Goal: Task Accomplishment & Management: Use online tool/utility

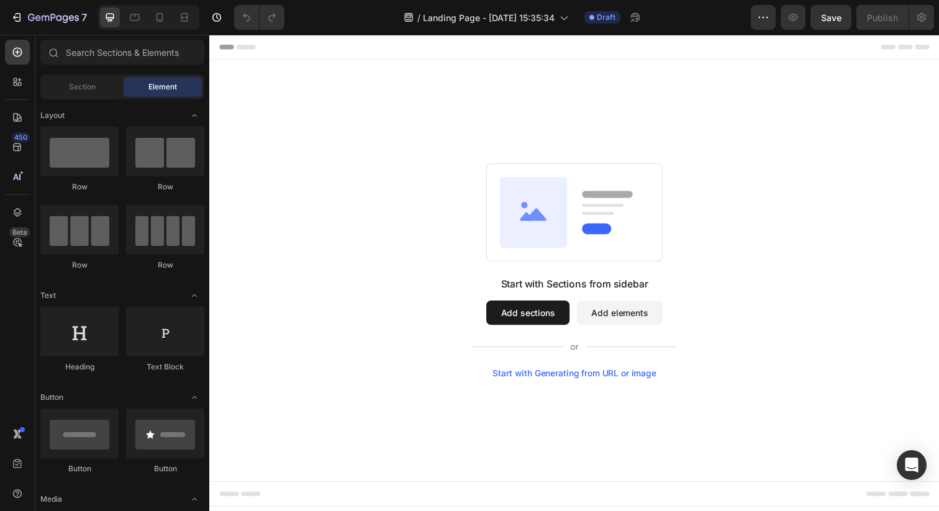
click at [525, 318] on button "Add sections" at bounding box center [534, 318] width 85 height 25
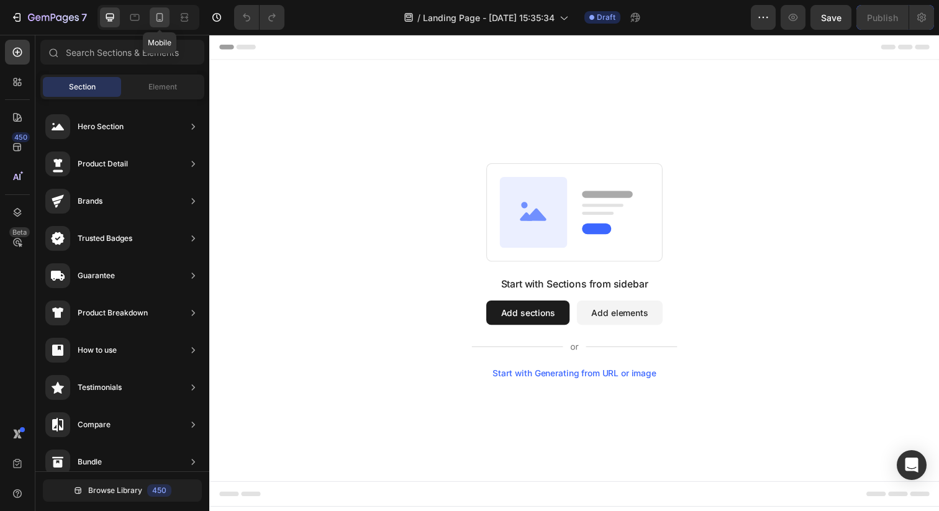
click at [161, 13] on icon at bounding box center [159, 17] width 7 height 9
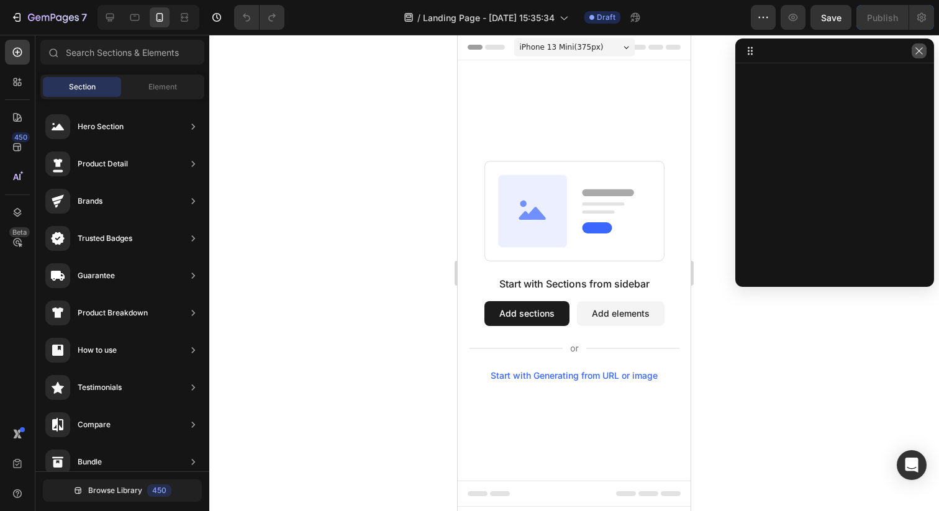
click at [920, 51] on icon "button" at bounding box center [919, 51] width 10 height 10
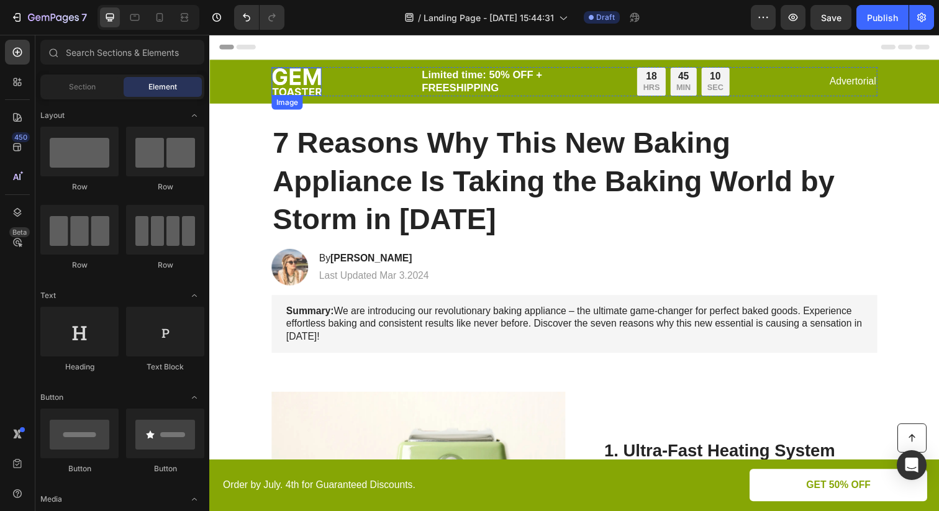
click at [299, 78] on img at bounding box center [298, 82] width 51 height 29
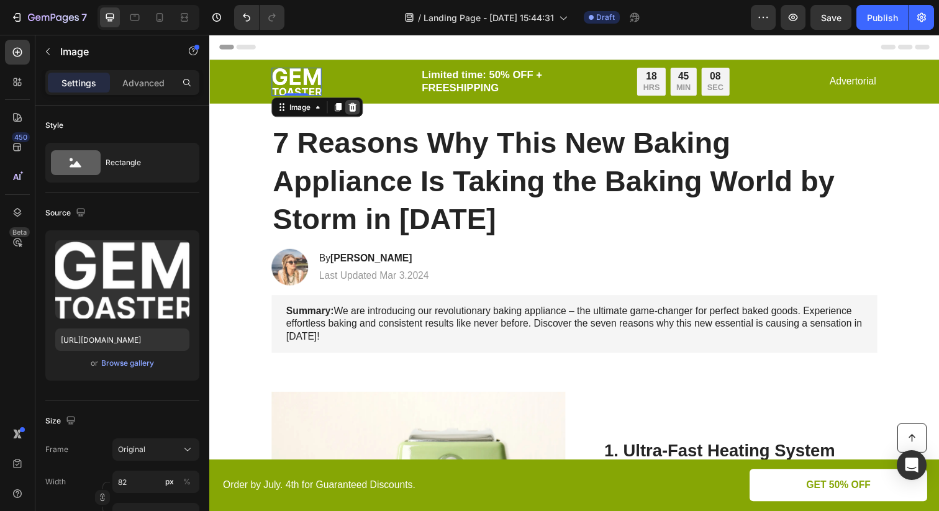
click at [361, 106] on div at bounding box center [355, 108] width 15 height 15
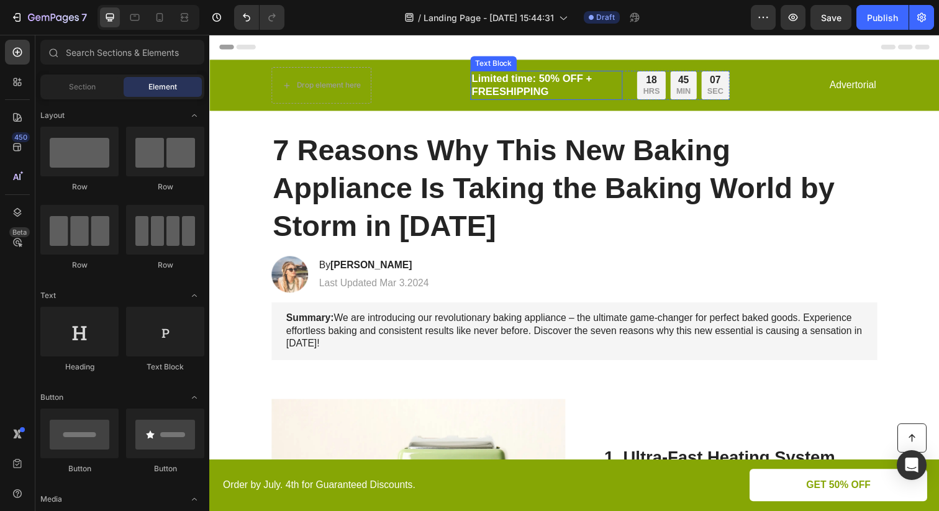
click at [518, 80] on p "Limited time: 50% OFF + FREESHIPPING" at bounding box center [553, 86] width 153 height 27
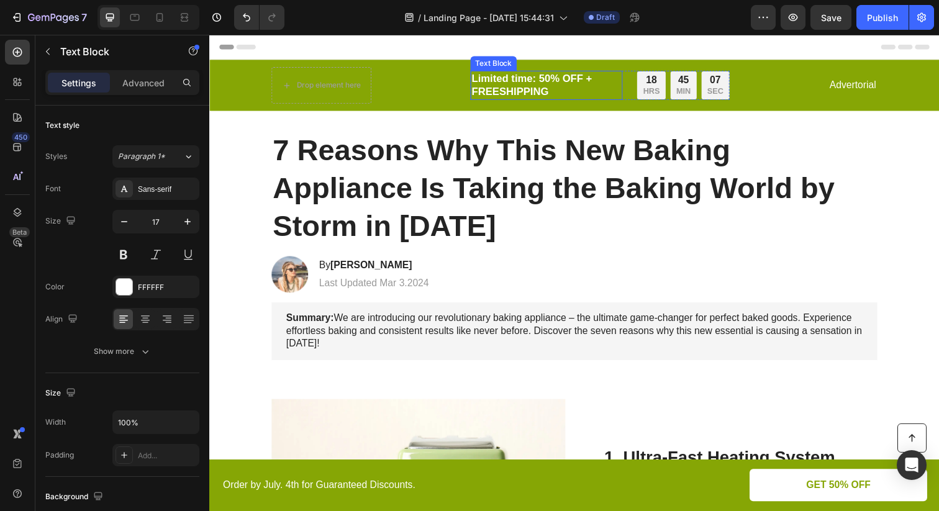
click at [518, 80] on p "Limited time: 50% OFF + FREESHIPPING" at bounding box center [553, 86] width 153 height 27
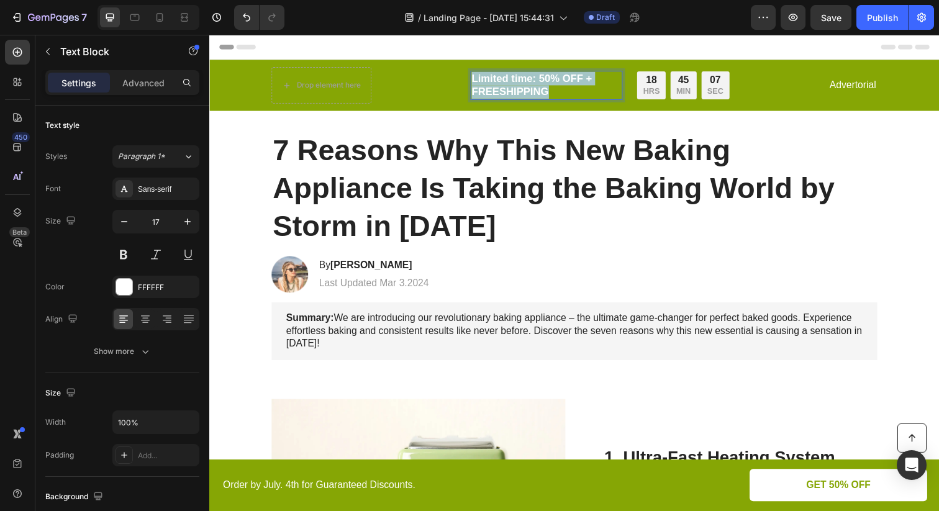
click at [518, 80] on p "Limited time: 50% OFF + FREESHIPPING" at bounding box center [553, 86] width 153 height 27
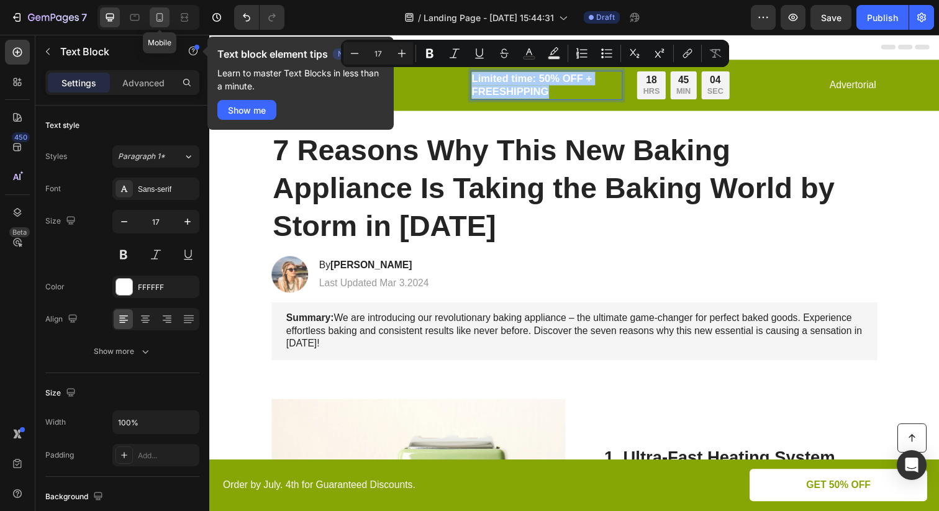
click at [158, 19] on icon at bounding box center [159, 17] width 12 height 12
type input "14"
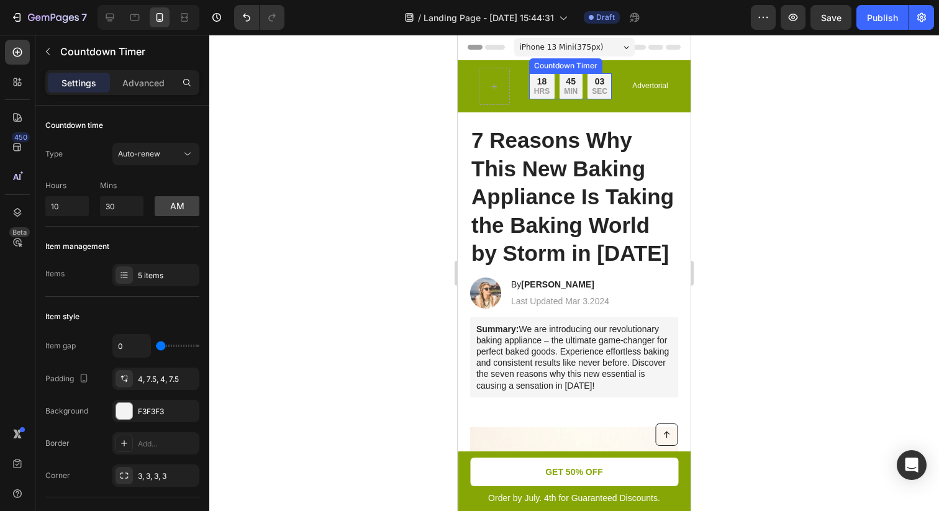
click at [582, 83] on div "18 HRS 45 MIN 03 SEC" at bounding box center [570, 86] width 83 height 26
click at [651, 112] on icon at bounding box center [653, 111] width 8 height 9
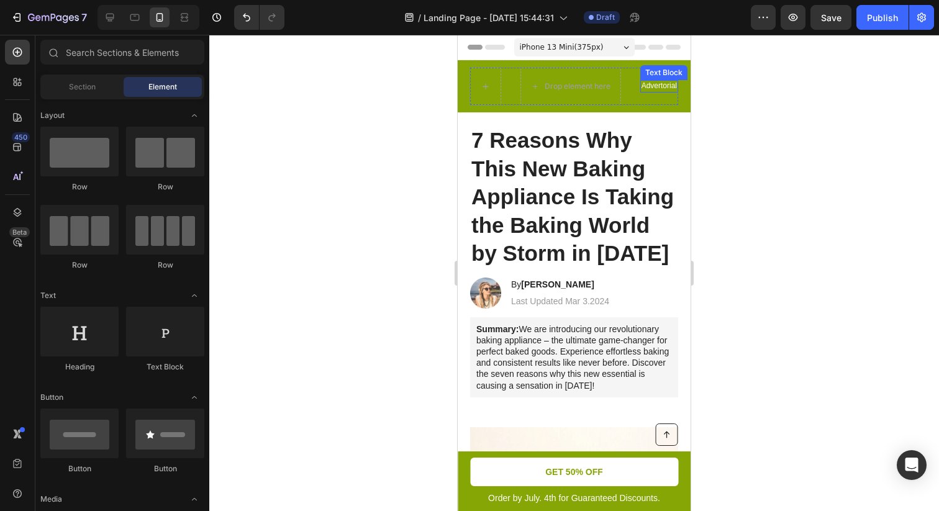
click at [654, 85] on p "Advertorial" at bounding box center [658, 86] width 35 height 10
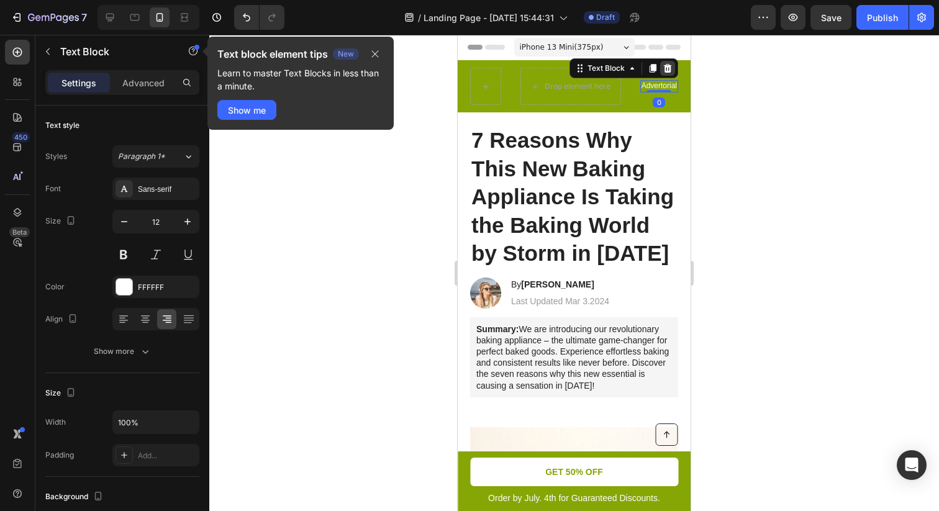
click at [663, 66] on icon at bounding box center [667, 68] width 10 height 10
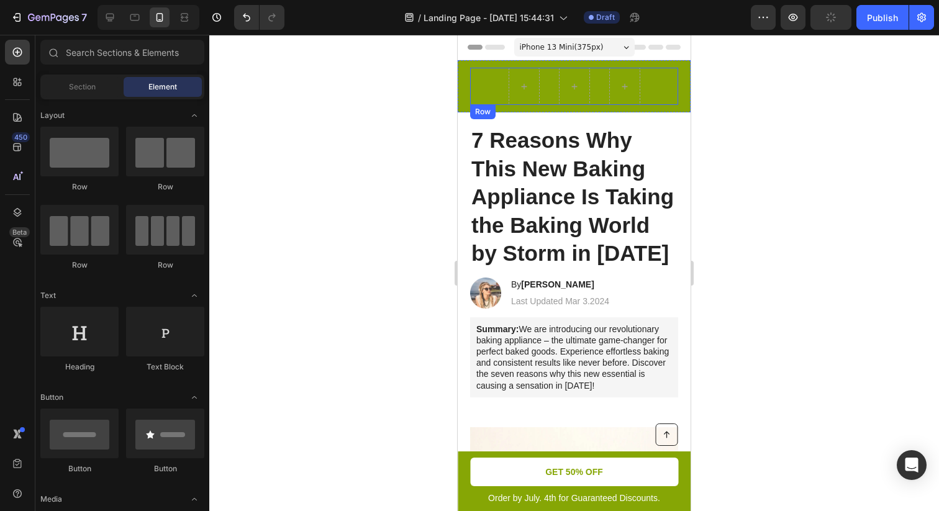
click at [661, 74] on div "Limited time: 50% OFF + FREESHIPPING Text Block Row Row" at bounding box center [574, 86] width 208 height 37
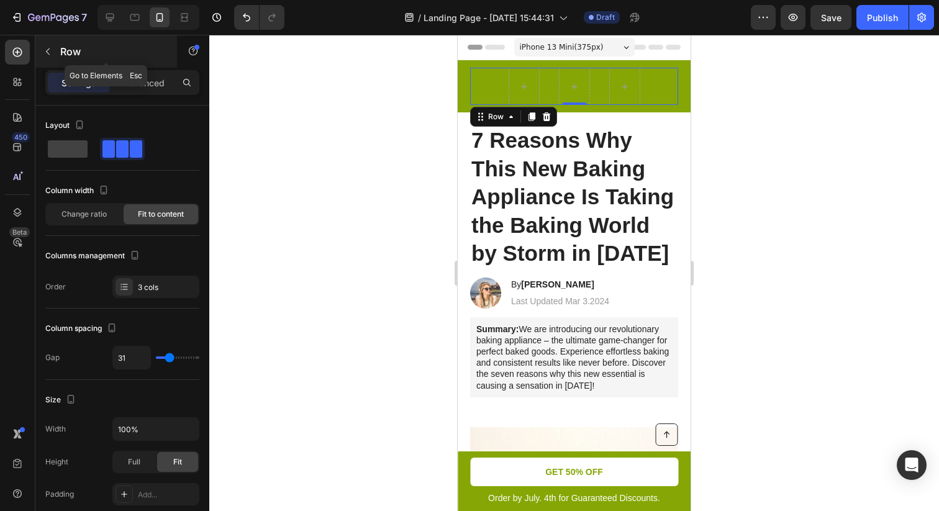
click at [48, 54] on icon "button" at bounding box center [48, 52] width 10 height 10
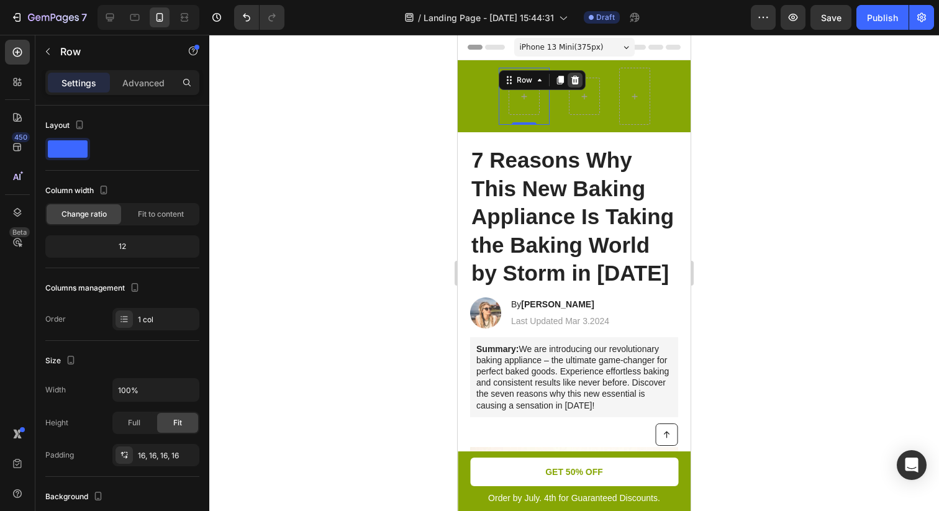
click at [577, 74] on div at bounding box center [574, 80] width 15 height 15
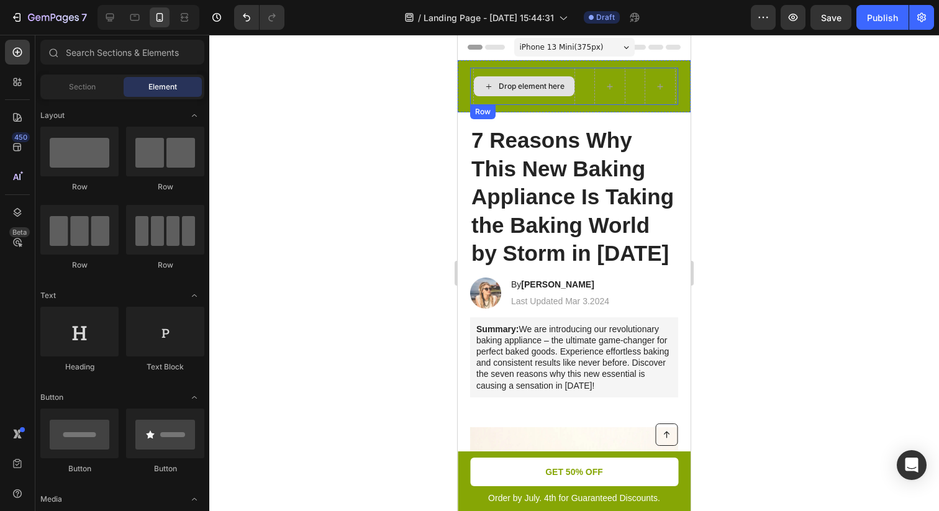
click at [563, 84] on div "Drop element here" at bounding box center [531, 86] width 66 height 10
click at [531, 86] on div "Drop element here" at bounding box center [531, 86] width 66 height 10
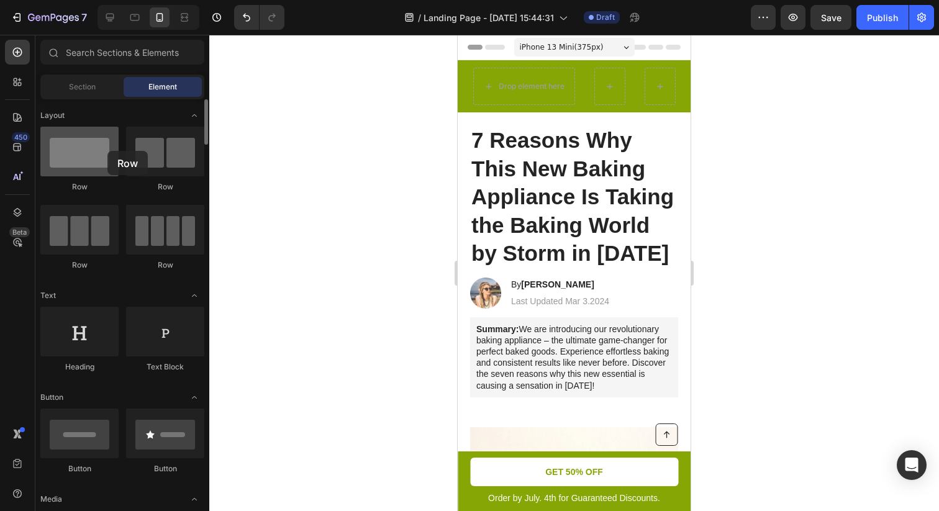
click at [107, 151] on div at bounding box center [79, 152] width 78 height 50
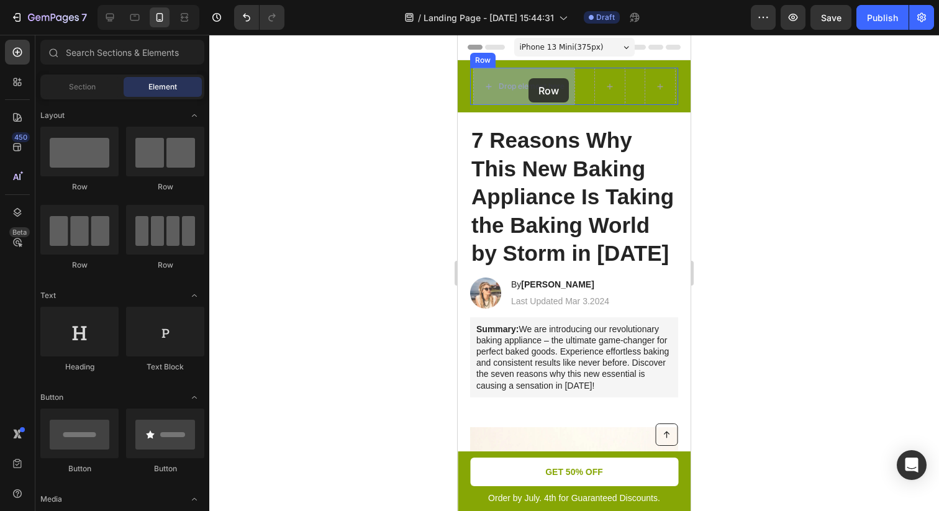
drag, startPoint x: 546, startPoint y: 192, endPoint x: 528, endPoint y: 78, distance: 115.0
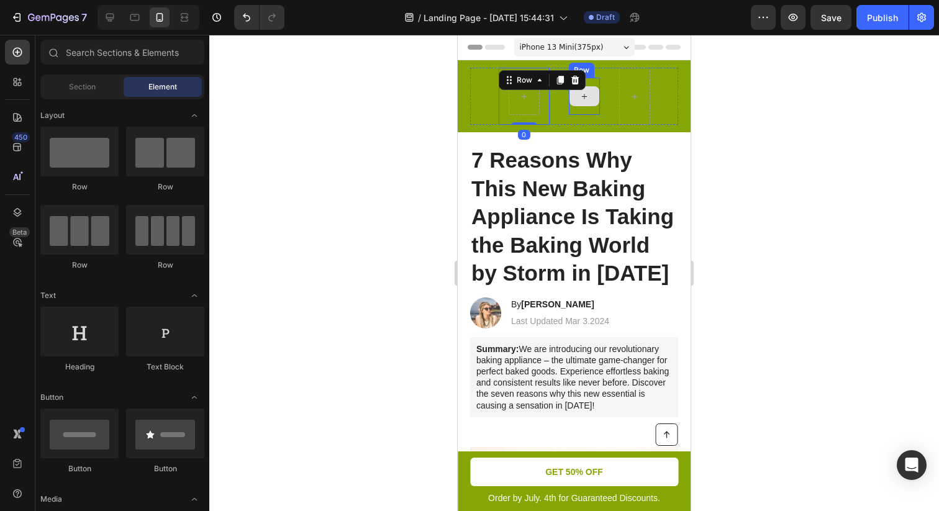
click at [593, 89] on div at bounding box center [584, 96] width 30 height 20
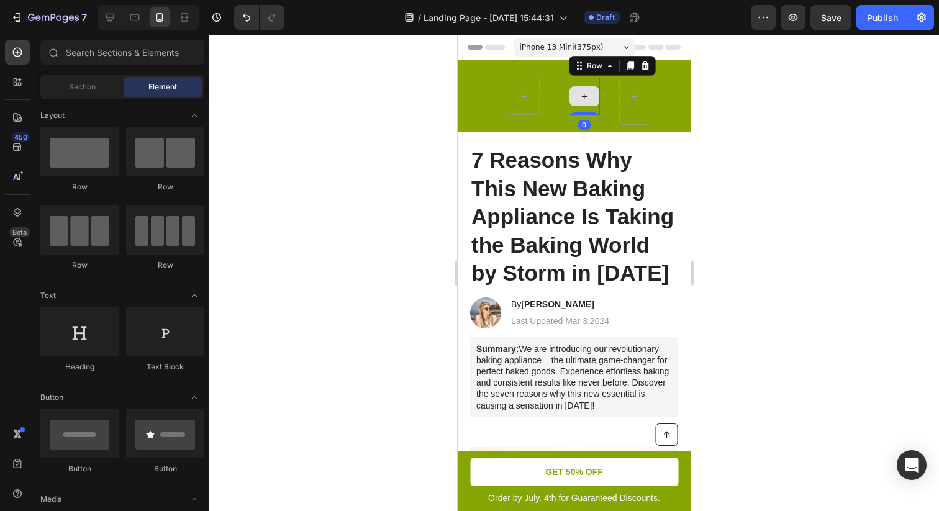
click at [595, 85] on div at bounding box center [584, 96] width 31 height 37
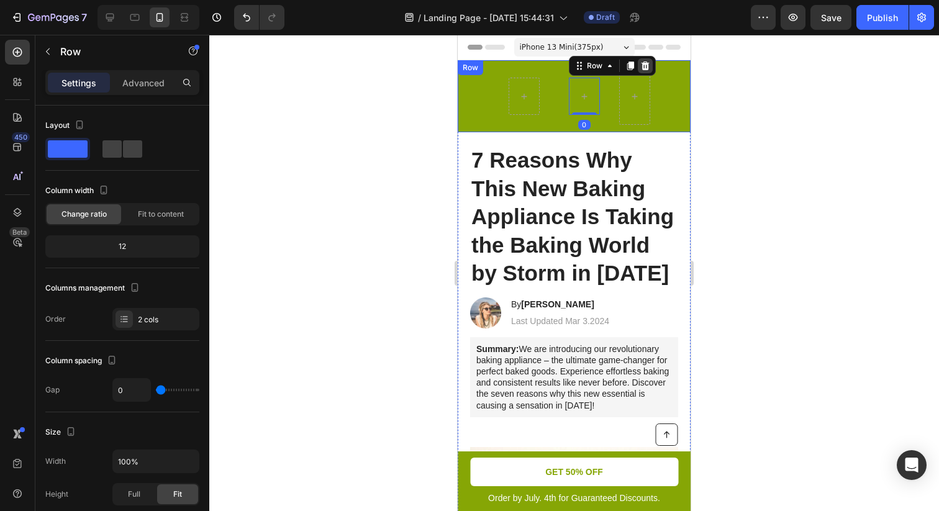
click at [649, 61] on div at bounding box center [645, 65] width 15 height 15
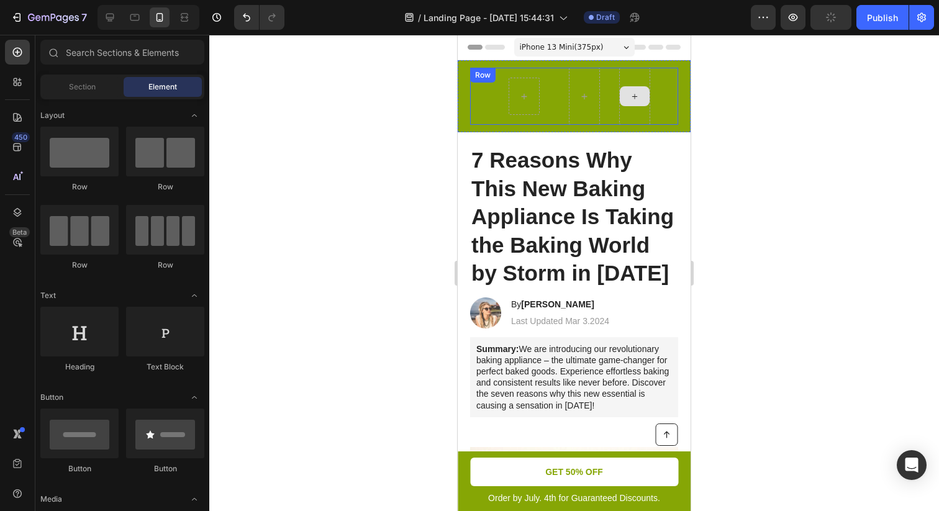
click at [640, 89] on div at bounding box center [635, 96] width 30 height 20
click at [641, 81] on div at bounding box center [634, 96] width 31 height 57
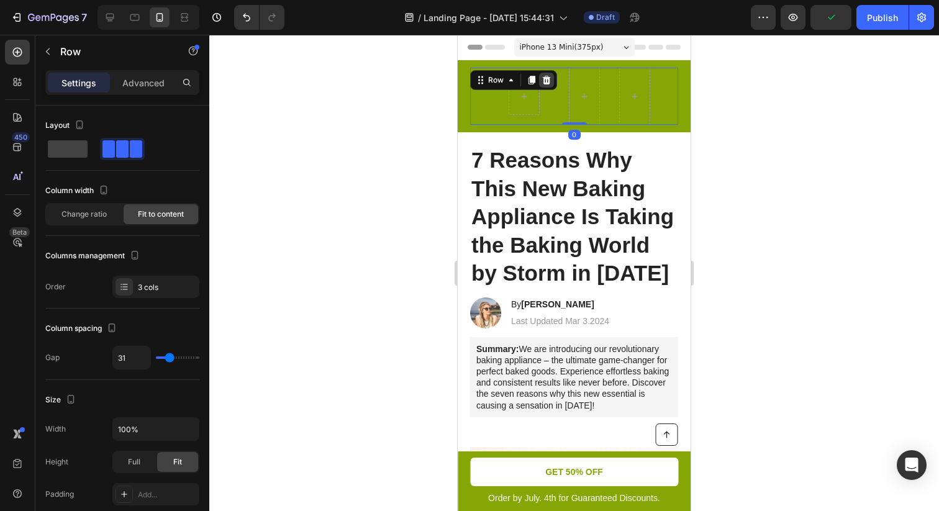
click at [544, 75] on icon at bounding box center [546, 80] width 10 height 10
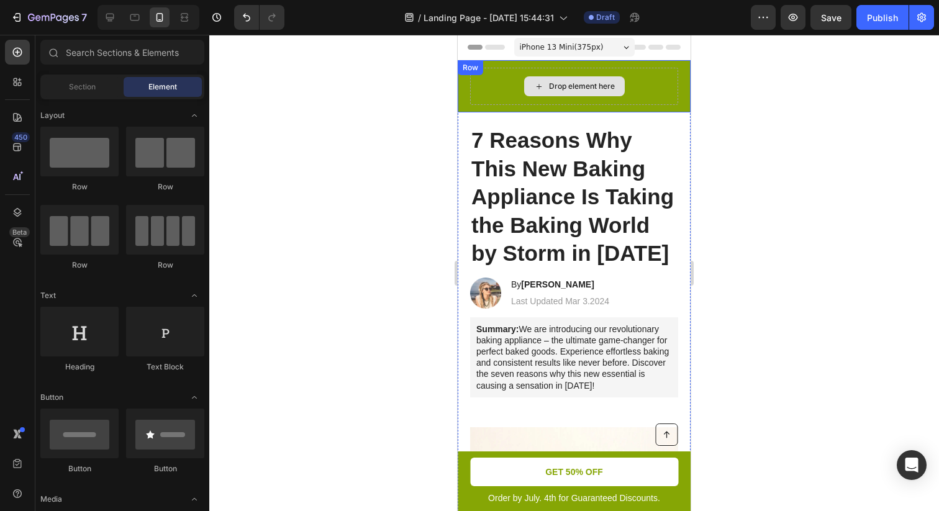
click at [557, 84] on div "Drop element here" at bounding box center [582, 86] width 66 height 10
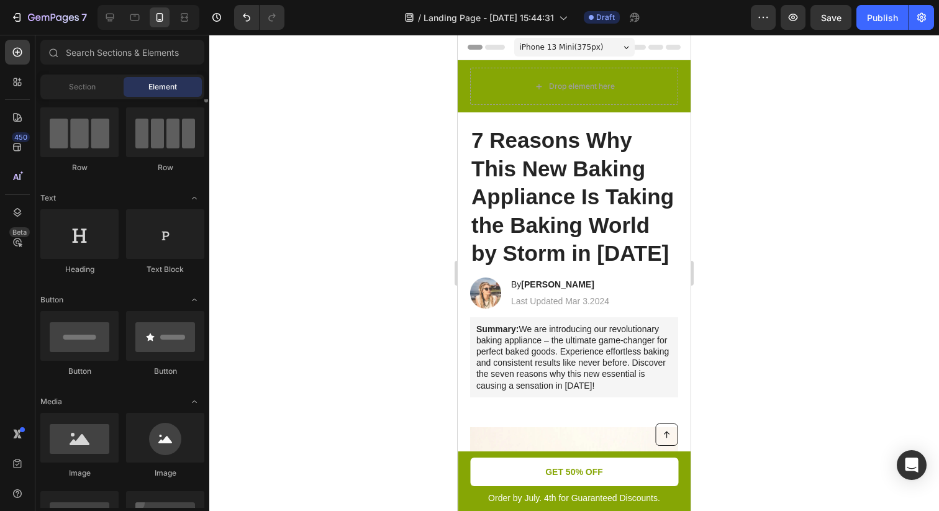
scroll to position [109, 0]
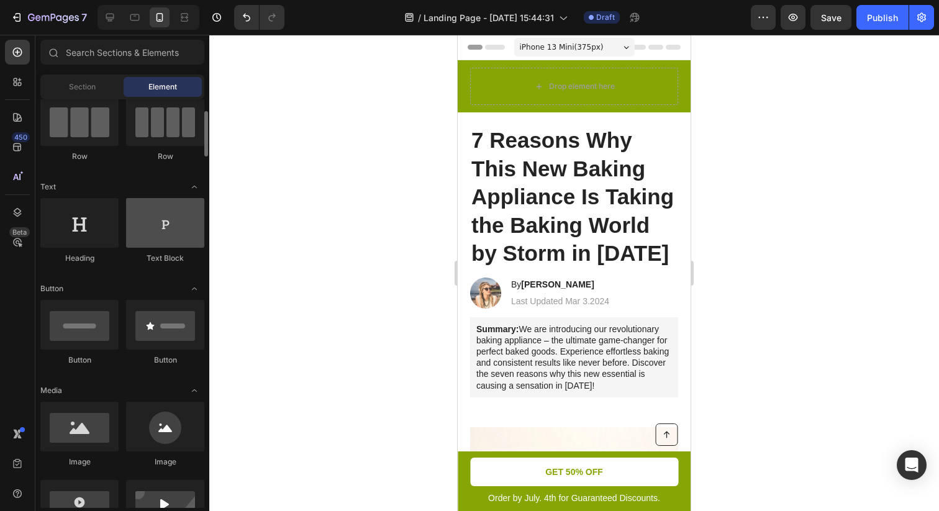
click at [167, 226] on div at bounding box center [165, 223] width 78 height 50
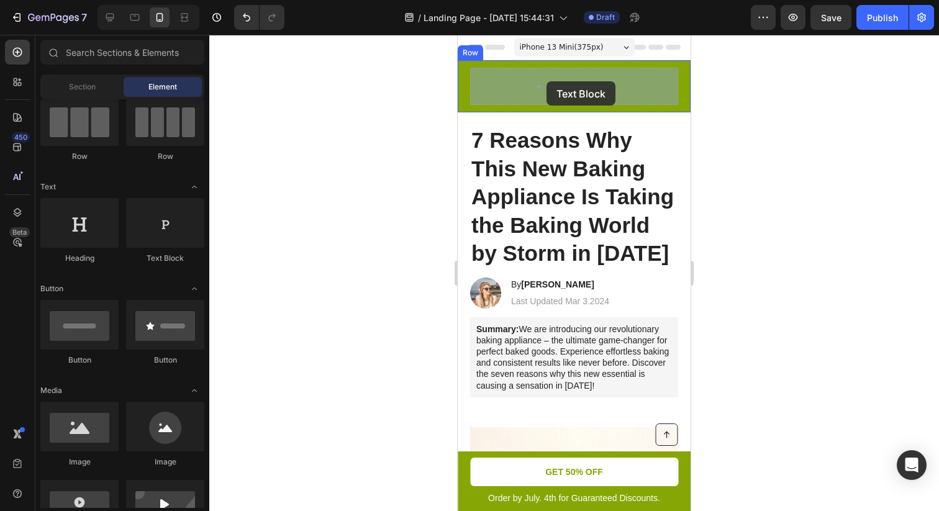
drag, startPoint x: 624, startPoint y: 261, endPoint x: 525, endPoint y: 83, distance: 204.3
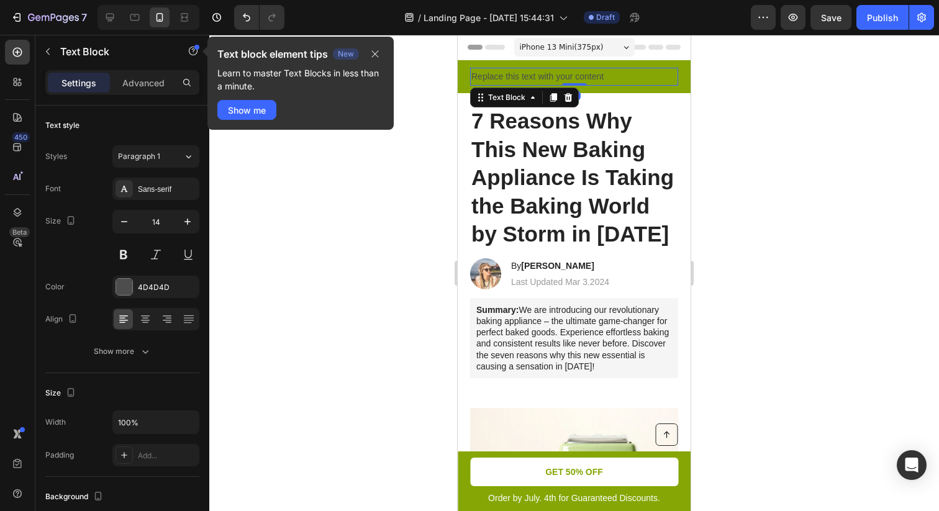
click at [570, 74] on div "Replace this text with your content" at bounding box center [574, 77] width 208 height 18
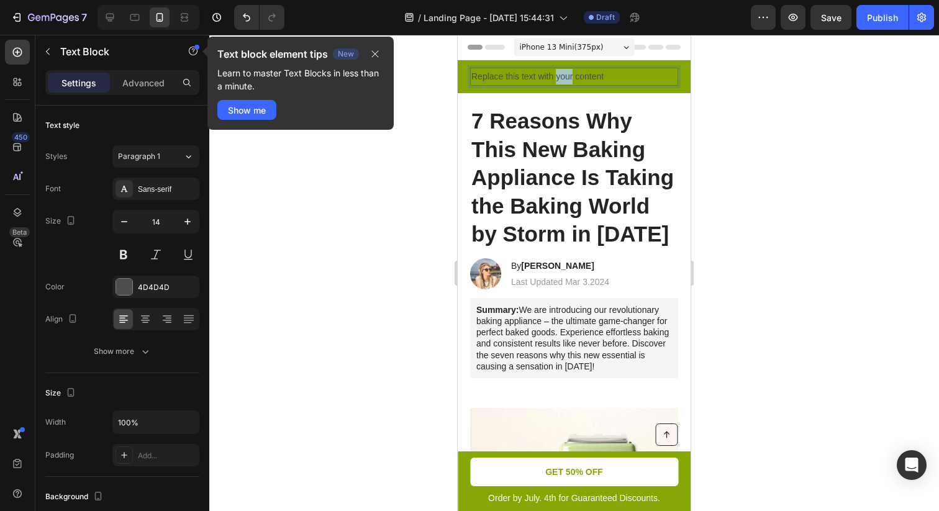
click at [570, 74] on p "Replace this text with your content" at bounding box center [573, 77] width 205 height 16
click at [548, 74] on p "Replace this text with your content" at bounding box center [573, 77] width 205 height 16
click at [525, 74] on div "Rich Text Editor. Editing area: main" at bounding box center [574, 77] width 208 height 18
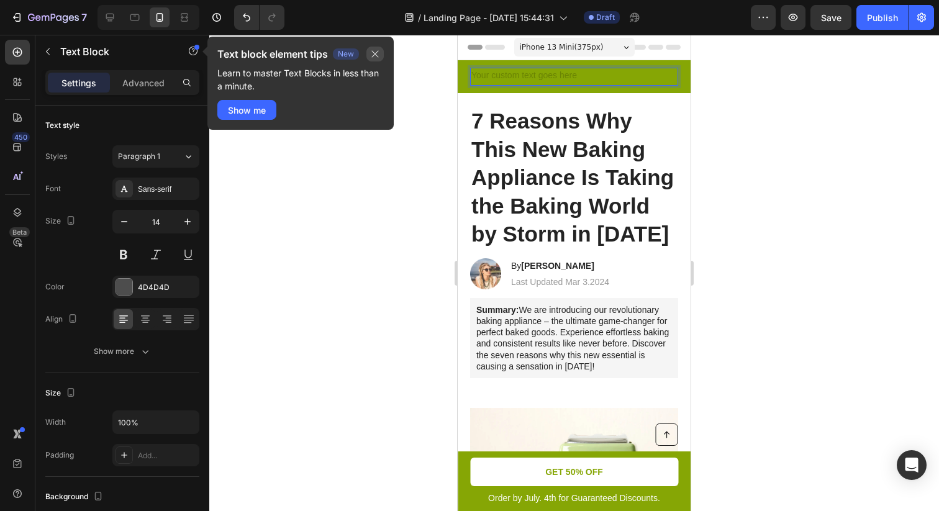
click at [374, 58] on icon "button" at bounding box center [375, 54] width 10 height 10
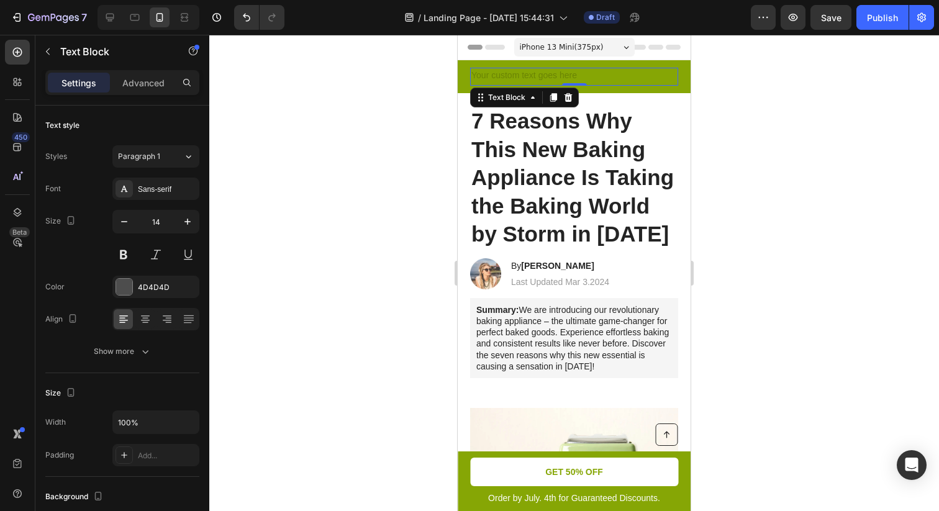
click at [503, 71] on div "Rich Text Editor. Editing area: main" at bounding box center [574, 77] width 208 height 18
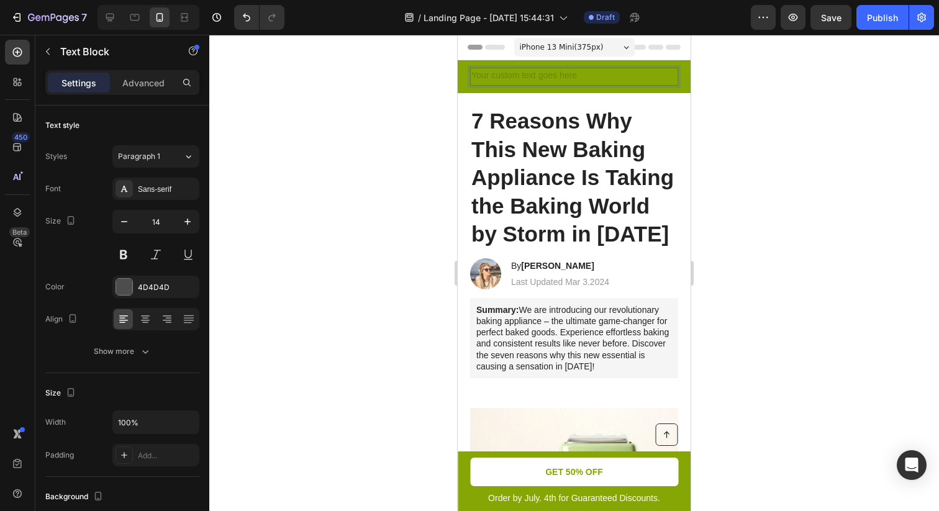
click at [518, 76] on div "Rich Text Editor. Editing area: main" at bounding box center [574, 77] width 208 height 18
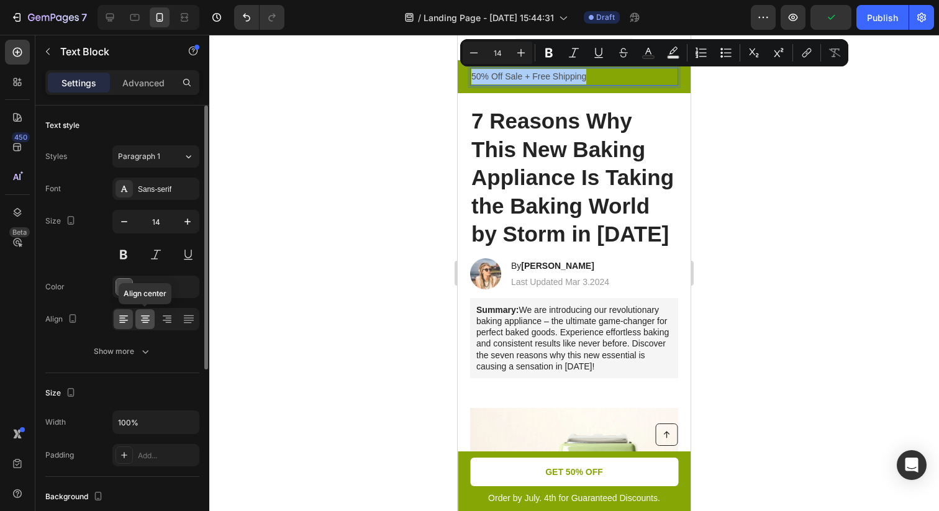
click at [148, 318] on icon at bounding box center [145, 319] width 12 height 12
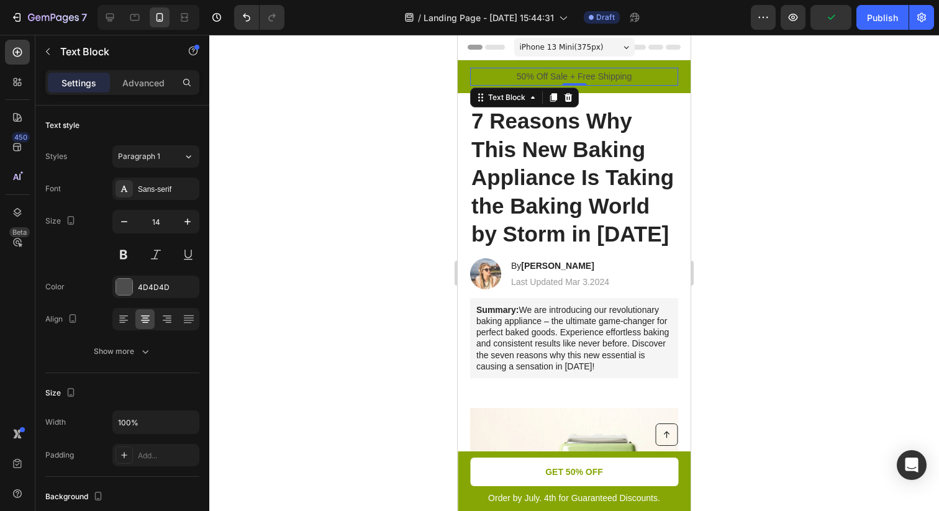
click at [578, 82] on p "50% Off Sale + Free Shipping" at bounding box center [573, 77] width 205 height 16
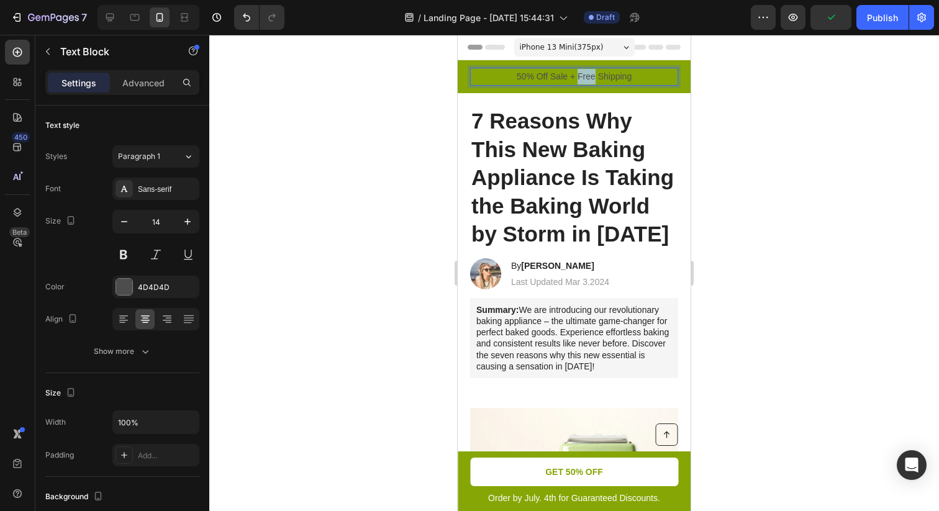
click at [578, 82] on p "50% Off Sale + Free Shipping" at bounding box center [573, 77] width 205 height 16
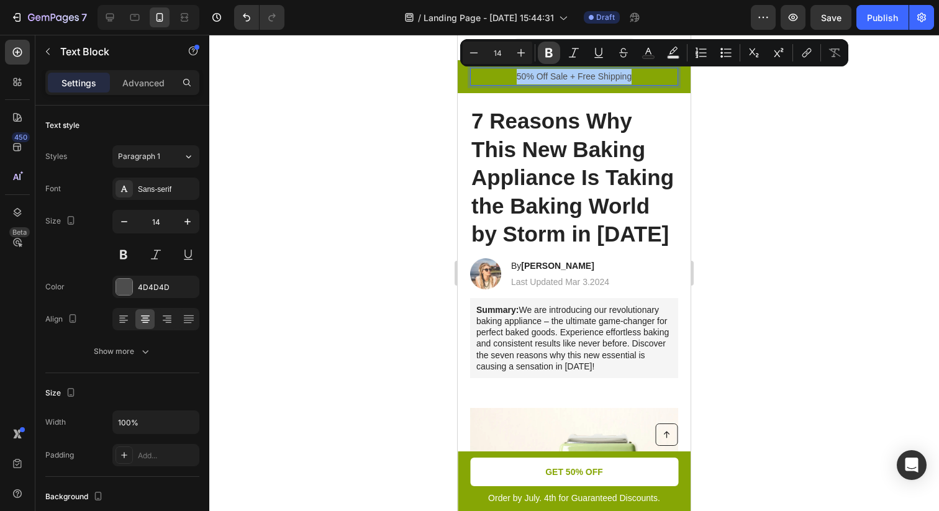
click at [549, 55] on icon "Editor contextual toolbar" at bounding box center [549, 53] width 12 height 12
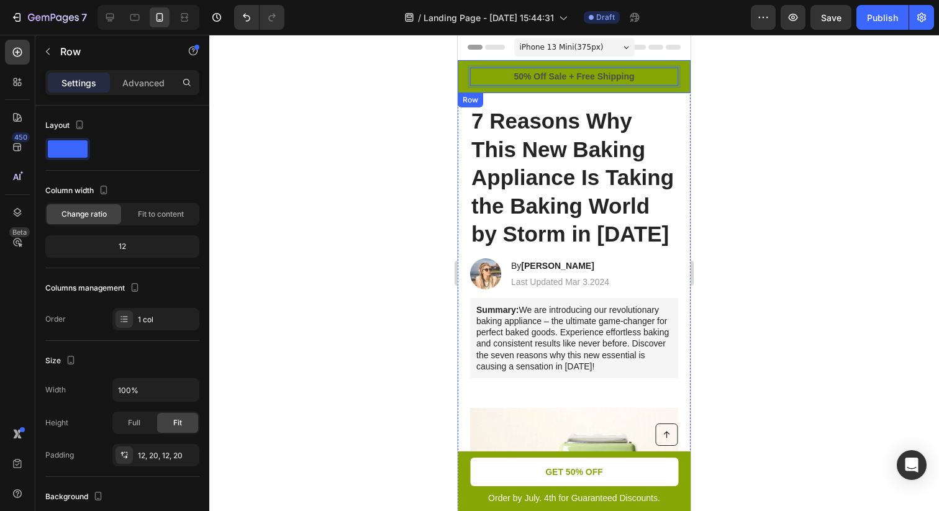
click at [685, 78] on div "50% Off Sale + Free Shipping Text Block 0 Row" at bounding box center [574, 76] width 233 height 33
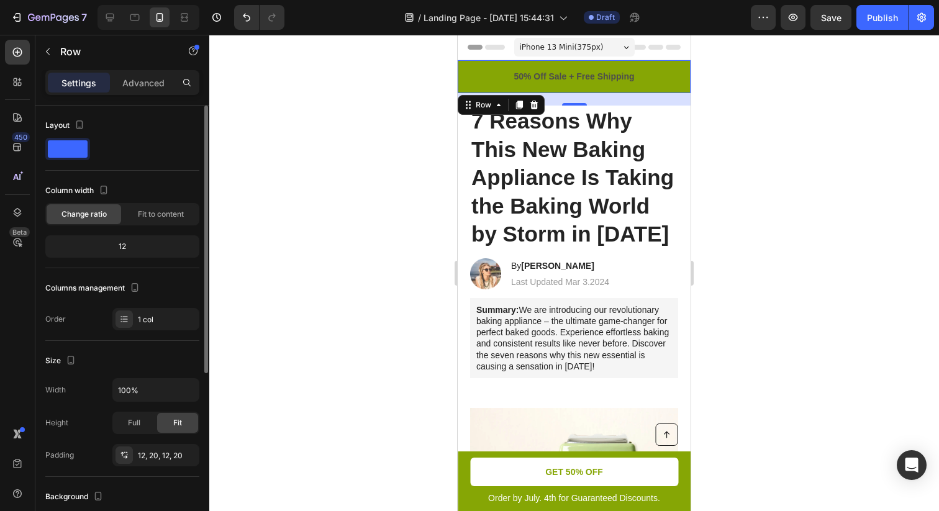
click at [64, 147] on span at bounding box center [68, 148] width 40 height 17
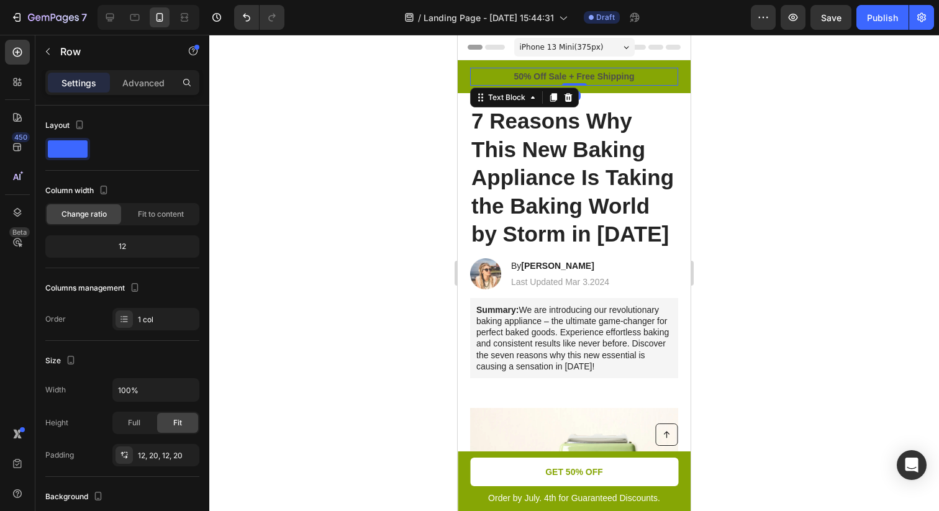
click at [534, 68] on div "50% Off Sale + Free Shipping" at bounding box center [574, 77] width 208 height 18
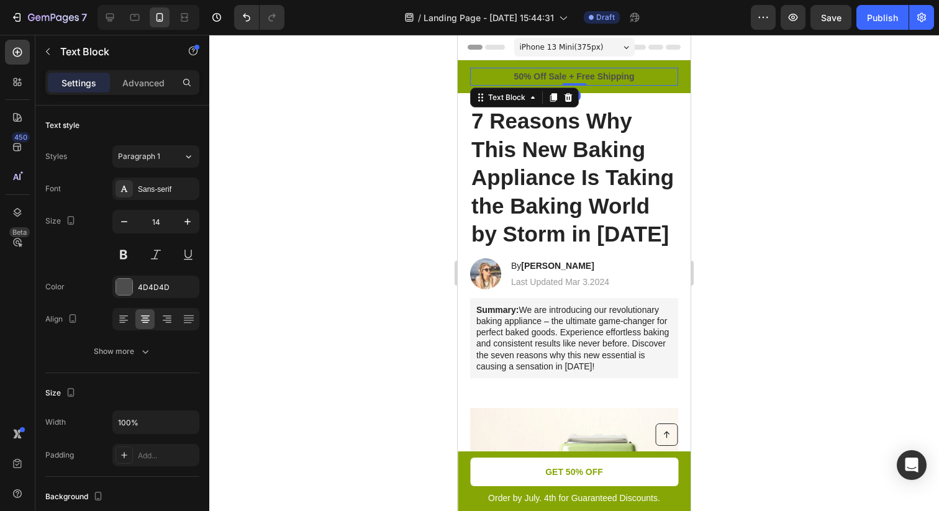
click at [534, 68] on div "50% Off Sale + Free Shipping" at bounding box center [574, 77] width 208 height 18
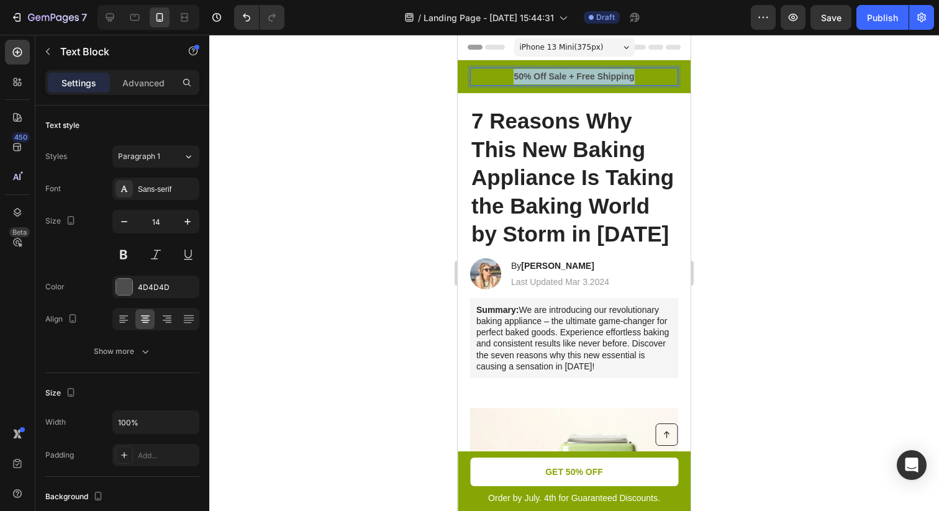
click at [534, 68] on div "50% Off Sale + Free Shipping" at bounding box center [574, 77] width 208 height 18
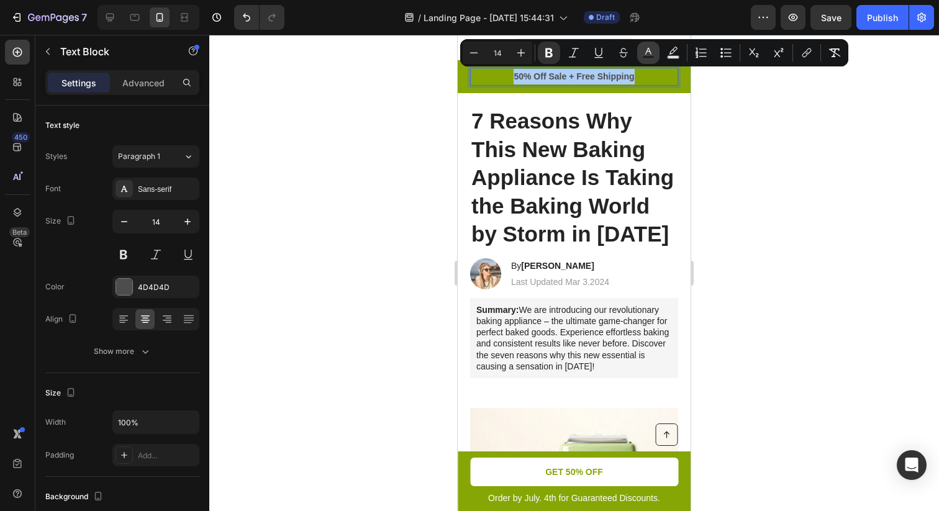
click at [642, 53] on icon "Editor contextual toolbar" at bounding box center [648, 53] width 12 height 12
type input "4D4D4D"
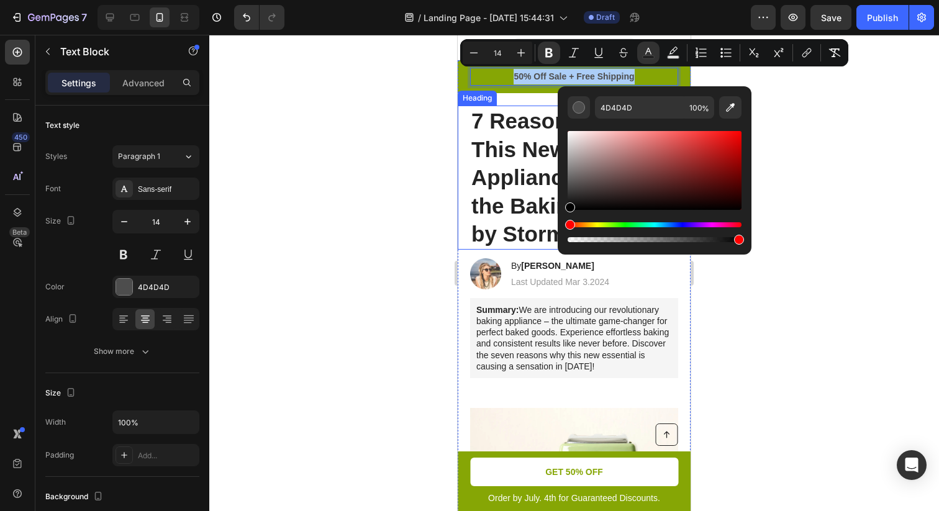
drag, startPoint x: 1033, startPoint y: 220, endPoint x: 551, endPoint y: 230, distance: 481.8
type input "000000"
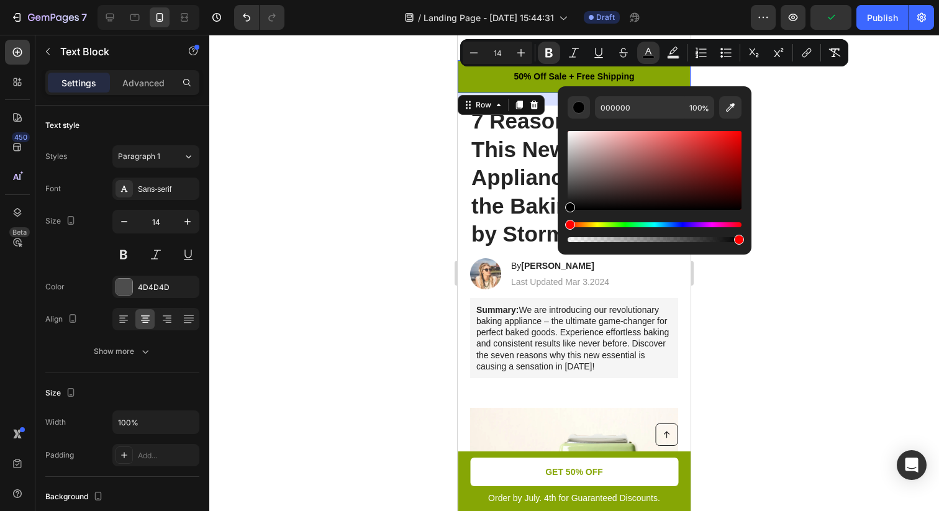
click at [462, 76] on div "50% Off Sale + Free Shipping Text Block Row 20" at bounding box center [574, 76] width 233 height 33
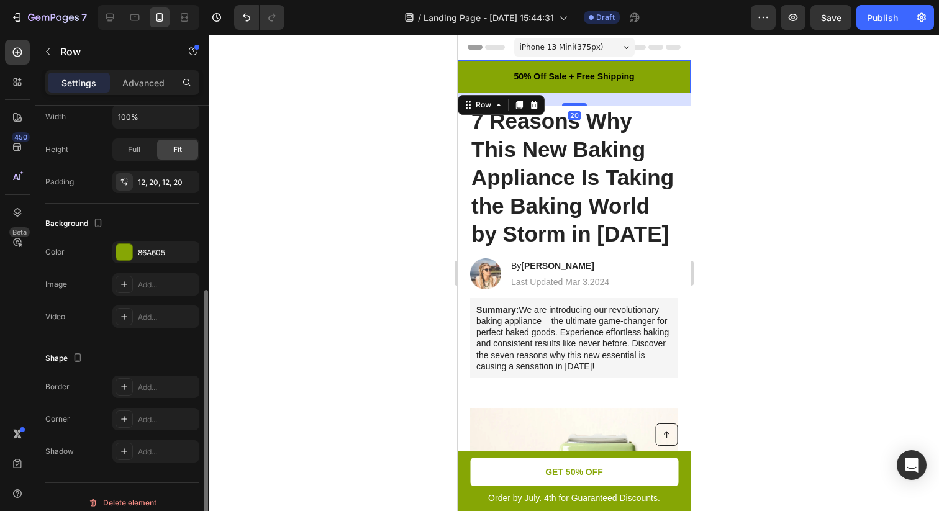
scroll to position [284, 0]
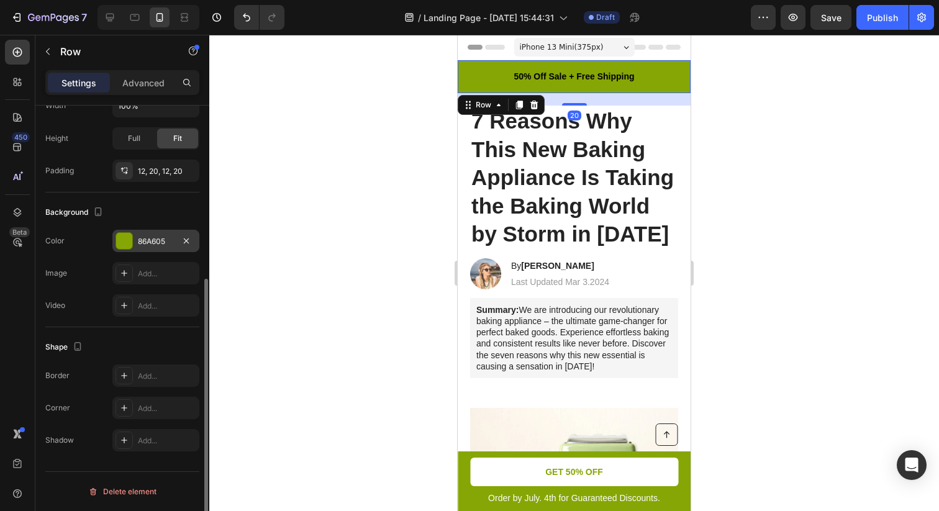
click at [165, 244] on div "86A605" at bounding box center [156, 241] width 36 height 11
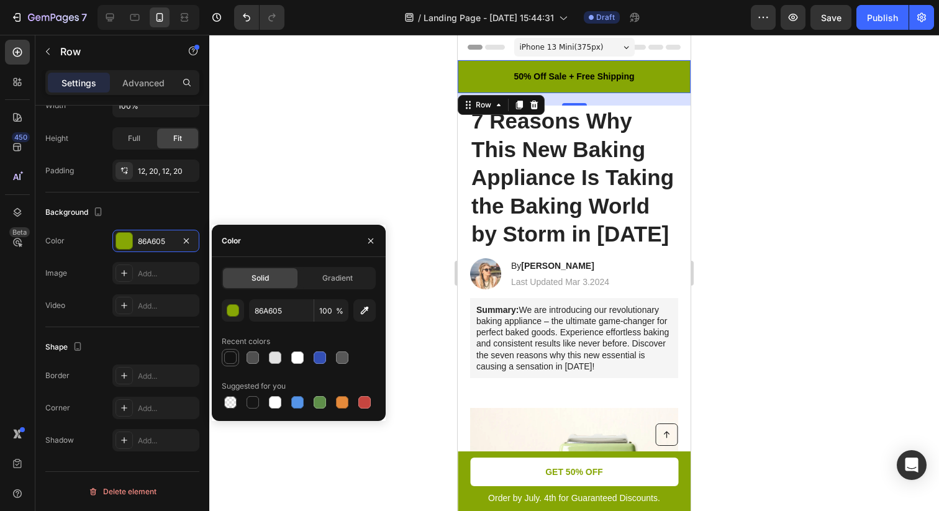
click at [234, 359] on div at bounding box center [230, 357] width 12 height 12
type input "121212"
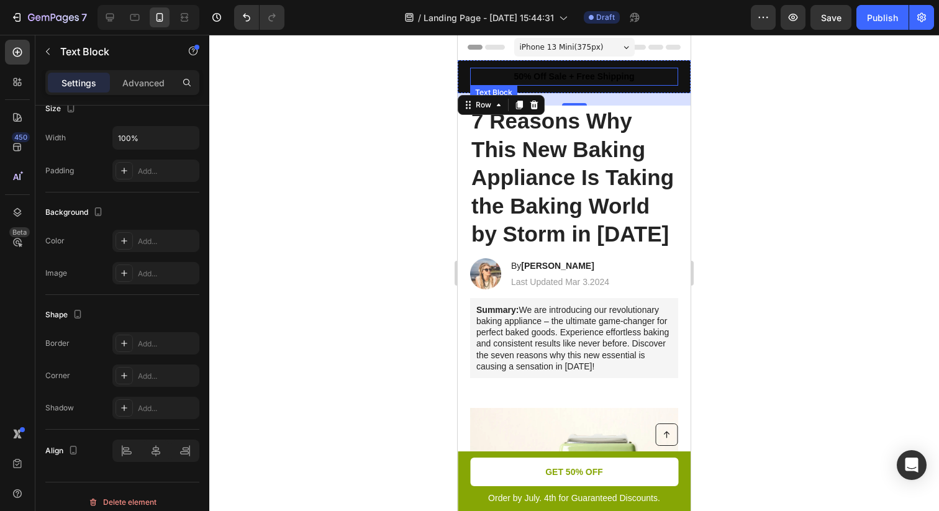
click at [588, 76] on strong "50% Off Sale + Free Shipping" at bounding box center [573, 76] width 120 height 10
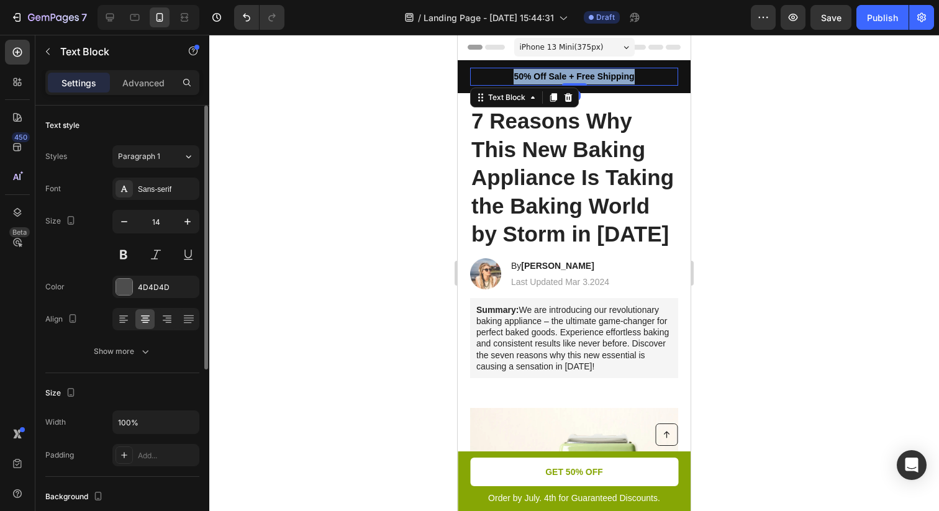
click at [588, 76] on strong "50% Off Sale + Free Shipping" at bounding box center [573, 76] width 120 height 10
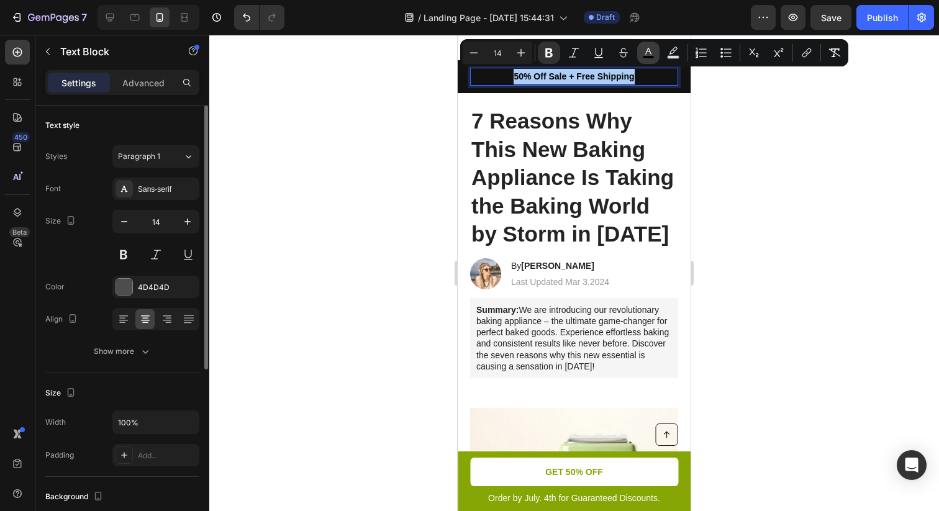
click at [647, 52] on icon "Editor contextual toolbar" at bounding box center [648, 51] width 6 height 7
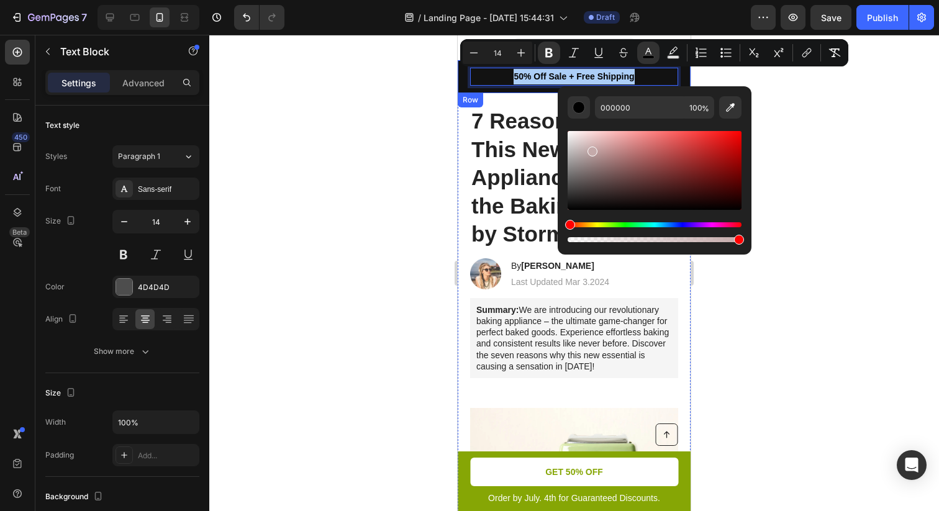
drag, startPoint x: 1068, startPoint y: 209, endPoint x: 531, endPoint y: 92, distance: 549.5
type input "FFFFFF"
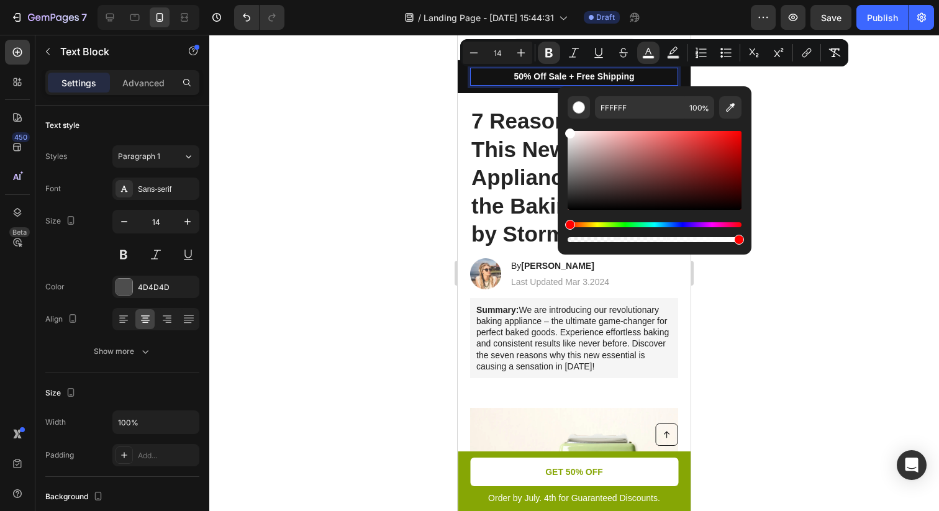
click at [896, 112] on div at bounding box center [573, 273] width 729 height 476
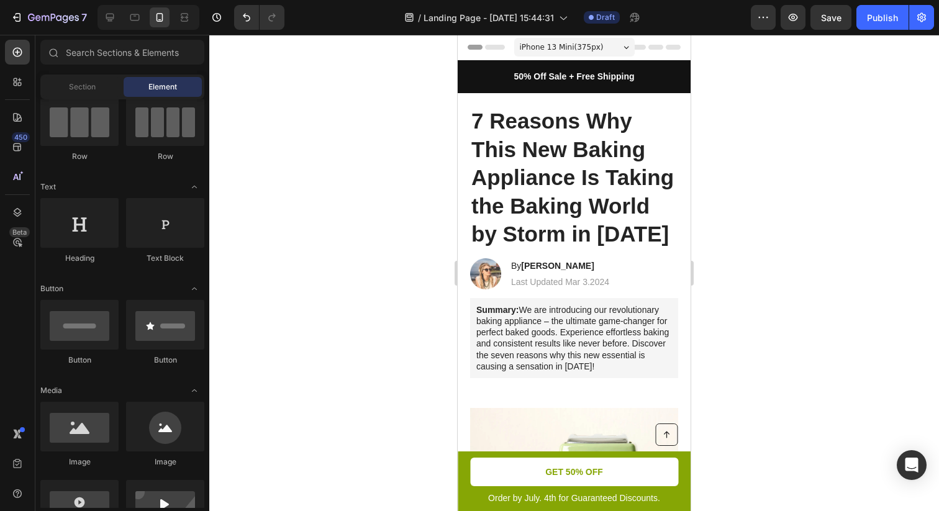
click at [525, 134] on h1 "7 Reasons Why This New Baking Appliance Is Taking the Baking World by Storm in …" at bounding box center [574, 178] width 208 height 144
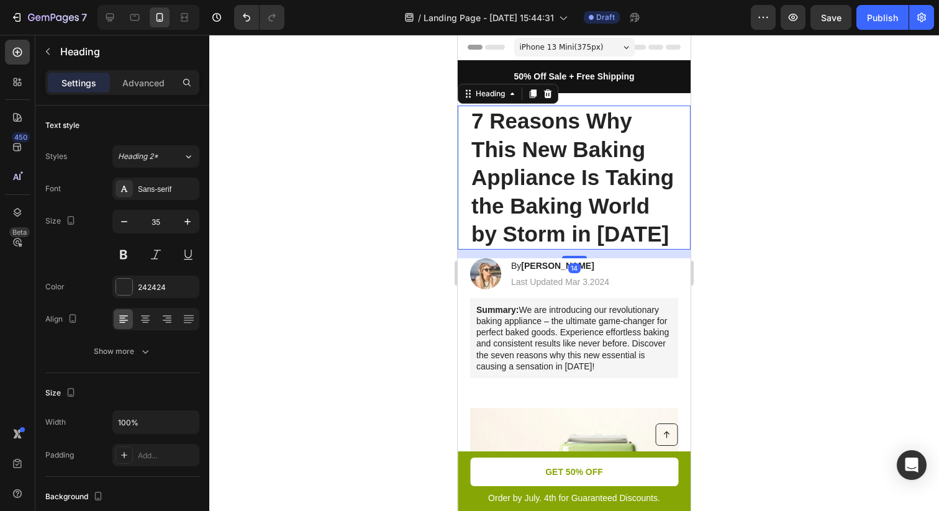
click at [525, 134] on h1 "7 Reasons Why This New Baking Appliance Is Taking the Baking World by Storm in …" at bounding box center [574, 178] width 208 height 144
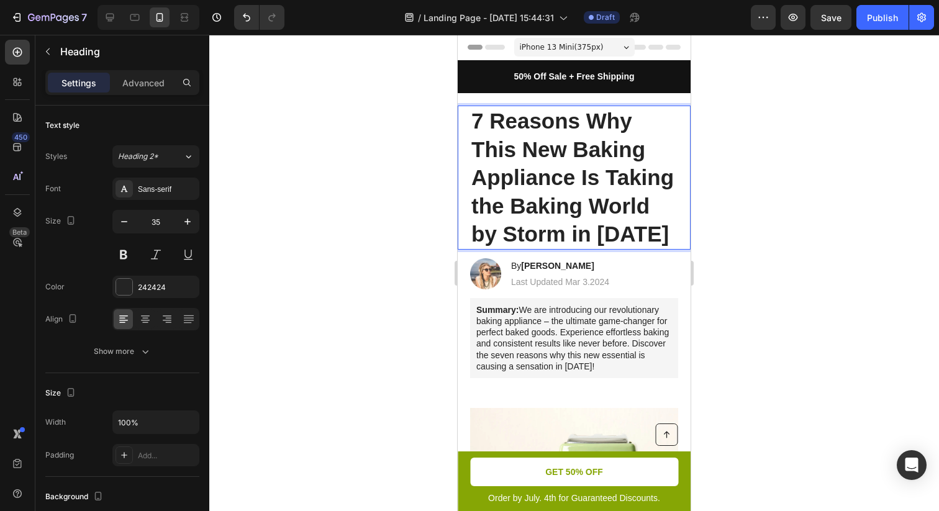
click at [525, 134] on p "7 Reasons Why This New Baking Appliance Is Taking the Baking World by Storm in …" at bounding box center [573, 178] width 205 height 142
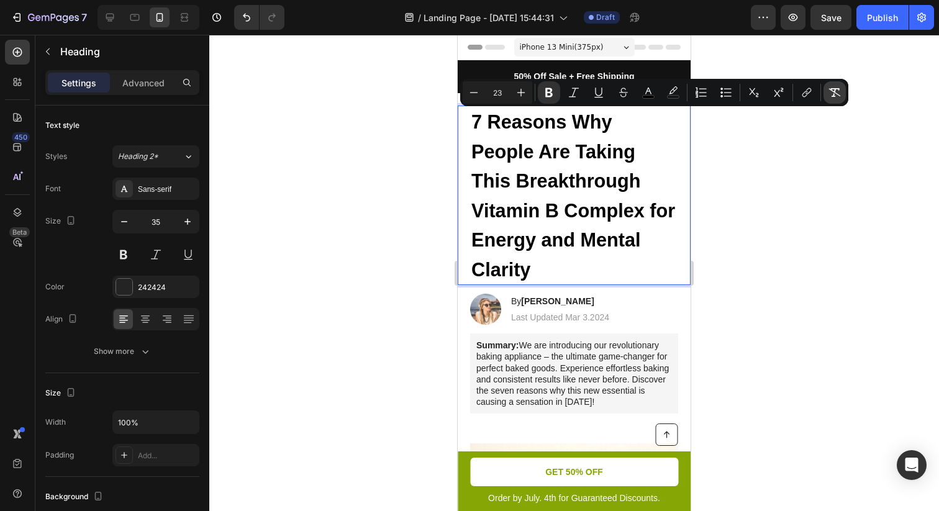
click at [836, 96] on icon "Editor contextual toolbar" at bounding box center [834, 92] width 12 height 12
type input "35"
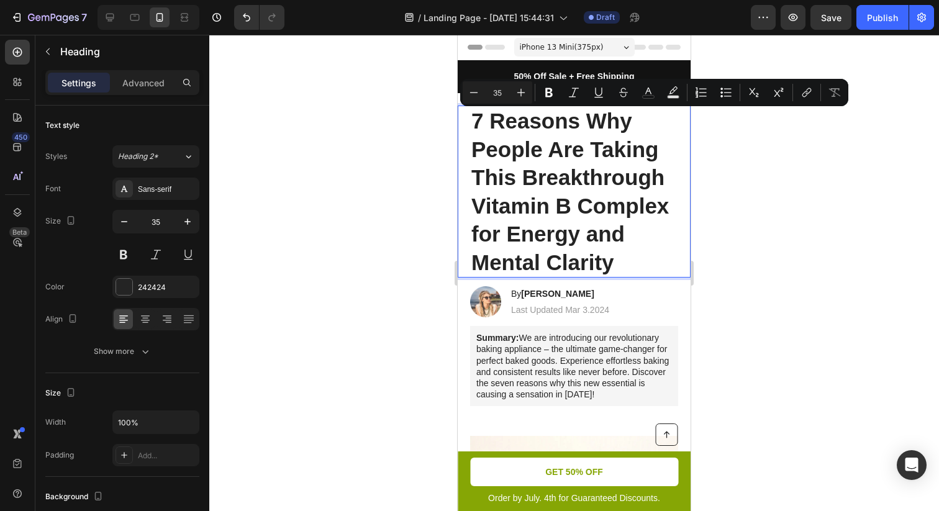
click at [791, 204] on div at bounding box center [573, 273] width 729 height 476
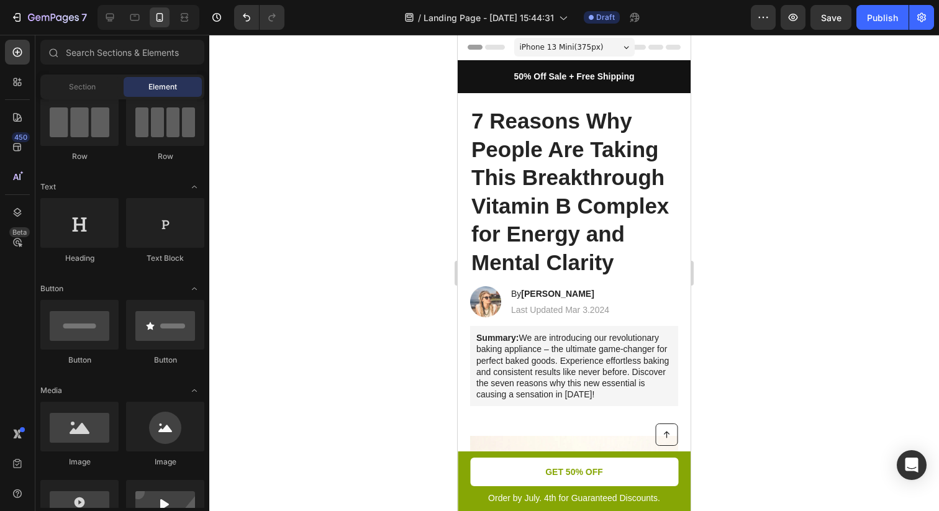
click at [600, 183] on p "7 Reasons Why People Are Taking This Breakthrough Vitamin B Complex for Energy …" at bounding box center [573, 191] width 205 height 169
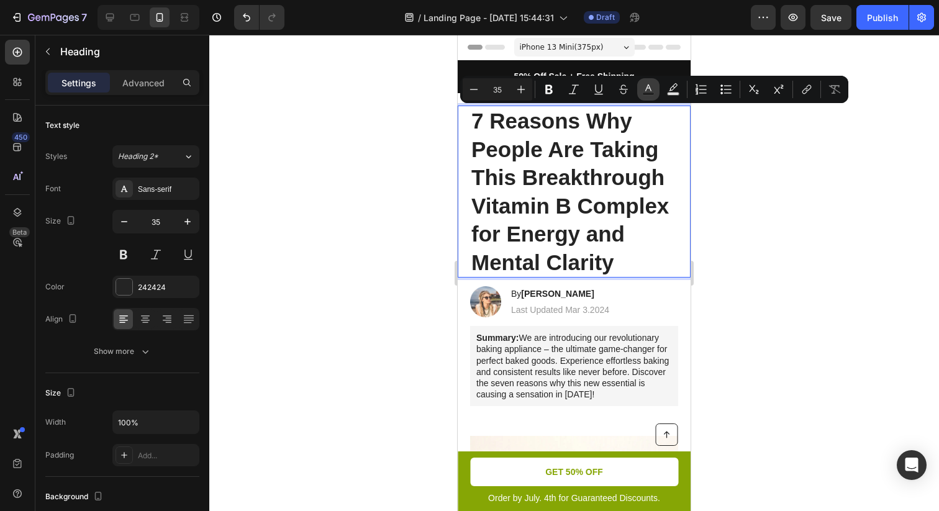
click at [643, 90] on icon "Editor contextual toolbar" at bounding box center [648, 89] width 12 height 12
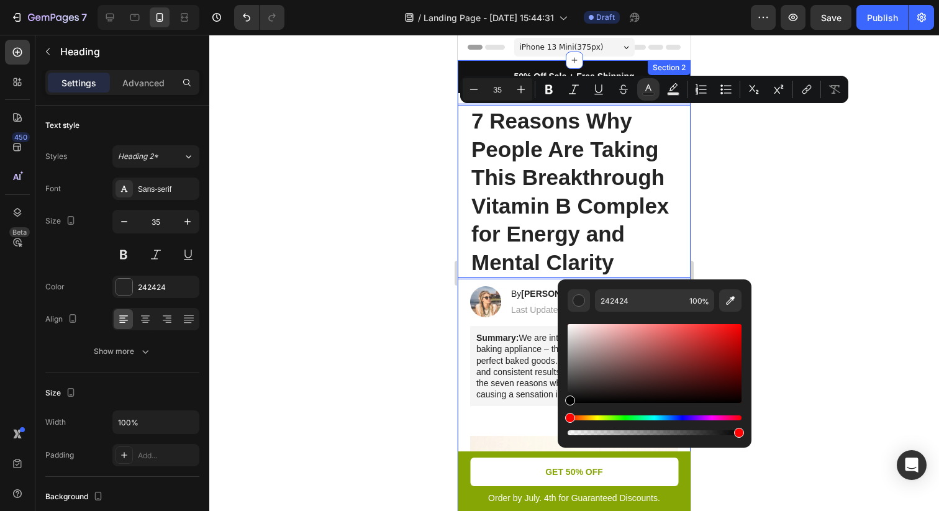
drag, startPoint x: 1044, startPoint y: 417, endPoint x: 546, endPoint y: 414, distance: 497.9
type input "000000"
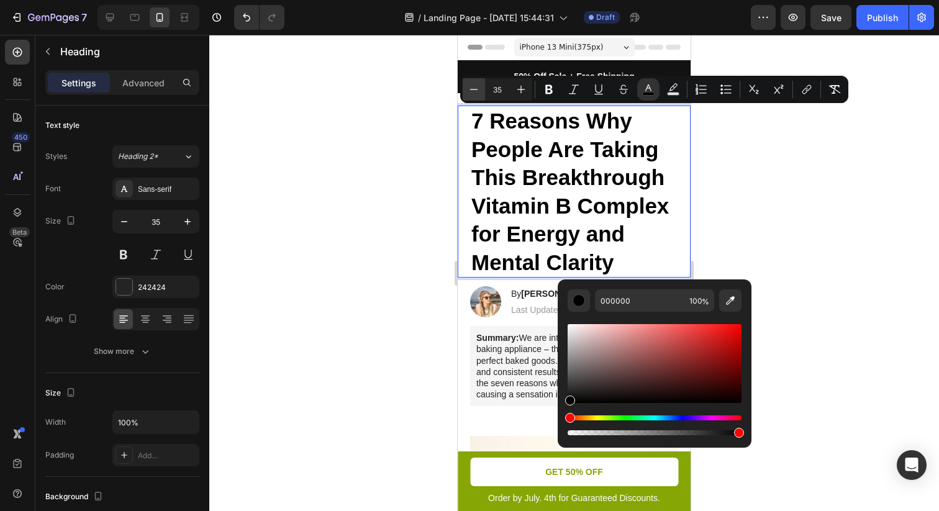
click at [471, 86] on icon "Editor contextual toolbar" at bounding box center [473, 89] width 12 height 12
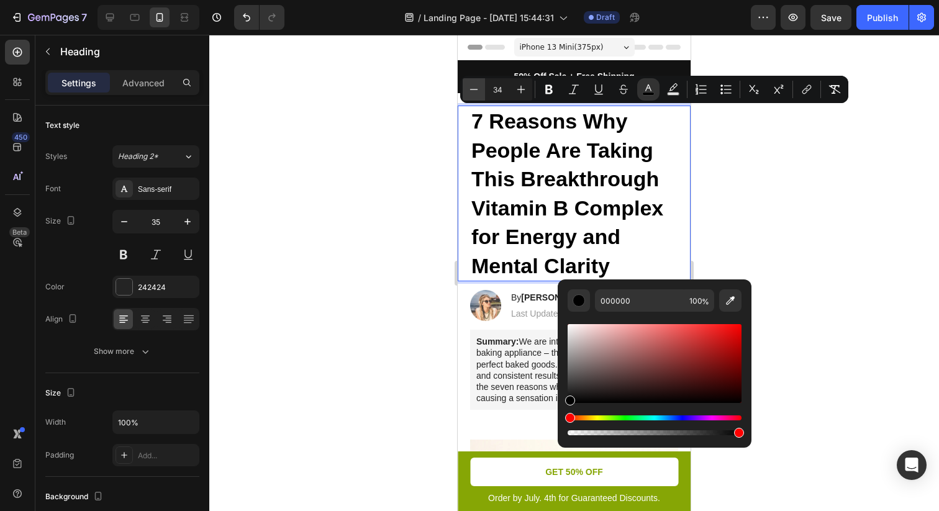
click at [471, 86] on icon "Editor contextual toolbar" at bounding box center [473, 89] width 12 height 12
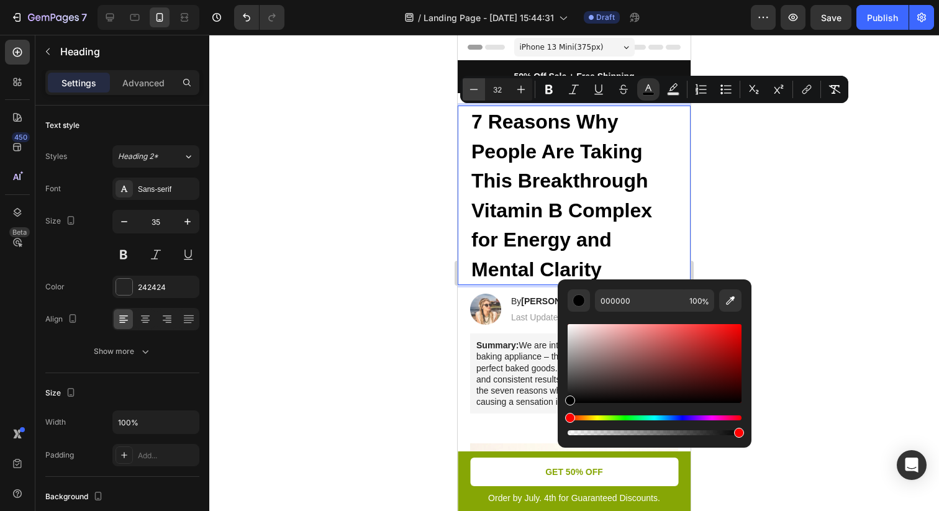
click at [471, 86] on icon "Editor contextual toolbar" at bounding box center [473, 89] width 12 height 12
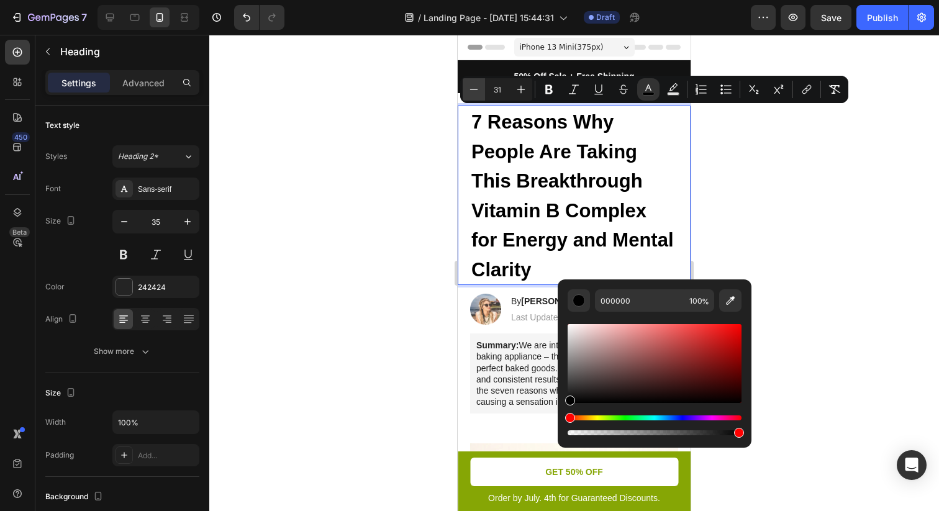
click at [471, 86] on icon "Editor contextual toolbar" at bounding box center [473, 89] width 12 height 12
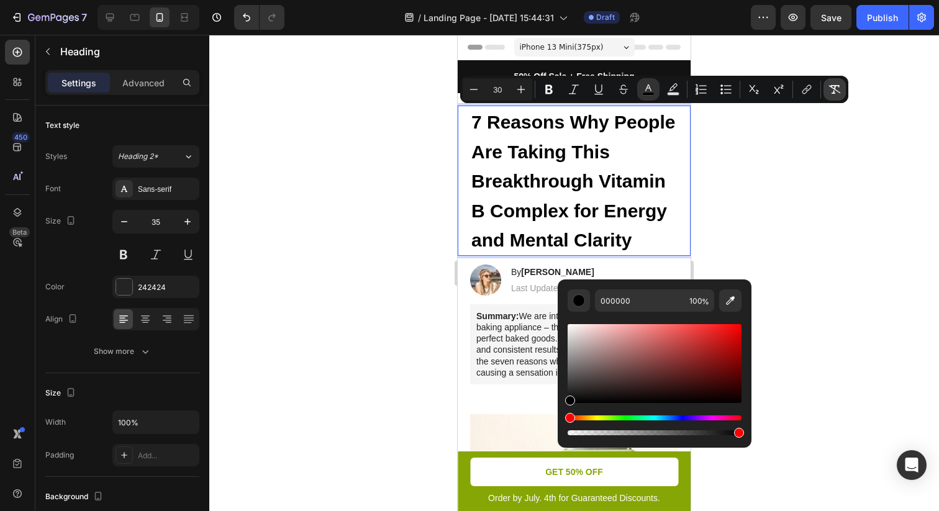
click at [833, 85] on icon "Editor contextual toolbar" at bounding box center [835, 89] width 12 height 9
type input "35"
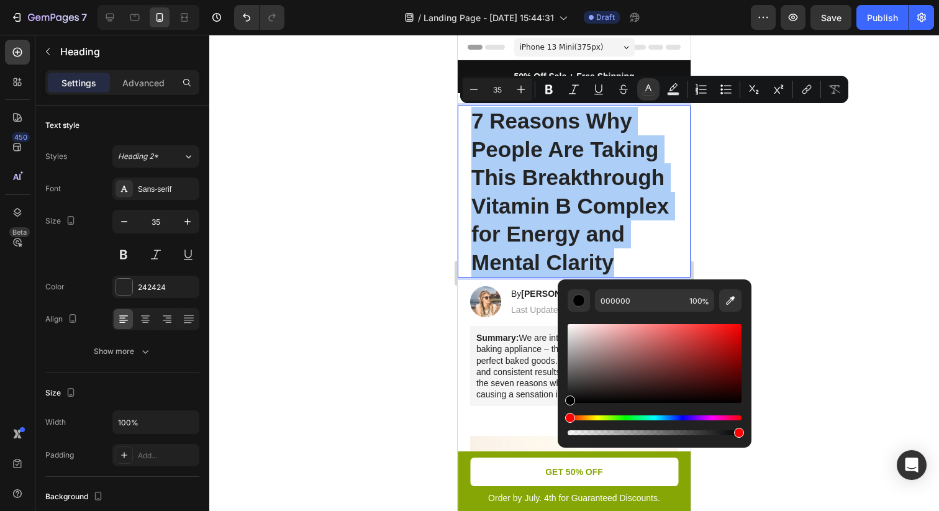
click at [798, 181] on div at bounding box center [573, 273] width 729 height 476
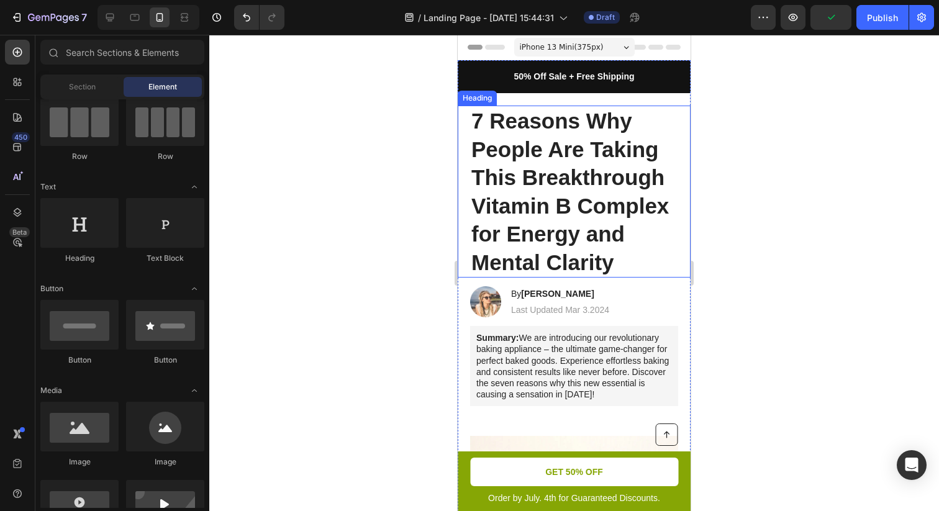
click at [583, 220] on p "7 Reasons Why People Are Taking This Breakthrough Vitamin B Complex for Energy …" at bounding box center [573, 191] width 205 height 169
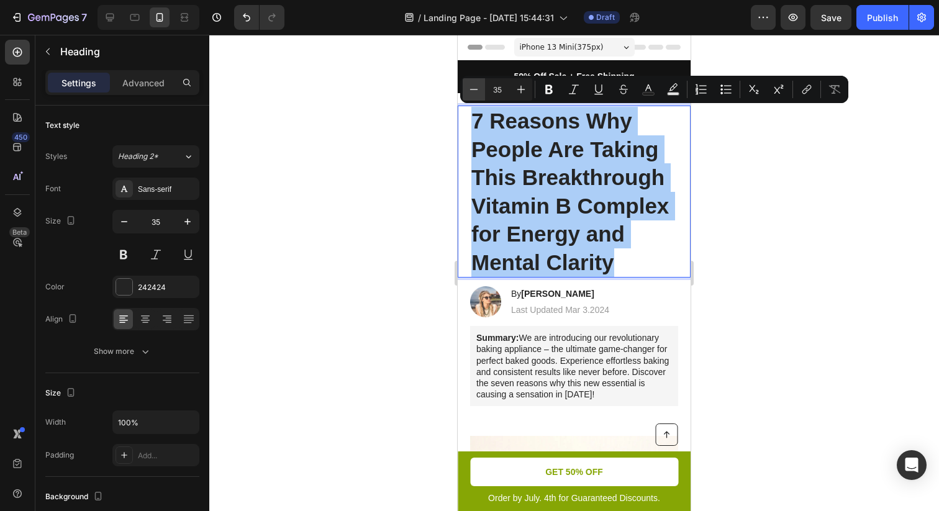
click at [472, 86] on icon "Editor contextual toolbar" at bounding box center [473, 89] width 12 height 12
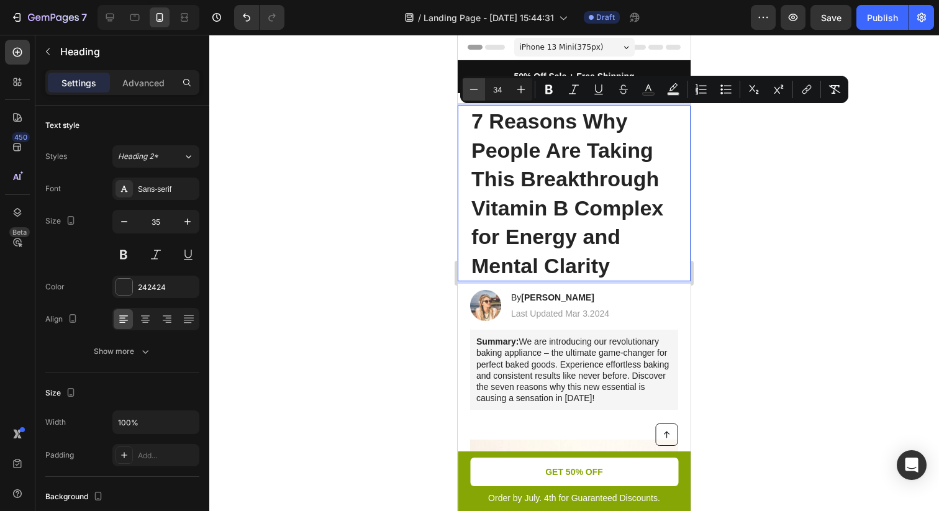
click at [472, 86] on icon "Editor contextual toolbar" at bounding box center [473, 89] width 12 height 12
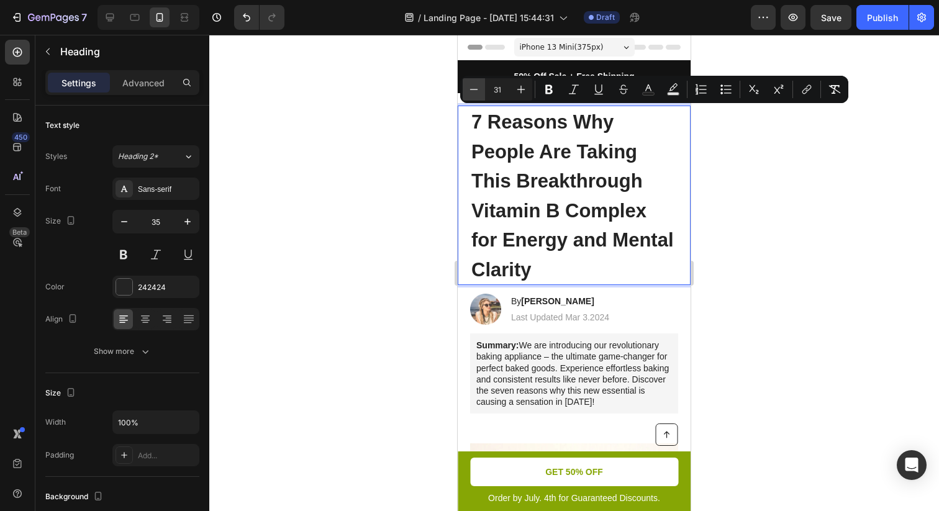
click at [472, 86] on icon "Editor contextual toolbar" at bounding box center [473, 89] width 12 height 12
type input "30"
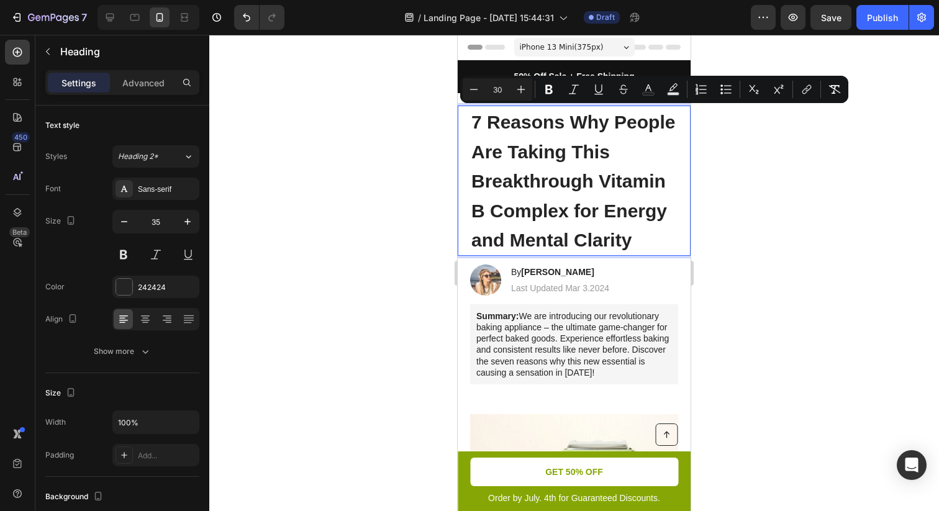
click at [801, 213] on div at bounding box center [573, 273] width 729 height 476
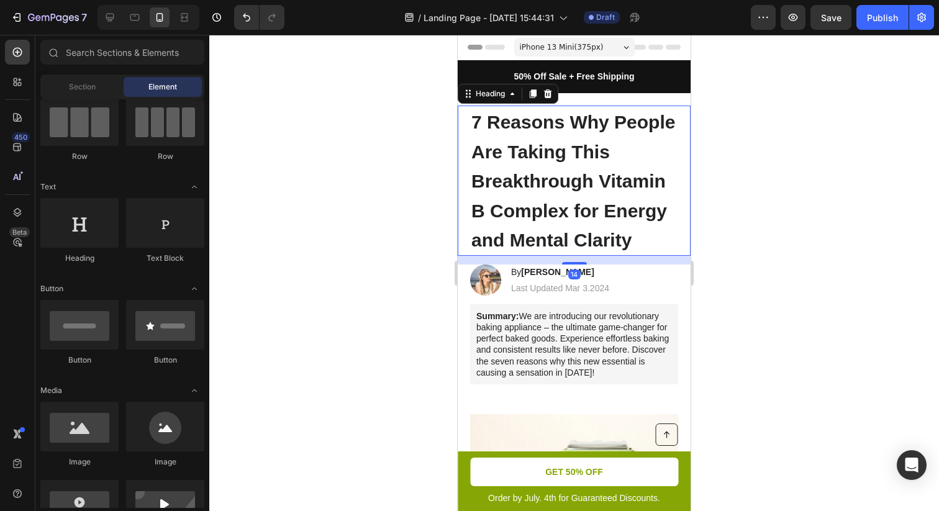
click at [647, 175] on span "7 Reasons Why People Are Taking This Breakthrough Vitamin B Complex for Energy …" at bounding box center [573, 181] width 204 height 138
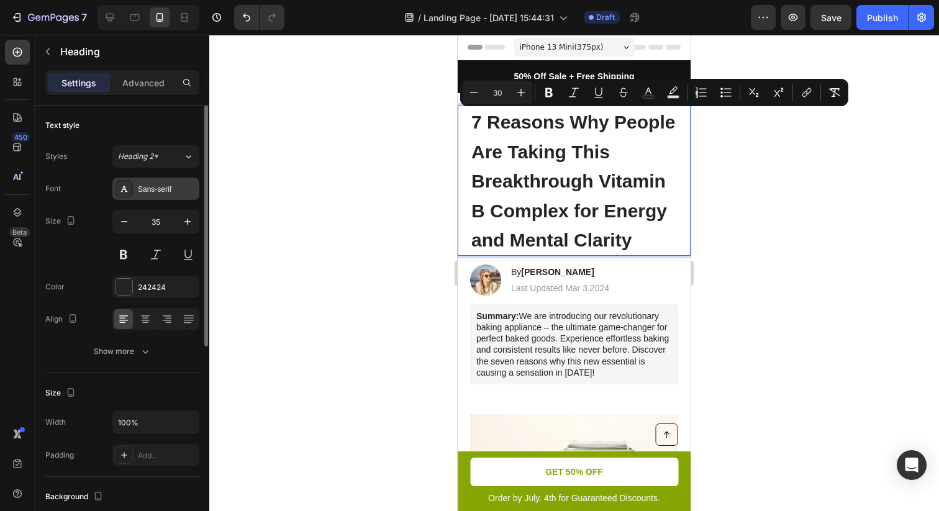
click at [148, 187] on div "Sans-serif" at bounding box center [167, 189] width 58 height 11
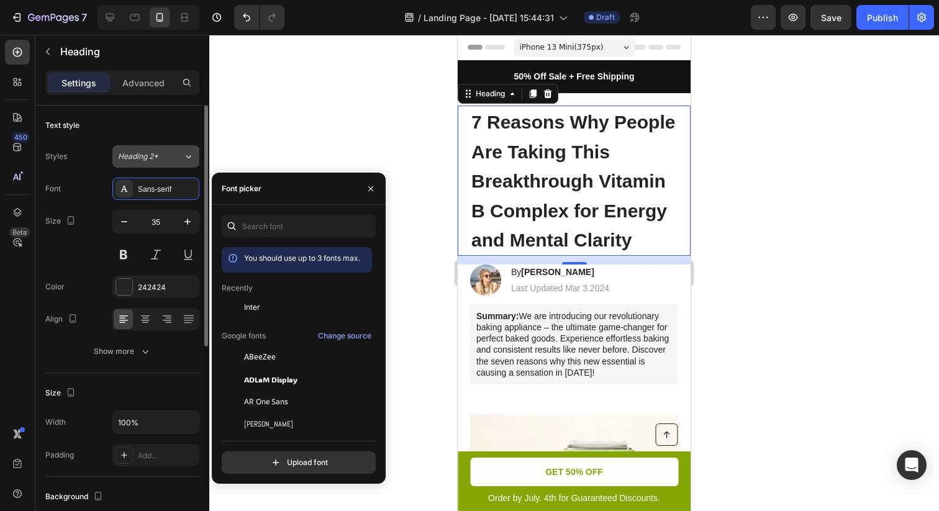
click at [157, 157] on span "Heading 2*" at bounding box center [138, 156] width 40 height 11
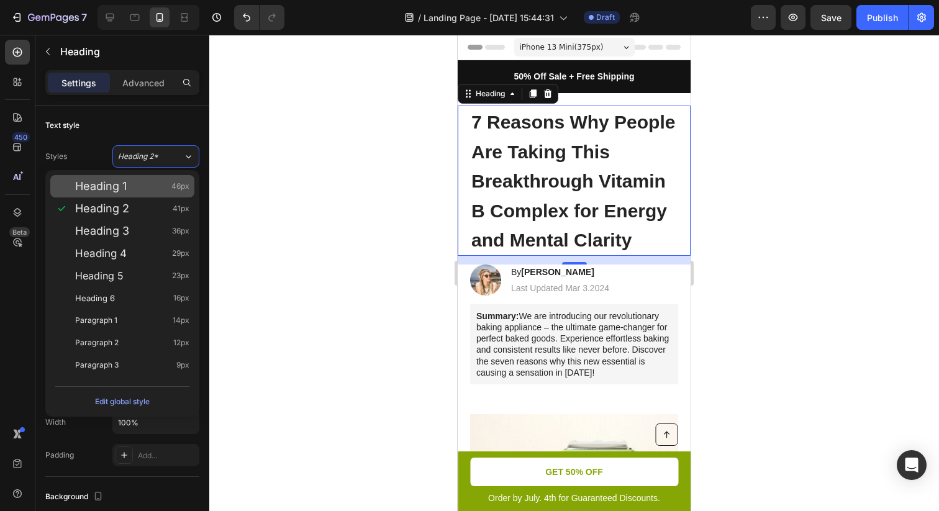
click at [153, 186] on div "Heading 1 46px" at bounding box center [132, 186] width 114 height 12
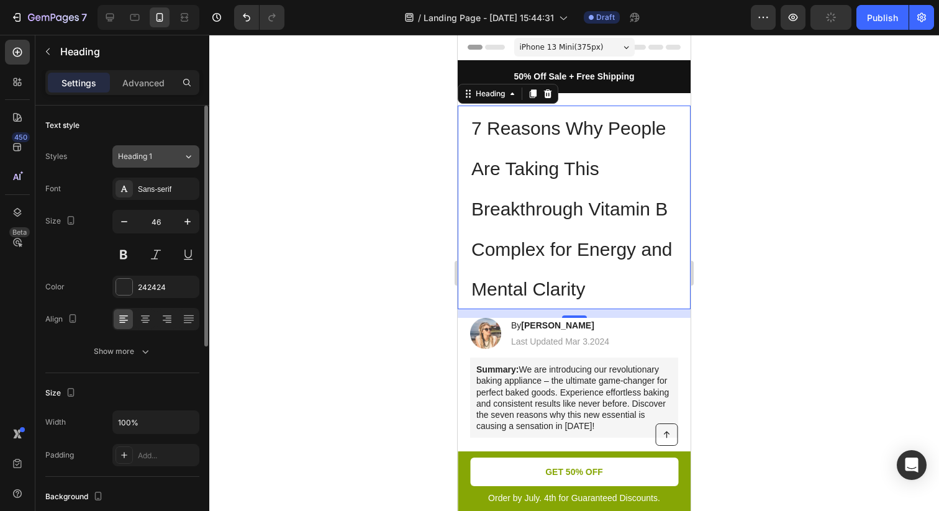
click at [160, 153] on div "Heading 1" at bounding box center [143, 156] width 50 height 11
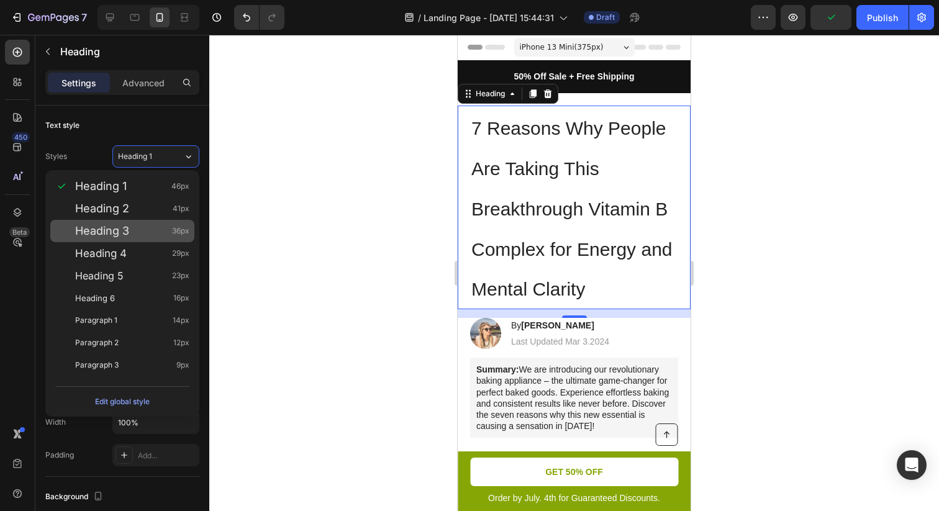
click at [158, 232] on div "Heading 3 36px" at bounding box center [132, 231] width 114 height 12
type input "36"
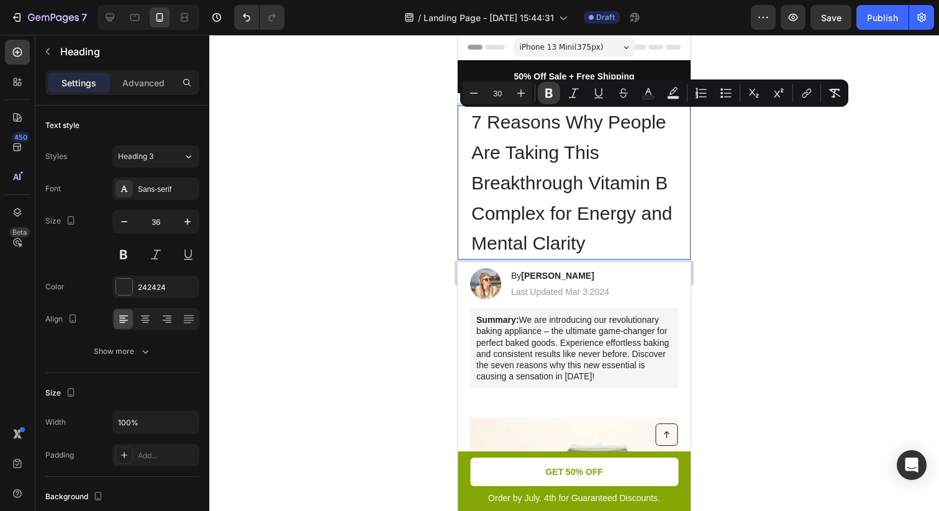
click at [557, 94] on button "Bold" at bounding box center [549, 93] width 22 height 22
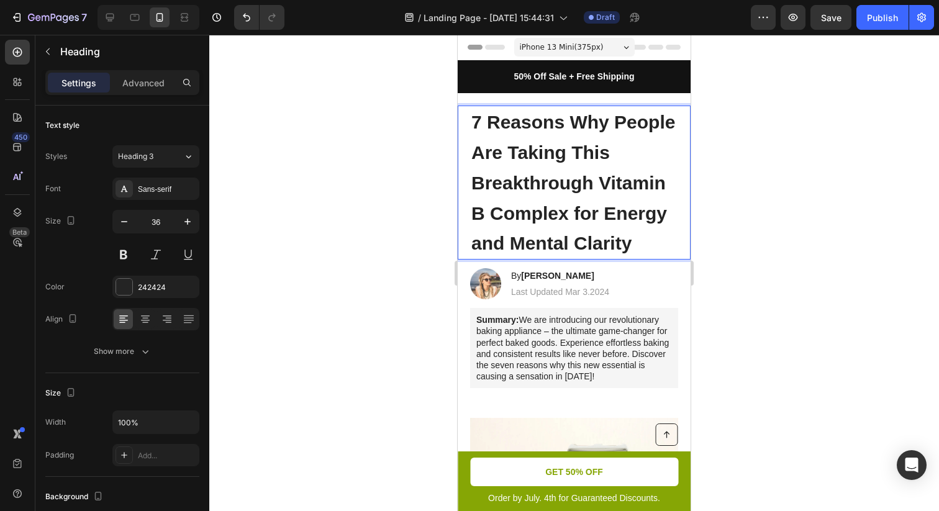
click at [721, 179] on div at bounding box center [573, 273] width 729 height 476
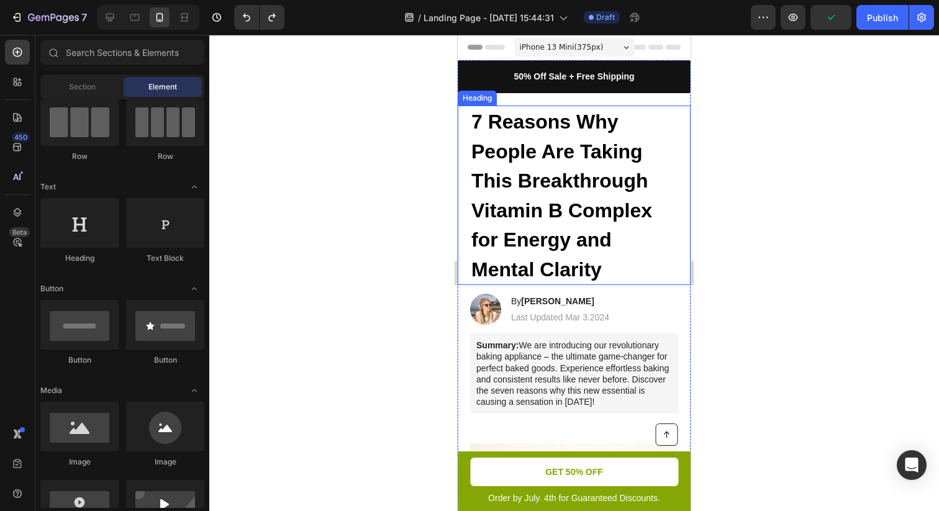
click at [597, 167] on h1 "7 Reasons Why People Are Taking This Breakthrough Vitamin B Complex for Energy …" at bounding box center [574, 195] width 208 height 179
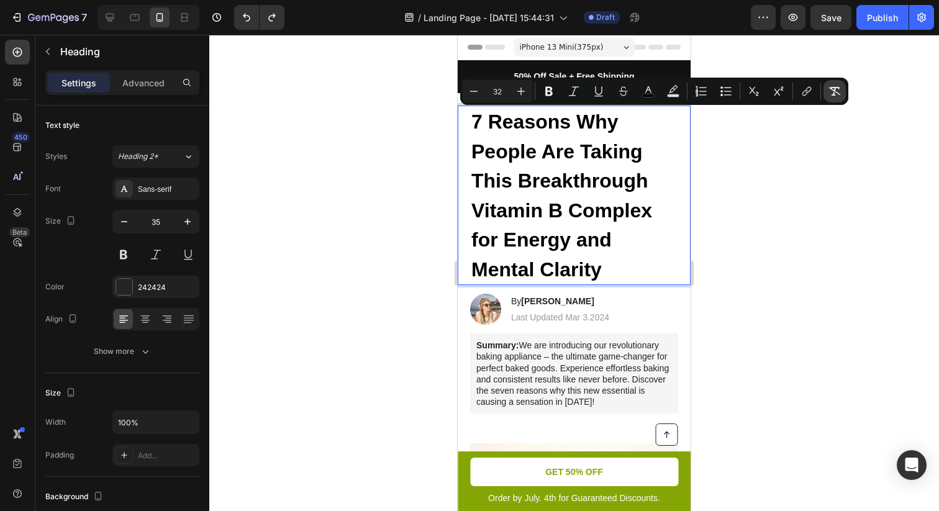
click at [837, 90] on icon "Editor contextual toolbar" at bounding box center [834, 91] width 12 height 12
type input "35"
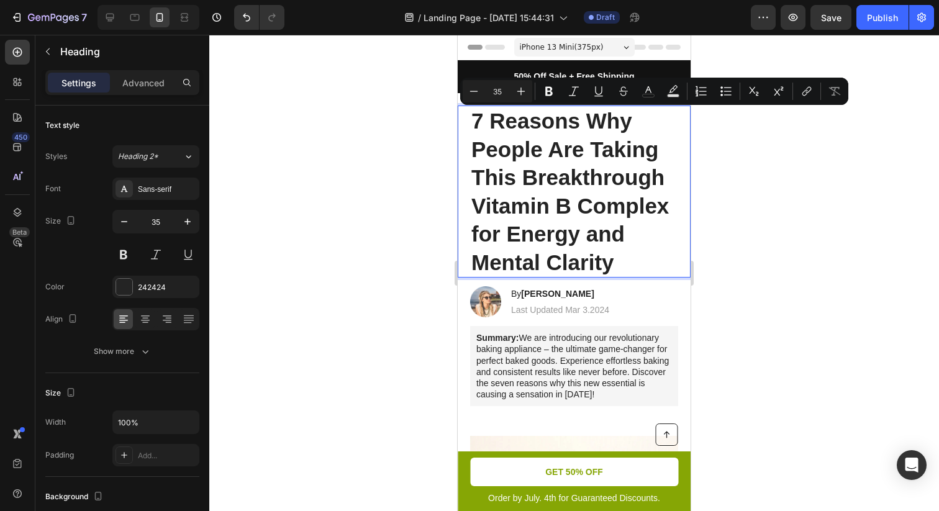
click at [782, 181] on div at bounding box center [573, 273] width 729 height 476
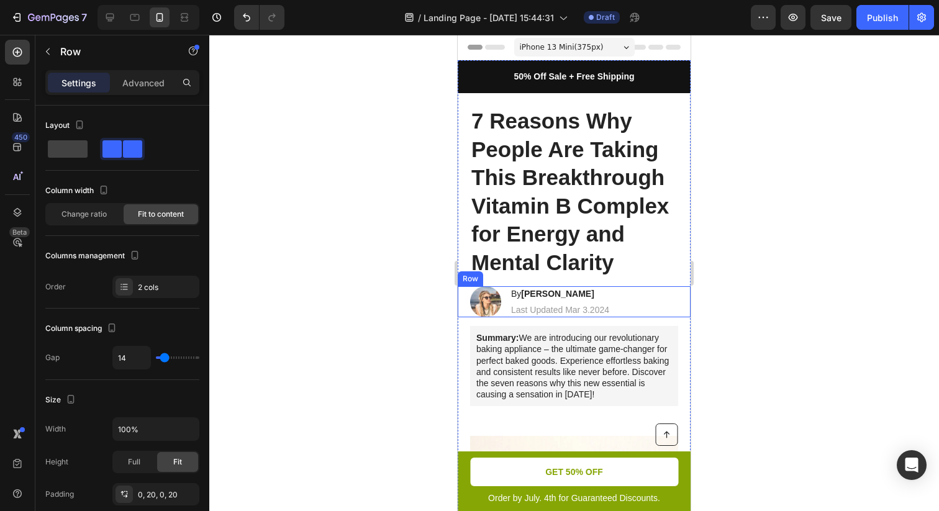
click at [627, 295] on div "Image By Jessica M. Heading Last Updated Mar 3.2024 Text Block Row" at bounding box center [574, 301] width 233 height 31
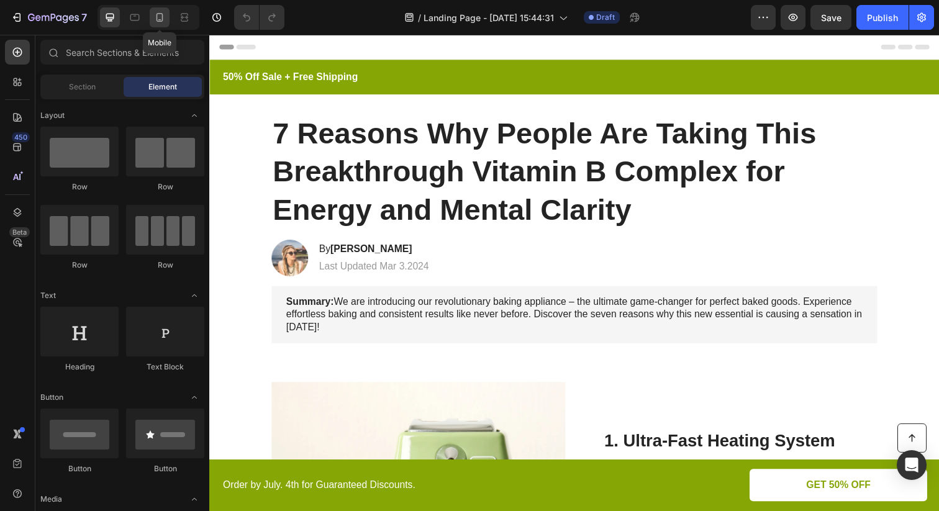
click at [159, 16] on icon at bounding box center [159, 17] width 12 height 12
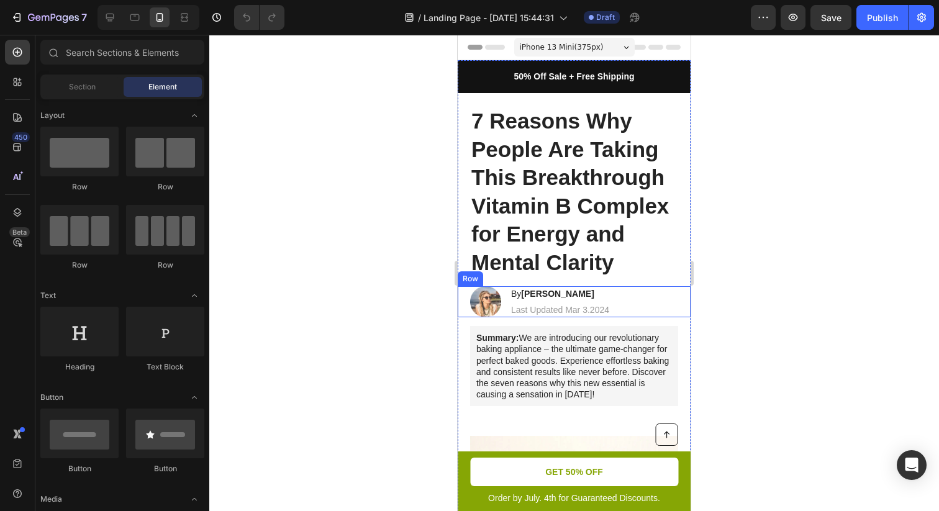
click at [644, 293] on div "Image By Jessica M. Heading Last Updated Mar 3.2024 Text Block Row" at bounding box center [574, 301] width 233 height 31
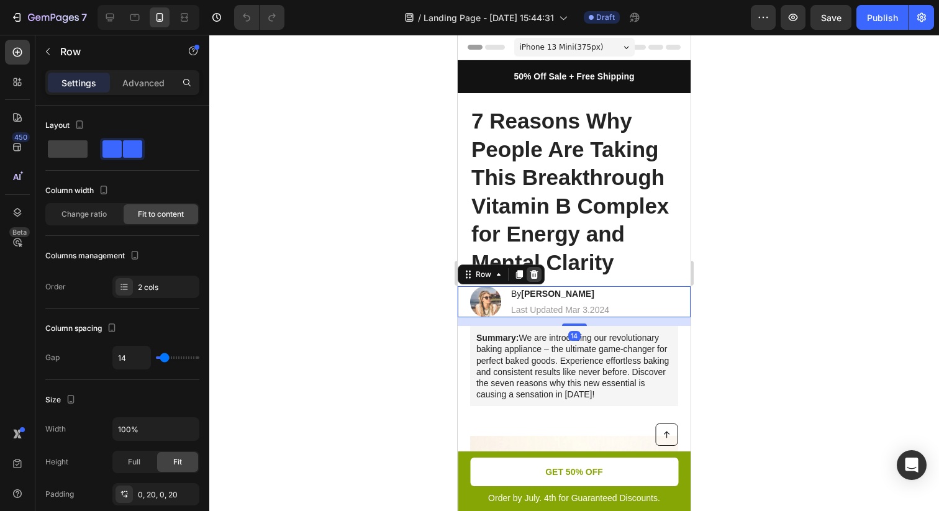
click at [531, 275] on icon at bounding box center [534, 274] width 8 height 9
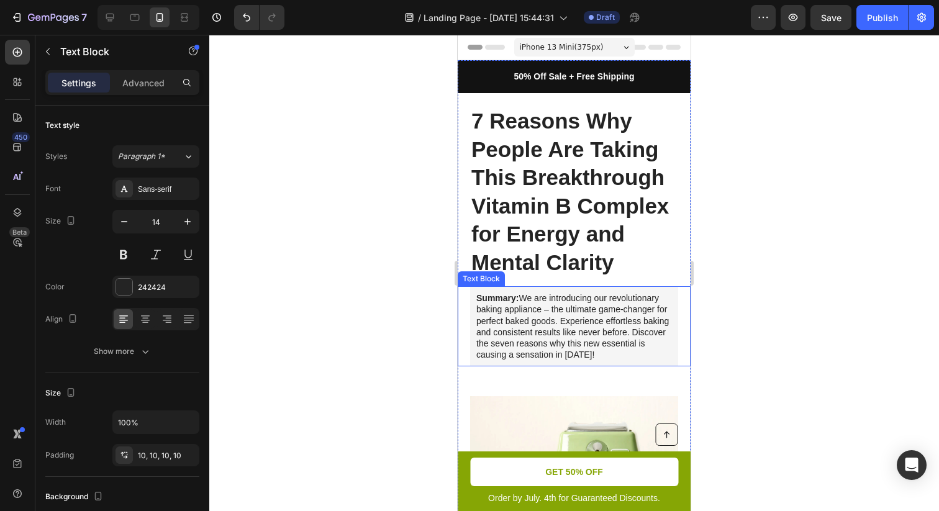
click at [548, 302] on p "Summary: We are introducing our revolutionary baking appliance – the ultimate g…" at bounding box center [574, 326] width 196 height 68
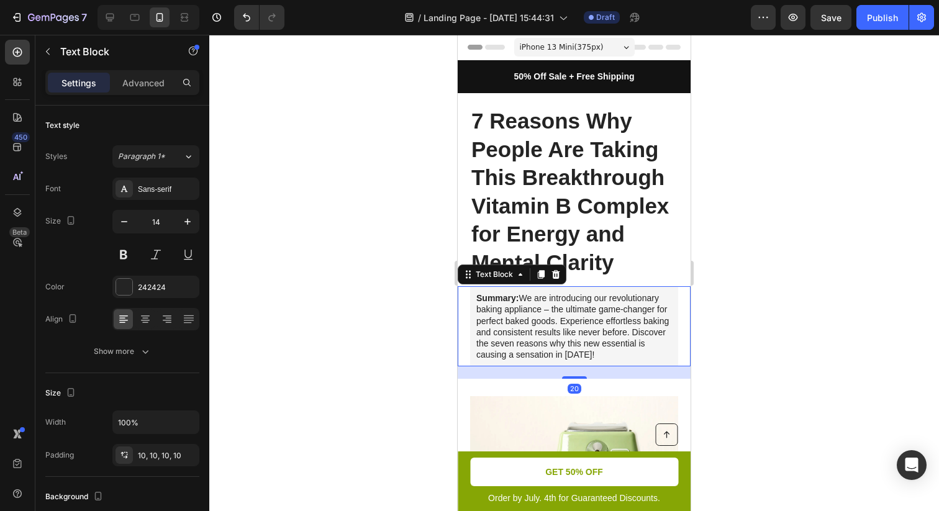
click at [548, 302] on p "Summary: We are introducing our revolutionary baking appliance – the ultimate g…" at bounding box center [574, 326] width 196 height 68
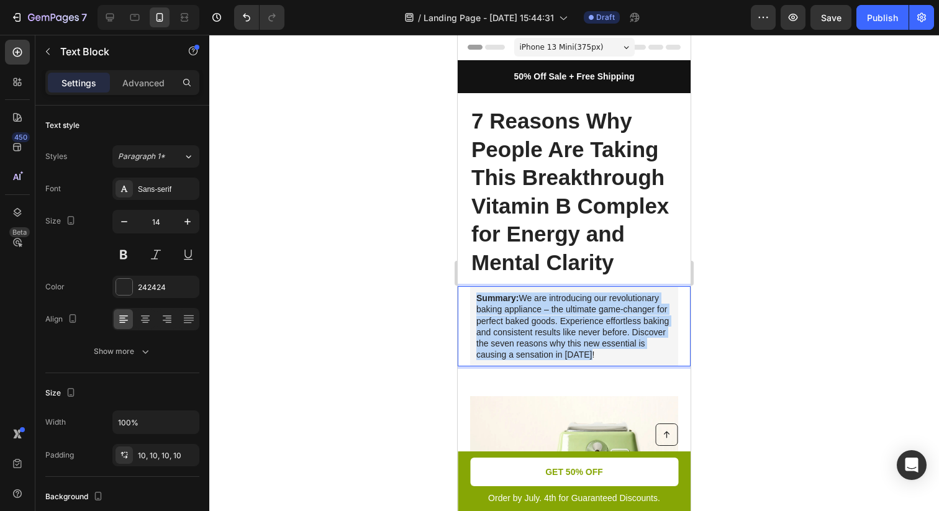
click at [548, 302] on p "Summary: We are introducing our revolutionary baking appliance – the ultimate g…" at bounding box center [574, 326] width 196 height 68
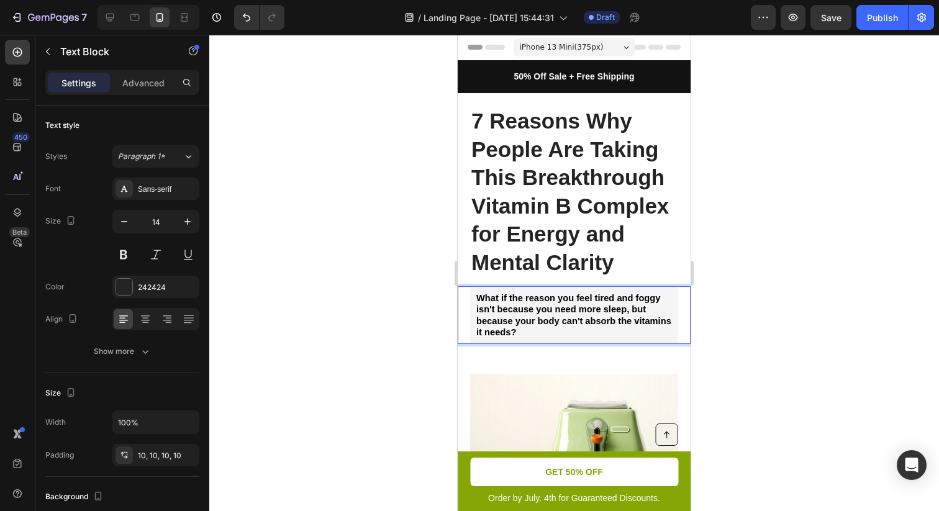
click at [767, 336] on div at bounding box center [573, 273] width 729 height 476
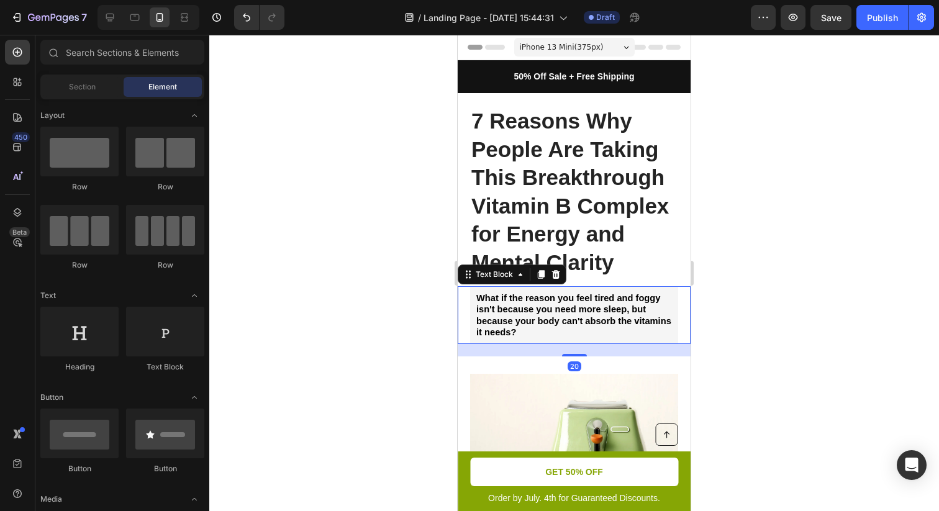
click at [672, 295] on div "What if the reason you feel tired and foggy isn't because you need more sleep, …" at bounding box center [574, 315] width 208 height 58
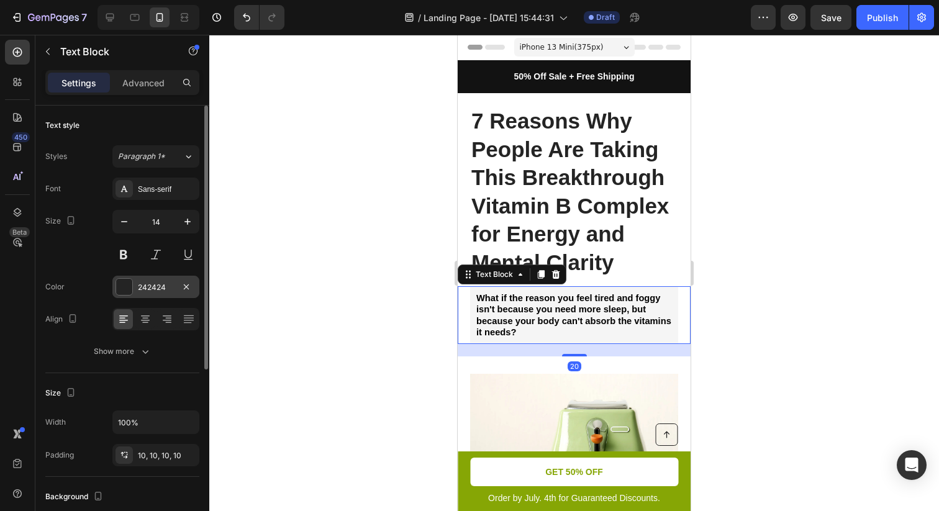
click at [138, 291] on div "242424" at bounding box center [156, 287] width 36 height 11
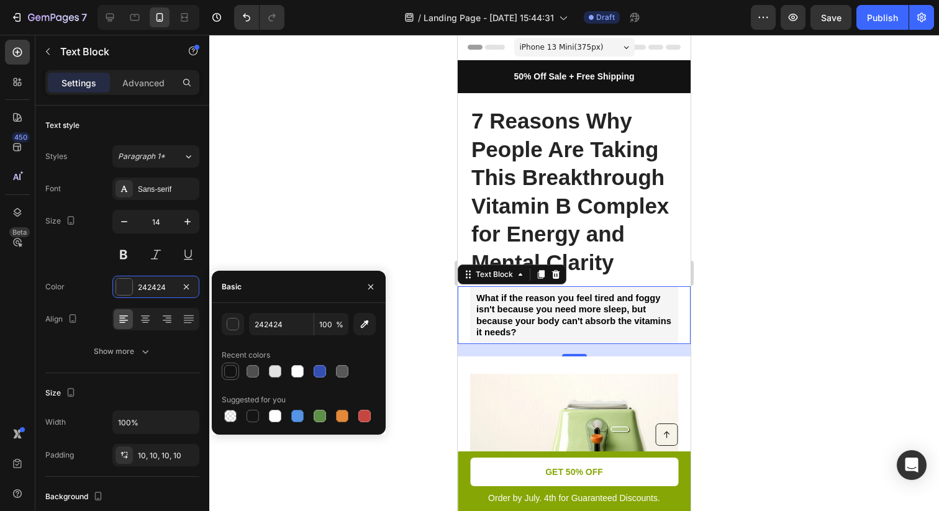
click at [231, 371] on div at bounding box center [230, 371] width 12 height 12
type input "121212"
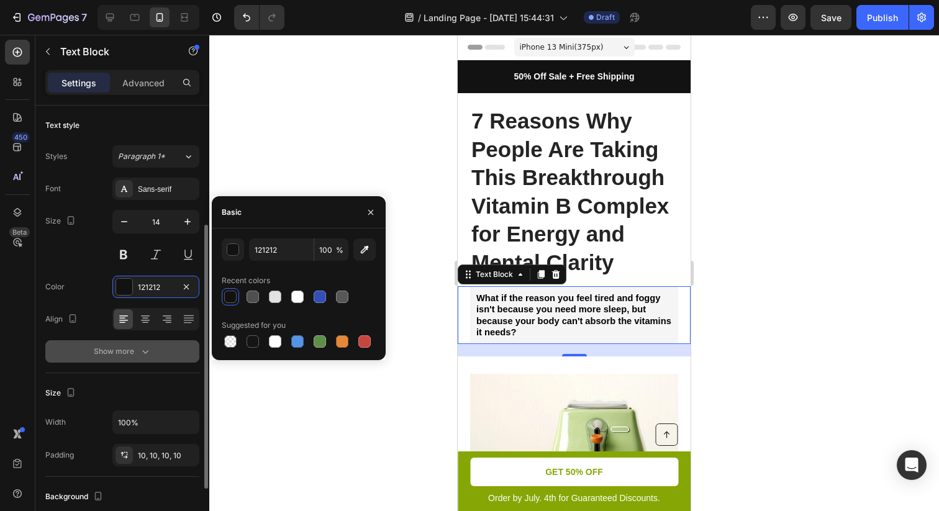
scroll to position [295, 0]
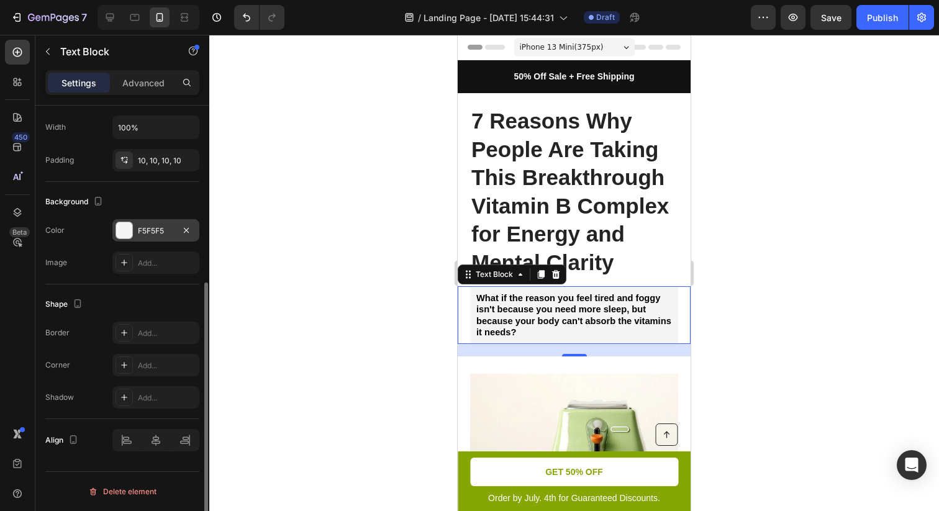
click at [161, 220] on div "F5F5F5" at bounding box center [155, 230] width 87 height 22
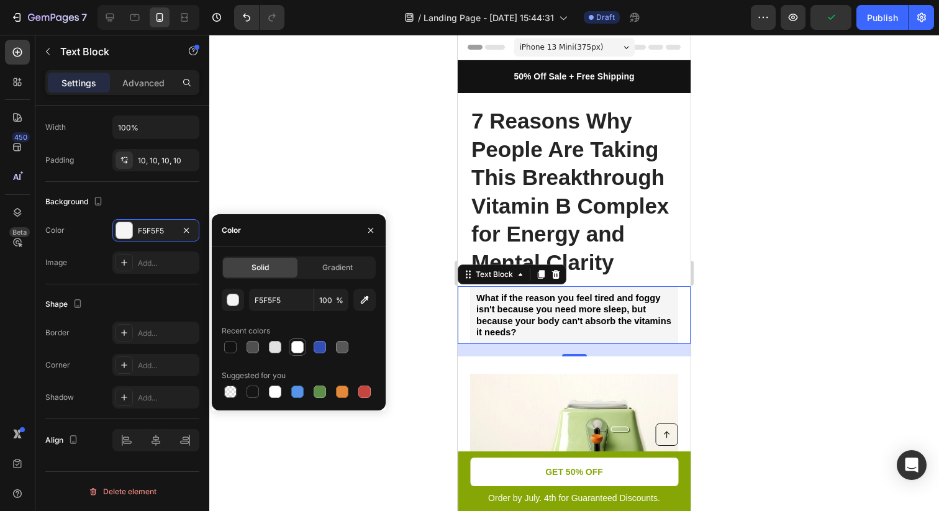
click at [299, 345] on div at bounding box center [297, 347] width 12 height 12
type input "FFFFFF"
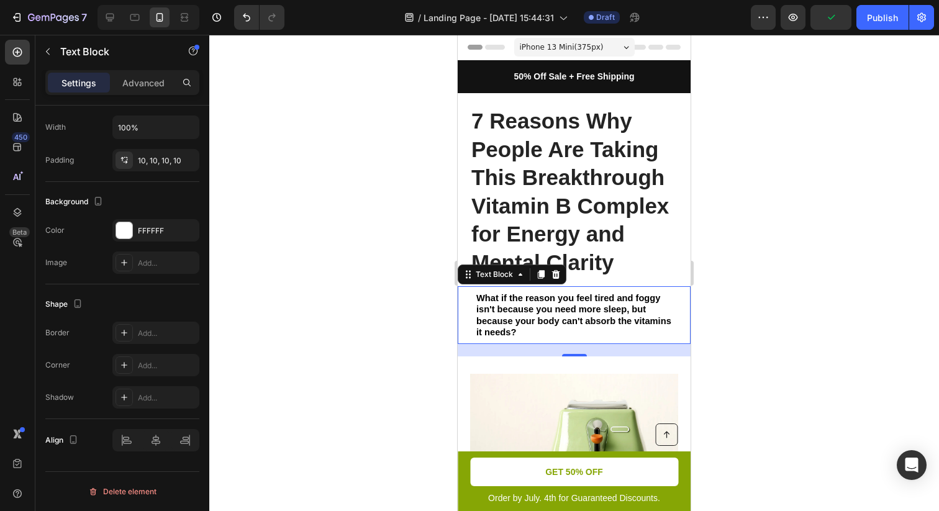
click at [342, 182] on div at bounding box center [573, 273] width 729 height 476
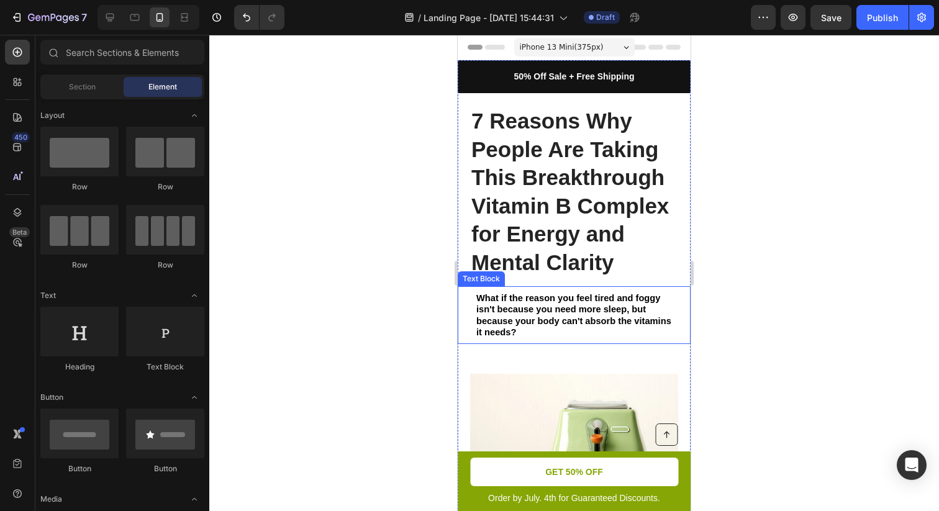
click at [634, 309] on strong "What if the reason you feel tired and foggy isn't because you need more sleep, …" at bounding box center [573, 315] width 195 height 44
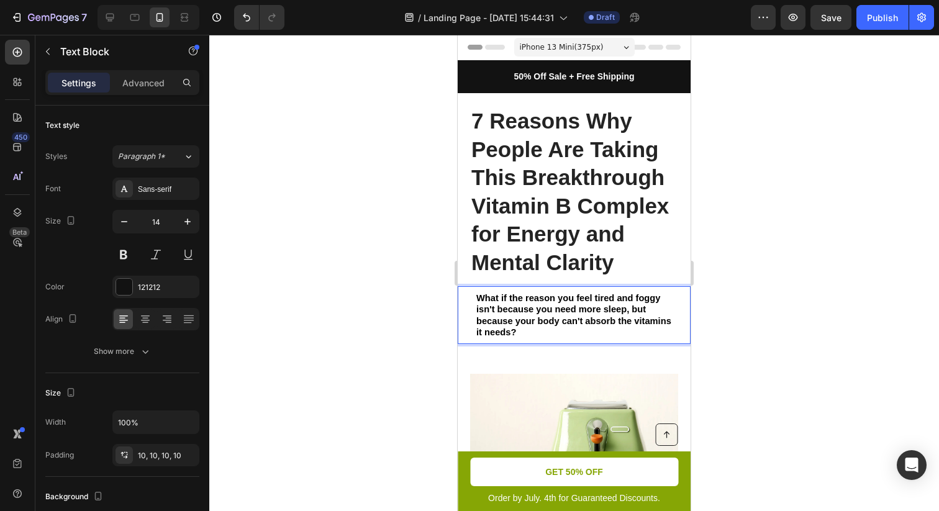
click at [634, 309] on strong "What if the reason you feel tired and foggy isn't because you need more sleep, …" at bounding box center [573, 315] width 195 height 44
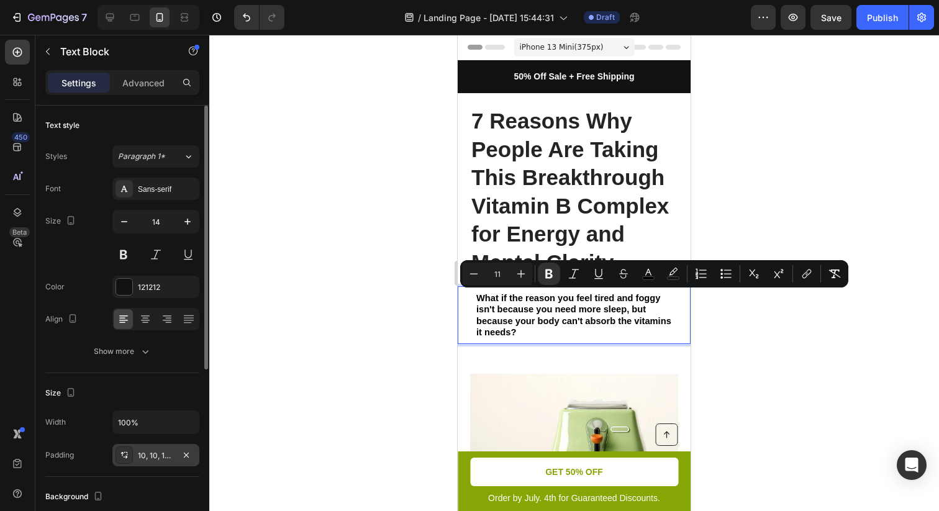
click at [145, 458] on div "10, 10, 10, 10" at bounding box center [156, 455] width 36 height 11
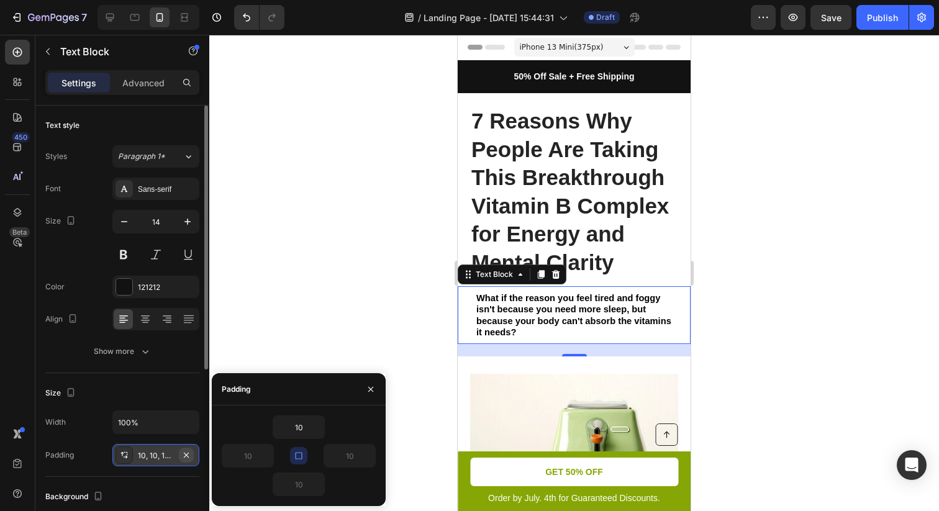
click at [188, 453] on icon "button" at bounding box center [186, 455] width 10 height 10
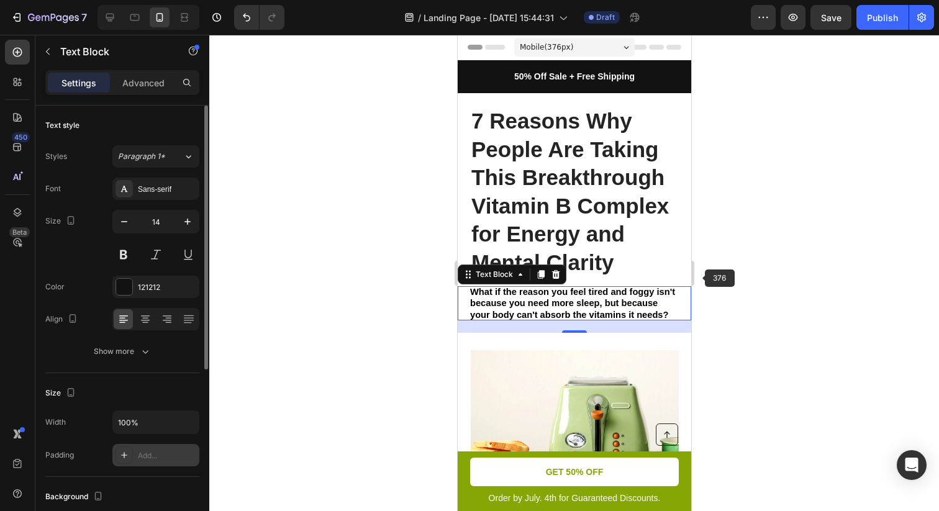
click at [715, 282] on div at bounding box center [573, 273] width 729 height 476
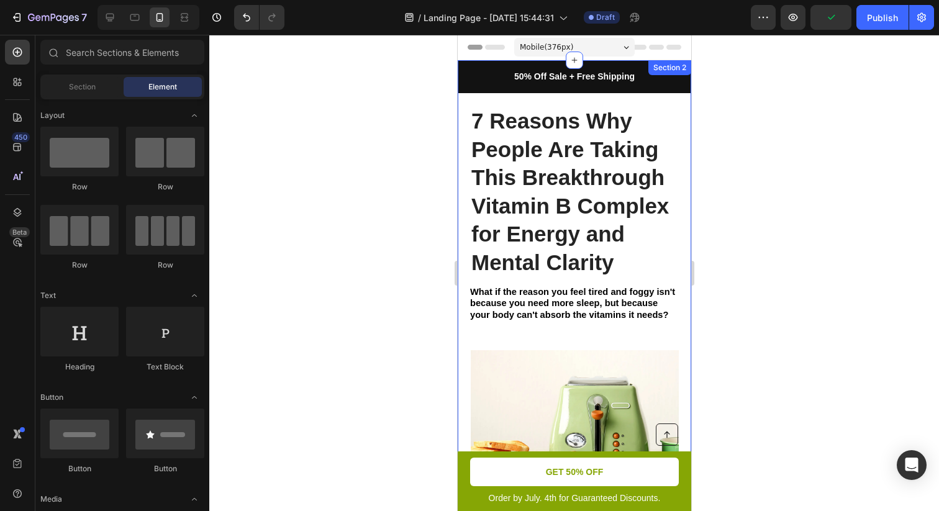
click at [575, 298] on strong "What if the reason you feel tired and foggy isn't because you need more sleep, …" at bounding box center [571, 303] width 205 height 32
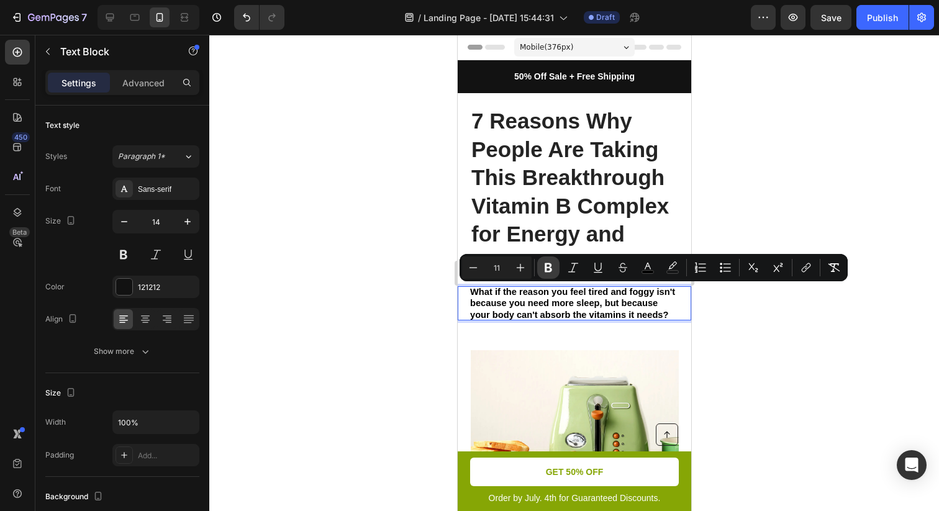
click at [552, 266] on icon "Editor contextual toolbar" at bounding box center [548, 267] width 12 height 12
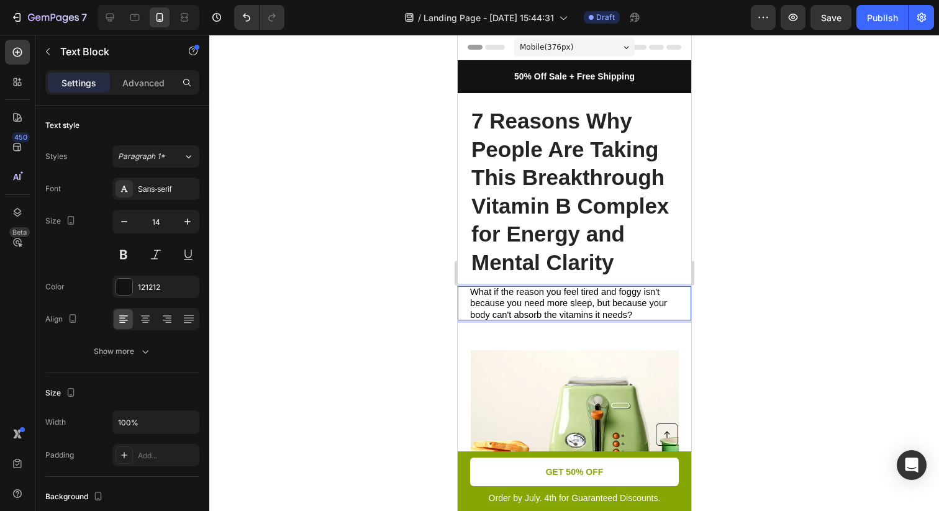
click at [574, 296] on span "What if the reason you feel tired and foggy isn't because you need more sleep, …" at bounding box center [567, 303] width 197 height 32
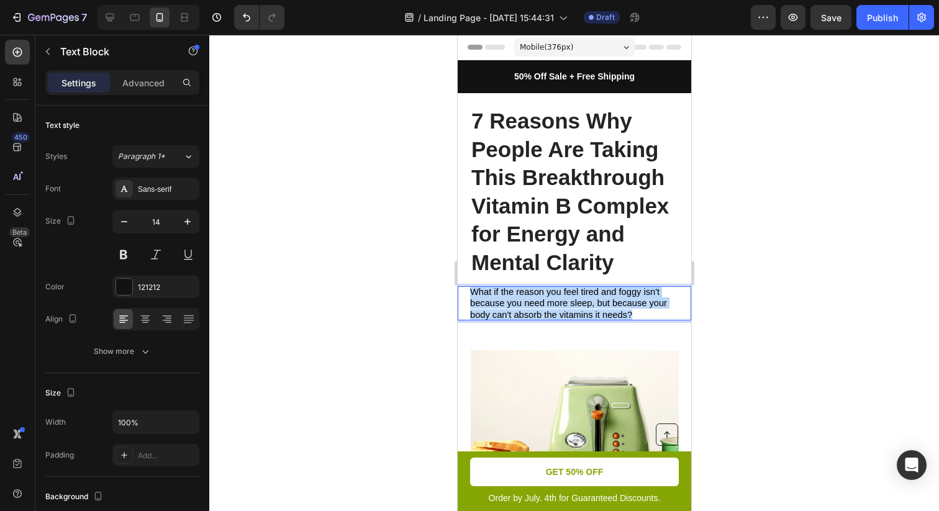
click at [574, 296] on span "What if the reason you feel tired and foggy isn't because you need more sleep, …" at bounding box center [567, 303] width 197 height 32
click at [526, 297] on span "What if the reason you feel tired and foggy isn't because you need more sleep, …" at bounding box center [567, 303] width 197 height 32
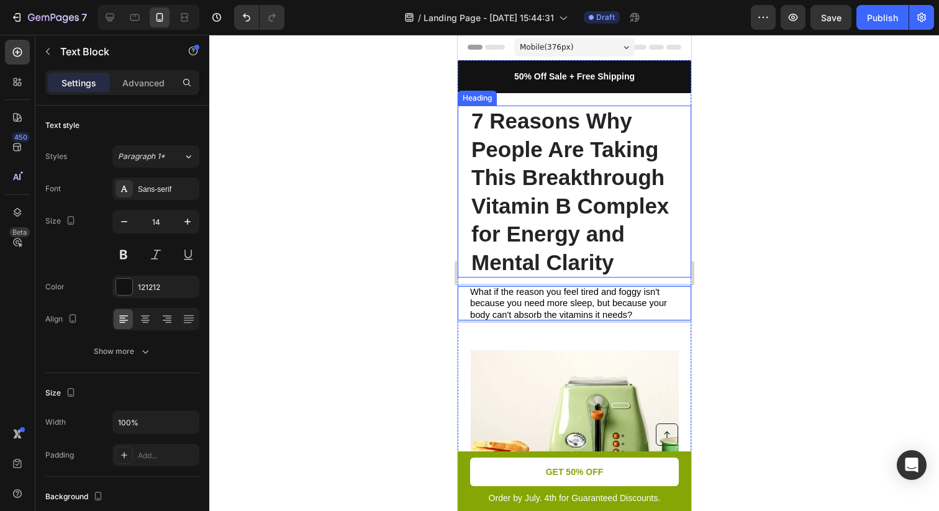
click at [574, 205] on h1 "7 Reasons Why People Are Taking This Breakthrough Vitamin B Complex for Energy …" at bounding box center [573, 192] width 209 height 172
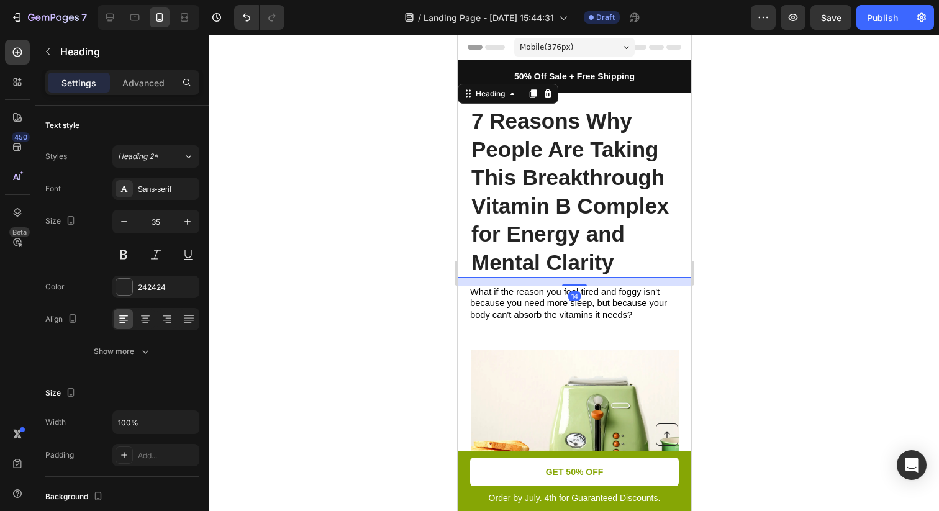
click at [574, 205] on h1 "7 Reasons Why People Are Taking This Breakthrough Vitamin B Complex for Energy …" at bounding box center [573, 192] width 209 height 172
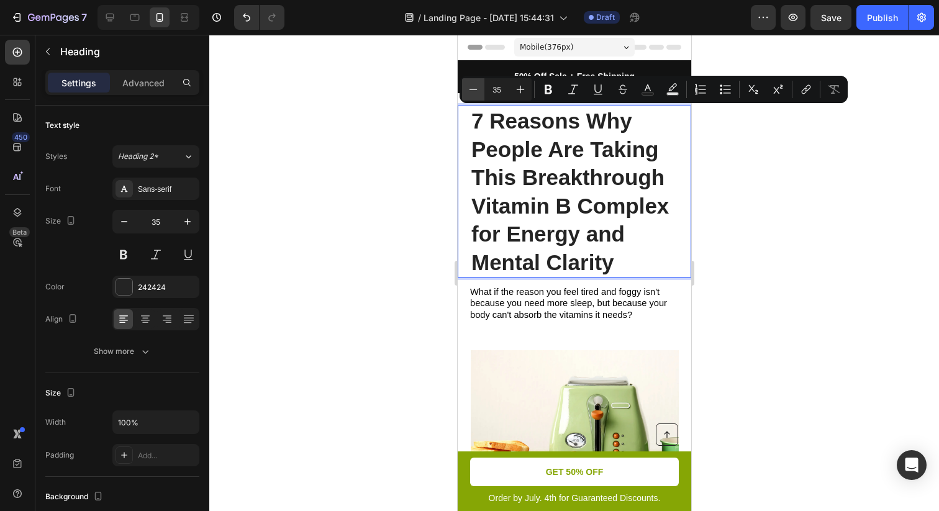
click at [474, 92] on icon "Editor contextual toolbar" at bounding box center [473, 89] width 12 height 12
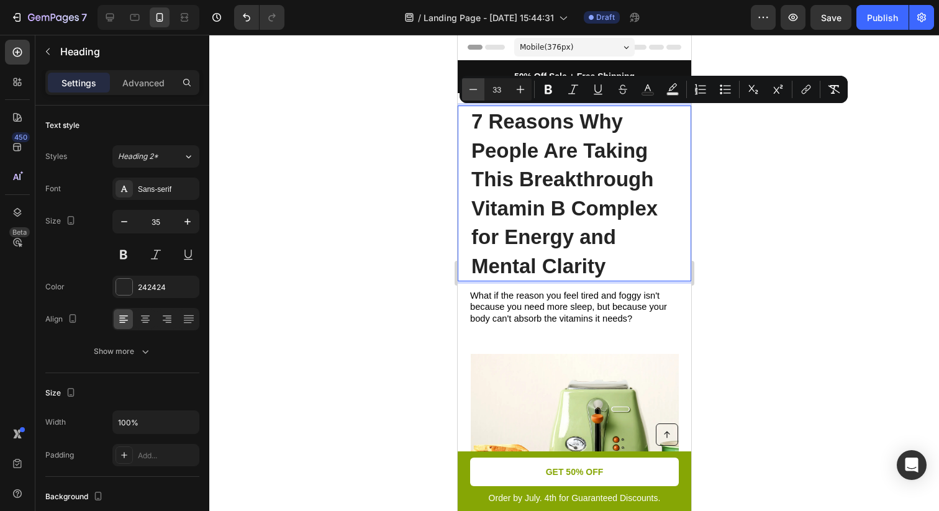
click at [474, 92] on icon "Editor contextual toolbar" at bounding box center [473, 89] width 12 height 12
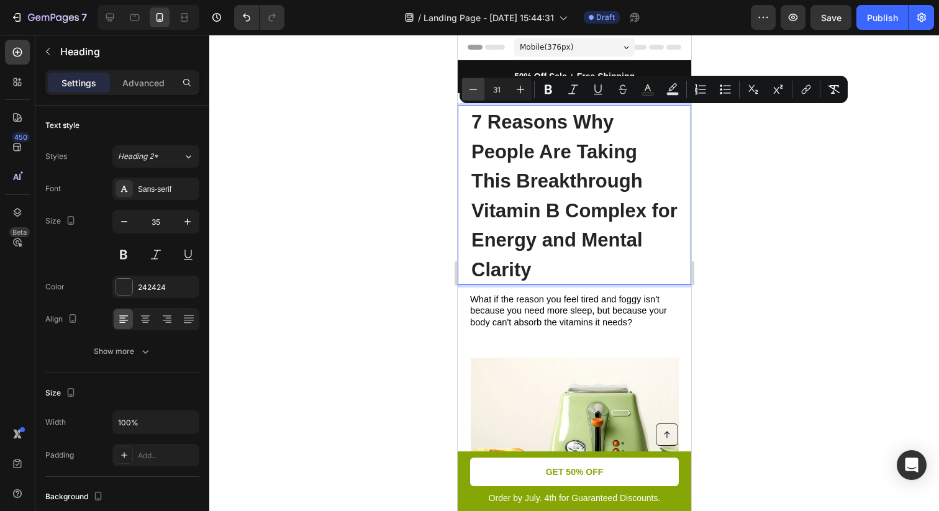
click at [474, 92] on icon "Editor contextual toolbar" at bounding box center [473, 89] width 12 height 12
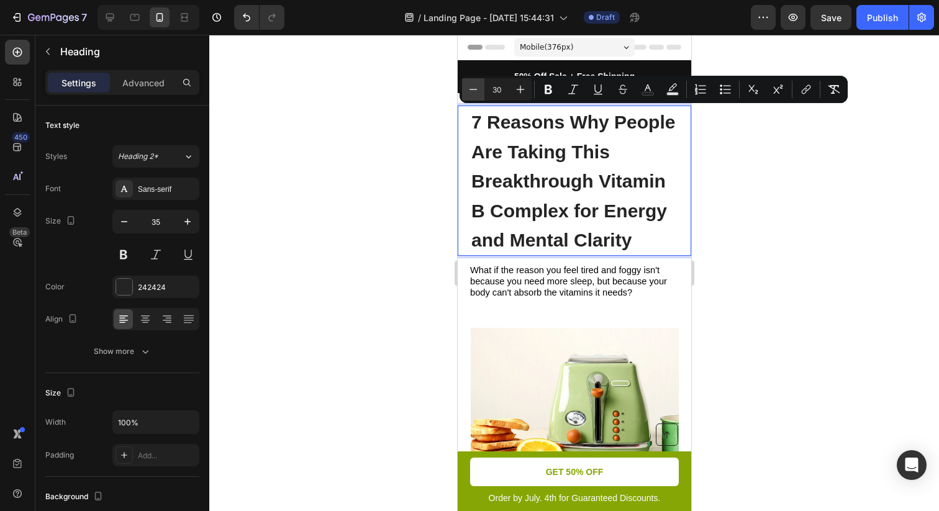
click at [474, 92] on icon "Editor contextual toolbar" at bounding box center [473, 89] width 12 height 12
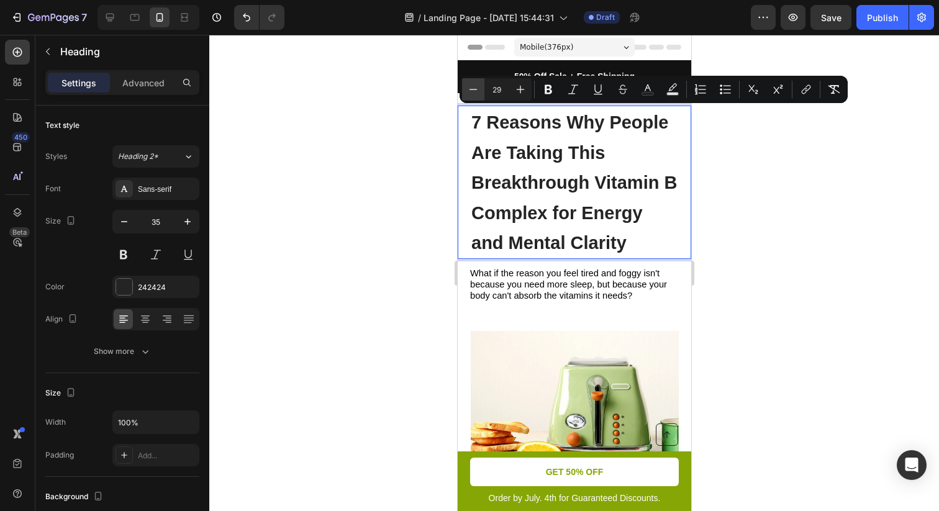
click at [474, 92] on icon "Editor contextual toolbar" at bounding box center [473, 89] width 12 height 12
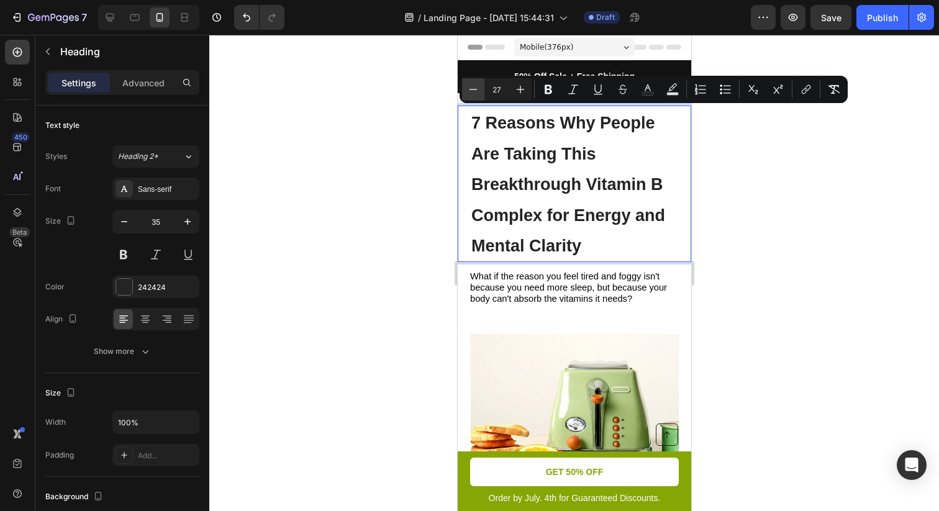
click at [474, 92] on icon "Editor contextual toolbar" at bounding box center [473, 89] width 12 height 12
type input "25"
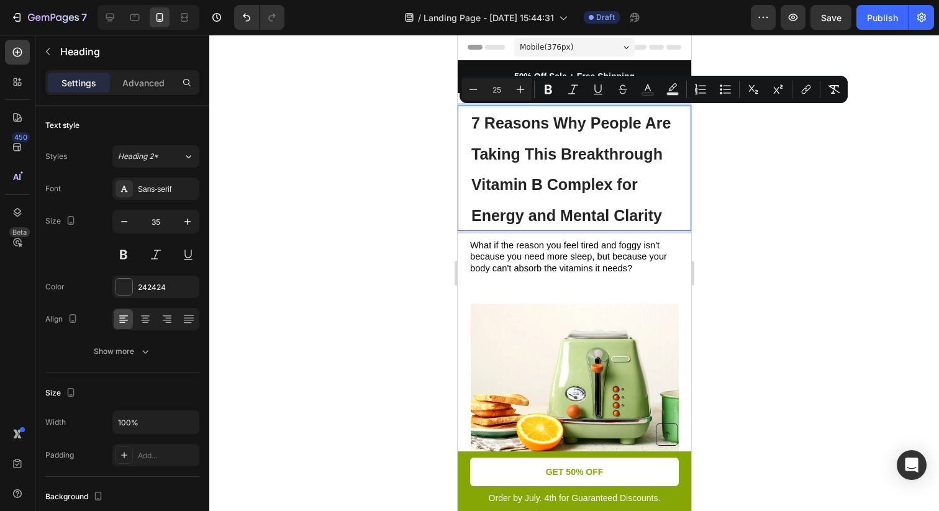
click at [785, 179] on div at bounding box center [573, 273] width 729 height 476
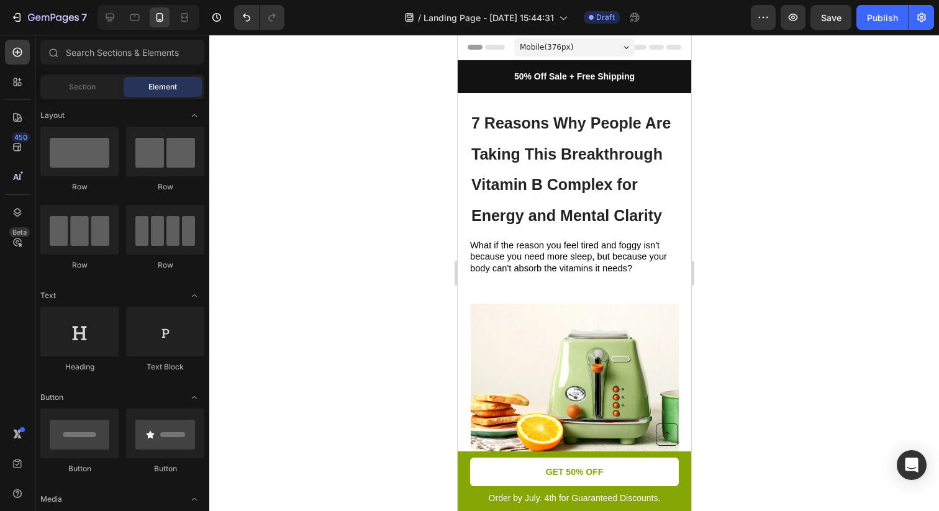
click at [613, 148] on span "7 Reasons Why People Are Taking This Breakthrough Vitamin B Complex for Energy …" at bounding box center [570, 169] width 199 height 110
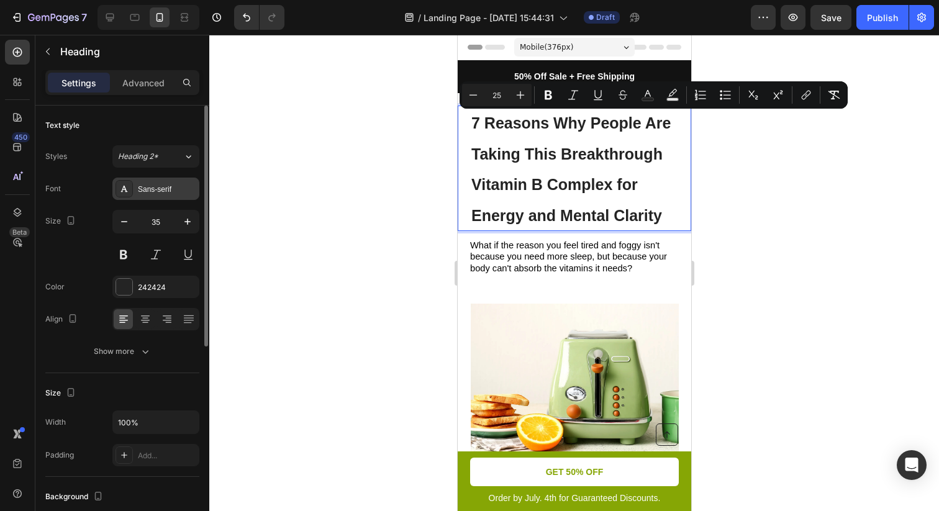
click at [151, 194] on div "Sans-serif" at bounding box center [155, 189] width 87 height 22
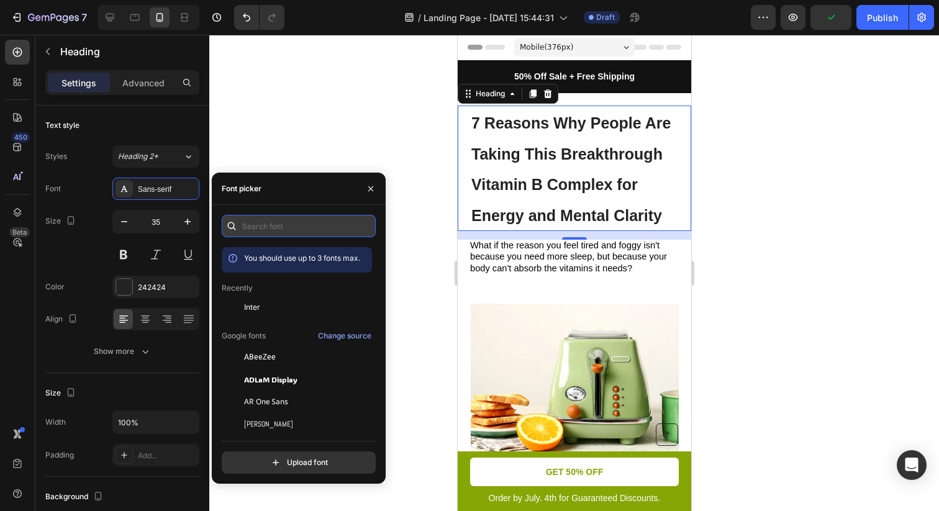
click at [258, 223] on input "text" at bounding box center [299, 226] width 154 height 22
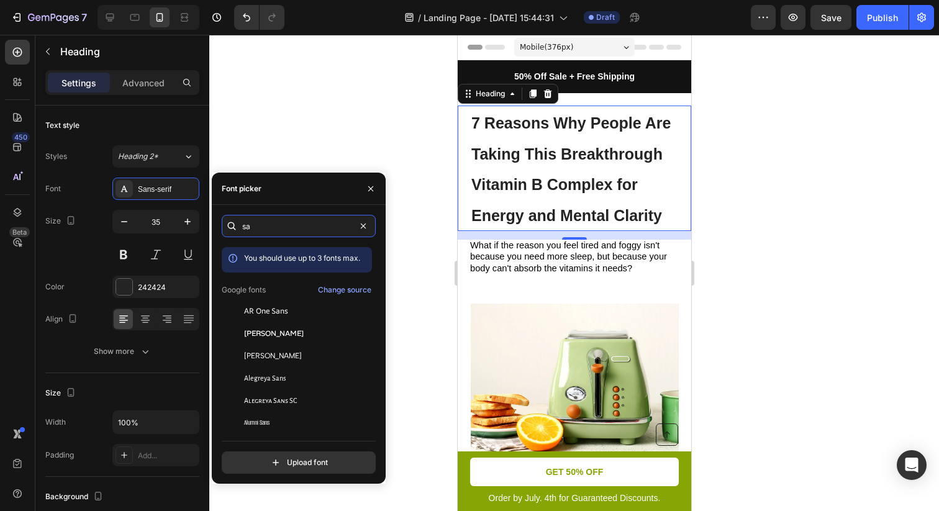
type input "s"
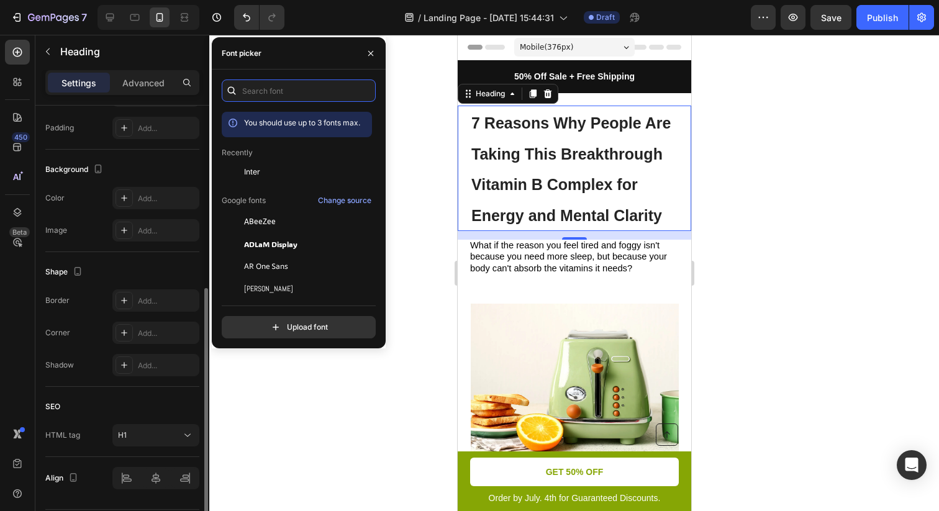
scroll to position [365, 0]
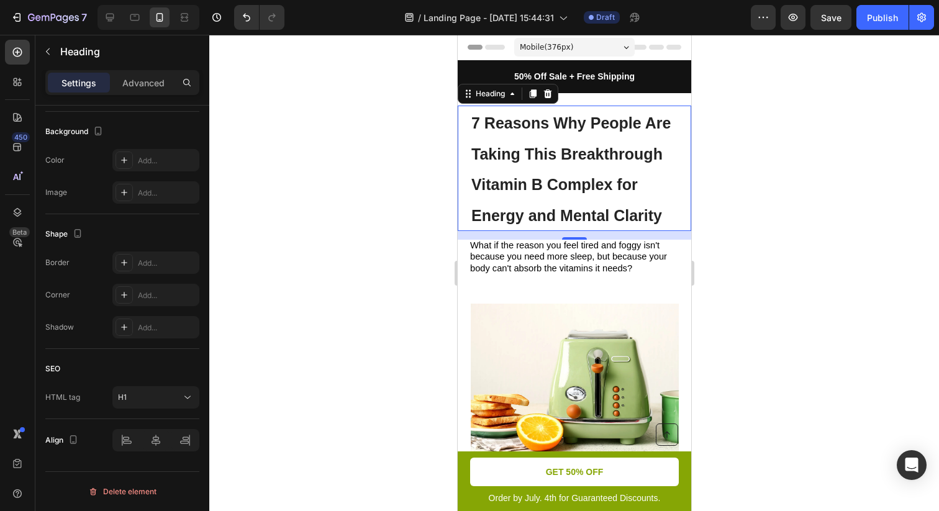
click at [441, 147] on div at bounding box center [573, 273] width 729 height 476
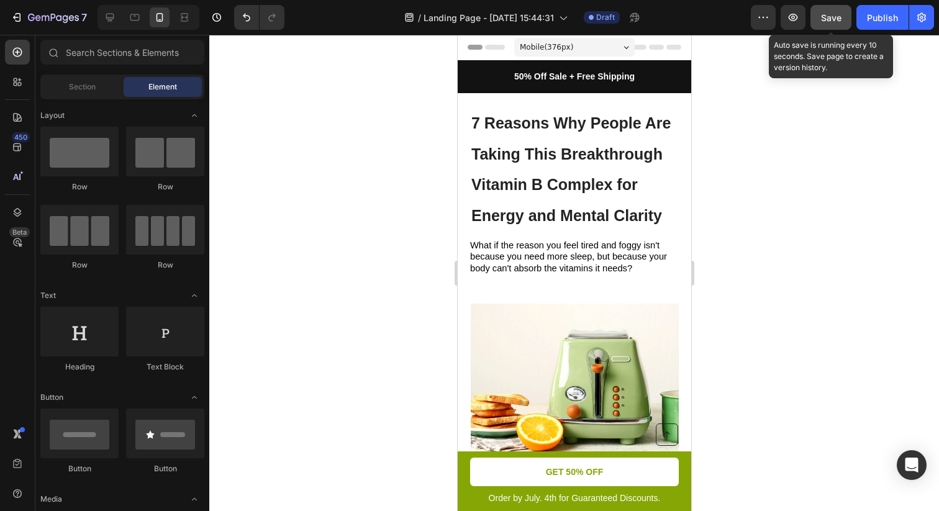
click at [826, 20] on span "Save" at bounding box center [831, 17] width 20 height 11
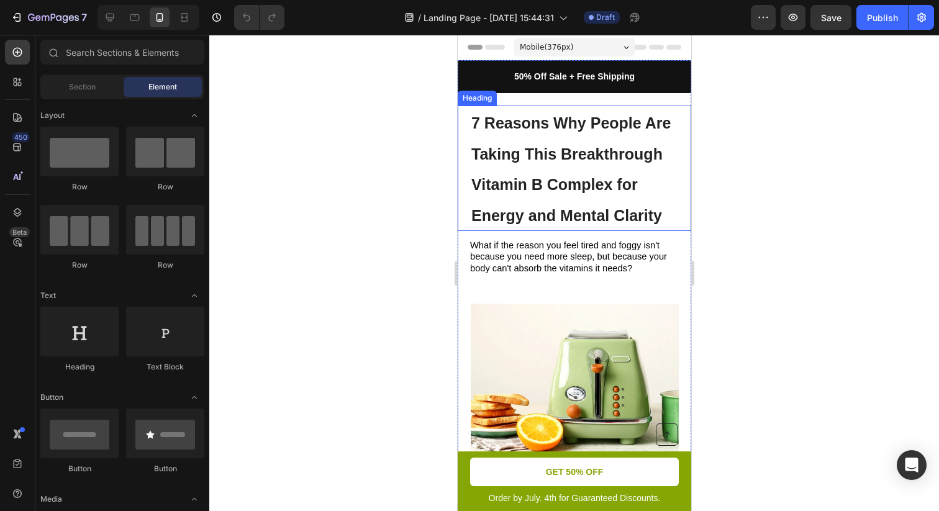
click at [746, 143] on div at bounding box center [573, 273] width 729 height 476
click at [546, 143] on h1 "7 Reasons Why People Are Taking This Breakthrough Vitamin B Complex for Energy …" at bounding box center [573, 168] width 209 height 125
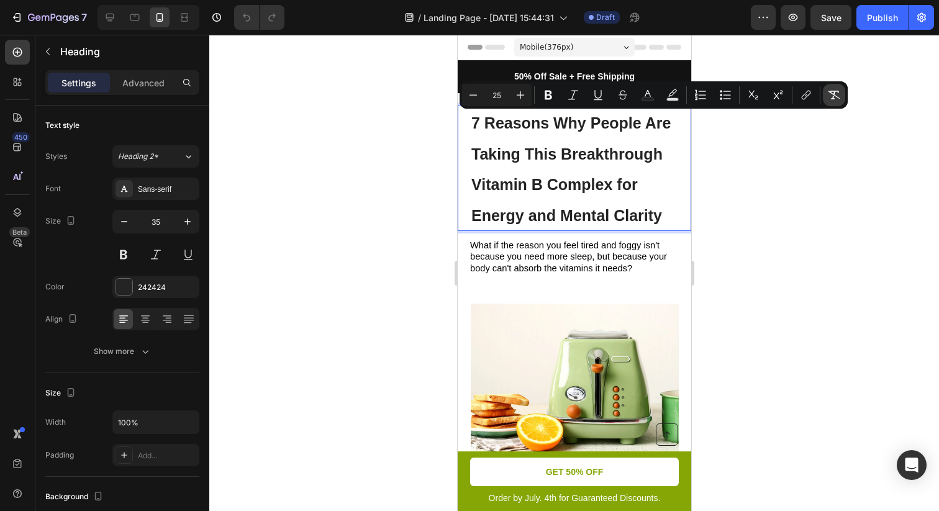
click at [826, 92] on button "Remove Format" at bounding box center [834, 95] width 22 height 22
type input "35"
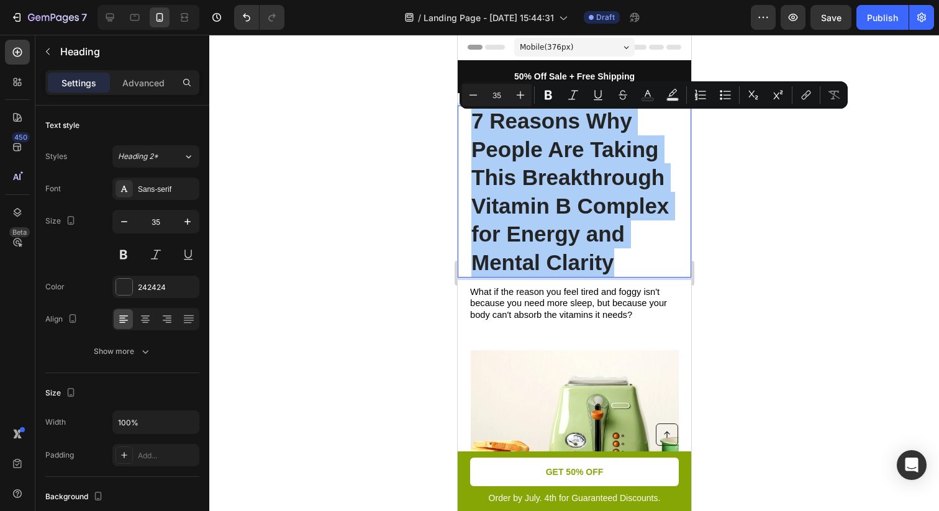
click at [800, 173] on div at bounding box center [573, 273] width 729 height 476
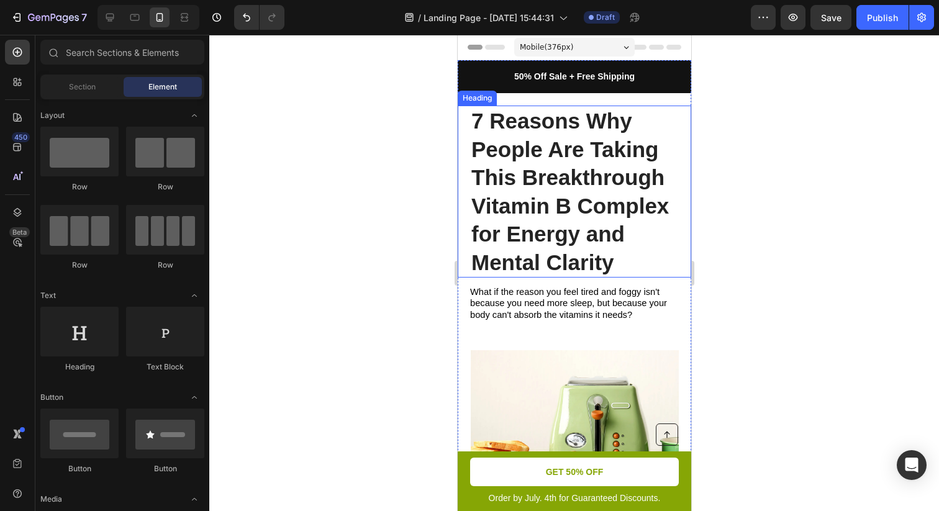
click at [550, 155] on p "7 Reasons Why People Are Taking This Breakthrough Vitamin B Complex for Energy …" at bounding box center [574, 191] width 206 height 169
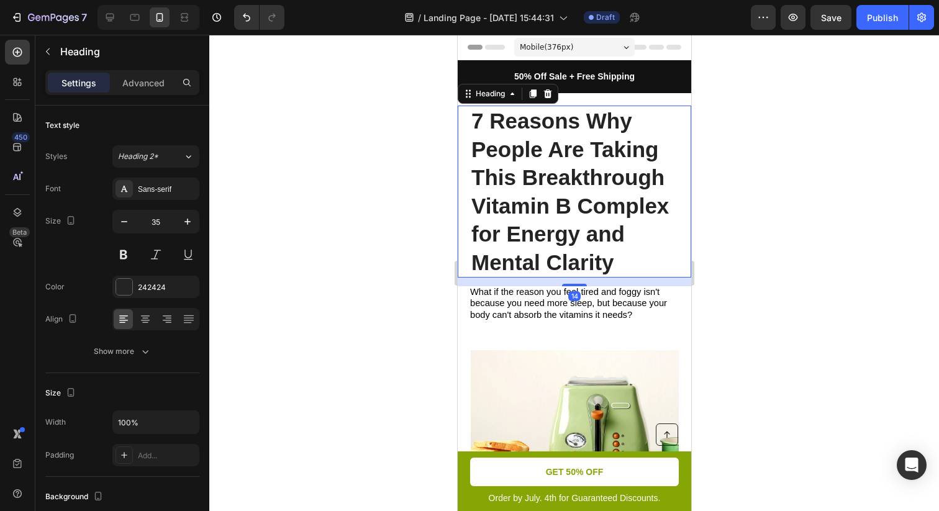
click at [550, 155] on p "7 Reasons Why People Are Taking This Breakthrough Vitamin B Complex for Energy …" at bounding box center [574, 191] width 206 height 169
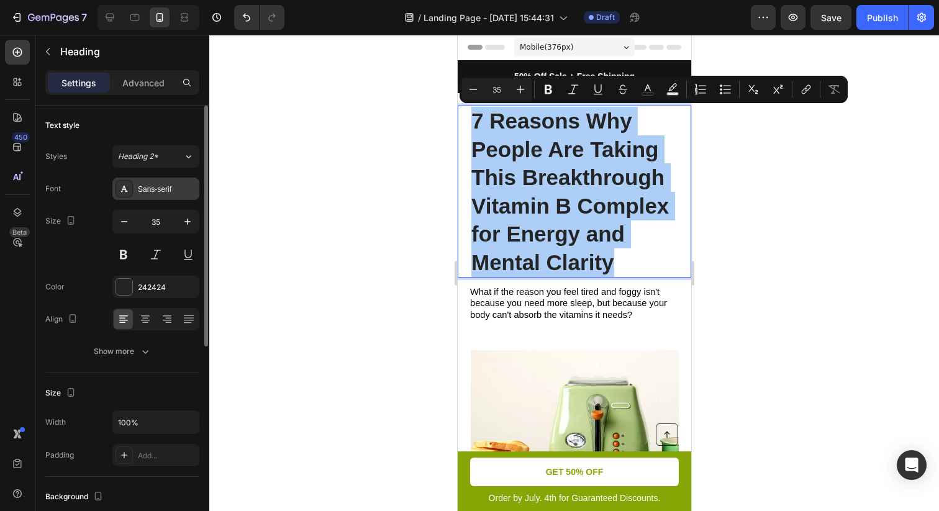
click at [166, 184] on div "Sans-serif" at bounding box center [167, 189] width 58 height 11
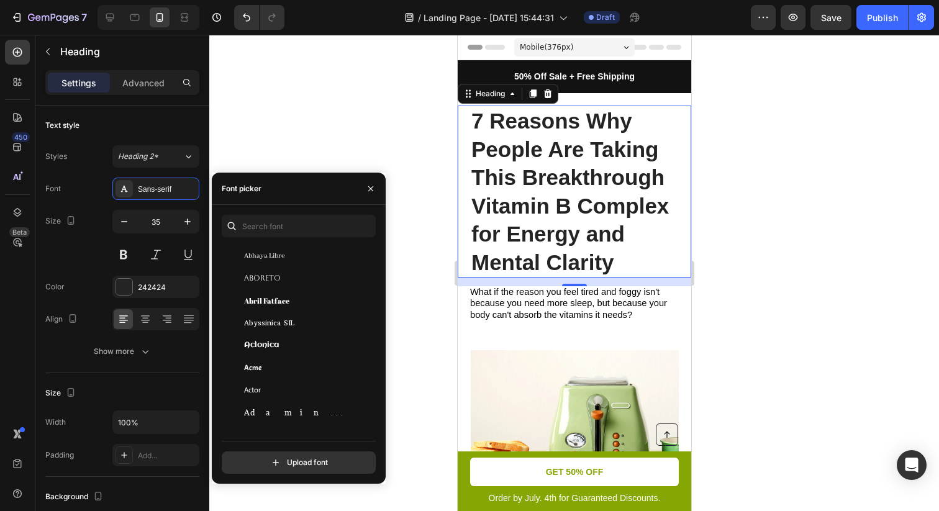
scroll to position [197, 0]
click at [809, 102] on div at bounding box center [573, 273] width 729 height 476
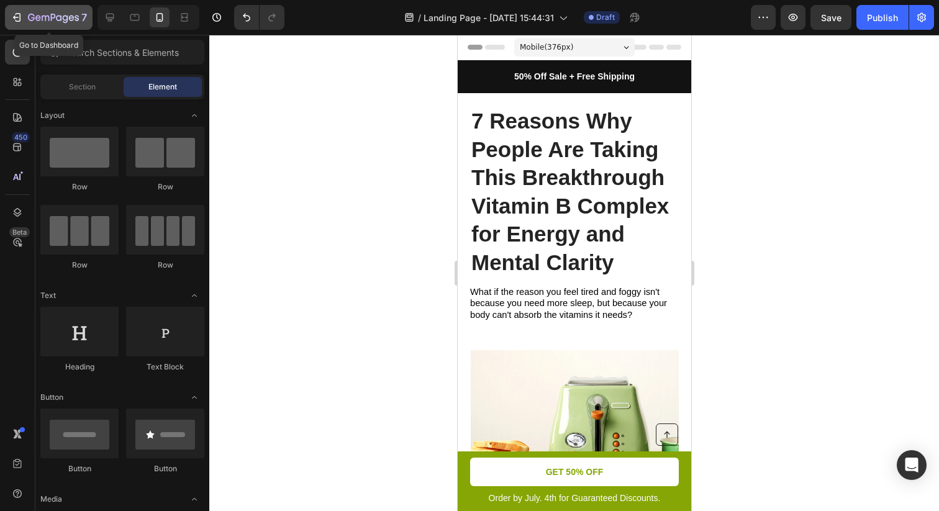
click at [22, 12] on icon "button" at bounding box center [17, 17] width 12 height 12
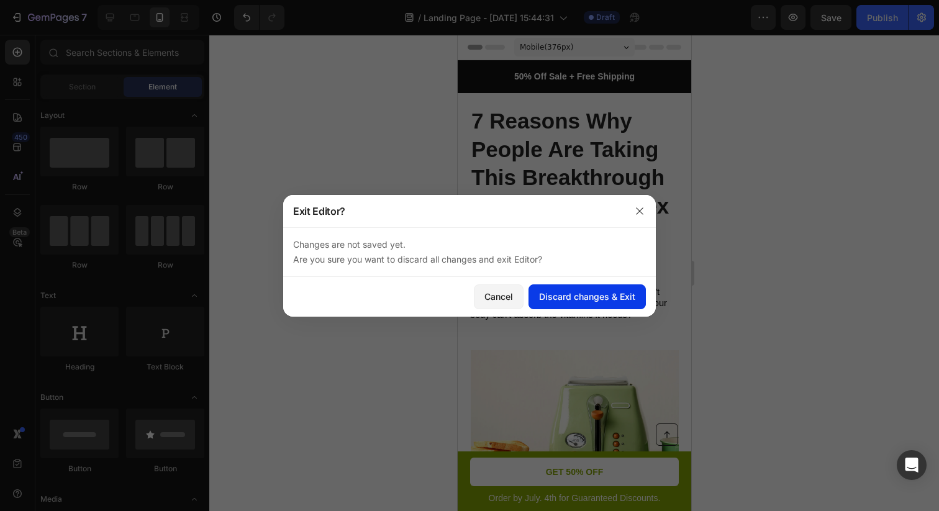
click at [621, 300] on div "Discard changes & Exit" at bounding box center [587, 296] width 96 height 13
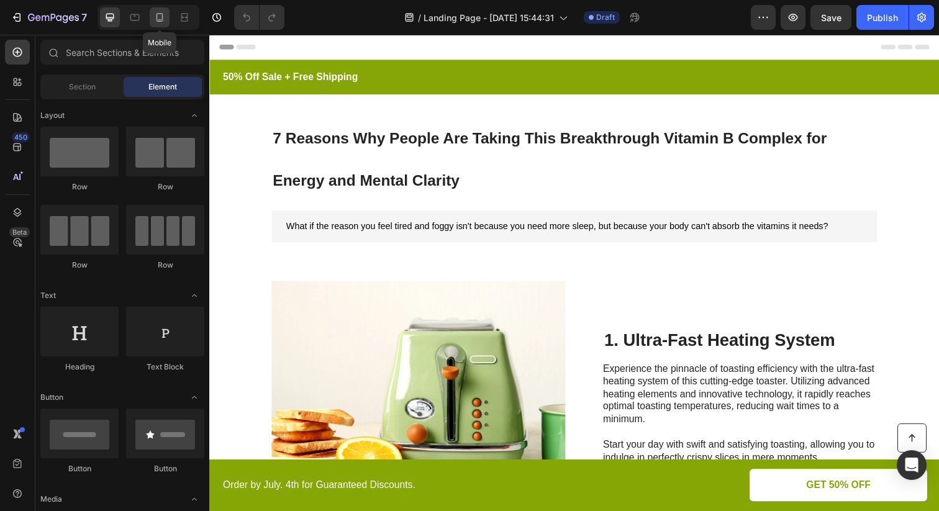
click at [157, 17] on icon at bounding box center [159, 17] width 7 height 9
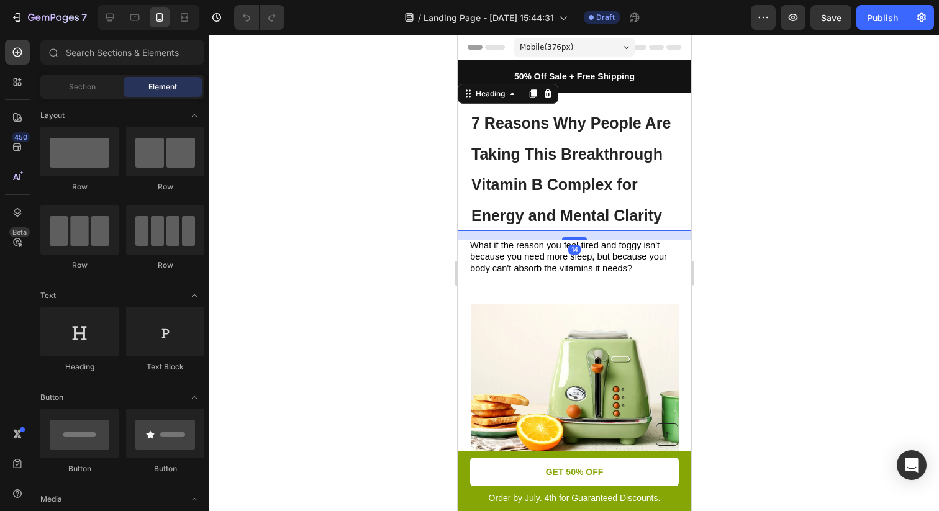
click at [649, 172] on h1 "7 Reasons Why People Are Taking This Breakthrough Vitamin B Complex for Energy …" at bounding box center [573, 168] width 209 height 125
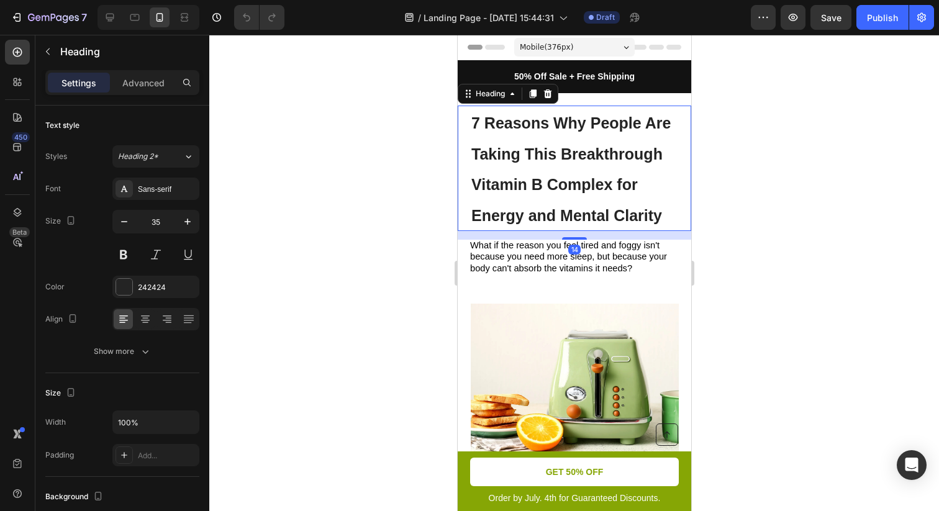
click at [649, 172] on h1 "7 Reasons Why People Are Taking This Breakthrough Vitamin B Complex for Energy …" at bounding box center [573, 168] width 209 height 125
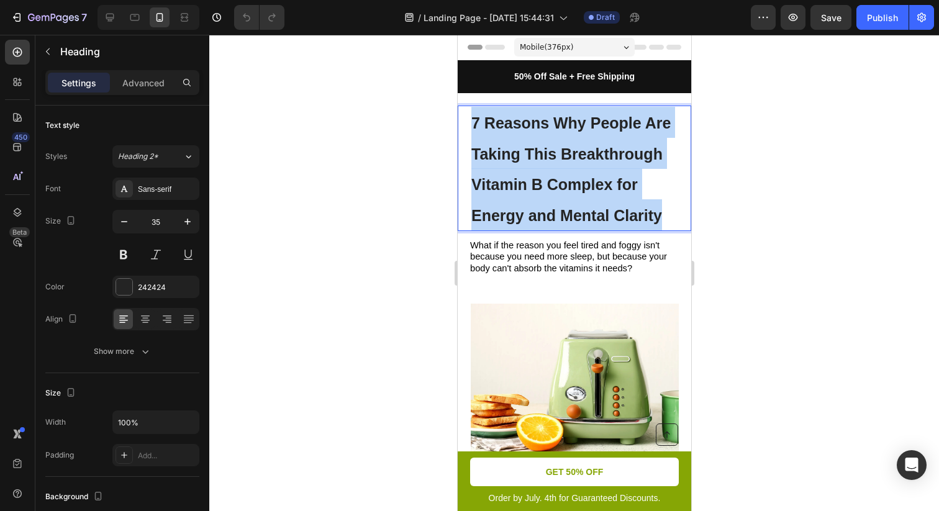
click at [649, 172] on p "7 Reasons Why People Are Taking This Breakthrough Vitamin B Complex for Energy …" at bounding box center [574, 168] width 206 height 123
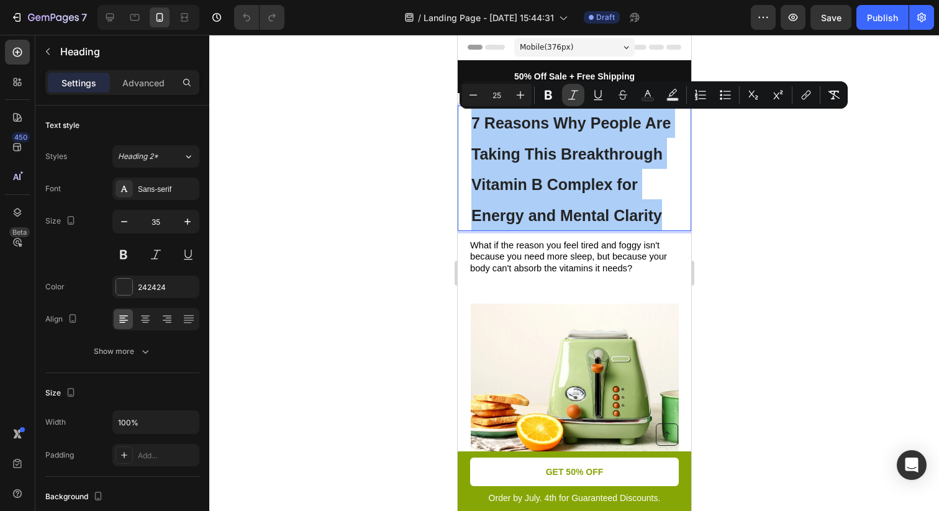
click at [566, 92] on button "Italic" at bounding box center [573, 95] width 22 height 22
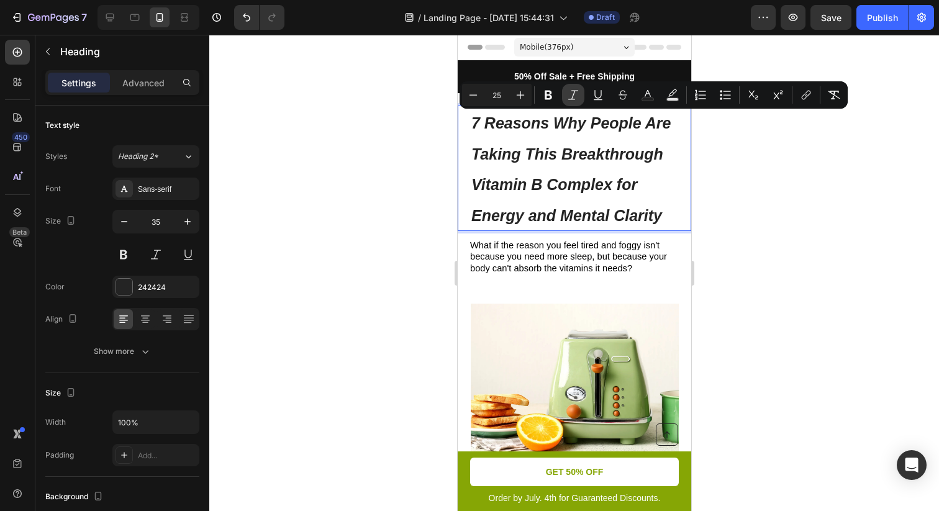
click at [567, 92] on icon "Editor contextual toolbar" at bounding box center [573, 95] width 12 height 12
click at [533, 92] on div "Minus 25 Plus Bold Italic Underline Strikethrough Text Color Text Background Co…" at bounding box center [653, 95] width 383 height 22
click at [548, 92] on icon "Editor contextual toolbar" at bounding box center [548, 95] width 12 height 12
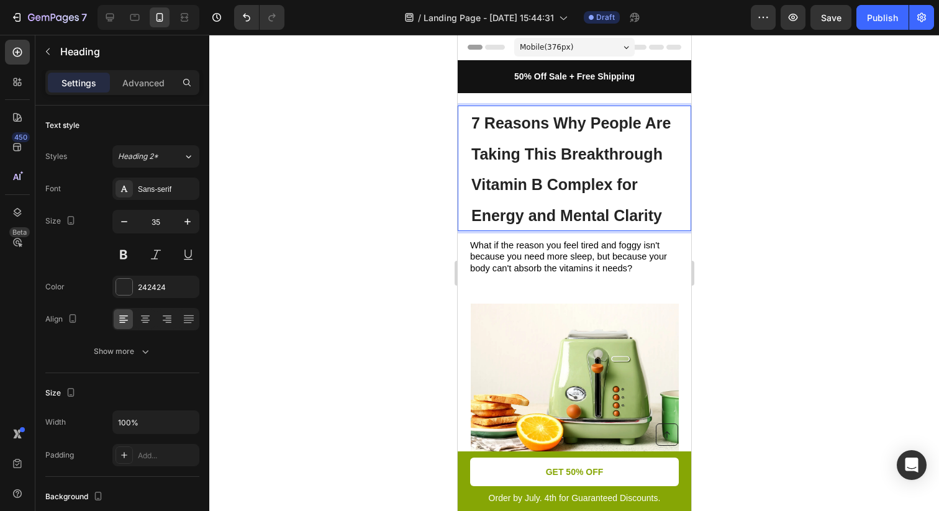
click at [544, 136] on p "7 Reasons Why People Are Taking This Breakthrough Vitamin B Complex for Energy …" at bounding box center [574, 168] width 206 height 123
click at [551, 153] on strong "7 Reasons Why People Are Taking This Breakthrough Vitamin B Complex for Energy …" at bounding box center [570, 169] width 199 height 110
click at [145, 74] on div "Advanced" at bounding box center [143, 83] width 62 height 20
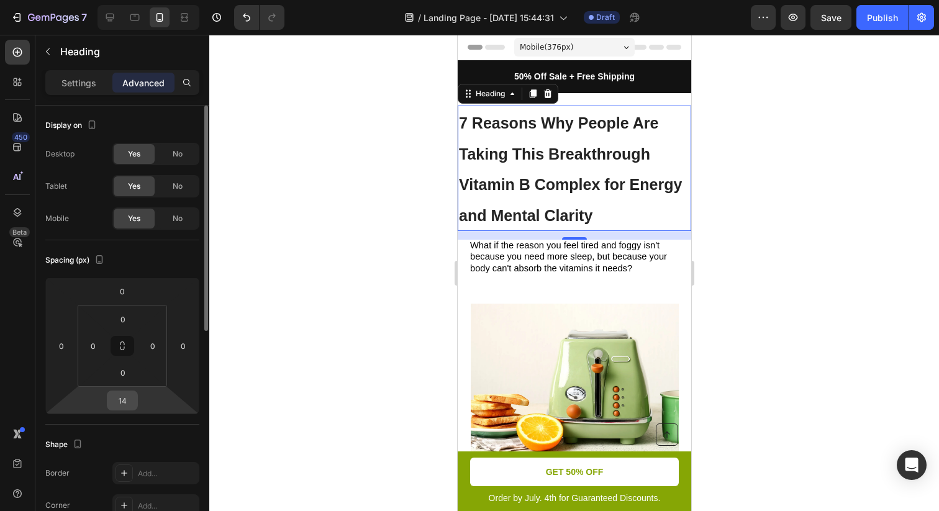
click at [122, 399] on input "14" at bounding box center [122, 400] width 25 height 19
click at [122, 400] on input "14" at bounding box center [122, 400] width 25 height 19
click at [131, 405] on input "14" at bounding box center [122, 400] width 25 height 19
type input "1"
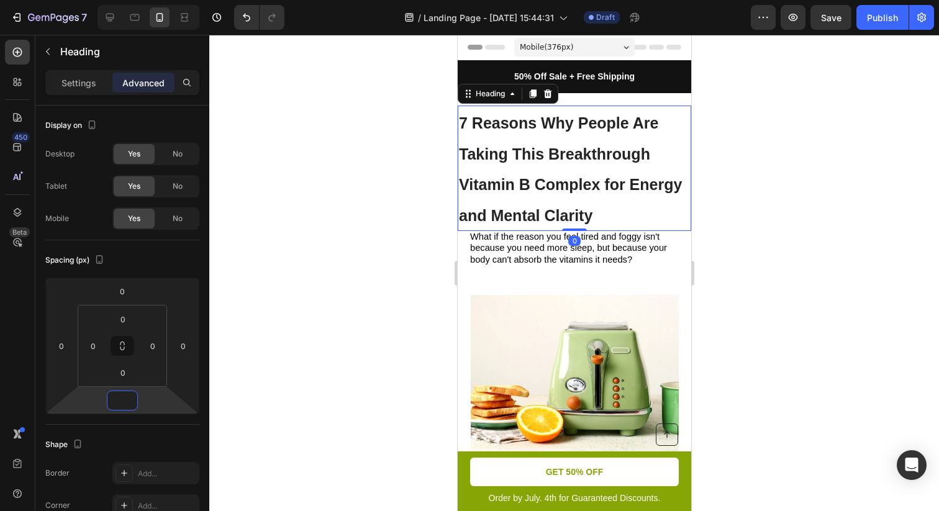
type input "0"
click at [239, 350] on div at bounding box center [573, 273] width 729 height 476
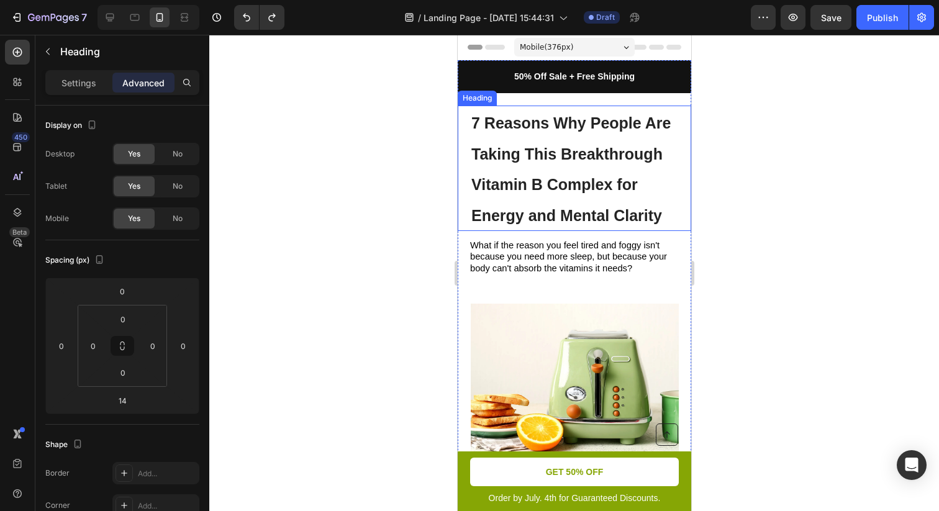
click at [574, 177] on strong "7 Reasons Why People Are Taking This Breakthrough Vitamin B Complex for Energy …" at bounding box center [570, 169] width 199 height 110
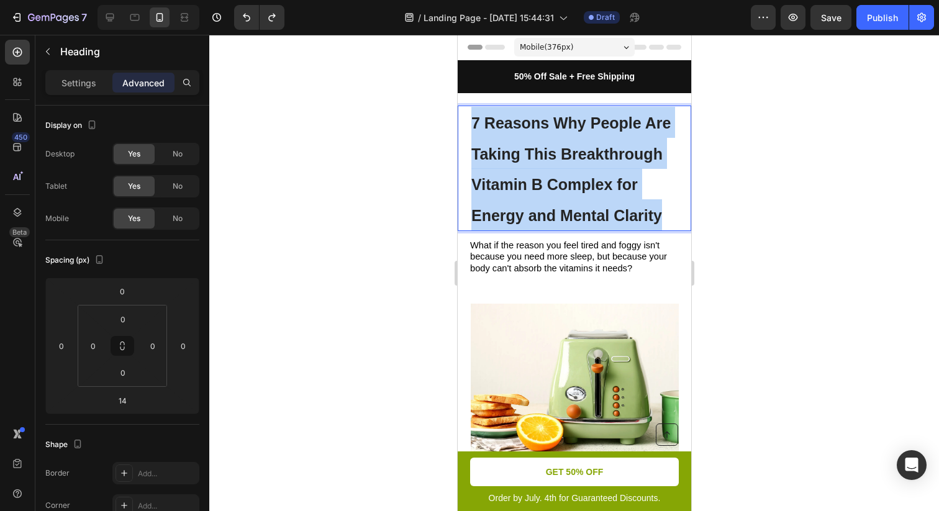
click at [574, 177] on strong "7 Reasons Why People Are Taking This Breakthrough Vitamin B Complex for Energy …" at bounding box center [570, 169] width 199 height 110
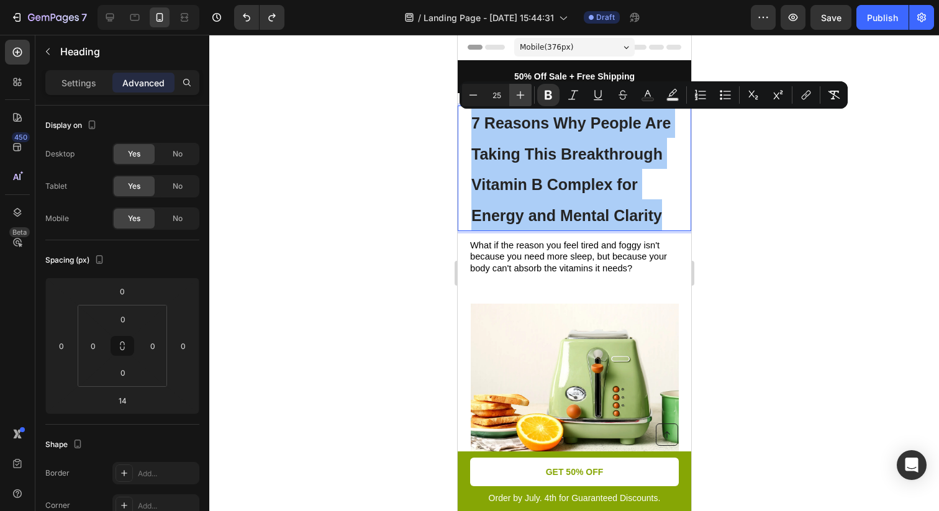
click at [524, 96] on icon "Editor contextual toolbar" at bounding box center [520, 95] width 12 height 12
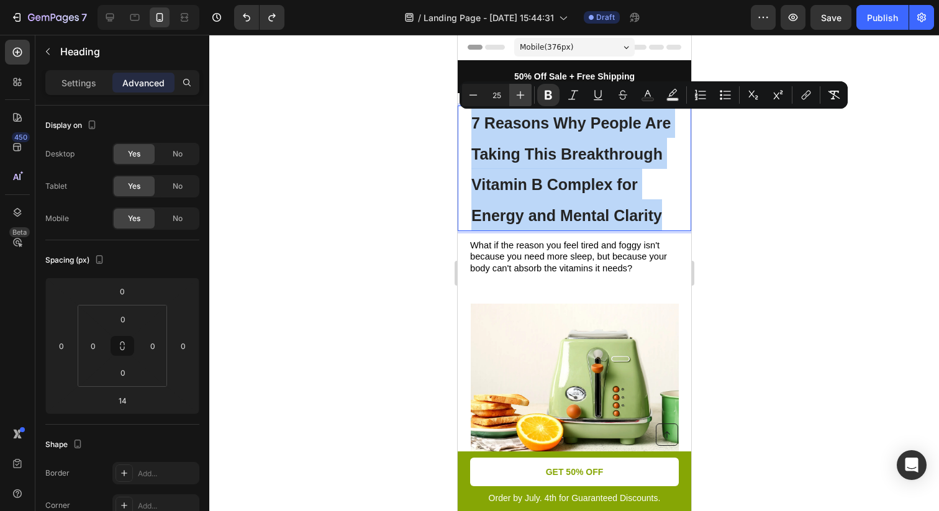
type input "26"
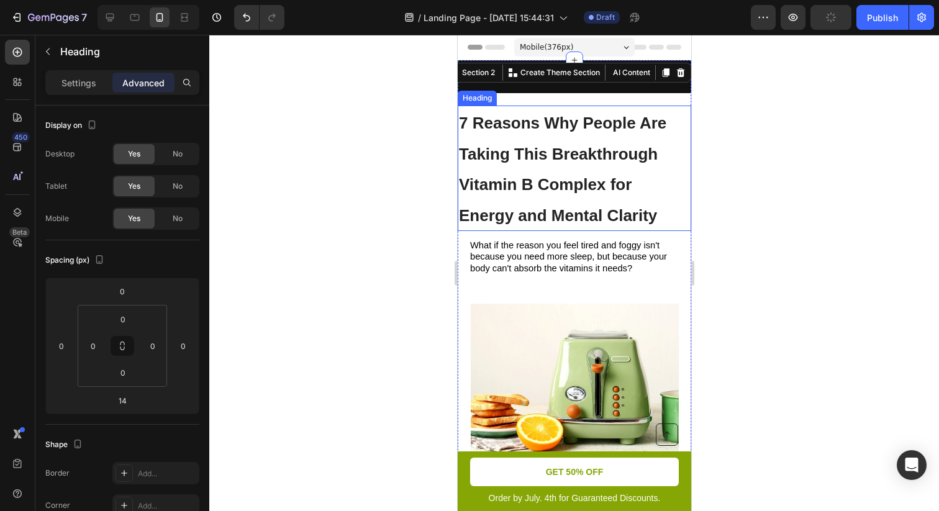
click at [530, 144] on strong "7 Reasons Why People Are Taking This Breakthrough Vitamin B Complex for Energy …" at bounding box center [561, 169] width 207 height 111
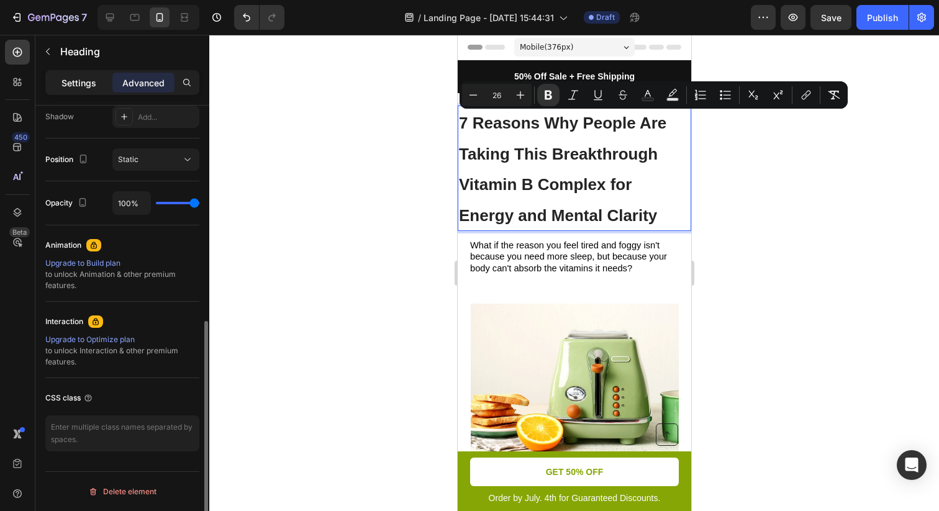
click at [80, 83] on p "Settings" at bounding box center [78, 82] width 35 height 13
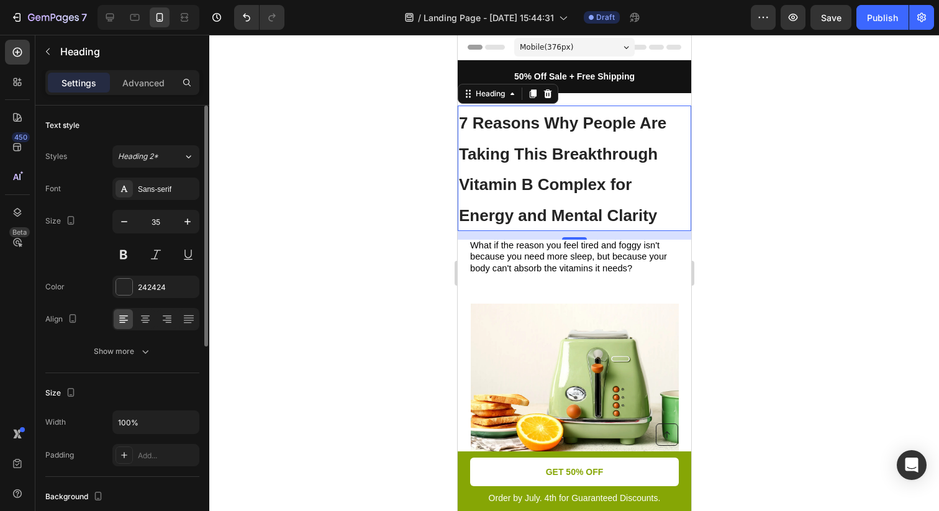
click at [579, 173] on h1 "7 Reasons Why People Are Taking This Breakthrough Vitamin B Complex for Energy …" at bounding box center [573, 168] width 233 height 125
click at [579, 173] on p "7 Reasons Why People Are Taking This Breakthrough Vitamin B Complex for Energy …" at bounding box center [573, 168] width 231 height 123
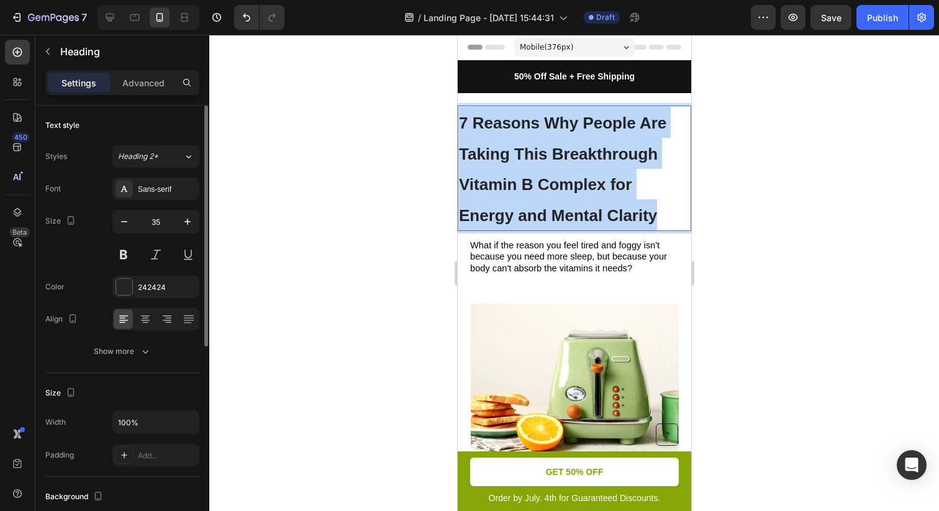
click at [579, 173] on p "7 Reasons Why People Are Taking This Breakthrough Vitamin B Complex for Energy …" at bounding box center [573, 168] width 231 height 123
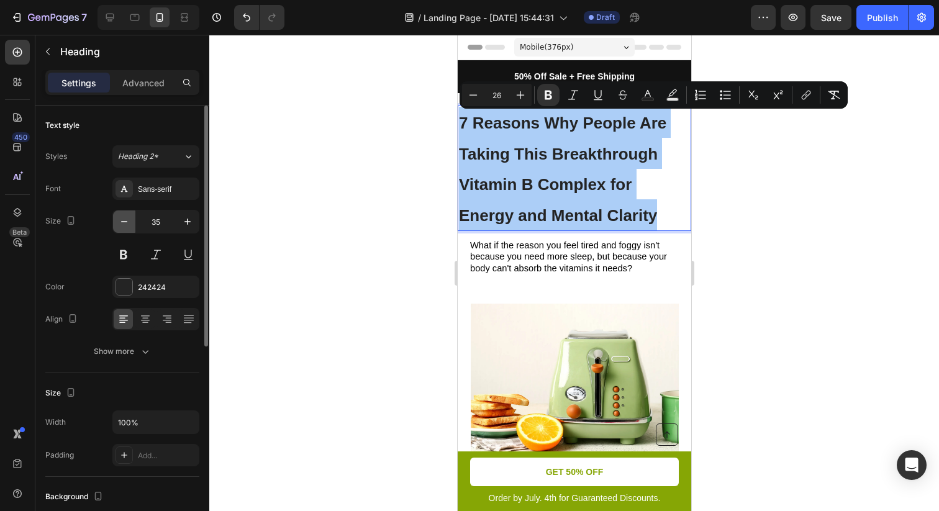
click at [130, 220] on button "button" at bounding box center [124, 221] width 22 height 22
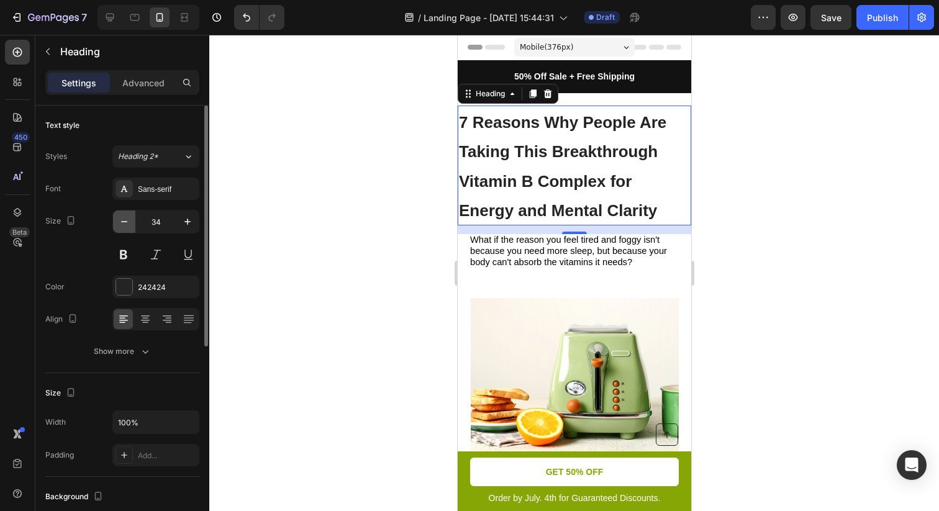
click at [130, 220] on button "button" at bounding box center [124, 221] width 22 height 22
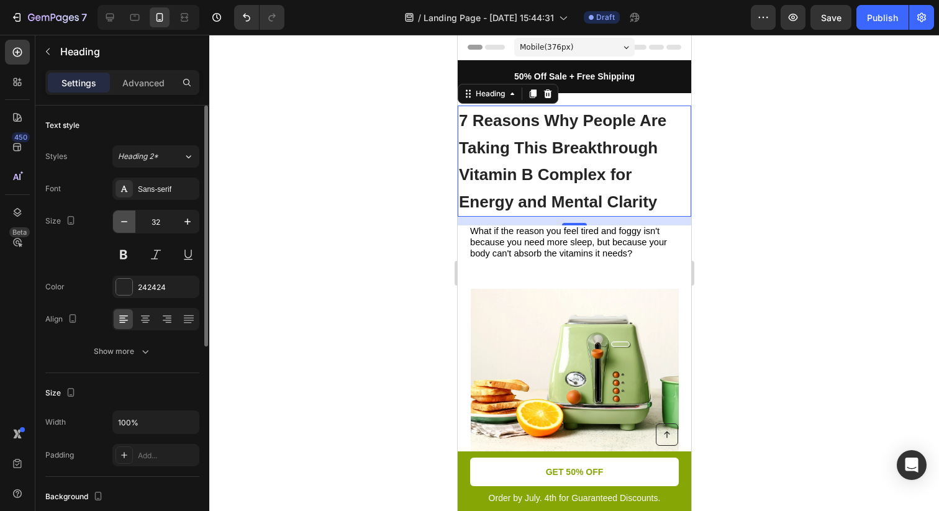
click at [130, 220] on button "button" at bounding box center [124, 221] width 22 height 22
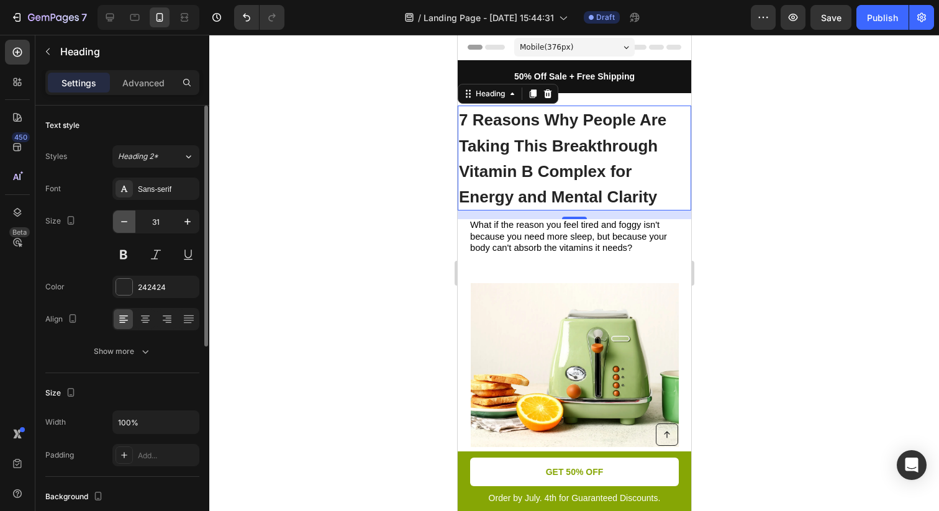
click at [130, 220] on button "button" at bounding box center [124, 221] width 22 height 22
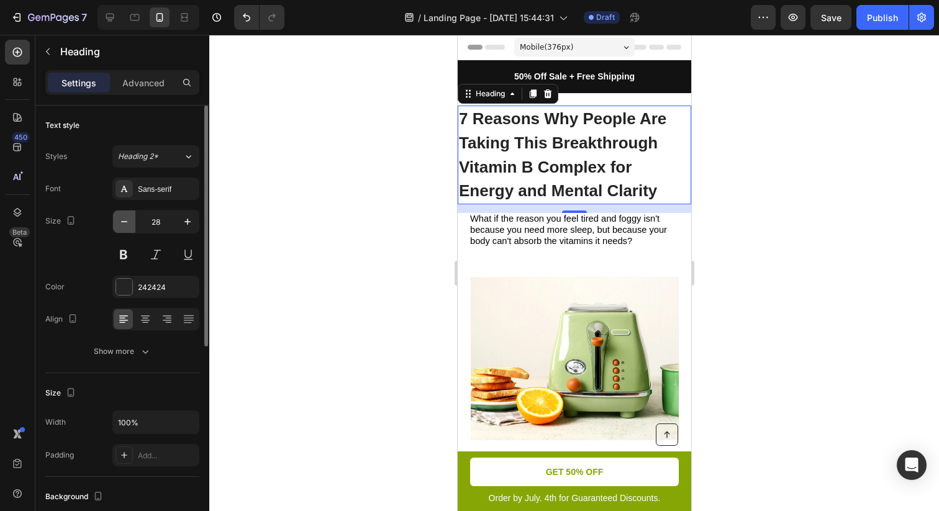
click at [130, 220] on button "button" at bounding box center [124, 221] width 22 height 22
type input "27"
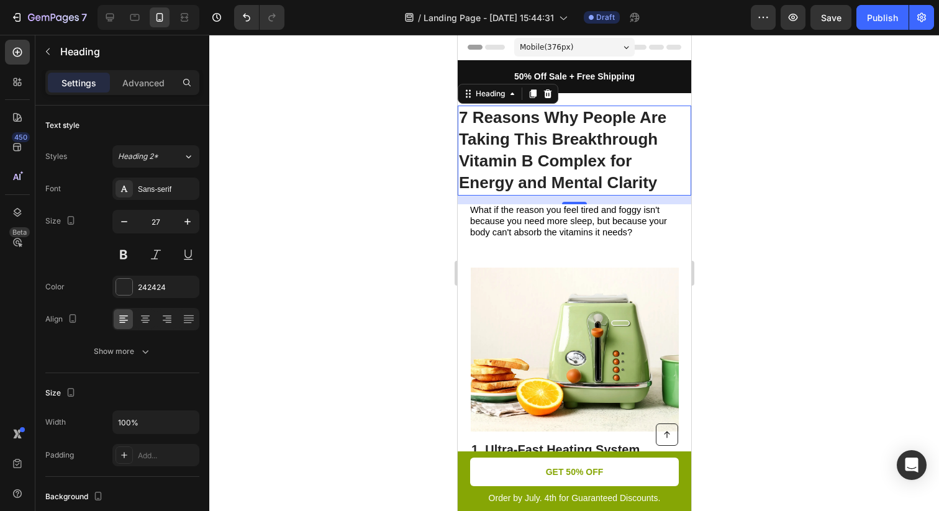
click at [741, 168] on div at bounding box center [573, 273] width 729 height 476
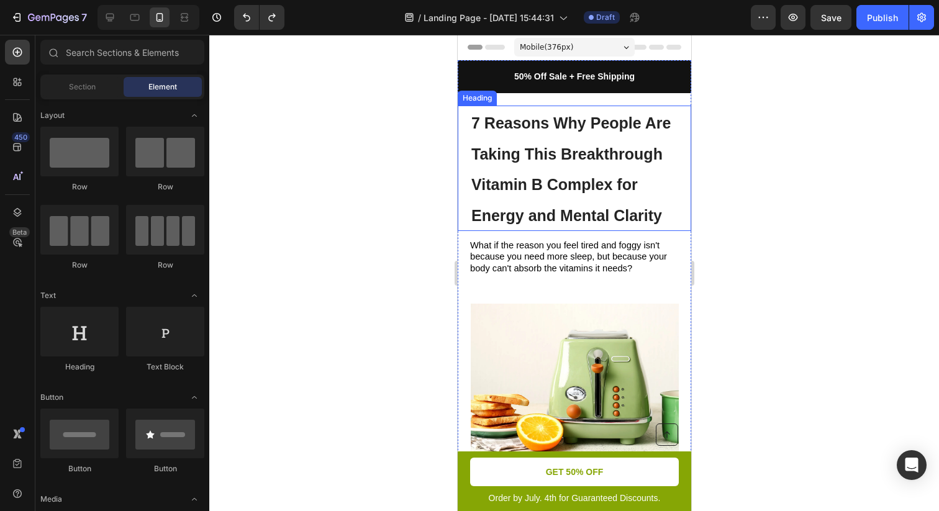
click at [594, 152] on span "7 Reasons Why People Are Taking This Breakthrough Vitamin B Complex for Energy …" at bounding box center [570, 169] width 199 height 110
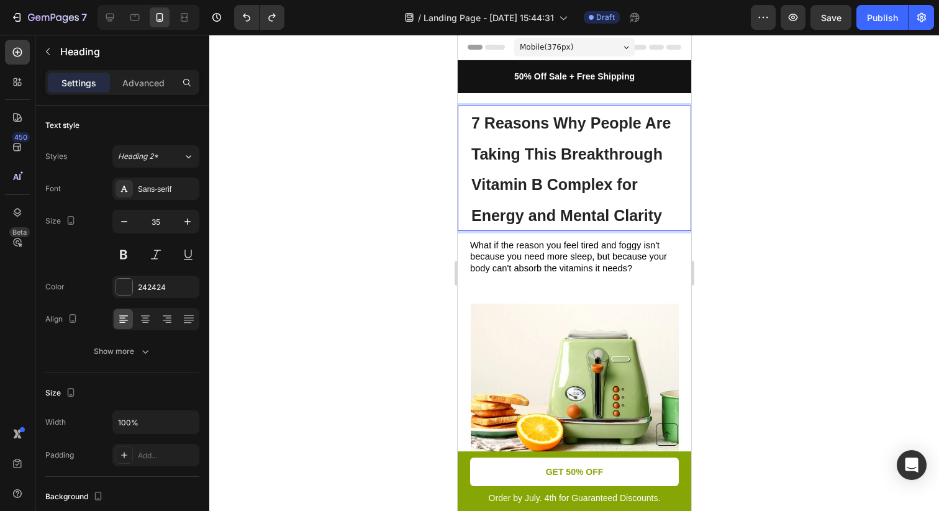
click at [594, 152] on span "7 Reasons Why People Are Taking This Breakthrough Vitamin B Complex for Energy …" at bounding box center [570, 169] width 199 height 110
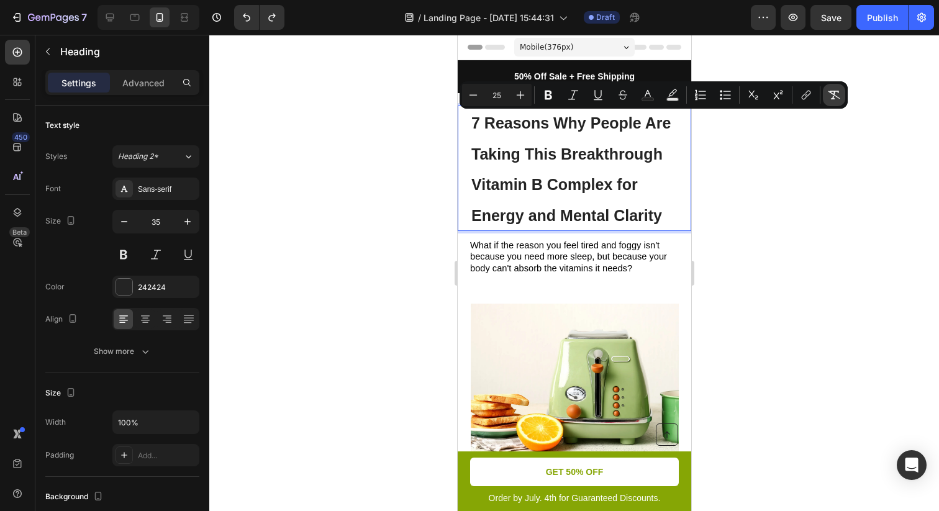
click at [830, 90] on icon "Editor contextual toolbar" at bounding box center [833, 95] width 12 height 12
type input "35"
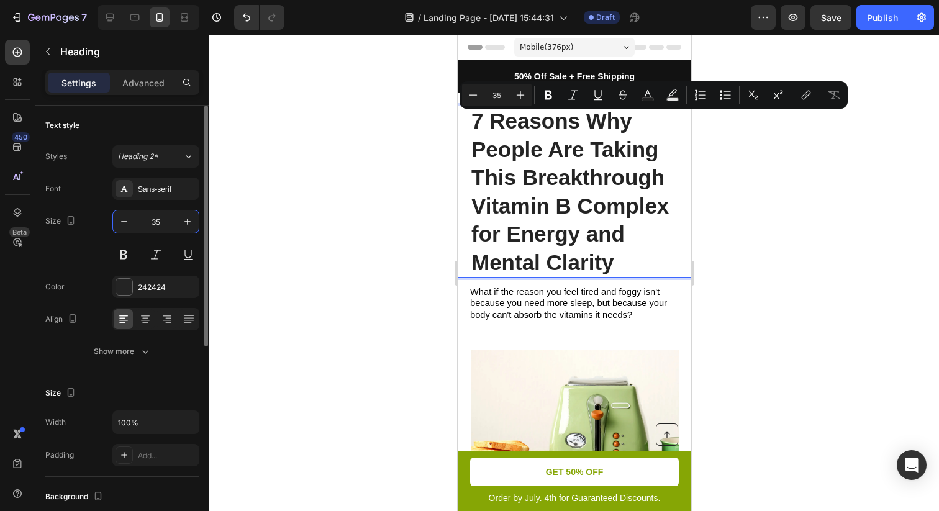
click at [150, 222] on input "35" at bounding box center [155, 221] width 41 height 22
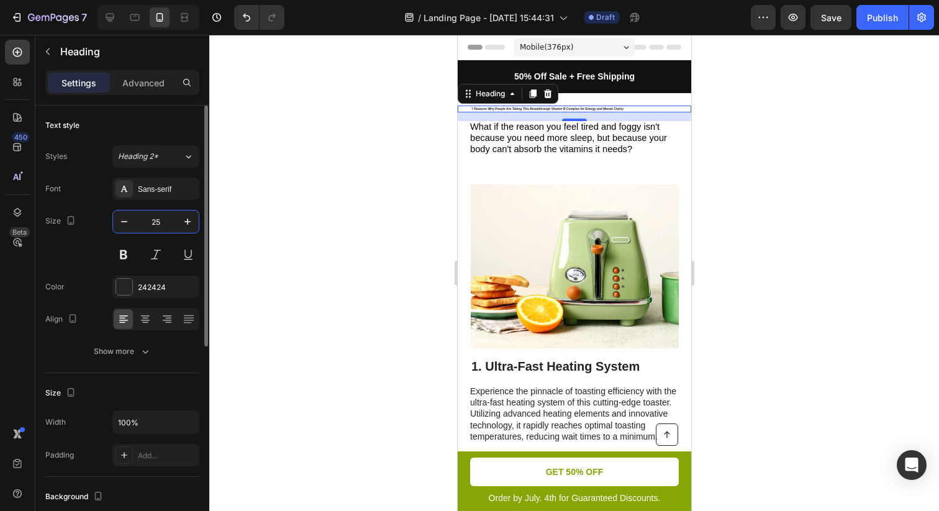
type input "25"
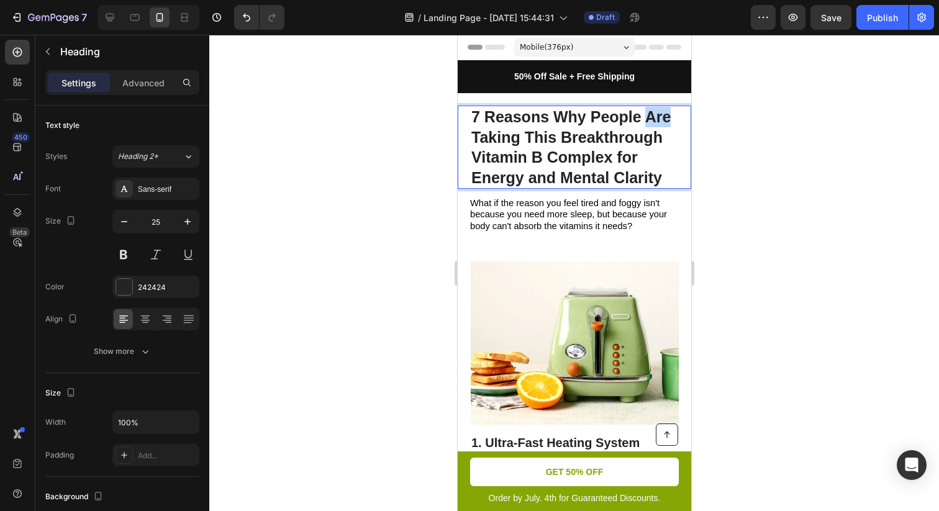
click at [659, 120] on p "7 Reasons Why People Are Taking This Breakthrough Vitamin B Complex for Energy …" at bounding box center [574, 147] width 206 height 81
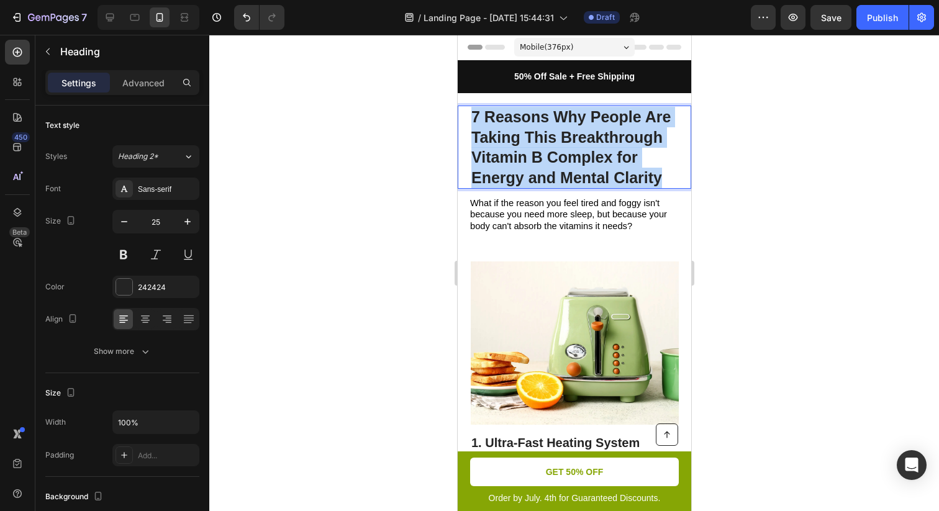
click at [659, 120] on p "7 Reasons Why People Are Taking This Breakthrough Vitamin B Complex for Energy …" at bounding box center [574, 147] width 206 height 81
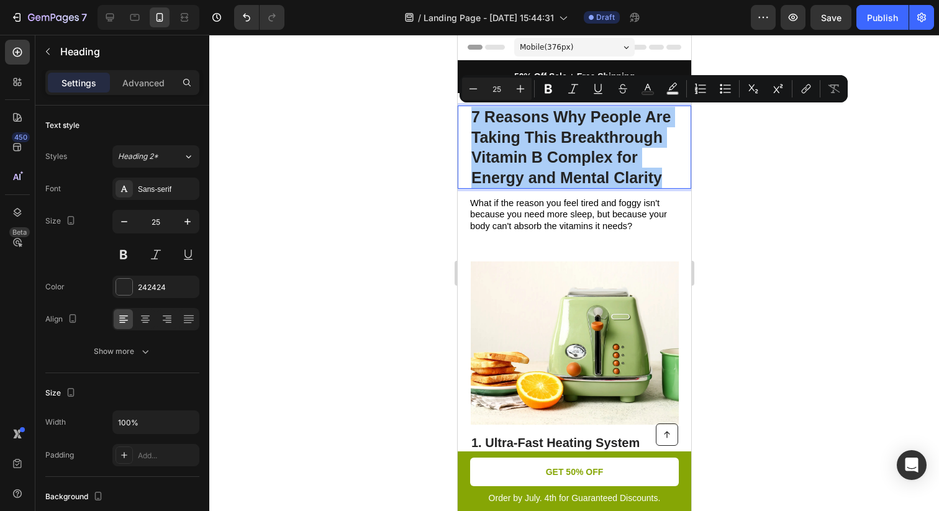
click at [787, 137] on div at bounding box center [573, 273] width 729 height 476
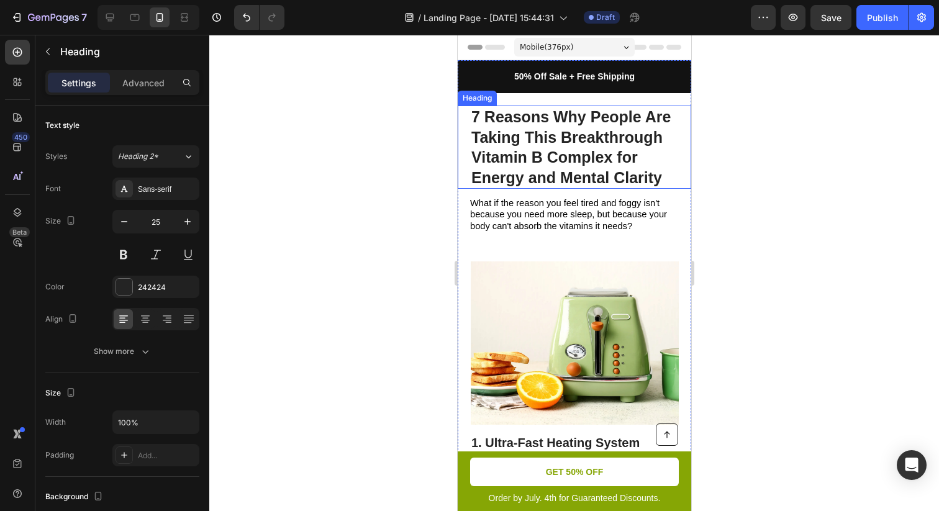
click at [536, 150] on p "7 Reasons Why People Are Taking This Breakthrough Vitamin B Complex for Energy …" at bounding box center [574, 147] width 206 height 81
click at [759, 145] on div at bounding box center [573, 273] width 729 height 476
click at [608, 137] on p "7 Reasons Why People Are Taking This Breakthrough Vitamin B Complex for Energy …" at bounding box center [574, 147] width 206 height 81
click at [579, 132] on p "7 Reasons Why People Are Taking This Breakthrough Vitamin B Complex for Energy …" at bounding box center [574, 147] width 206 height 81
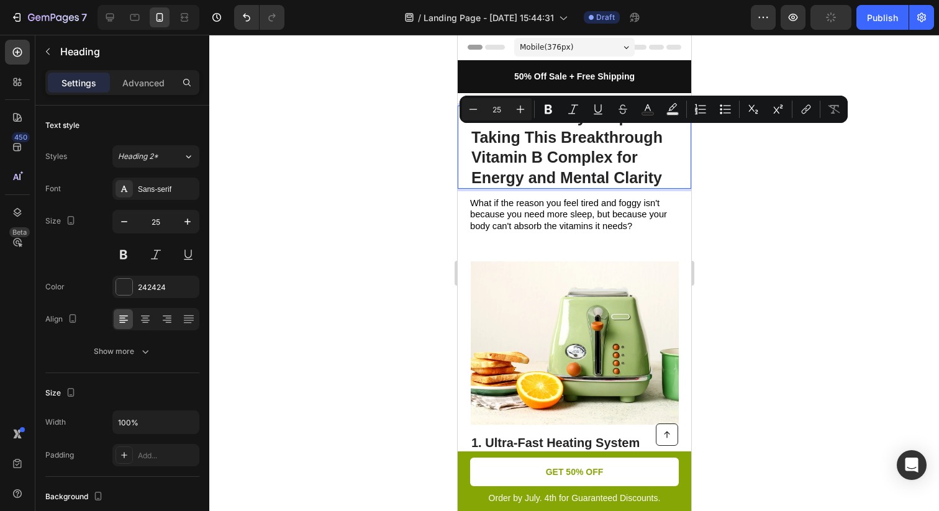
click at [576, 133] on p "7 Reasons Why People Are Taking This Breakthrough Vitamin B Complex for Energy …" at bounding box center [574, 147] width 206 height 81
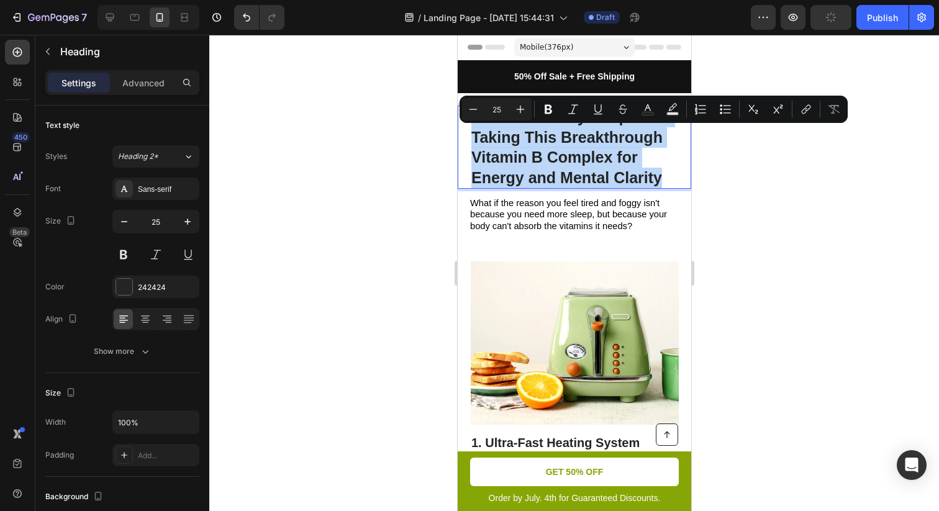
click at [576, 133] on p "7 Reasons Why People Are Taking This Breakthrough Vitamin B Complex for Energy …" at bounding box center [574, 147] width 206 height 81
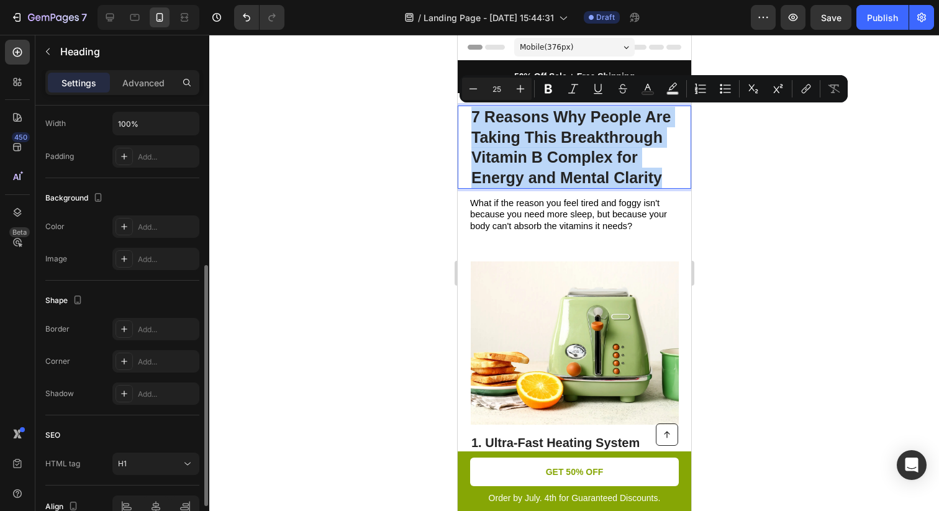
scroll to position [294, 0]
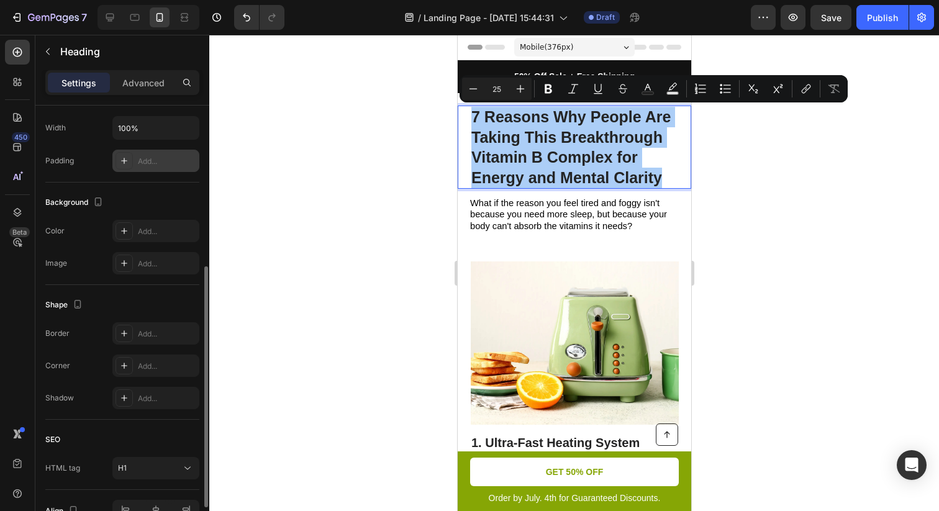
click at [140, 163] on div "Add..." at bounding box center [167, 161] width 58 height 11
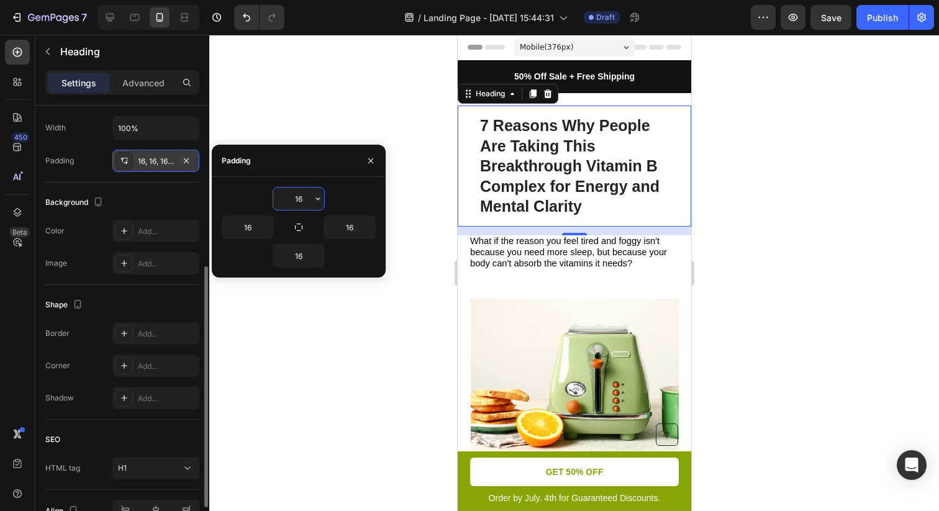
click at [373, 130] on div at bounding box center [573, 273] width 729 height 476
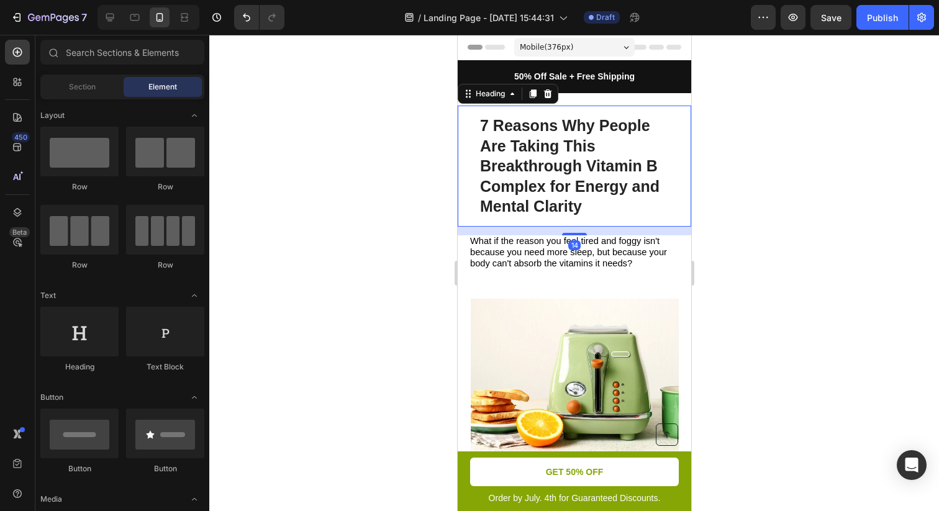
click at [534, 148] on p "7 Reasons Why People Are Taking This Breakthrough Vitamin B Complex for Energy …" at bounding box center [573, 165] width 189 height 101
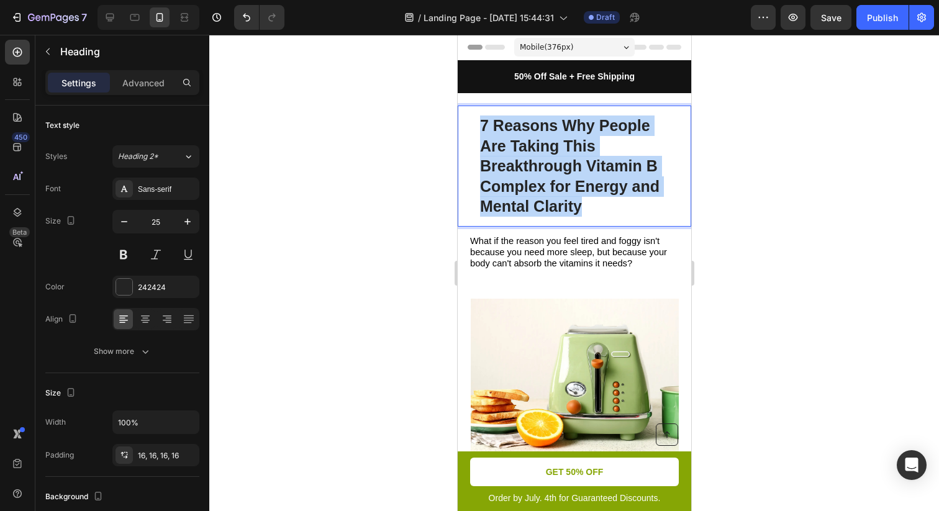
click at [534, 148] on p "7 Reasons Why People Are Taking This Breakthrough Vitamin B Complex for Energy …" at bounding box center [573, 165] width 189 height 101
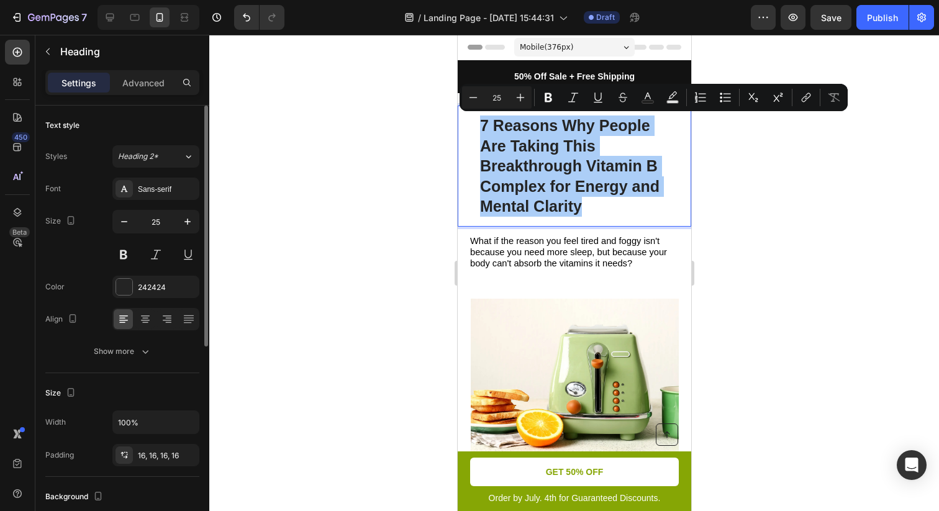
click at [156, 323] on div at bounding box center [155, 319] width 87 height 22
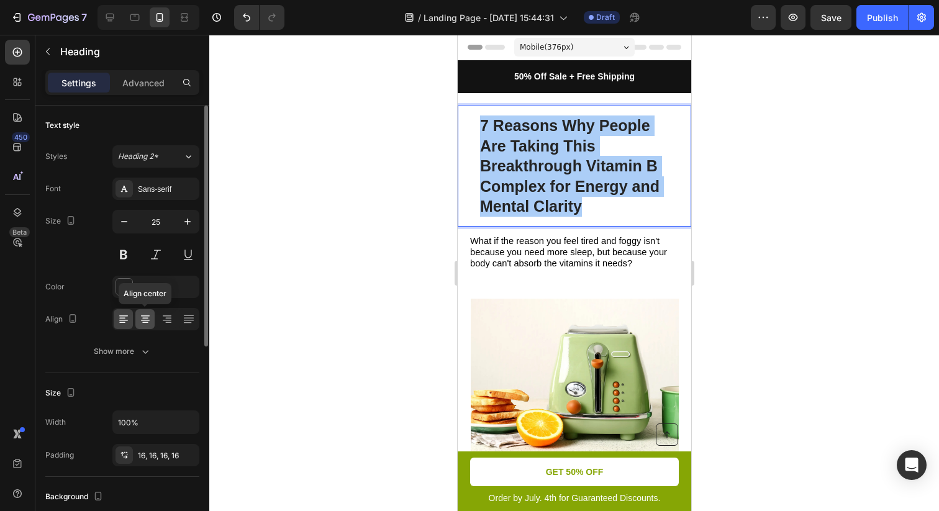
click at [140, 323] on icon at bounding box center [145, 319] width 12 height 12
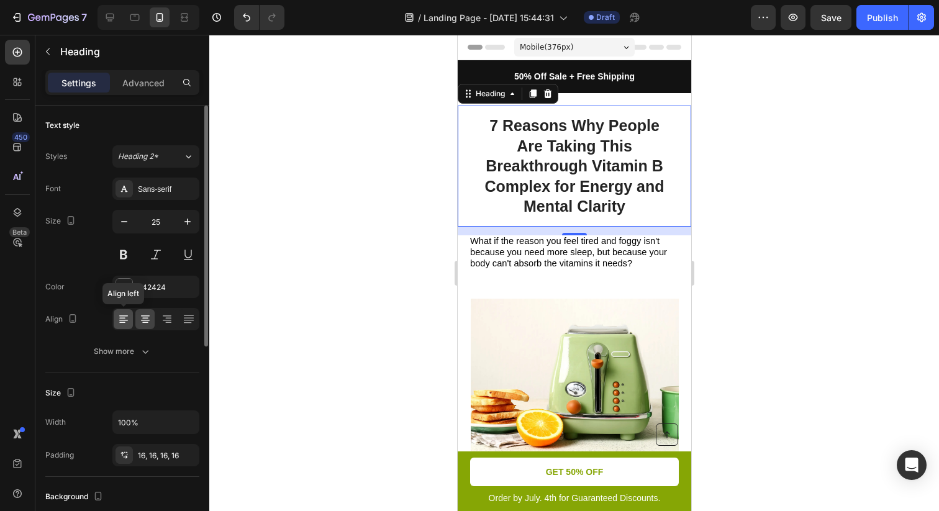
click at [124, 323] on icon at bounding box center [123, 319] width 12 height 12
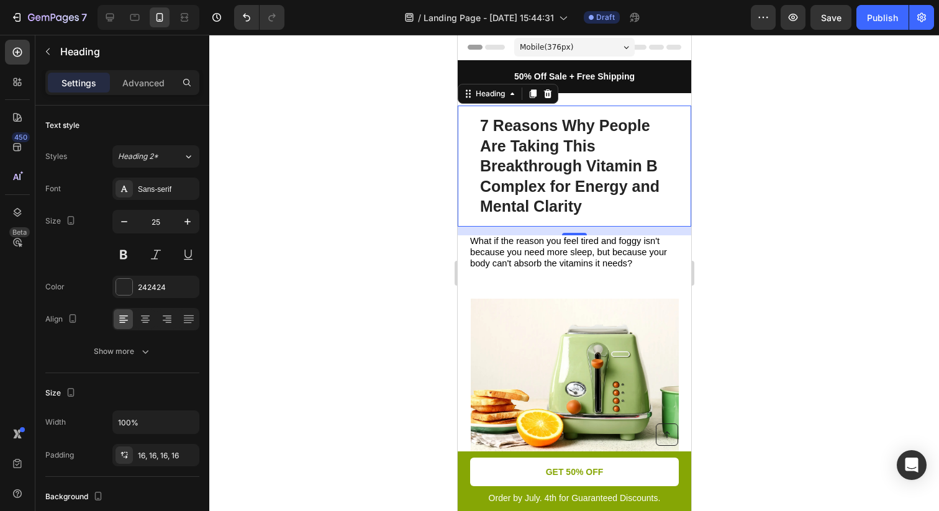
click at [300, 276] on div at bounding box center [573, 273] width 729 height 476
click at [541, 166] on p "7 Reasons Why People Are Taking This Breakthrough Vitamin B Complex for Energy …" at bounding box center [573, 165] width 189 height 101
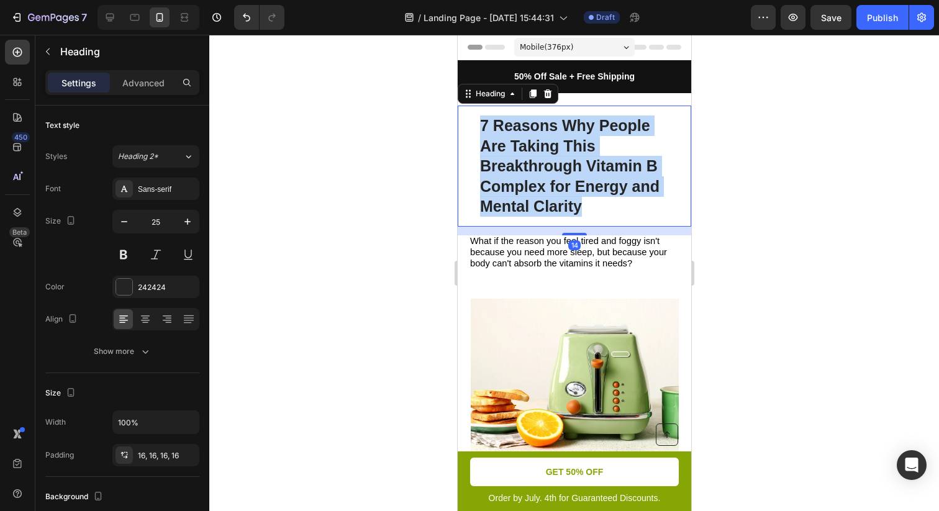
click at [541, 166] on p "7 Reasons Why People Are Taking This Breakthrough Vitamin B Complex for Energy …" at bounding box center [573, 165] width 189 height 101
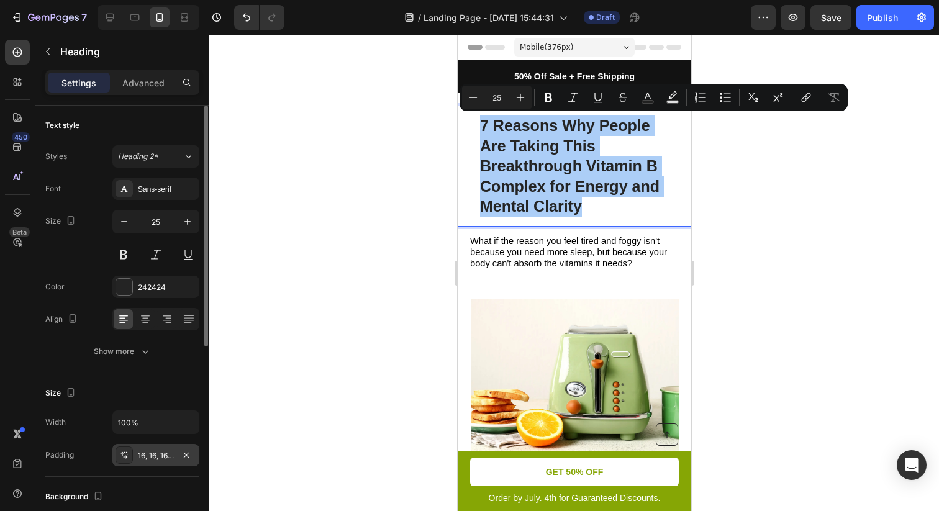
click at [153, 455] on div "16, 16, 16, 16" at bounding box center [156, 455] width 36 height 11
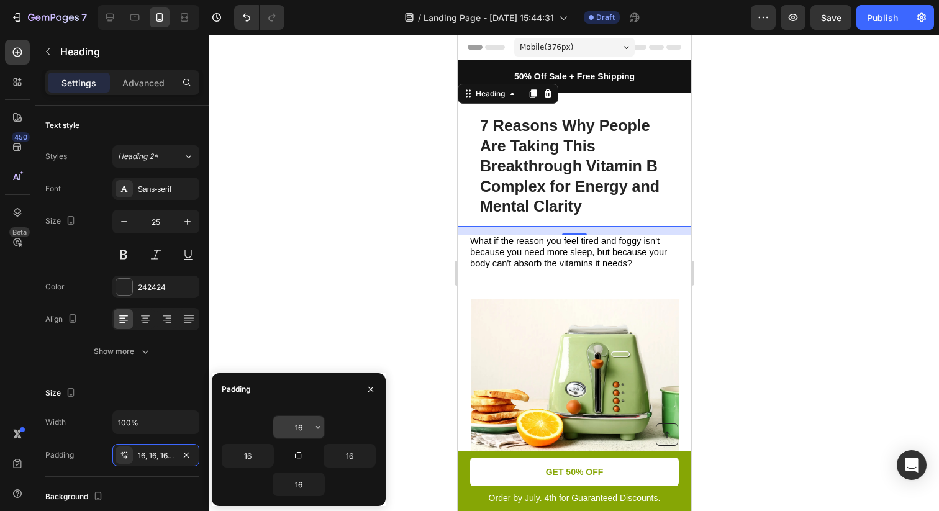
click at [301, 424] on input "16" at bounding box center [298, 427] width 51 height 22
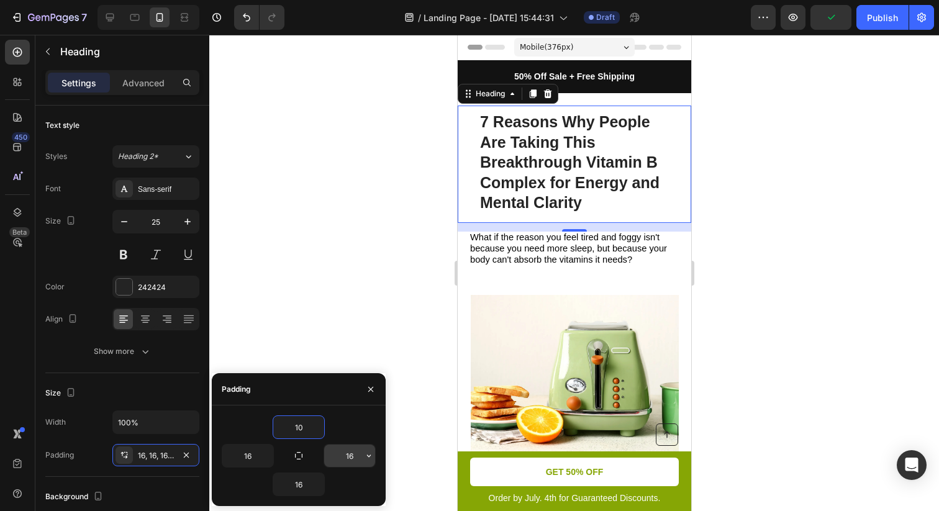
type input "10"
click at [361, 454] on input "16" at bounding box center [349, 455] width 51 height 22
type input "10"
click at [241, 456] on input "16" at bounding box center [247, 455] width 51 height 22
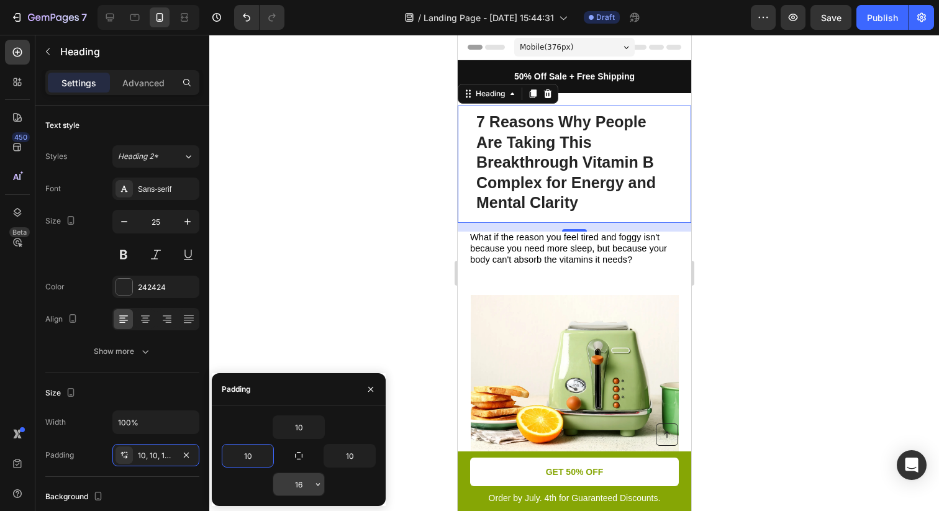
type input "10"
click at [303, 487] on input "16" at bounding box center [298, 484] width 51 height 22
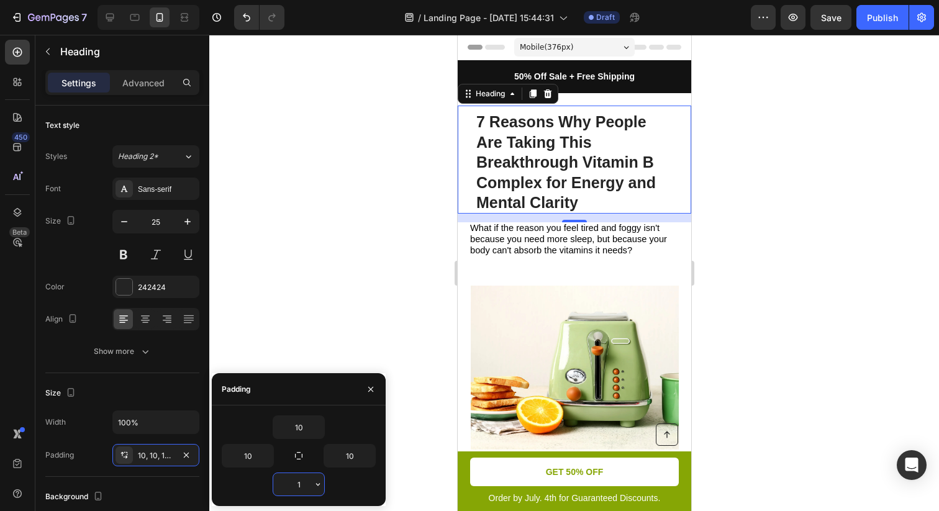
type input "10"
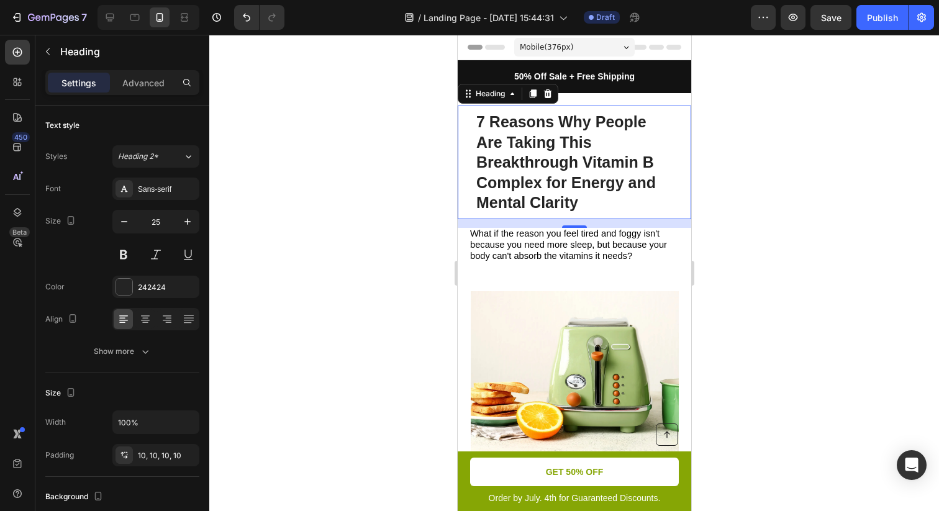
click at [854, 353] on div at bounding box center [573, 273] width 729 height 476
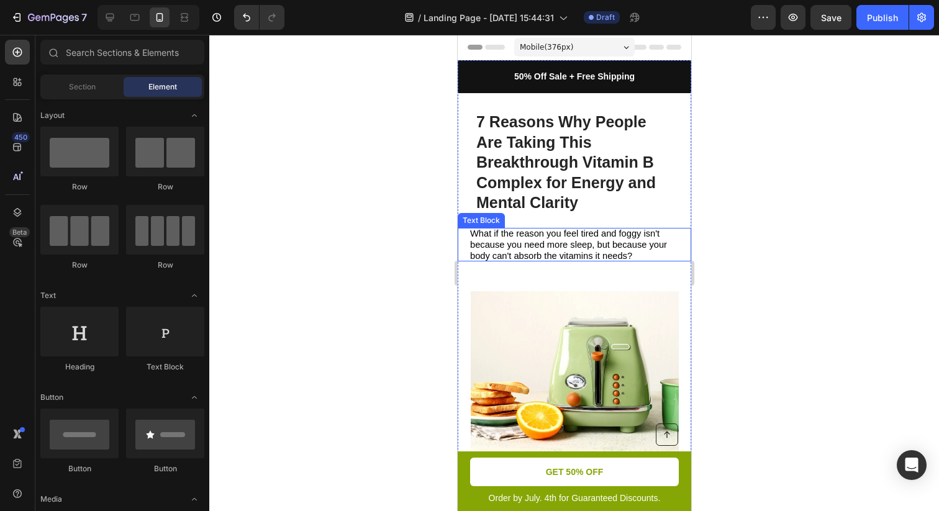
click at [546, 237] on span "What if the reason you feel tired and foggy isn't because you need more sleep, …" at bounding box center [567, 244] width 197 height 32
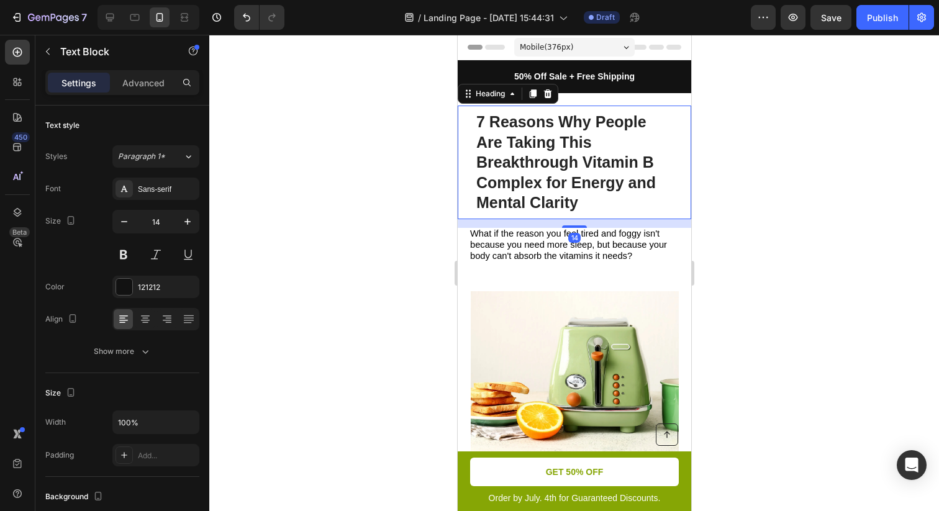
click at [515, 136] on p "7 Reasons Why People Are Taking This Breakthrough Vitamin B Complex for Energy …" at bounding box center [574, 162] width 196 height 101
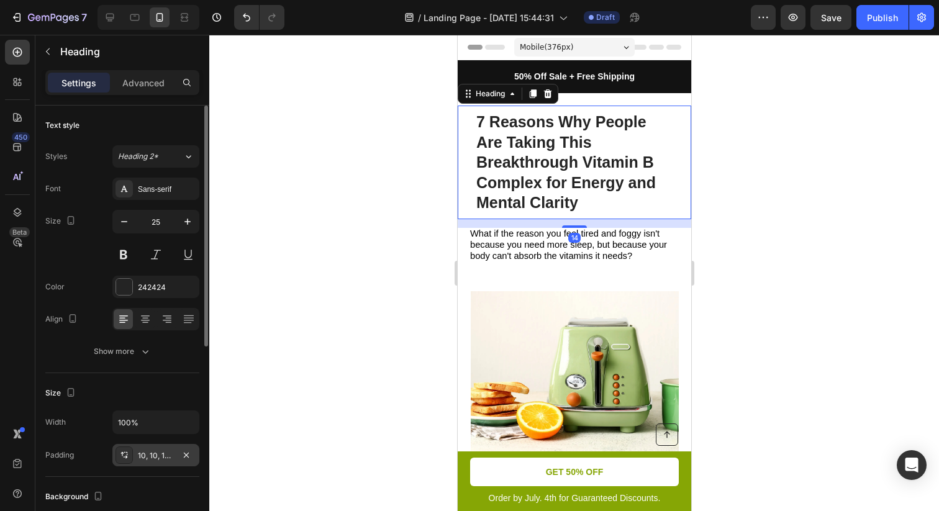
click at [141, 454] on div "10, 10, 10, 10" at bounding box center [156, 455] width 36 height 11
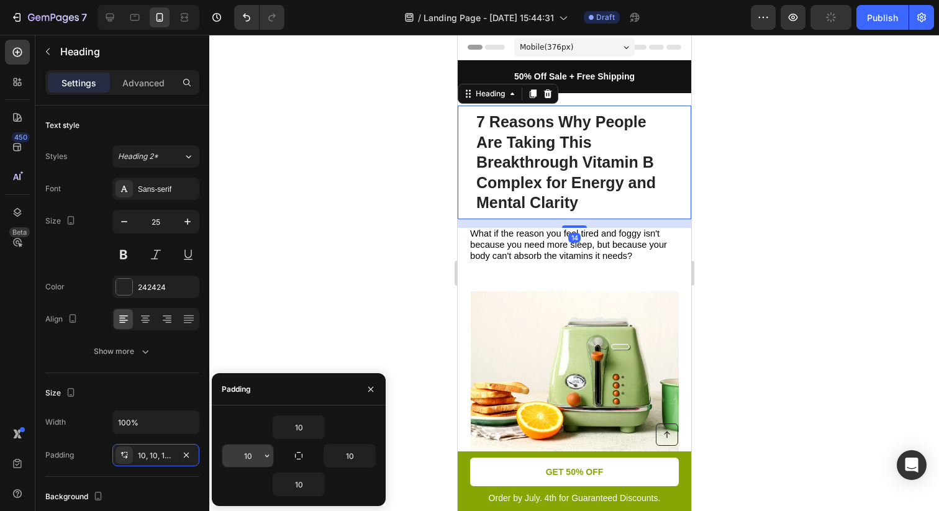
click at [255, 454] on input "10" at bounding box center [247, 455] width 51 height 22
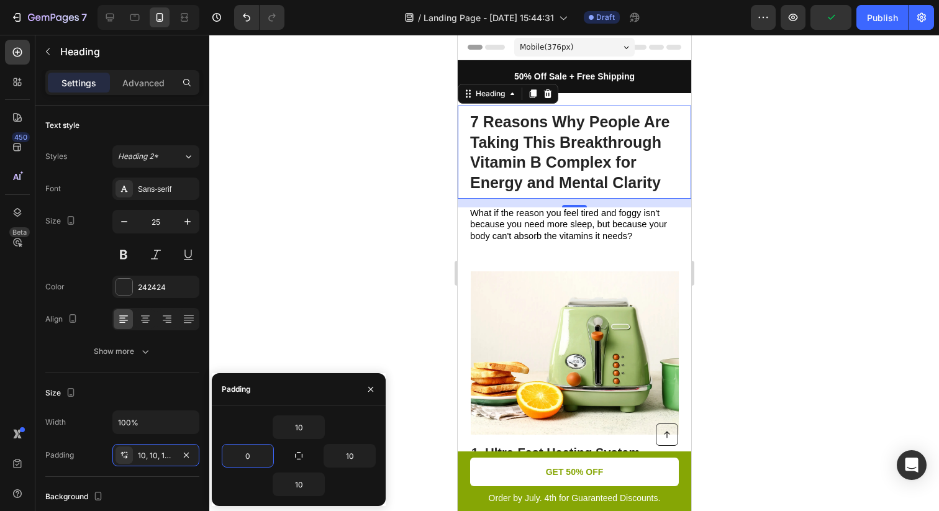
click at [826, 245] on div at bounding box center [573, 273] width 729 height 476
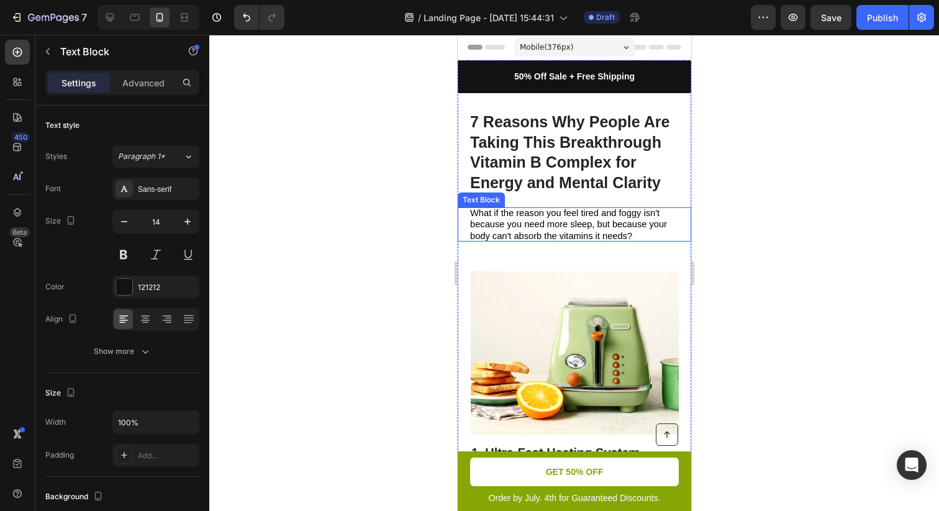
click at [546, 223] on span "What if the reason you feel tired and foggy isn't because you need more sleep, …" at bounding box center [567, 224] width 197 height 32
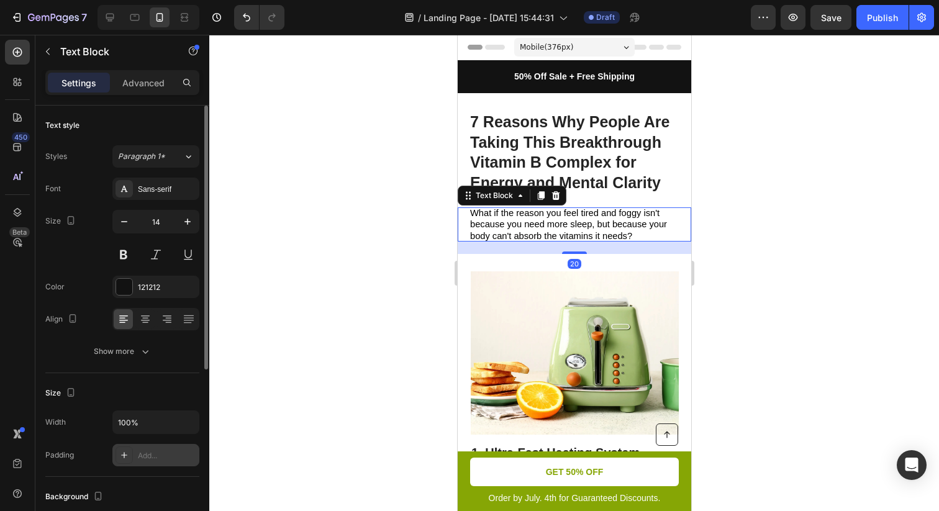
click at [158, 456] on div "Add..." at bounding box center [167, 455] width 58 height 11
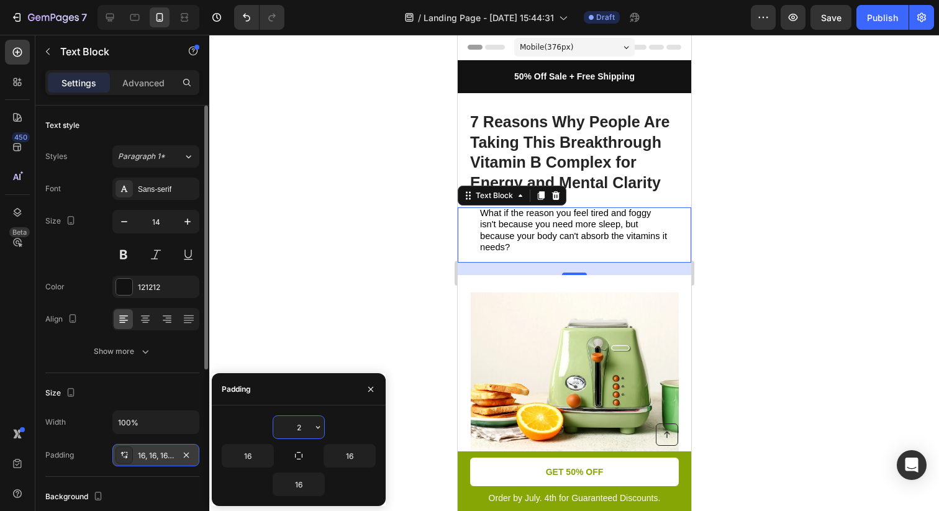
type input "20"
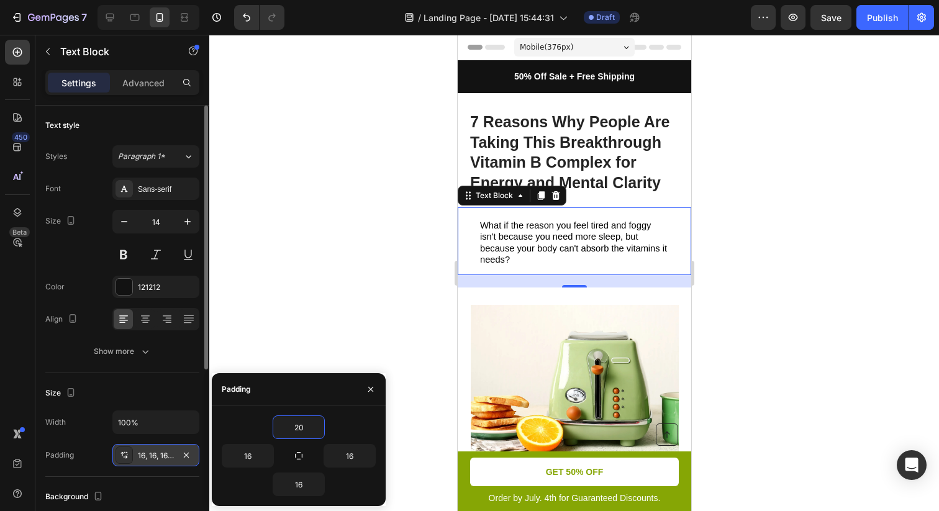
click at [795, 297] on div at bounding box center [573, 273] width 729 height 476
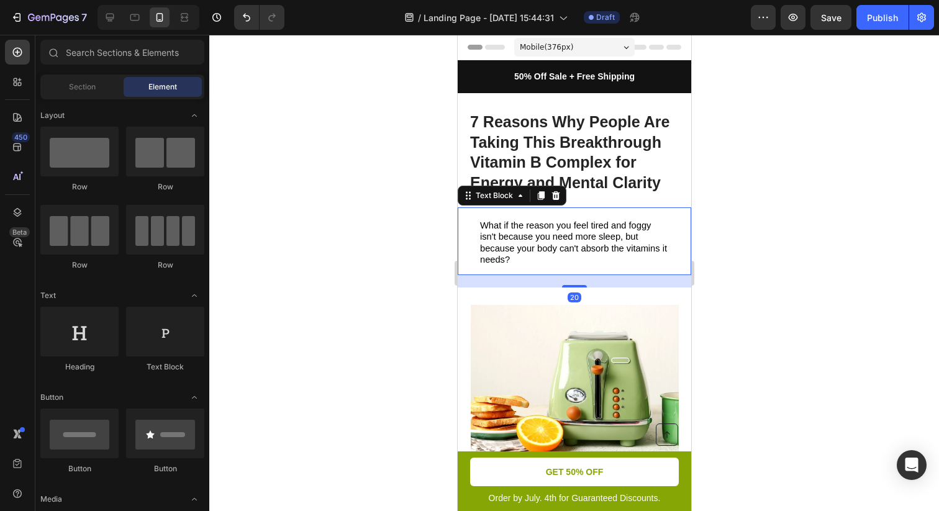
click at [500, 228] on span "What if the reason you feel tired and foggy isn't because you need more sleep, …" at bounding box center [572, 242] width 187 height 44
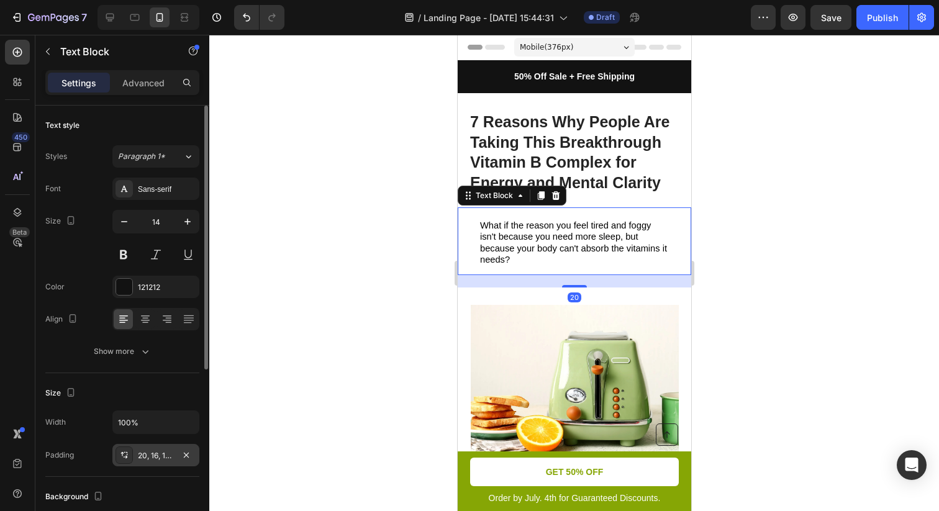
click at [169, 452] on div "20, 16, 16, 16" at bounding box center [156, 455] width 36 height 11
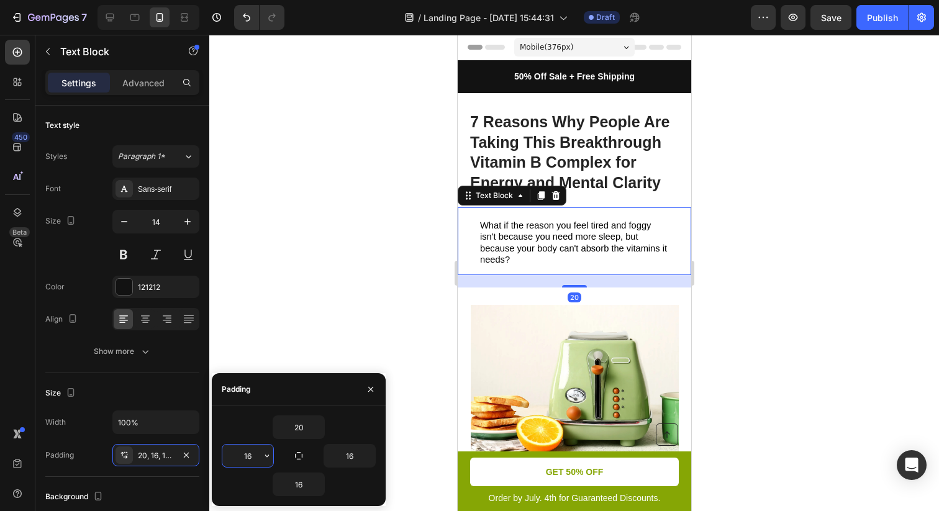
click at [259, 451] on input "16" at bounding box center [247, 455] width 51 height 22
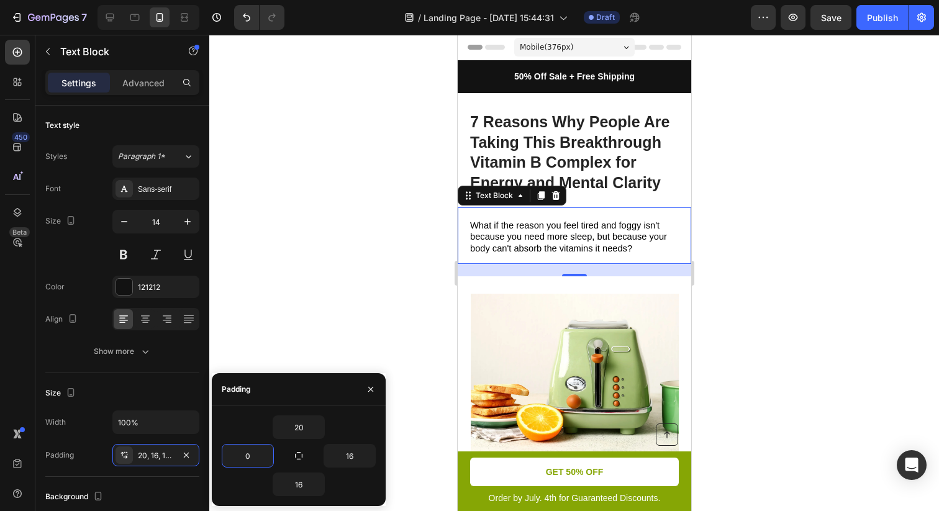
click at [756, 301] on div at bounding box center [573, 273] width 729 height 476
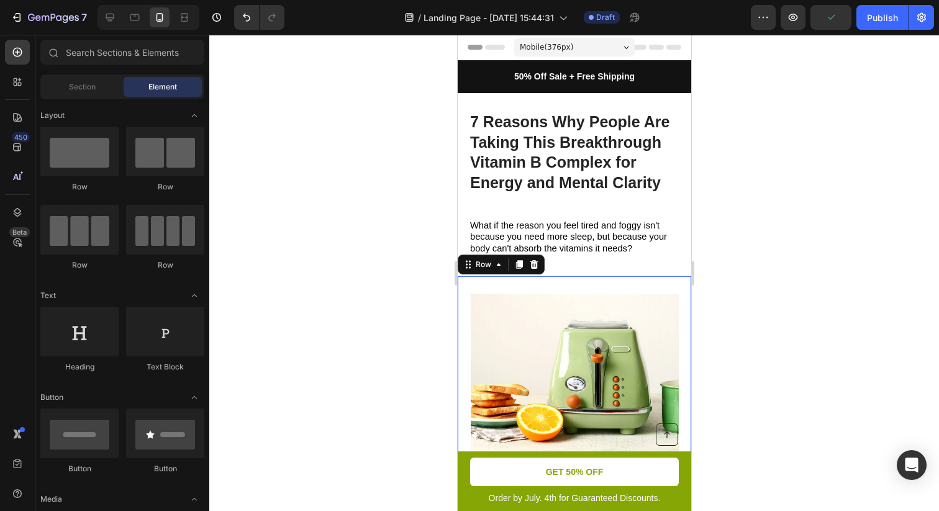
click at [575, 281] on div "Image 1. Ultra-Fast Heating System Heading Experience the pinnacle of toasting …" at bounding box center [573, 445] width 233 height 339
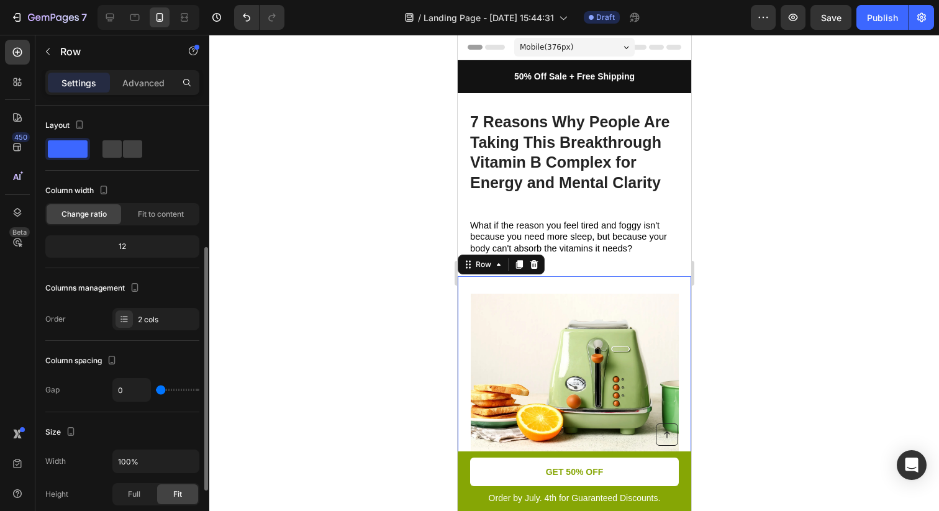
scroll to position [356, 0]
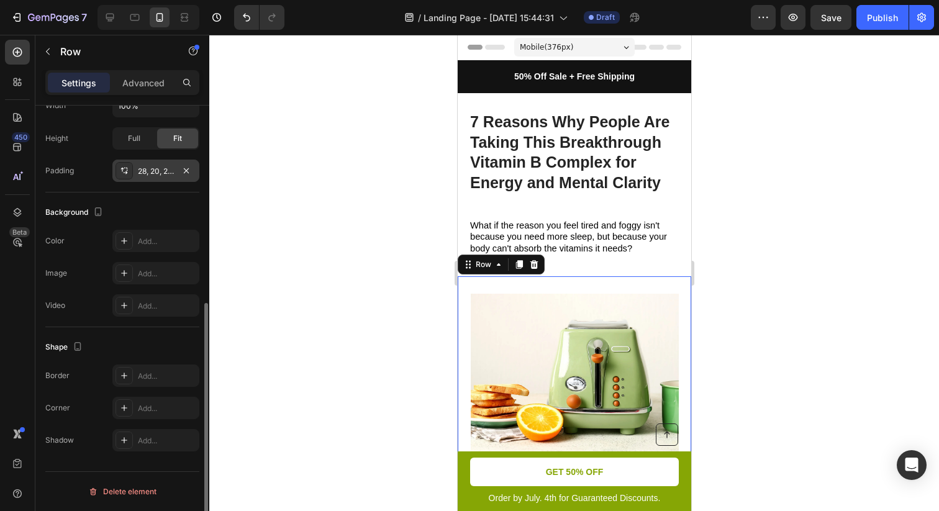
click at [147, 174] on div "28, 20, 28, 20" at bounding box center [156, 171] width 36 height 11
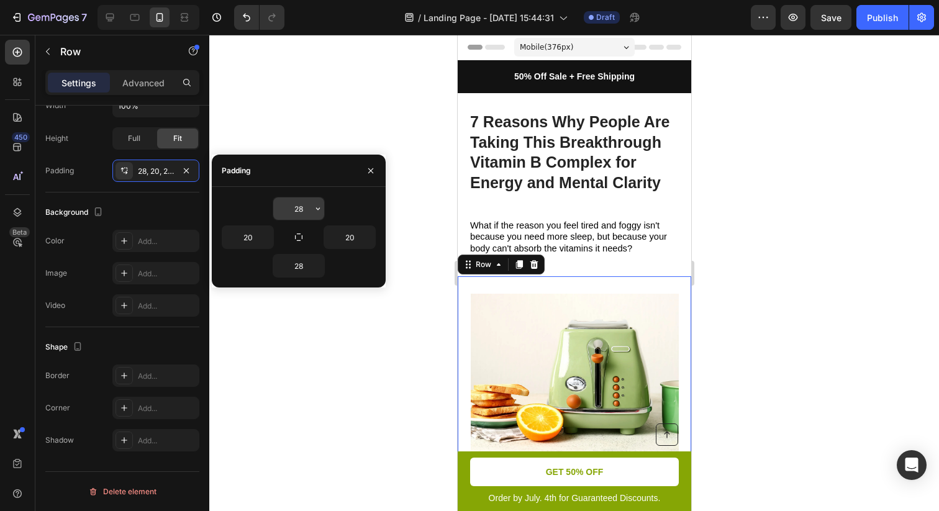
click at [305, 210] on input "28" at bounding box center [298, 208] width 51 height 22
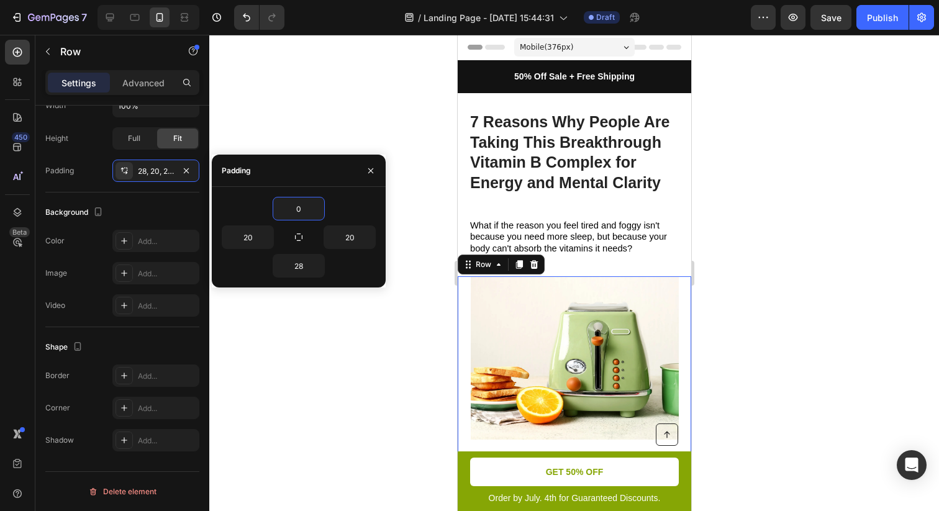
click at [914, 199] on div at bounding box center [573, 273] width 729 height 476
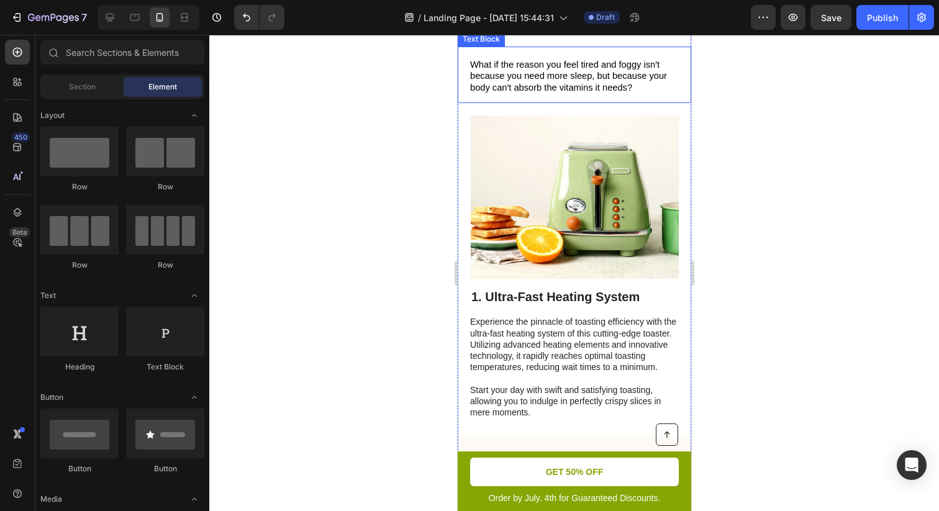
scroll to position [163, 0]
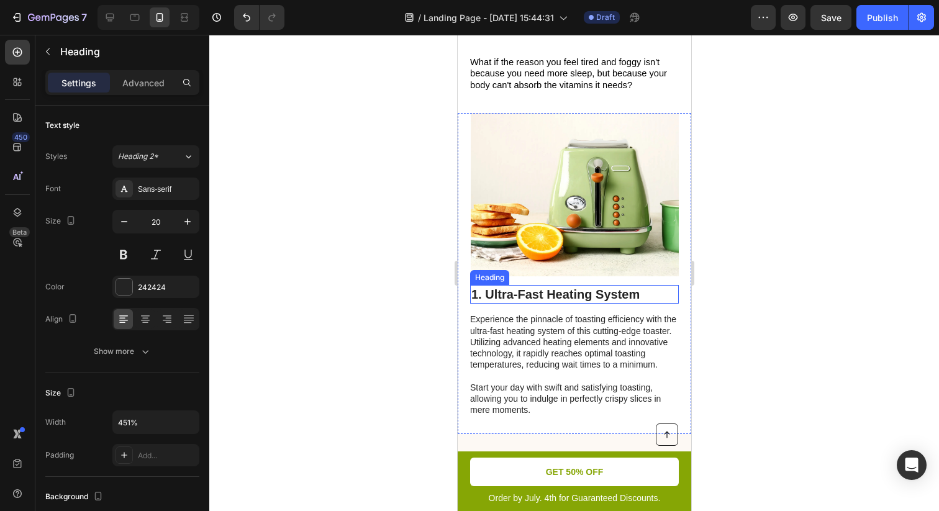
click at [515, 290] on h2 "1. Ultra-Fast Heating System" at bounding box center [573, 294] width 209 height 19
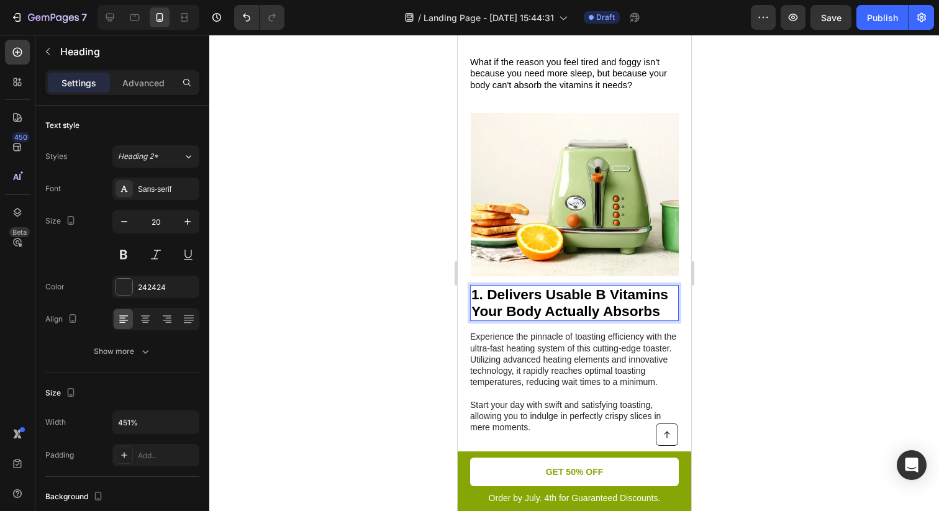
click at [788, 308] on div at bounding box center [573, 273] width 729 height 476
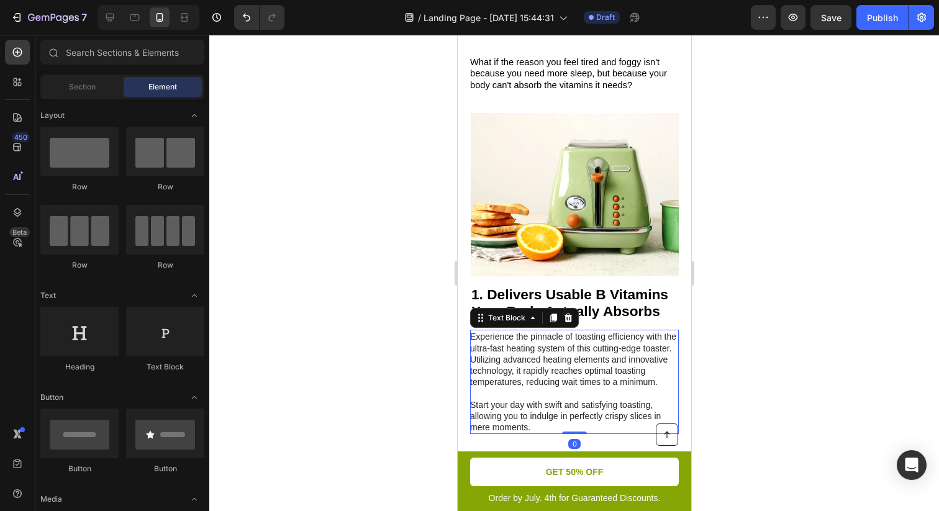
click at [490, 347] on p "Experience the pinnacle of toasting efficiency with the ultra-fast heating syst…" at bounding box center [572, 382] width 207 height 102
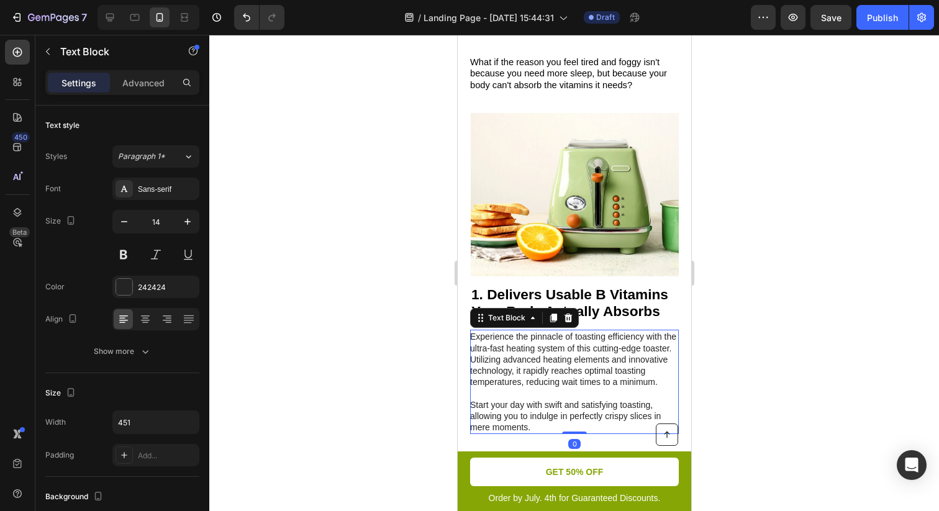
click at [490, 347] on p "Experience the pinnacle of toasting efficiency with the ultra-fast heating syst…" at bounding box center [572, 382] width 207 height 102
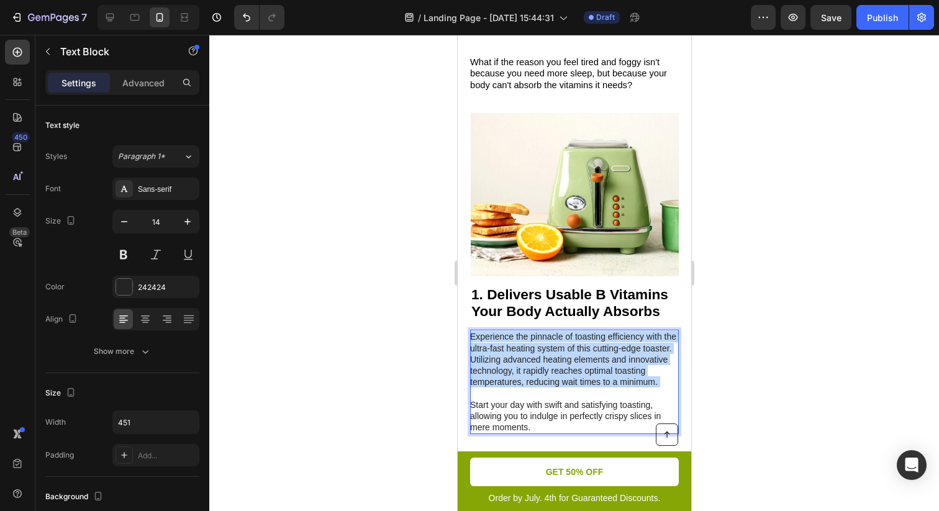
click at [490, 347] on p "Experience the pinnacle of toasting efficiency with the ultra-fast heating syst…" at bounding box center [572, 382] width 207 height 102
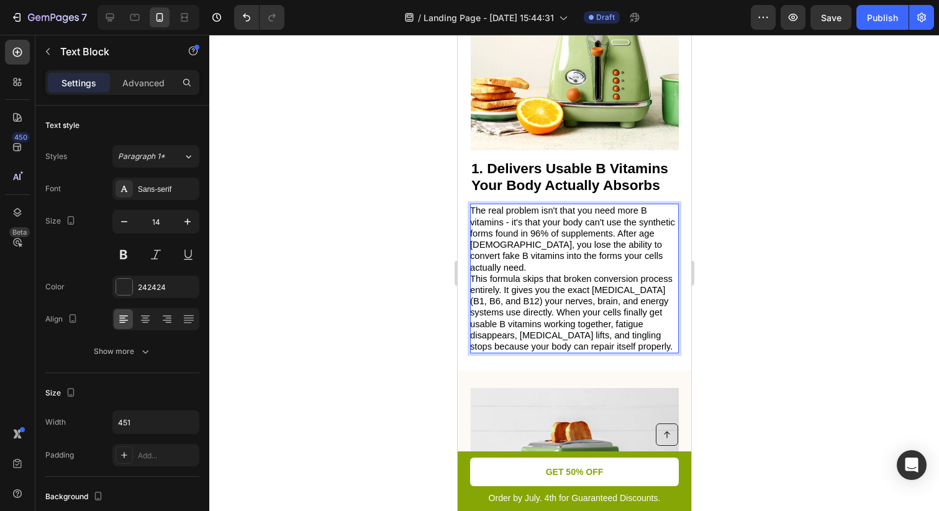
scroll to position [291, 0]
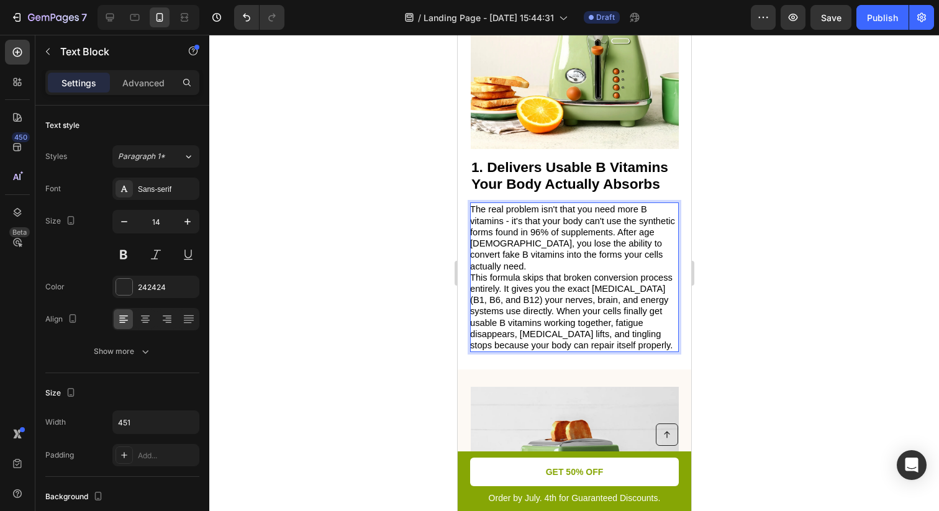
click at [620, 255] on p "The real problem isn't that you need more B vitamins - it's that your body can'…" at bounding box center [572, 238] width 207 height 68
click at [616, 233] on span "The real problem isn't that you need more B vitamins - it's that your body can'…" at bounding box center [571, 237] width 205 height 66
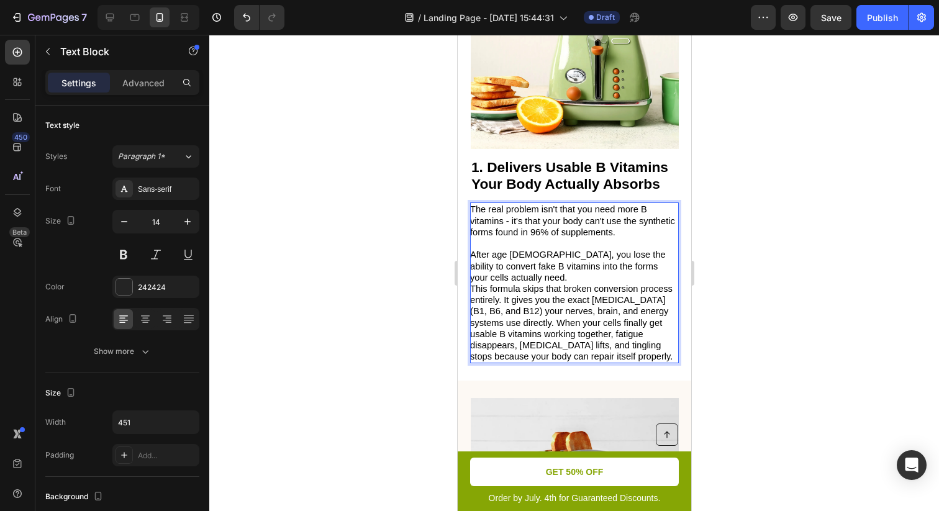
click at [663, 268] on p "After age 45, you lose the ability to convert fake B vitamins into the forms yo…" at bounding box center [572, 266] width 207 height 34
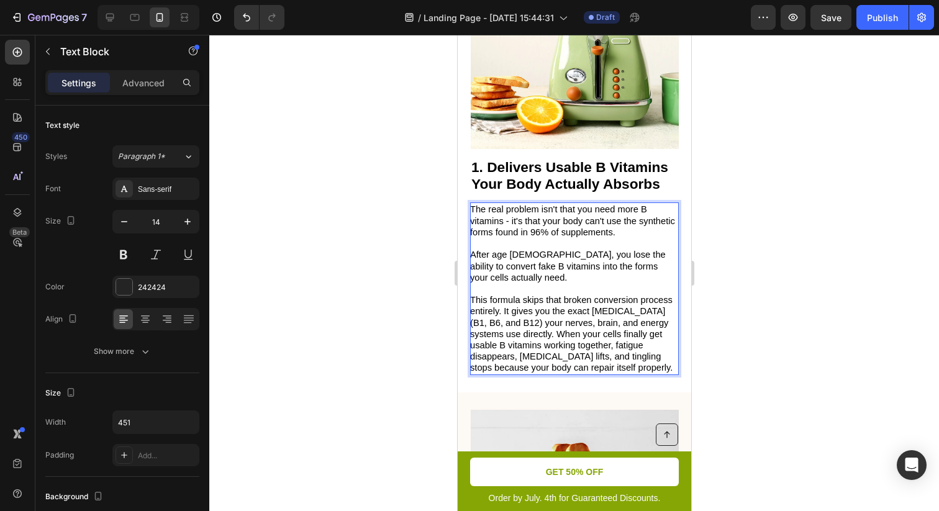
click at [556, 324] on span "This formula skips that broken conversion process entirely. It gives you the ex…" at bounding box center [570, 334] width 202 height 78
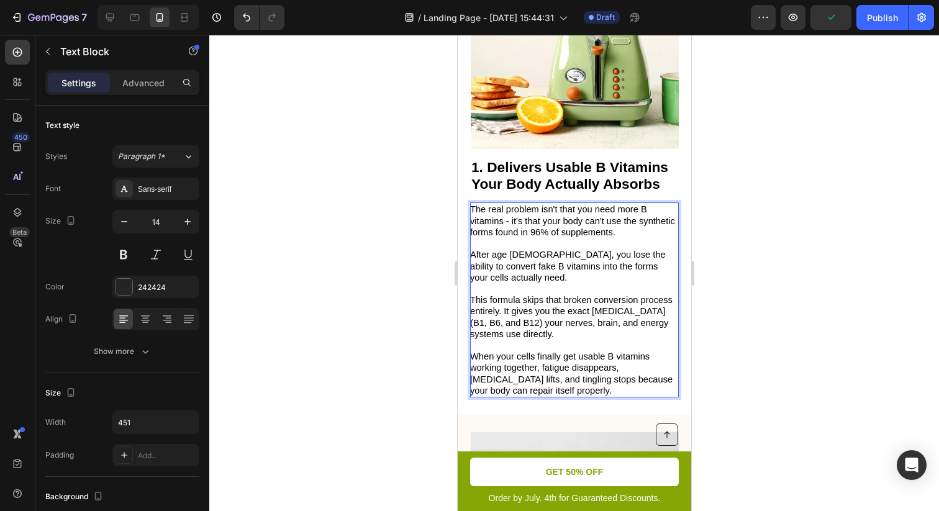
click at [772, 234] on div at bounding box center [573, 273] width 729 height 476
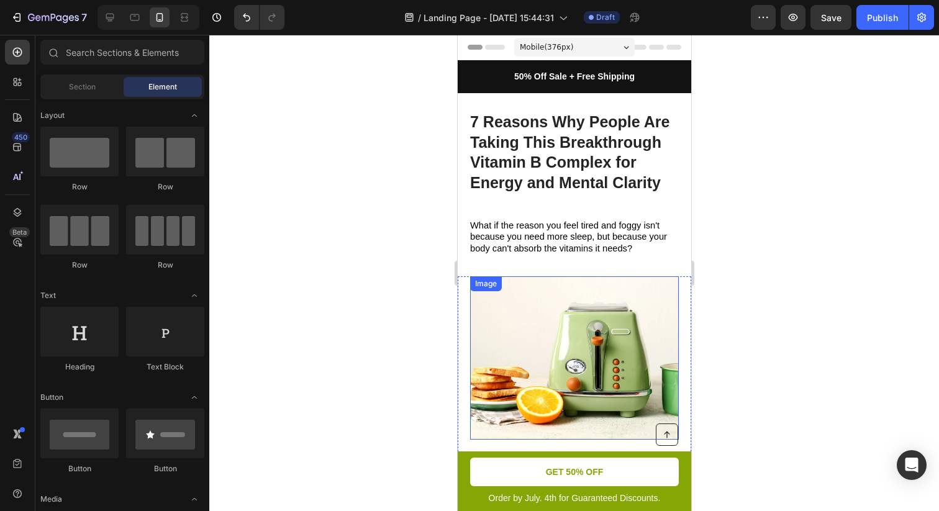
scroll to position [263, 0]
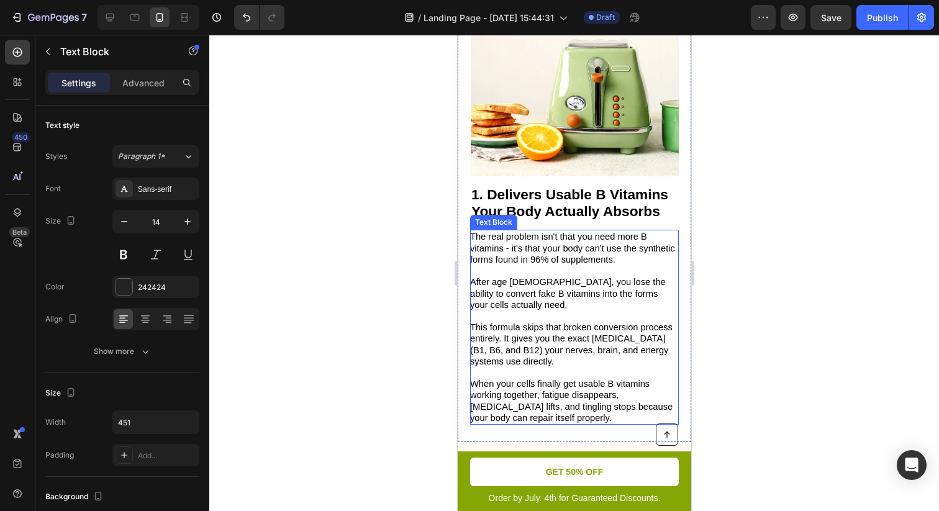
click at [574, 244] on span "The real problem isn't that you need more B vitamins - it's that your body can'…" at bounding box center [571, 248] width 205 height 32
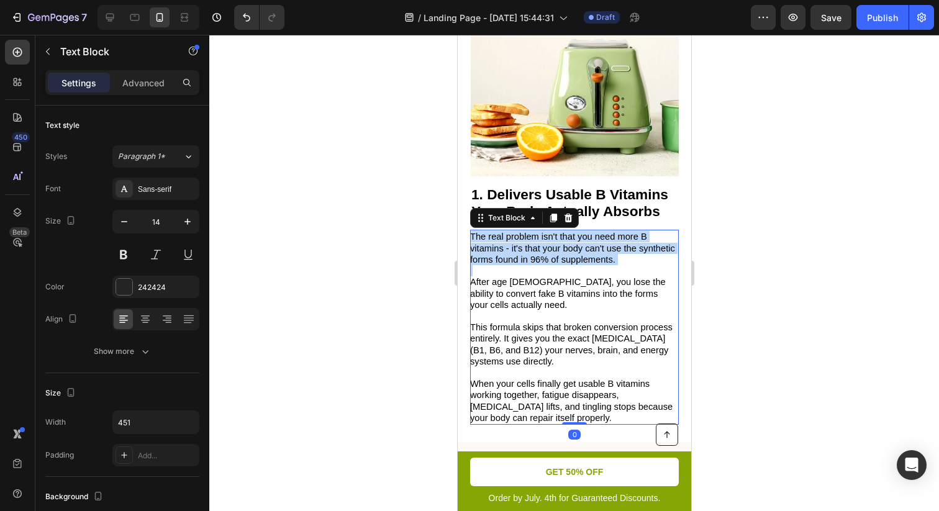
click at [574, 244] on span "The real problem isn't that you need more B vitamins - it's that your body can'…" at bounding box center [571, 248] width 205 height 32
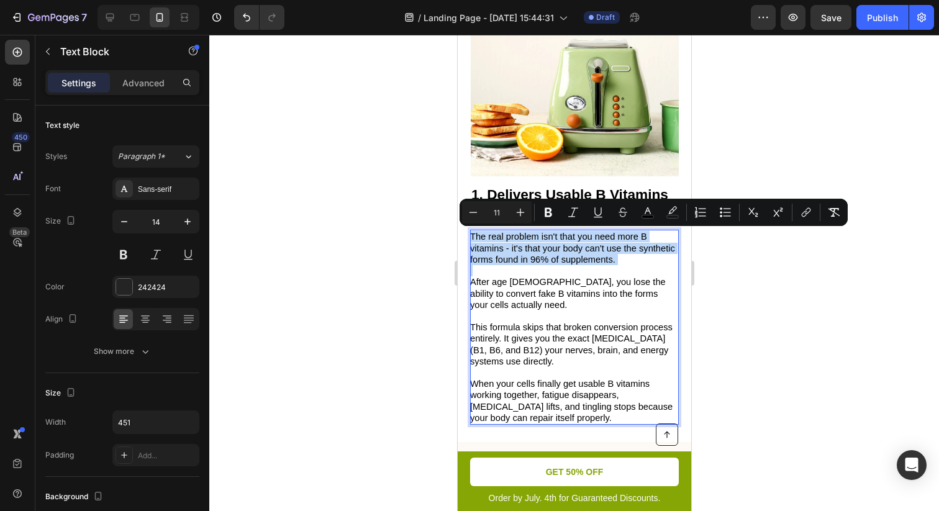
click at [633, 265] on p "Rich Text Editor. Editing area: main" at bounding box center [572, 270] width 207 height 11
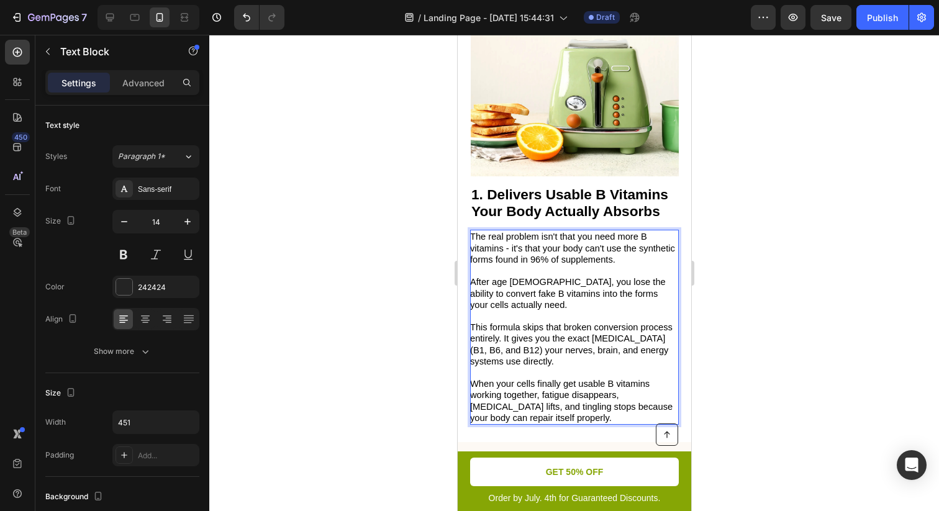
click at [545, 293] on span "After age 45, you lose the ability to convert fake B vitamins into the forms yo…" at bounding box center [567, 293] width 196 height 32
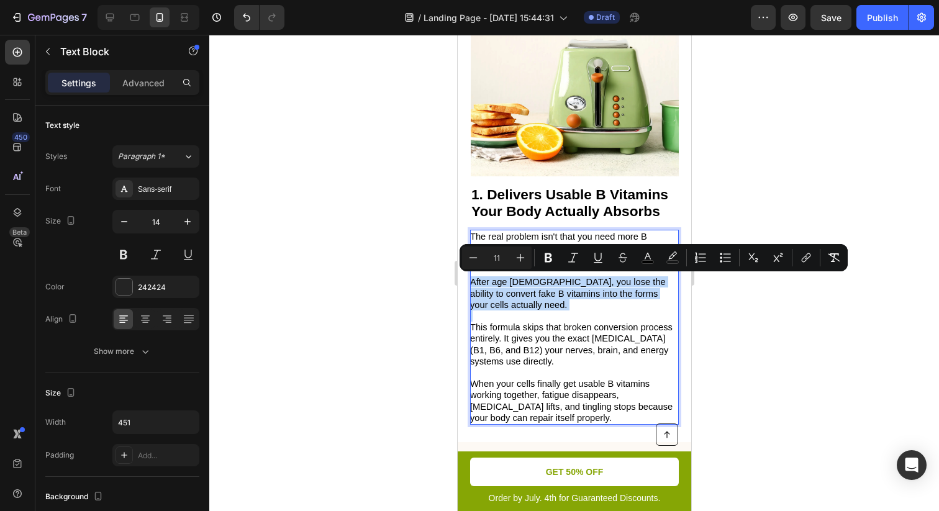
click at [550, 246] on div "Minus 11 Plus Bold Italic Underline Strikethrough color color Numbered List Bul…" at bounding box center [653, 257] width 388 height 27
click at [543, 257] on icon "Editor contextual toolbar" at bounding box center [548, 257] width 12 height 12
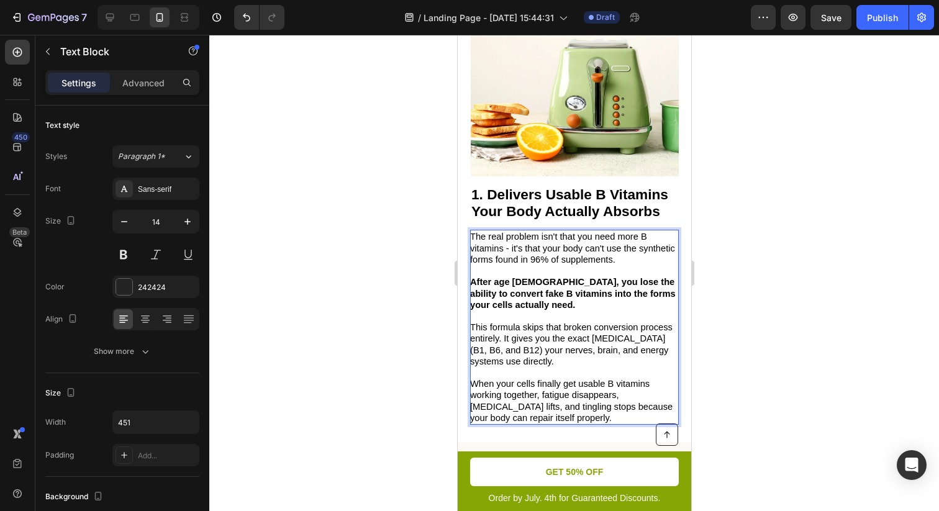
click at [518, 282] on strong "After age 45, you lose the ability to convert fake B vitamins into the forms yo…" at bounding box center [571, 293] width 205 height 32
click at [517, 282] on strong "After age 4, you lose the ability to convert fake B vitamins into the forms you…" at bounding box center [571, 293] width 205 height 32
click at [520, 280] on strong "After age 40, you lose the ability to convert fake B vitamins into the forms yo…" at bounding box center [571, 293] width 205 height 32
click at [478, 235] on span "0 The real problem isn't that you need more B vitamins - it's that your body ca…" at bounding box center [571, 248] width 205 height 32
drag, startPoint x: 520, startPoint y: 279, endPoint x: 471, endPoint y: 285, distance: 48.7
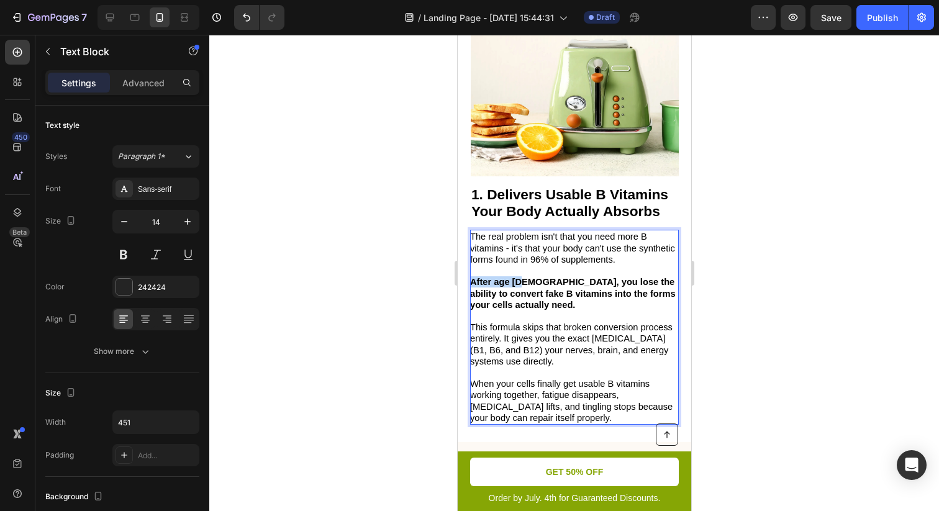
click at [471, 286] on strong "After age 40, you lose the ability to convert fake B vitamins into the forms yo…" at bounding box center [571, 293] width 205 height 32
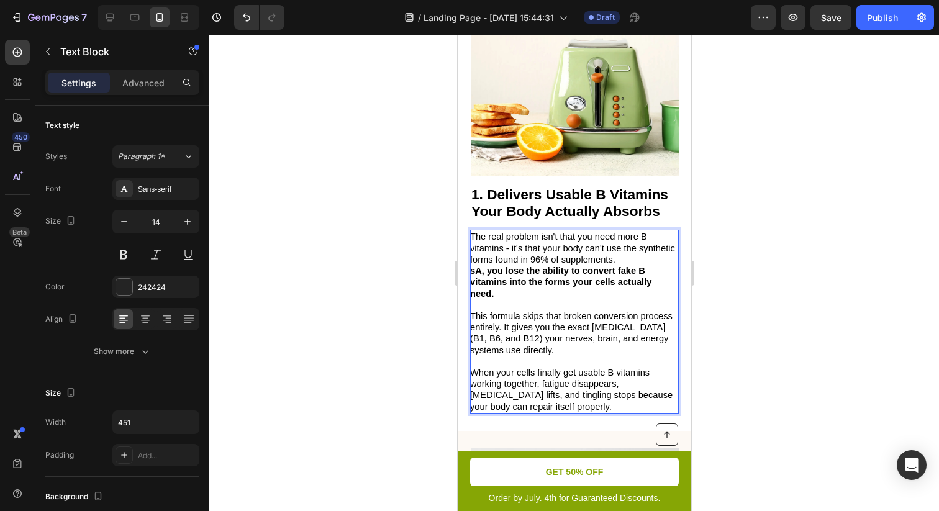
click at [482, 271] on strong "sA, you lose the ability to convert fake B vitamins into the forms your cells a…" at bounding box center [559, 282] width 181 height 32
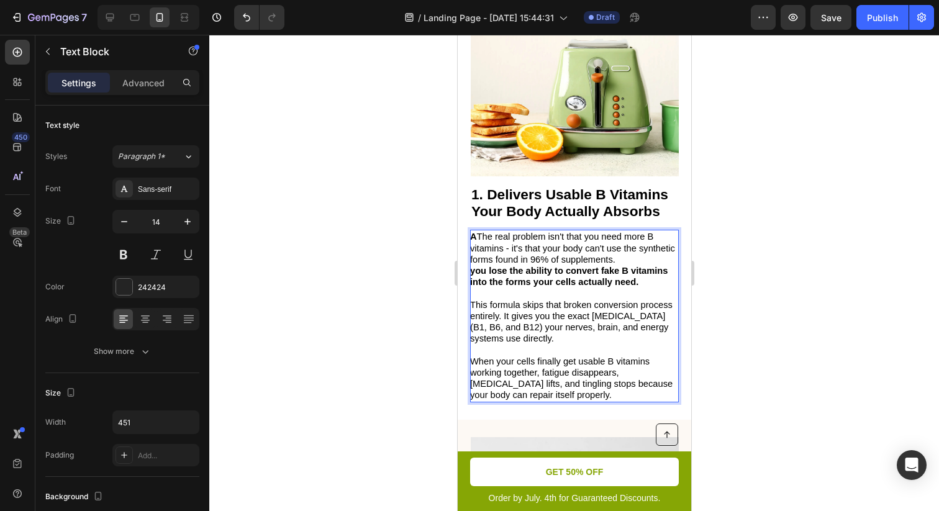
click at [472, 274] on strong "you lose the ability to convert fake B vitamins into the forms your cells actua…" at bounding box center [567, 276] width 197 height 21
click at [482, 237] on span "AA The real problem isn't that you need more B vitamins - it's that your body c…" at bounding box center [571, 248] width 205 height 32
click at [618, 258] on p "The real problem isn't that you need more B vitamins - it's that your body can'…" at bounding box center [572, 248] width 207 height 34
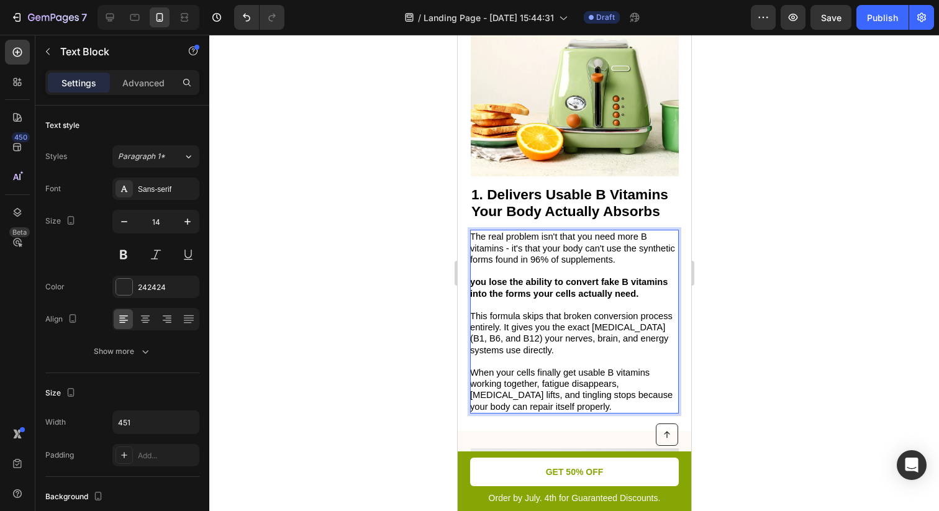
click at [485, 282] on strong "you lose the ability to convert fake B vitamins into the forms your cells actua…" at bounding box center [567, 287] width 197 height 21
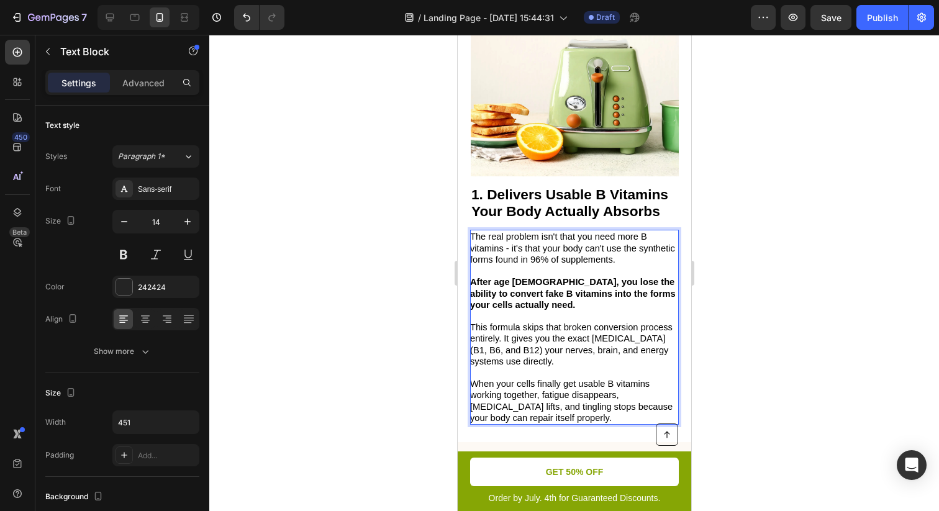
click at [482, 282] on strong "After age 40, you lose the ability to convert fake B vitamins into the forms yo…" at bounding box center [571, 293] width 205 height 32
click at [491, 282] on strong "After age 40, you lose the ability to convert fake B vitamins into the forms yo…" at bounding box center [571, 293] width 205 height 32
click at [494, 282] on strong "After age 40, you lose the ability to convert fake B vitamins into the forms yo…" at bounding box center [571, 293] width 205 height 32
click at [498, 281] on strong "After Aage 40, you lose the ability to convert fake B vitamins into the forms y…" at bounding box center [565, 293] width 192 height 32
click at [735, 287] on div at bounding box center [573, 273] width 729 height 476
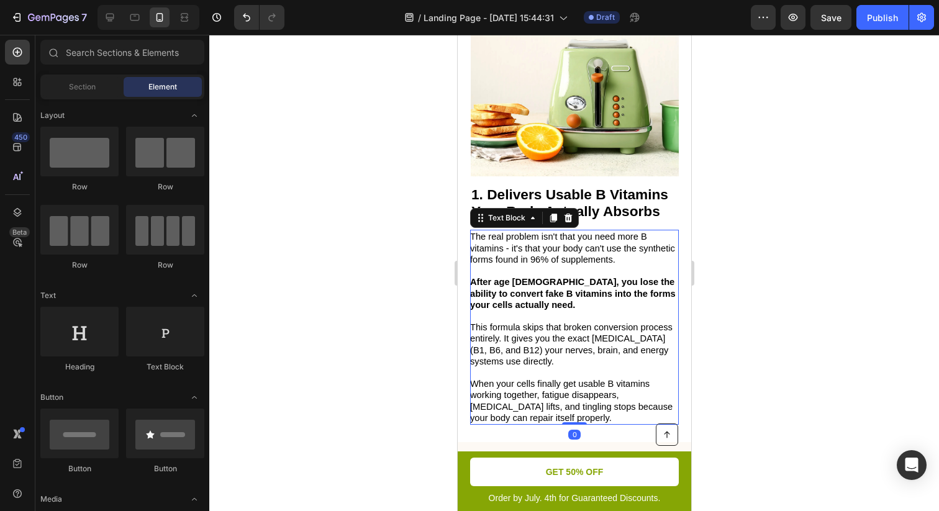
click at [585, 282] on strong "After age 40, you lose the ability to convert fake B vitamins into the forms yo…" at bounding box center [571, 293] width 205 height 32
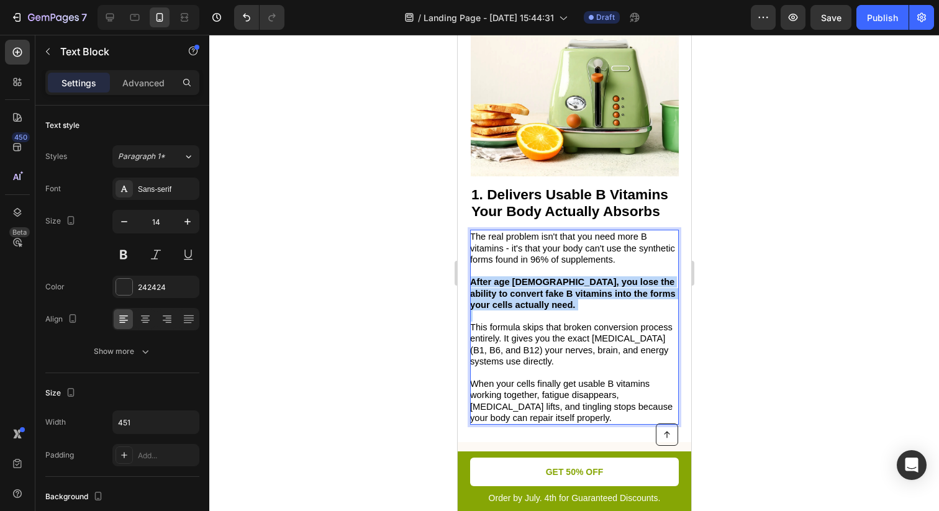
click at [585, 282] on strong "After age 40, you lose the ability to convert fake B vitamins into the forms yo…" at bounding box center [571, 293] width 205 height 32
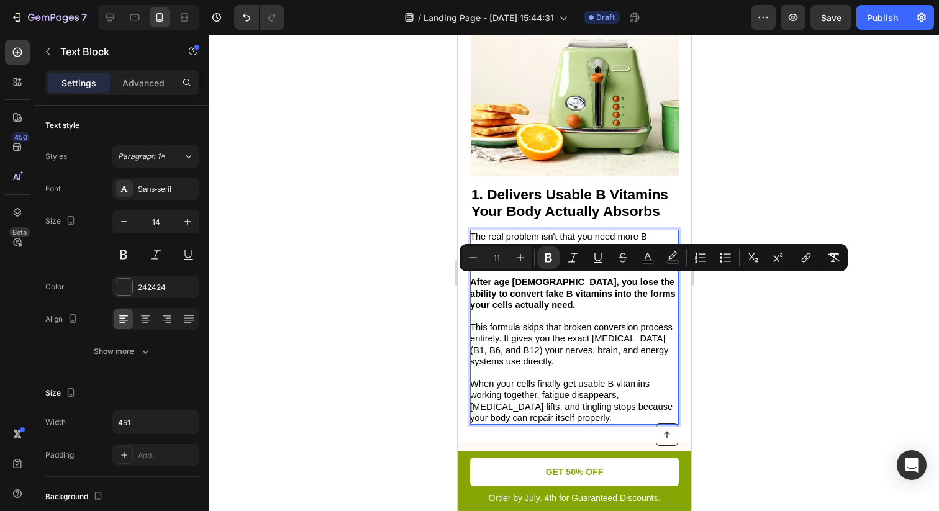
click at [523, 297] on strong "After age 40, you lose the ability to convert fake B vitamins into the forms yo…" at bounding box center [571, 293] width 205 height 32
click at [531, 300] on p "After age 40, you lose the ability to convert fake B vitamins into the forms yo…" at bounding box center [572, 293] width 207 height 34
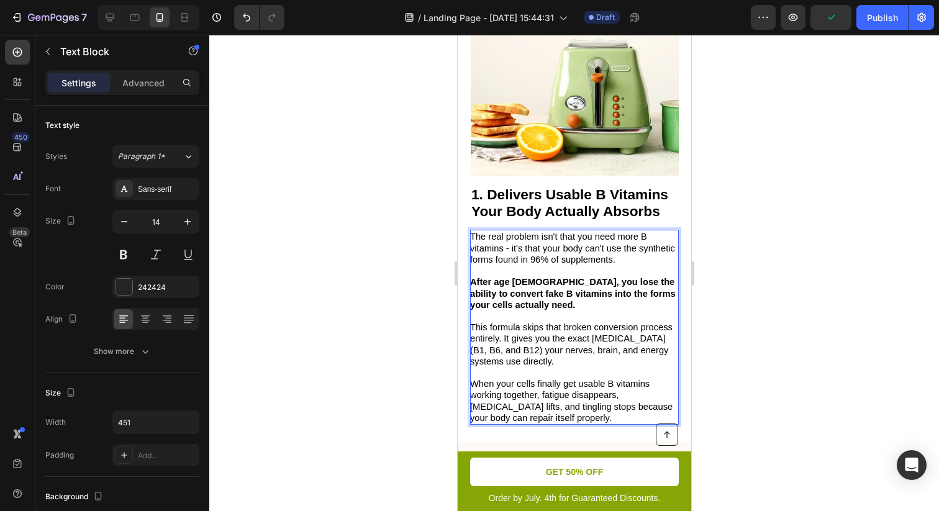
click at [524, 282] on strong "After age 40, you lose the ability to convert fake B vitamins into the forms yo…" at bounding box center [571, 293] width 205 height 32
click at [536, 297] on strong "As you age, you lose the ability to convert fake B vitamins into the forms your…" at bounding box center [570, 293] width 203 height 32
click at [536, 305] on p "As you age, you lose the ability to convert fake B vitamins into the forms your…" at bounding box center [572, 293] width 207 height 34
click at [583, 360] on p "This formula skips that broken conversion process entirely. It gives you the ex…" at bounding box center [572, 344] width 207 height 45
click at [631, 290] on strong "As you age, you lose the ability to convert fake B vitamins into the forms your…" at bounding box center [570, 293] width 203 height 32
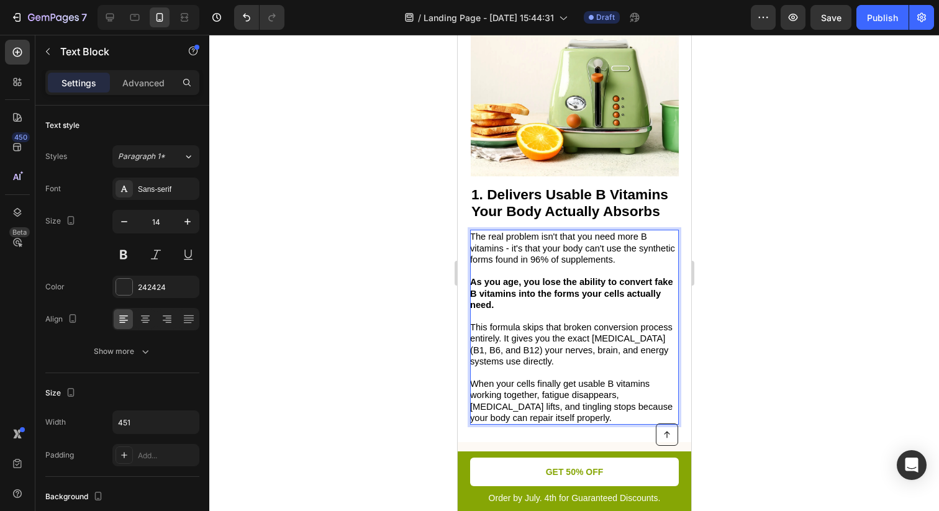
click at [599, 302] on p "As you age, you lose the ability to convert fake B vitamins into the forms your…" at bounding box center [572, 293] width 207 height 34
click at [787, 305] on div at bounding box center [573, 273] width 729 height 476
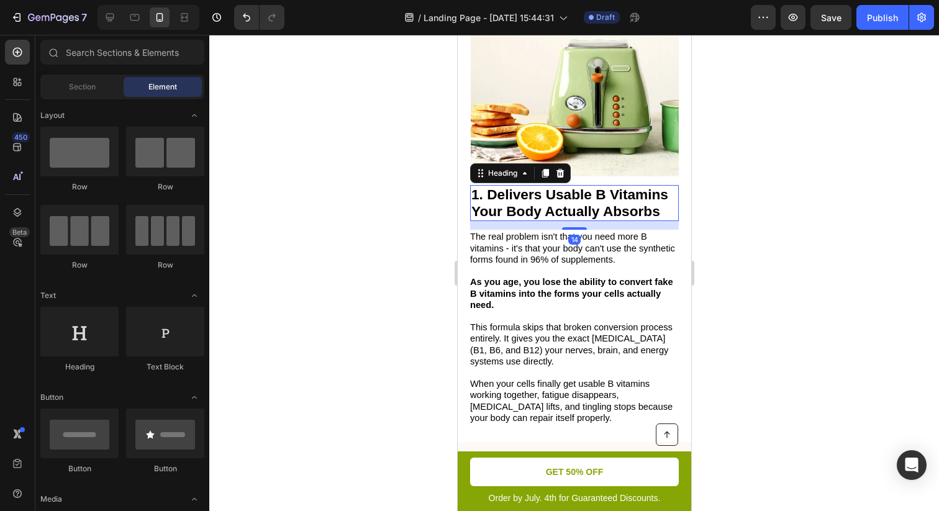
click at [551, 197] on strong "1. Delivers Usable B Vitamins Your Body Actually Absorbs" at bounding box center [569, 202] width 197 height 33
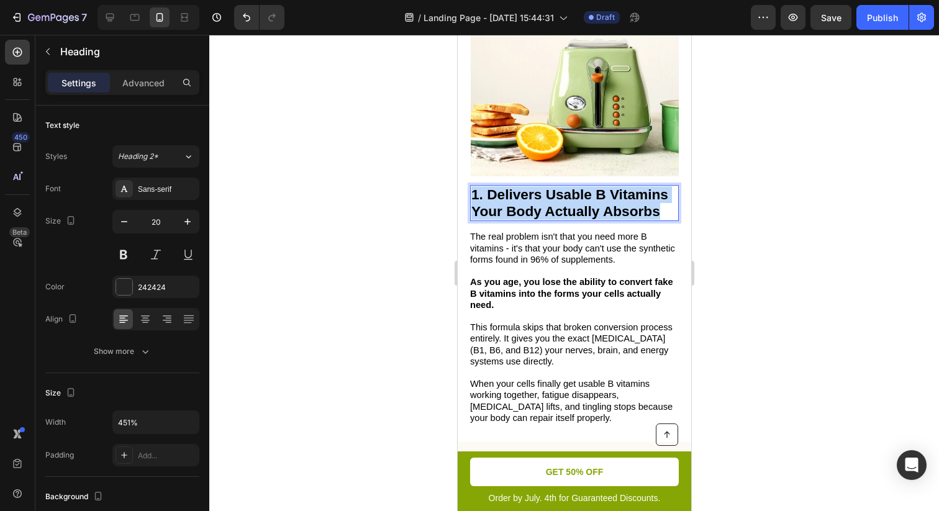
click at [551, 197] on strong "1. Delivers Usable B Vitamins Your Body Actually Absorbs" at bounding box center [569, 202] width 197 height 33
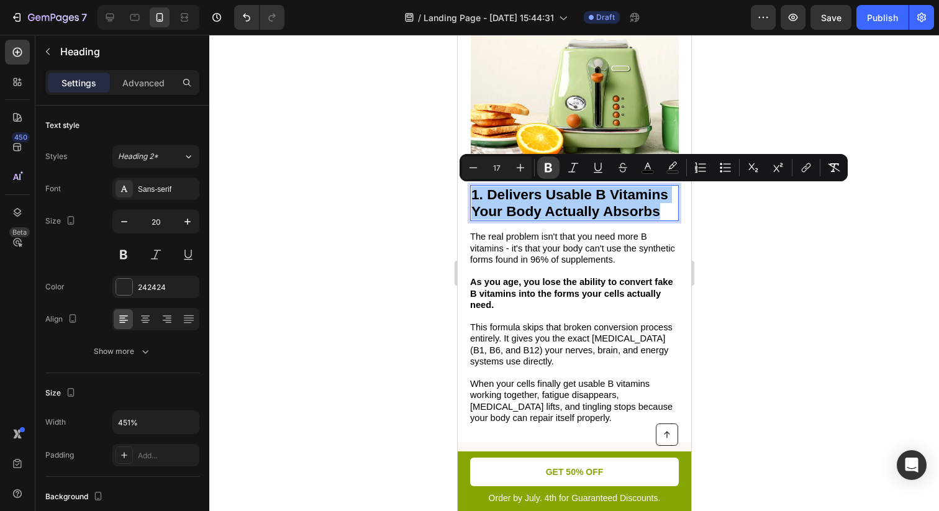
click at [546, 165] on icon "Editor contextual toolbar" at bounding box center [547, 167] width 7 height 9
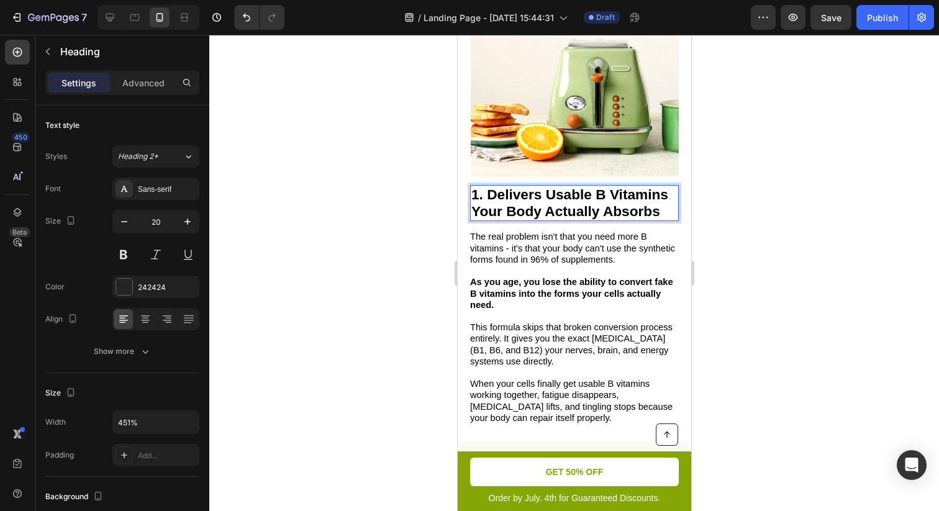
click at [762, 295] on div at bounding box center [573, 273] width 729 height 476
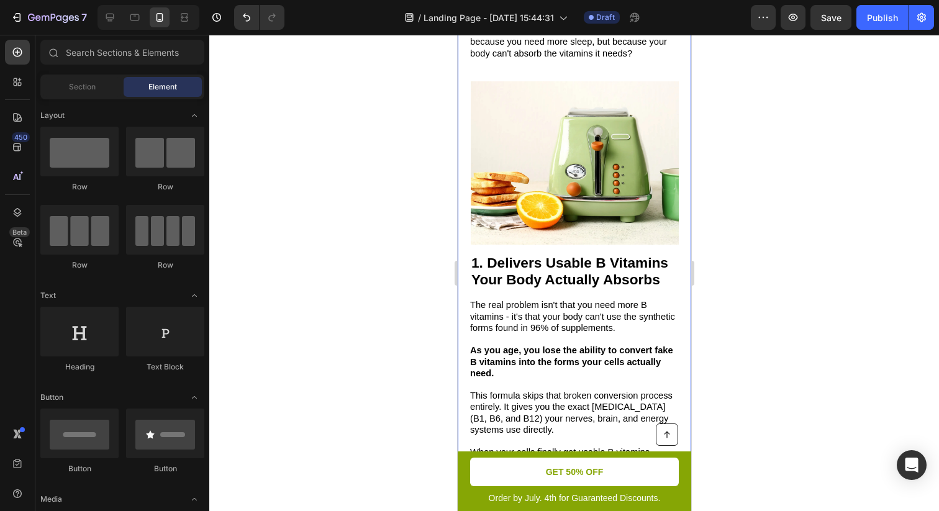
scroll to position [235, 0]
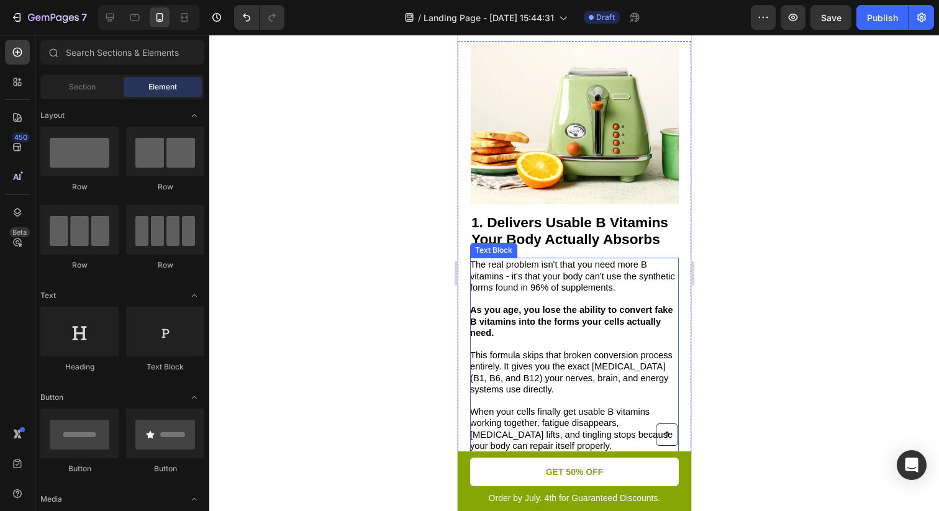
click at [562, 284] on span "The real problem isn't that you need more B vitamins - it's that your body can'…" at bounding box center [571, 275] width 205 height 32
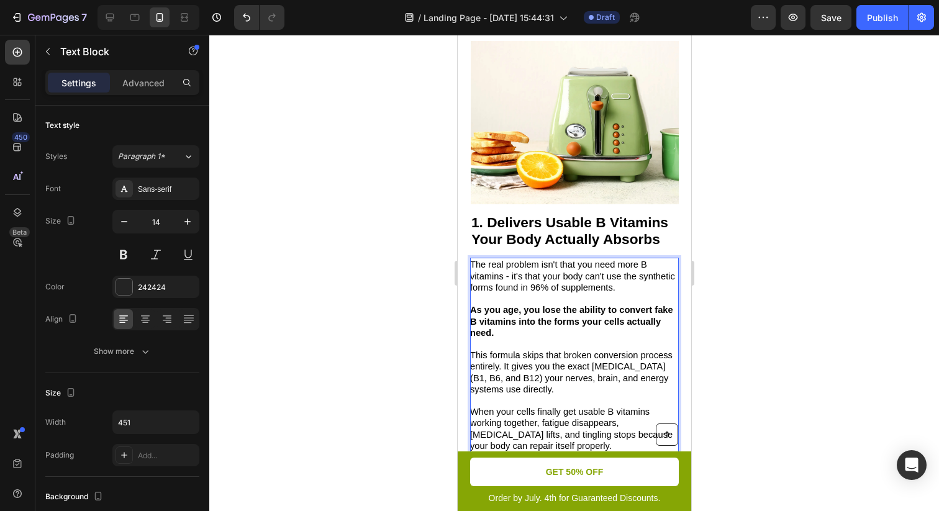
click at [590, 282] on span "The real problem isn't that you need more B vitamins - it's that your body can'…" at bounding box center [571, 275] width 205 height 32
click at [615, 284] on span "The real problem isn't that you need more B vitamins - it's that your body can'…" at bounding box center [571, 275] width 205 height 32
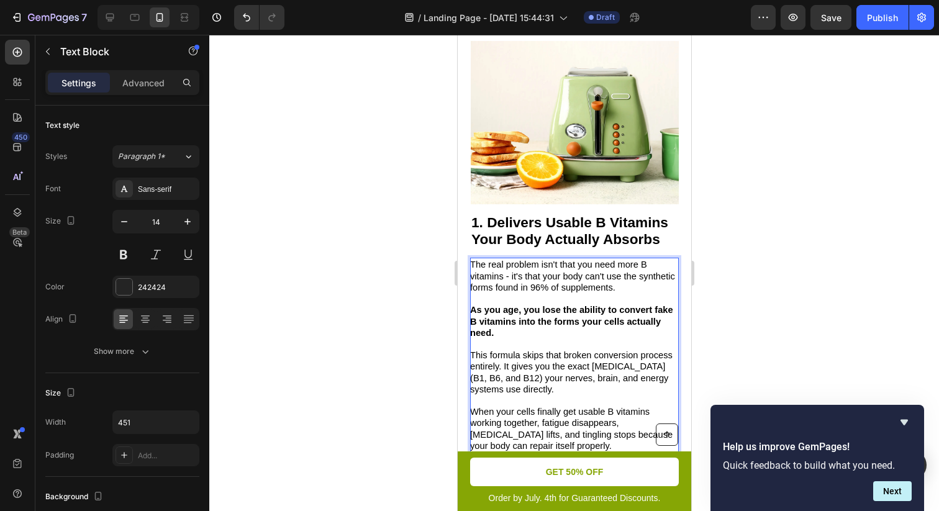
drag, startPoint x: 626, startPoint y: 290, endPoint x: 471, endPoint y: 262, distance: 157.7
click at [471, 262] on p "The real problem isn't that you need more B vitamins - it's that your body can'…" at bounding box center [572, 276] width 207 height 34
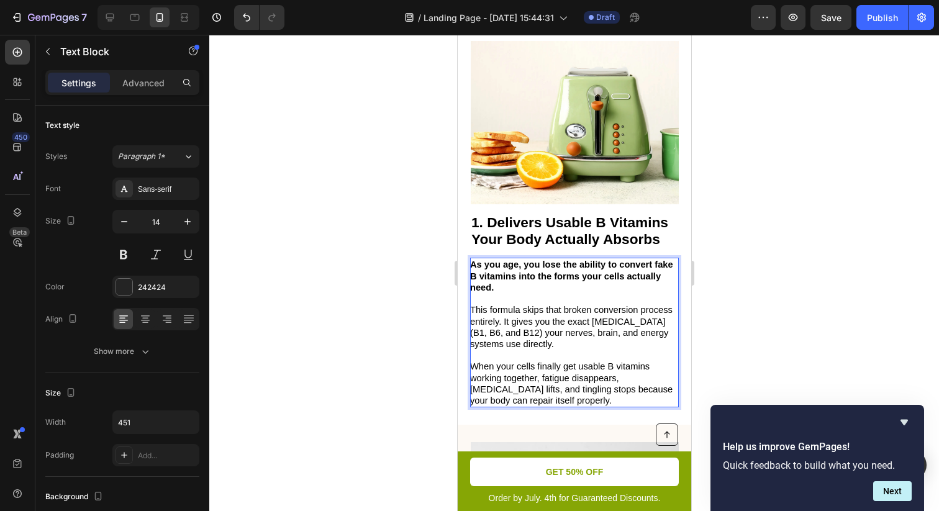
click at [574, 282] on p "As you age, you lose the ability to convert fake B vitamins into the forms your…" at bounding box center [572, 276] width 207 height 34
click at [515, 276] on strong "As you age, you lose the ability to convert fake B vitamins into the forms your…" at bounding box center [570, 275] width 203 height 32
click at [651, 266] on strong "As you age, you lose the ability to convert fake B vitamins (found in most into…" at bounding box center [570, 275] width 203 height 32
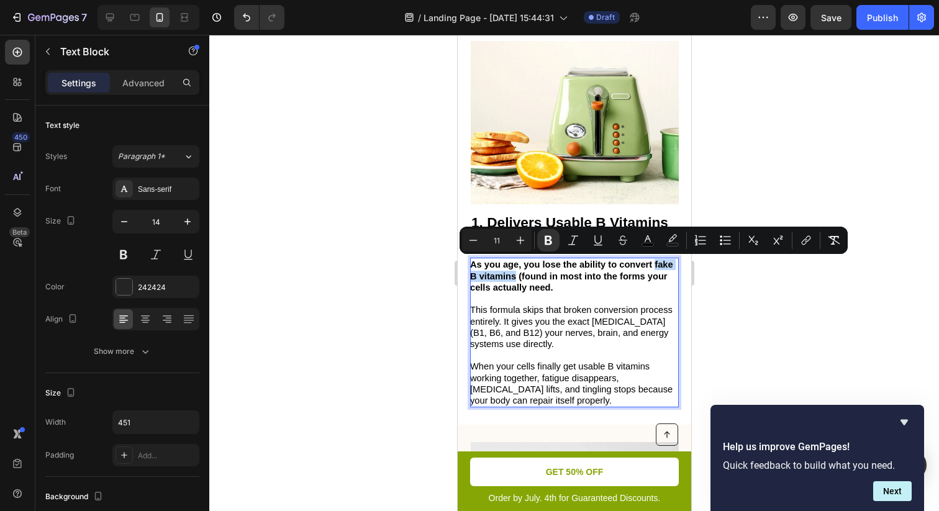
drag, startPoint x: 515, startPoint y: 276, endPoint x: 654, endPoint y: 264, distance: 139.6
click at [654, 264] on strong "As you age, you lose the ability to convert fake B vitamins (found in most into…" at bounding box center [570, 275] width 203 height 32
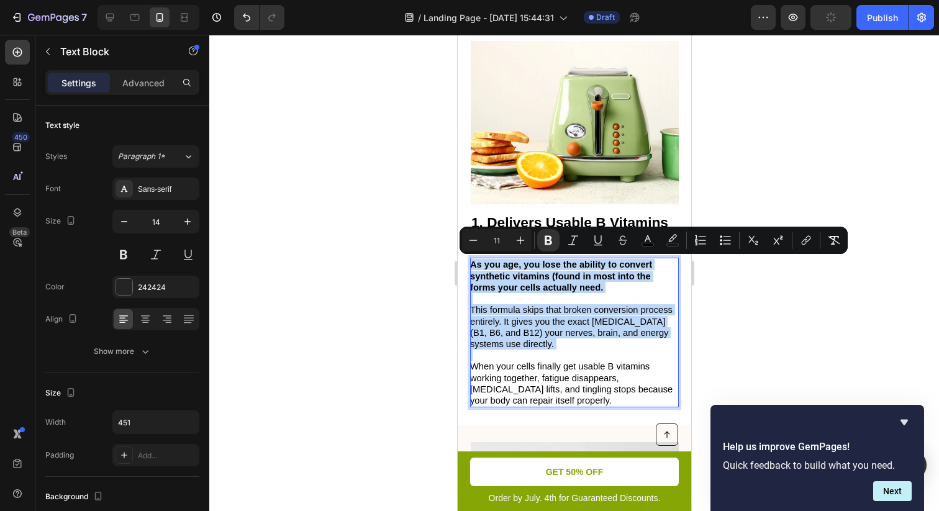
copy div "As you age, you lose the ability to convert synthetic vitamins (found in most i…"
click at [625, 295] on p "Rich Text Editor. Editing area: main" at bounding box center [572, 298] width 207 height 11
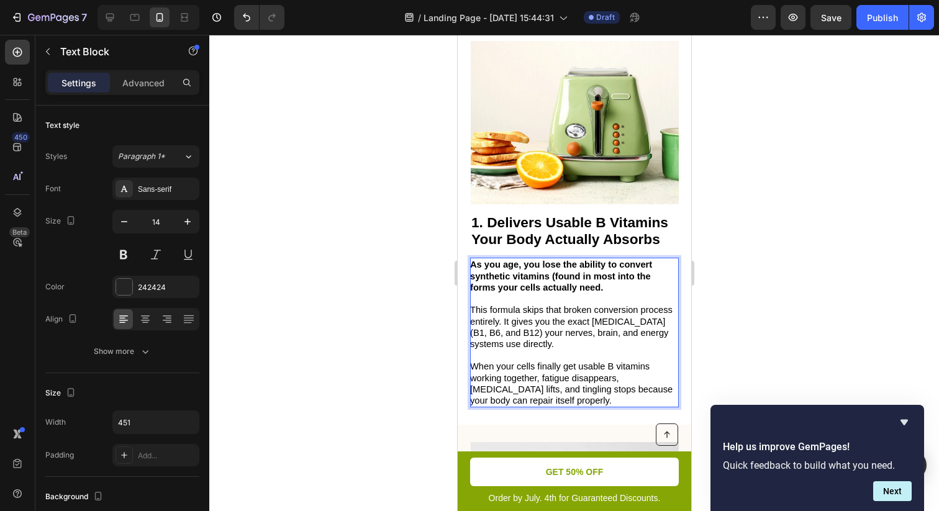
click at [531, 365] on span "When your cells finally get usable B vitamins working together, fatigue disappe…" at bounding box center [570, 383] width 202 height 44
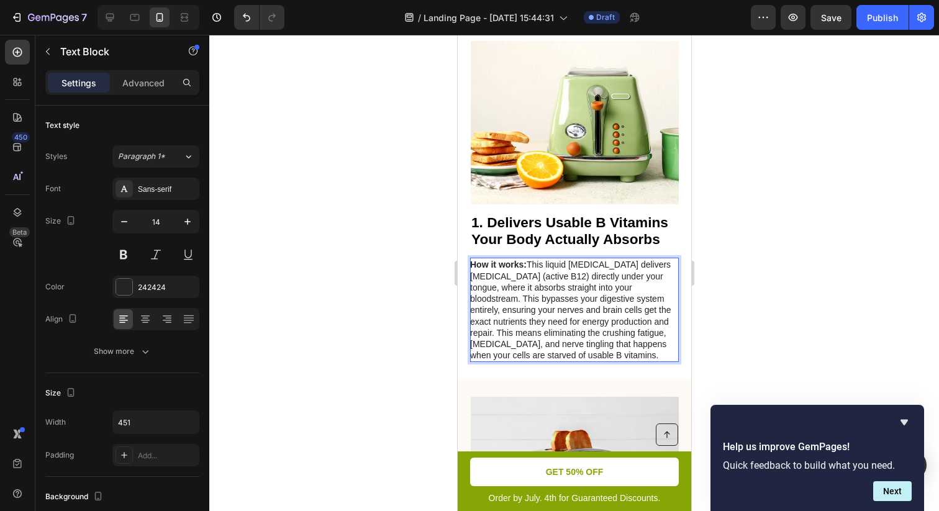
click at [521, 298] on p "How it works: This liquid B vitamin complex delivers methylcobalamin (active B1…" at bounding box center [572, 310] width 207 height 102
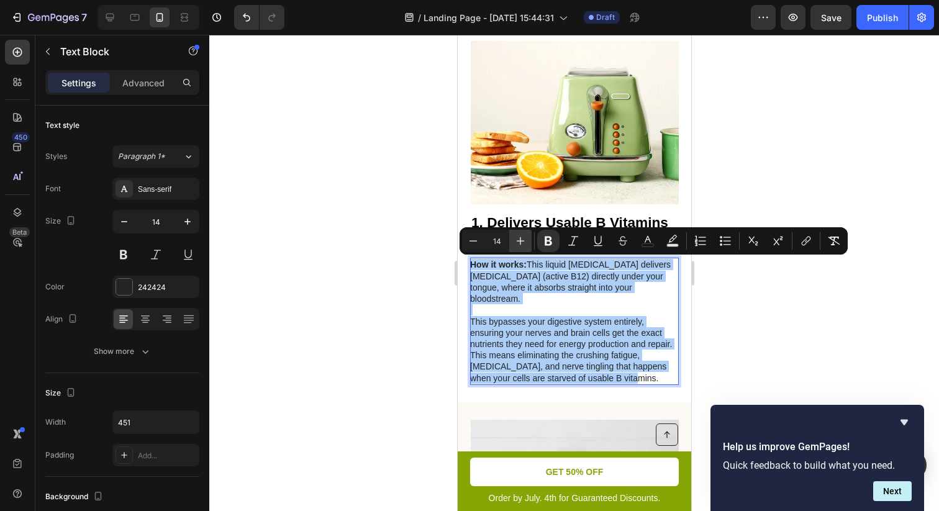
click at [522, 239] on icon "Editor contextual toolbar" at bounding box center [520, 241] width 12 height 12
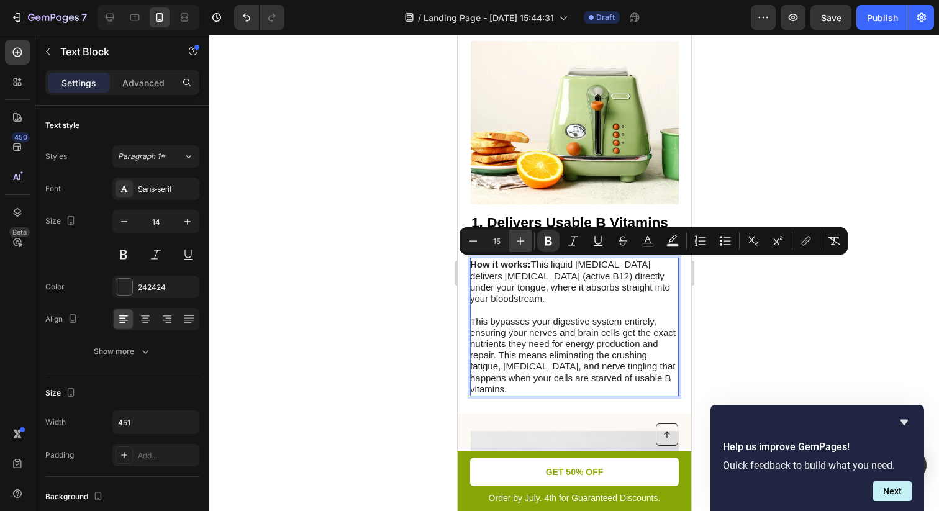
click at [522, 239] on icon "Editor contextual toolbar" at bounding box center [520, 241] width 12 height 12
type input "16"
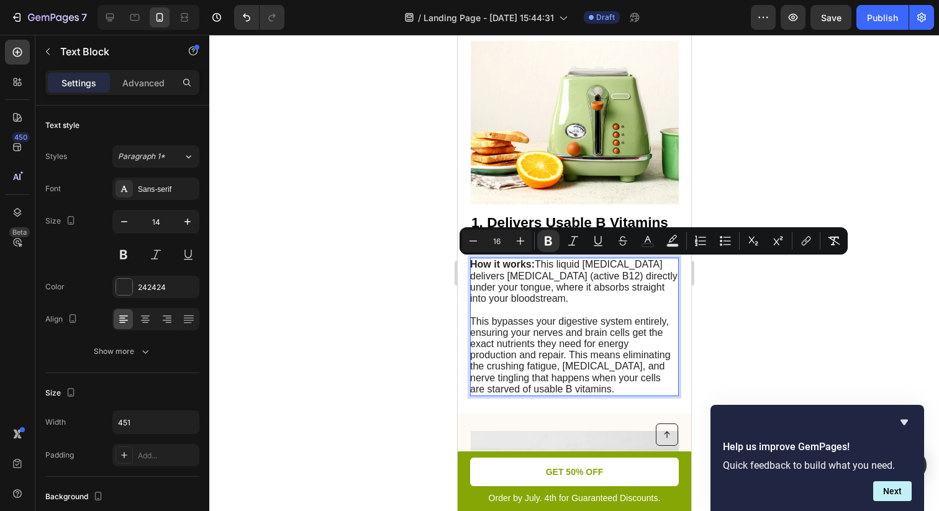
click at [583, 328] on span "This bypasses your digestive system entirely, ensuring your nerves and brain ce…" at bounding box center [569, 355] width 201 height 78
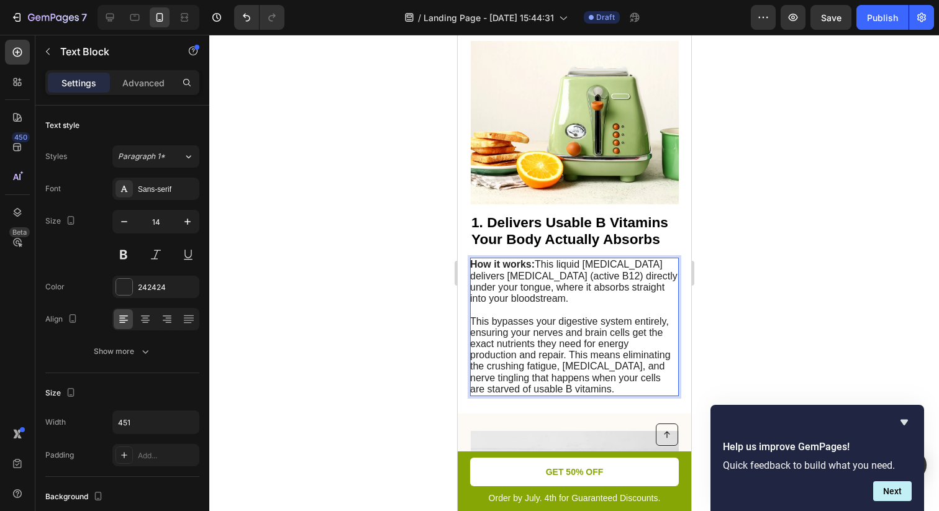
click at [568, 356] on span "This bypasses your digestive system entirely, ensuring your nerves and brain ce…" at bounding box center [569, 355] width 201 height 78
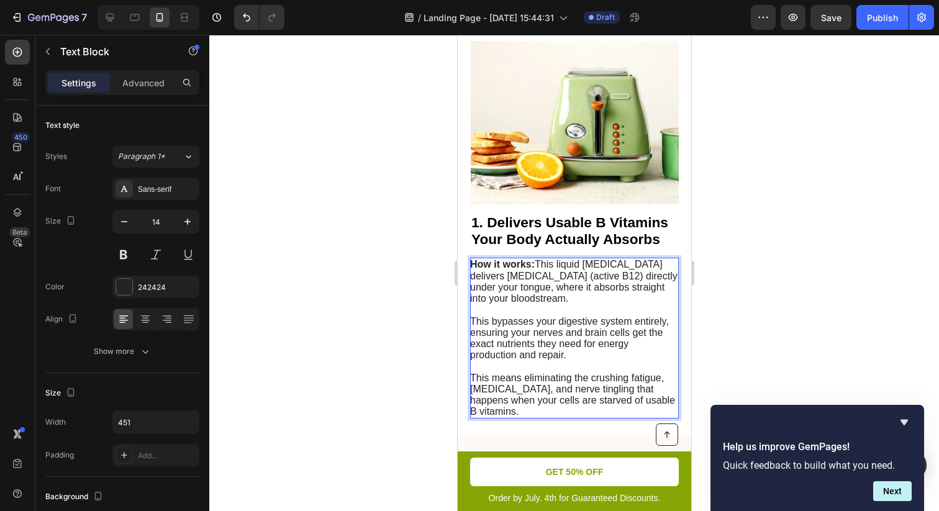
click at [567, 292] on span "How it works: This liquid B vitamin complex delivers methylcobalamin (active B1…" at bounding box center [572, 281] width 207 height 45
click at [577, 304] on p "How it works: This liquid B vitamin complex delivers methylcobalamin (active B1…" at bounding box center [572, 281] width 207 height 45
click at [755, 220] on div at bounding box center [573, 273] width 729 height 476
click at [574, 285] on span "How it works: This liquid B vitamin complex delivers methylcobalamin (active B1…" at bounding box center [572, 281] width 207 height 45
click at [582, 276] on span "How it works: This liquid B vitamin complex delivers methylcobalamin (active B1…" at bounding box center [572, 281] width 207 height 45
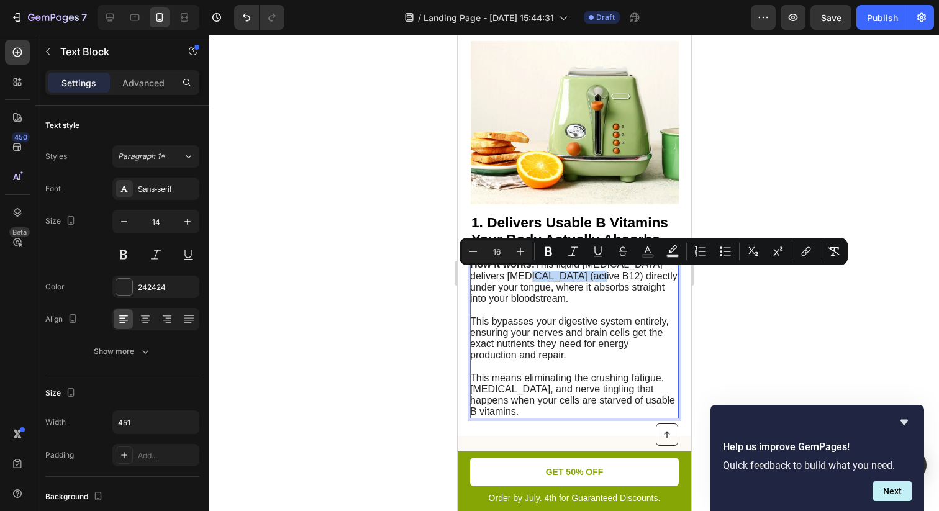
drag, startPoint x: 582, startPoint y: 276, endPoint x: 509, endPoint y: 275, distance: 72.6
click at [509, 275] on span "How it works: This liquid B vitamin complex delivers methylcobalamin (active B1…" at bounding box center [572, 281] width 207 height 45
drag, startPoint x: 559, startPoint y: 275, endPoint x: 505, endPoint y: 278, distance: 54.7
click at [505, 278] on span "How it works: This liquid B vitamin complex delivers (active B12) directly unde…" at bounding box center [565, 281] width 192 height 45
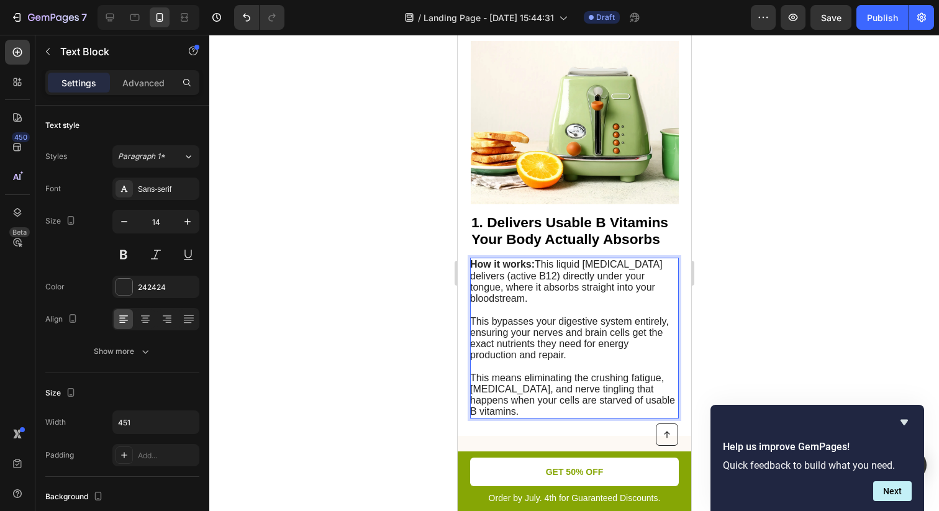
click at [547, 356] on span "This bypasses your digestive system entirely, ensuring your nerves and brain ce…" at bounding box center [568, 338] width 199 height 45
click at [575, 360] on p "This bypasses your digestive system entirely, ensuring your nerves and brain ce…" at bounding box center [572, 338] width 207 height 45
drag, startPoint x: 489, startPoint y: 320, endPoint x: 629, endPoint y: 323, distance: 140.9
click at [629, 323] on span "This bypasses your digestive system entirely, ensuring your nerves and brain ce…" at bounding box center [568, 338] width 199 height 45
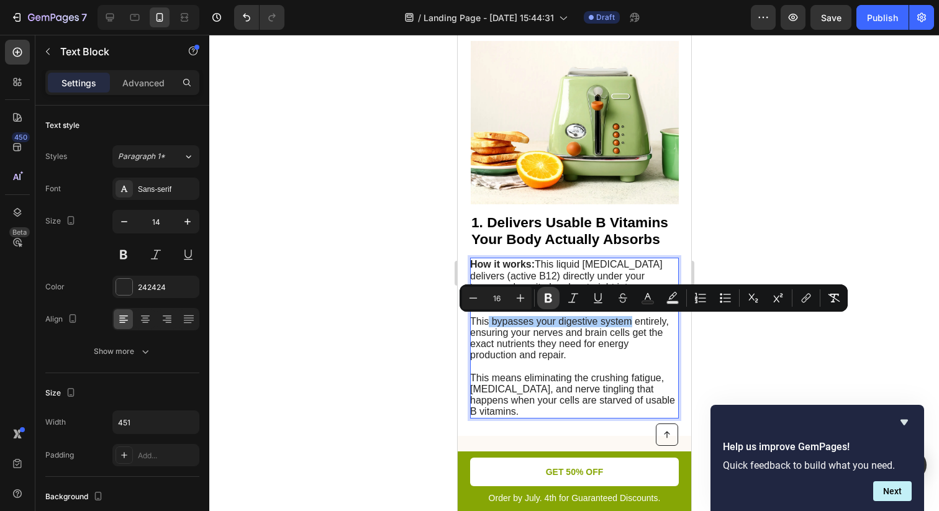
click at [552, 295] on icon "Editor contextual toolbar" at bounding box center [548, 298] width 12 height 12
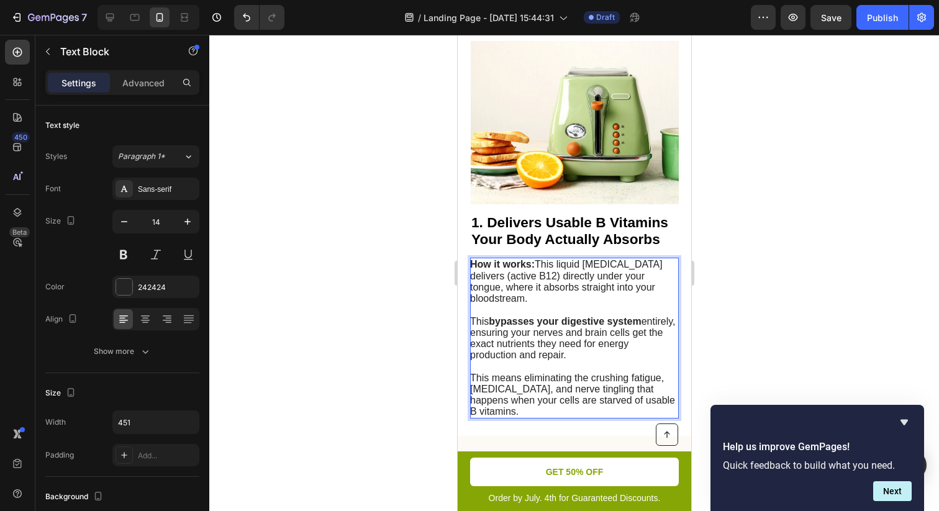
click at [592, 351] on p "This bypasses your digestive system entirely, ensuring your nerves and brain ce…" at bounding box center [572, 338] width 207 height 45
click at [590, 358] on p "This bypasses your digestive system entirely, ensuring your nerves and brain ce…" at bounding box center [572, 338] width 207 height 45
click at [577, 381] on span "This means eliminating the crushing fatigue, [MEDICAL_DATA], and nerve tingling…" at bounding box center [571, 394] width 205 height 45
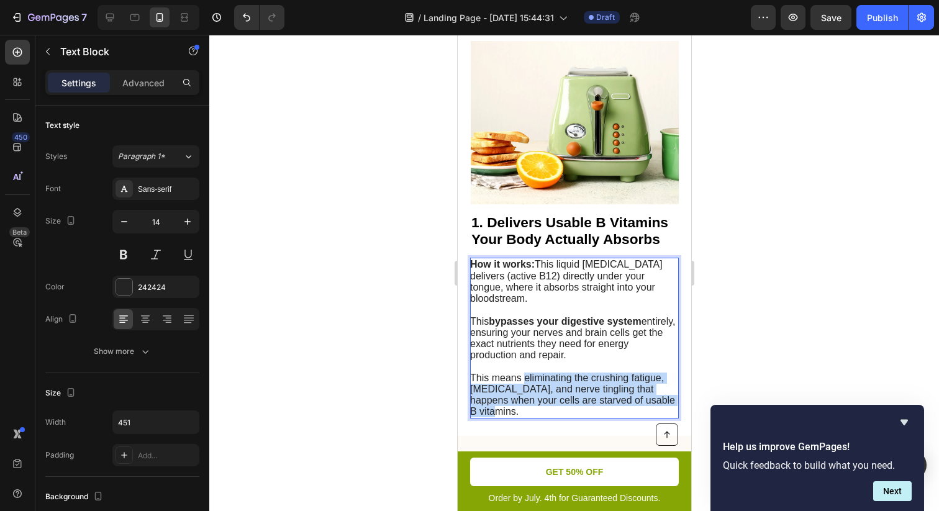
drag, startPoint x: 522, startPoint y: 382, endPoint x: 585, endPoint y: 408, distance: 68.7
click at [585, 409] on p "This means eliminating the crushing fatigue, [MEDICAL_DATA], and nerve tingling…" at bounding box center [572, 394] width 207 height 45
click at [579, 395] on span "This means eliminating the crushing fatigue, [MEDICAL_DATA], and nerve tingling…" at bounding box center [571, 394] width 205 height 45
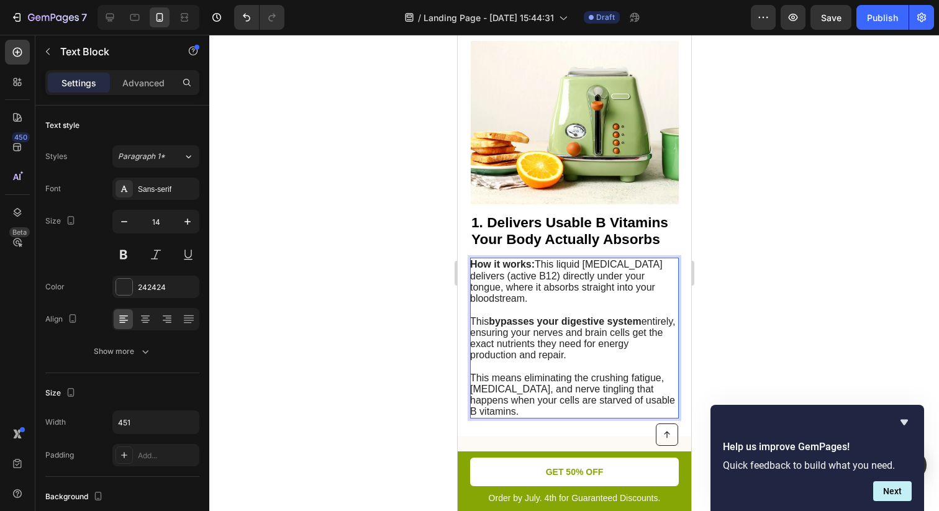
click at [593, 325] on strong "bypasses your digestive system" at bounding box center [564, 321] width 152 height 11
click at [510, 410] on p "This means eliminating the crushing fatigue, [MEDICAL_DATA], and nerve tingling…" at bounding box center [572, 394] width 207 height 45
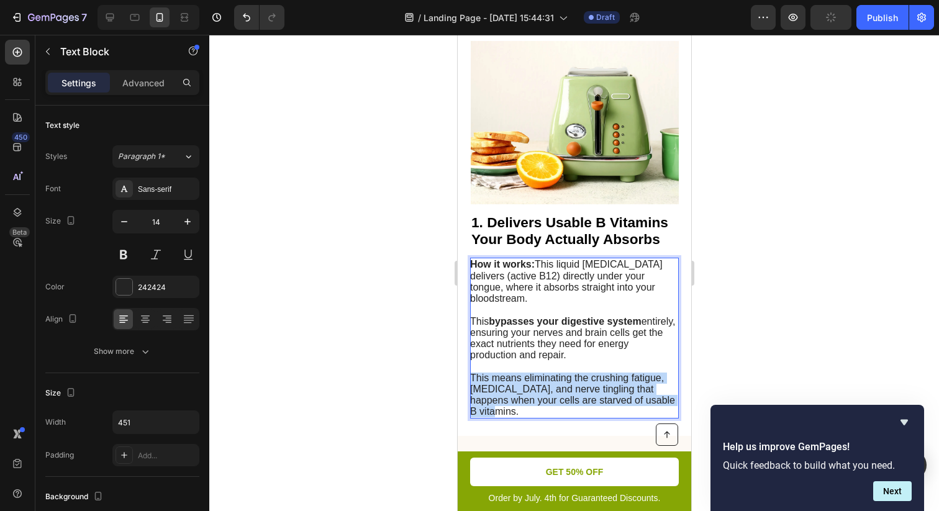
click at [510, 410] on p "This means eliminating the crushing fatigue, [MEDICAL_DATA], and nerve tingling…" at bounding box center [572, 394] width 207 height 45
click at [901, 416] on icon "Hide survey" at bounding box center [903, 422] width 15 height 15
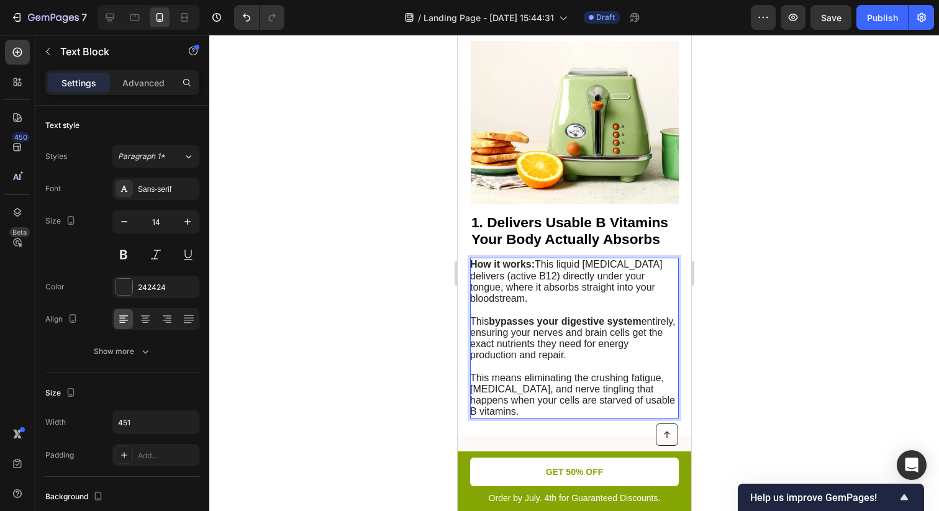
click at [623, 354] on p "This bypasses your digestive system entirely, ensuring your nerves and brain ce…" at bounding box center [572, 338] width 207 height 45
click at [586, 336] on span "This bypasses your digestive system entirely, ensuring your nerves and brain ce…" at bounding box center [571, 338] width 205 height 45
click at [573, 390] on span "This means eliminating the crushing fatigue, [MEDICAL_DATA], and nerve tingling…" at bounding box center [571, 394] width 205 height 45
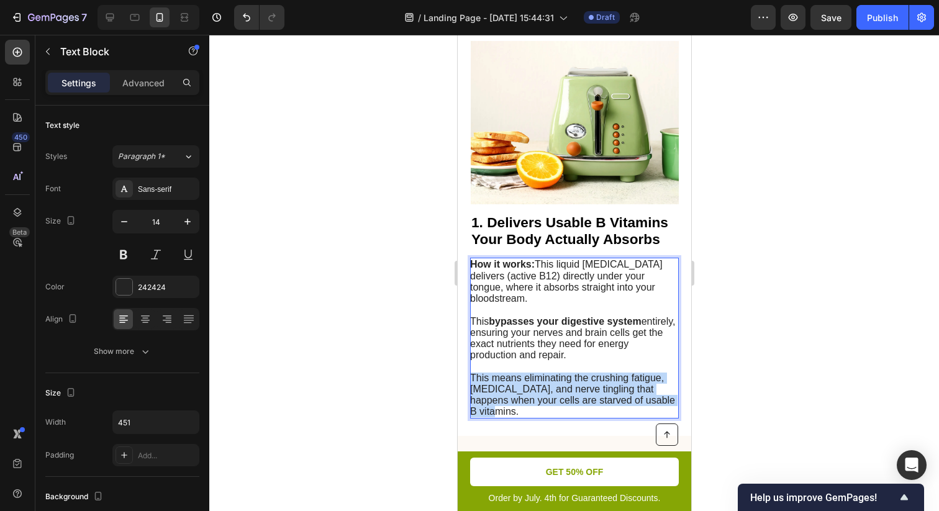
click at [573, 390] on span "This means eliminating the crushing fatigue, [MEDICAL_DATA], and nerve tingling…" at bounding box center [571, 394] width 205 height 45
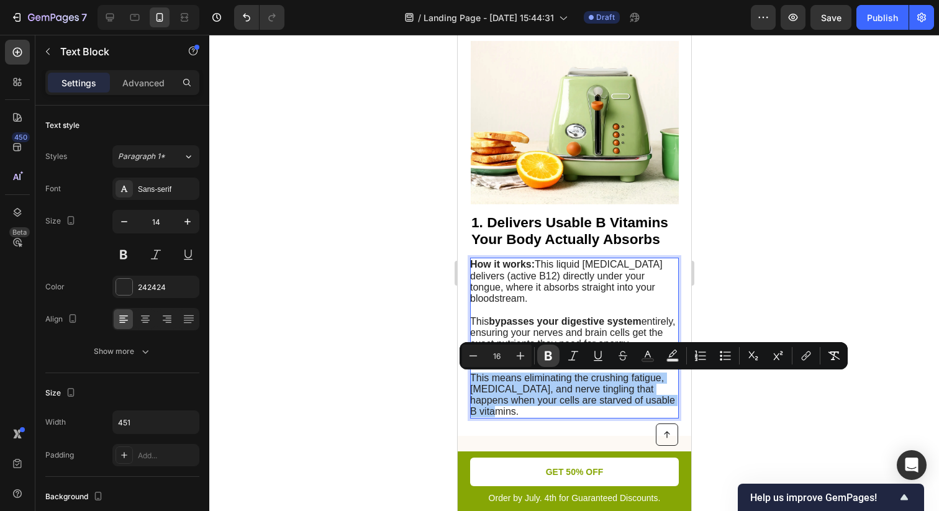
click at [546, 348] on button "Bold" at bounding box center [548, 356] width 22 height 22
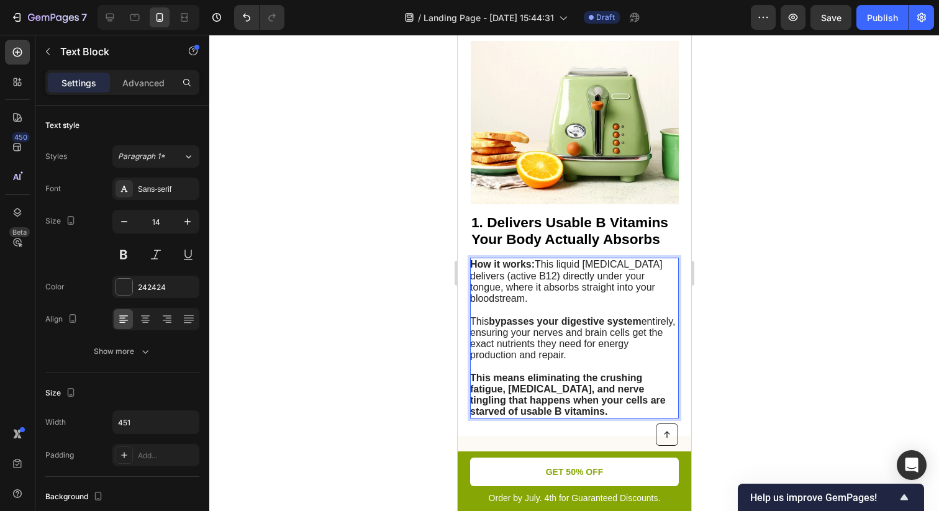
click at [555, 324] on strong "bypasses your digestive system" at bounding box center [564, 321] width 152 height 11
click at [577, 163] on img at bounding box center [574, 123] width 208 height 164
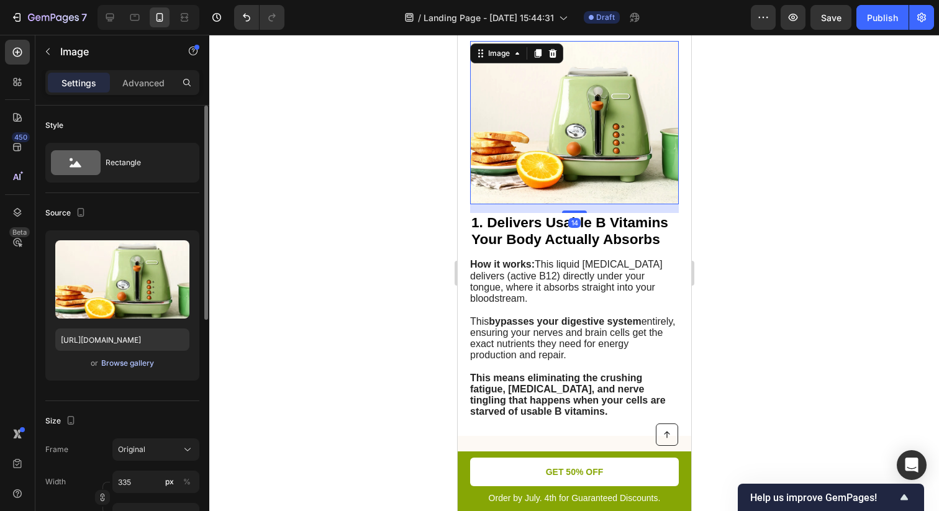
click at [133, 364] on div "Browse gallery" at bounding box center [127, 363] width 53 height 11
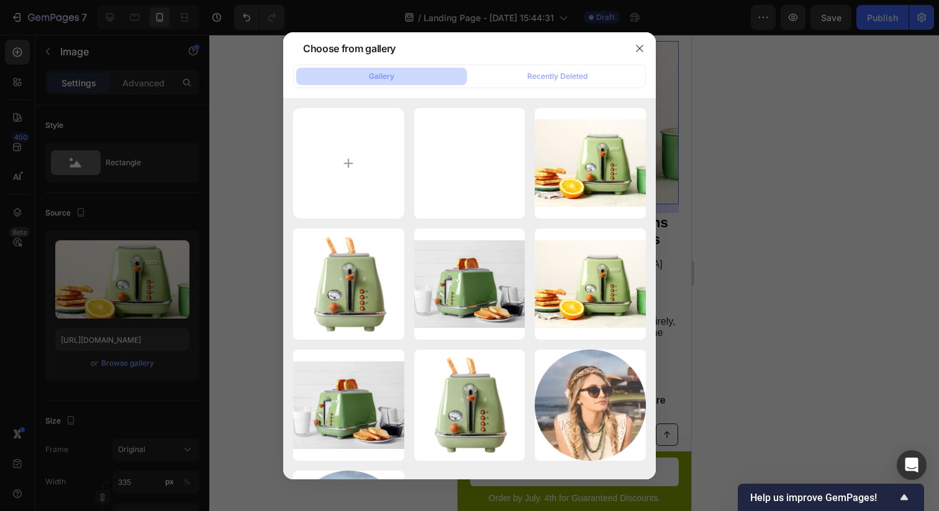
type input "C:\fakepath\b8dabb43-835e-419b-bb68-ed88af7f653a.png"
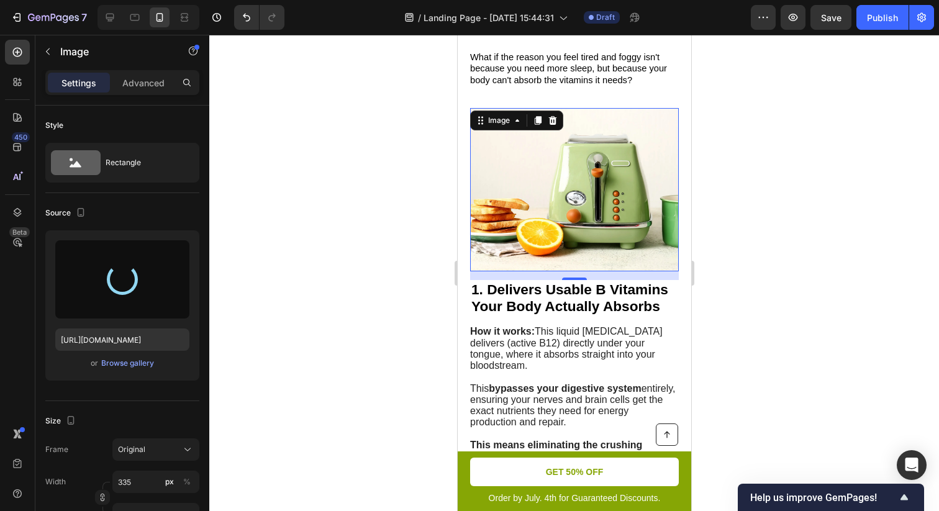
scroll to position [167, 0]
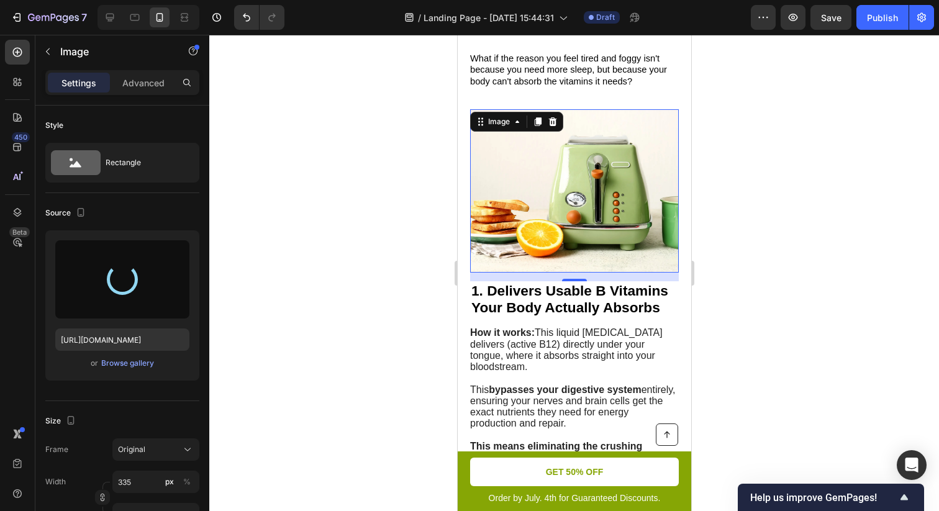
type input "[URL][DOMAIN_NAME]"
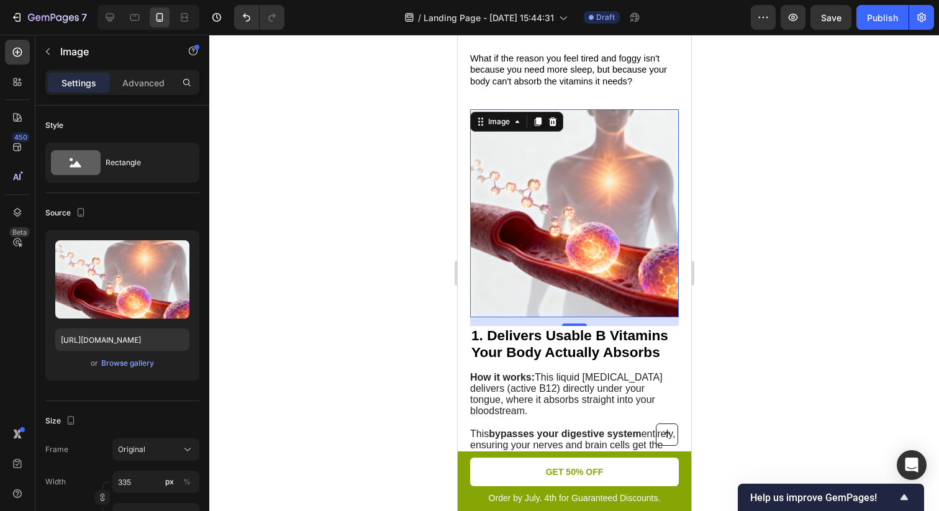
click at [800, 132] on div at bounding box center [573, 273] width 729 height 476
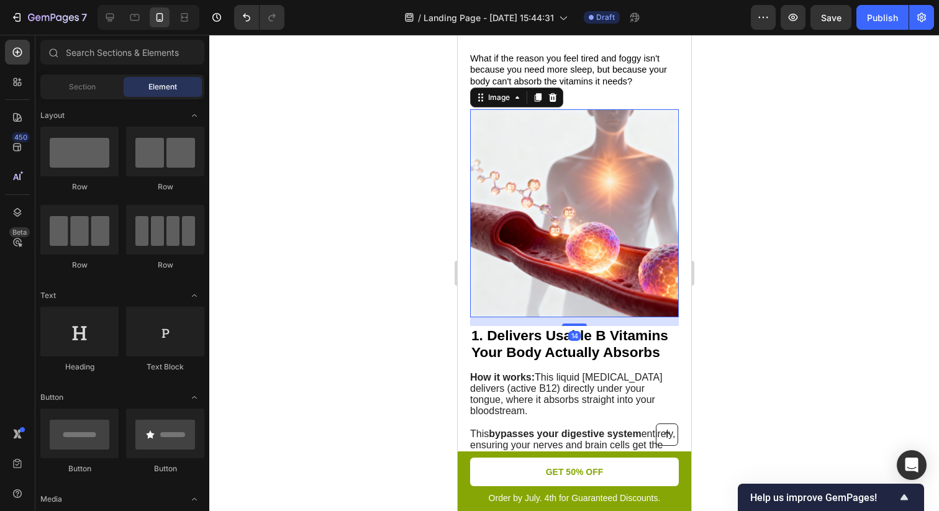
click at [597, 173] on img at bounding box center [574, 213] width 208 height 208
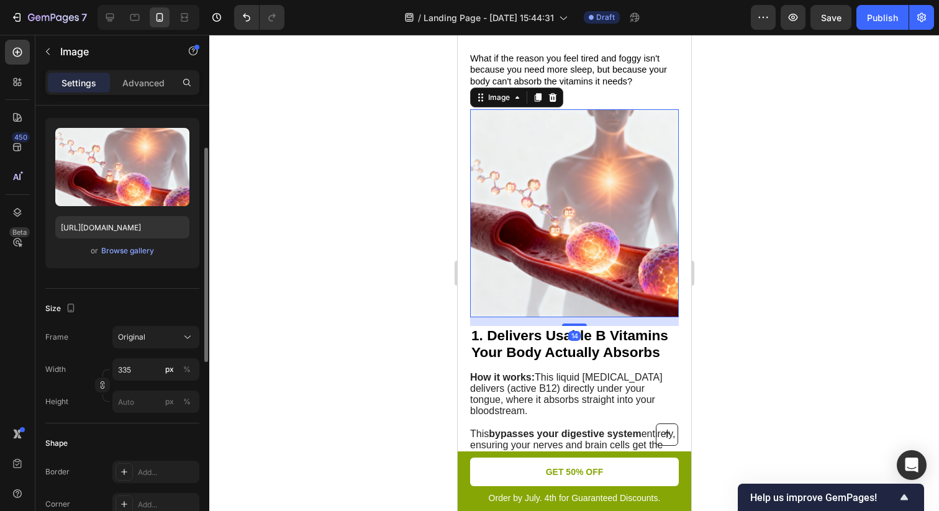
scroll to position [114, 0]
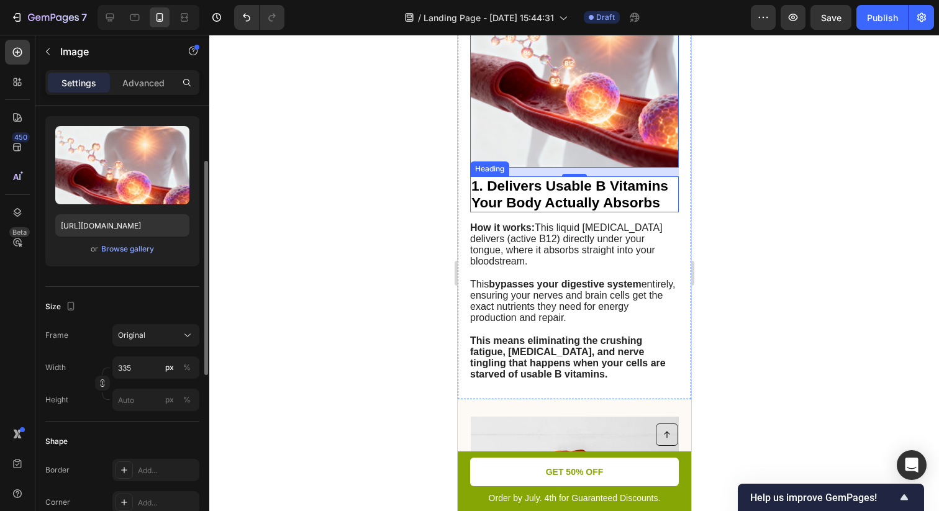
click at [805, 201] on div at bounding box center [573, 273] width 729 height 476
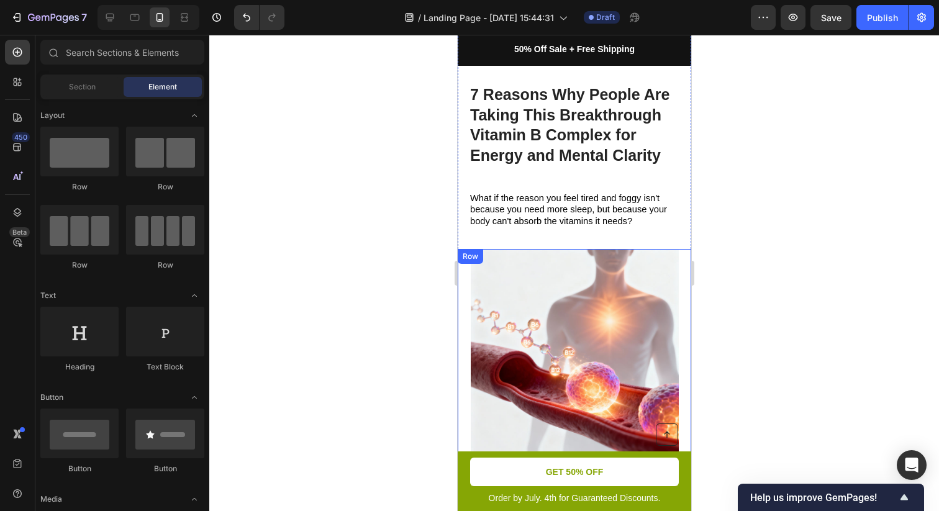
scroll to position [0, 0]
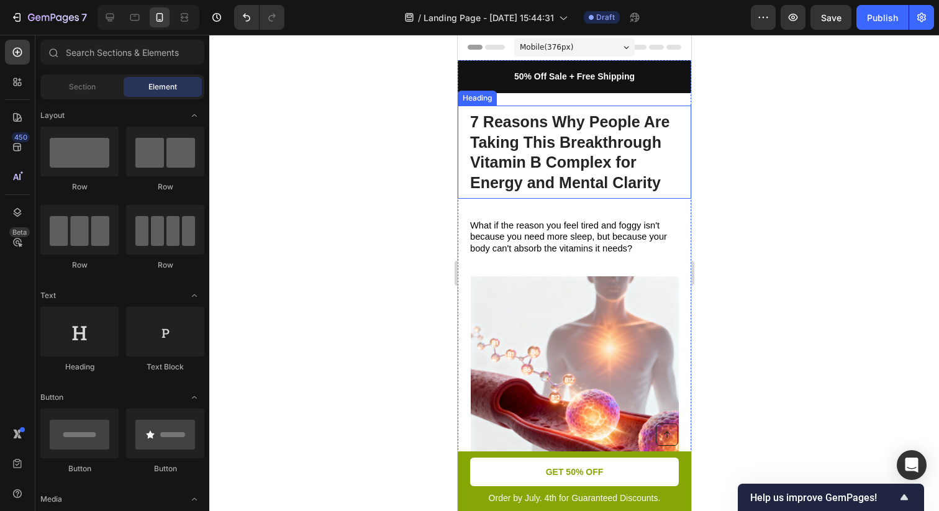
click at [510, 128] on p "7 Reasons Why People Are Taking This Breakthrough Vitamin B Complex for Energy …" at bounding box center [570, 152] width 202 height 81
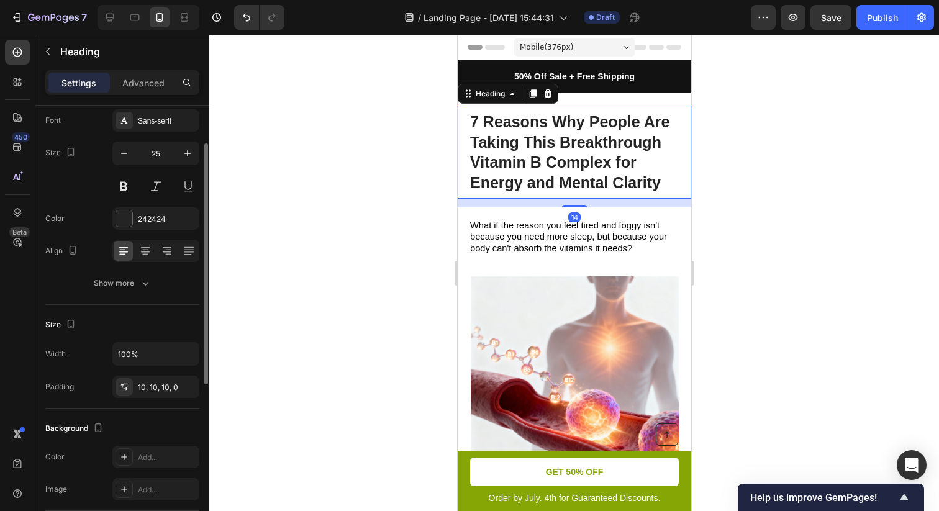
scroll to position [69, 0]
click at [750, 233] on div at bounding box center [573, 273] width 729 height 476
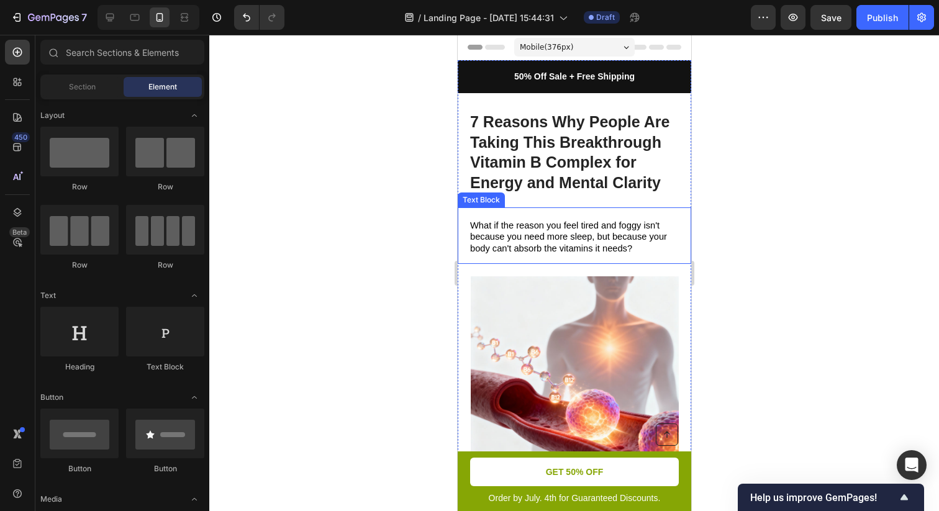
click at [754, 222] on div at bounding box center [573, 273] width 729 height 476
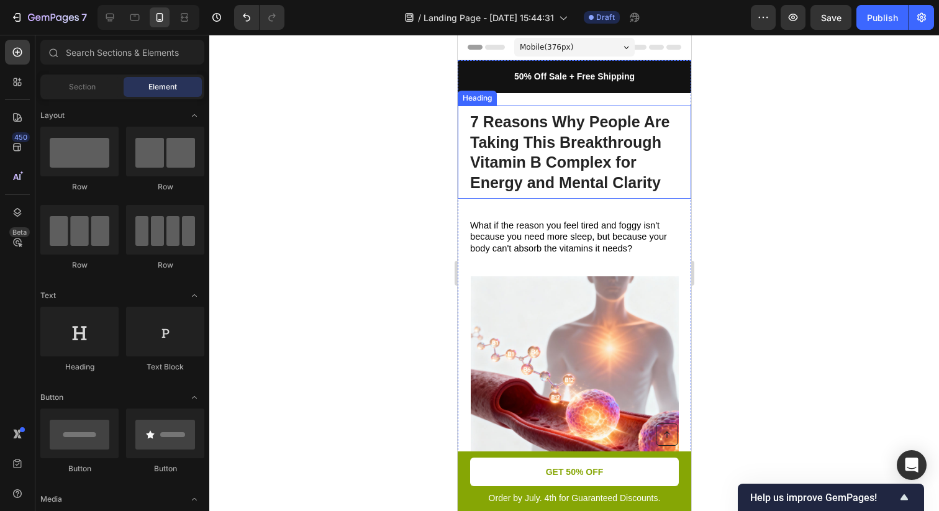
click at [762, 147] on div at bounding box center [573, 273] width 729 height 476
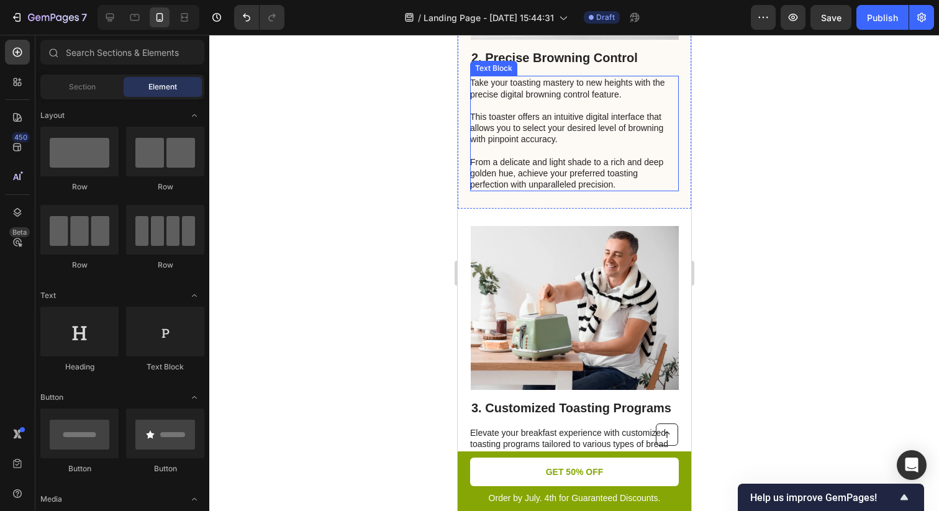
scroll to position [813, 0]
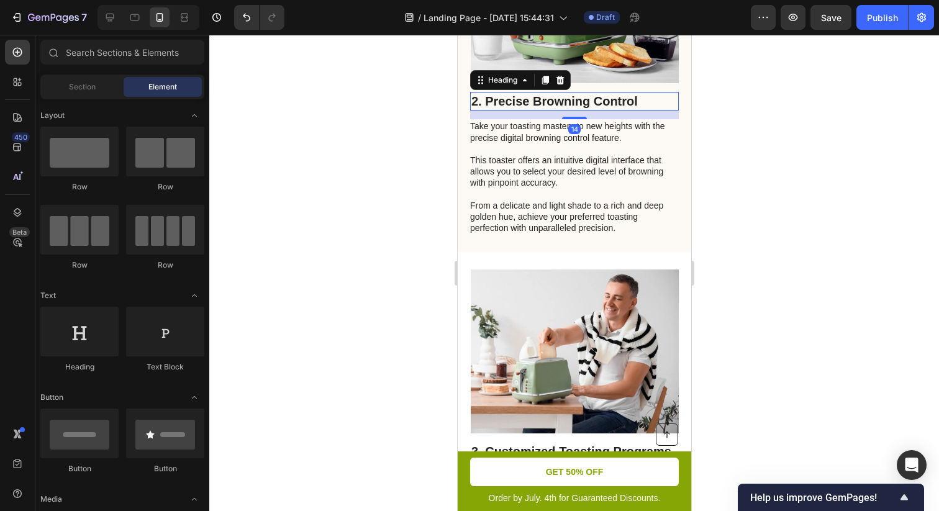
click at [570, 104] on h2 "2. Precise Browning Control" at bounding box center [573, 101] width 209 height 19
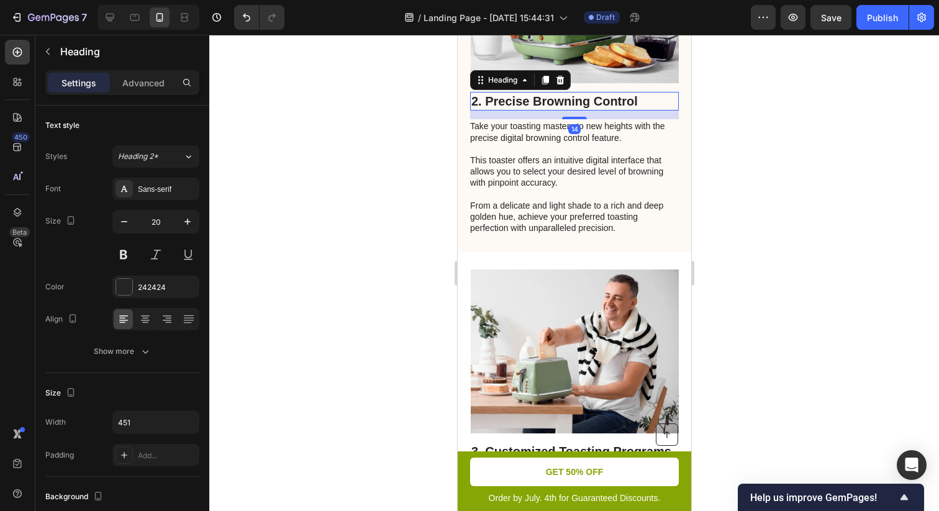
click at [570, 104] on h2 "2. Precise Browning Control" at bounding box center [573, 101] width 209 height 19
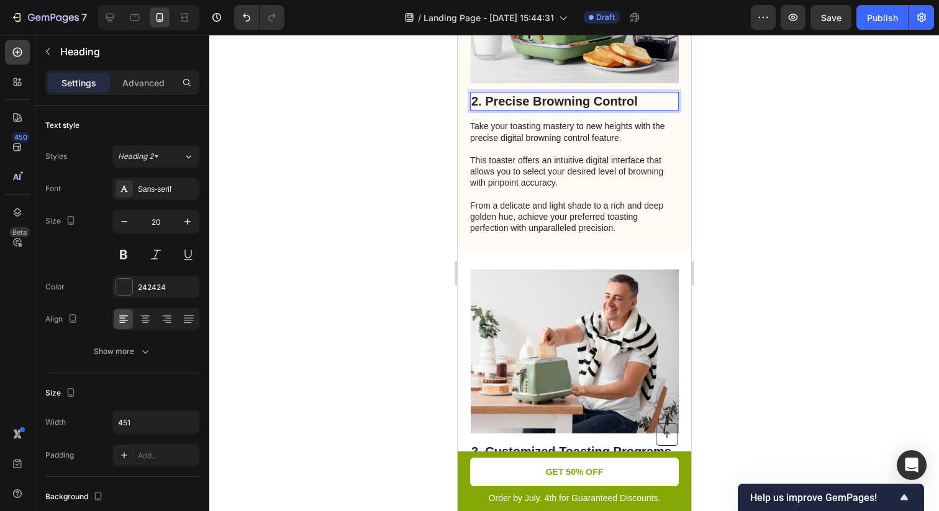
click at [570, 104] on p "2. Precise Browning Control" at bounding box center [574, 101] width 206 height 16
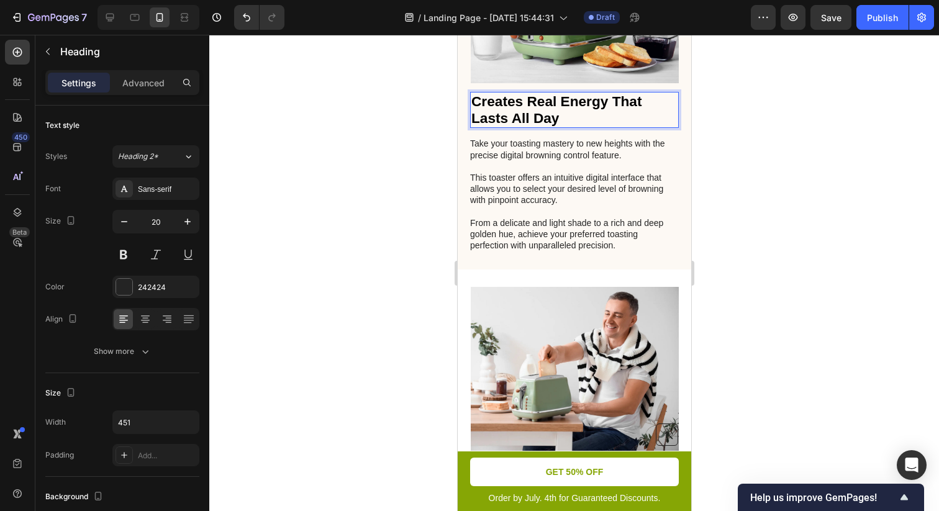
click at [476, 107] on strong "Creates Real Energy That Lasts All Day" at bounding box center [556, 109] width 171 height 33
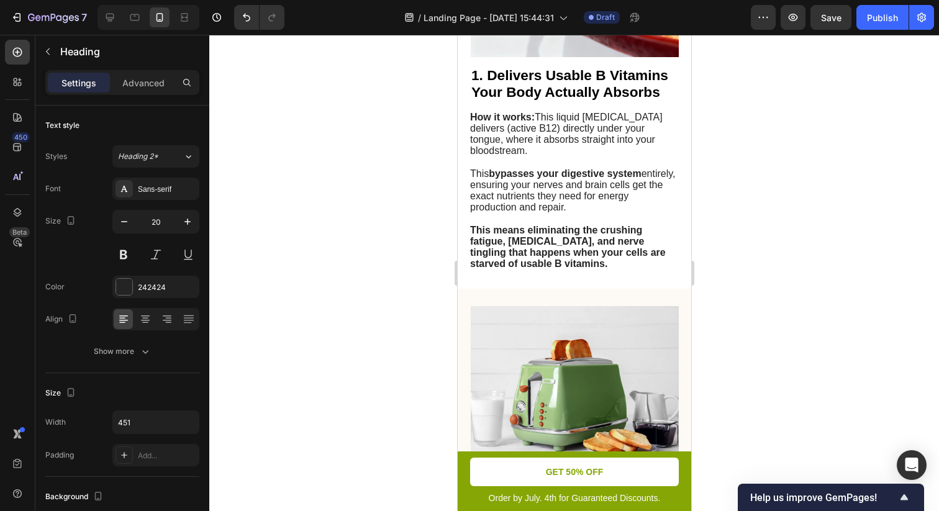
scroll to position [416, 0]
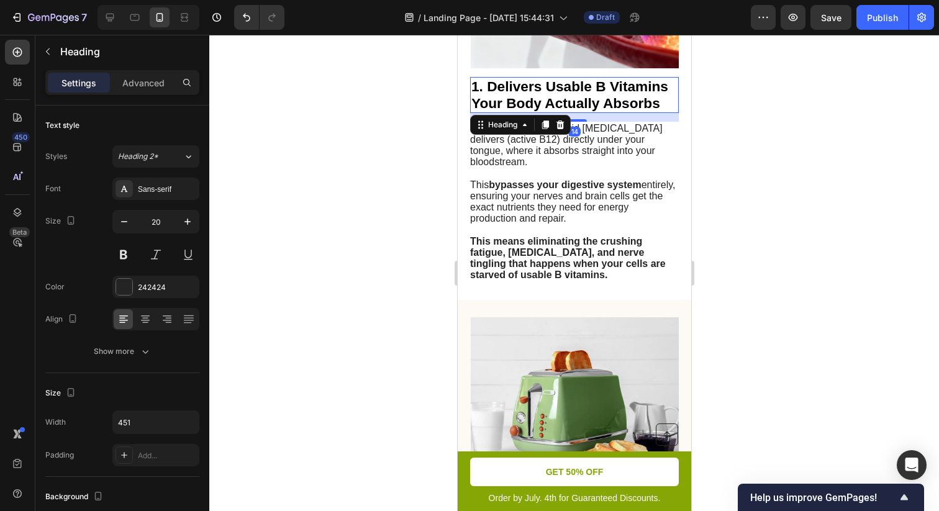
click at [540, 94] on span "1. Delivers Usable B Vitamins Your Body Actually Absorbs" at bounding box center [569, 94] width 197 height 33
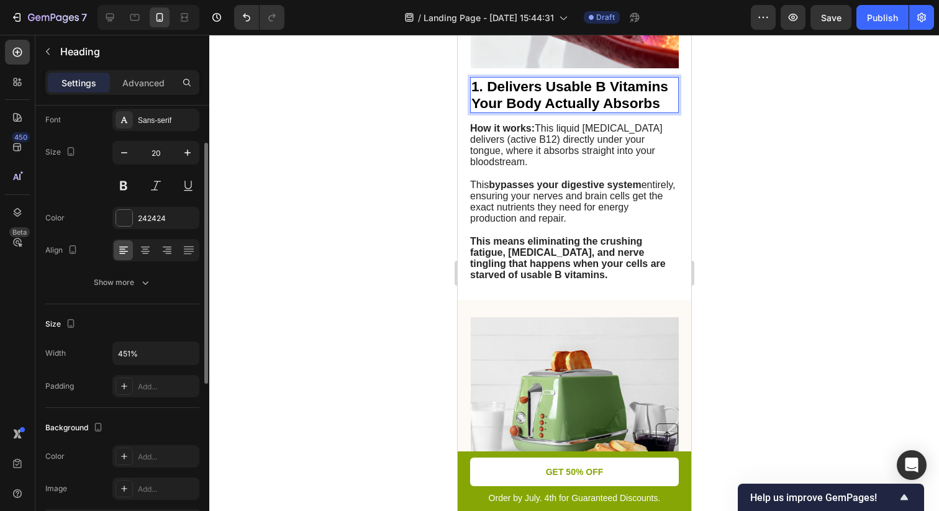
click at [561, 94] on span "1. Delivers Usable B Vitamins Your Body Actually Absorbs" at bounding box center [569, 94] width 197 height 33
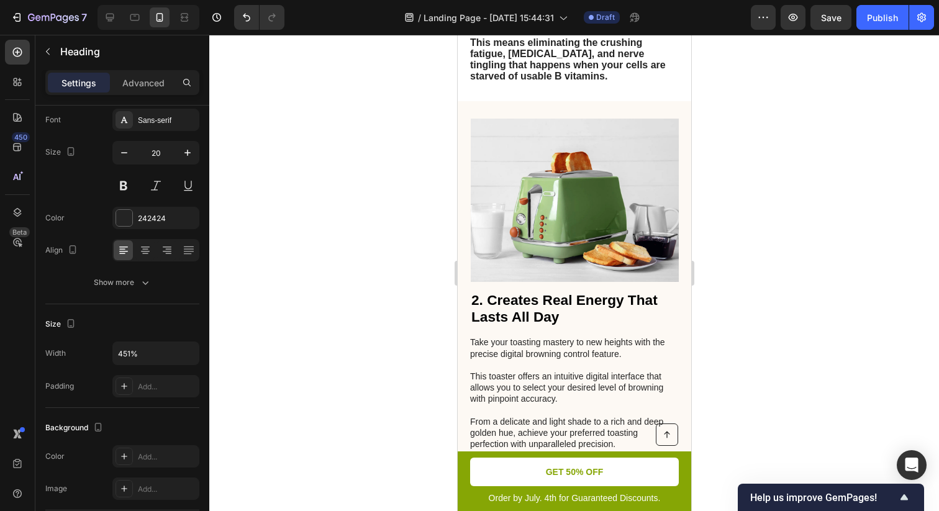
scroll to position [616, 0]
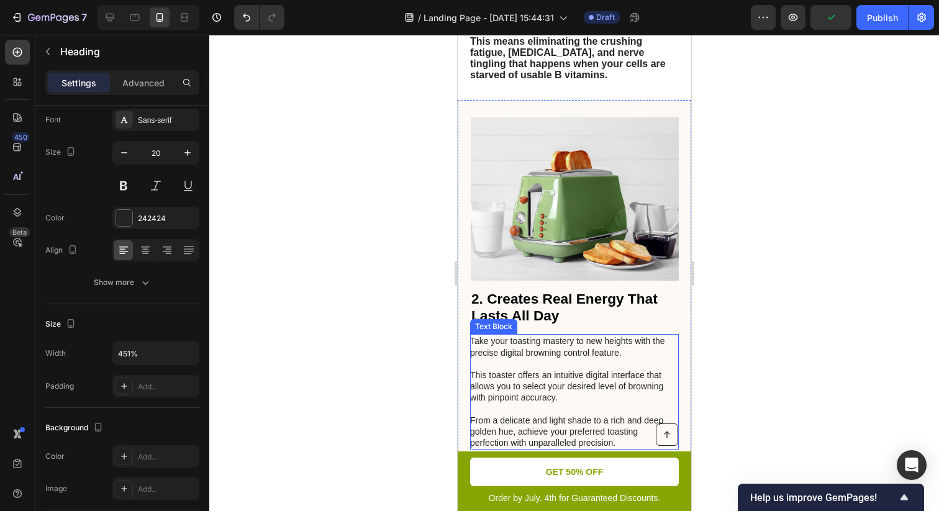
click at [566, 351] on p "Take your toasting mastery to new heights with the precise digital browning con…" at bounding box center [572, 391] width 207 height 113
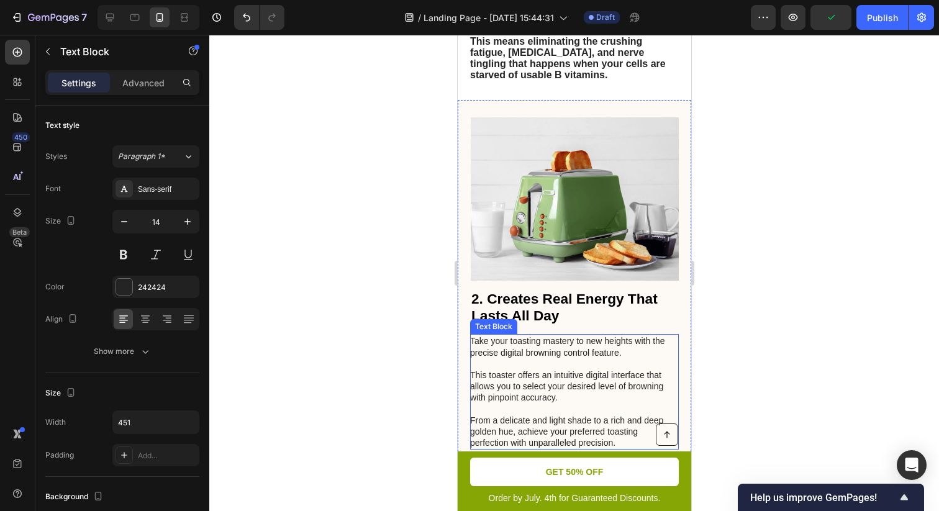
click at [566, 351] on p "Take your toasting mastery to new heights with the precise digital browning con…" at bounding box center [572, 391] width 207 height 113
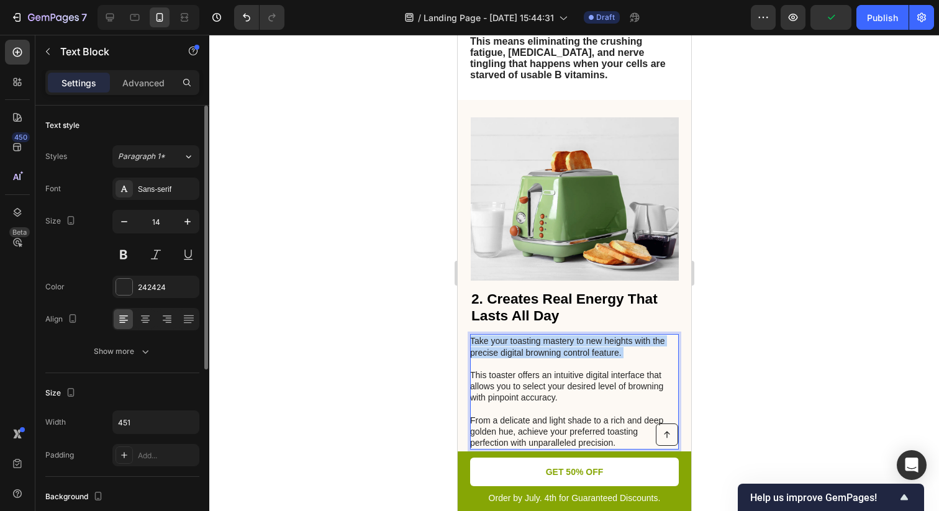
click at [566, 351] on p "Take your toasting mastery to new heights with the precise digital browning con…" at bounding box center [572, 391] width 207 height 113
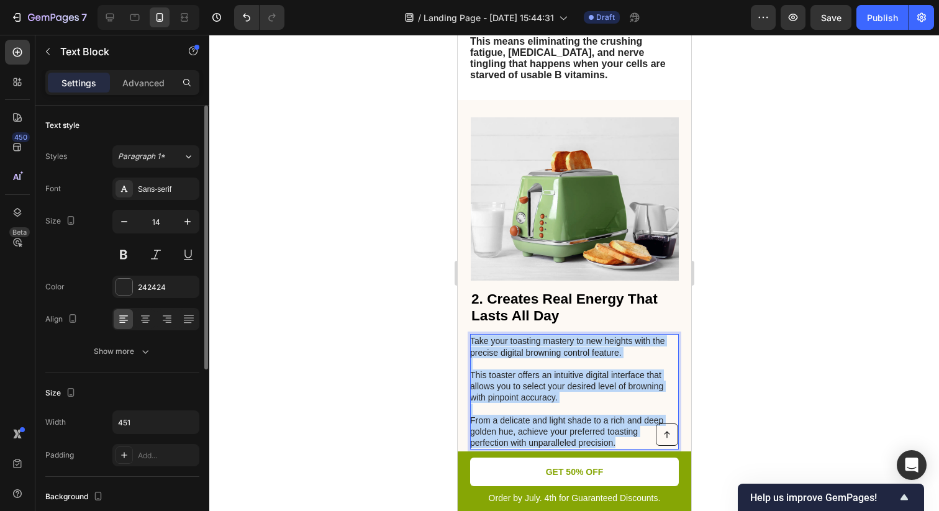
scroll to position [733, 0]
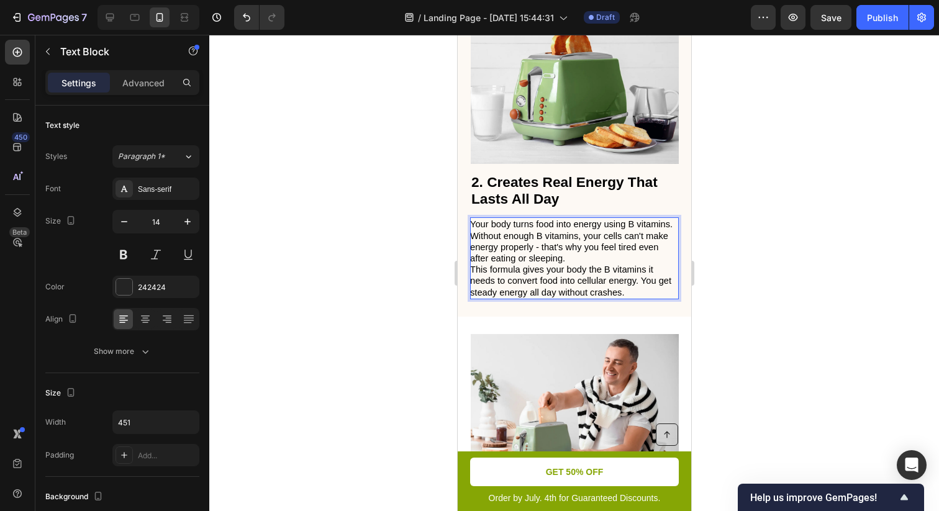
click at [594, 262] on p "Your body turns food into energy using B vitamins. Without enough B vitamins, y…" at bounding box center [572, 241] width 207 height 45
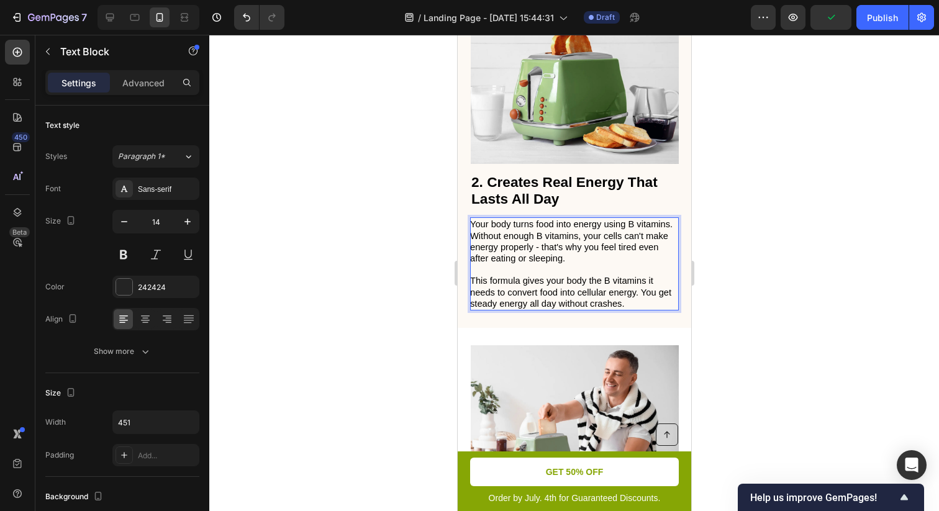
click at [490, 284] on span "This formula gives your body the B vitamins it needs to convert food into cellu…" at bounding box center [569, 292] width 201 height 32
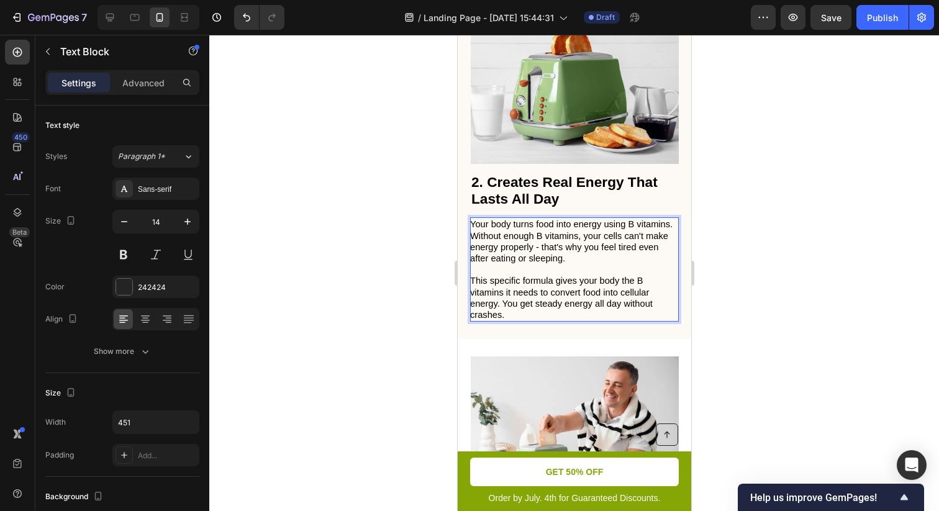
click at [601, 310] on span "This specific formula gives your body the B vitamins it needs to convert food i…" at bounding box center [560, 298] width 183 height 44
click at [600, 318] on p "This specific formula gives your body the B vitamins it needs to convert food i…" at bounding box center [572, 297] width 207 height 45
click at [495, 307] on span "This specific formula gives your body the B vitamins it needs to convert food i…" at bounding box center [560, 298] width 183 height 44
click at [572, 311] on span "This specific formula gives your body the B vitamins it needs to convert food i…" at bounding box center [571, 298] width 205 height 44
click at [574, 320] on p "This specific formula gives your body the B vitamins it needs to convert food i…" at bounding box center [572, 297] width 207 height 45
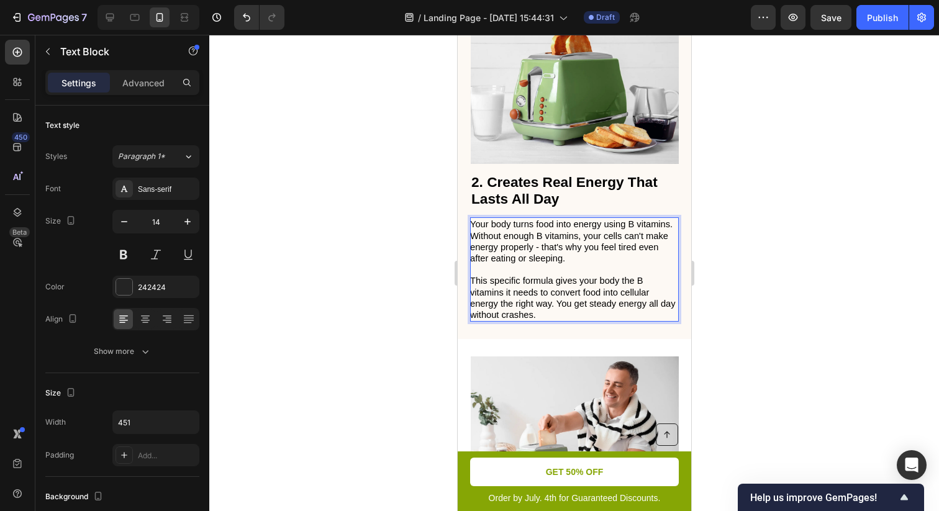
click at [527, 295] on span "This specific formula gives your body the B vitamins it needs to convert food i…" at bounding box center [571, 298] width 205 height 44
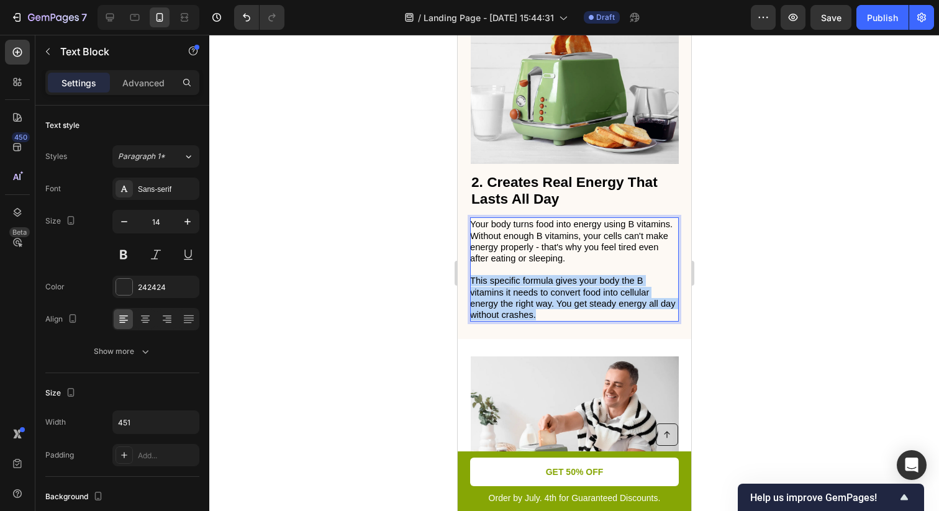
click at [527, 295] on span "This specific formula gives your body the B vitamins it needs to convert food i…" at bounding box center [571, 298] width 205 height 44
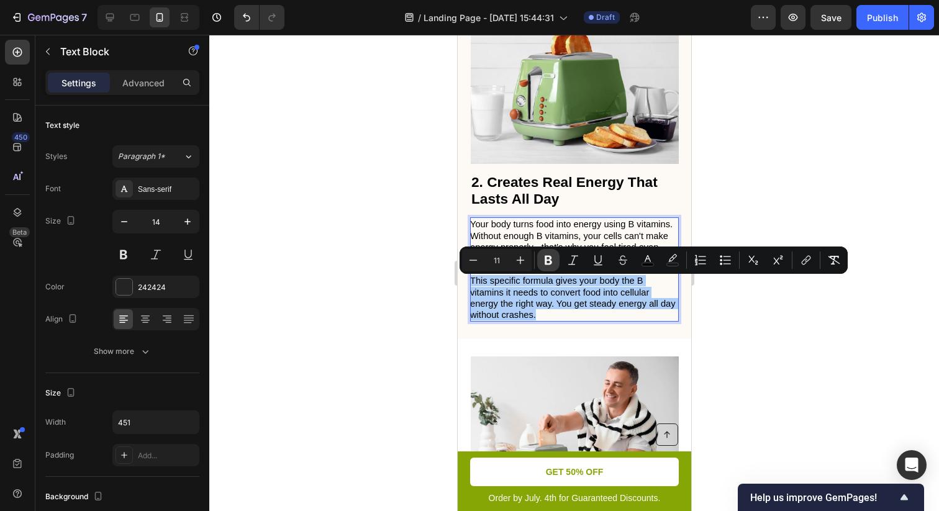
click at [544, 262] on icon "Editor contextual toolbar" at bounding box center [548, 260] width 12 height 12
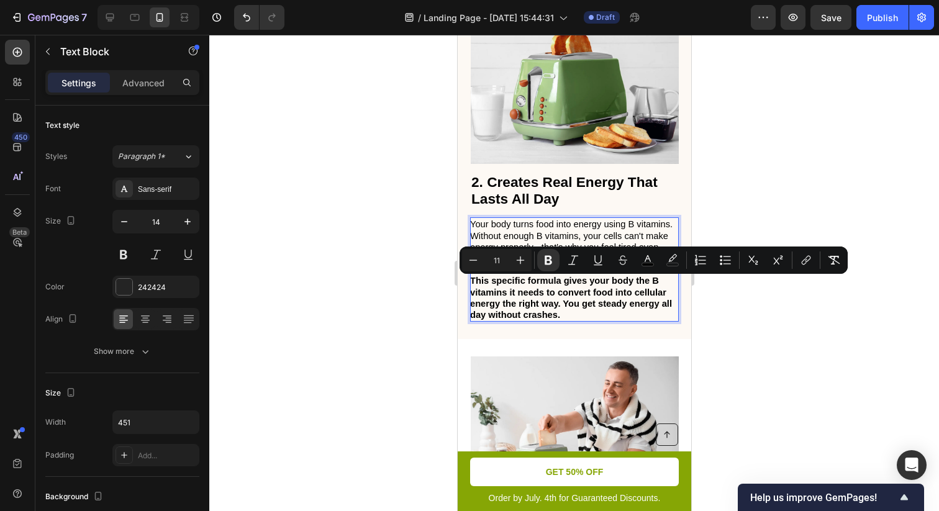
click at [795, 305] on div at bounding box center [573, 273] width 729 height 476
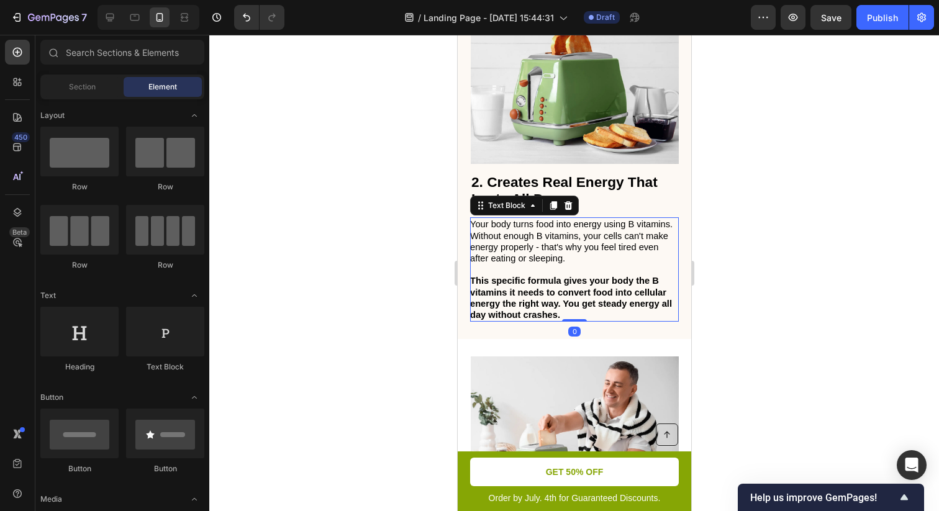
click at [568, 309] on strong "This specific formula gives your body the B vitamins it needs to convert food i…" at bounding box center [570, 298] width 202 height 44
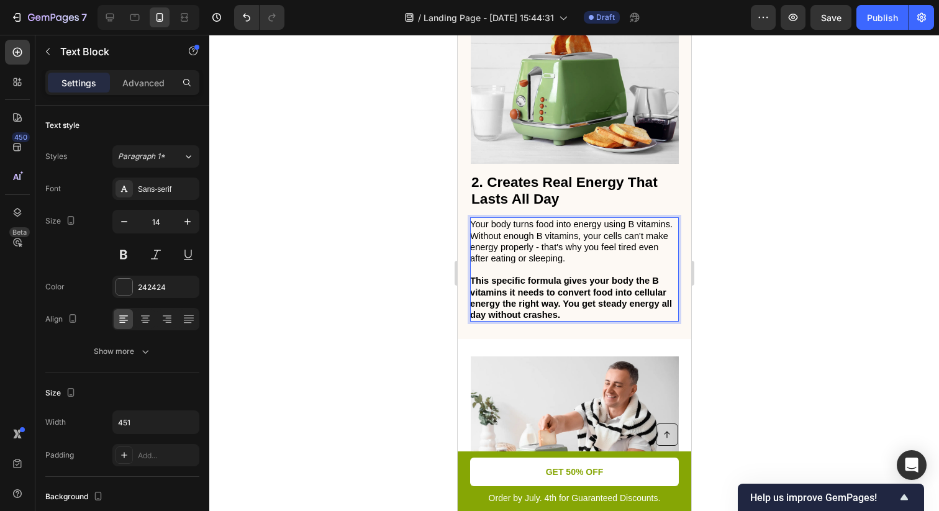
click at [561, 309] on strong "This specific formula gives your body the B vitamins it needs to convert food i…" at bounding box center [570, 298] width 202 height 44
click at [579, 304] on strong "This specific formula gives your body the B vitamins it needs to convert food i…" at bounding box center [570, 298] width 202 height 44
click at [729, 313] on div at bounding box center [573, 273] width 729 height 476
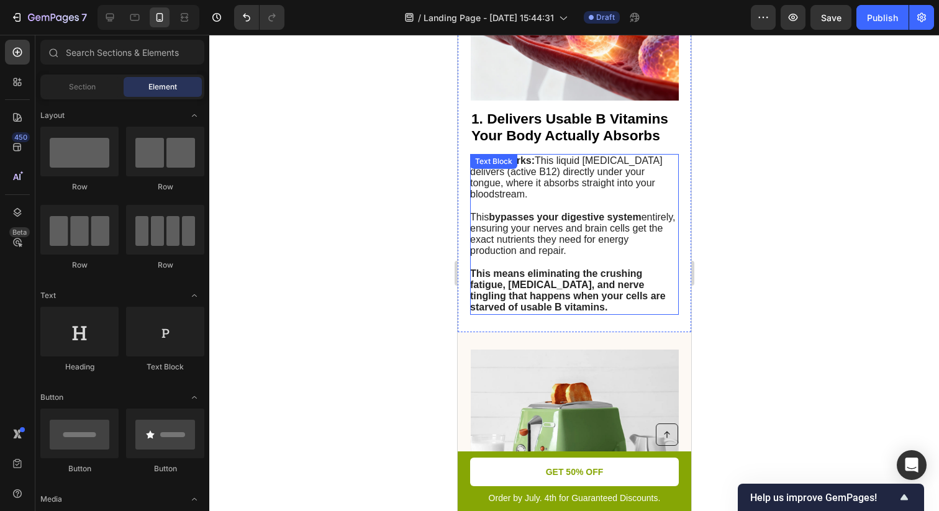
scroll to position [367, 0]
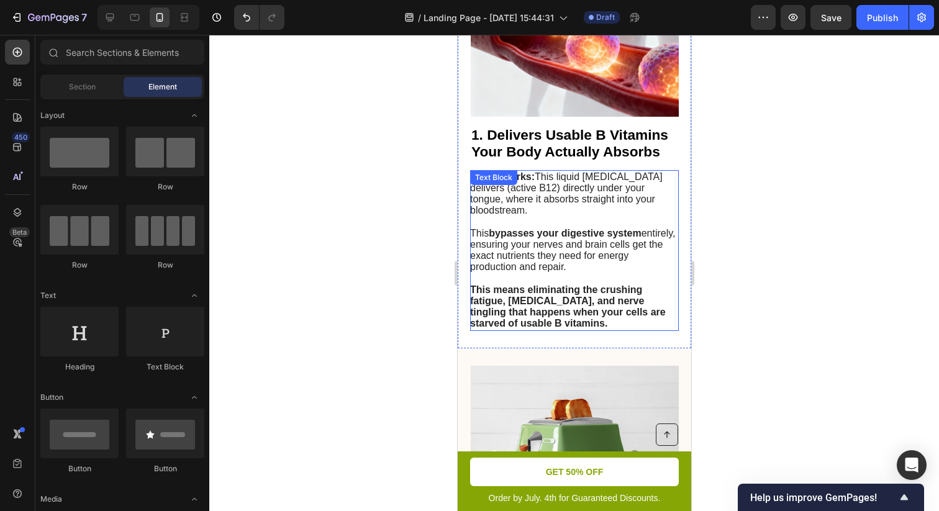
click at [735, 194] on div at bounding box center [573, 273] width 729 height 476
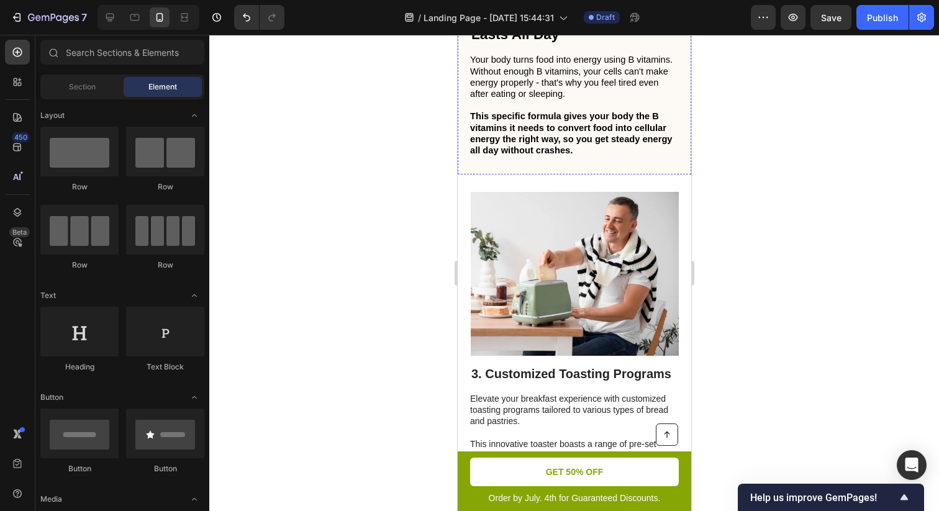
scroll to position [931, 0]
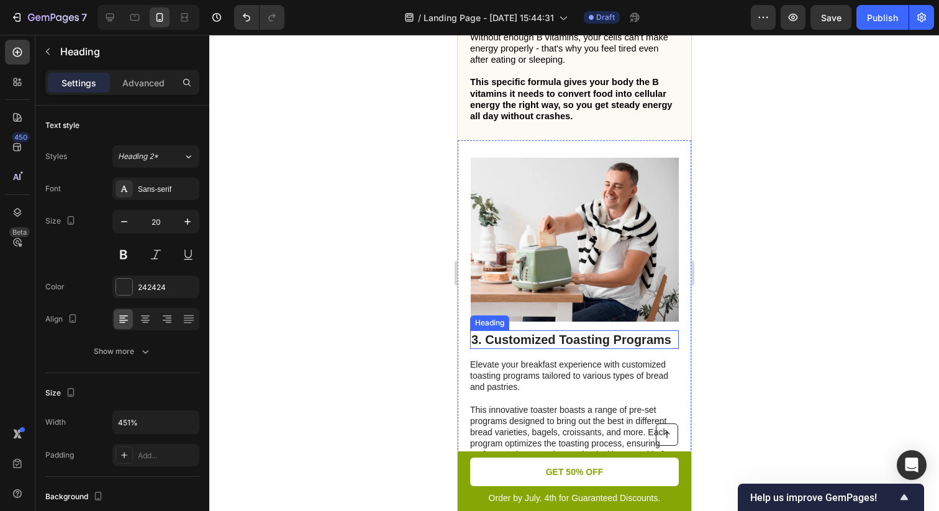
click at [510, 344] on h2 "3. Customized Toasting Programs" at bounding box center [573, 339] width 209 height 19
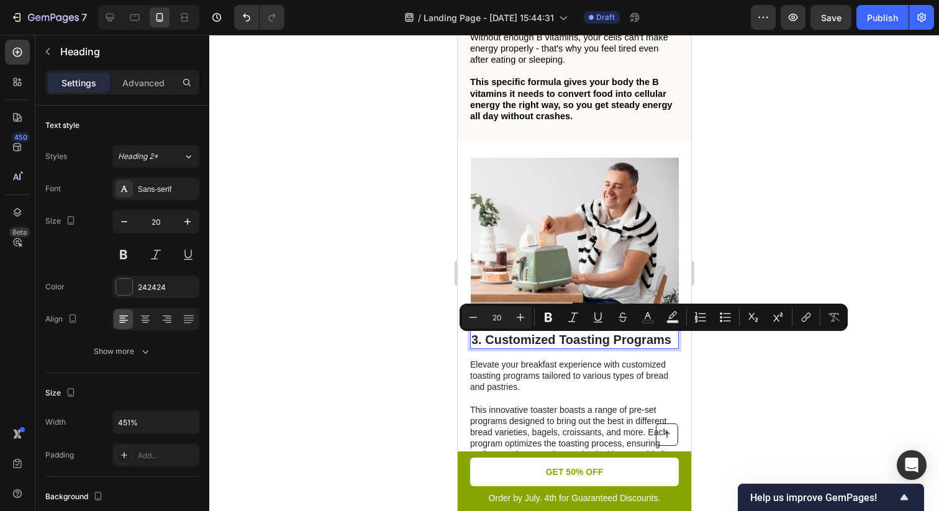
click at [483, 345] on p "3. Customized Toasting Programs" at bounding box center [574, 339] width 206 height 16
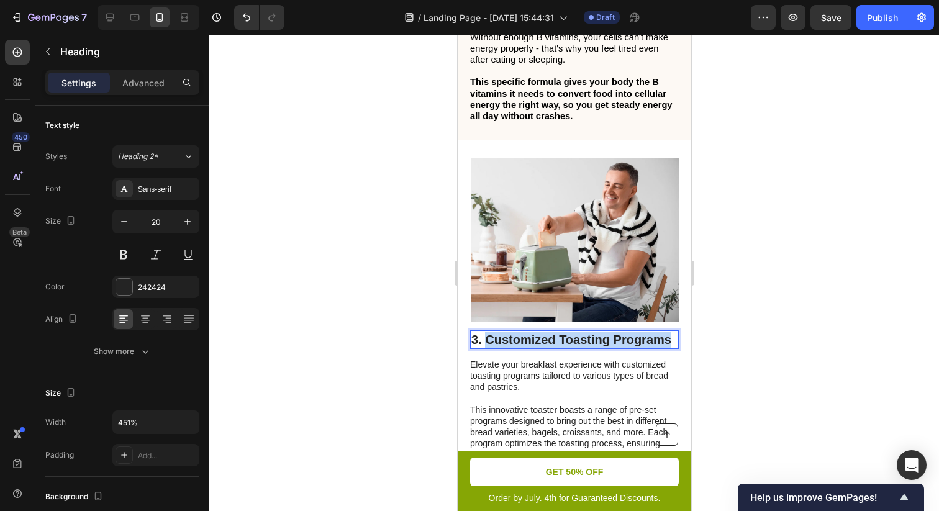
drag, startPoint x: 485, startPoint y: 344, endPoint x: 673, endPoint y: 346, distance: 188.1
click at [673, 346] on p "3. Customized Toasting Programs" at bounding box center [574, 339] width 206 height 16
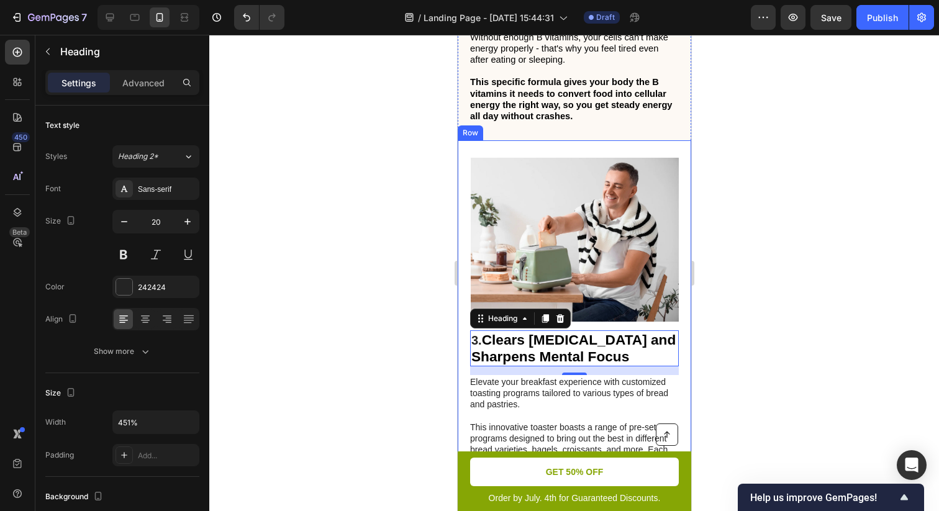
click at [741, 346] on div at bounding box center [573, 273] width 729 height 476
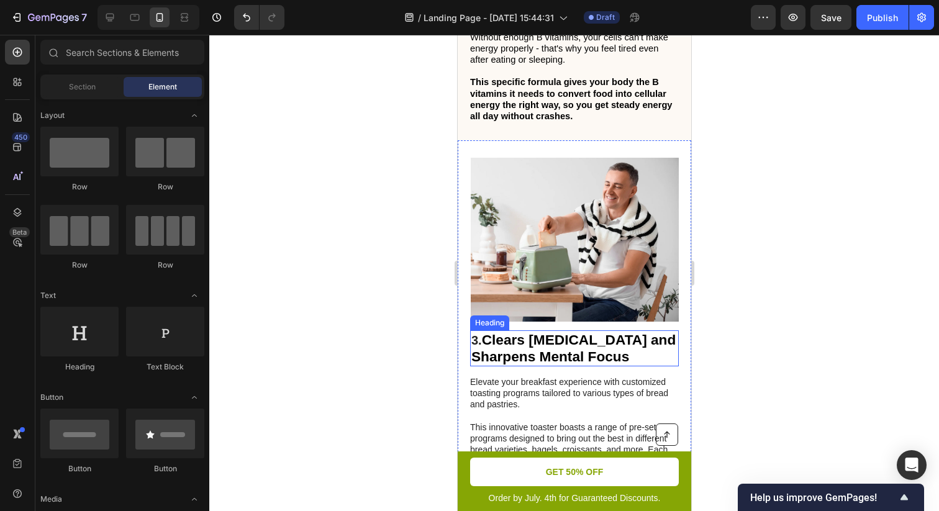
click at [483, 342] on p "3. Clears Brain Fog and Sharpens Mental Focus" at bounding box center [574, 348] width 206 height 34
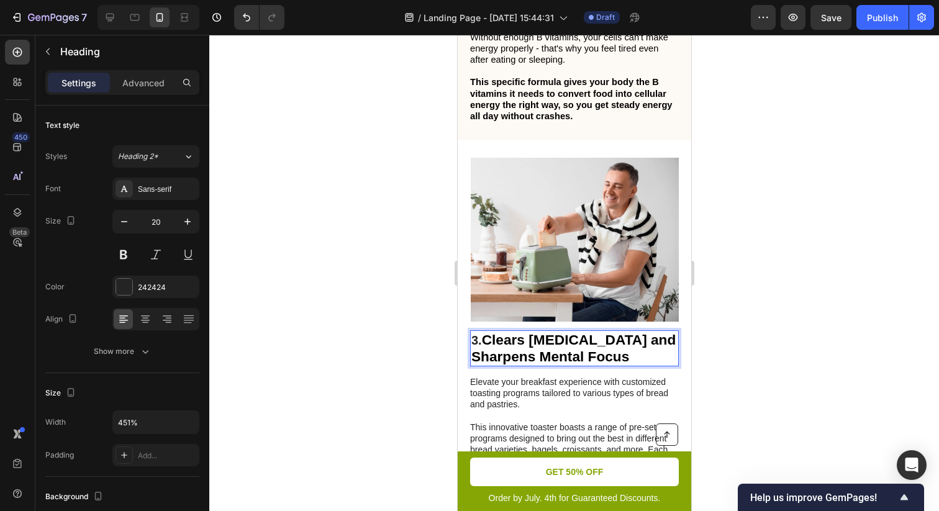
click at [482, 343] on p "3. Clears Brain Fog and Sharpens Mental Focus" at bounding box center [574, 348] width 206 height 34
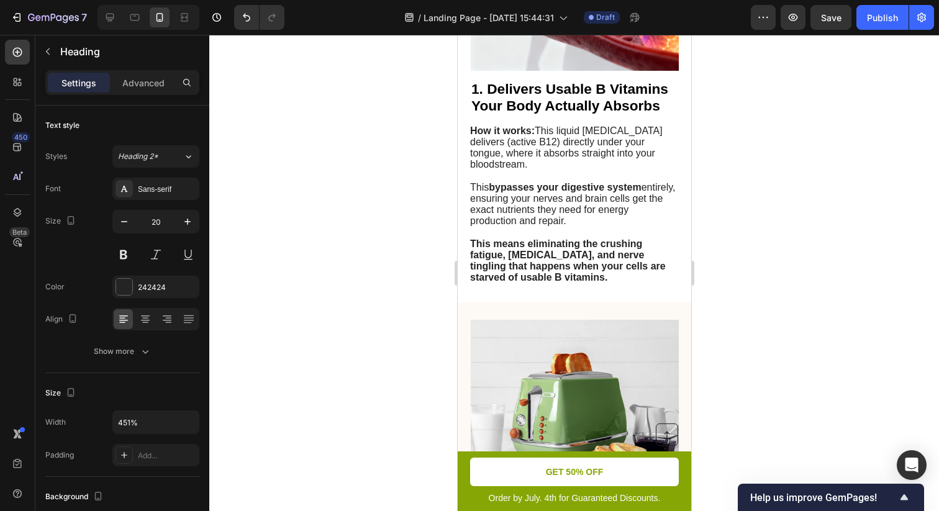
scroll to position [318, 0]
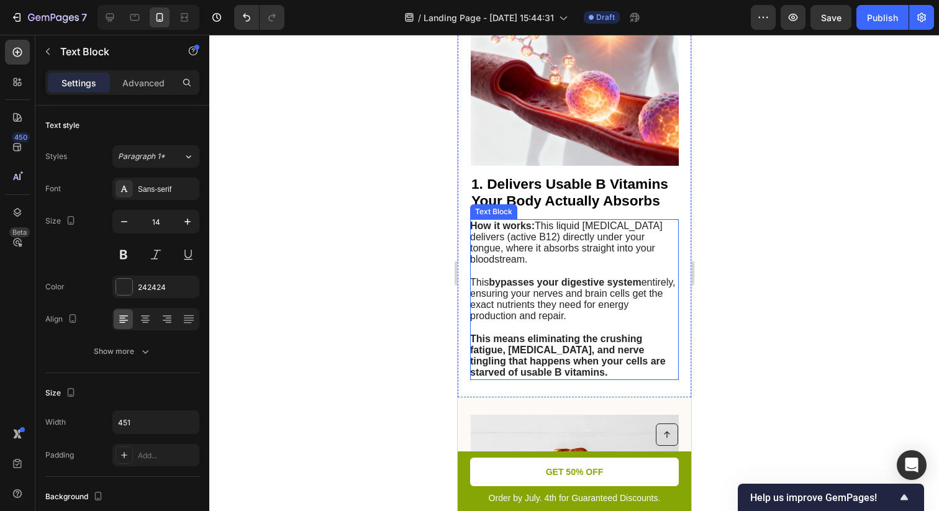
click at [548, 307] on span "This bypasses your digestive system entirely, ensuring your nerves and brain ce…" at bounding box center [571, 299] width 205 height 45
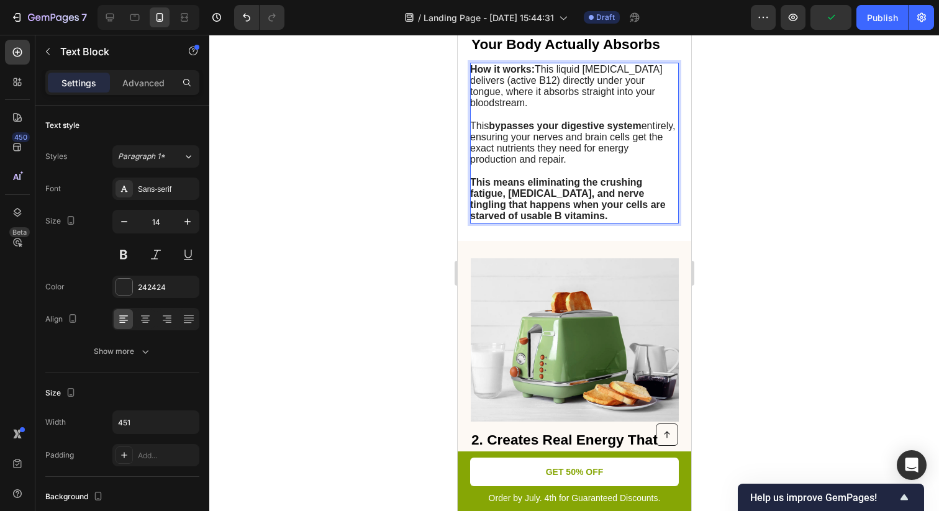
scroll to position [451, 0]
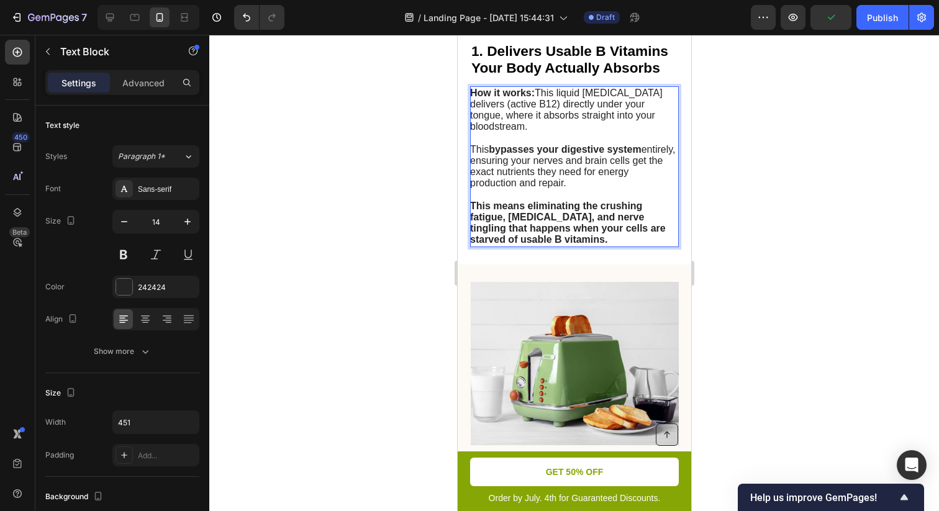
click at [551, 154] on strong "bypasses your digestive system" at bounding box center [564, 149] width 152 height 11
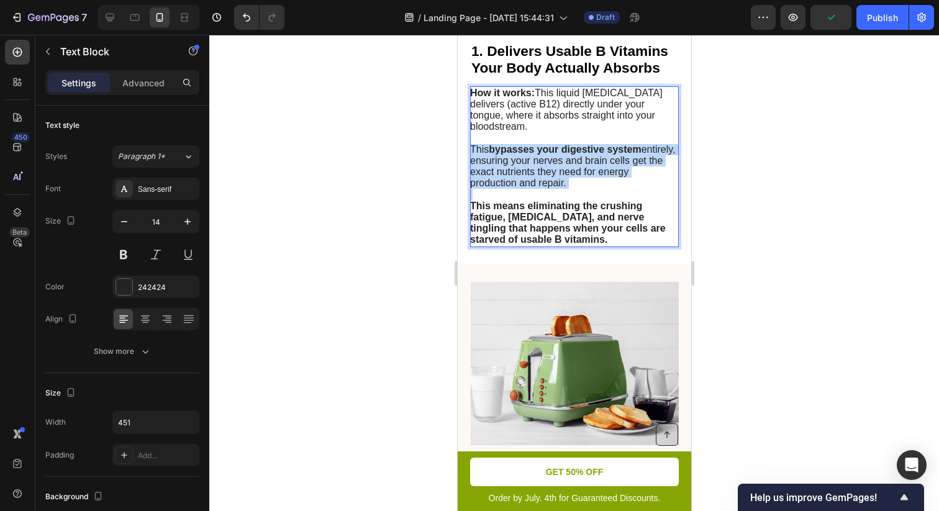
click at [551, 154] on strong "bypasses your digestive system" at bounding box center [564, 149] width 152 height 11
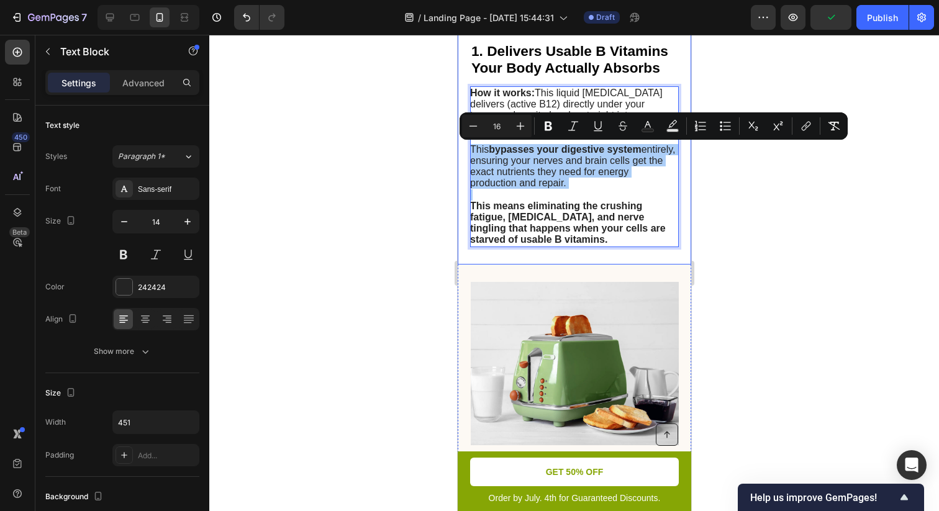
click at [762, 166] on div at bounding box center [573, 273] width 729 height 476
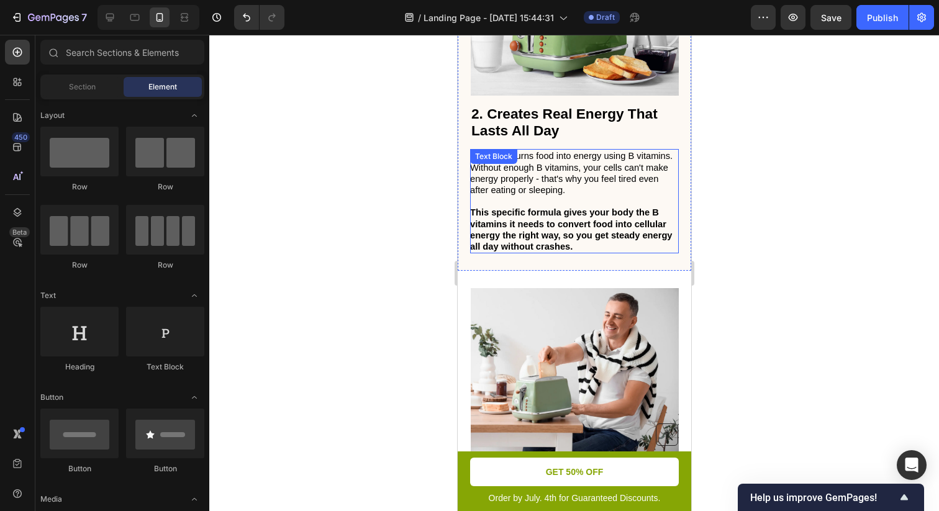
scroll to position [785, 0]
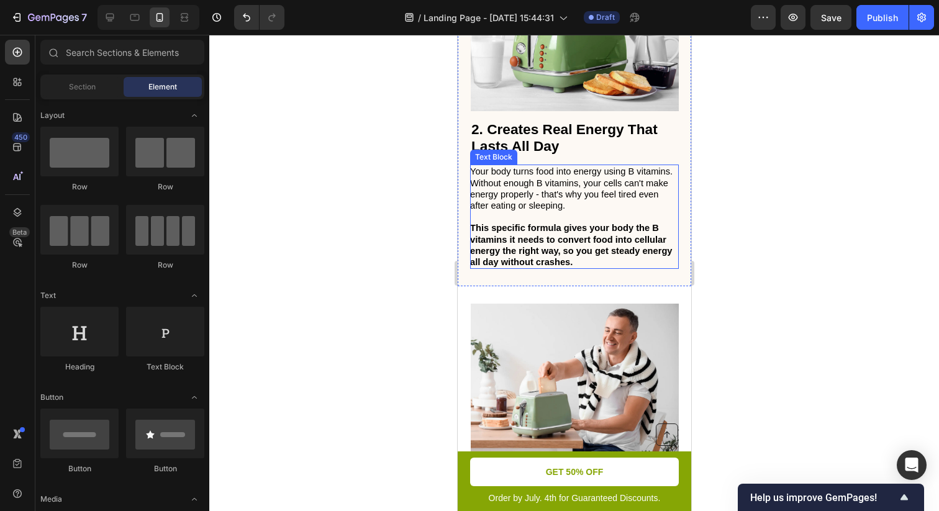
click at [548, 231] on strong "This specific formula gives your body the B vitamins it needs to convert food i…" at bounding box center [570, 245] width 202 height 44
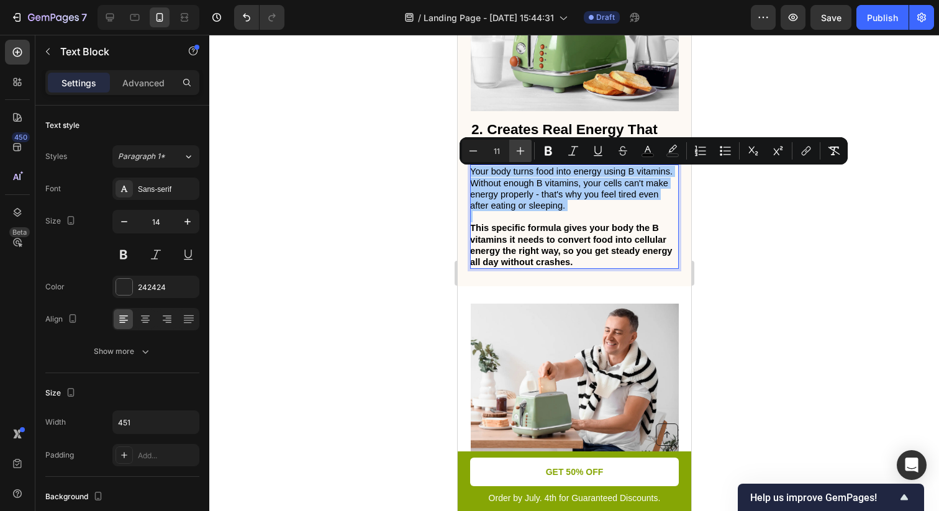
click at [520, 151] on icon "Editor contextual toolbar" at bounding box center [520, 151] width 8 height 8
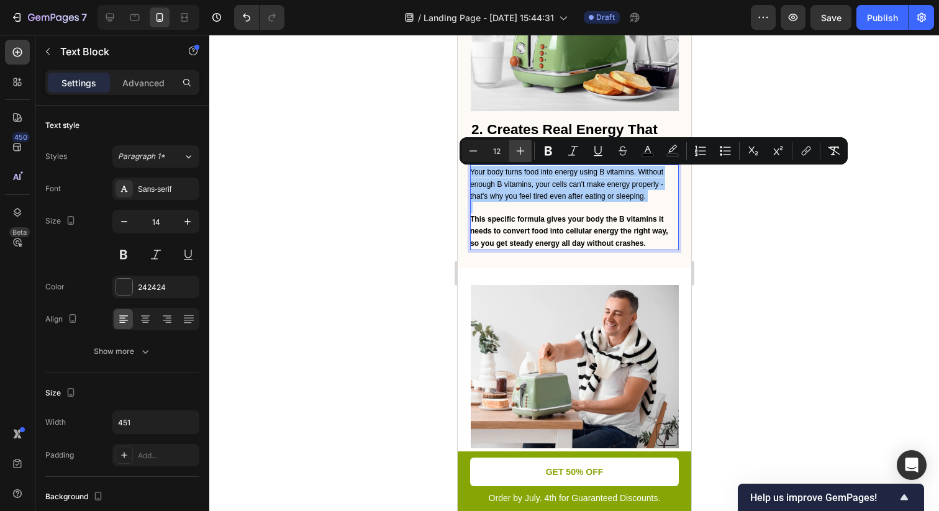
click at [520, 151] on icon "Editor contextual toolbar" at bounding box center [520, 151] width 8 height 8
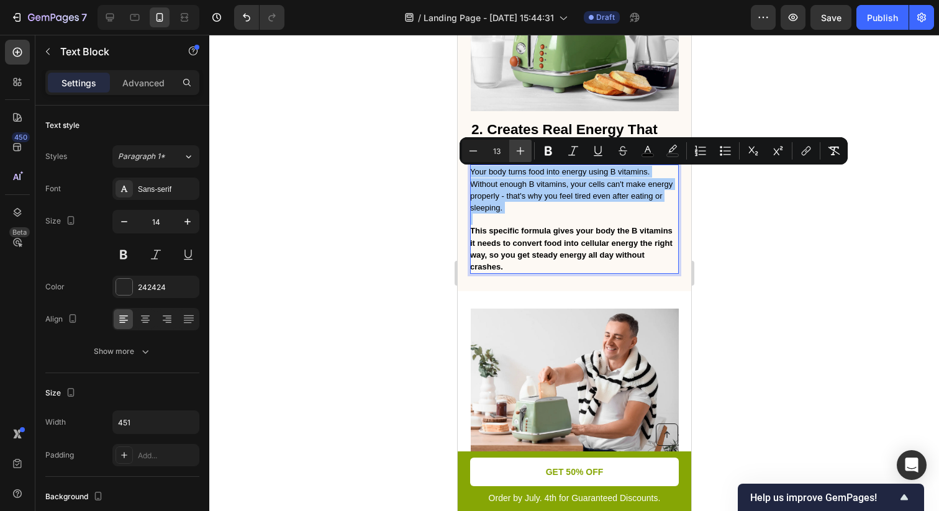
click at [520, 151] on icon "Editor contextual toolbar" at bounding box center [520, 151] width 8 height 8
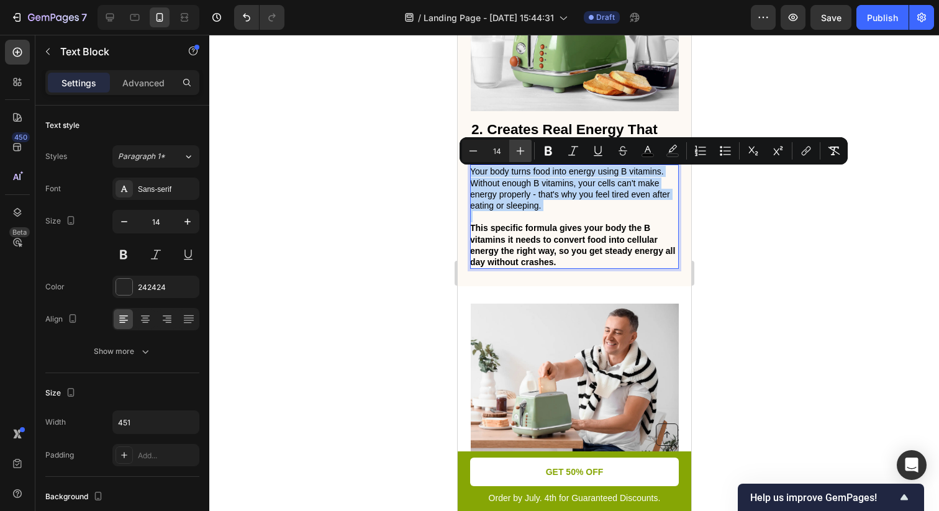
click at [520, 151] on icon "Editor contextual toolbar" at bounding box center [520, 151] width 8 height 8
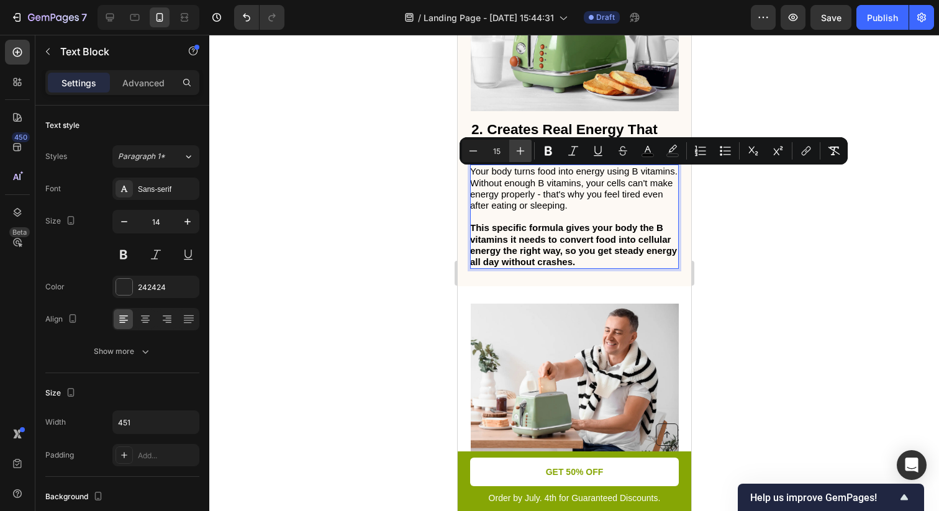
click at [520, 151] on icon "Editor contextual toolbar" at bounding box center [520, 151] width 8 height 8
type input "16"
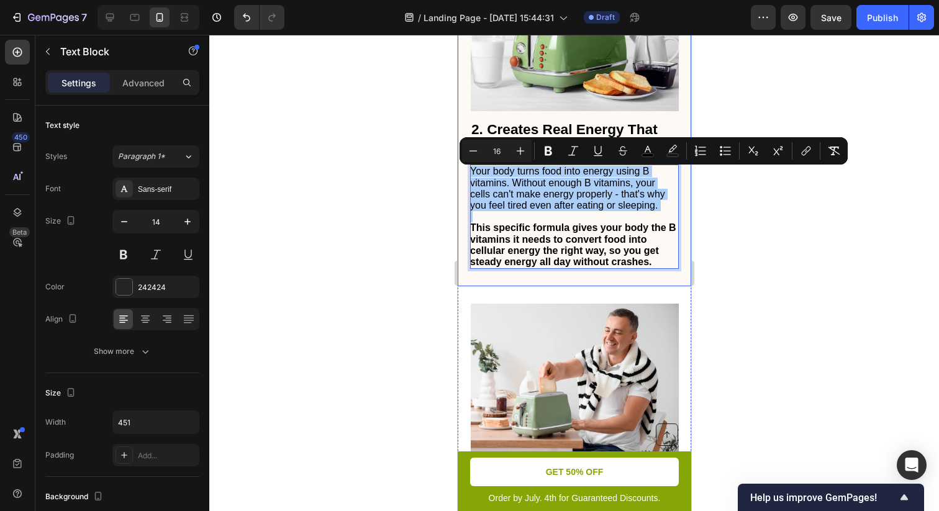
click at [756, 243] on div at bounding box center [573, 273] width 729 height 476
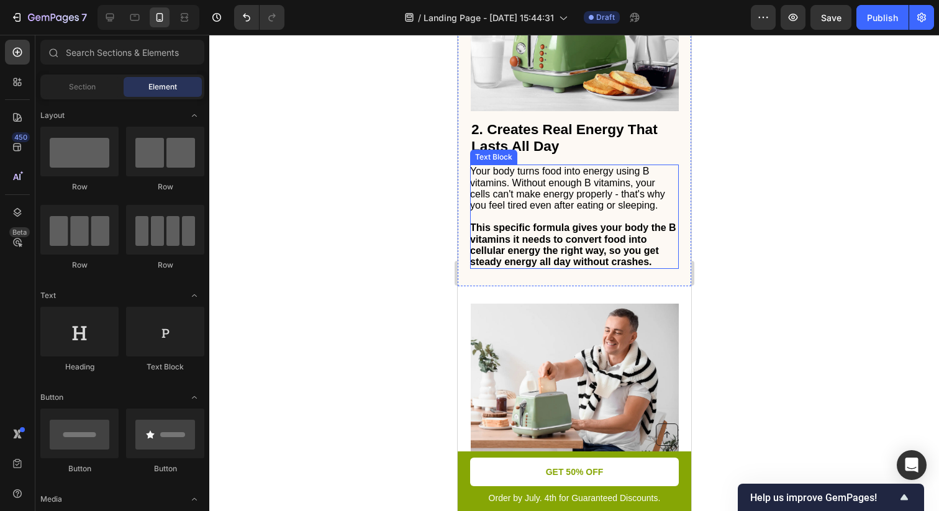
scroll to position [1197, 0]
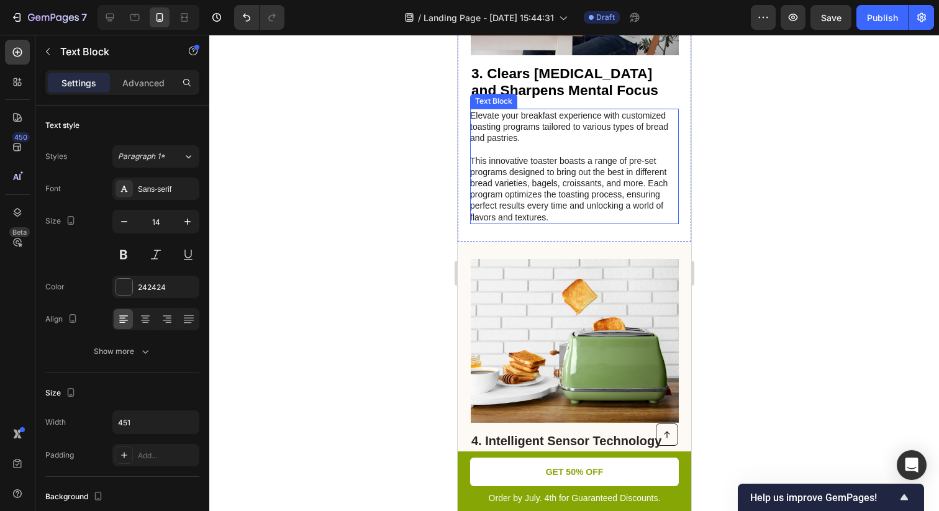
click at [570, 194] on p "This innovative toaster boasts a range of pre-set programs designed to bring ou…" at bounding box center [572, 189] width 207 height 68
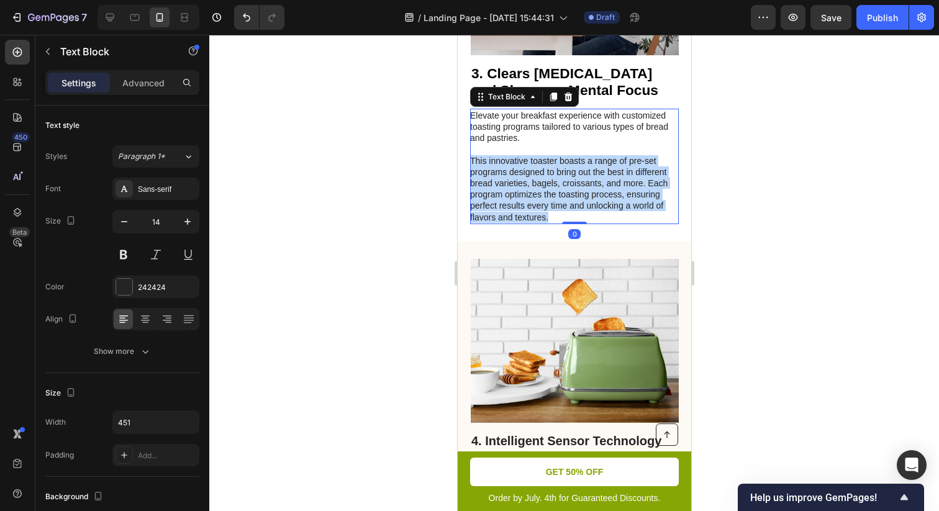
click at [570, 194] on p "This innovative toaster boasts a range of pre-set programs designed to bring ou…" at bounding box center [572, 189] width 207 height 68
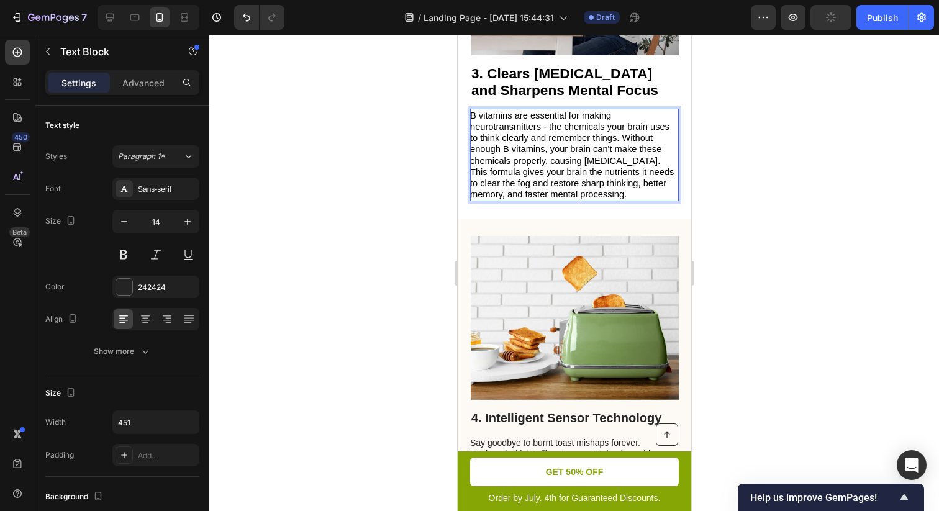
click at [620, 144] on span "B vitamins are essential for making neurotransmitters - the chemicals your brai…" at bounding box center [568, 137] width 199 height 55
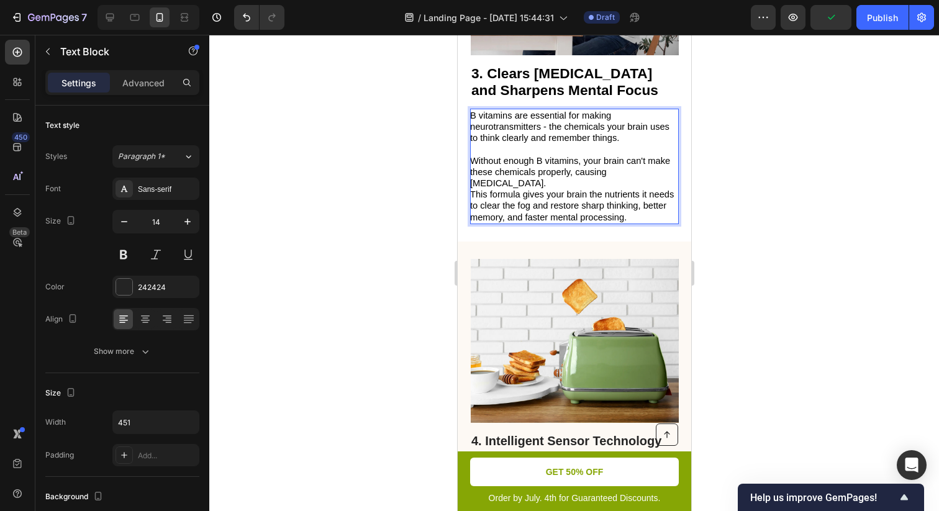
click at [652, 178] on p "Without enough B vitamins, your brain can't make these chemicals properly, caus…" at bounding box center [572, 172] width 207 height 34
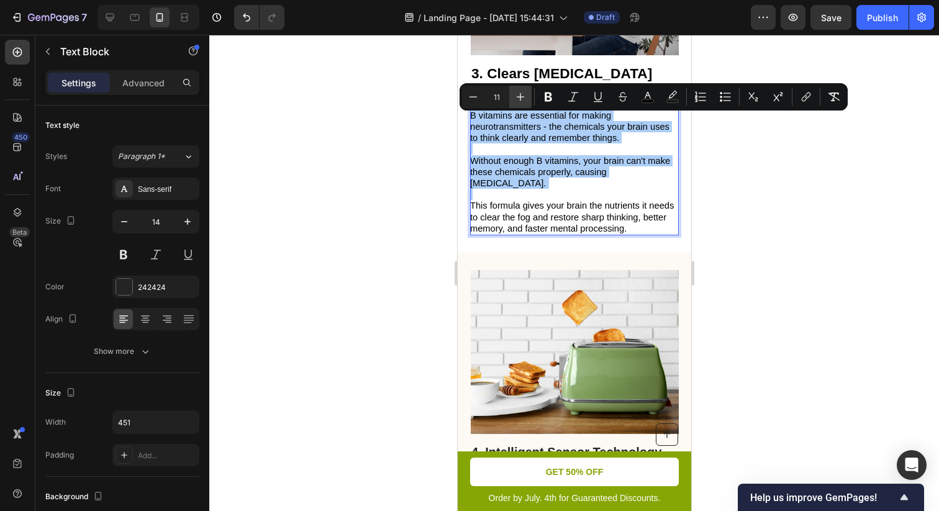
click at [516, 93] on icon "Editor contextual toolbar" at bounding box center [520, 97] width 12 height 12
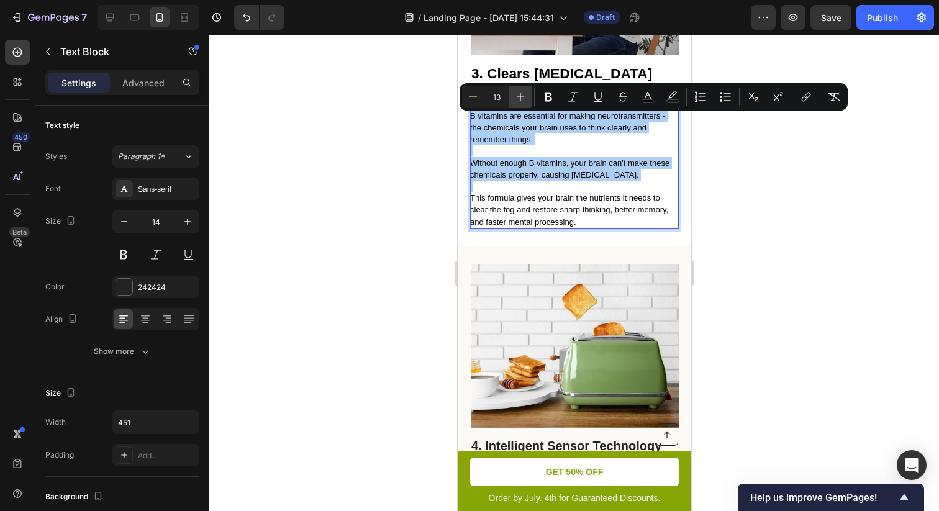
click at [516, 93] on icon "Editor contextual toolbar" at bounding box center [520, 97] width 12 height 12
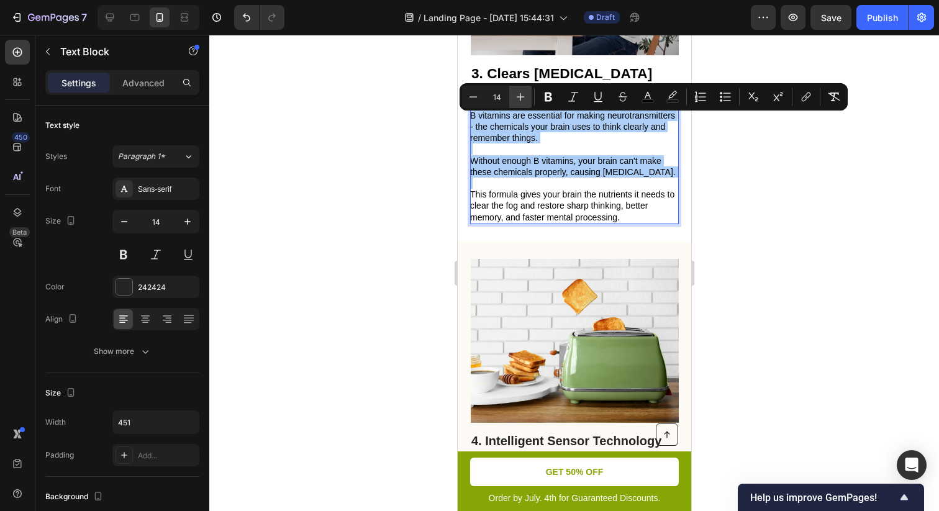
click at [516, 93] on icon "Editor contextual toolbar" at bounding box center [520, 97] width 12 height 12
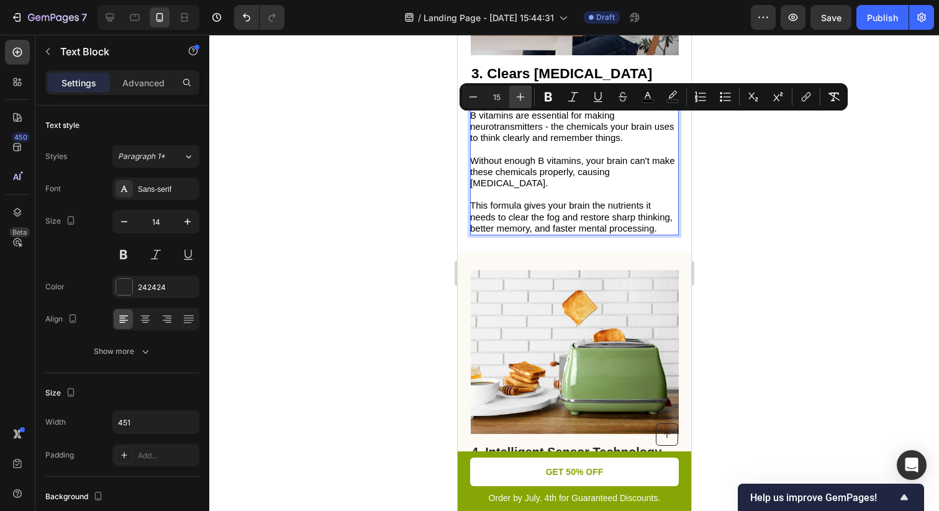
click at [516, 93] on icon "Editor contextual toolbar" at bounding box center [520, 97] width 12 height 12
type input "16"
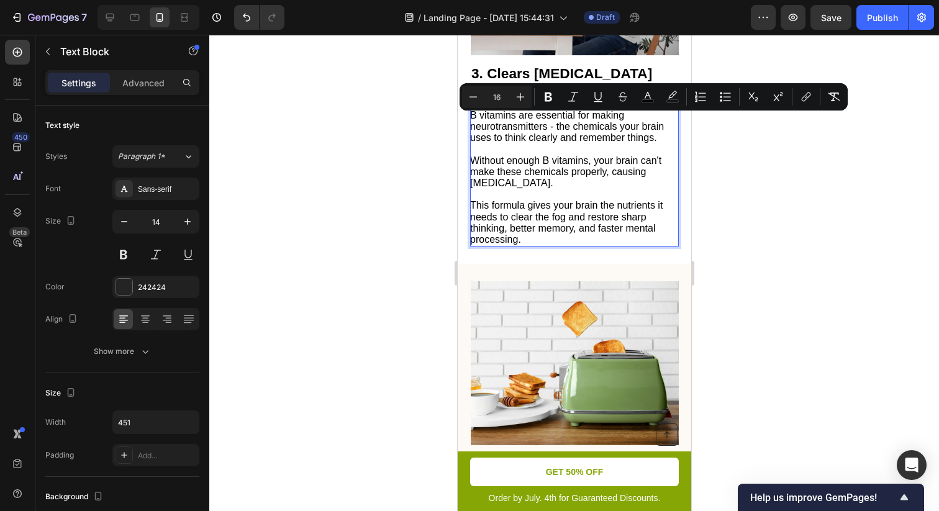
click at [531, 155] on p "Rich Text Editor. Editing area: main" at bounding box center [572, 148] width 207 height 11
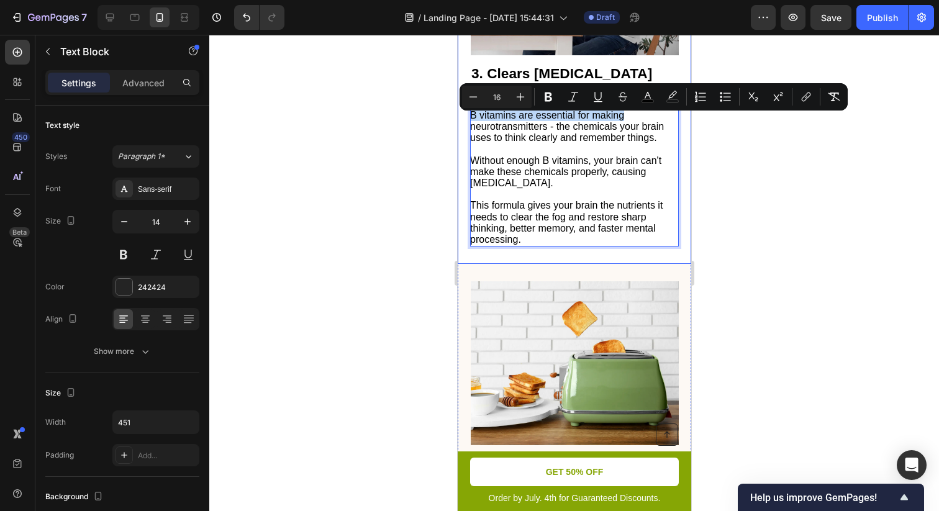
drag, startPoint x: 632, startPoint y: 118, endPoint x: 468, endPoint y: 117, distance: 163.9
click at [468, 117] on div "Image ⁠⁠⁠⁠⁠⁠⁠ 3. Clears Brain Fog and Sharpens Mental Focus Heading B vitamins …" at bounding box center [573, 69] width 233 height 390
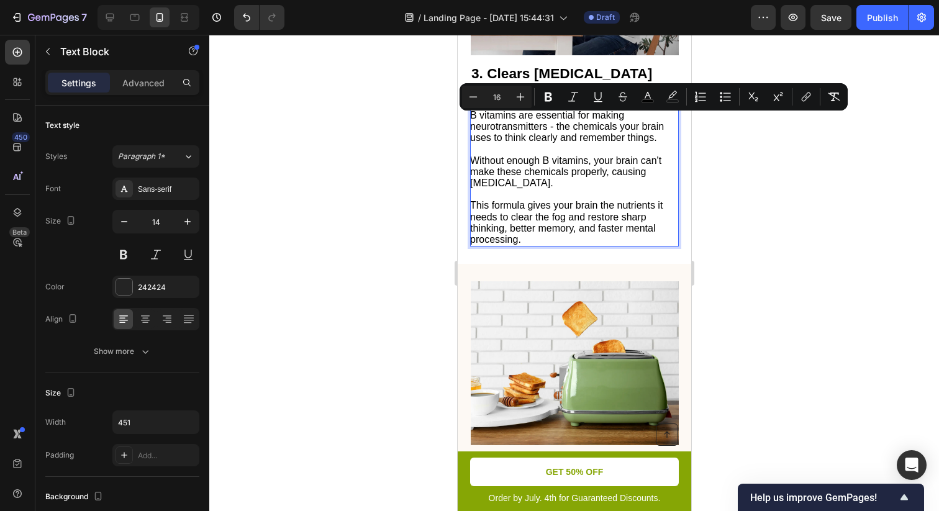
click at [559, 123] on span "B vitamins are essential for making neurotransmitters - the chemicals your brai…" at bounding box center [566, 126] width 194 height 33
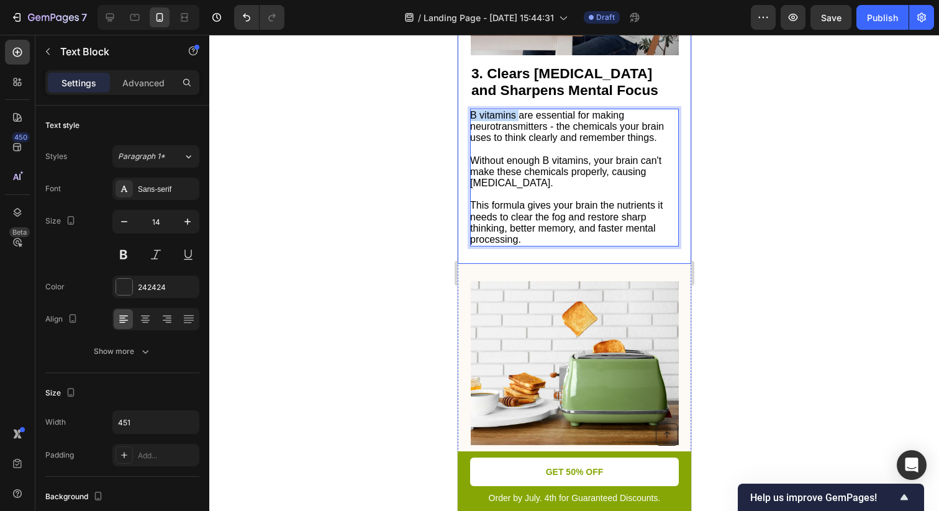
drag, startPoint x: 516, startPoint y: 122, endPoint x: 460, endPoint y: 122, distance: 56.5
click at [460, 122] on div "Image ⁠⁠⁠⁠⁠⁠⁠ 3. Clears Brain Fog and Sharpens Mental Focus Heading B vitamins …" at bounding box center [573, 69] width 233 height 390
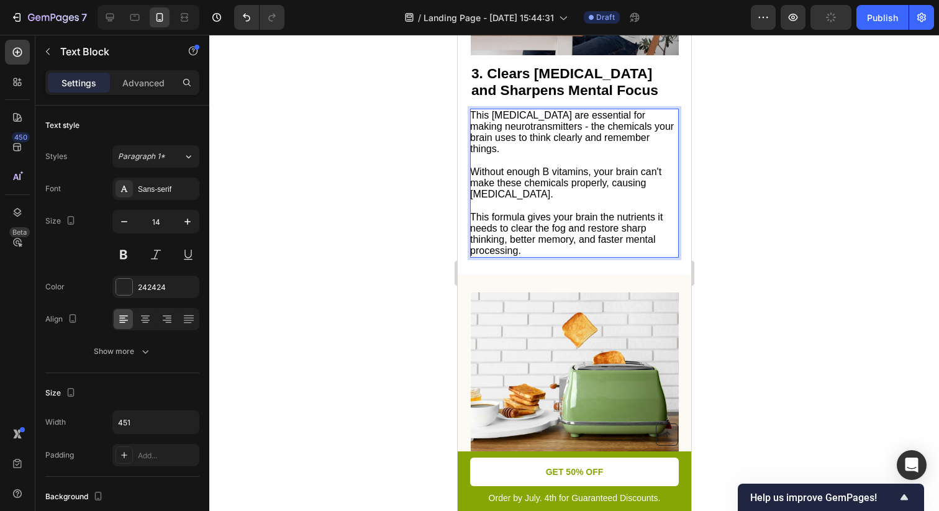
click at [604, 164] on p "Rich Text Editor. Editing area: main" at bounding box center [572, 160] width 207 height 11
click at [579, 122] on span "This B Vitamin Complex are essential for making neurotransmitters - the chemica…" at bounding box center [571, 132] width 204 height 45
click at [593, 122] on span "This B Vitamin Complex are essential for making neurotransmitters - the chemica…" at bounding box center [571, 132] width 204 height 45
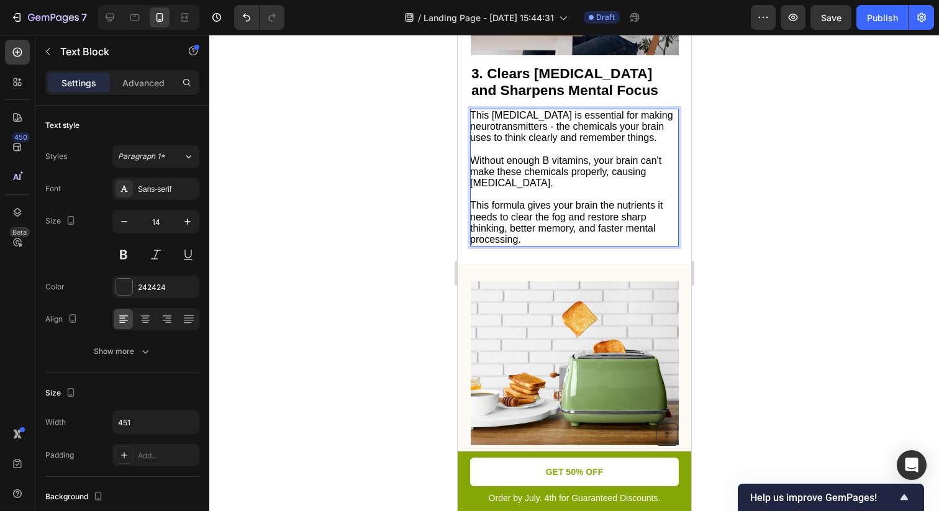
click at [556, 155] on p "Rich Text Editor. Editing area: main" at bounding box center [572, 148] width 207 height 11
click at [612, 189] on p "Without enough B vitamins, your brain can't make these chemicals properly, caus…" at bounding box center [572, 172] width 207 height 34
click at [592, 230] on span "This formula gives your brain the nutrients it needs to clear the fog and resto…" at bounding box center [565, 222] width 192 height 45
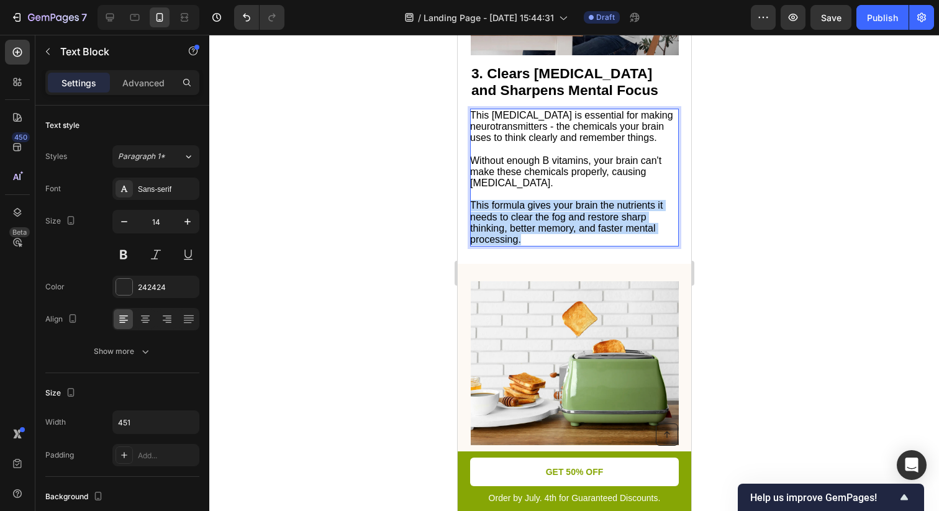
click at [592, 230] on span "This formula gives your brain the nutrients it needs to clear the fog and resto…" at bounding box center [565, 222] width 192 height 45
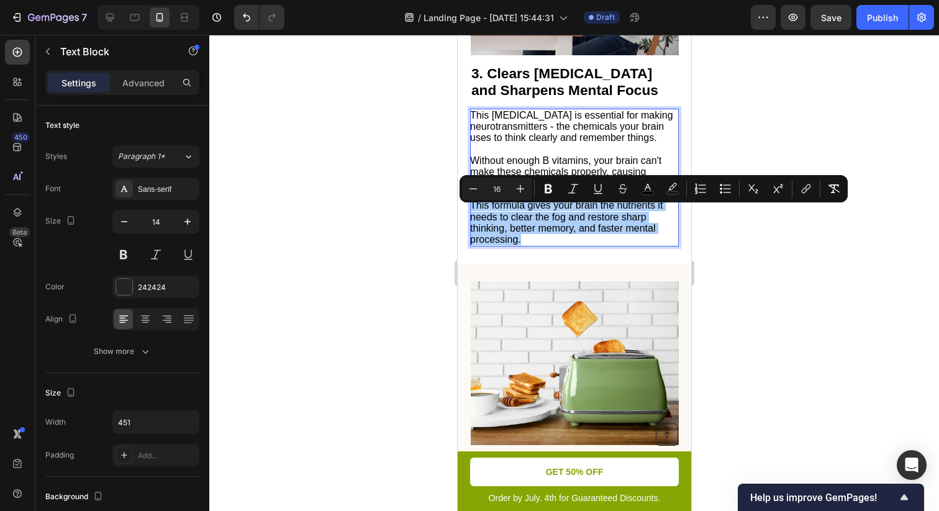
click at [734, 227] on div at bounding box center [573, 273] width 729 height 476
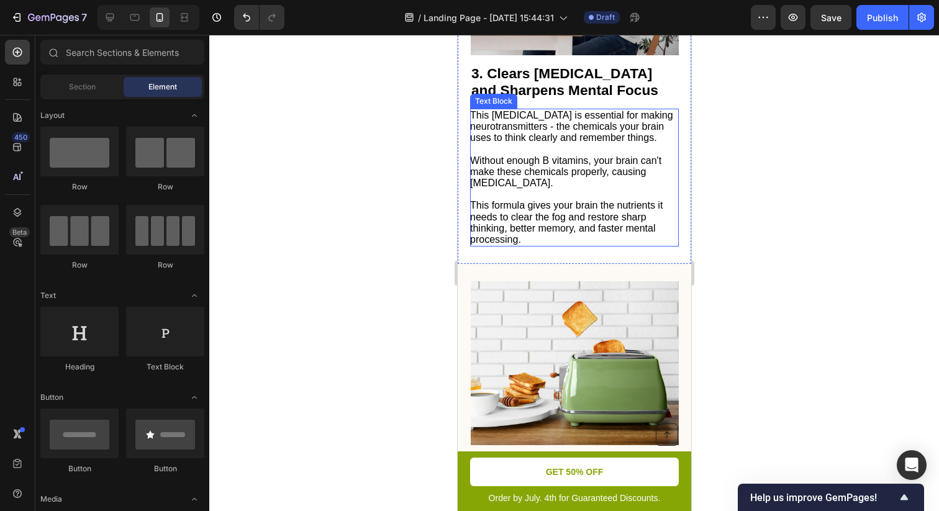
scroll to position [1165, 0]
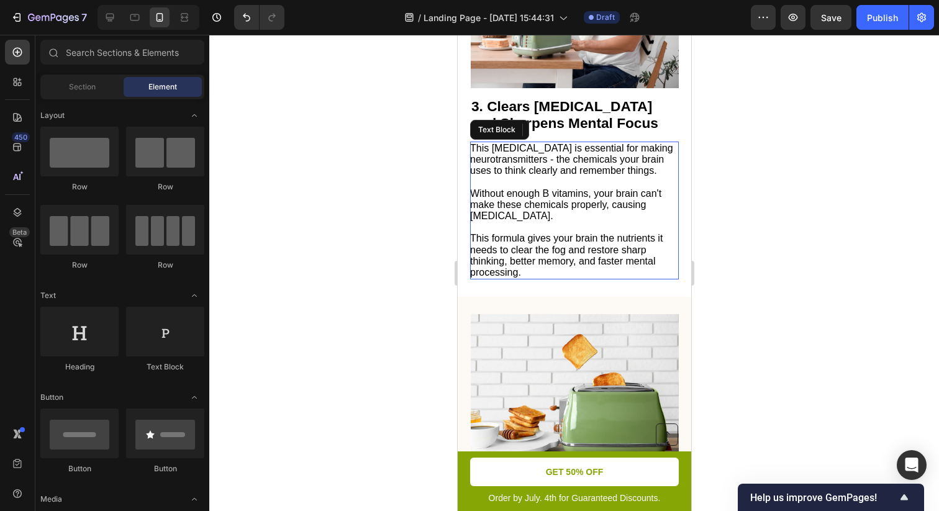
click at [569, 204] on span "Without enough B vitamins, your brain can't make these chemicals properly, caus…" at bounding box center [564, 204] width 191 height 33
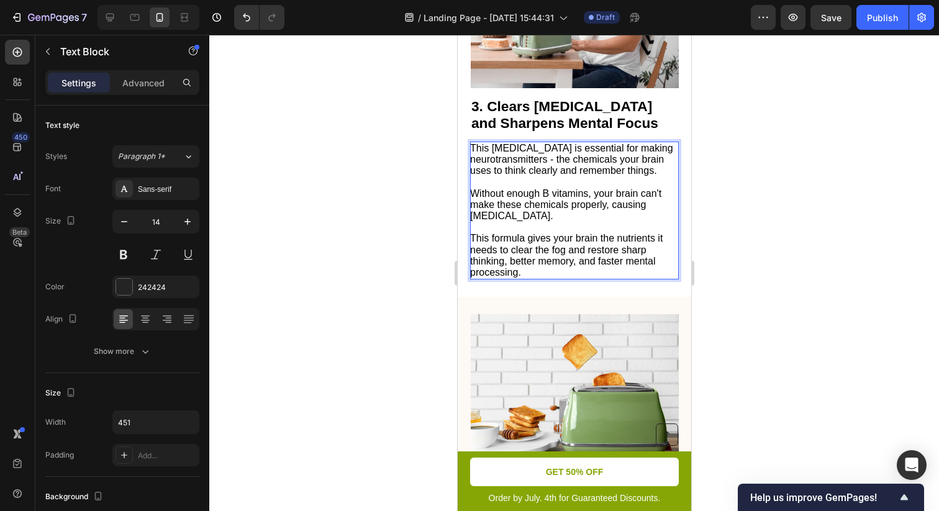
click at [568, 209] on span "Without enough B vitamins, your brain can't make these chemicals properly, caus…" at bounding box center [564, 204] width 191 height 33
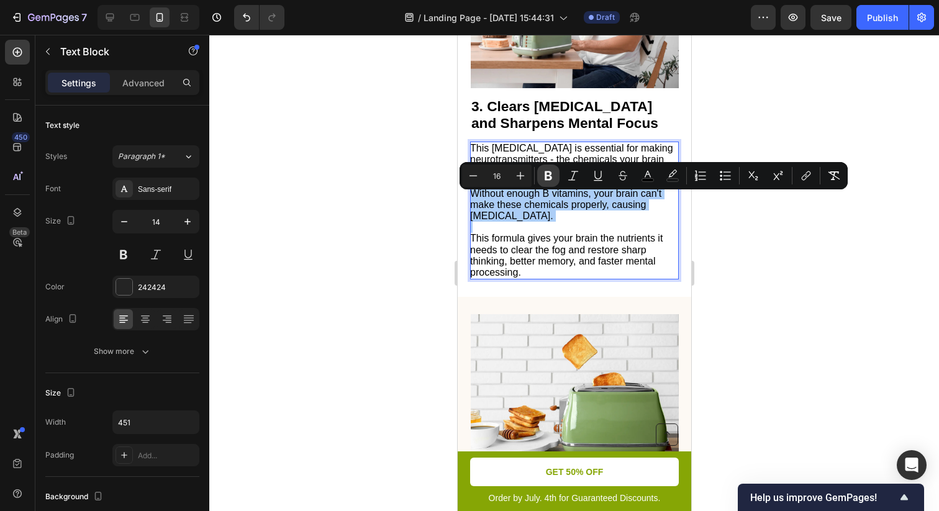
click at [548, 172] on icon "Editor contextual toolbar" at bounding box center [547, 175] width 7 height 9
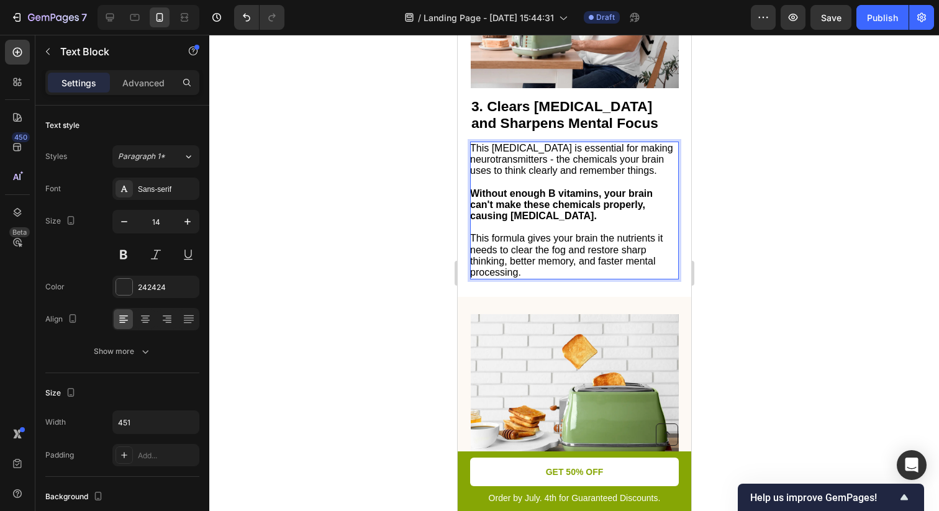
click at [745, 268] on div at bounding box center [573, 273] width 729 height 476
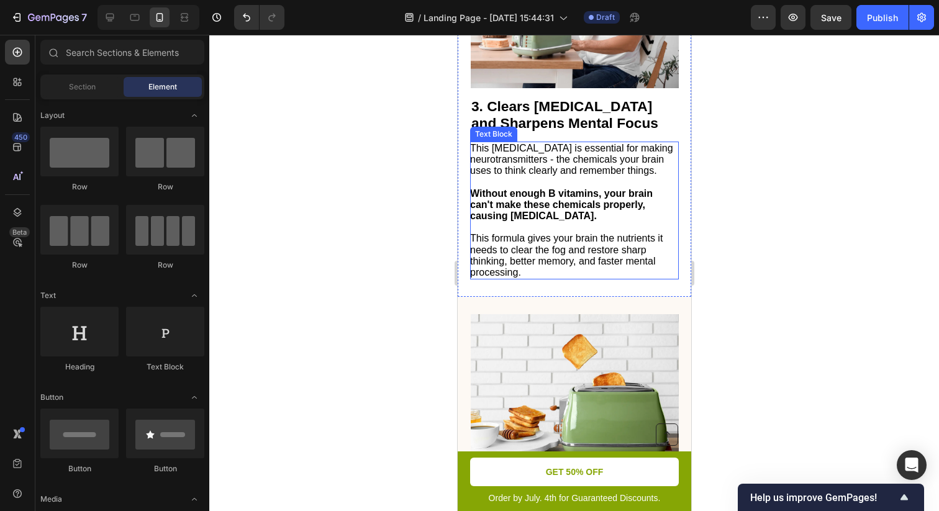
click at [561, 257] on span "This formula gives your brain the nutrients it needs to clear the fog and resto…" at bounding box center [565, 255] width 192 height 45
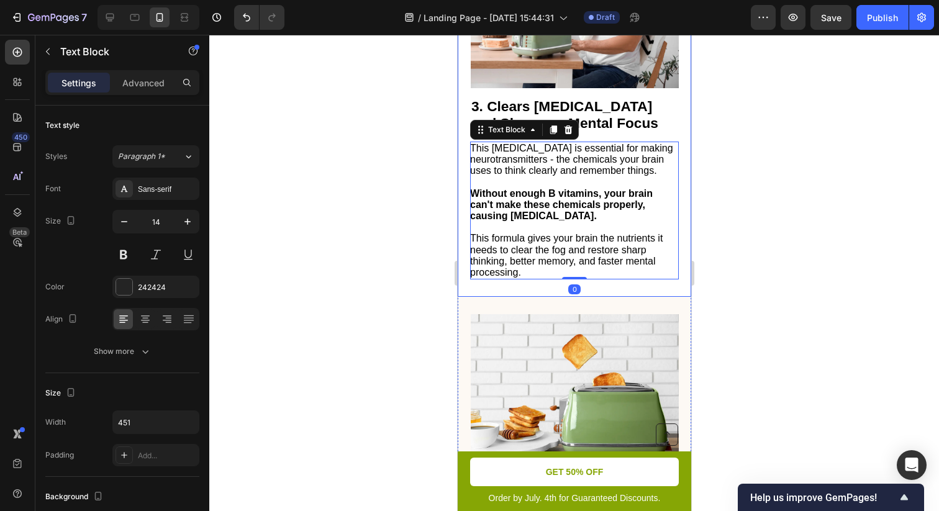
click at [722, 210] on div at bounding box center [573, 273] width 729 height 476
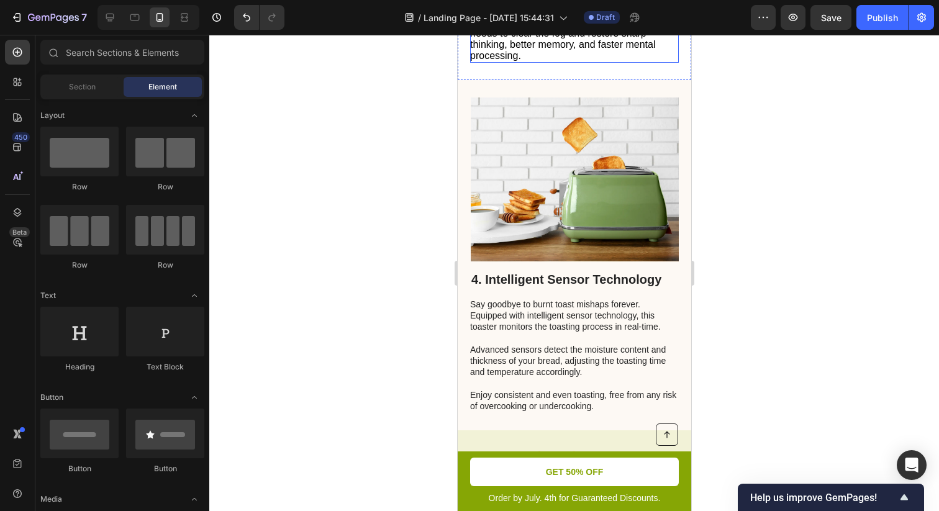
scroll to position [1395, 0]
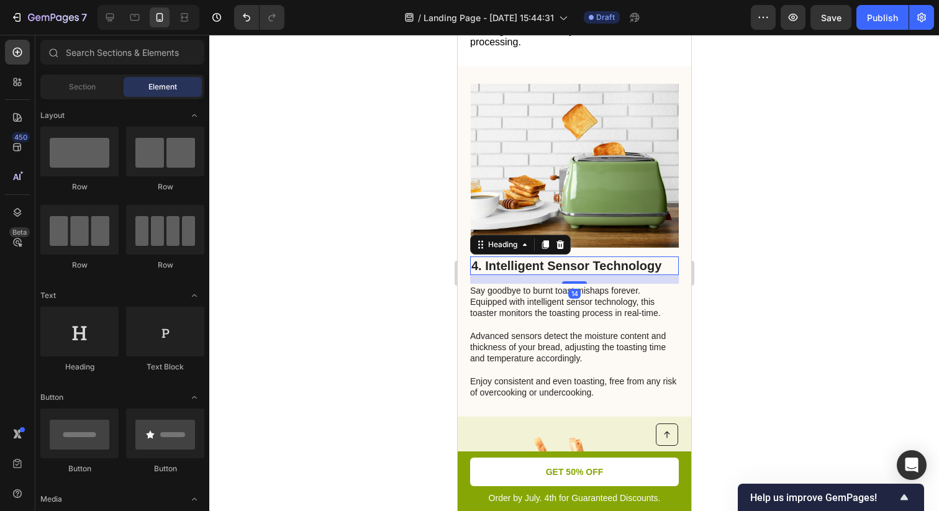
click at [537, 275] on h2 "4. Intelligent Sensor Technology" at bounding box center [573, 265] width 209 height 19
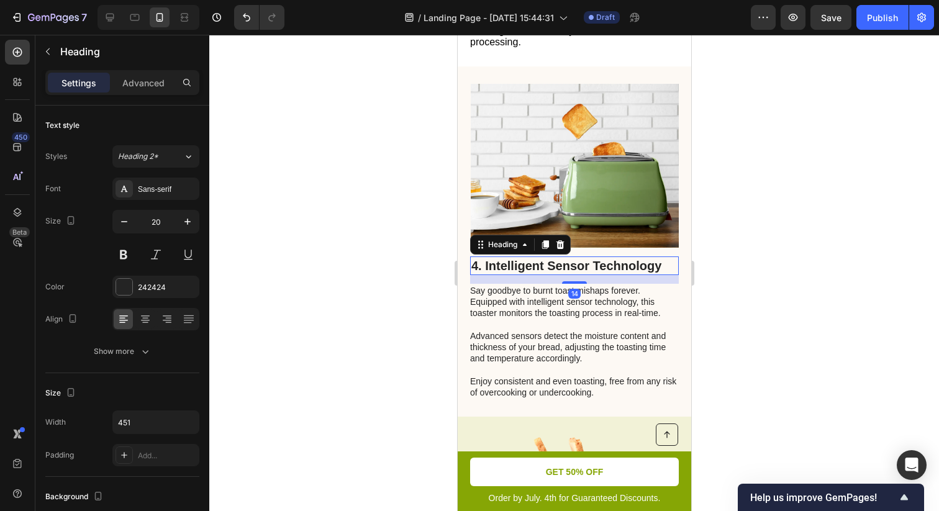
click at [537, 275] on h2 "4. Intelligent Sensor Technology" at bounding box center [573, 265] width 209 height 19
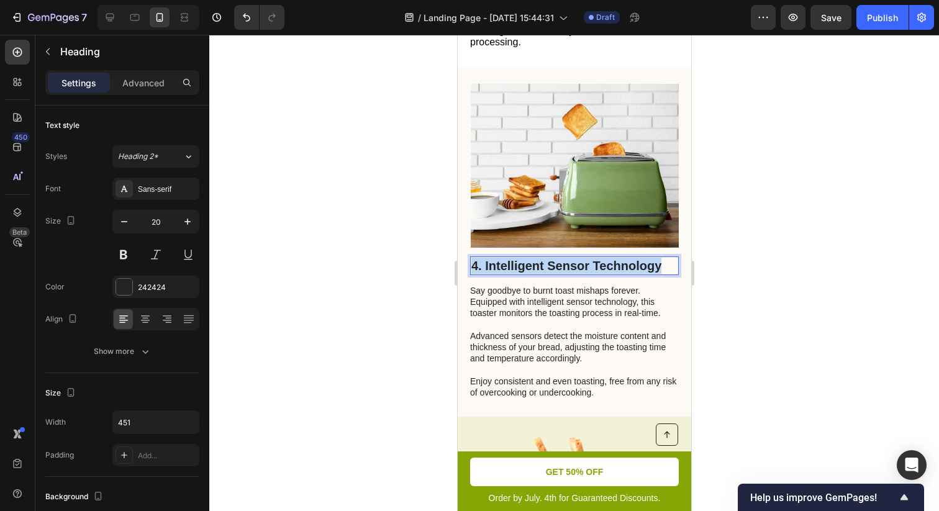
click at [537, 274] on p "4. Intelligent Sensor Technology" at bounding box center [574, 266] width 206 height 16
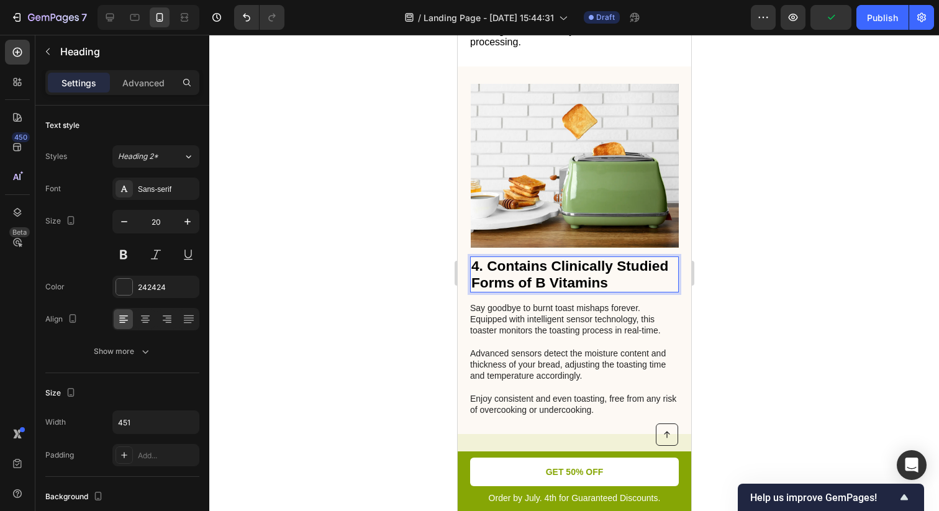
click at [777, 290] on div at bounding box center [573, 273] width 729 height 476
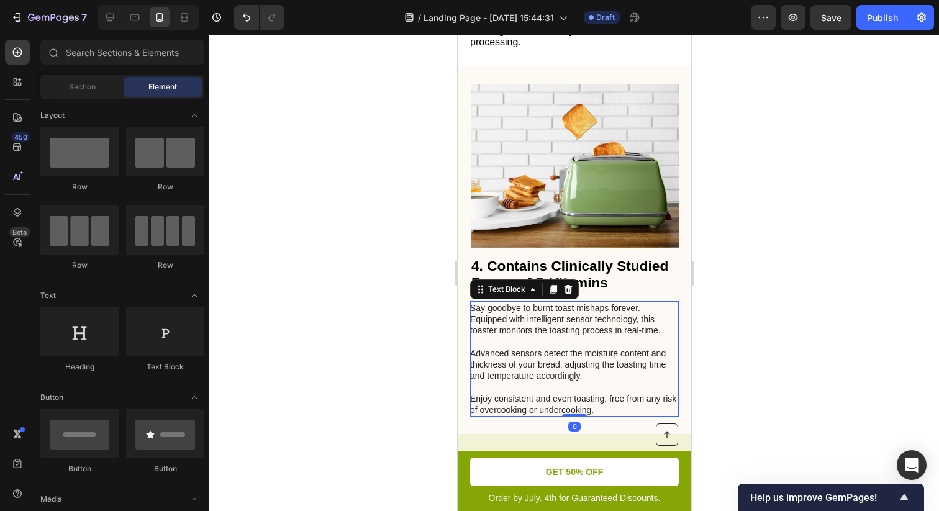
click at [541, 320] on p "Say goodbye to burnt toast mishaps forever. Equipped with intelligent sensor te…" at bounding box center [572, 358] width 207 height 113
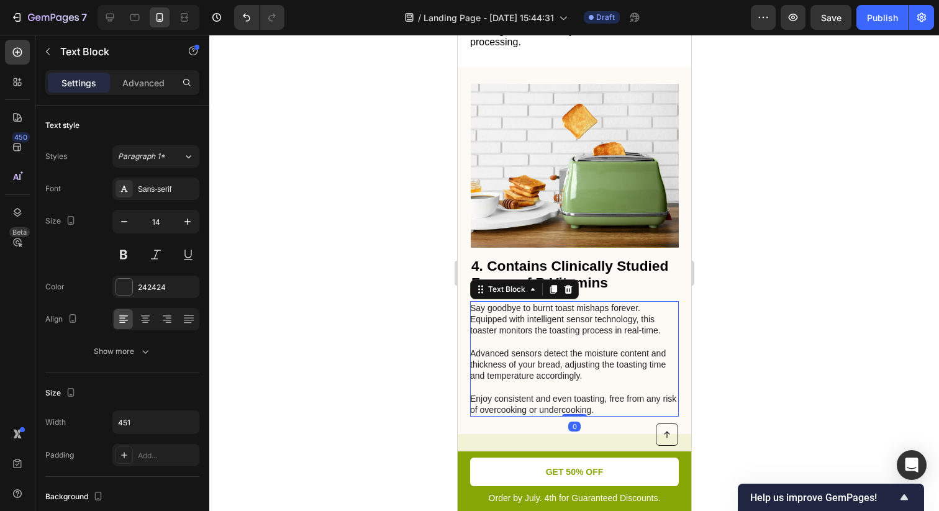
click at [541, 320] on p "Say goodbye to burnt toast mishaps forever. Equipped with intelligent sensor te…" at bounding box center [572, 358] width 207 height 113
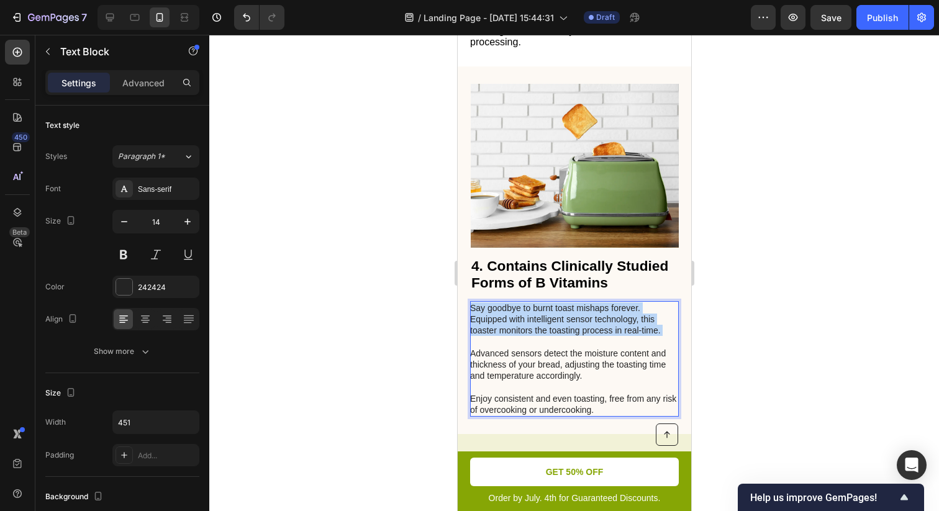
click at [541, 320] on p "Say goodbye to burnt toast mishaps forever. Equipped with intelligent sensor te…" at bounding box center [572, 358] width 207 height 113
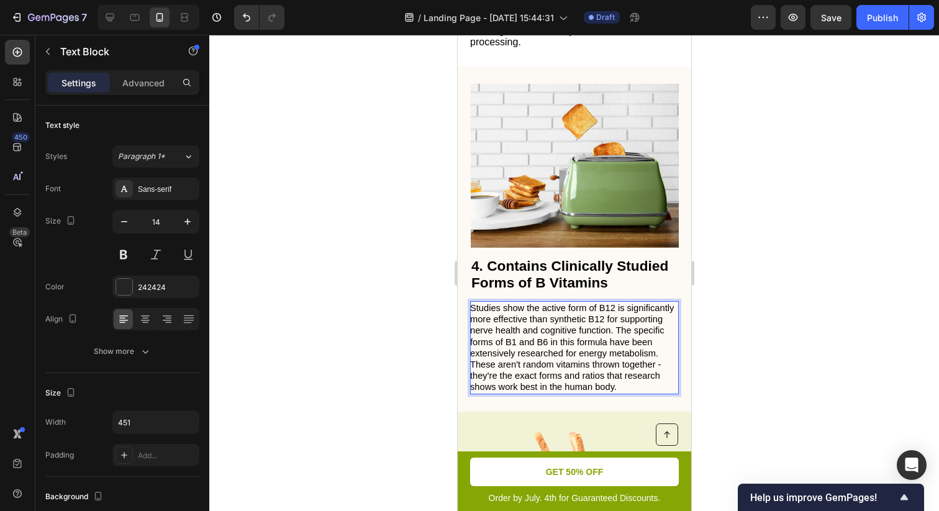
click at [615, 339] on span "Studies show the active form of B12 is significantly more effective than synthe…" at bounding box center [571, 330] width 204 height 55
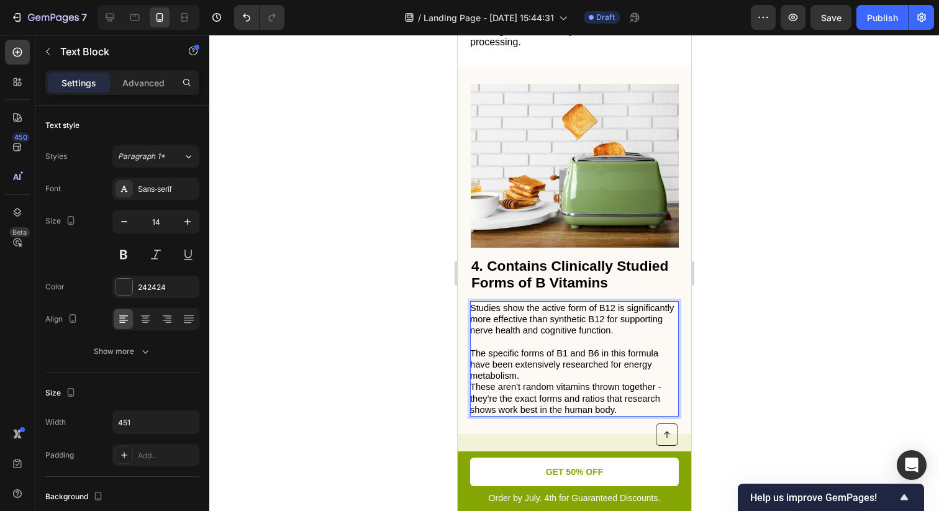
click at [539, 382] on p "The specific forms of B1 and B6 in this formula have been extensively researche…" at bounding box center [572, 365] width 207 height 34
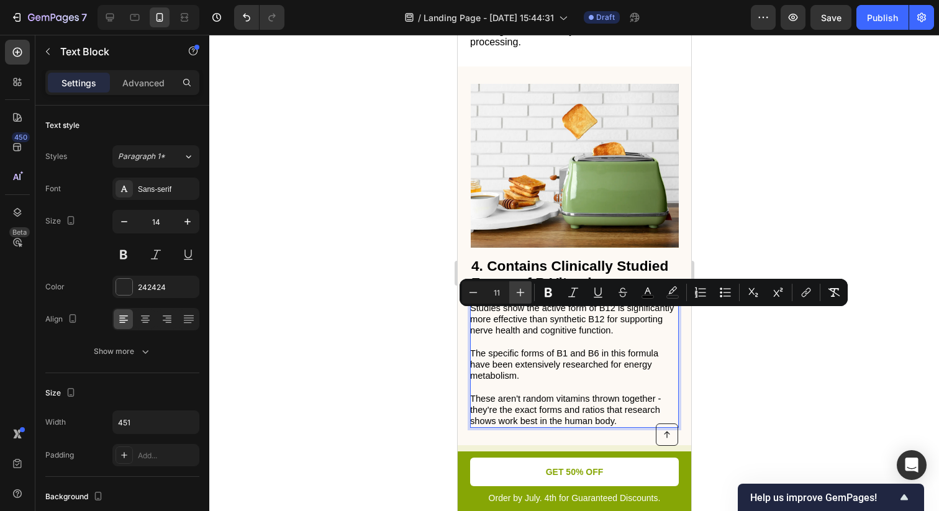
click at [512, 294] on button "Plus" at bounding box center [520, 292] width 22 height 22
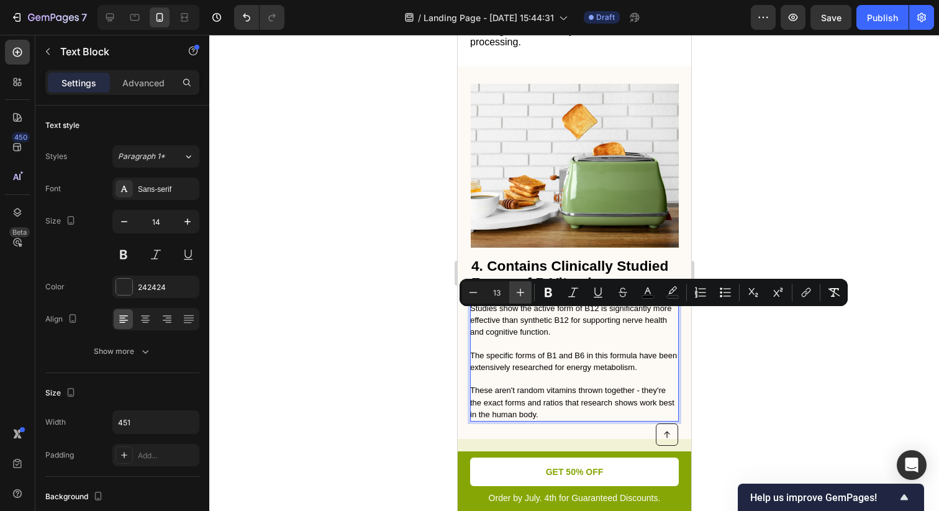
click at [512, 294] on button "Plus" at bounding box center [520, 292] width 22 height 22
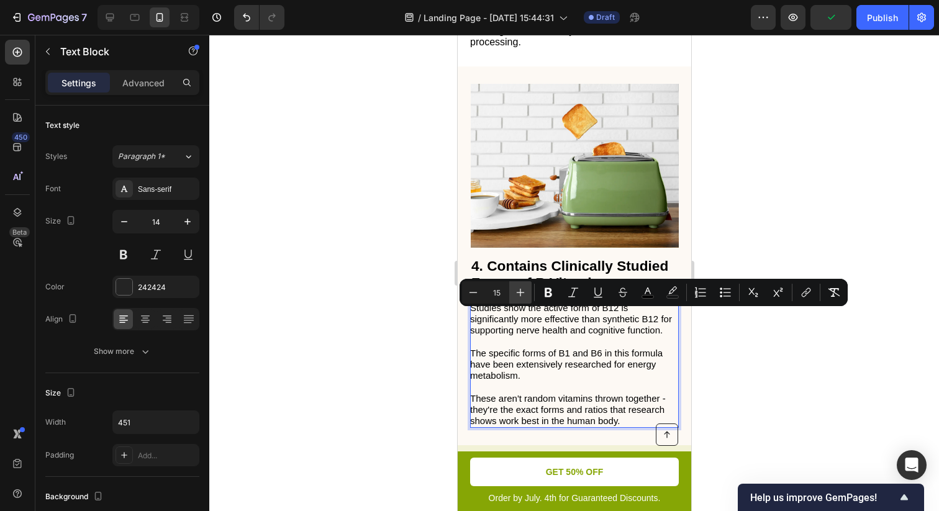
click at [512, 294] on button "Plus" at bounding box center [520, 292] width 22 height 22
type input "16"
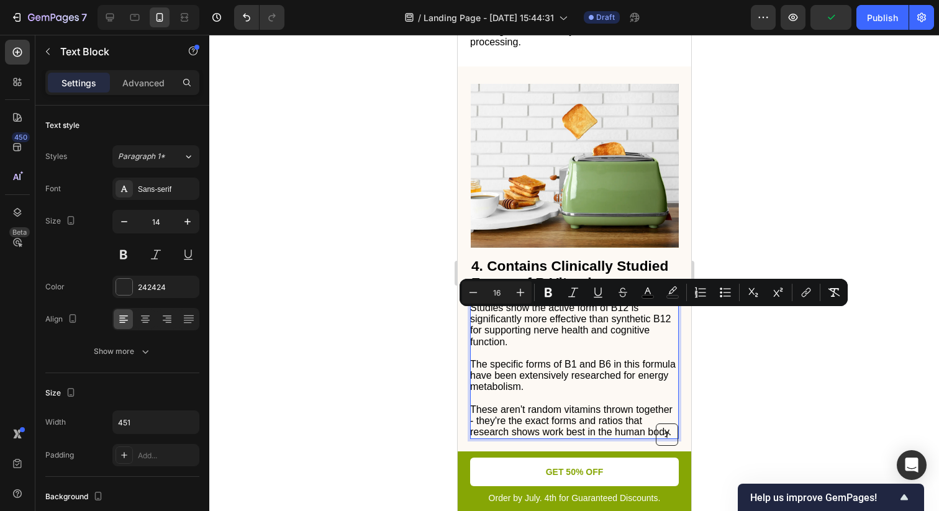
drag, startPoint x: 224, startPoint y: 317, endPoint x: 729, endPoint y: 366, distance: 507.7
click at [729, 366] on div at bounding box center [573, 273] width 729 height 476
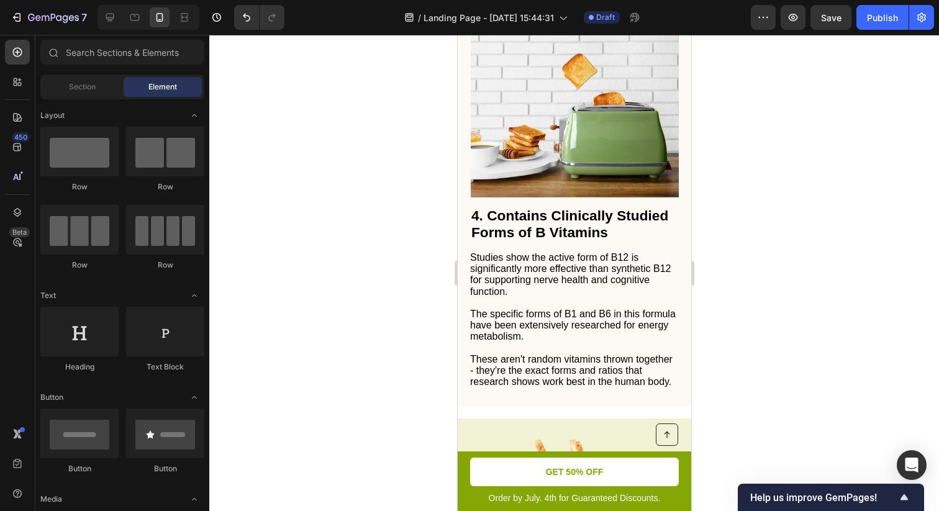
scroll to position [1440, 0]
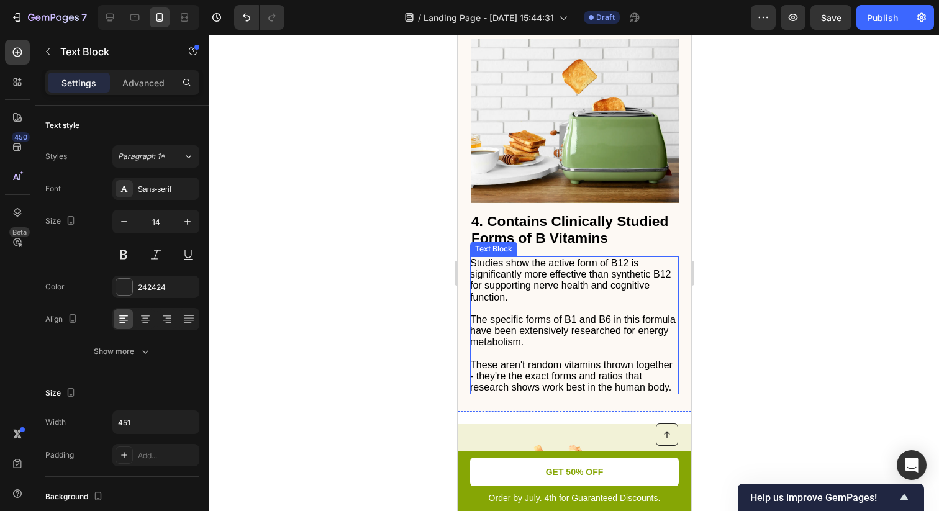
click at [557, 313] on p at bounding box center [572, 308] width 207 height 11
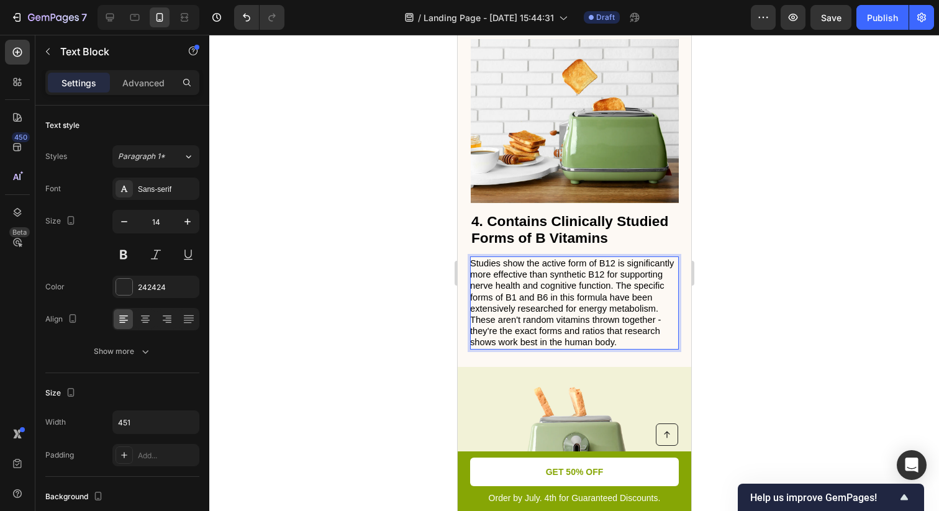
click at [615, 295] on span "Studies show the active form of B12 is significantly more effective than synthe…" at bounding box center [571, 285] width 204 height 55
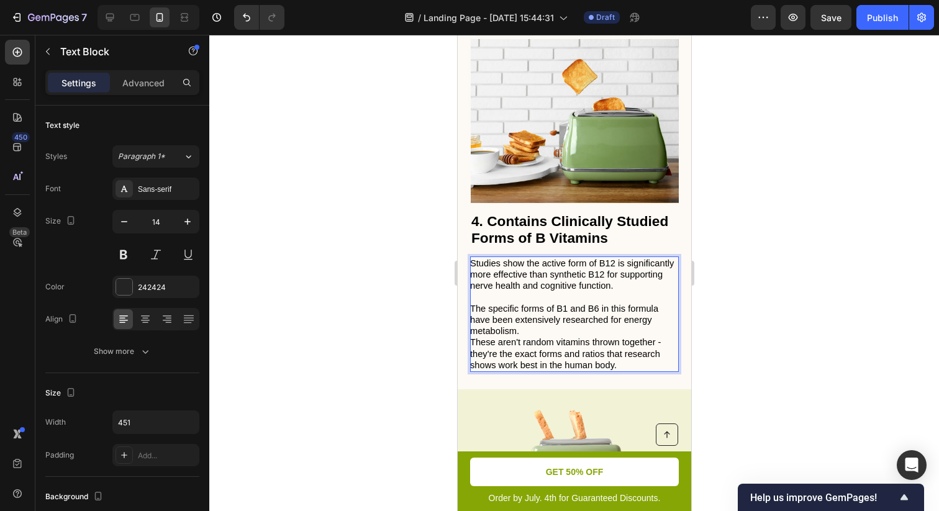
click at [571, 337] on p "The specific forms of B1 and B6 in this formula have been extensively researche…" at bounding box center [572, 320] width 207 height 34
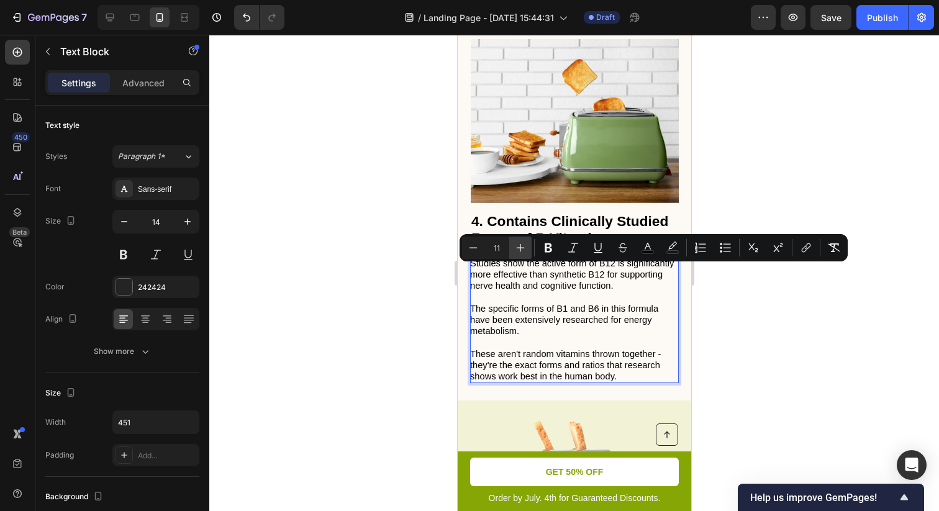
click at [525, 248] on icon "Editor contextual toolbar" at bounding box center [520, 247] width 12 height 12
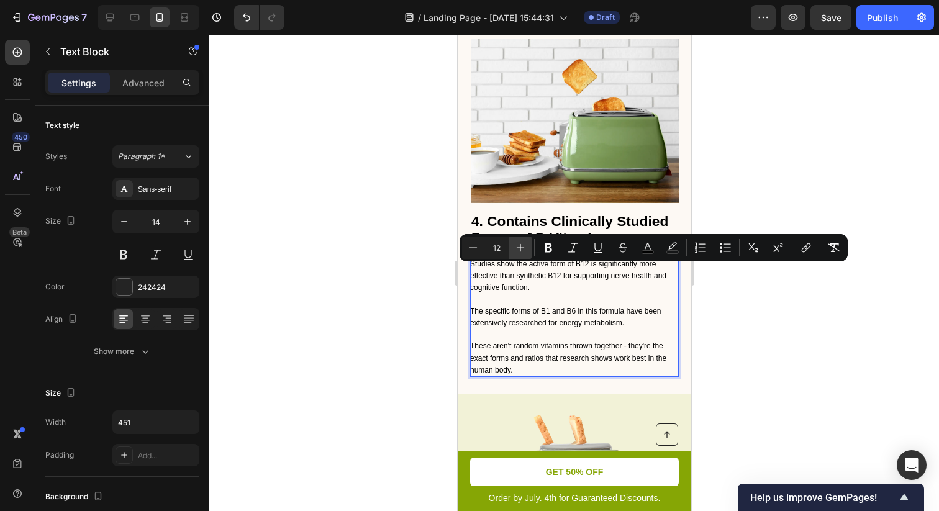
click at [525, 248] on icon "Editor contextual toolbar" at bounding box center [520, 247] width 12 height 12
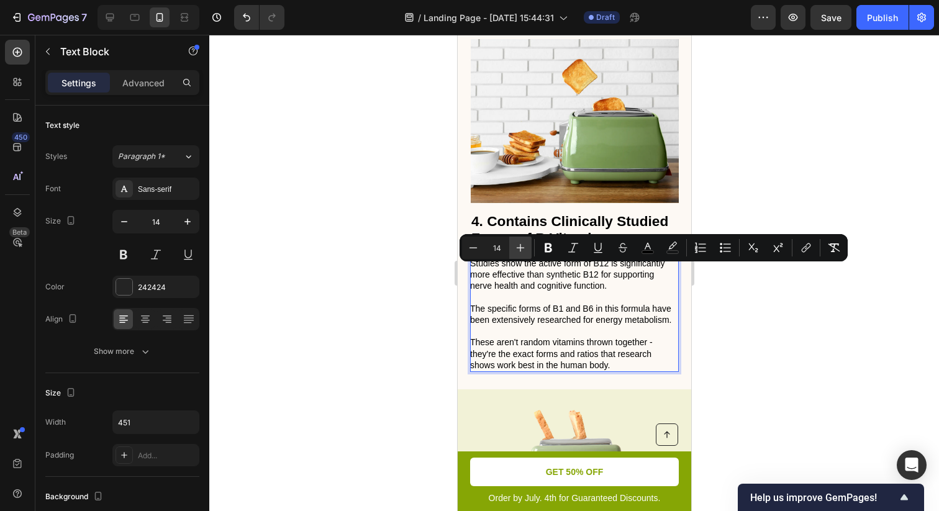
click at [525, 248] on icon "Editor contextual toolbar" at bounding box center [520, 247] width 12 height 12
type input "16"
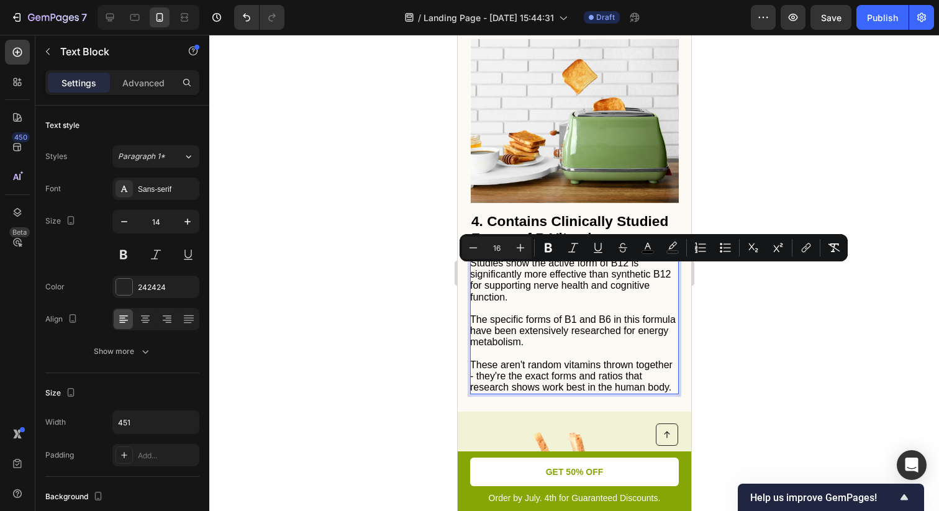
drag, startPoint x: 214, startPoint y: 268, endPoint x: 738, endPoint y: 333, distance: 528.6
click at [738, 333] on div at bounding box center [573, 273] width 729 height 476
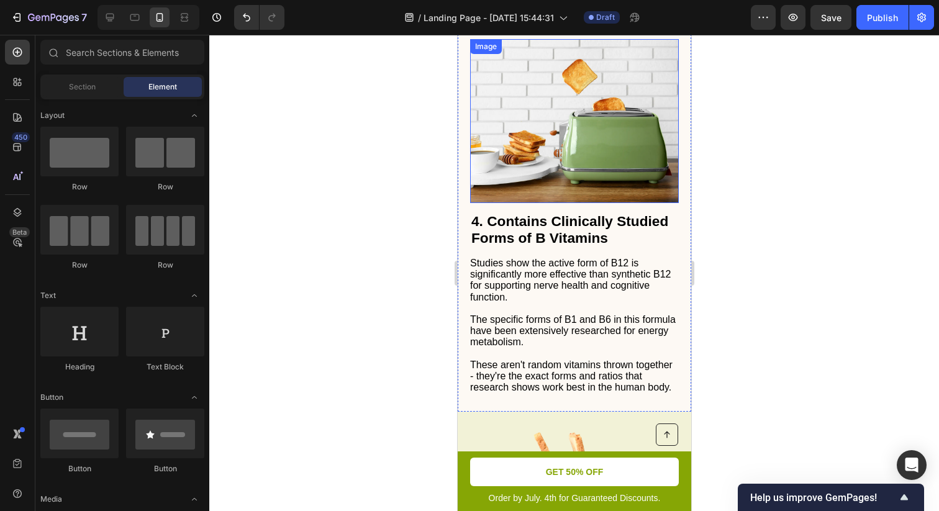
scroll to position [1423, 0]
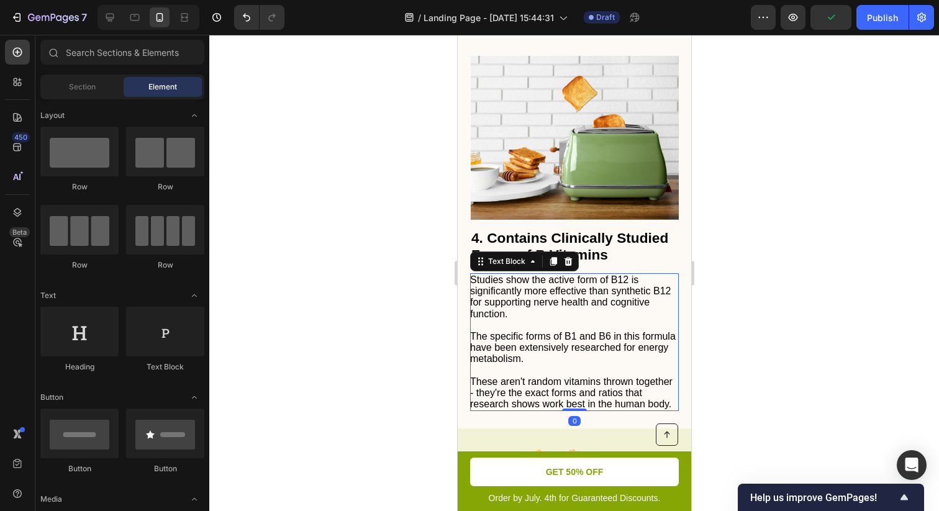
click at [589, 295] on span "Studies show the active form of B12 is significantly more effective than synthe…" at bounding box center [569, 296] width 201 height 45
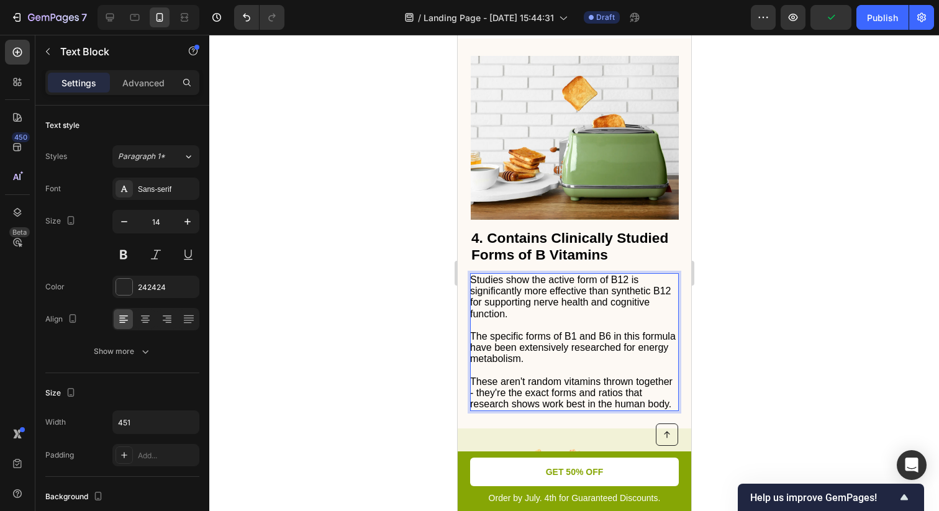
click at [599, 304] on span "Studies show the active form of B12 is significantly more effective than synthe…" at bounding box center [569, 296] width 201 height 45
click at [545, 289] on span "Studies show the active form of B12 is significantly more effective than synthe…" at bounding box center [569, 296] width 201 height 45
click at [575, 320] on p "Studies show our active form of B12 is significantly more effective than synthe…" at bounding box center [572, 296] width 207 height 45
click at [556, 342] on span "The specific forms of B1 and B6 in this formula have been extensively researche…" at bounding box center [571, 347] width 205 height 33
click at [544, 365] on p "The specific forms of B1 and B6 in this formula have been extensively researche…" at bounding box center [572, 348] width 207 height 34
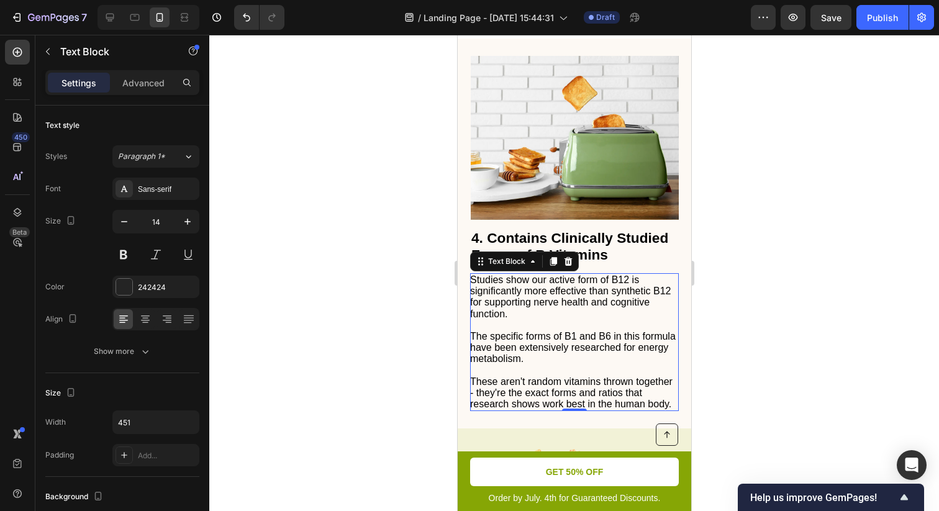
click at [783, 345] on div at bounding box center [573, 273] width 729 height 476
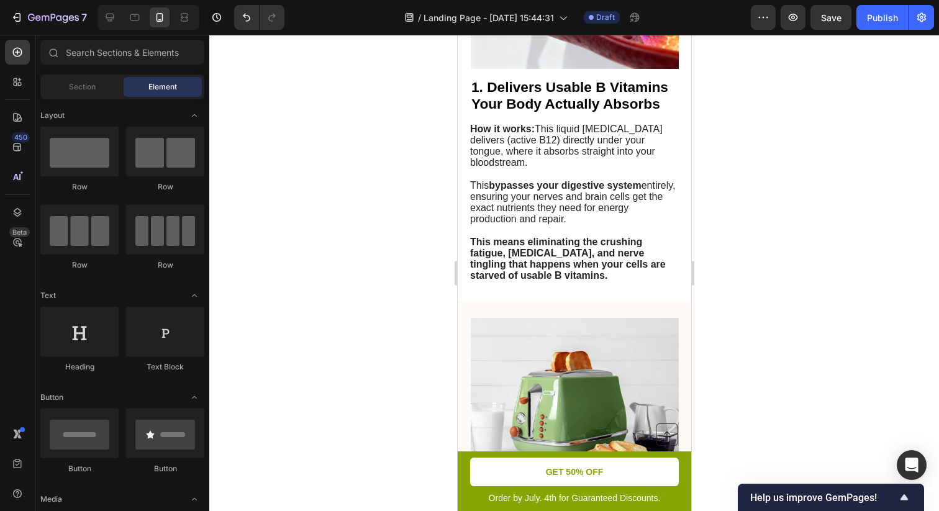
scroll to position [424, 0]
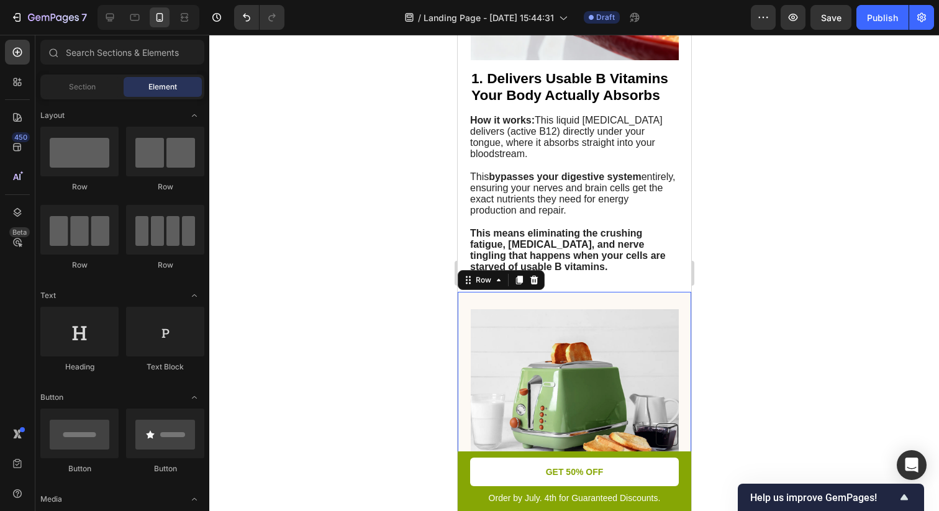
click at [575, 301] on div "2. Creates Real Energy That Lasts All Day Heading Your body turns food into ene…" at bounding box center [573, 470] width 233 height 356
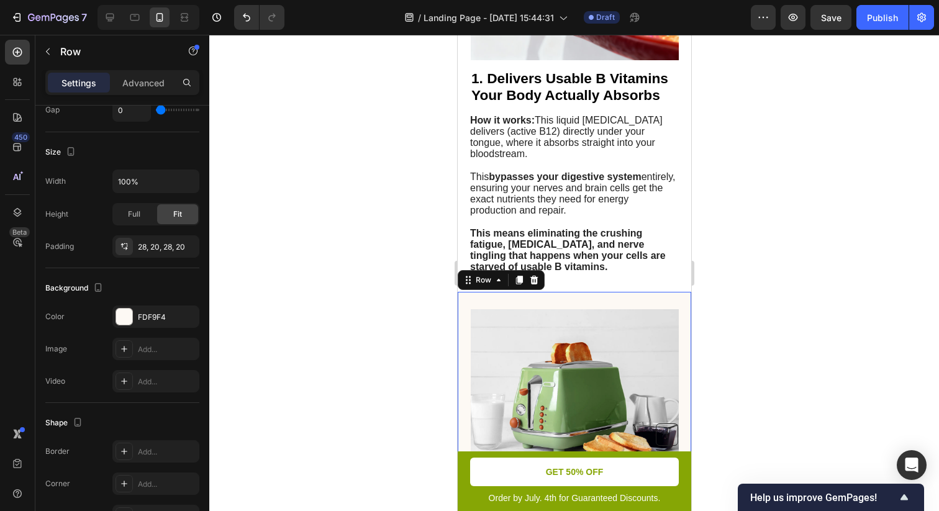
scroll to position [301, 0]
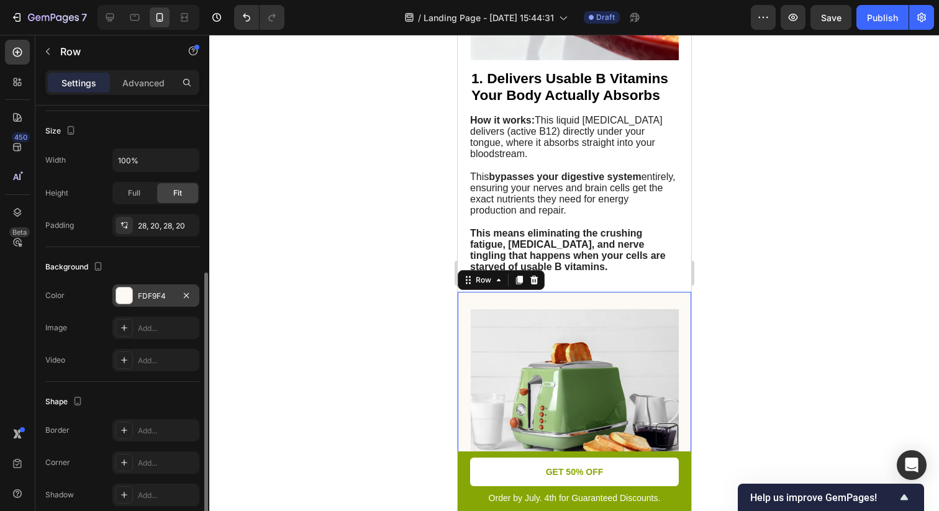
click at [150, 304] on div "FDF9F4" at bounding box center [155, 295] width 87 height 22
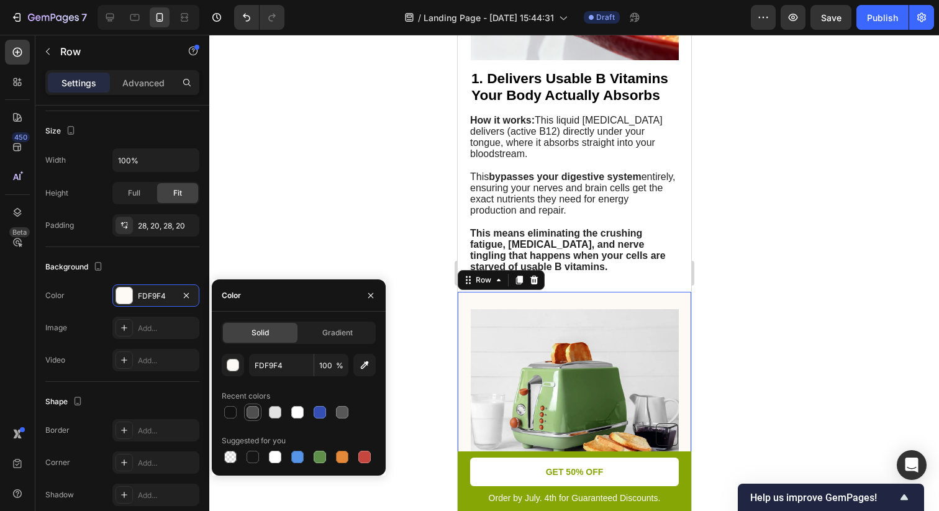
click at [250, 413] on div at bounding box center [252, 412] width 12 height 12
type input "4F4F4F"
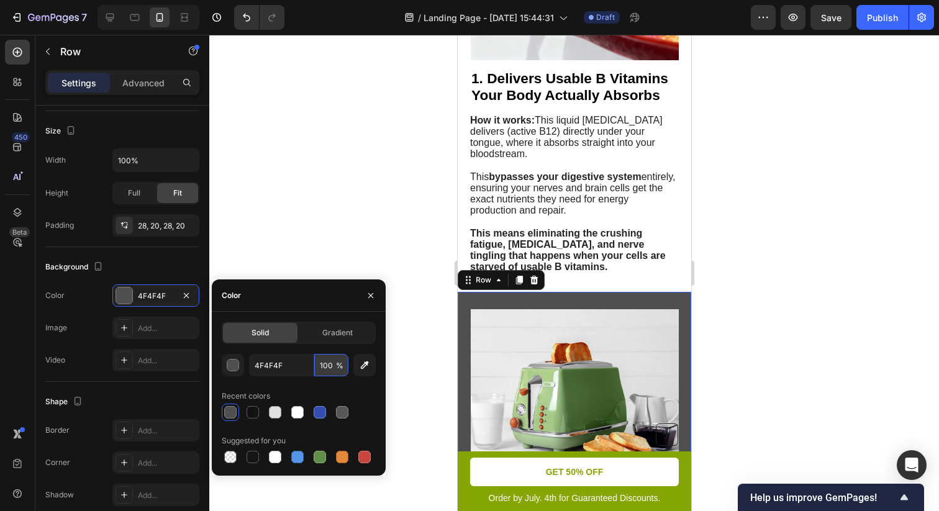
click at [335, 366] on input "100" at bounding box center [331, 365] width 34 height 22
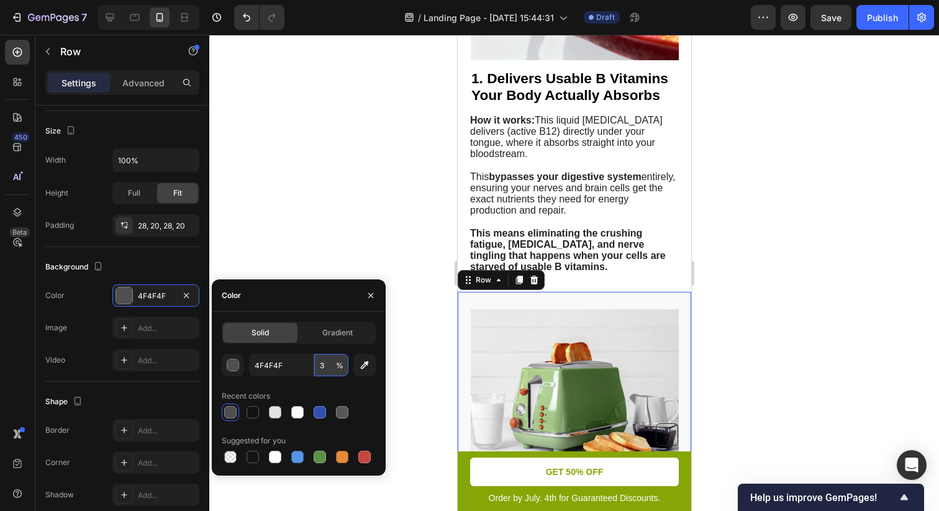
type input "30"
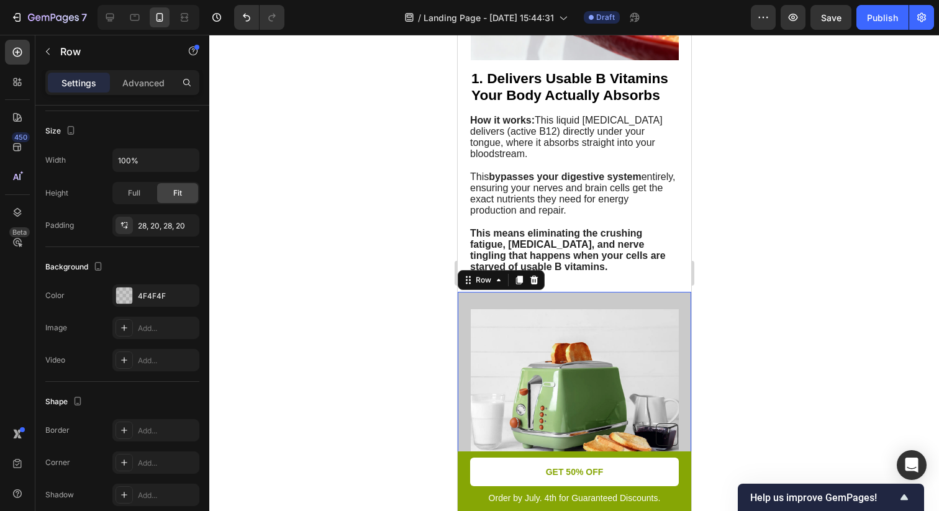
click at [829, 317] on div at bounding box center [573, 273] width 729 height 476
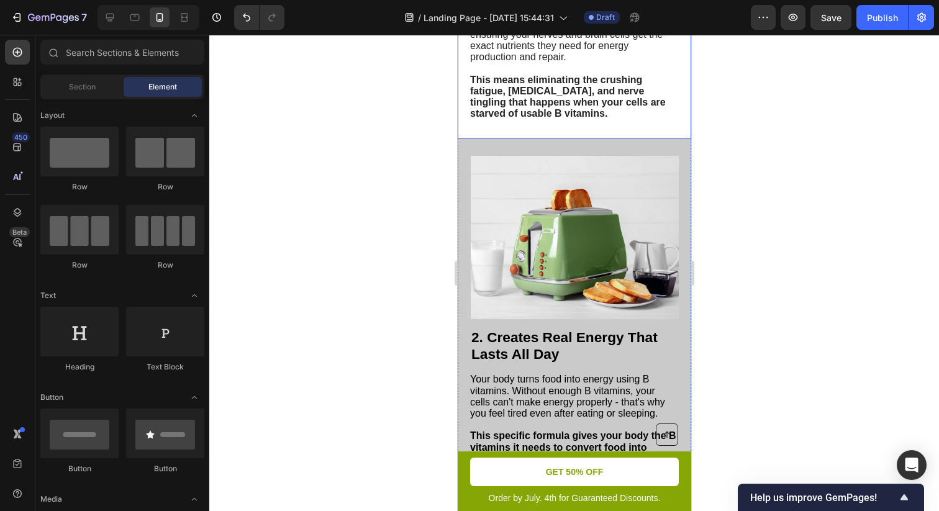
scroll to position [587, 0]
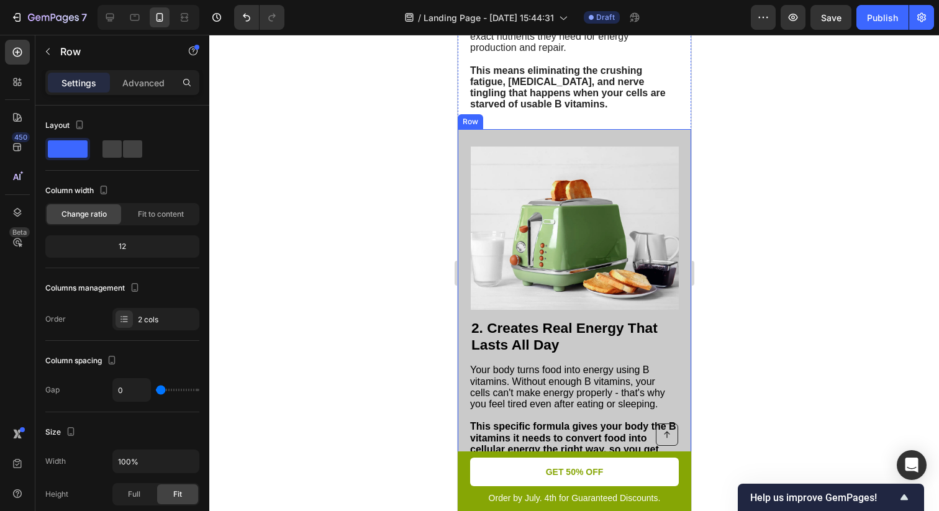
click at [563, 139] on div "2. Creates Real Energy That Lasts All Day Heading Your body turns food into ene…" at bounding box center [573, 307] width 233 height 356
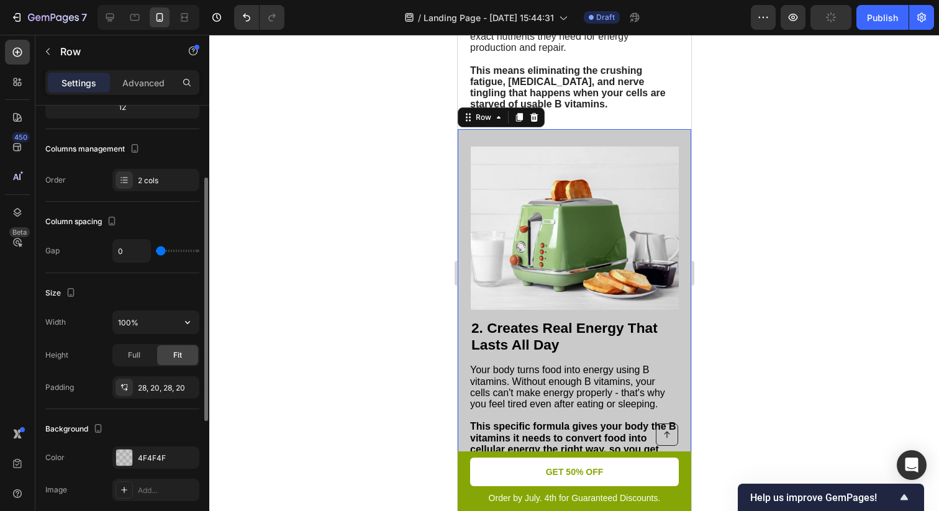
scroll to position [140, 0]
click at [158, 473] on div "The changes might be hidden by the video. Color 4F4F4F Image Add... Video Add..." at bounding box center [122, 489] width 154 height 87
click at [158, 459] on div "4F4F4F" at bounding box center [156, 457] width 36 height 11
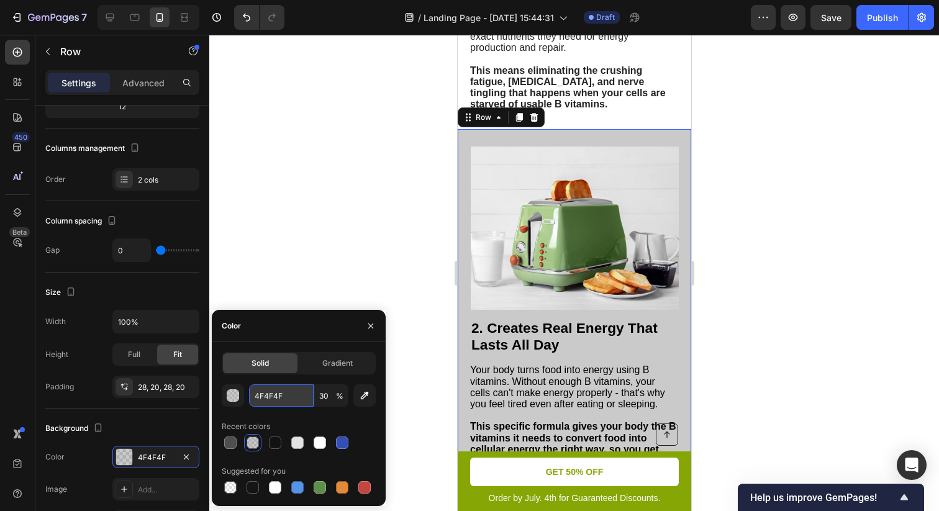
click at [302, 395] on input "4F4F4F" at bounding box center [281, 395] width 65 height 22
click at [331, 394] on input "30" at bounding box center [331, 395] width 34 height 22
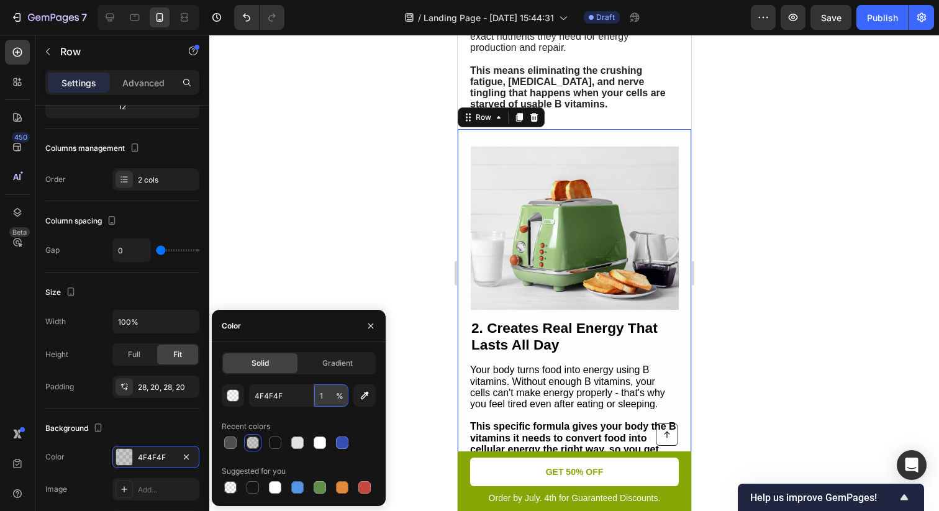
type input "15"
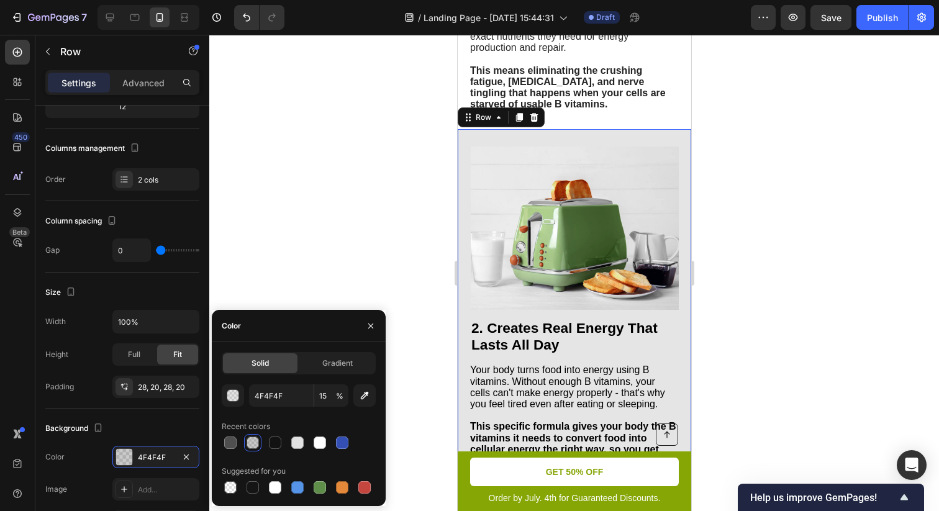
click at [795, 267] on div at bounding box center [573, 273] width 729 height 476
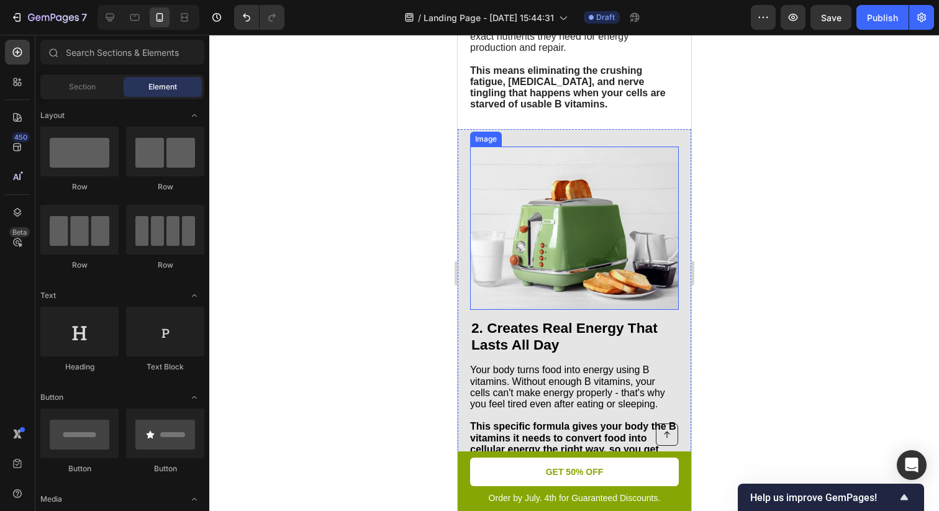
click at [593, 142] on div "2. Creates Real Energy That Lasts All Day Heading Your body turns food into ene…" at bounding box center [573, 307] width 233 height 356
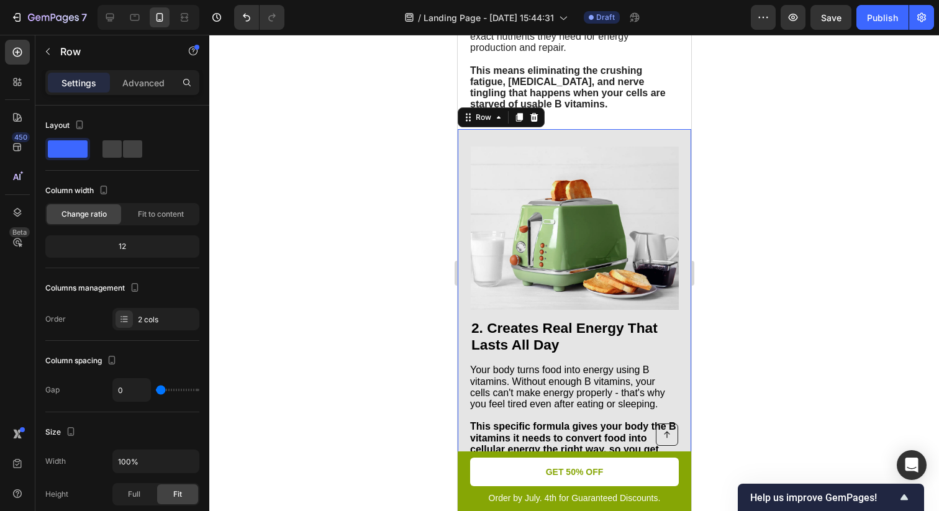
click at [505, 140] on div "2. Creates Real Energy That Lasts All Day Heading Your body turns food into ene…" at bounding box center [573, 307] width 233 height 356
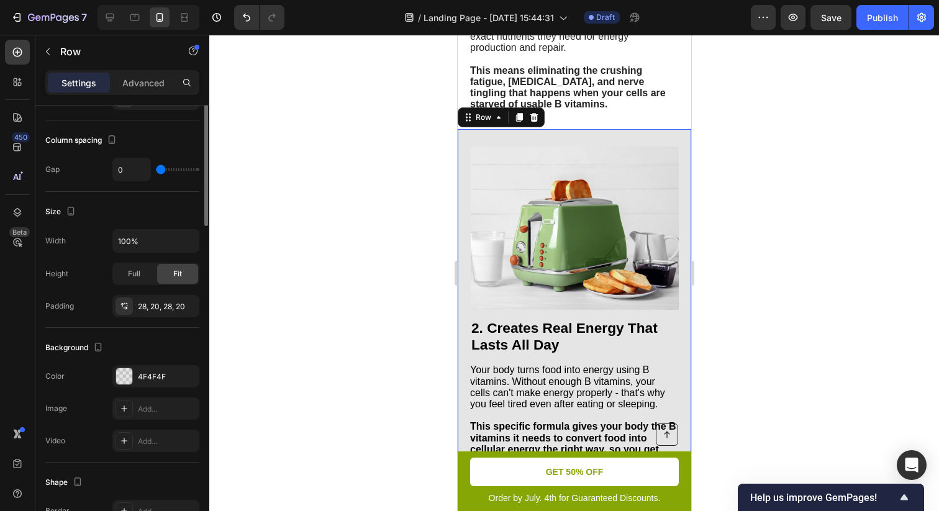
scroll to position [230, 0]
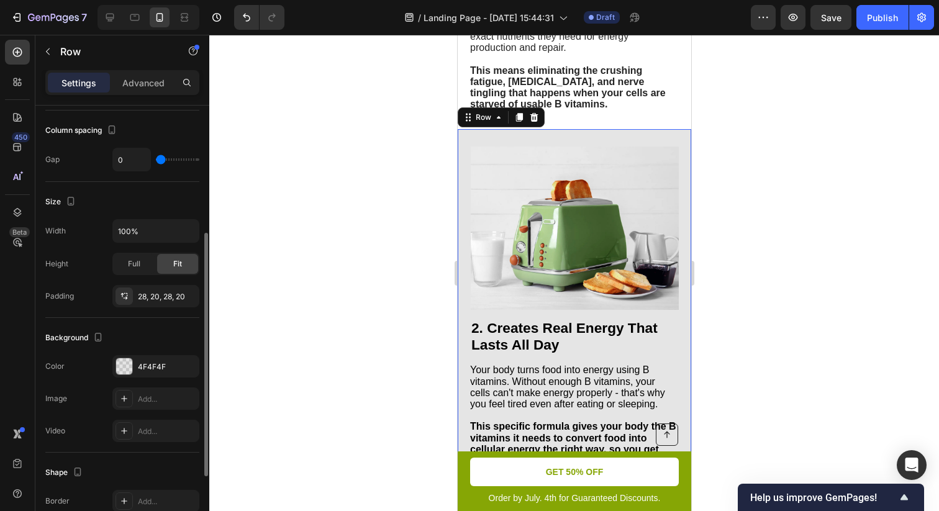
click at [160, 353] on div "Background The changes might be hidden by the video. Color 4F4F4F Image Add... …" at bounding box center [122, 385] width 154 height 135
click at [160, 367] on div "4F4F4F" at bounding box center [156, 366] width 36 height 11
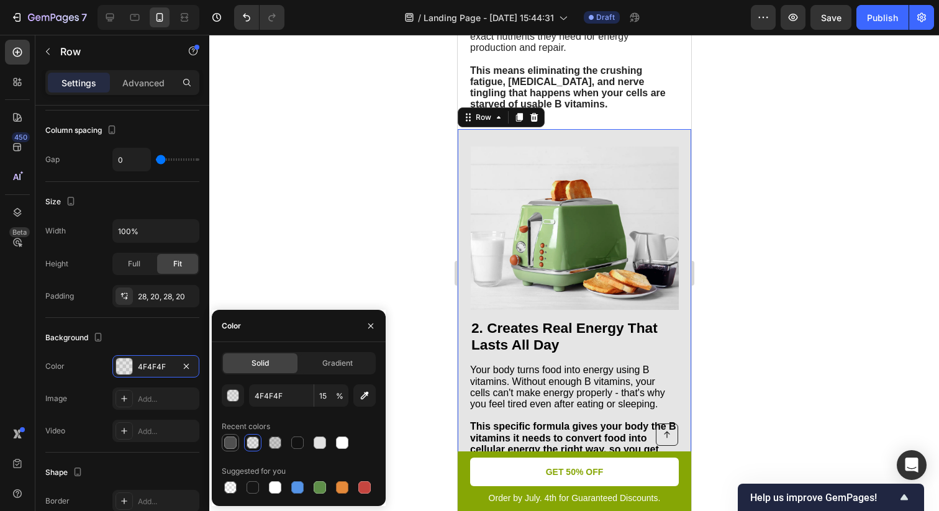
click at [231, 443] on div at bounding box center [230, 442] width 12 height 12
type input "100"
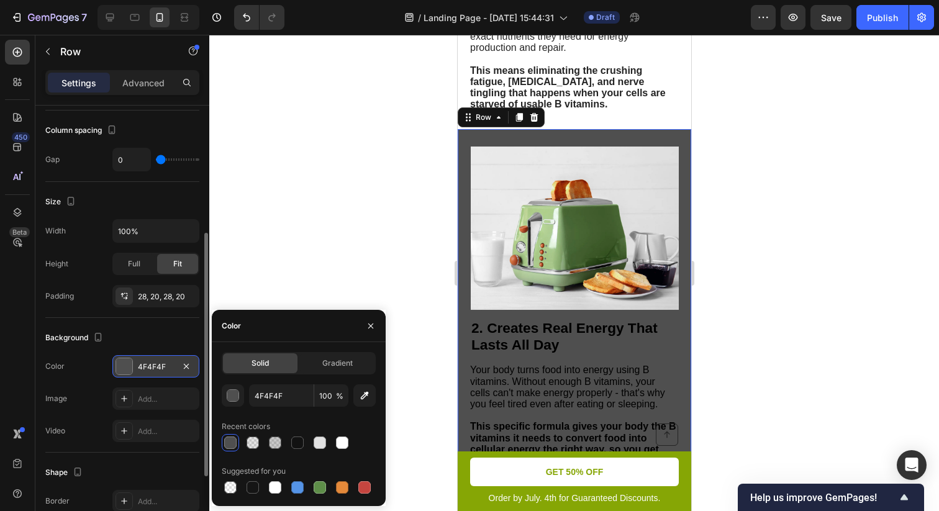
click at [124, 364] on div at bounding box center [124, 366] width 16 height 16
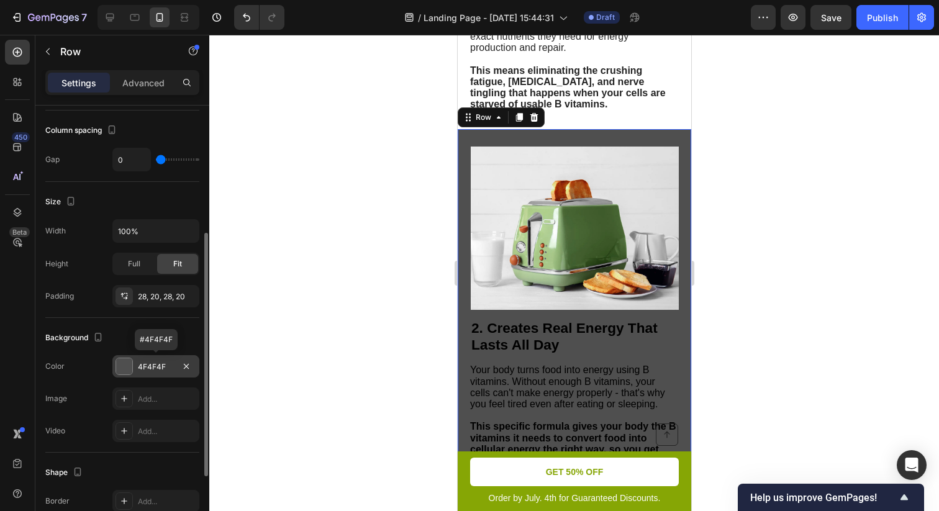
click at [124, 364] on div at bounding box center [124, 366] width 16 height 16
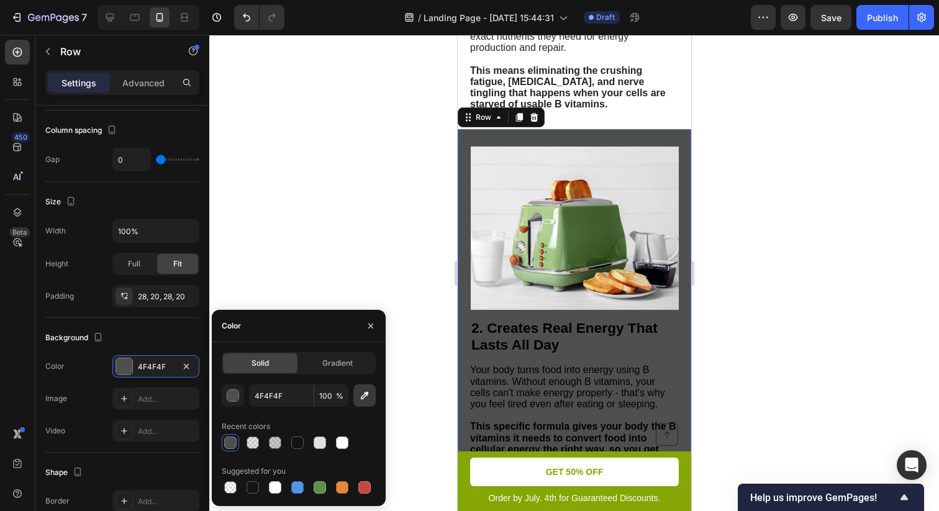
click at [363, 392] on icon "button" at bounding box center [364, 395] width 12 height 12
type input "F9F9F9"
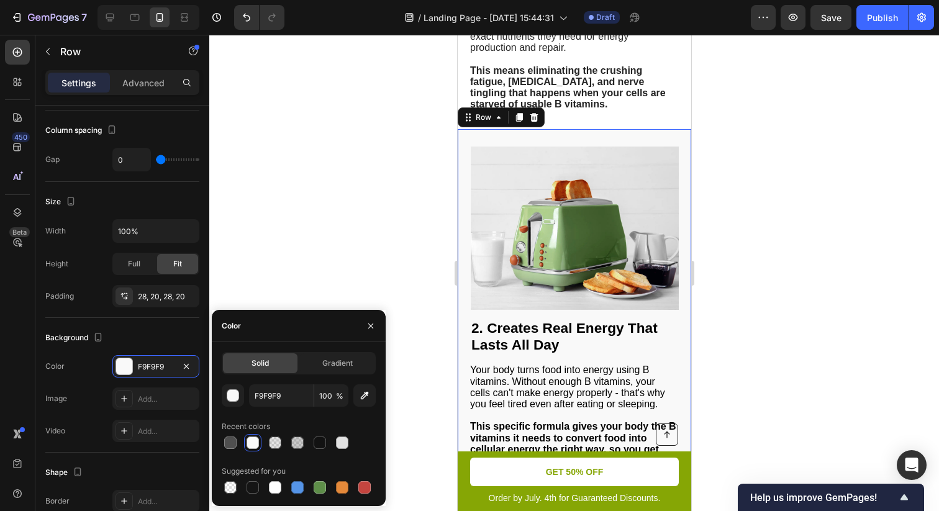
drag, startPoint x: 229, startPoint y: 221, endPoint x: 749, endPoint y: 243, distance: 520.1
click at [749, 243] on div at bounding box center [573, 273] width 729 height 476
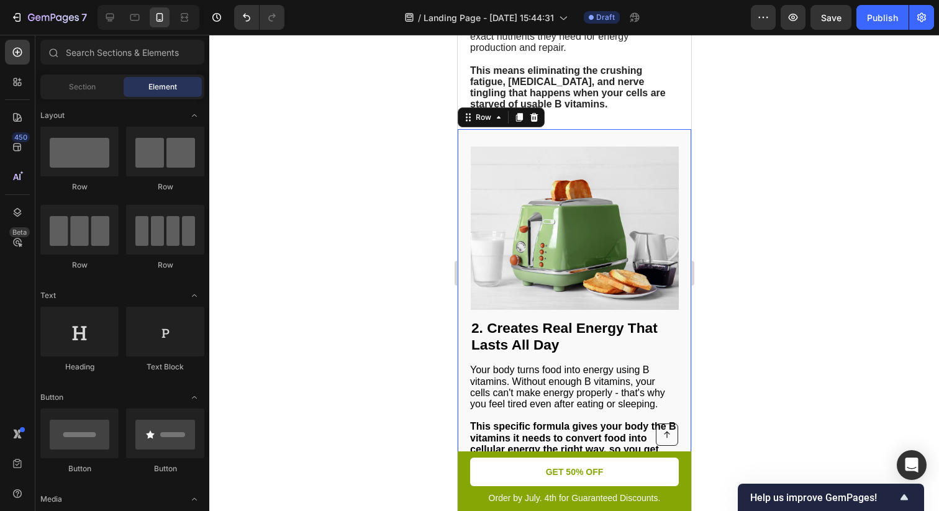
click at [638, 145] on div "2. Creates Real Energy That Lasts All Day Heading Your body turns food into ene…" at bounding box center [573, 307] width 233 height 356
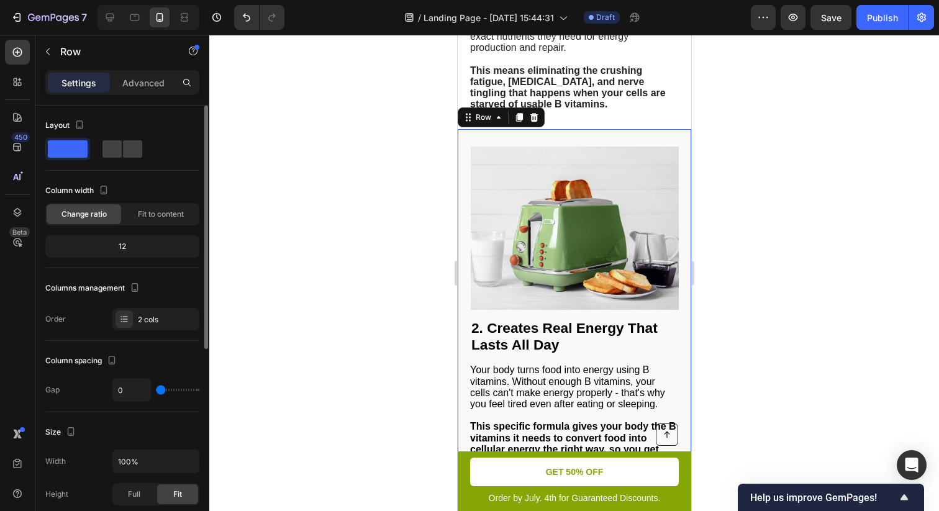
scroll to position [356, 0]
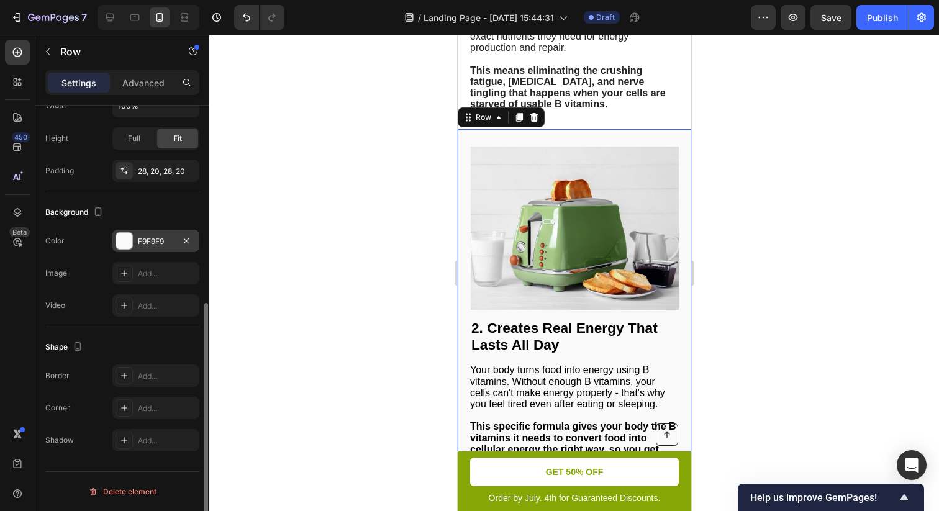
click at [147, 242] on div "F9F9F9" at bounding box center [156, 241] width 36 height 11
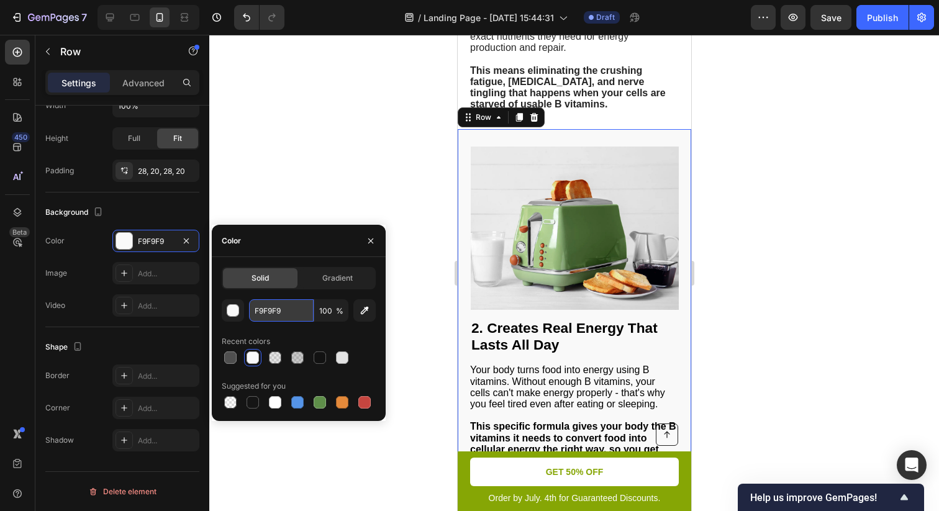
click at [282, 312] on input "F9F9F9" at bounding box center [281, 310] width 65 height 22
click at [744, 204] on div at bounding box center [573, 273] width 729 height 476
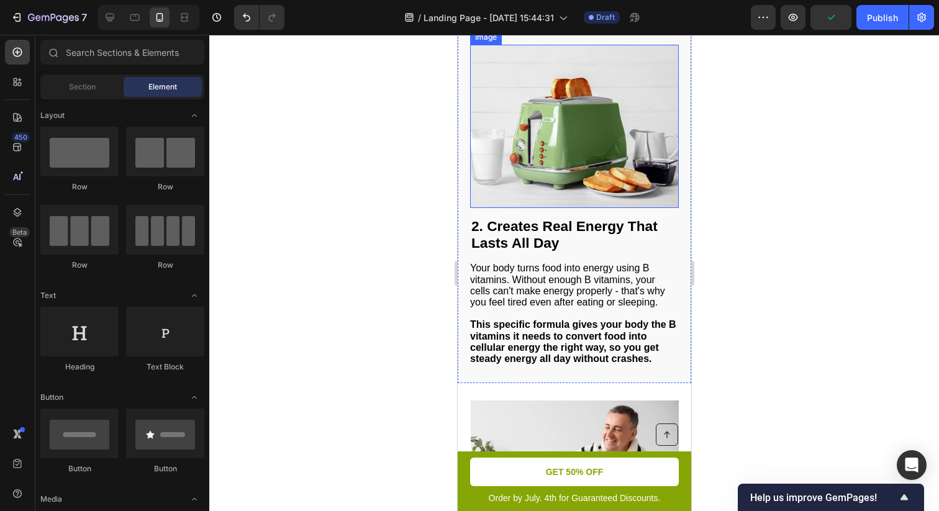
scroll to position [689, 0]
click at [753, 174] on div at bounding box center [573, 273] width 729 height 476
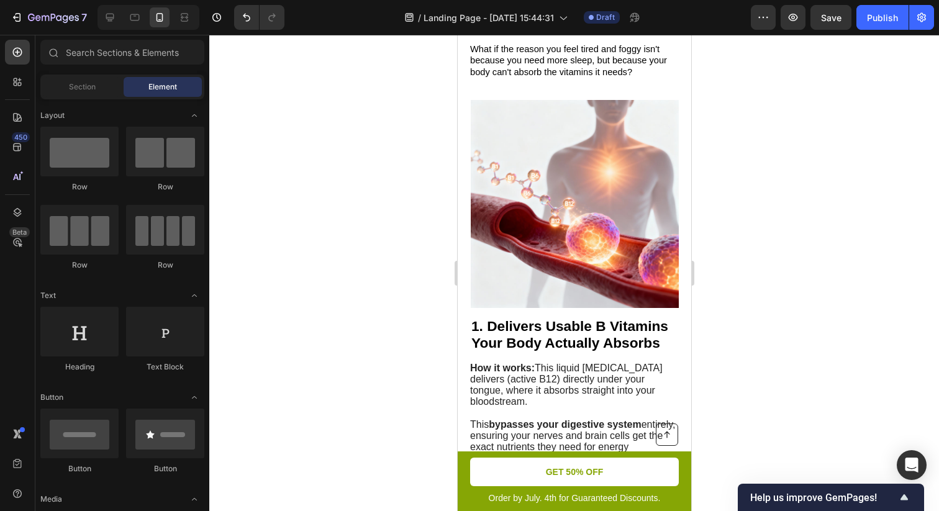
scroll to position [0, 0]
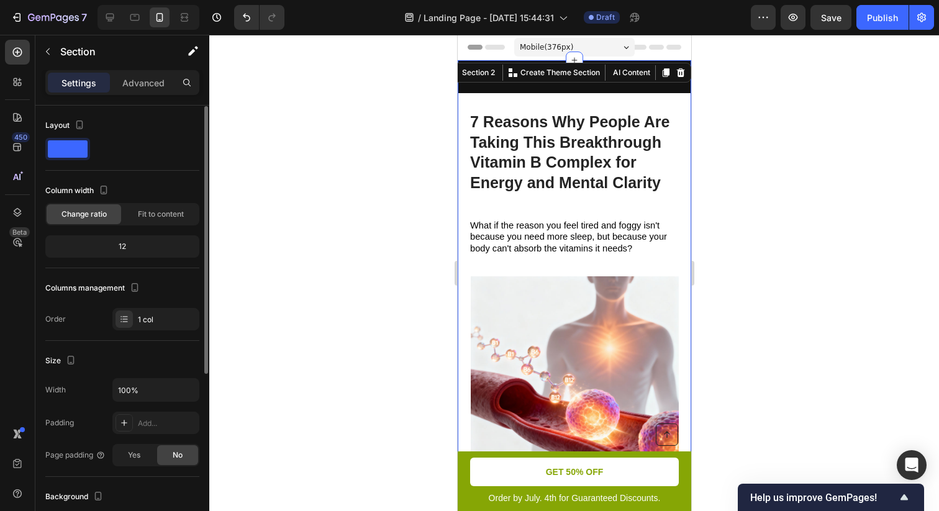
scroll to position [284, 0]
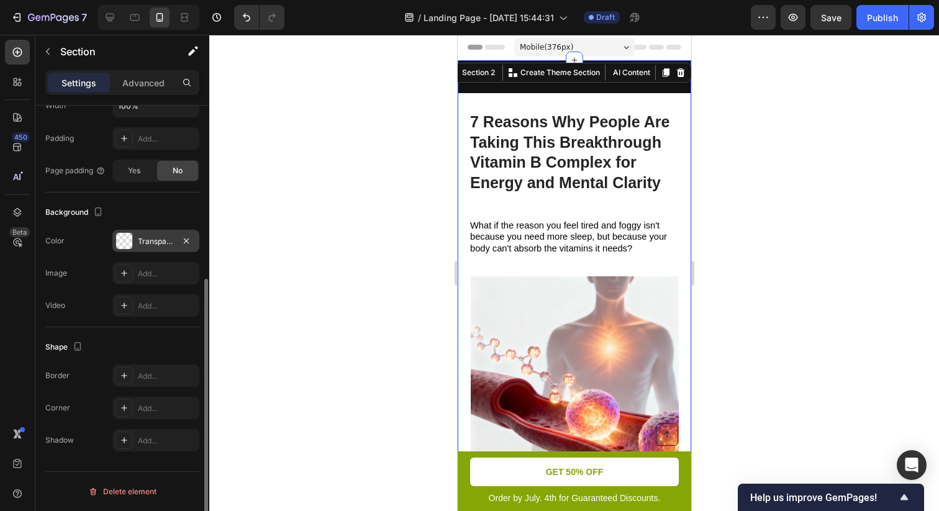
click at [148, 233] on div "Transparent" at bounding box center [155, 241] width 87 height 22
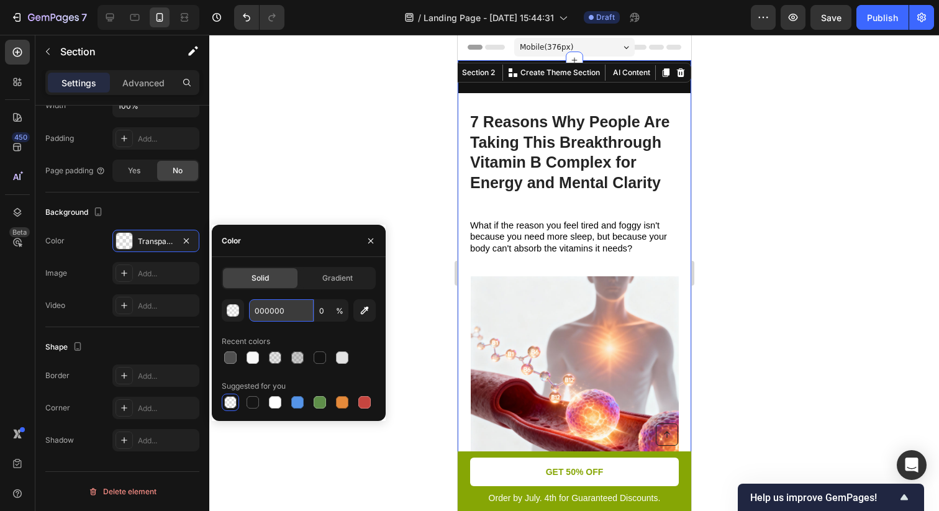
click at [289, 315] on input "000000" at bounding box center [281, 310] width 65 height 22
paste input "F9F9F9"
type input "F9F9F9"
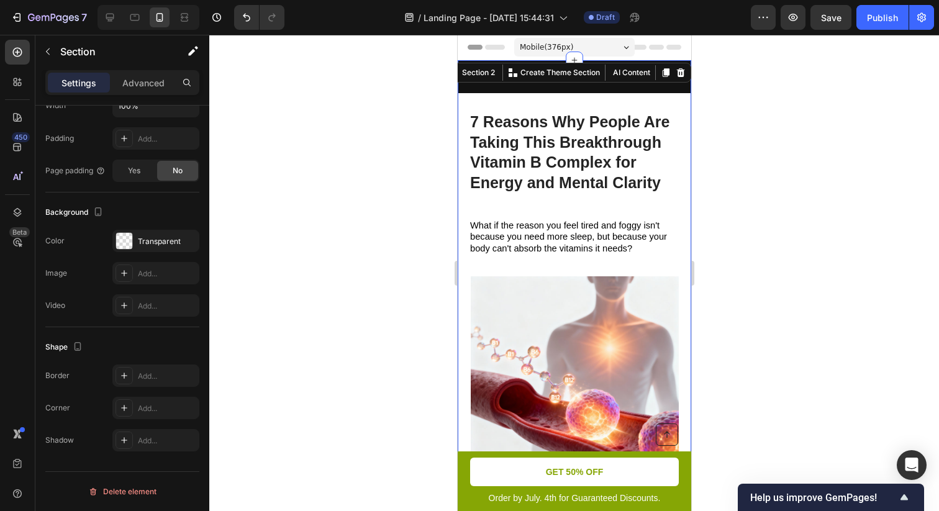
click at [777, 247] on div at bounding box center [573, 273] width 729 height 476
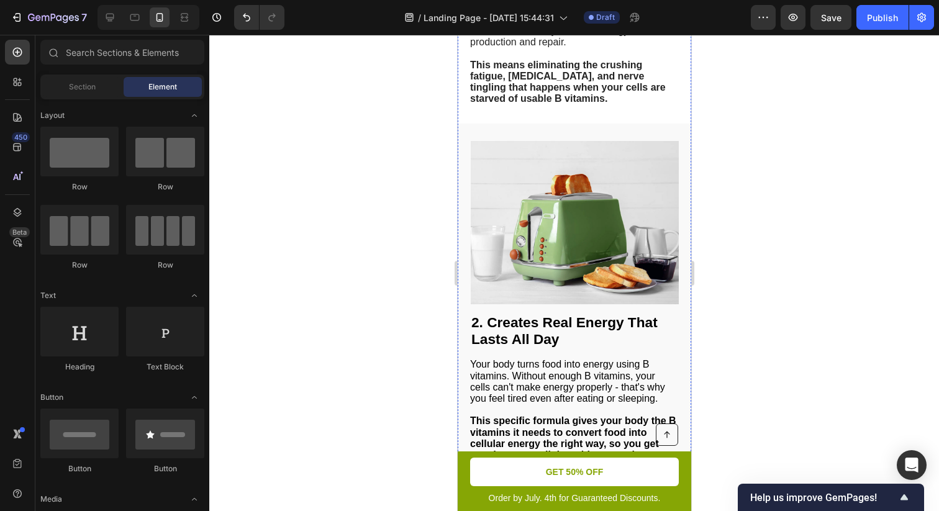
scroll to position [542, 0]
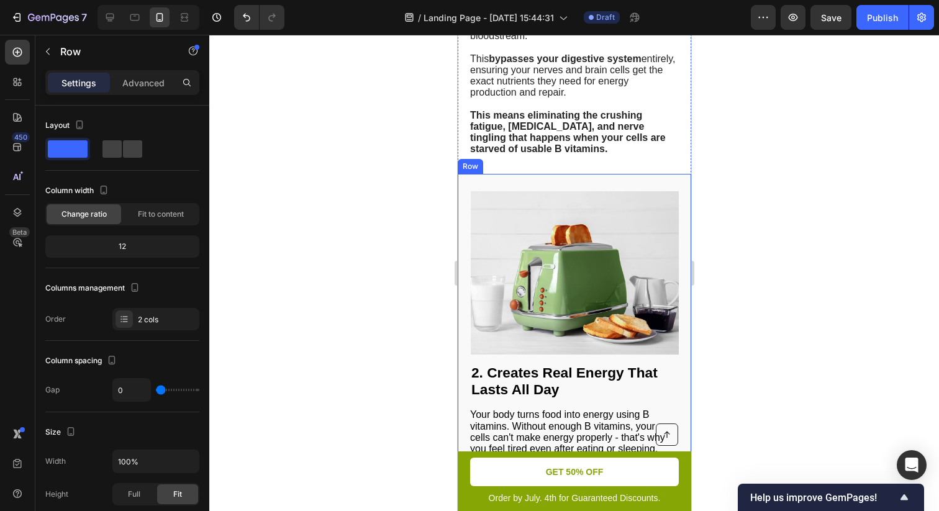
click at [656, 184] on div "2. Creates Real Energy That Lasts All Day Heading Your body turns food into ene…" at bounding box center [573, 352] width 233 height 356
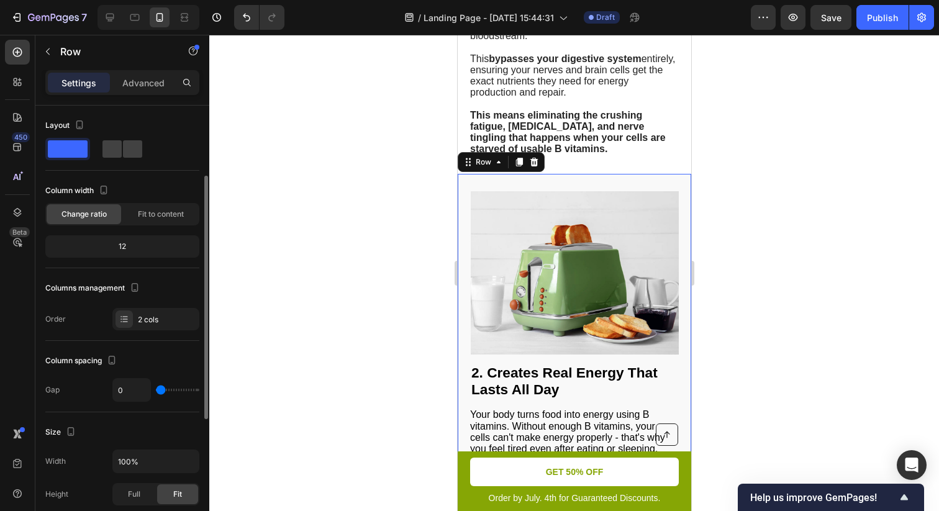
scroll to position [356, 0]
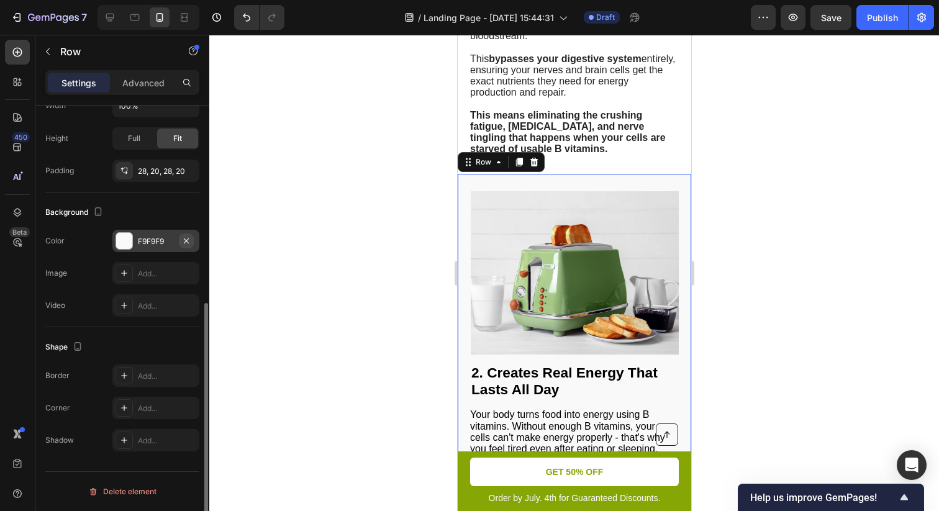
click at [187, 240] on icon "button" at bounding box center [186, 241] width 10 height 10
click at [358, 203] on div at bounding box center [573, 273] width 729 height 476
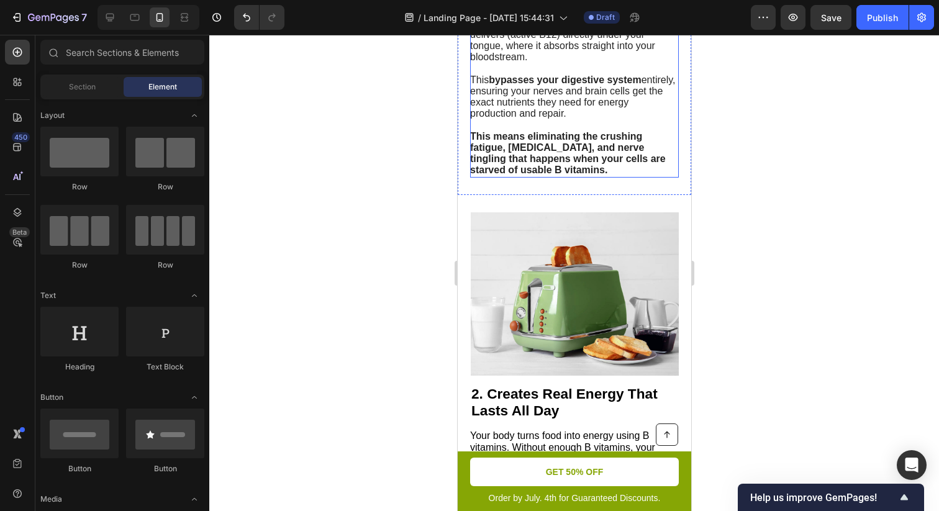
scroll to position [638, 0]
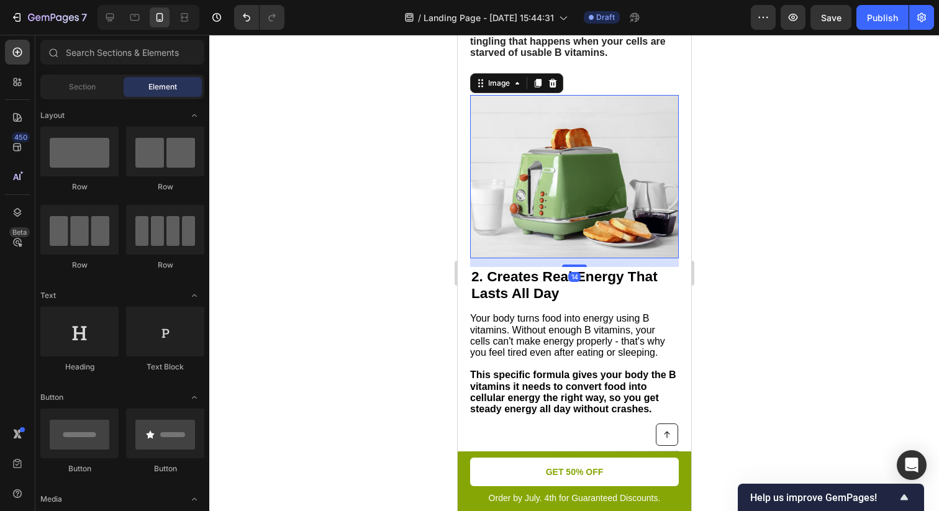
click at [547, 215] on img at bounding box center [574, 177] width 208 height 164
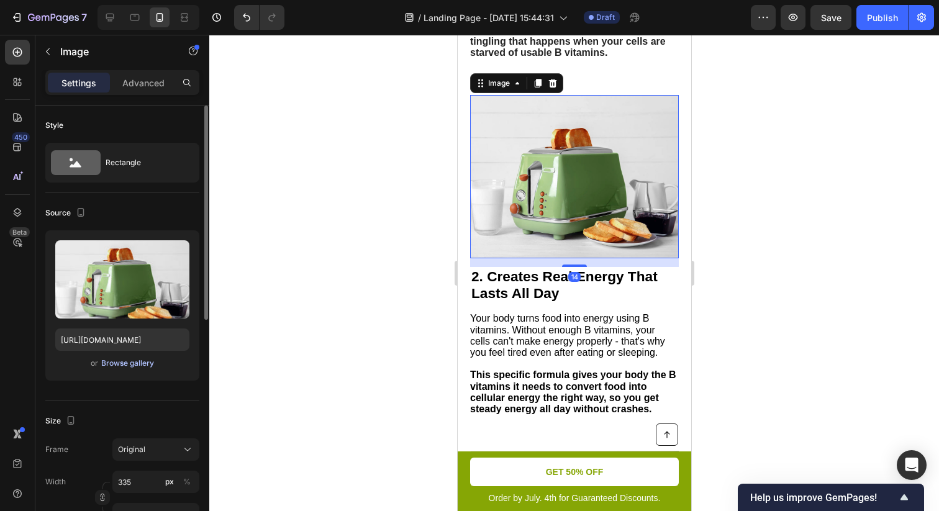
click at [126, 364] on div "Browse gallery" at bounding box center [127, 363] width 53 height 11
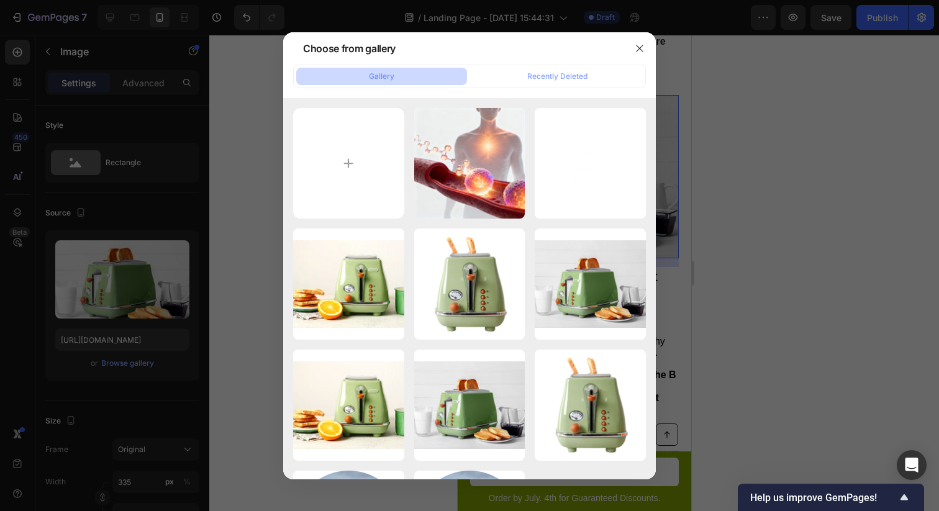
type input "C:\fakepath\219a2e1e-a58e-4176-bab9-c860dc8f3b7b.png"
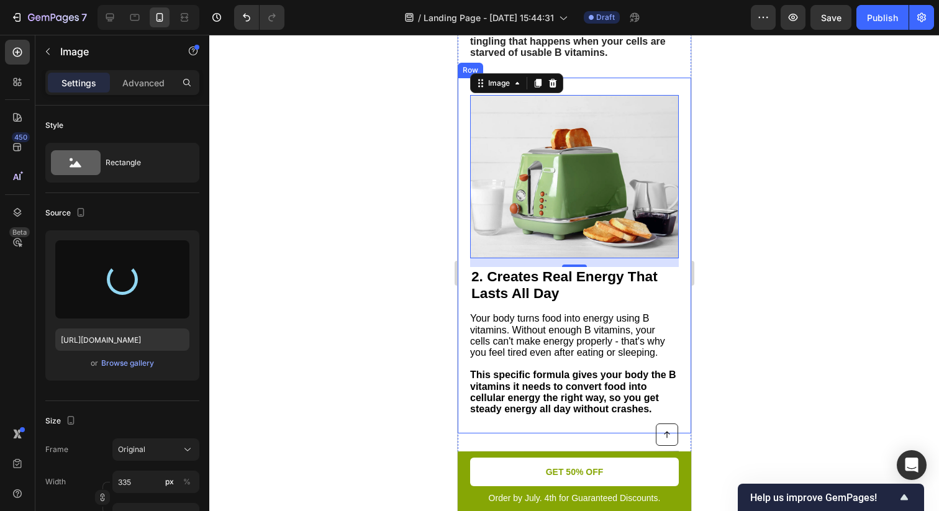
type input "[URL][DOMAIN_NAME]"
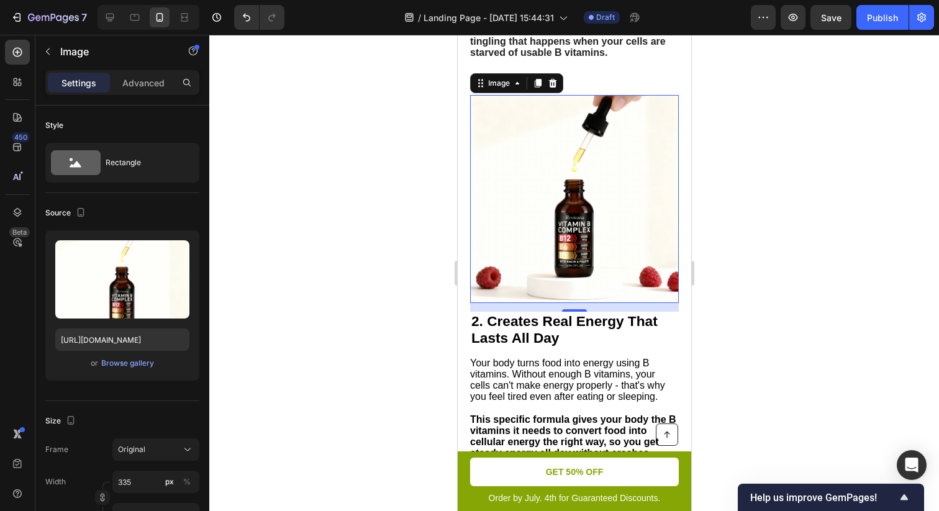
click at [762, 204] on div at bounding box center [573, 273] width 729 height 476
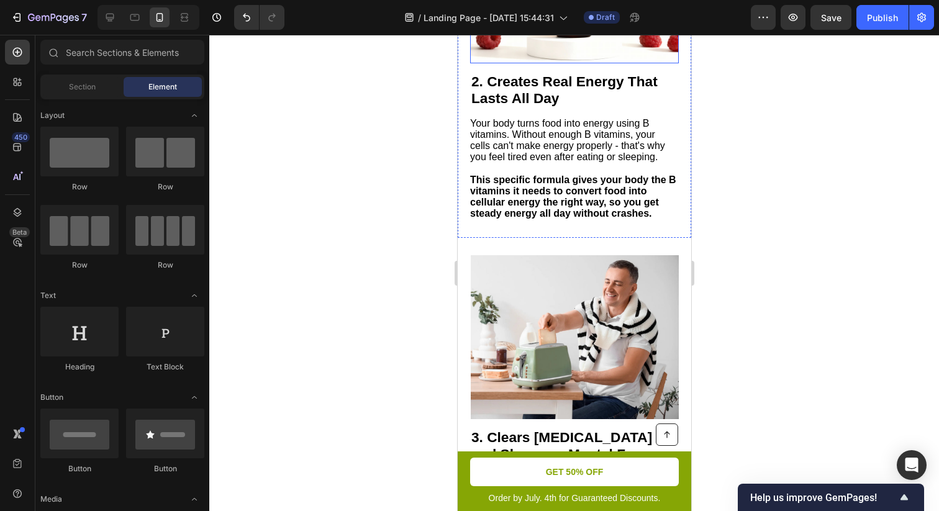
scroll to position [955, 0]
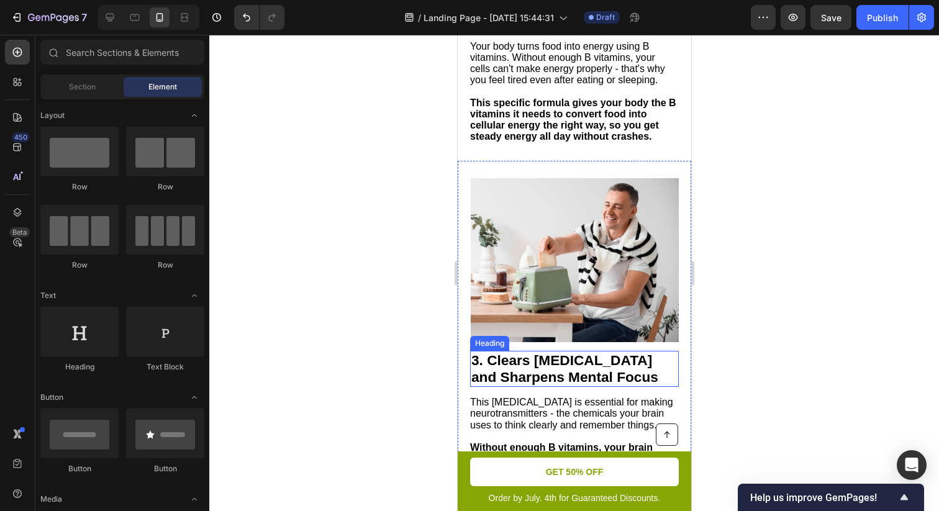
click at [576, 377] on strong "3. Clears Brain Fog and Sharpens Mental Focus" at bounding box center [564, 368] width 187 height 33
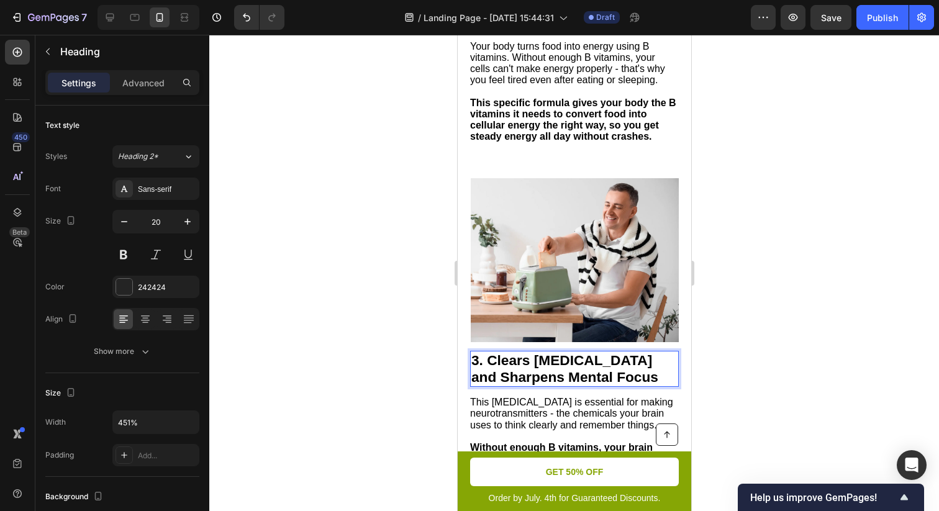
click at [528, 366] on strong "3. Clears Brain Fog and Sharpens Mental Focus" at bounding box center [564, 368] width 187 height 33
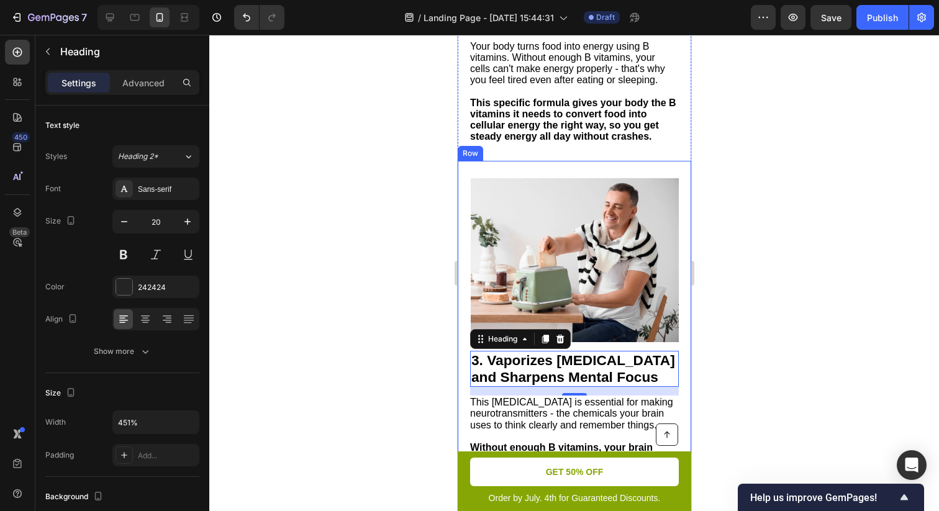
click at [743, 273] on div at bounding box center [573, 273] width 729 height 476
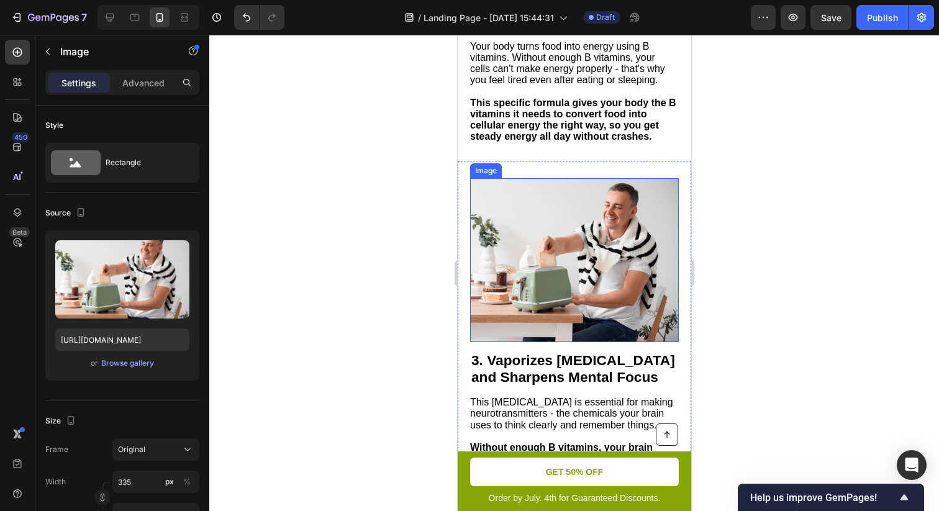
click at [559, 317] on img at bounding box center [574, 260] width 208 height 164
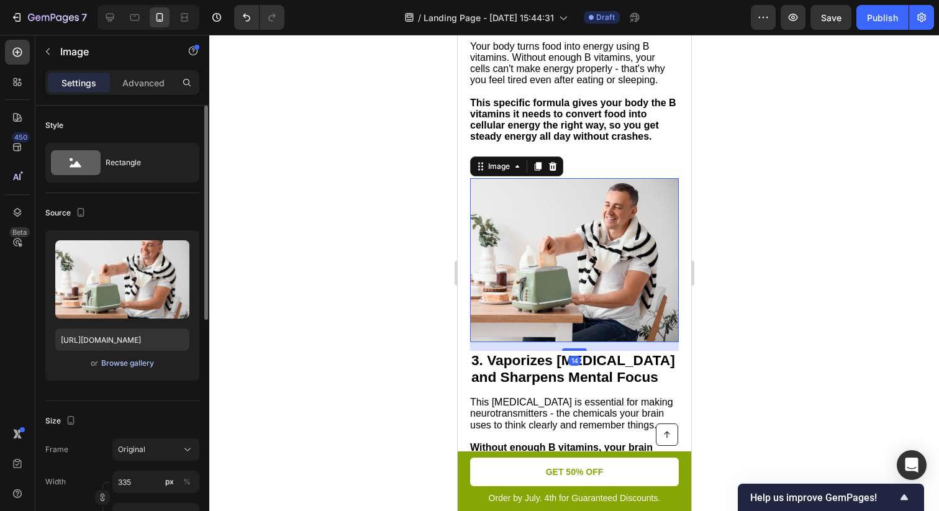
click at [135, 365] on div "Browse gallery" at bounding box center [127, 363] width 53 height 11
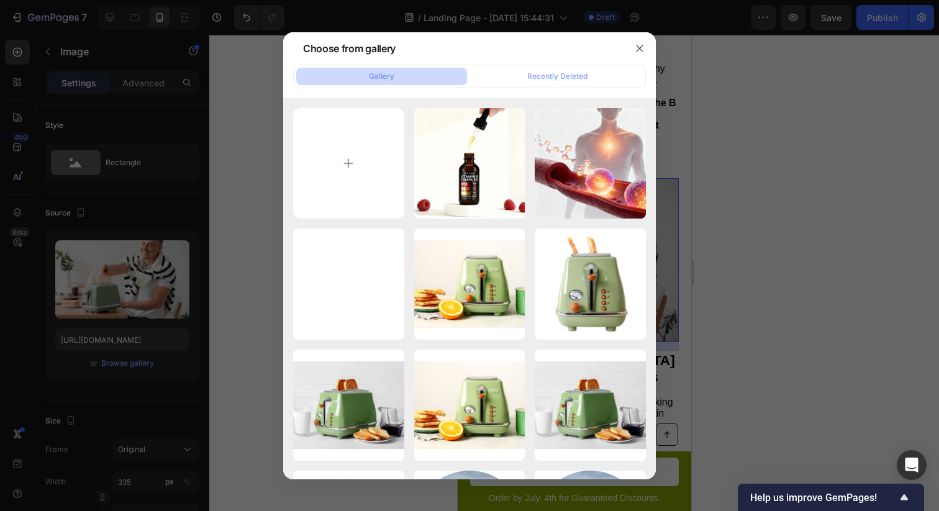
type input "C:\fakepath\3290d65a-b7b4-4280-9fd7-c1a3e7a0cbfb.png"
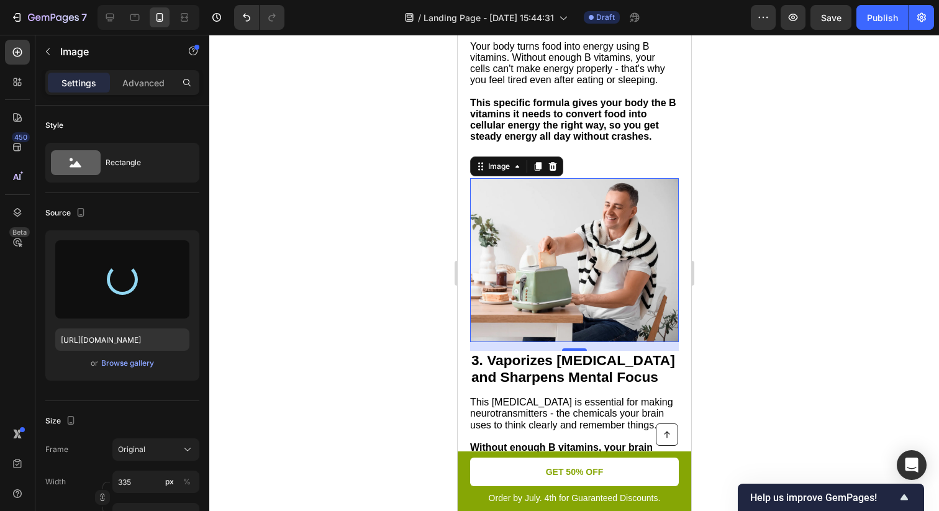
type input "[URL][DOMAIN_NAME]"
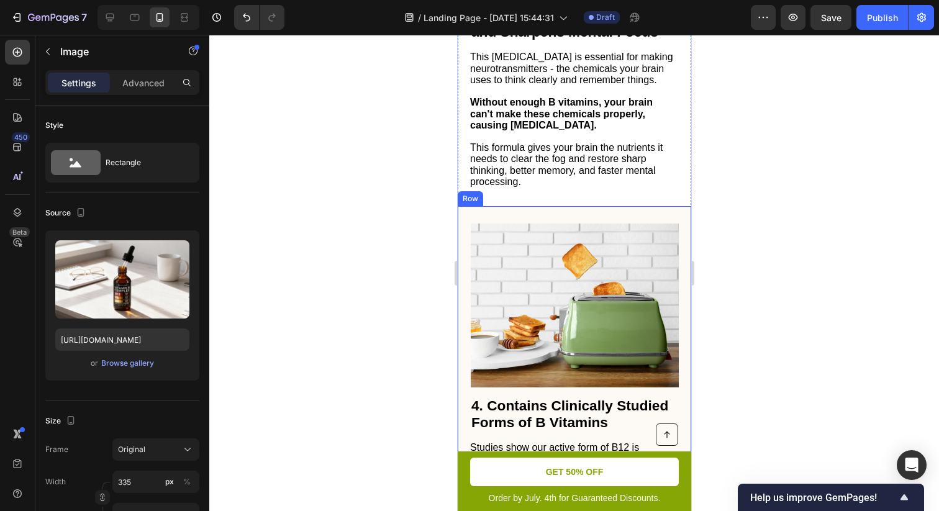
scroll to position [1343, 0]
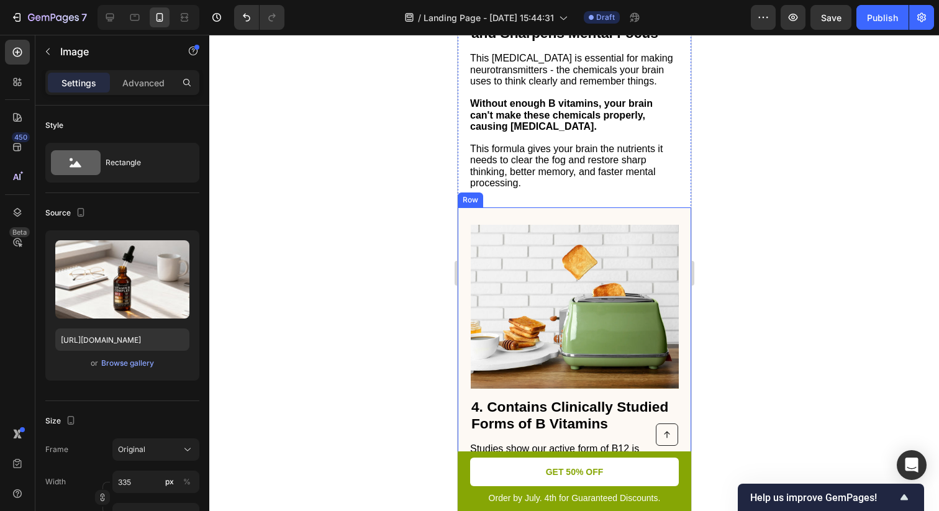
click at [626, 227] on div "4. Contains Clinically Studied Forms of B Vitamins Heading Studies show our act…" at bounding box center [573, 402] width 233 height 390
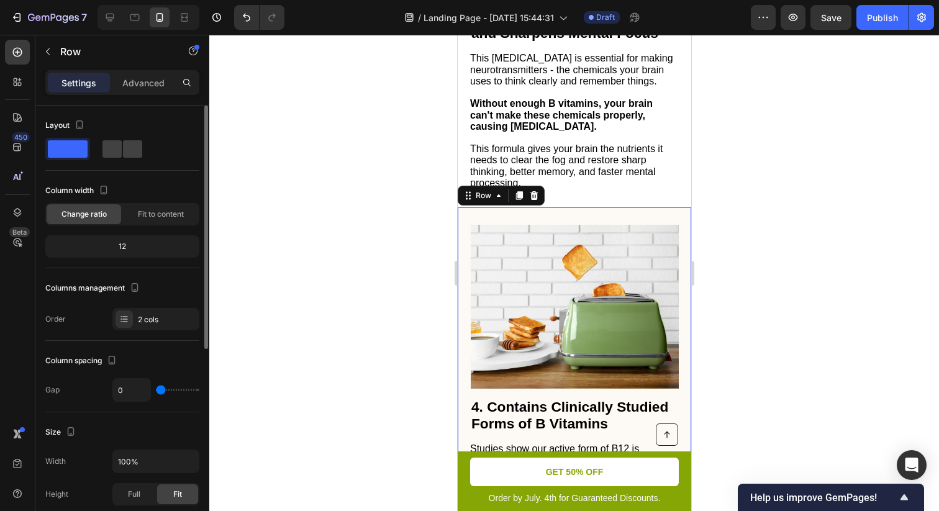
scroll to position [356, 0]
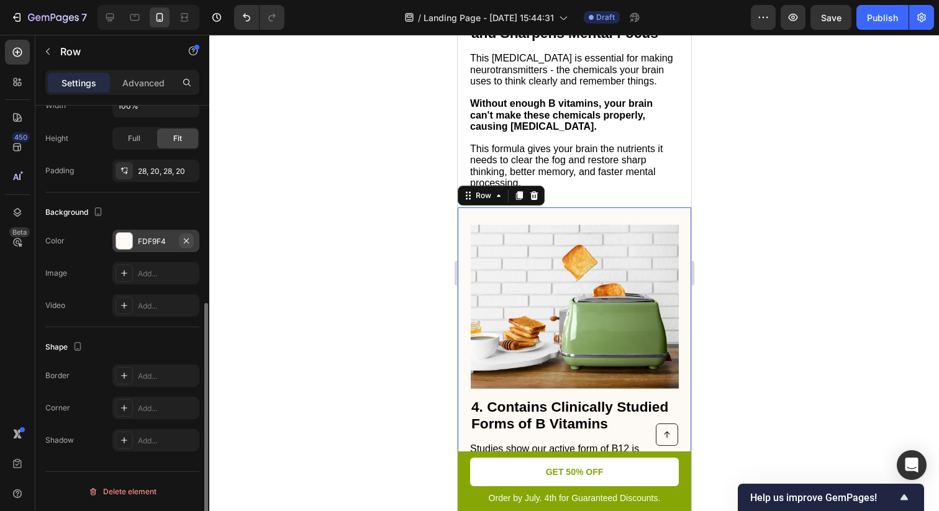
click at [186, 238] on icon "button" at bounding box center [186, 241] width 10 height 10
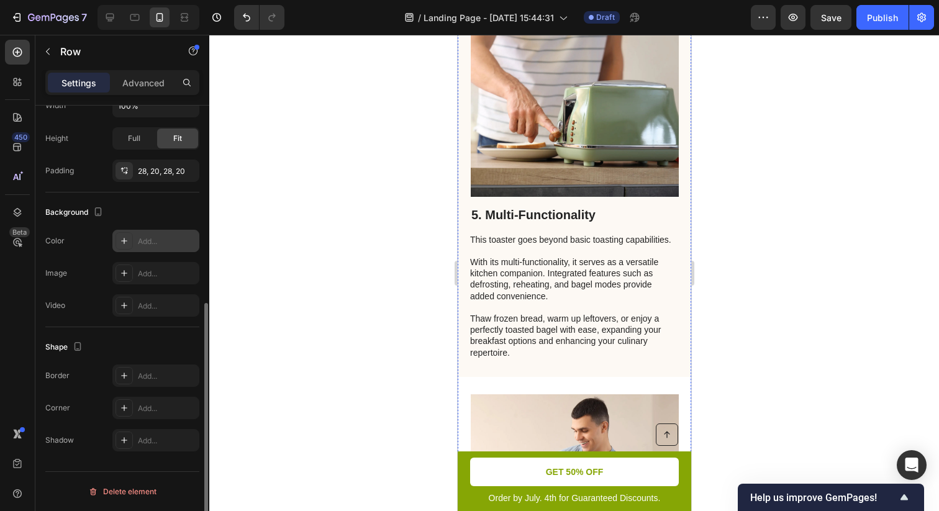
scroll to position [2409, 0]
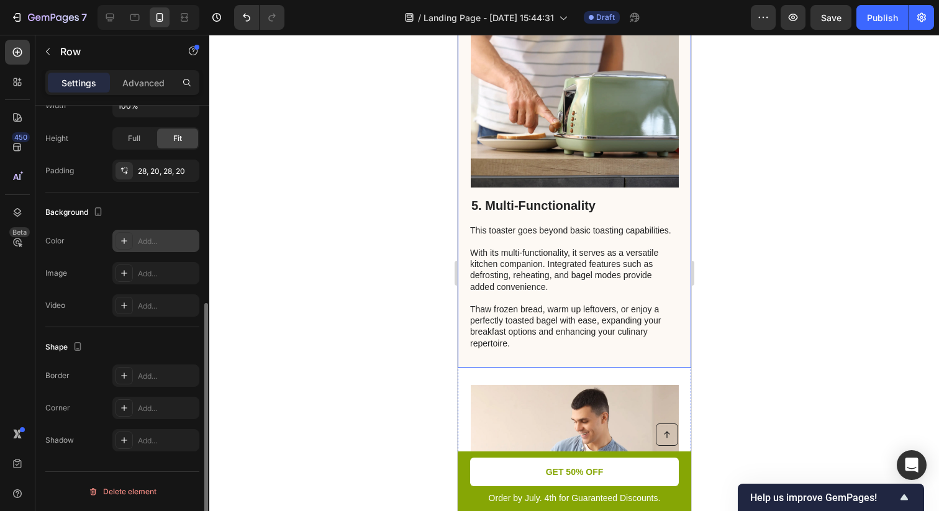
click at [572, 359] on div "5. Multi-Functionality Heading This toaster goes beyond basic toasting capabili…" at bounding box center [573, 186] width 233 height 361
click at [186, 239] on icon "button" at bounding box center [186, 240] width 5 height 5
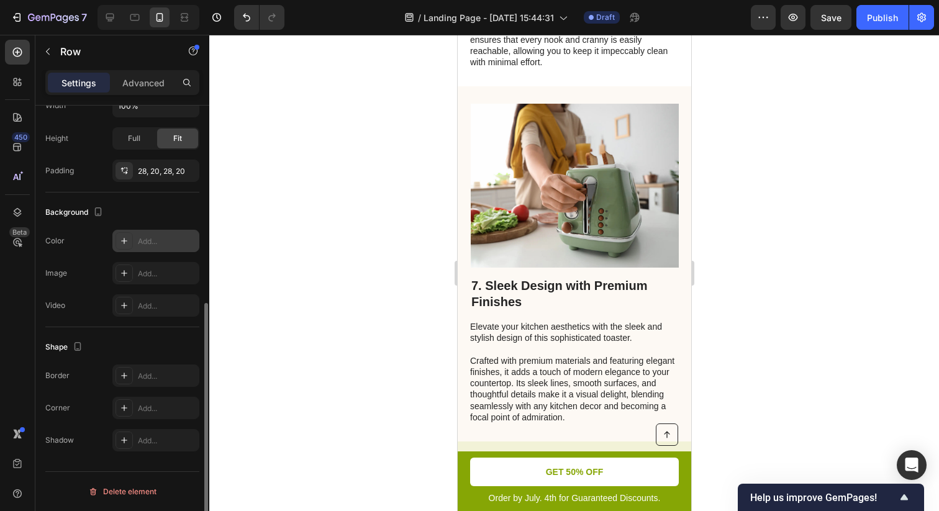
scroll to position [3042, 0]
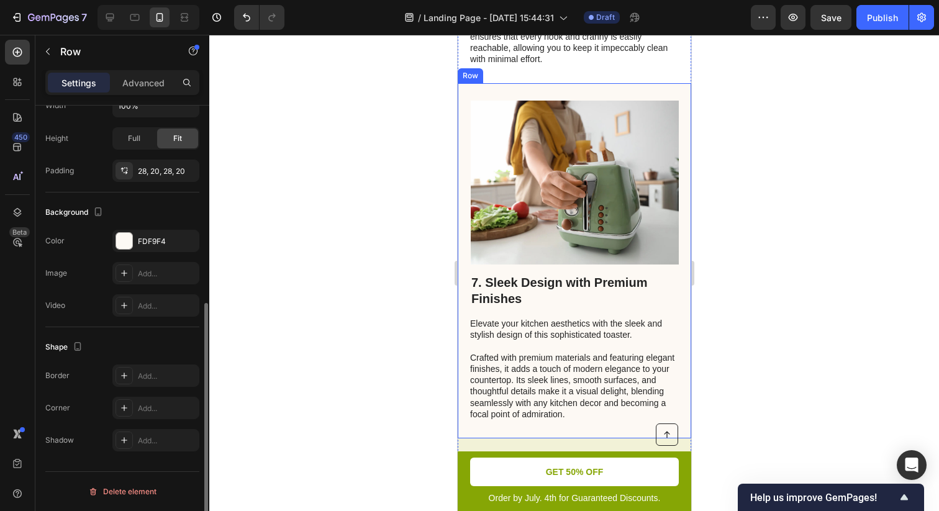
click at [537, 91] on div "7. Sleek Design with Premium Finishes Heading Elevate your kitchen aesthetics w…" at bounding box center [573, 260] width 233 height 355
click at [186, 240] on icon "button" at bounding box center [186, 241] width 10 height 10
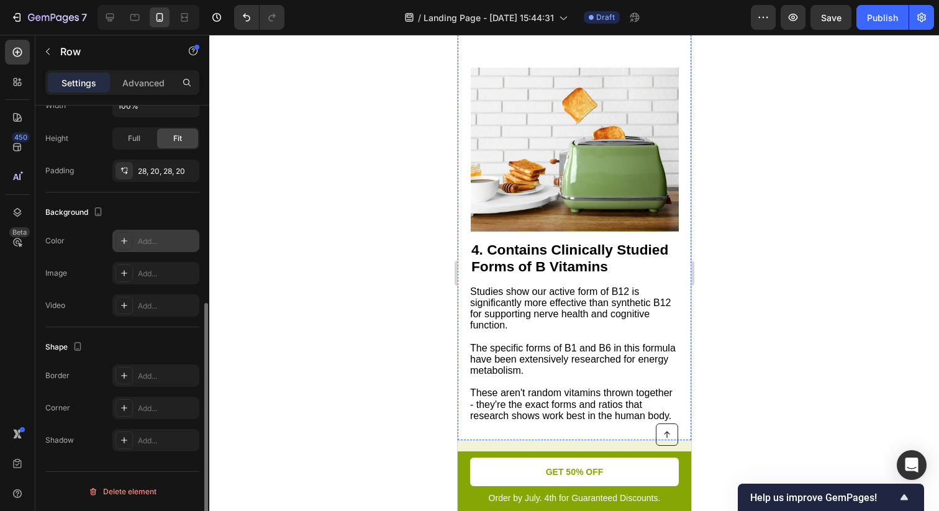
scroll to position [1497, 0]
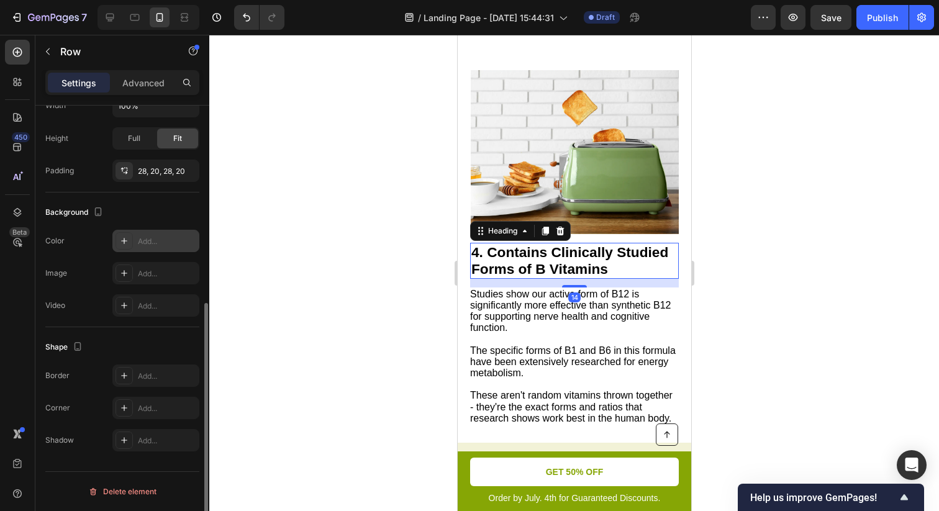
click at [620, 276] on h2 "4. Contains Clinically Studied Forms of B Vitamins" at bounding box center [573, 261] width 209 height 36
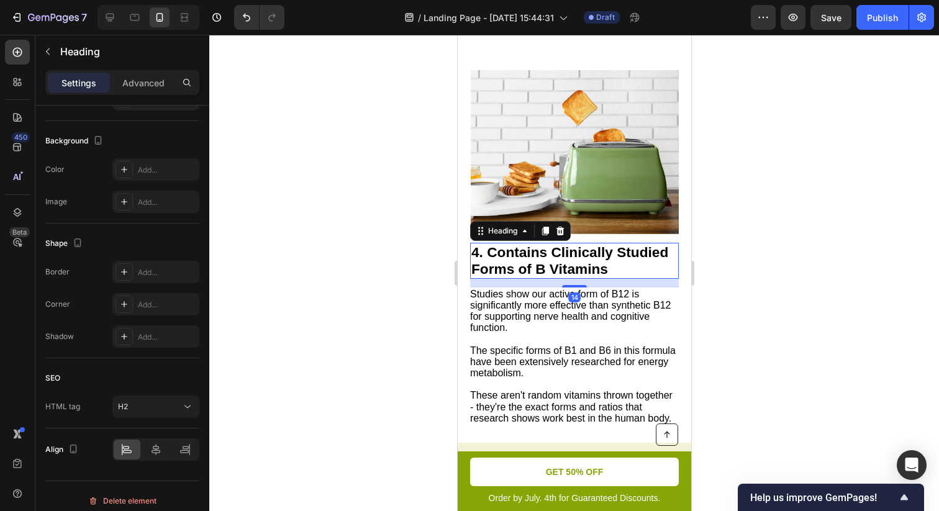
scroll to position [0, 0]
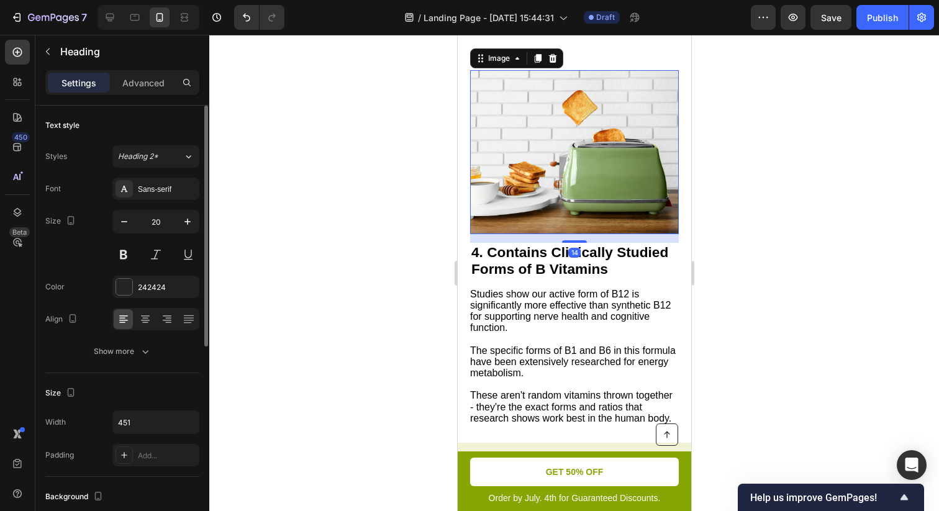
click at [520, 174] on img at bounding box center [574, 152] width 208 height 164
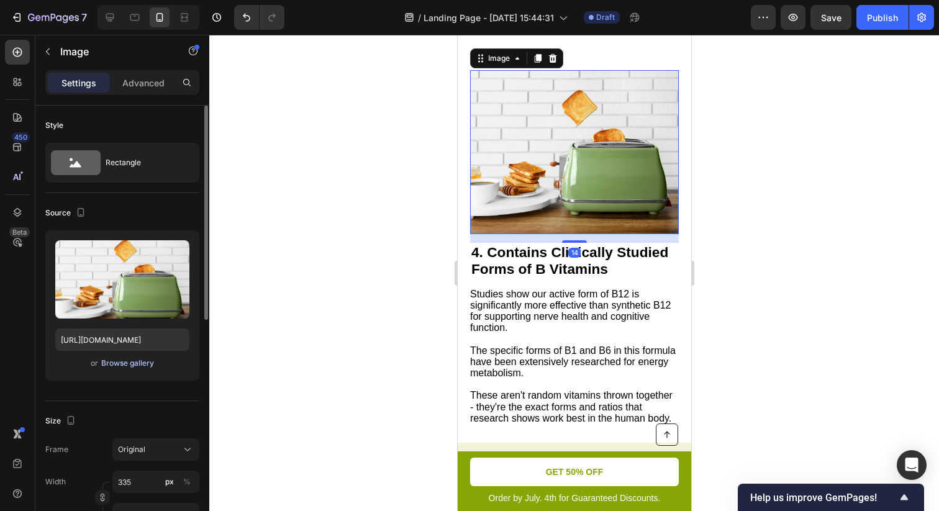
click at [126, 365] on div "Browse gallery" at bounding box center [127, 363] width 53 height 11
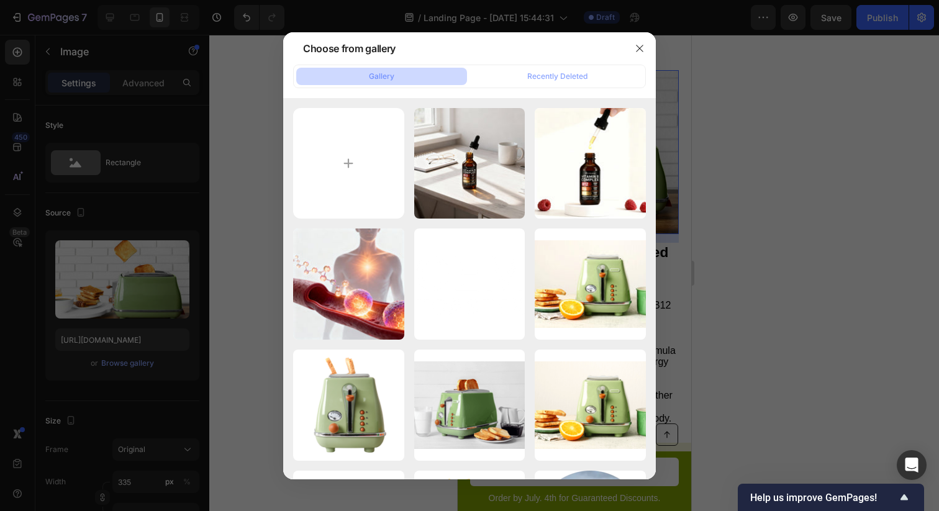
type input "C:\fakepath\b9ab2c9d-e23d-44a6-9e07-fd96a3ba7a08.png"
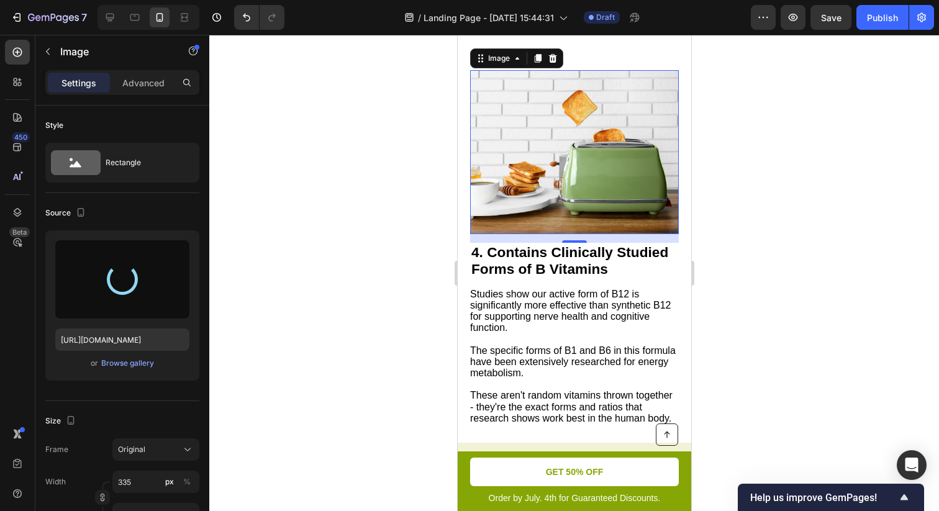
type input "[URL][DOMAIN_NAME]"
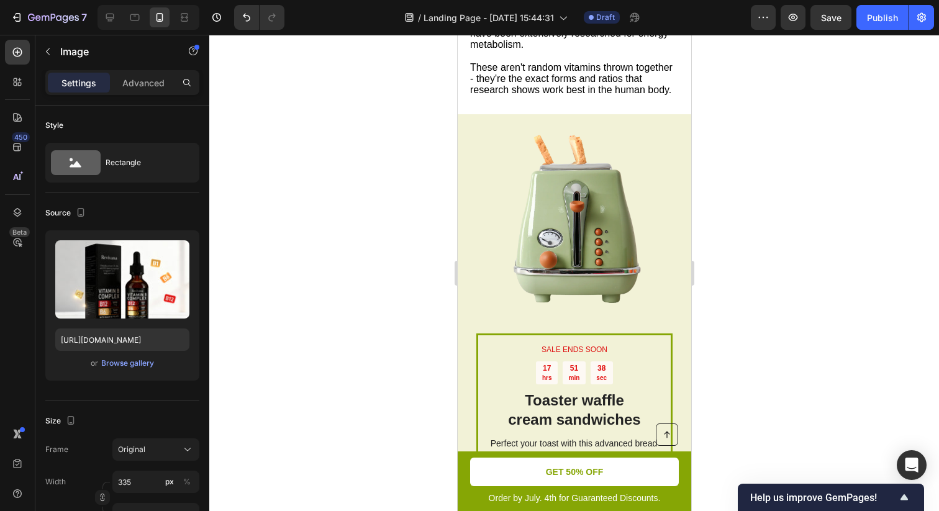
scroll to position [1871, 0]
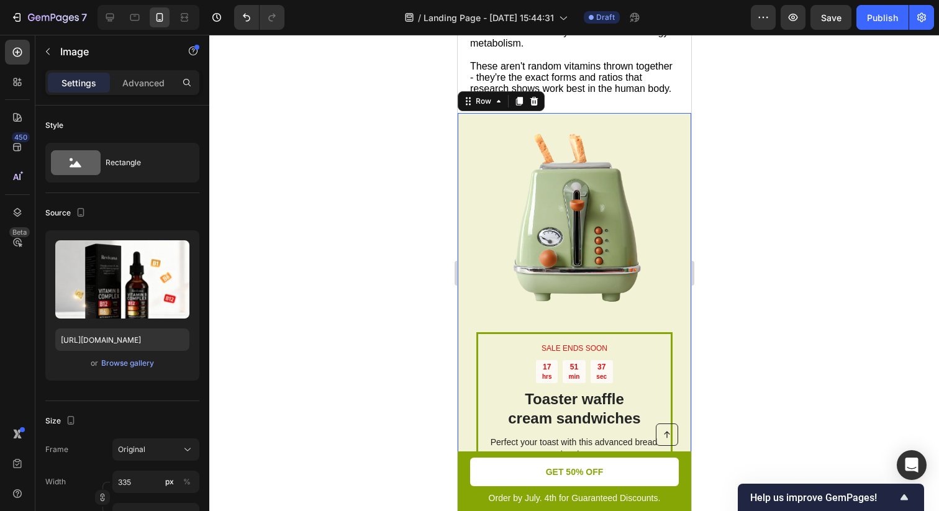
click at [678, 132] on div "SALE ENDS SOON Text Block 17 hrs 51 min 37 sec Countdown Timer Toaster waffle c…" at bounding box center [573, 344] width 233 height 462
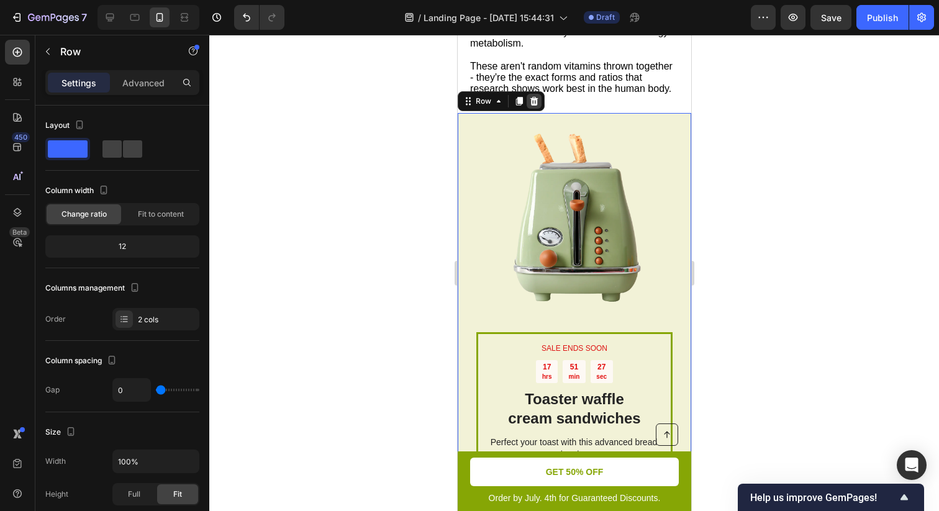
click at [536, 106] on icon at bounding box center [533, 101] width 10 height 10
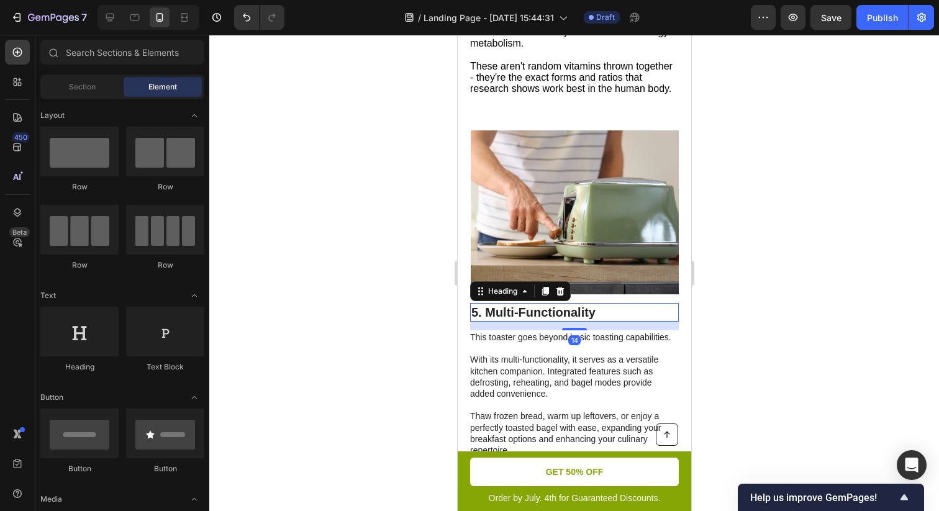
click at [517, 322] on h2 "5. Multi-Functionality" at bounding box center [573, 312] width 209 height 19
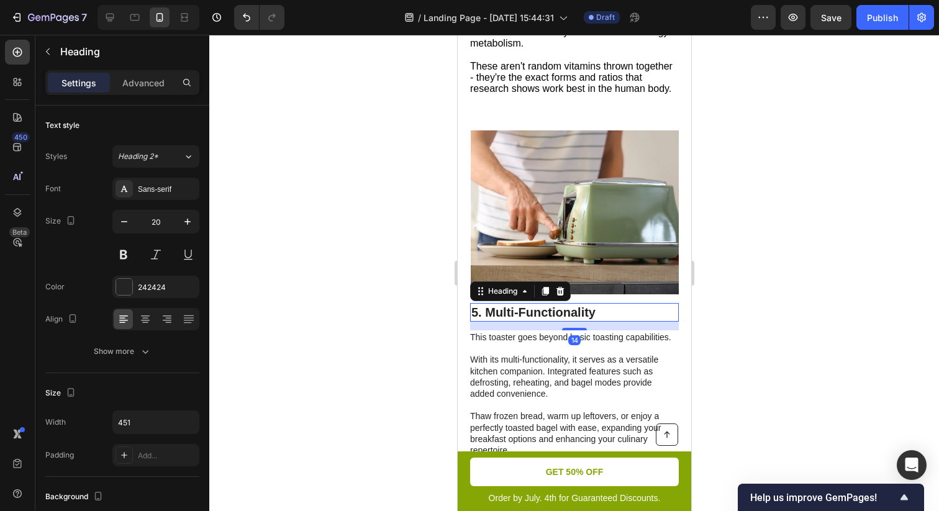
click at [517, 322] on h2 "5. Multi-Functionality" at bounding box center [573, 312] width 209 height 19
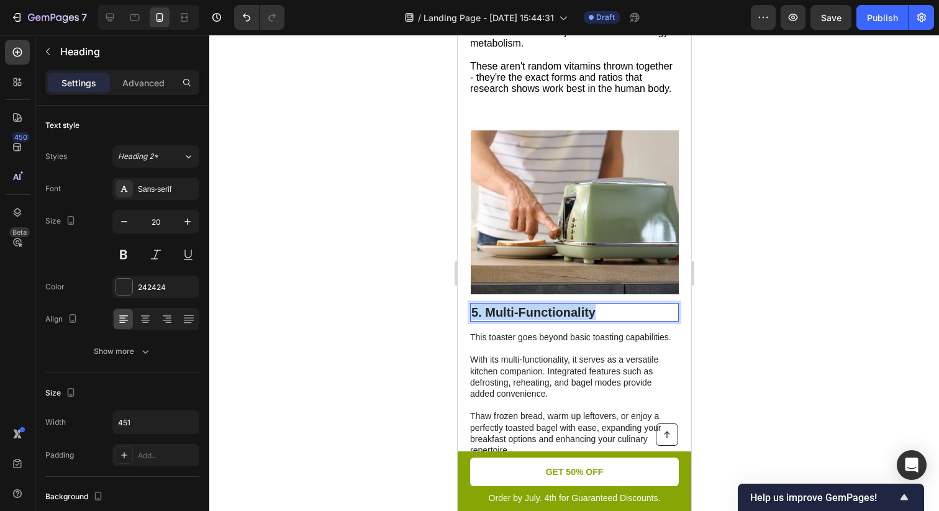
click at [517, 320] on p "5. Multi-Functionality" at bounding box center [574, 312] width 206 height 16
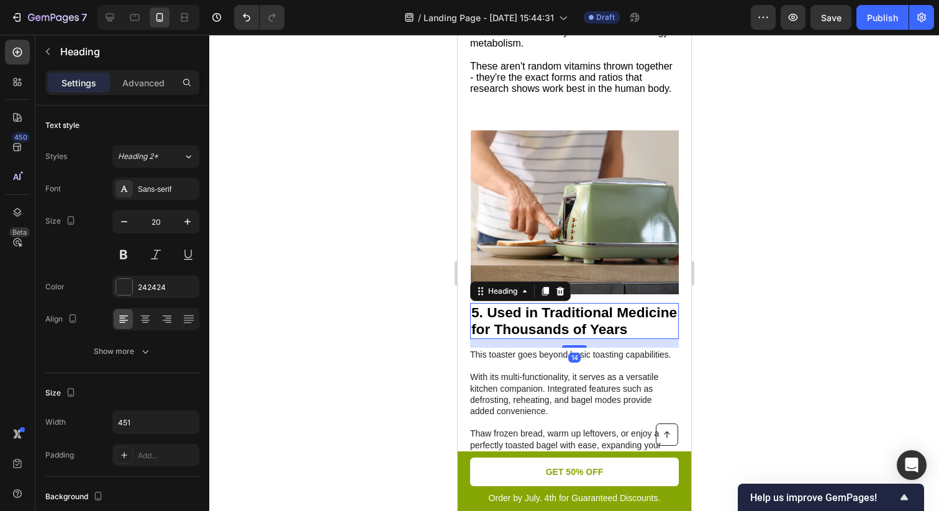
click at [805, 336] on div at bounding box center [573, 273] width 729 height 476
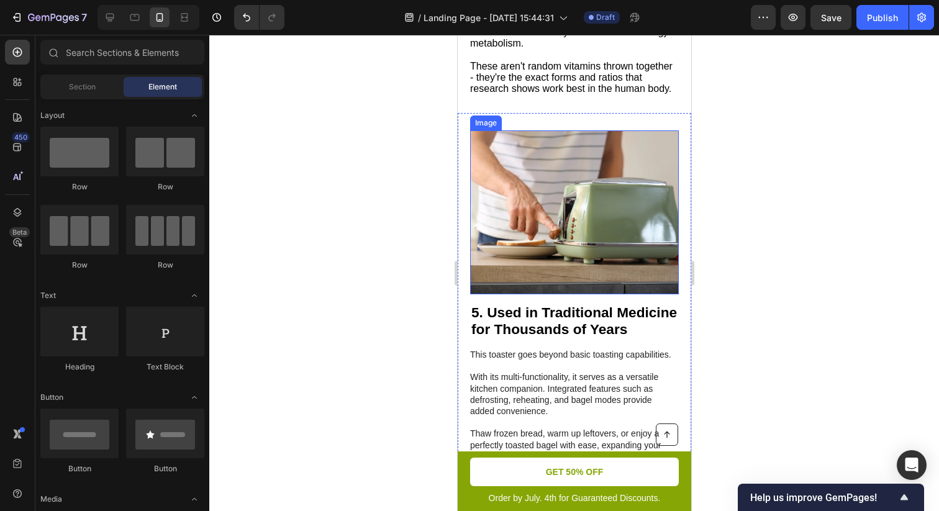
scroll to position [1918, 0]
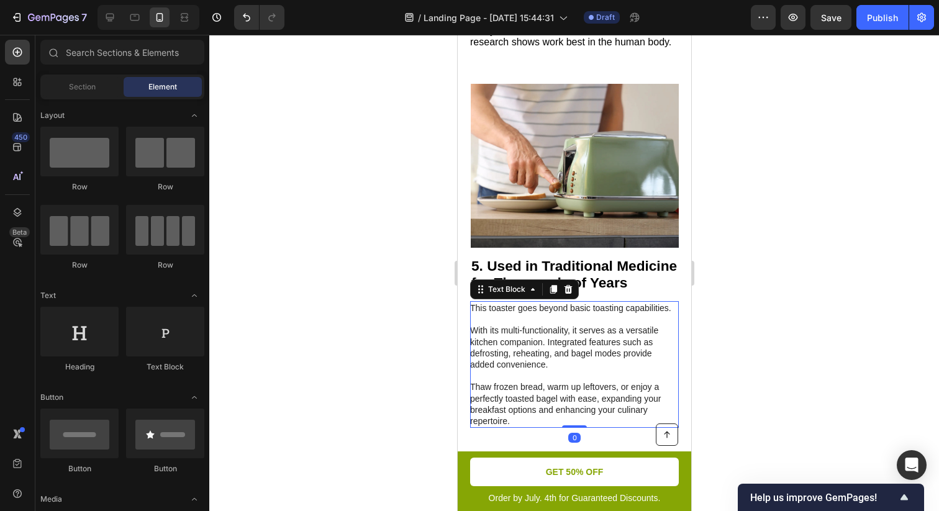
click at [541, 335] on p "This toaster goes beyond basic toasting capabilities. With its multi-functional…" at bounding box center [572, 364] width 207 height 124
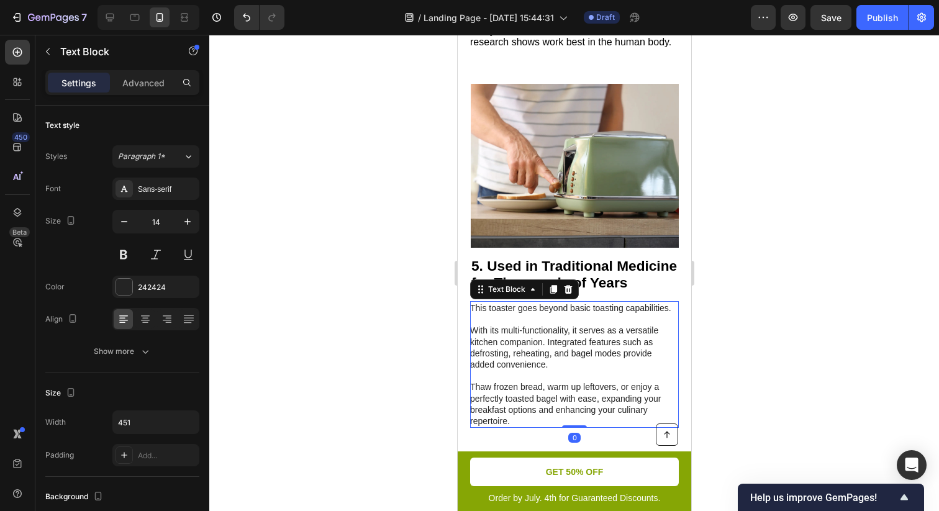
click at [541, 335] on p "This toaster goes beyond basic toasting capabilities. With its multi-functional…" at bounding box center [572, 364] width 207 height 124
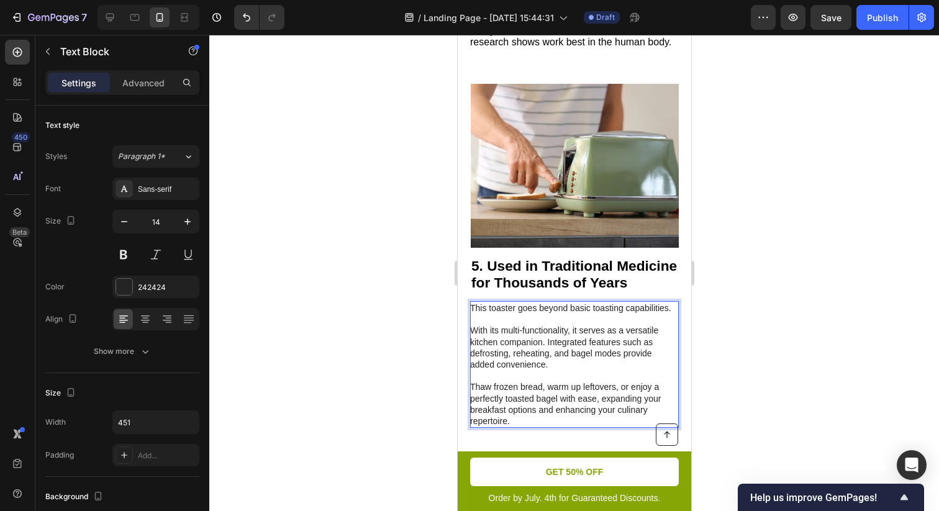
click at [549, 353] on p "This toaster goes beyond basic toasting capabilities. ⁠⁠⁠⁠⁠⁠⁠ With its multi-fu…" at bounding box center [572, 364] width 207 height 124
click at [549, 353] on p "This toaster goes beyond basic toasting capabilities. With its multi-functional…" at bounding box center [572, 364] width 207 height 124
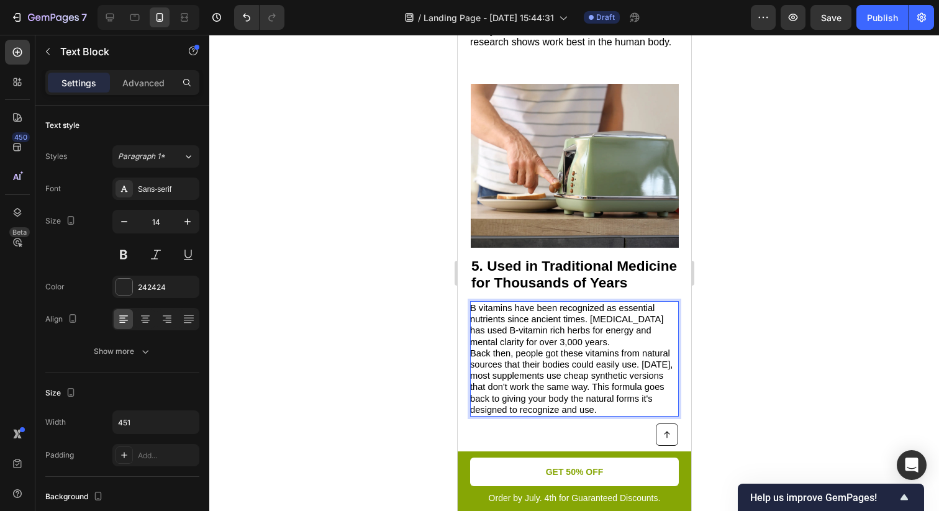
click at [589, 331] on span "B vitamins have been recognized as essential nutrients since ancient times. [ME…" at bounding box center [565, 325] width 193 height 44
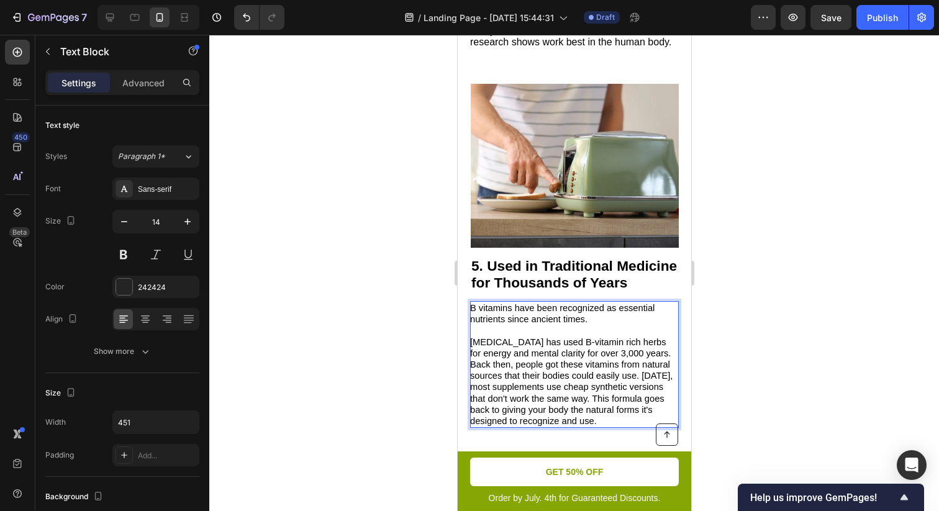
click at [572, 359] on p "Traditional Chinese Medicine has used B-vitamin rich herbs for energy and menta…" at bounding box center [572, 347] width 207 height 22
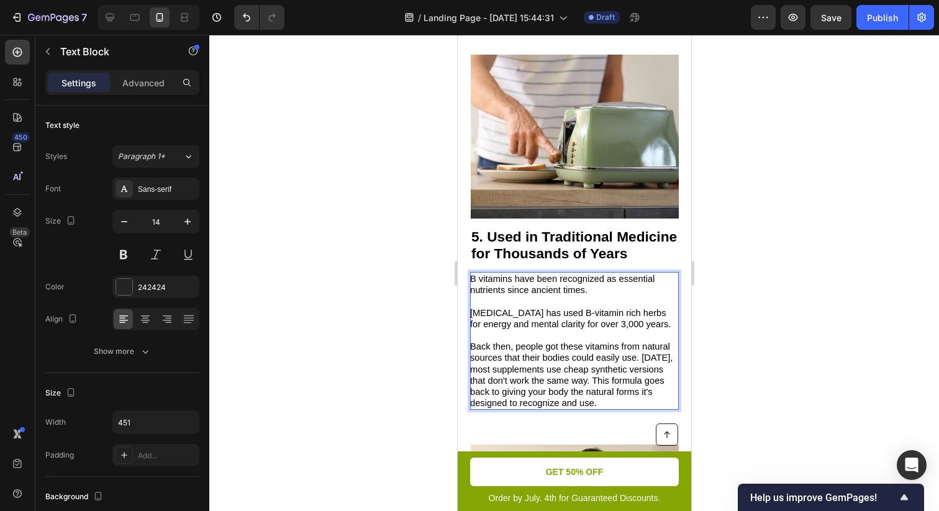
scroll to position [1957, 0]
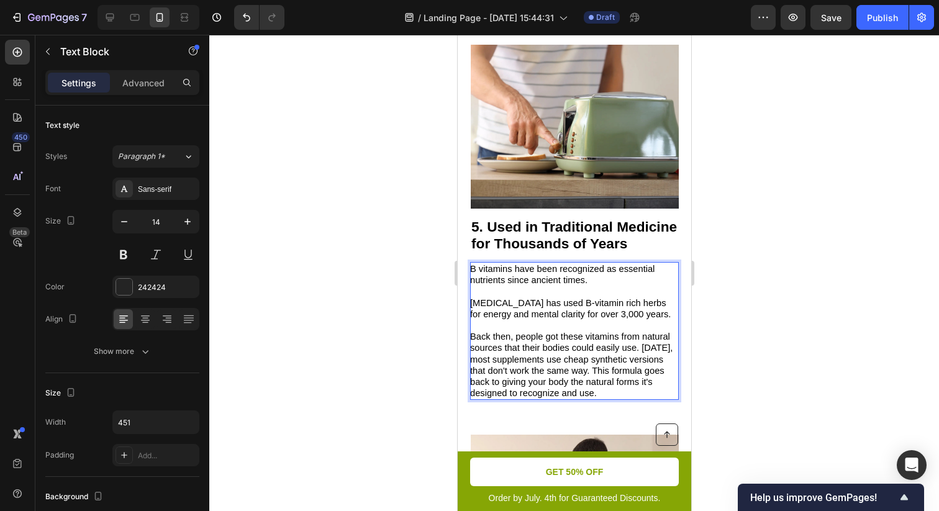
click at [641, 370] on span "Back then, people got these vitamins from natural sources that their bodies cou…" at bounding box center [570, 364] width 202 height 66
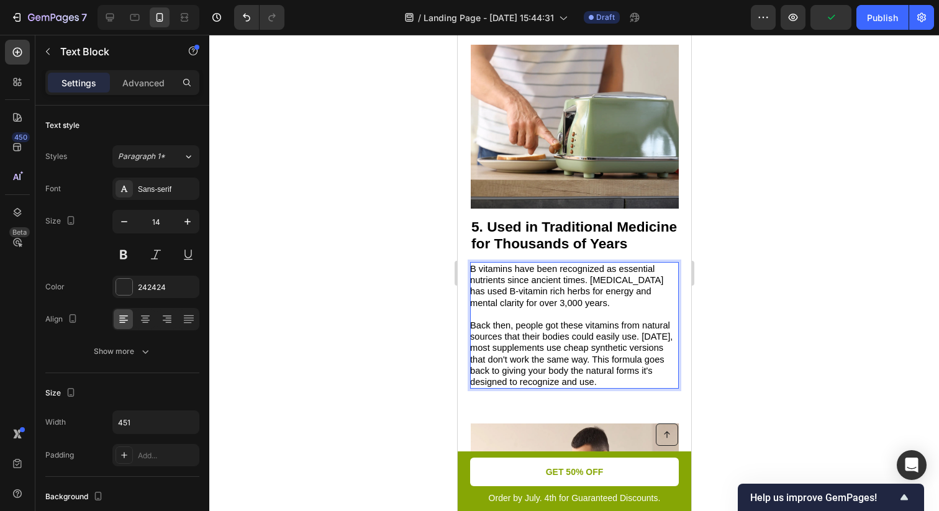
click at [639, 346] on span "Back then, people got these vitamins from natural sources that their bodies cou…" at bounding box center [570, 353] width 202 height 66
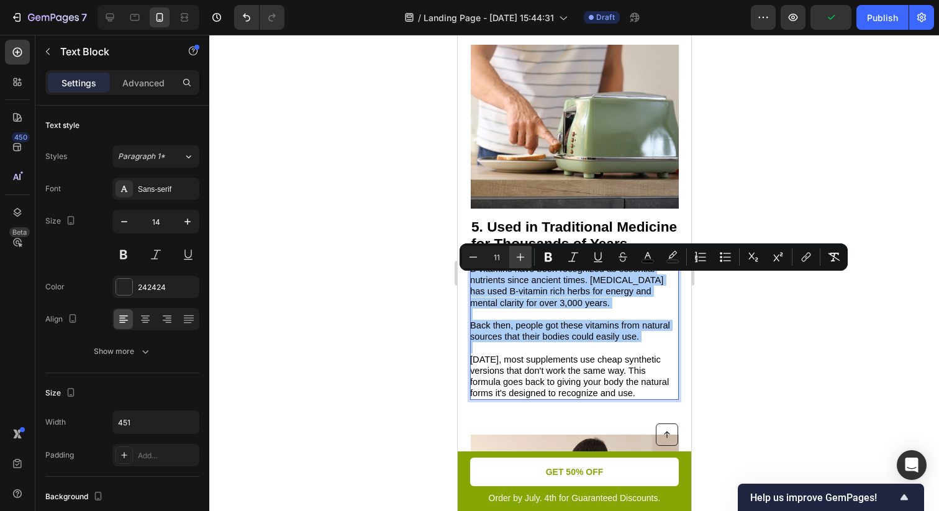
click at [522, 260] on icon "Editor contextual toolbar" at bounding box center [520, 257] width 12 height 12
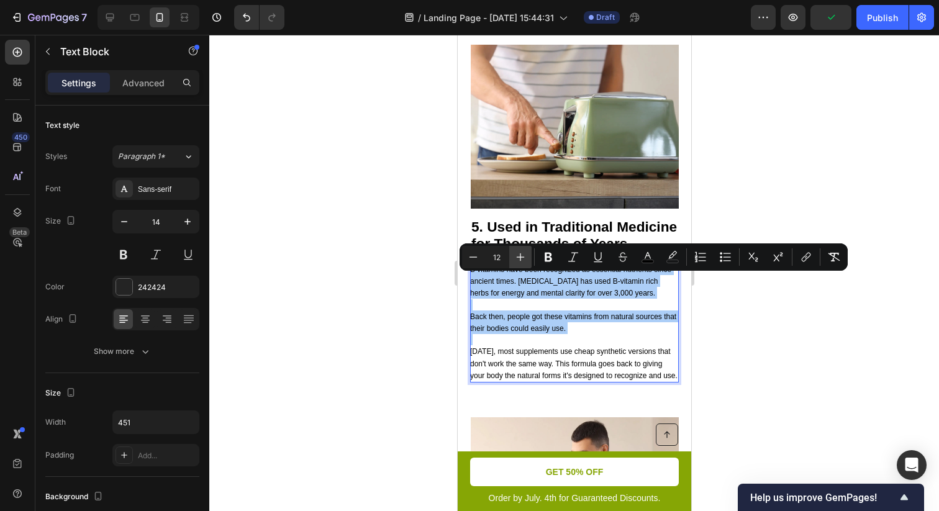
click at [522, 260] on icon "Editor contextual toolbar" at bounding box center [520, 257] width 12 height 12
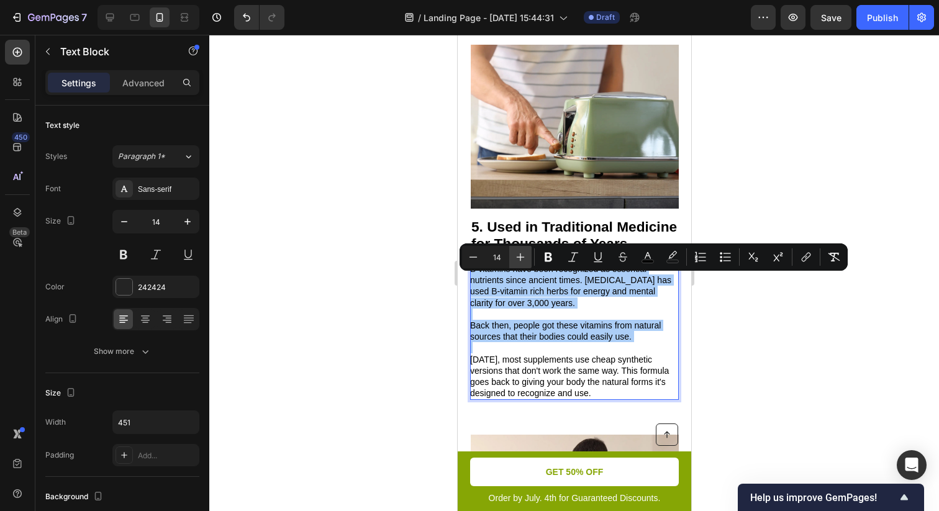
click at [522, 260] on icon "Editor contextual toolbar" at bounding box center [520, 257] width 12 height 12
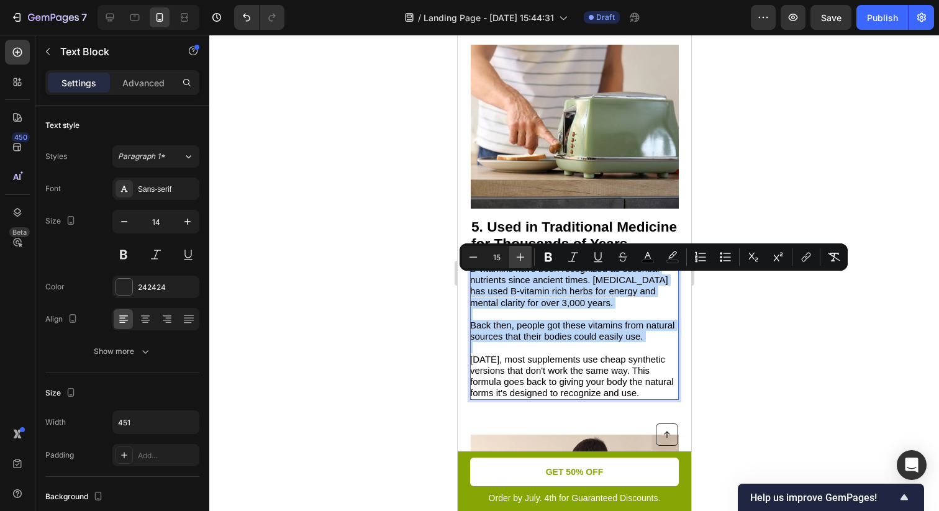
type input "16"
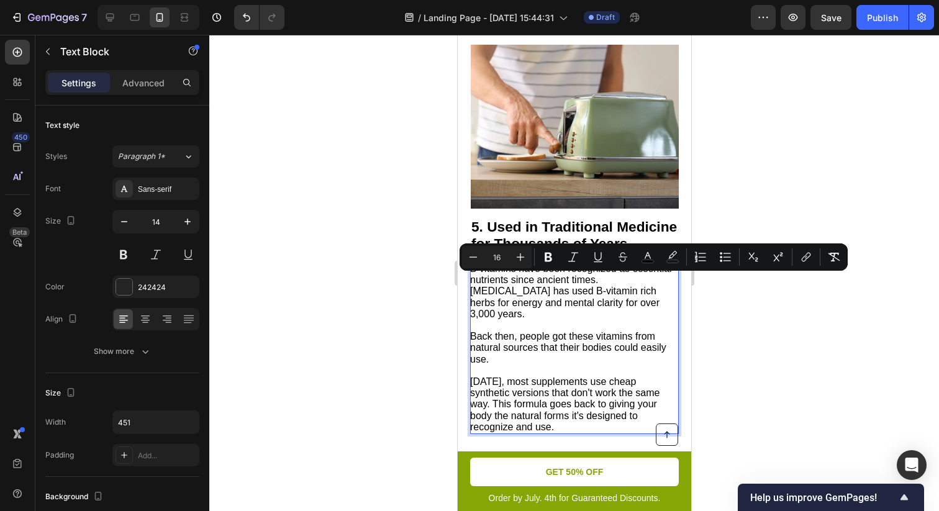
click at [759, 373] on div at bounding box center [573, 273] width 729 height 476
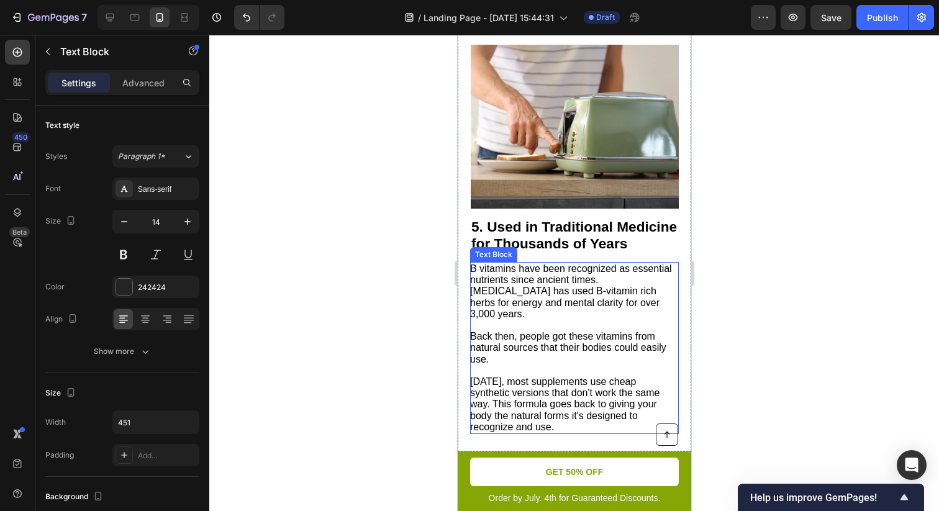
click at [637, 315] on span "B vitamins have been recognized as essential nutrients since ancient times. [ME…" at bounding box center [570, 291] width 202 height 56
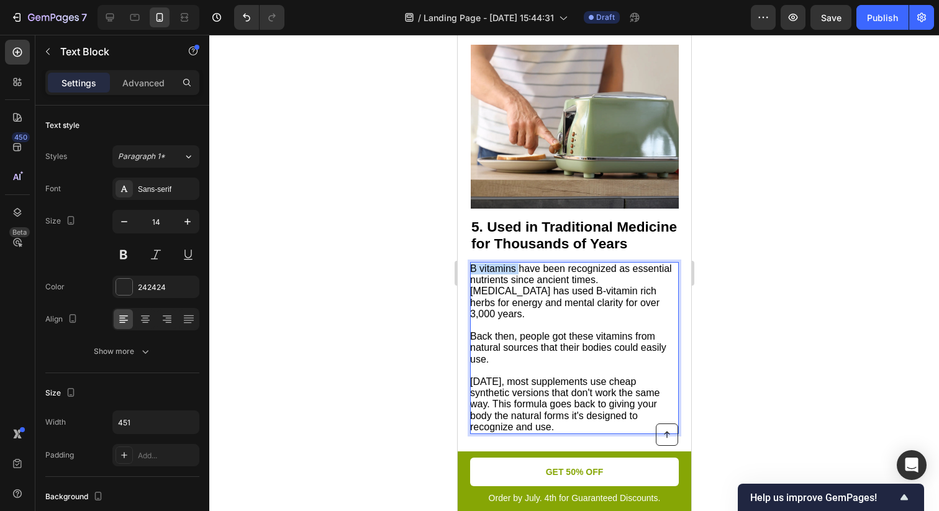
drag, startPoint x: 517, startPoint y: 282, endPoint x: 468, endPoint y: 281, distance: 49.1
click at [468, 281] on div "⁠⁠⁠⁠⁠⁠⁠ 5. Used in Traditional Medicine for Thousands of Years Heading B vitami…" at bounding box center [573, 239] width 233 height 424
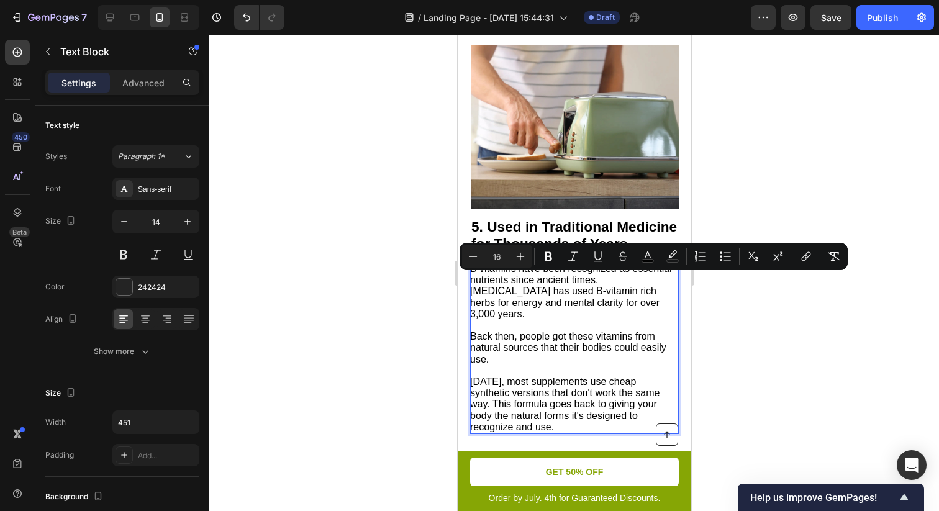
click at [508, 281] on span "B vitamins have been recognized as essential nutrients since ancient times. [ME…" at bounding box center [570, 291] width 202 height 56
click at [515, 282] on span "B vitamins have been recognized as essential nutrients since ancient times. [ME…" at bounding box center [570, 291] width 202 height 56
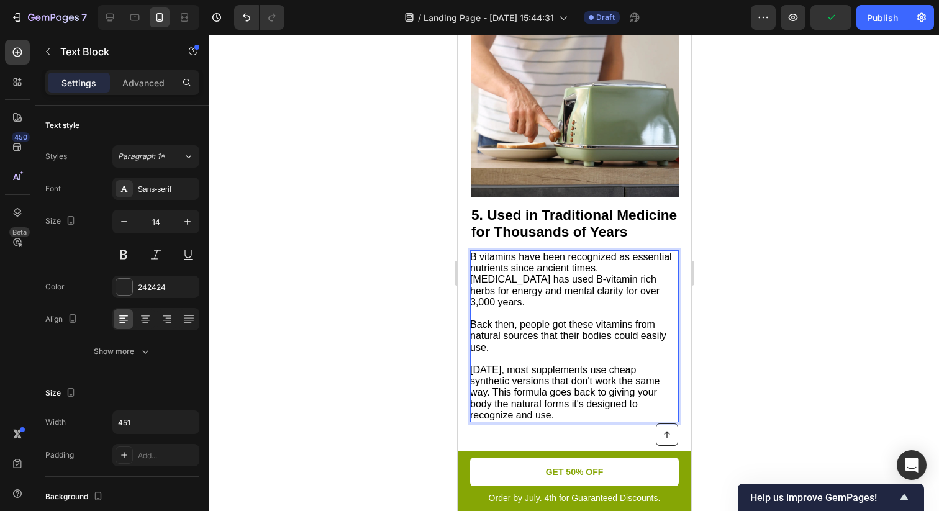
scroll to position [1983, 0]
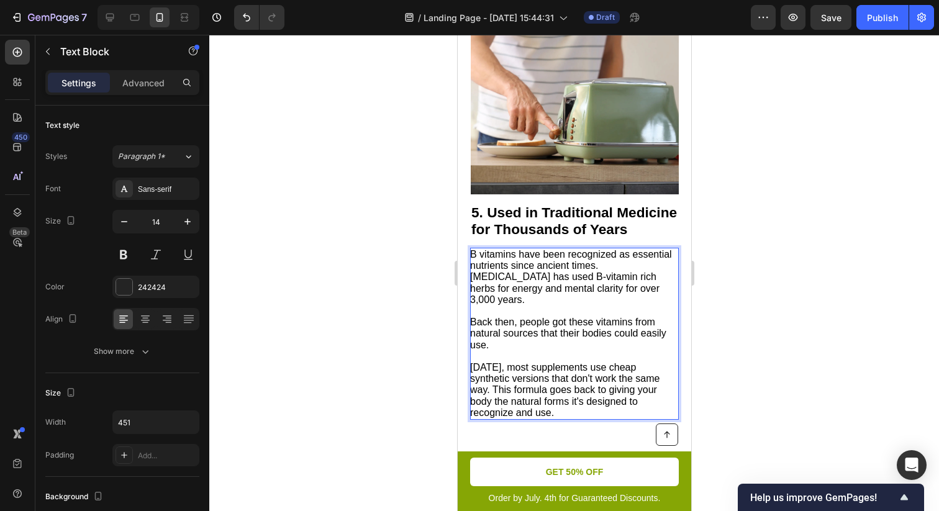
click at [502, 394] on span "Today, most supplements use cheap synthetic versions that don't work the same w…" at bounding box center [563, 390] width 189 height 56
click at [539, 412] on p "[DATE], most supplements use cheap synthetic versions that don't work the same …" at bounding box center [572, 390] width 207 height 56
click at [752, 364] on div at bounding box center [573, 273] width 729 height 476
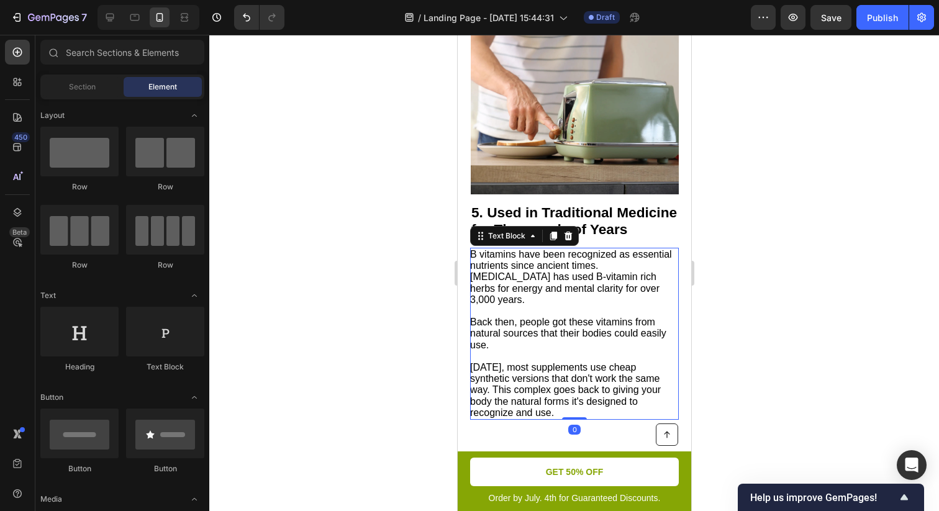
click at [508, 410] on span "[DATE], most supplements use cheap synthetic versions that don't work the same …" at bounding box center [564, 390] width 191 height 56
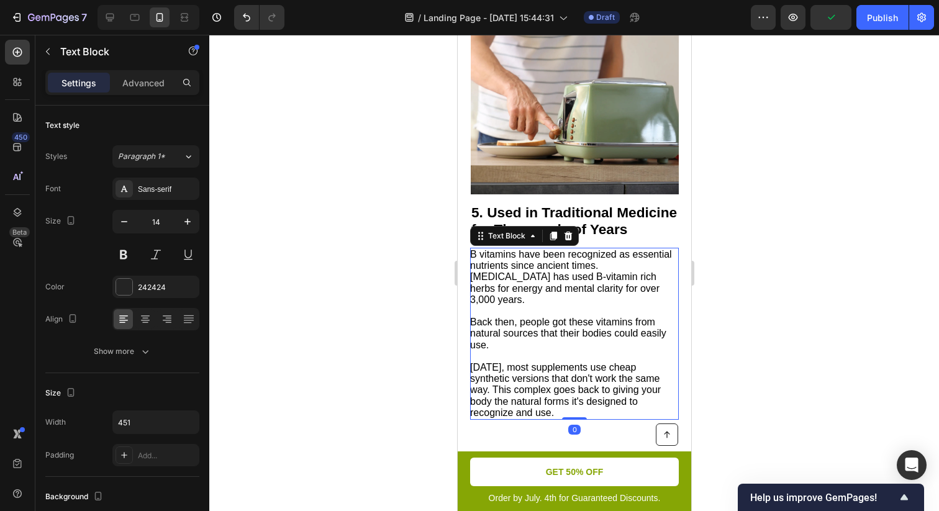
click at [731, 363] on div at bounding box center [573, 273] width 729 height 476
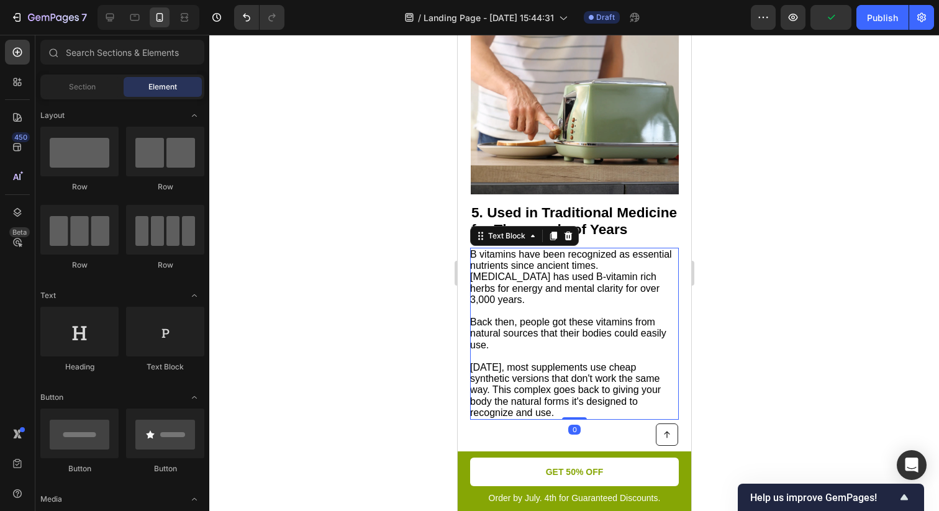
click at [544, 329] on span "Back then, people got these vitamins from natural sources that their bodies cou…" at bounding box center [567, 333] width 196 height 33
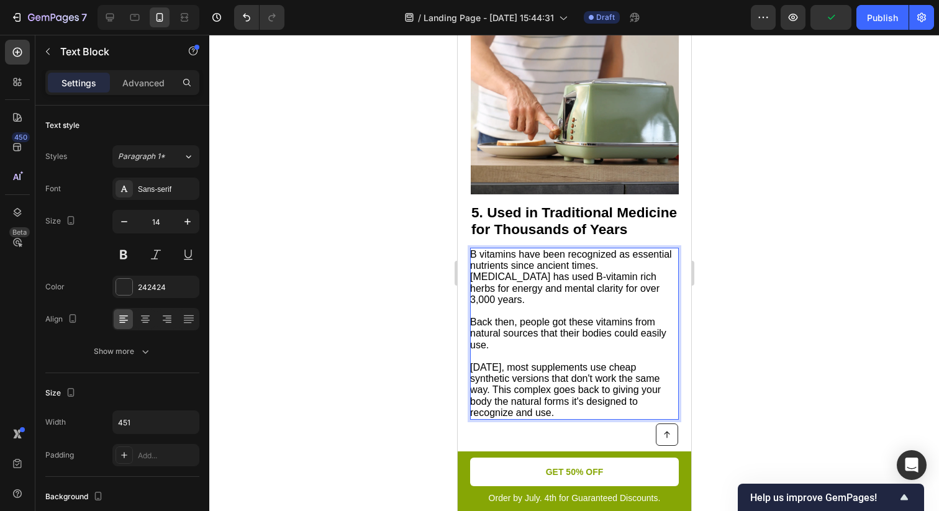
click at [544, 329] on span "Back then, people got these vitamins from natural sources that their bodies cou…" at bounding box center [567, 333] width 196 height 33
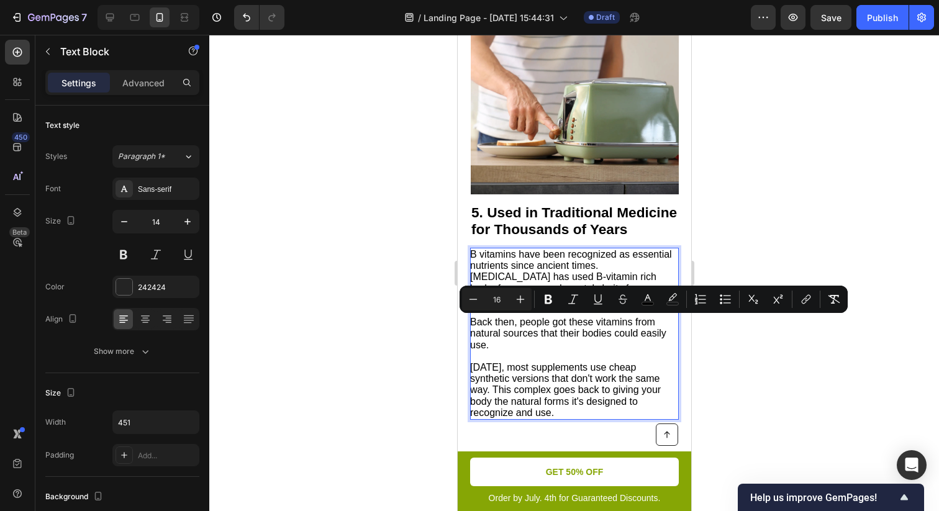
click at [551, 353] on p "Rich Text Editor. Editing area: main" at bounding box center [572, 356] width 207 height 11
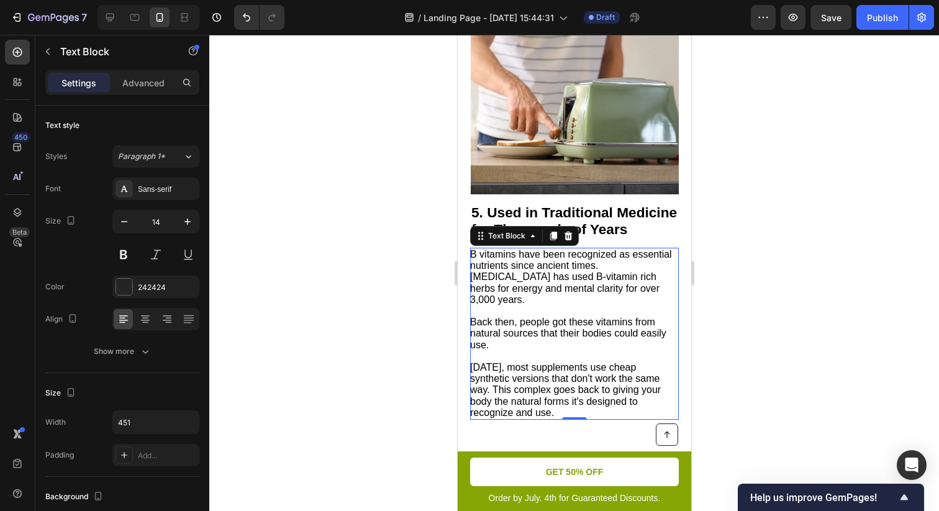
click at [827, 300] on div at bounding box center [573, 273] width 729 height 476
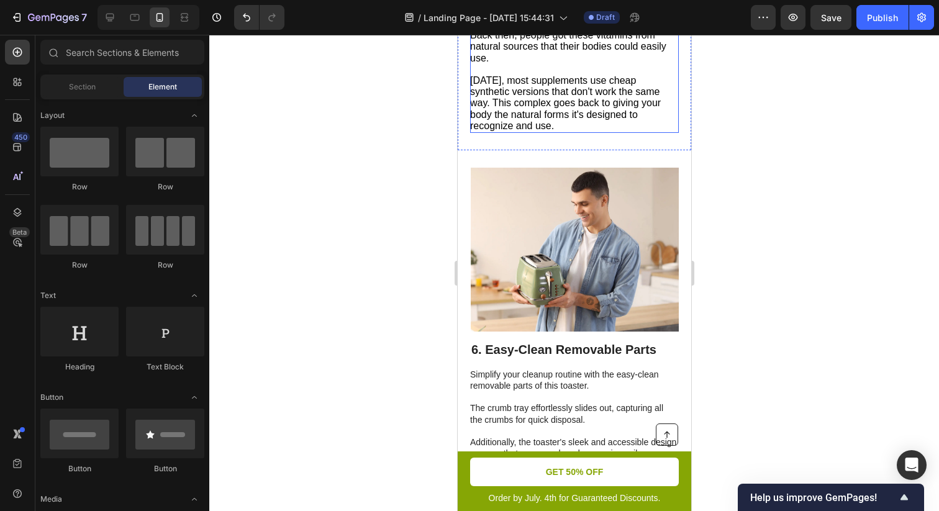
scroll to position [2284, 0]
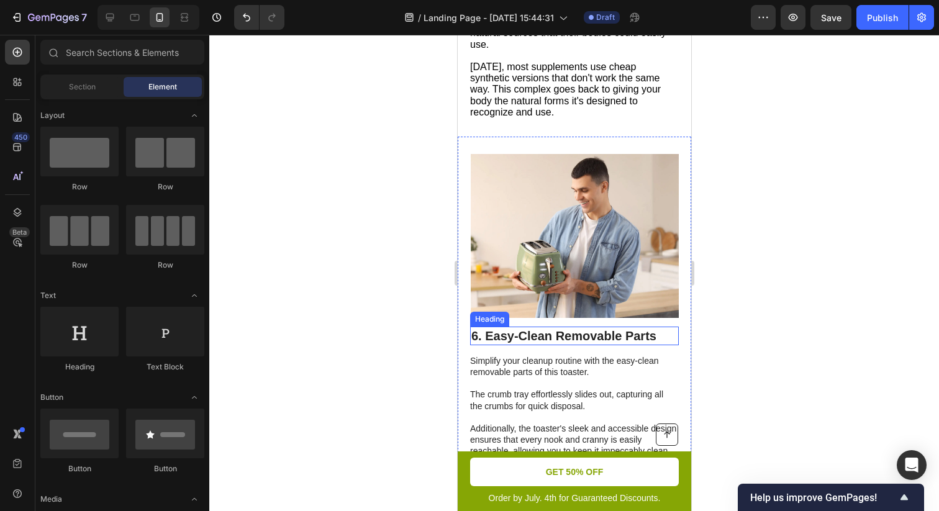
click at [572, 334] on h2 "6. Easy-Clean Removable Parts" at bounding box center [573, 336] width 209 height 19
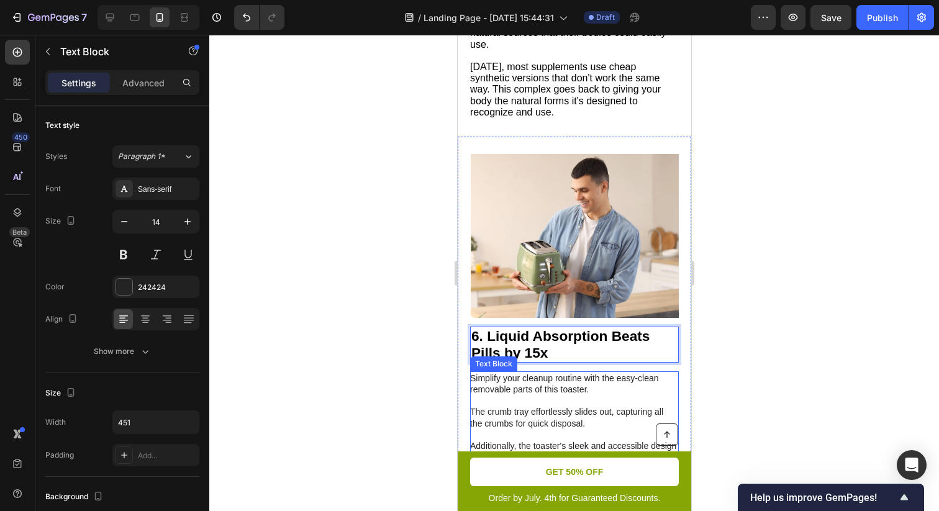
click at [548, 381] on p "Simplify your cleanup routine with the easy-clean removable parts of this toast…" at bounding box center [572, 428] width 207 height 113
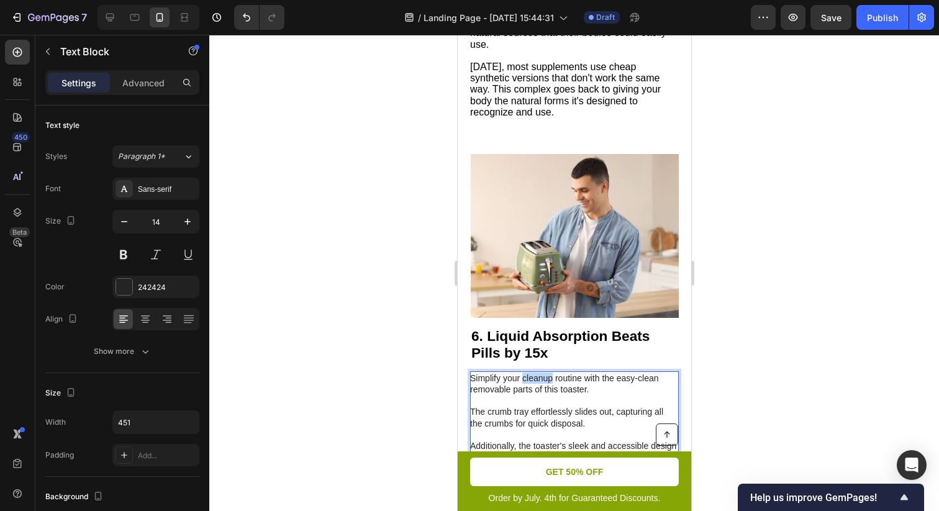
click at [548, 381] on p "Simplify your cleanup routine with the easy-clean removable parts of this toast…" at bounding box center [572, 428] width 207 height 113
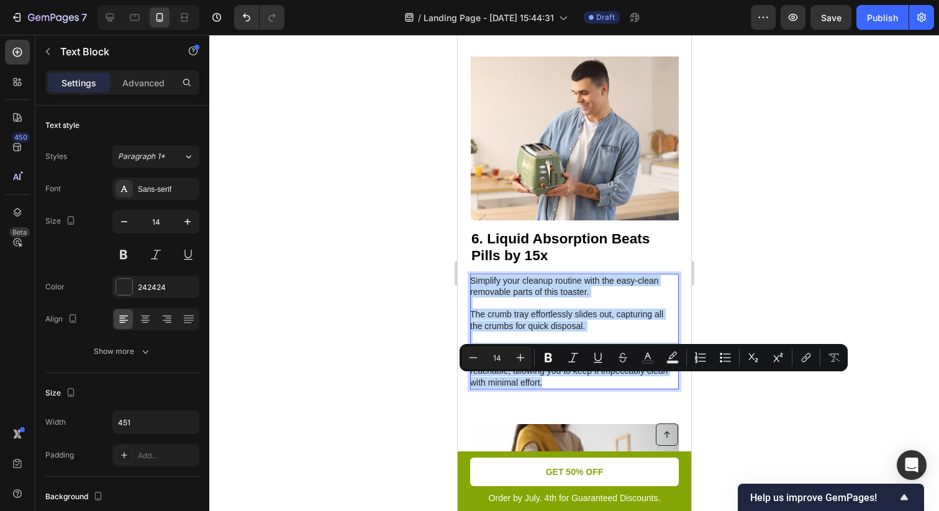
scroll to position [2387, 0]
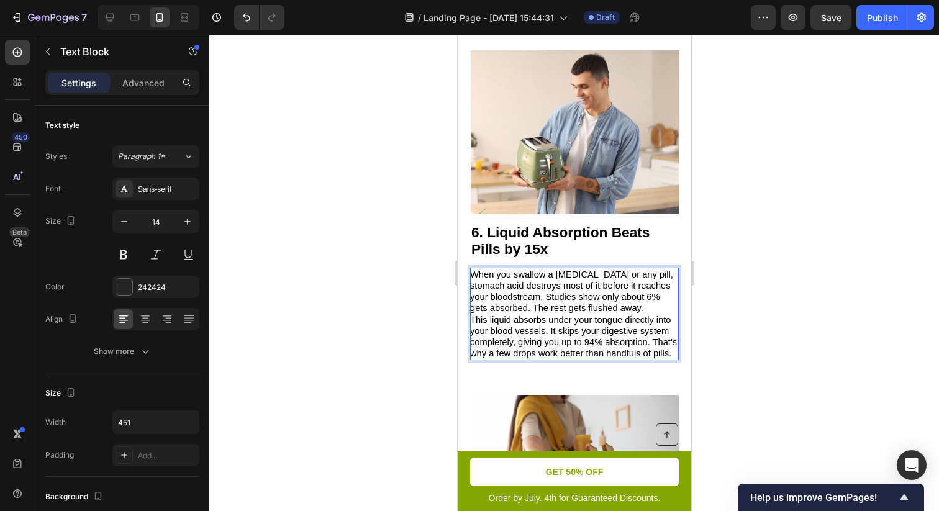
click at [544, 301] on span "When you swallow a Vitamin B12 or any pill, stomach acid destroys most of it be…" at bounding box center [570, 291] width 203 height 44
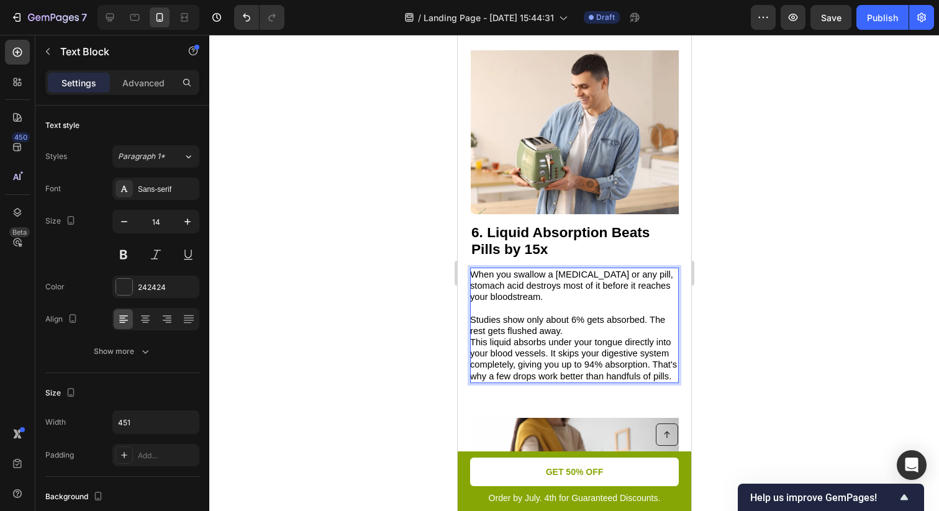
click at [574, 336] on p "Studies show only about 6% gets absorbed. The rest gets flushed away." at bounding box center [572, 325] width 207 height 22
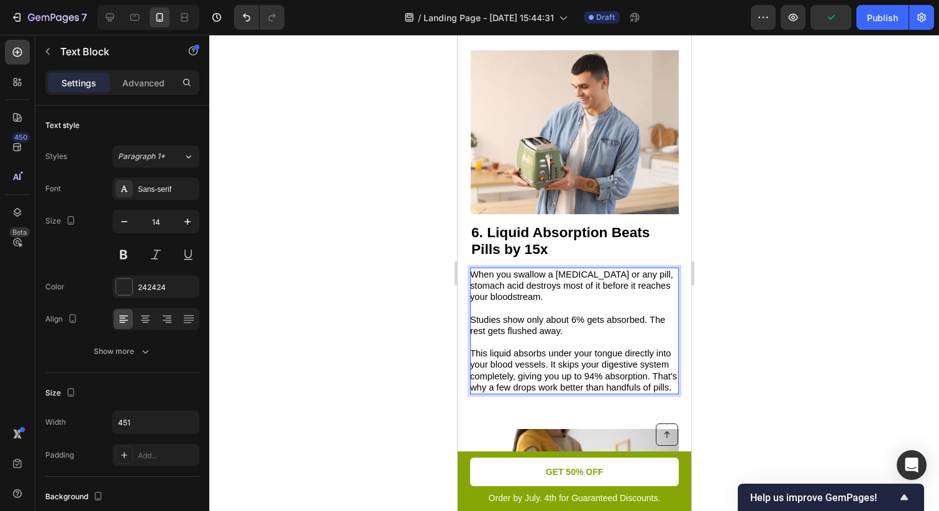
click at [555, 330] on span "Studies show only about 6% gets absorbed. The rest gets flushed away." at bounding box center [566, 325] width 195 height 21
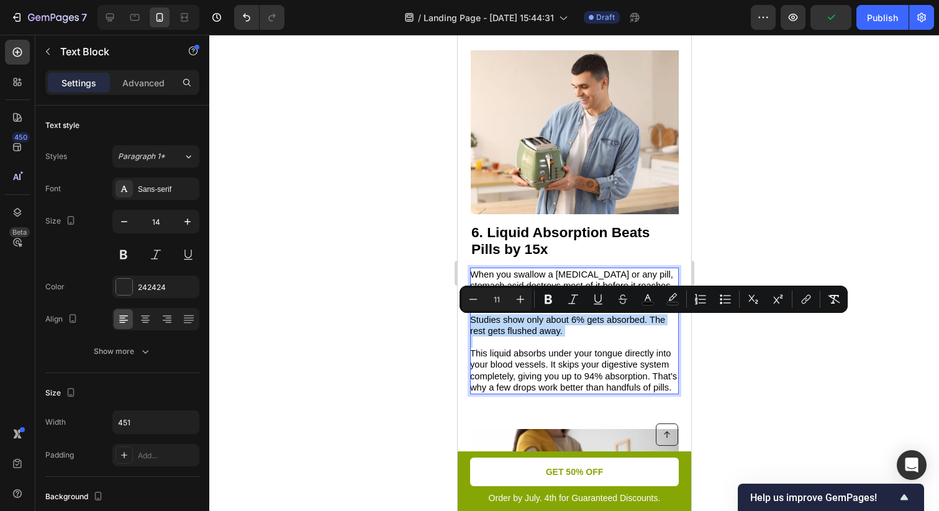
click at [580, 331] on p "Studies show only about 6% gets absorbed. The rest gets flushed away." at bounding box center [572, 325] width 207 height 22
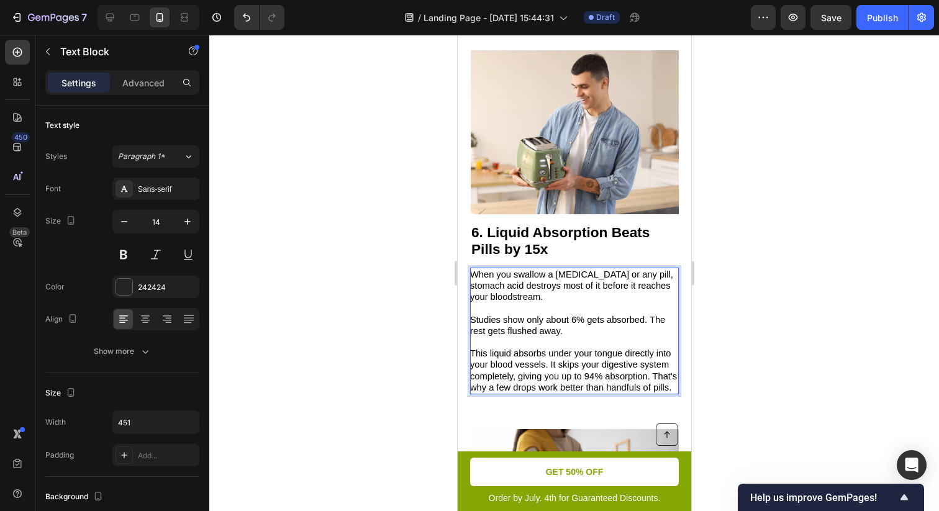
click at [535, 293] on span "When you swallow a [MEDICAL_DATA] or any pill, stomach acid destroys most of it…" at bounding box center [570, 285] width 203 height 32
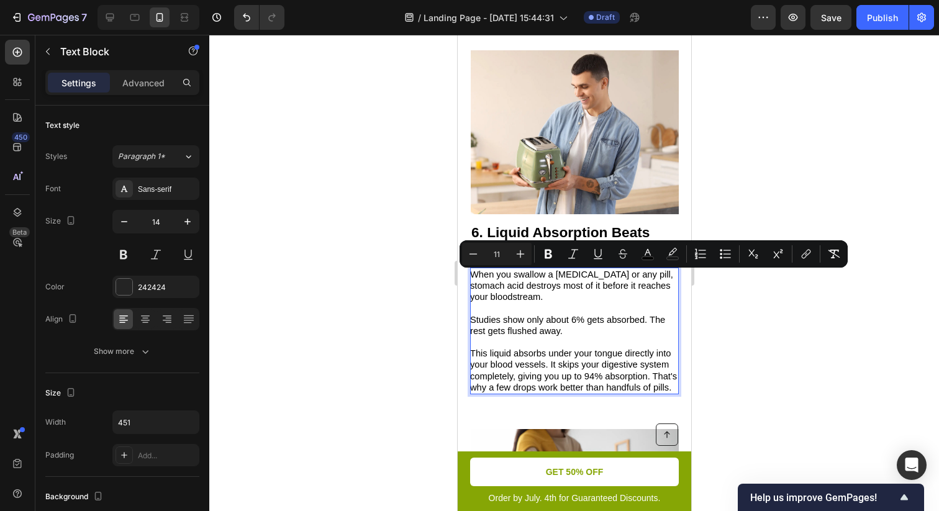
click at [547, 363] on span "This liquid absorbs under your tongue directly into your blood vessels. It skip…" at bounding box center [572, 370] width 207 height 44
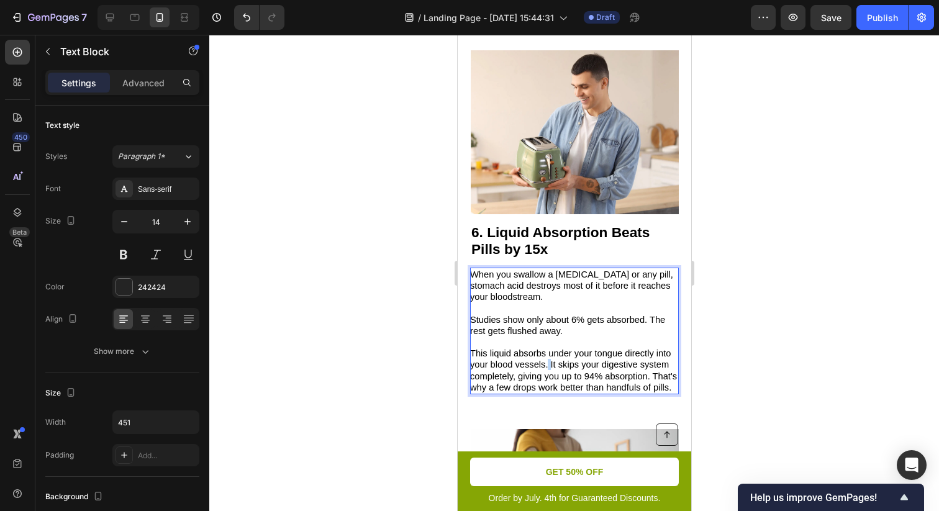
click at [547, 363] on span "This liquid absorbs under your tongue directly into your blood vessels. It skip…" at bounding box center [572, 370] width 207 height 44
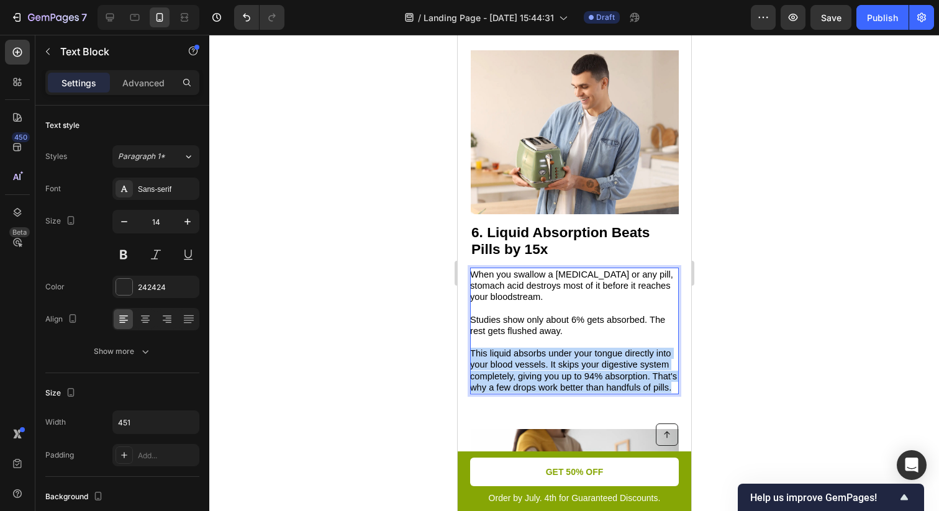
click at [547, 363] on span "This liquid absorbs under your tongue directly into your blood vessels. It skip…" at bounding box center [572, 370] width 207 height 44
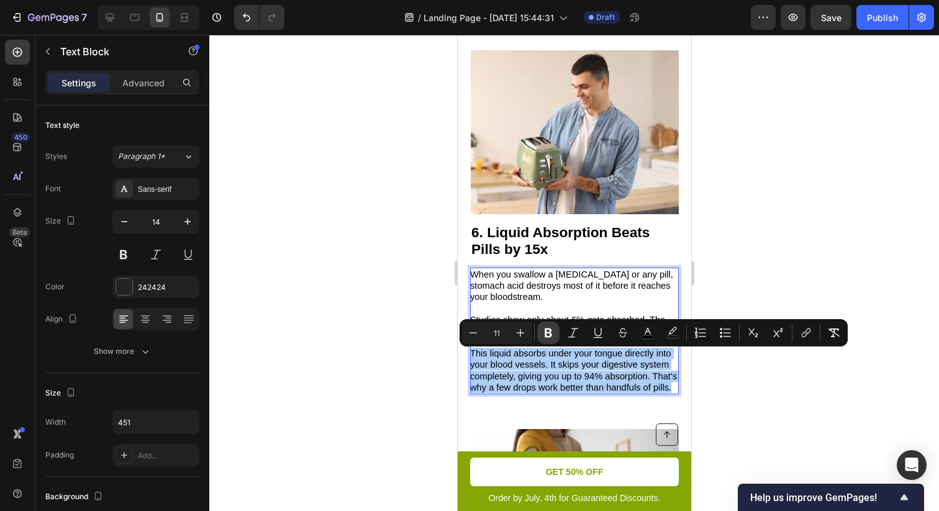
click at [546, 340] on button "Bold" at bounding box center [548, 333] width 22 height 22
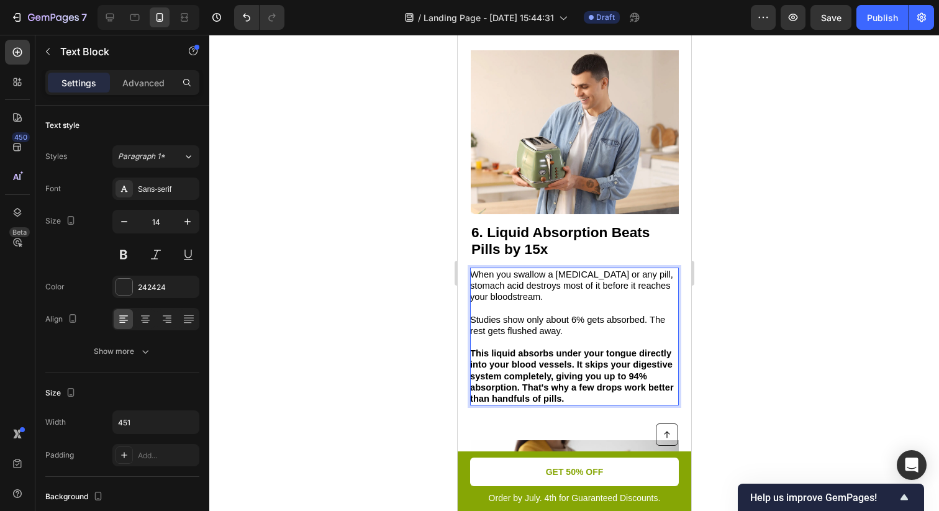
click at [551, 296] on p "When you swallow a [MEDICAL_DATA] or any pill, stomach acid destroys most of it…" at bounding box center [572, 286] width 207 height 34
click at [525, 309] on p "Rich Text Editor. Editing area: main" at bounding box center [572, 307] width 207 height 11
click at [525, 291] on span "When you swallow a [MEDICAL_DATA] or any pill, stomach acid destroys most of it…" at bounding box center [570, 285] width 203 height 32
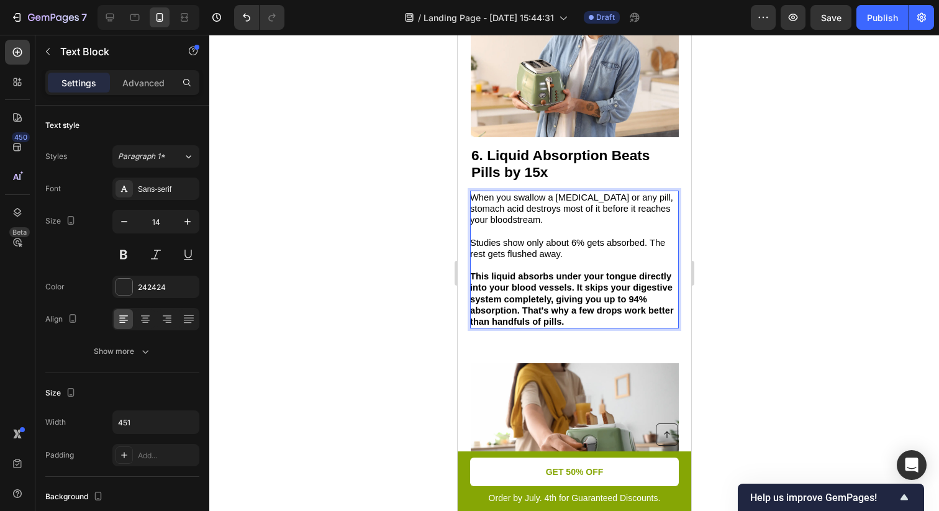
scroll to position [2501, 0]
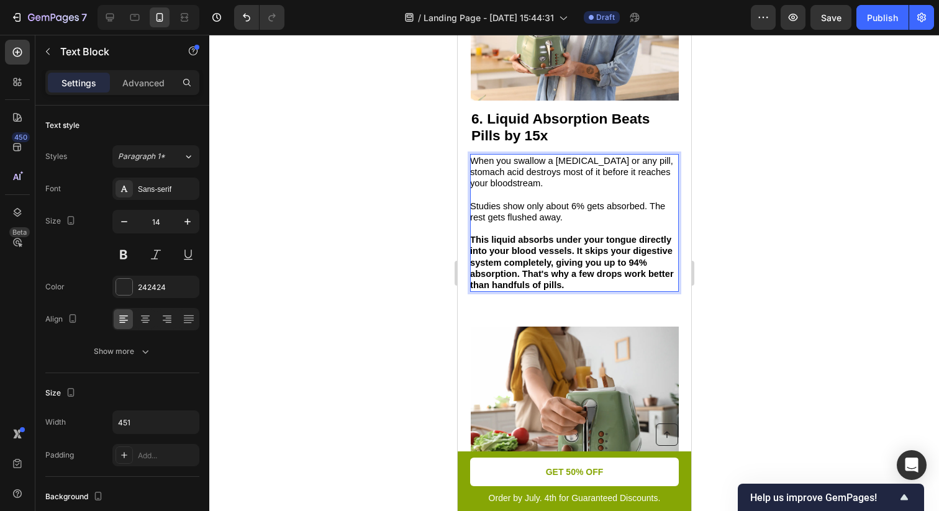
click at [538, 252] on strong "This liquid absorbs under your tongue directly into your blood vessels. It skip…" at bounding box center [571, 262] width 204 height 55
click at [550, 262] on strong "This liquid absorbs under your tongue directly into your blood vessels. It skip…" at bounding box center [571, 262] width 204 height 55
click at [554, 258] on strong "This liquid absorbs under your tongue directly into your blood vessels. It skip…" at bounding box center [571, 262] width 204 height 55
click at [556, 222] on span "Studies show only about 6% gets absorbed. The rest gets flushed away." at bounding box center [566, 211] width 195 height 21
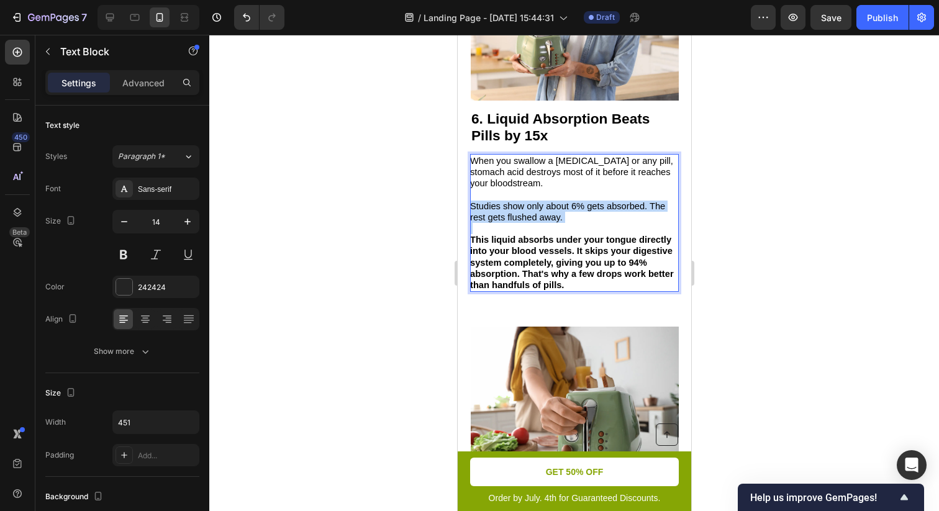
click at [556, 222] on span "Studies show only about 6% gets absorbed. The rest gets flushed away." at bounding box center [566, 211] width 195 height 21
click at [550, 269] on strong "This liquid absorbs under your tongue directly into your blood vessels. It skip…" at bounding box center [571, 262] width 204 height 55
click at [561, 261] on strong "This liquid absorbs under your tongue directly into your blood vessels. It skip…" at bounding box center [571, 262] width 204 height 55
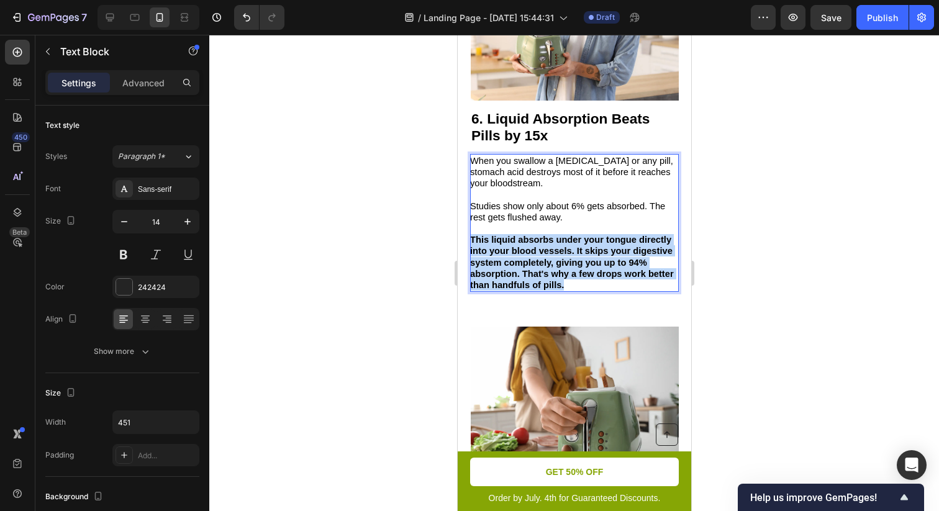
click at [561, 261] on strong "This liquid absorbs under your tongue directly into your blood vessels. It skip…" at bounding box center [571, 262] width 204 height 55
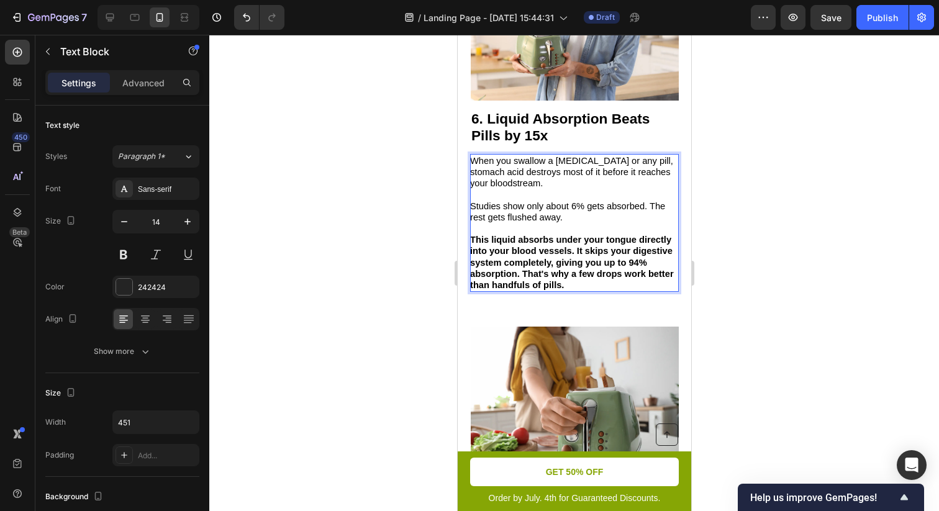
click at [558, 213] on span "Studies show only about 6% gets absorbed. The rest gets flushed away." at bounding box center [566, 211] width 195 height 21
click at [531, 179] on span "When you swallow a [MEDICAL_DATA] or any pill, stomach acid destroys most of it…" at bounding box center [570, 172] width 203 height 32
click at [552, 255] on strong "This liquid absorbs under your tongue directly into your blood vessels. It skip…" at bounding box center [571, 262] width 204 height 55
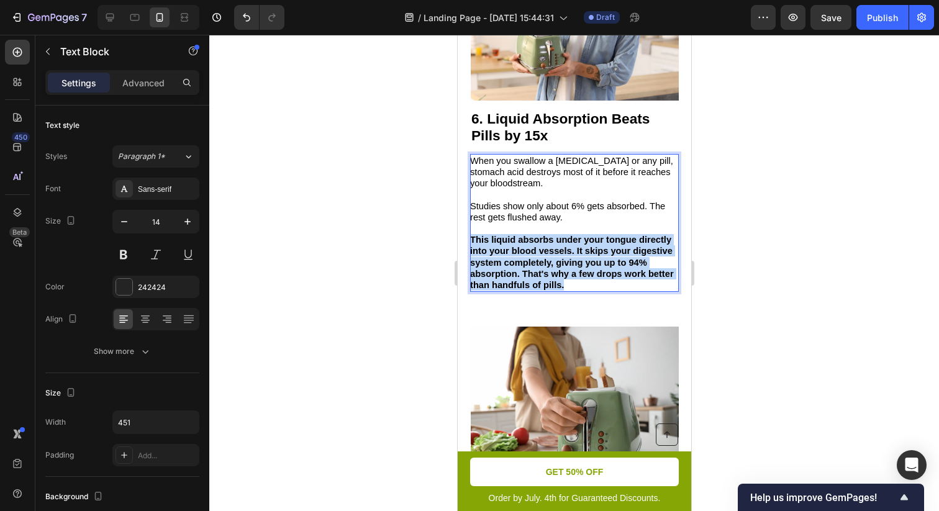
click at [552, 255] on strong "This liquid absorbs under your tongue directly into your blood vessels. It skip…" at bounding box center [571, 262] width 204 height 55
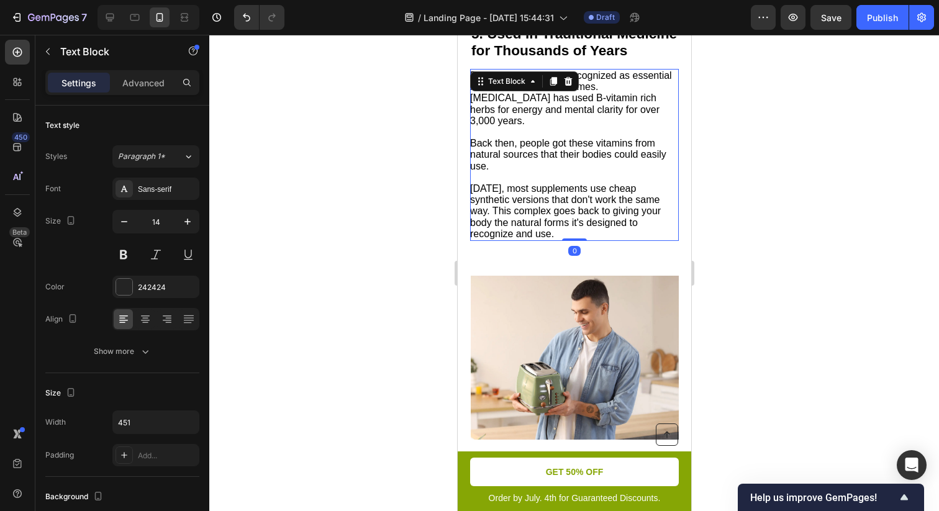
click at [559, 190] on span "[DATE], most supplements use cheap synthetic versions that don't work the same …" at bounding box center [564, 211] width 191 height 56
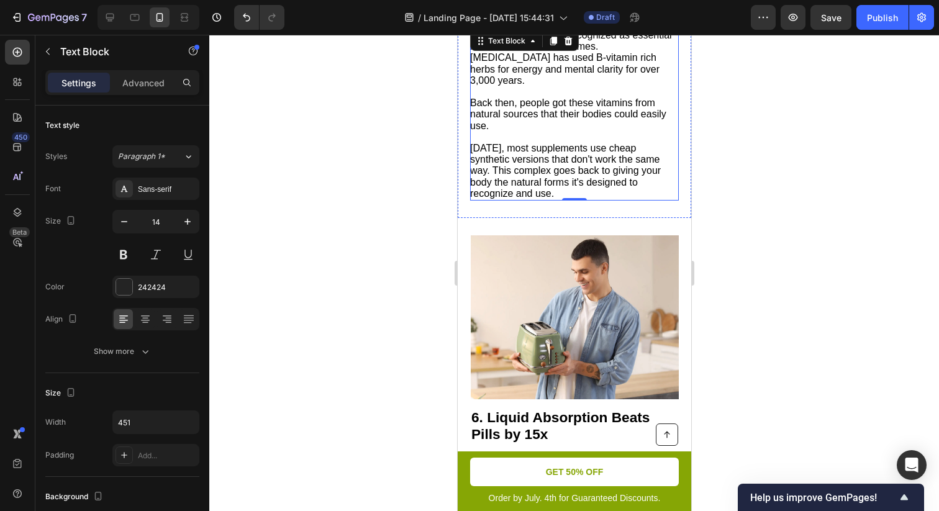
scroll to position [2496, 0]
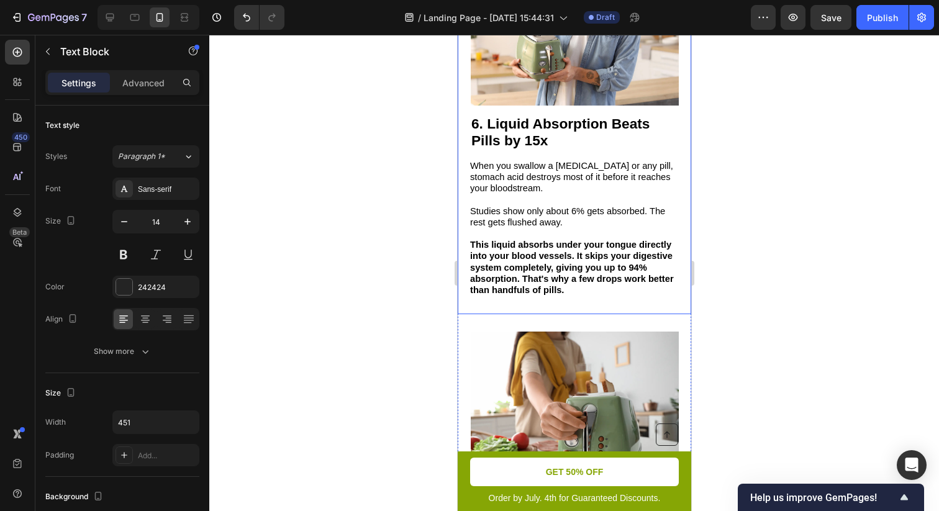
click at [558, 194] on p "When you swallow a [MEDICAL_DATA] or any pill, stomach acid destroys most of it…" at bounding box center [572, 177] width 207 height 34
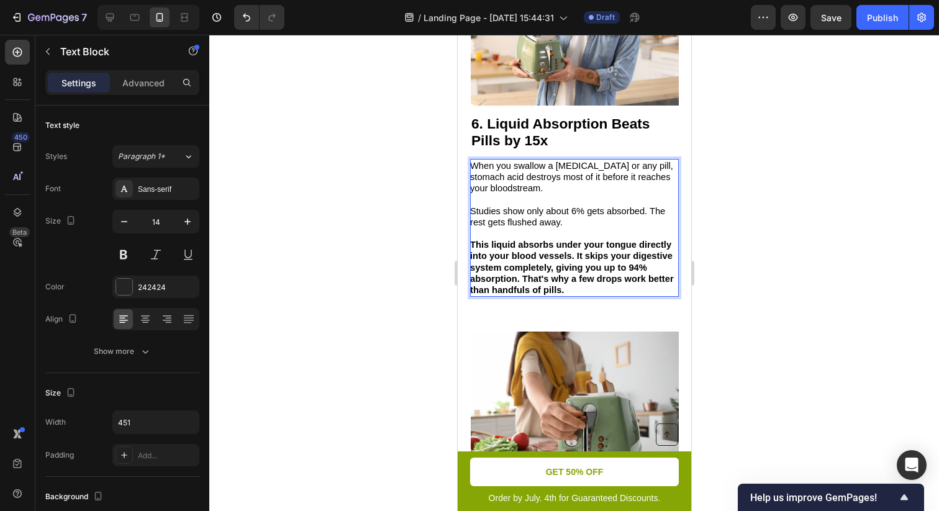
click at [551, 255] on strong "This liquid absorbs under your tongue directly into your blood vessels. It skip…" at bounding box center [571, 267] width 204 height 55
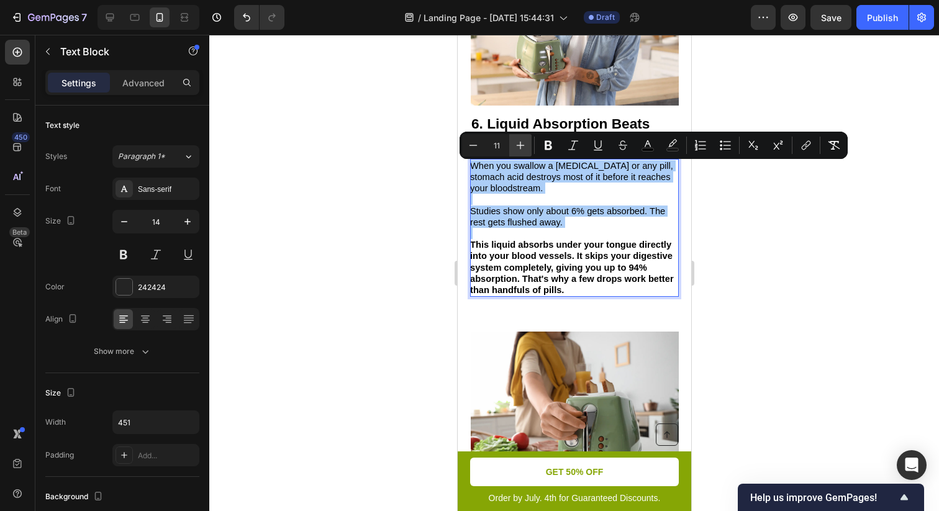
click at [530, 147] on button "Plus" at bounding box center [520, 145] width 22 height 22
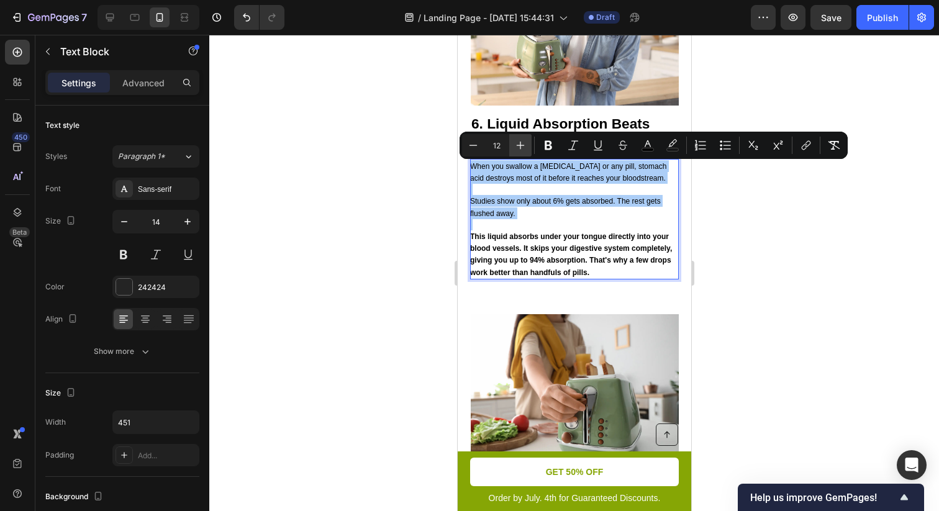
click at [530, 147] on button "Plus" at bounding box center [520, 145] width 22 height 22
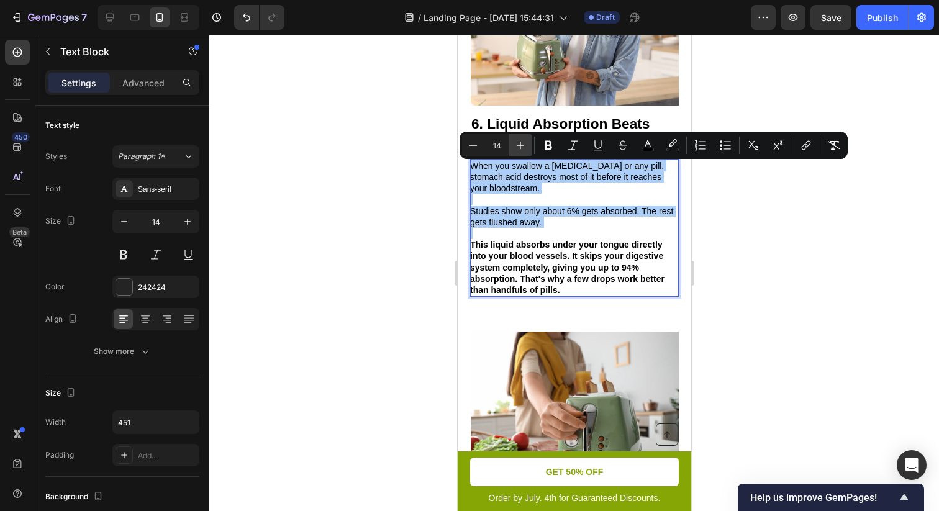
click at [530, 147] on button "Plus" at bounding box center [520, 145] width 22 height 22
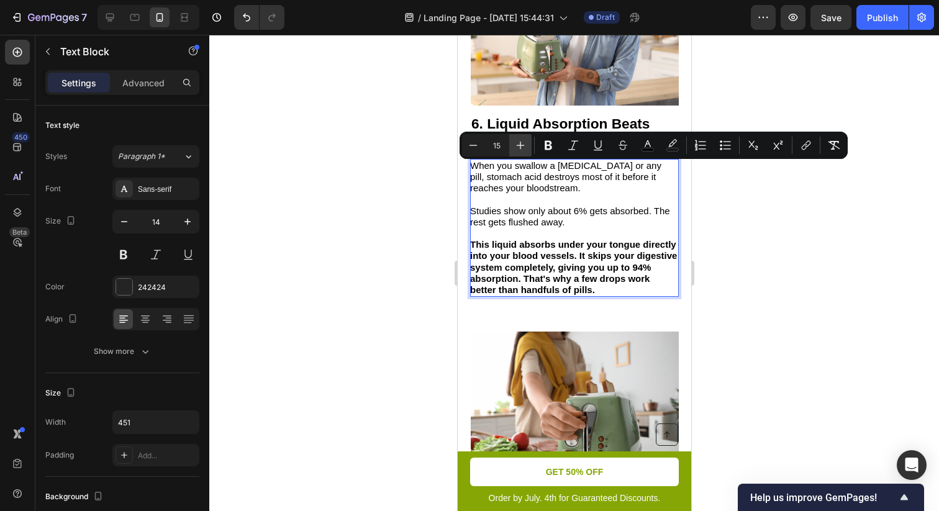
click at [523, 145] on icon "Editor contextual toolbar" at bounding box center [520, 146] width 8 height 8
type input "16"
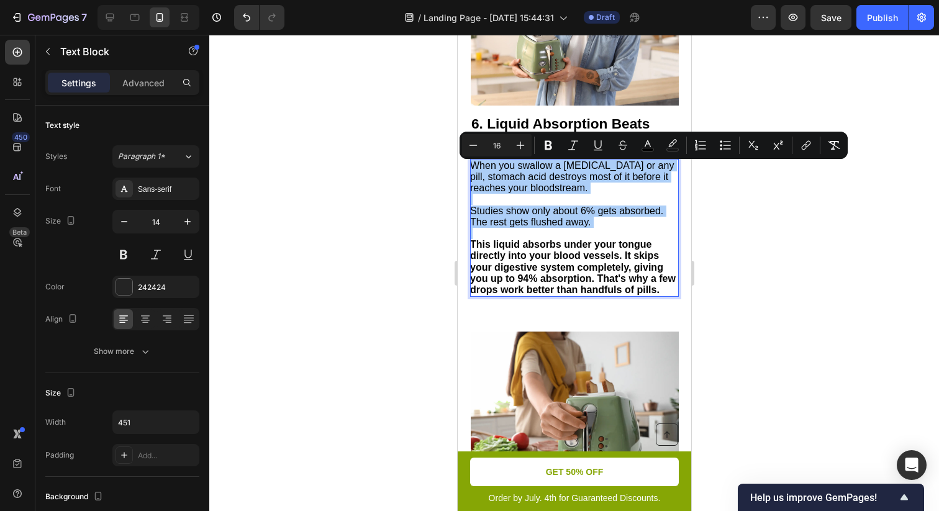
click at [760, 291] on div at bounding box center [573, 273] width 729 height 476
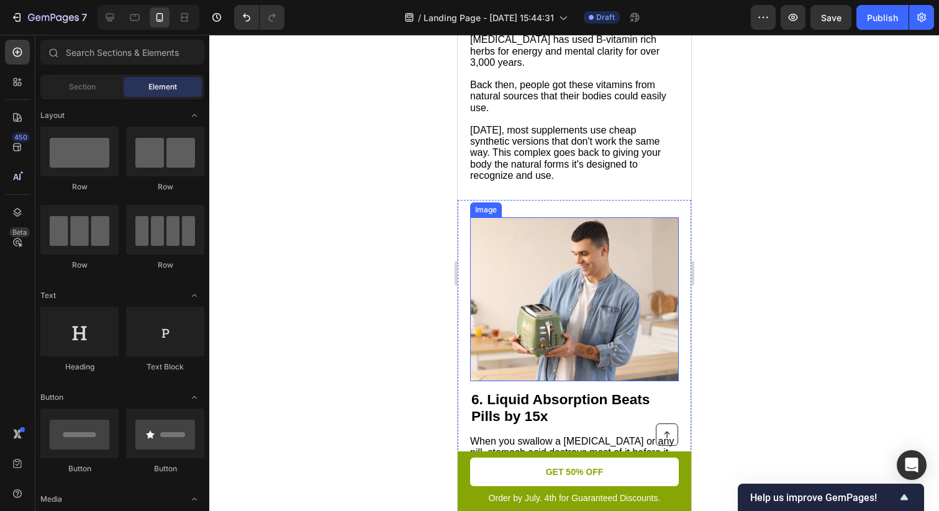
scroll to position [1895, 0]
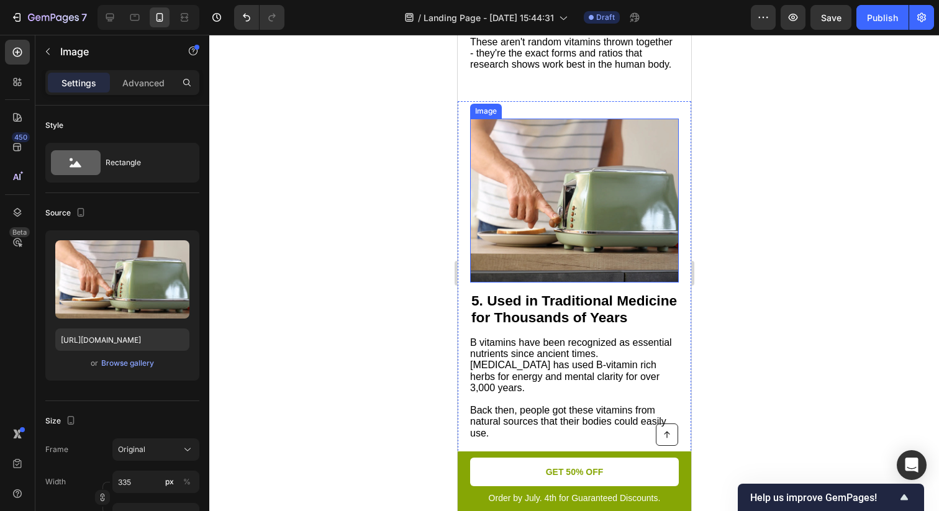
click at [534, 224] on img at bounding box center [574, 201] width 208 height 164
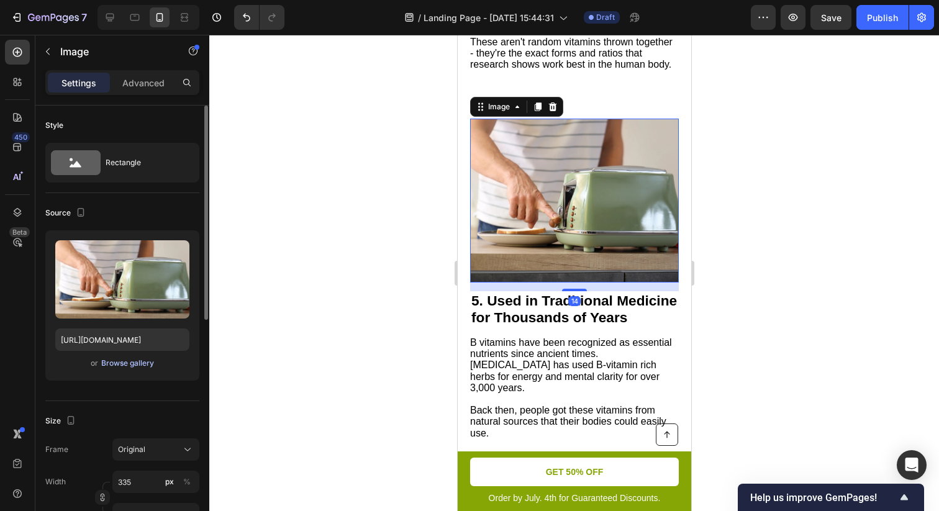
click at [130, 358] on div "Browse gallery" at bounding box center [127, 363] width 53 height 11
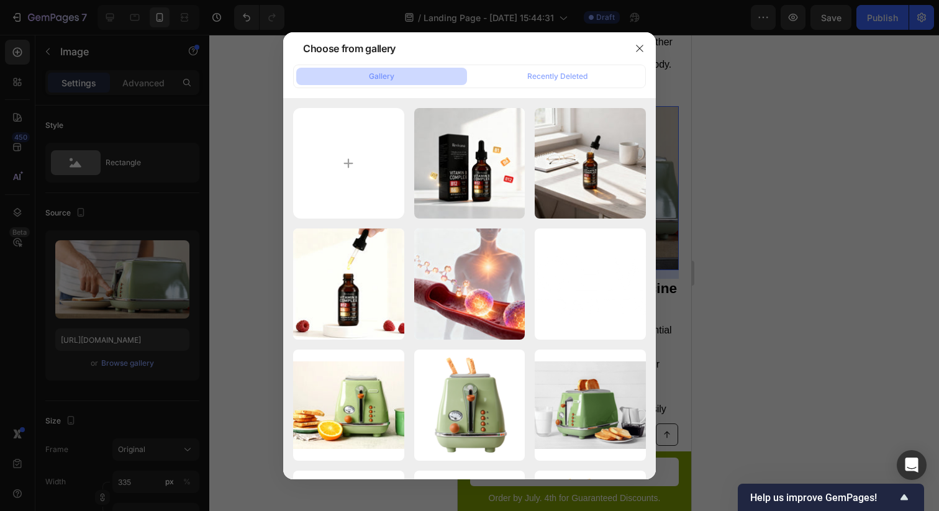
type input "C:\fakepath\9c94fe17-57b0-4d7a-8b27-9024e53da0ed.png"
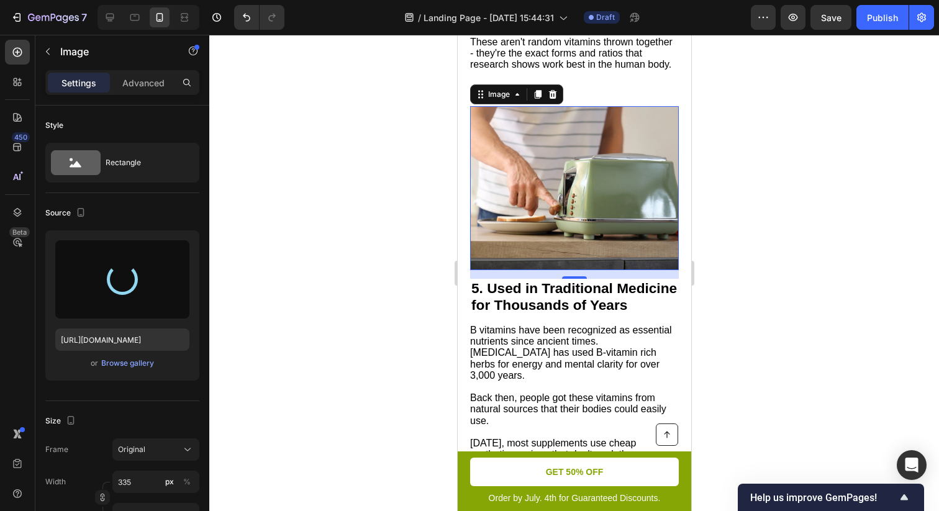
type input "[URL][DOMAIN_NAME]"
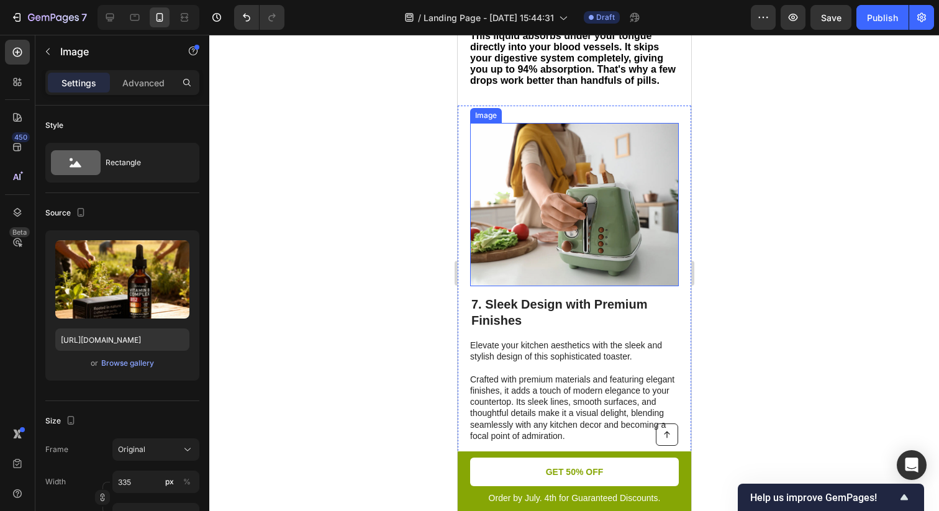
scroll to position [2793, 0]
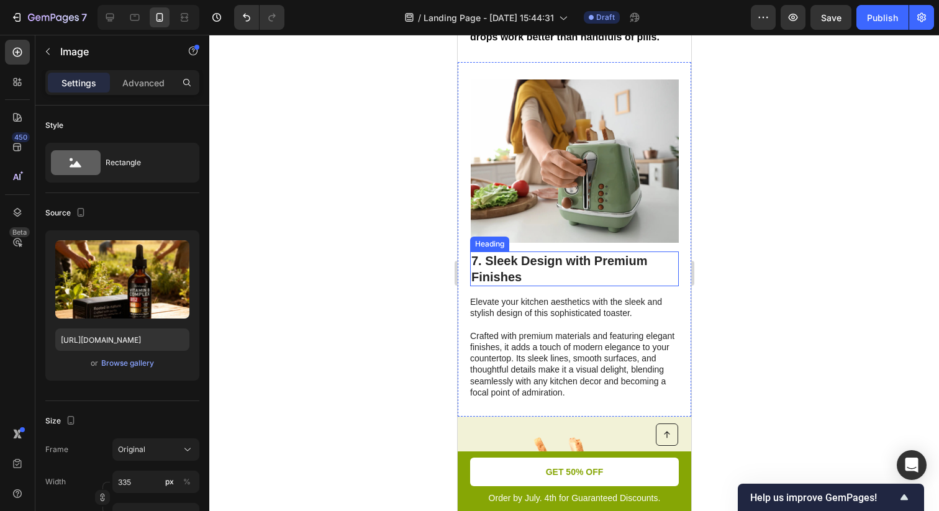
click at [550, 251] on div "Image" at bounding box center [573, 165] width 209 height 173
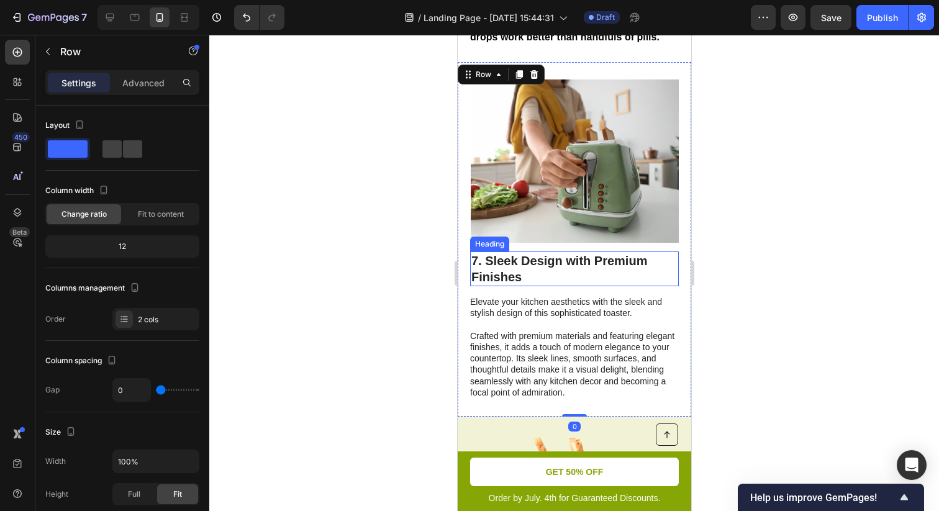
click at [541, 273] on h2 "7. Sleek Design with Premium Finishes" at bounding box center [573, 268] width 209 height 35
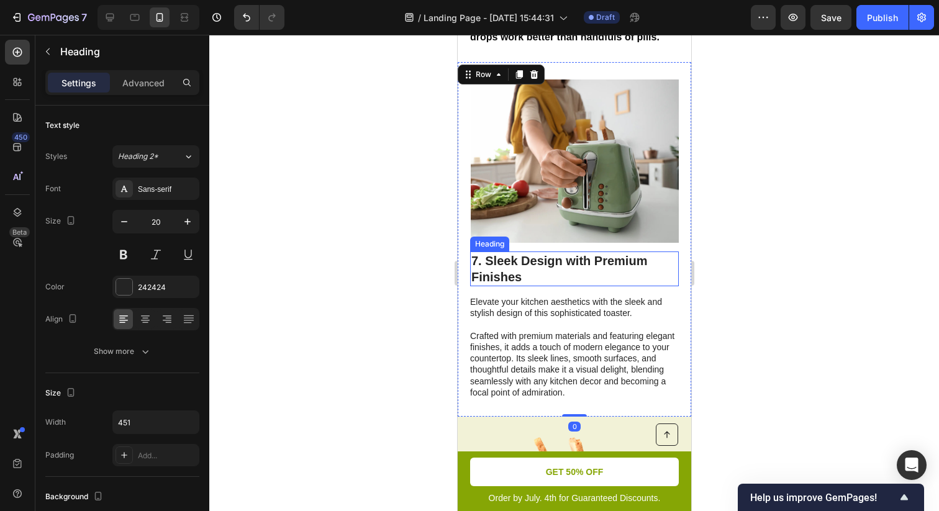
click at [541, 273] on h2 "7. Sleek Design with Premium Finishes" at bounding box center [573, 268] width 209 height 35
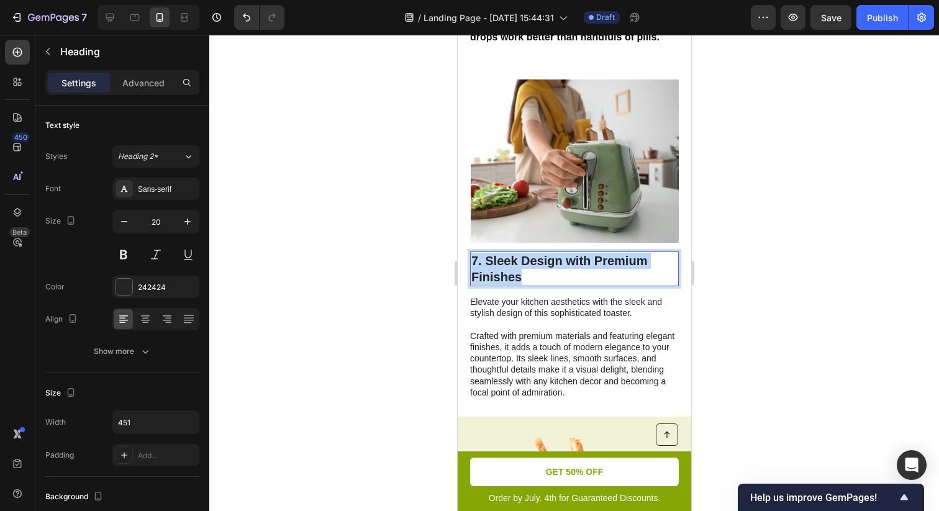
click at [541, 273] on p "7. Sleek Design with Premium Finishes" at bounding box center [574, 269] width 206 height 32
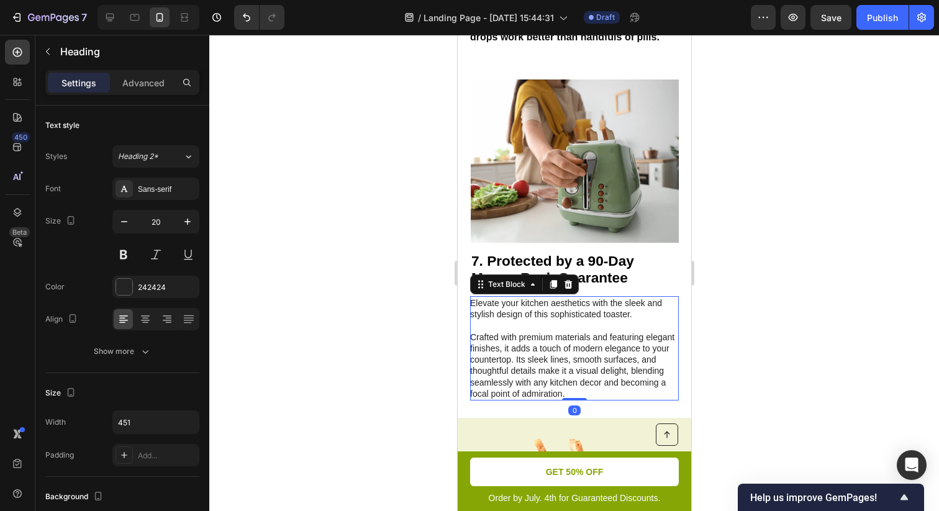
click at [573, 325] on p "Elevate your kitchen aesthetics with the sleek and stylish design of this sophi…" at bounding box center [572, 348] width 207 height 102
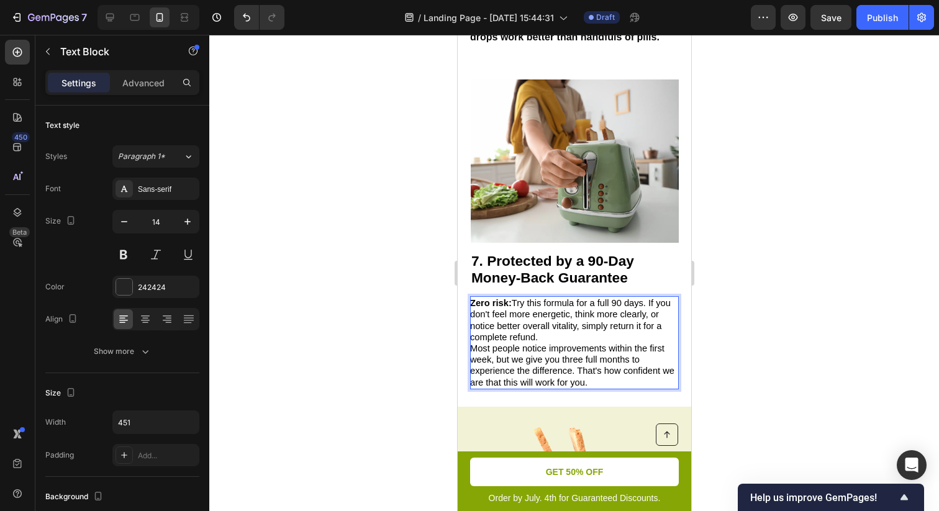
click at [583, 343] on p "Zero risk: Try this formula for a full 90 days. If you don't feel more energeti…" at bounding box center [572, 319] width 207 height 45
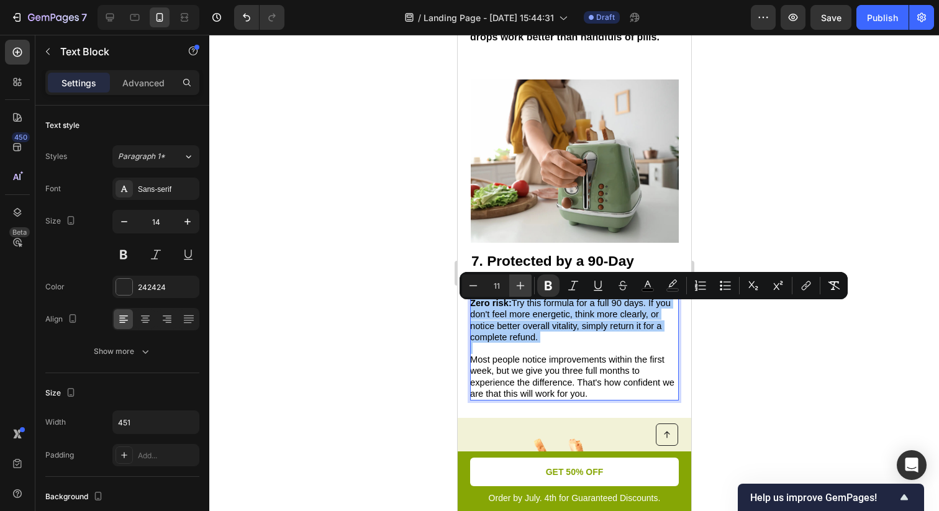
click at [521, 289] on icon "Editor contextual toolbar" at bounding box center [520, 285] width 12 height 12
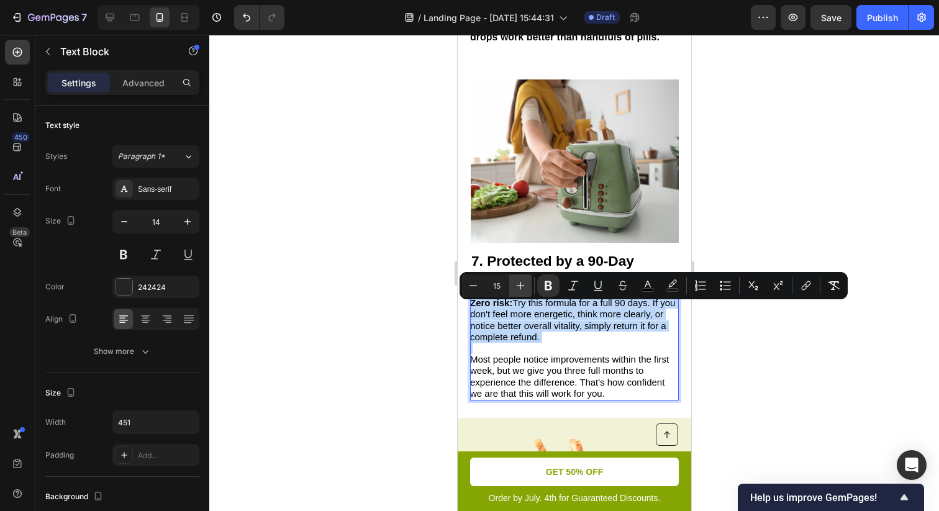
type input "16"
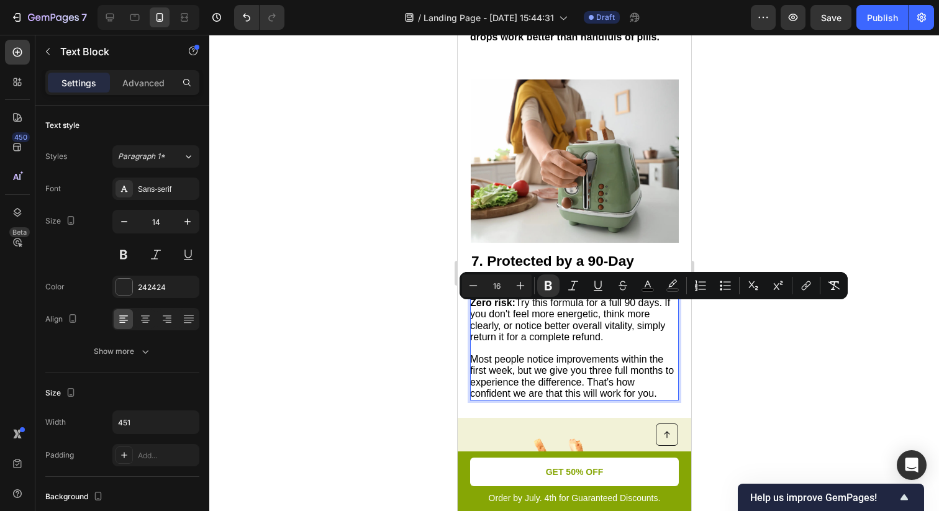
click at [557, 343] on p "Zero risk: Try this formula for a full 90 days. If you don't feel more energeti…" at bounding box center [572, 319] width 207 height 45
click at [782, 362] on div at bounding box center [573, 273] width 729 height 476
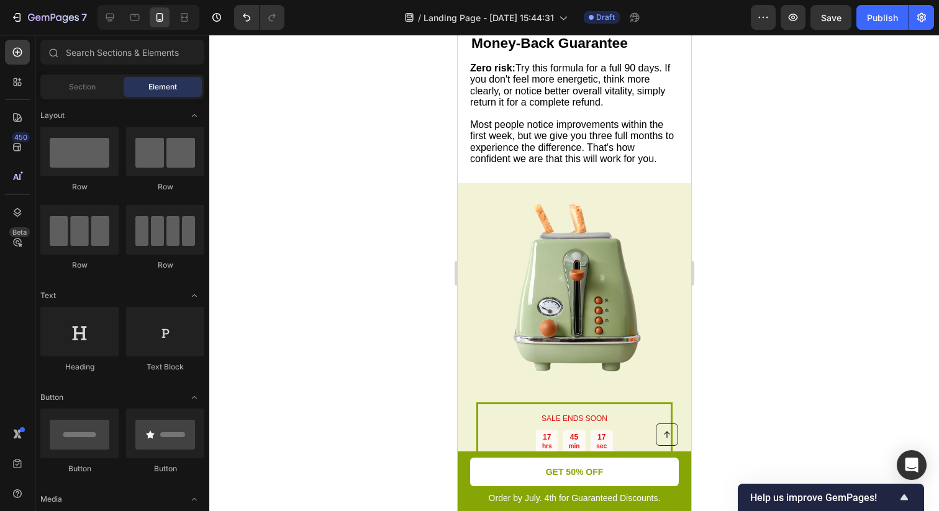
scroll to position [3044, 0]
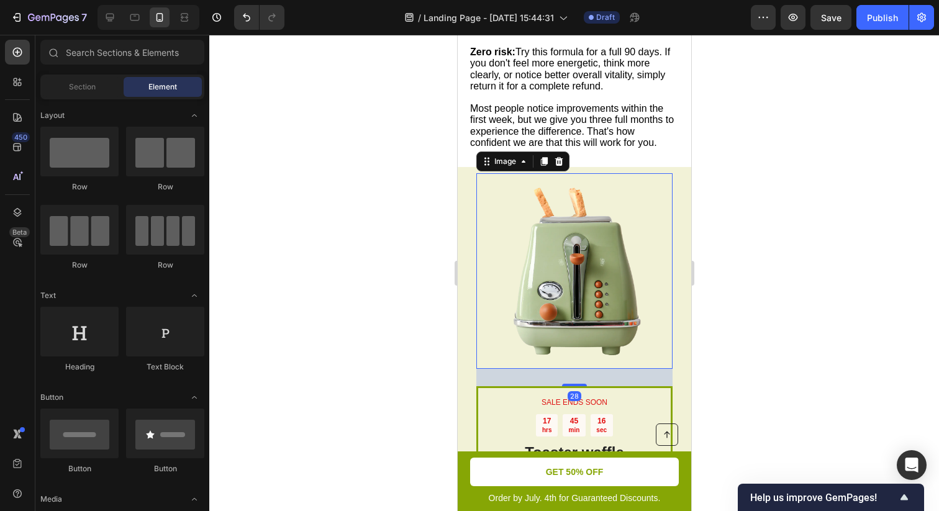
click at [593, 261] on img at bounding box center [574, 271] width 196 height 196
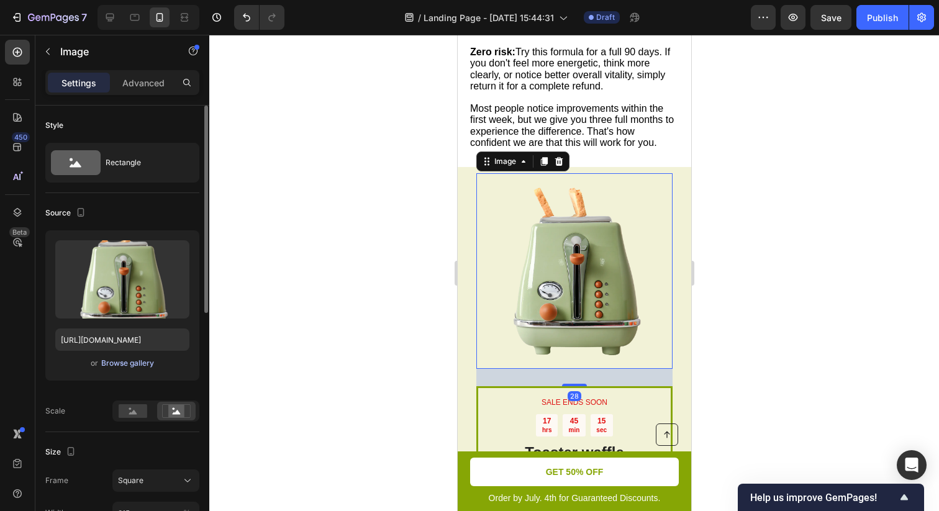
click at [128, 361] on div "Browse gallery" at bounding box center [127, 363] width 53 height 11
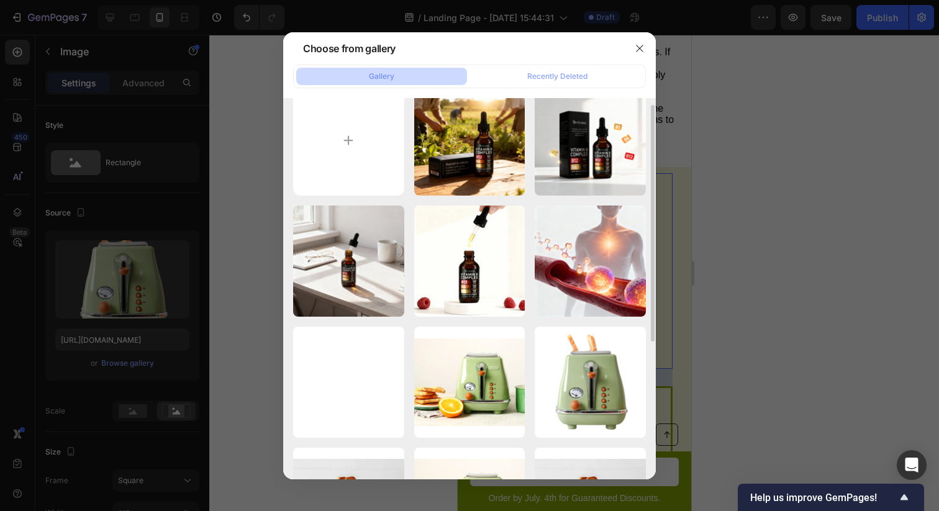
scroll to position [22, 0]
click at [351, 140] on input "file" at bounding box center [348, 141] width 111 height 111
type input "C:\fakepath\efa9f5d0-e7bb-49da-8562-993134387f2b.png"
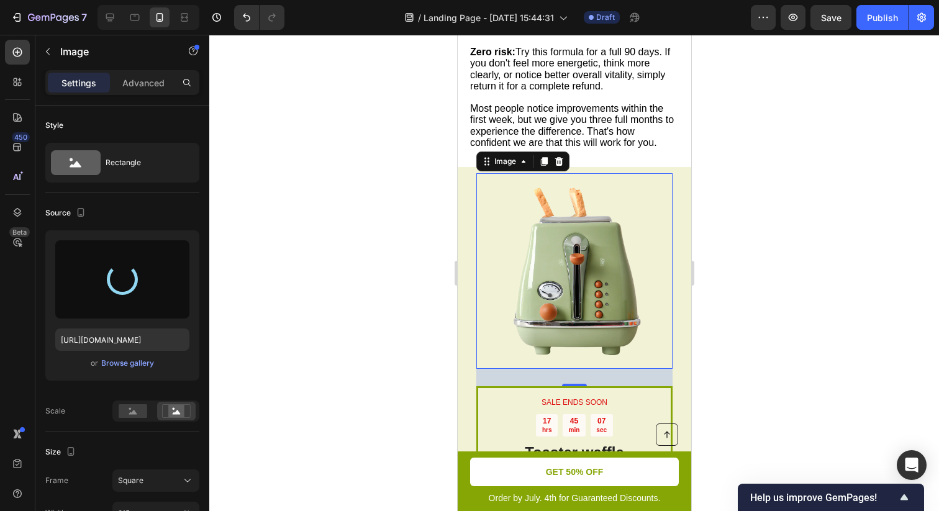
type input "https://cdn.shopify.com/s/files/1/0748/7599/4327/files/gempages_586332010109207…"
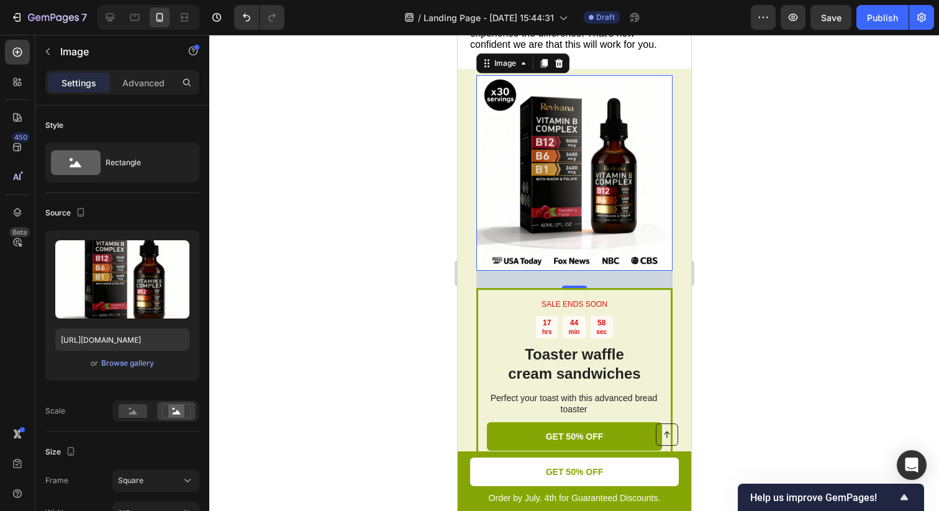
scroll to position [3132, 0]
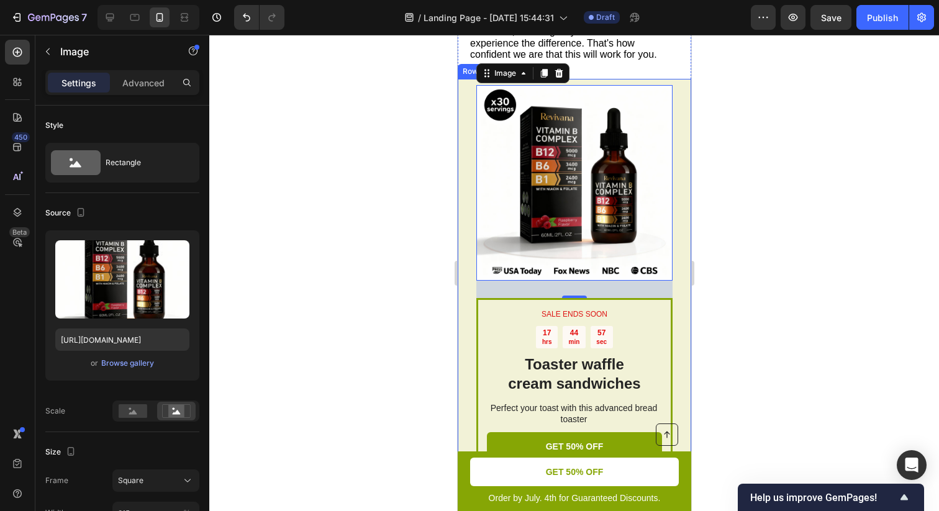
click at [677, 179] on div "SALE ENDS SOON Text Block 17 hrs 44 min 57 sec Countdown Timer Toaster waffle c…" at bounding box center [573, 310] width 233 height 462
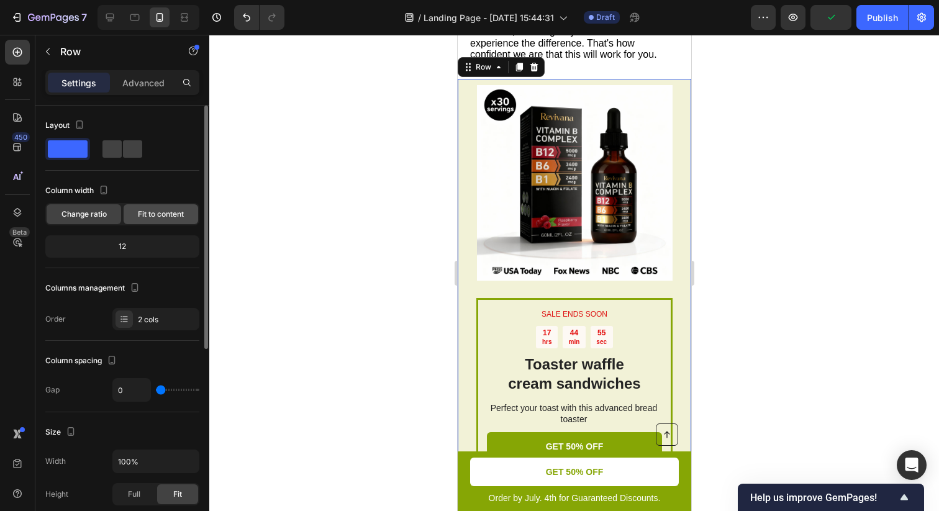
click at [172, 214] on span "Fit to content" at bounding box center [161, 214] width 46 height 11
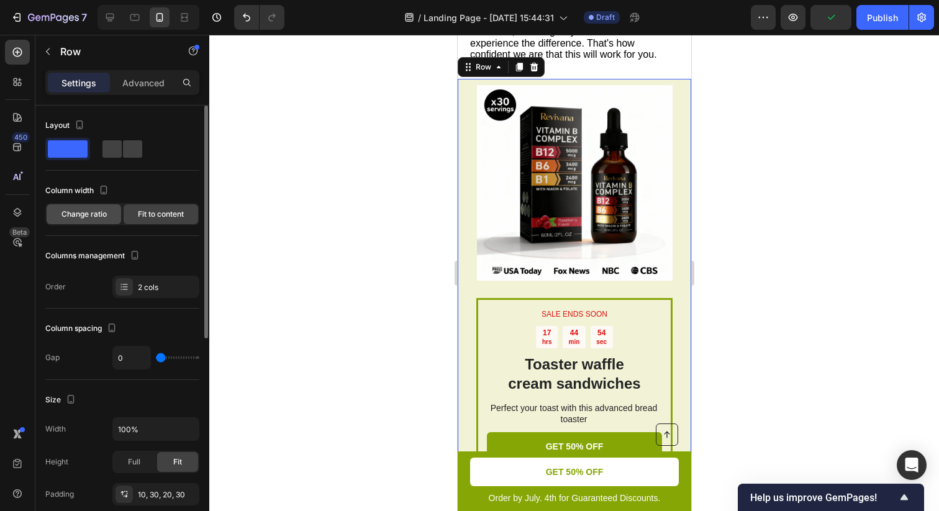
click at [85, 210] on span "Change ratio" at bounding box center [83, 214] width 45 height 11
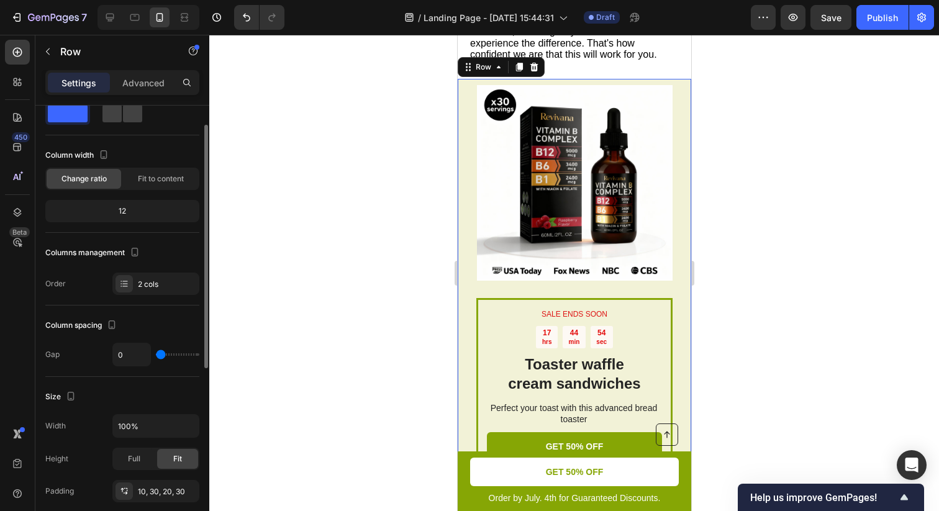
scroll to position [0, 0]
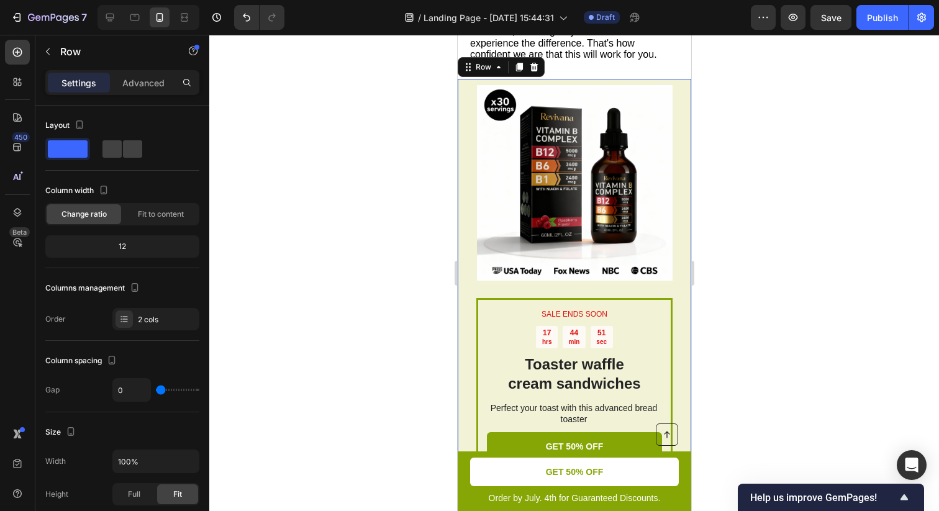
click at [469, 192] on div "SALE ENDS SOON Text Block 17 hrs 44 min 51 sec Countdown Timer Toaster waffle c…" at bounding box center [573, 310] width 233 height 462
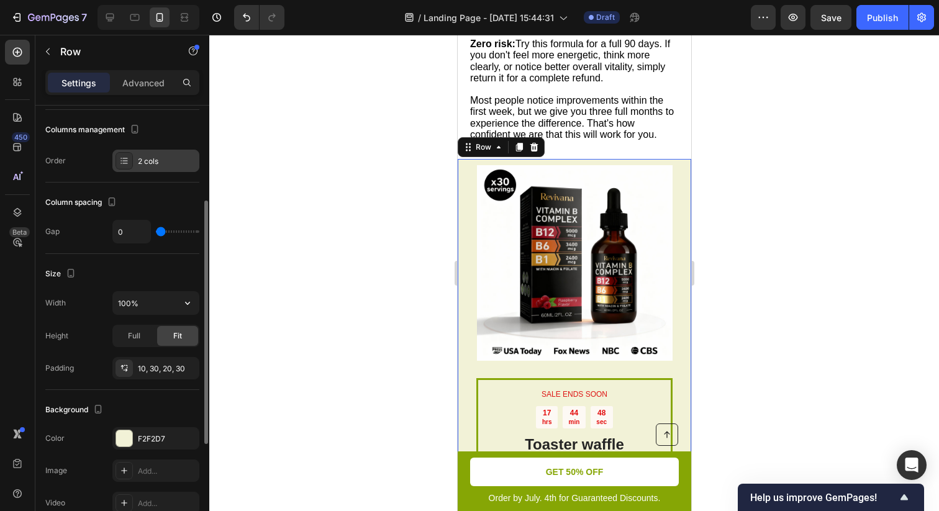
scroll to position [173, 0]
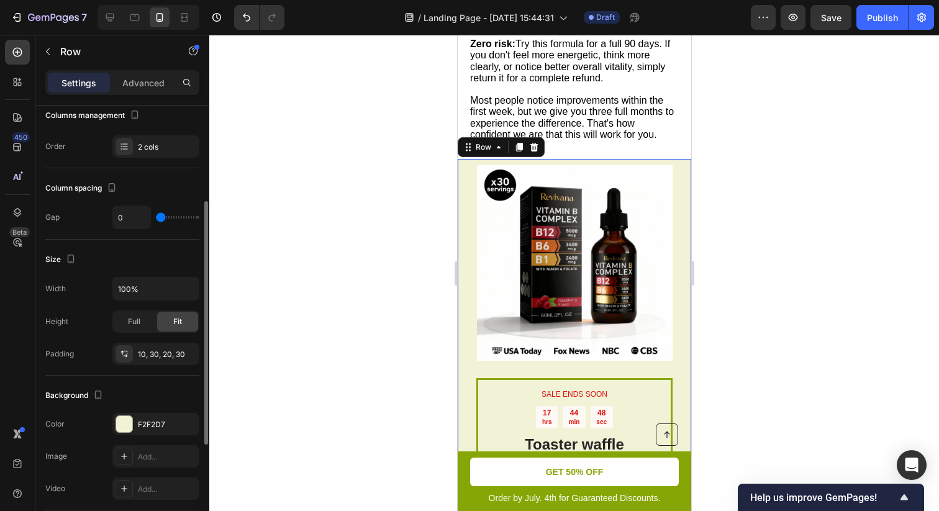
click at [147, 436] on div "The changes might be hidden by the video. Color F2F2D7 Image Add... Video Add..." at bounding box center [122, 456] width 154 height 87
click at [150, 433] on div "F2F2D7" at bounding box center [155, 424] width 87 height 22
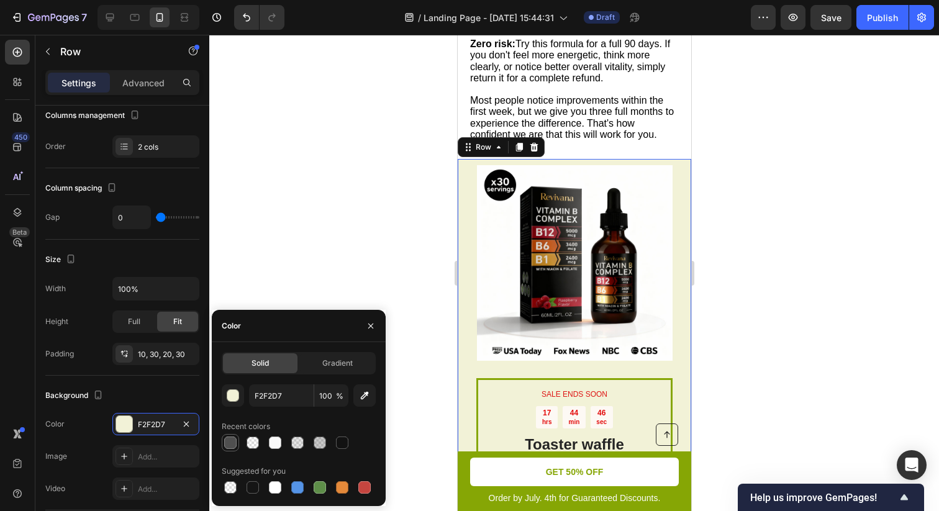
click at [229, 444] on div at bounding box center [230, 442] width 12 height 12
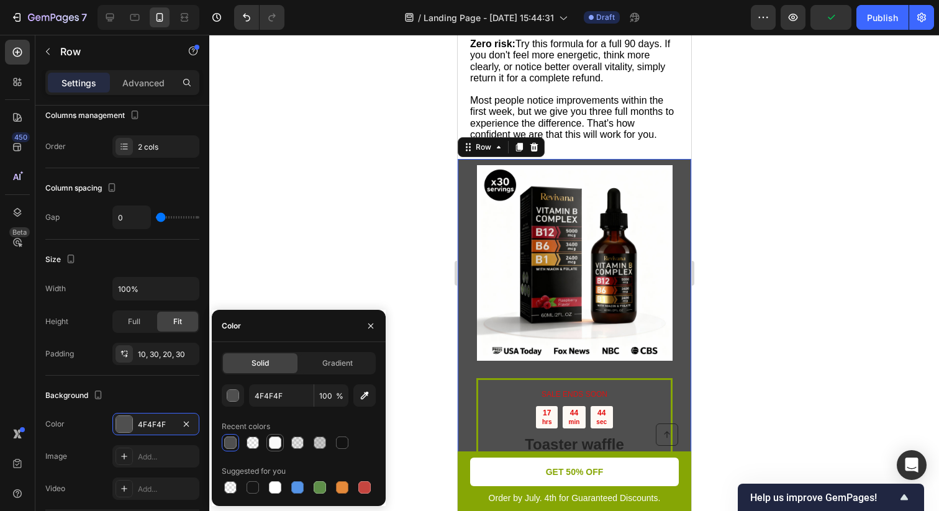
click at [277, 444] on div at bounding box center [275, 442] width 12 height 12
type input "F9F9F9"
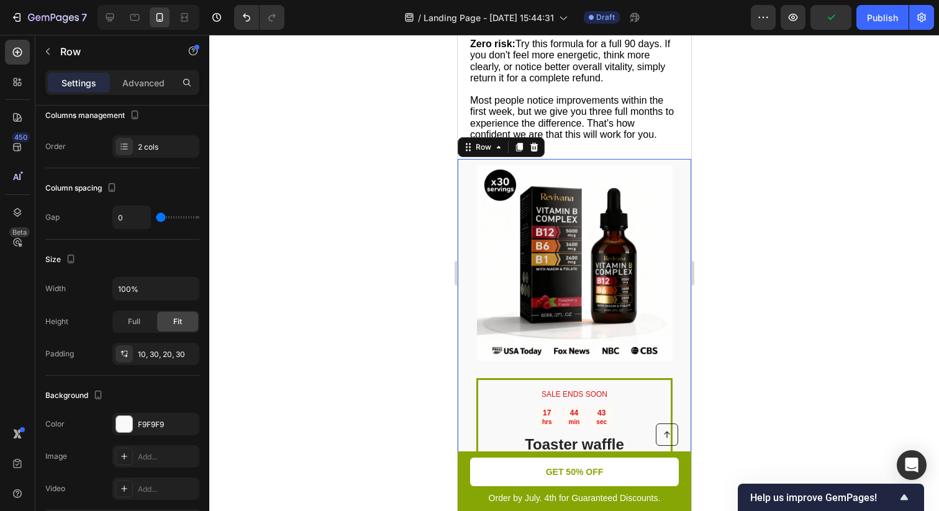
click at [847, 180] on div at bounding box center [573, 273] width 729 height 476
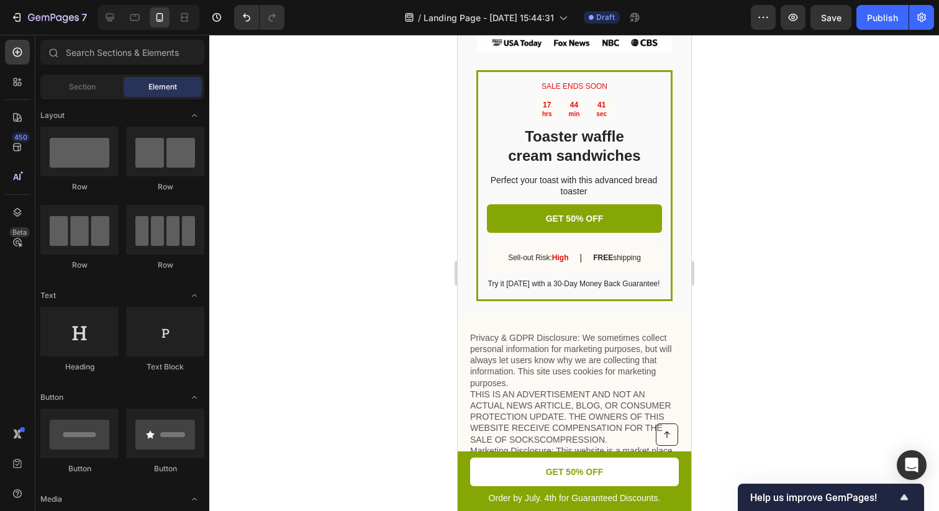
scroll to position [3342, 0]
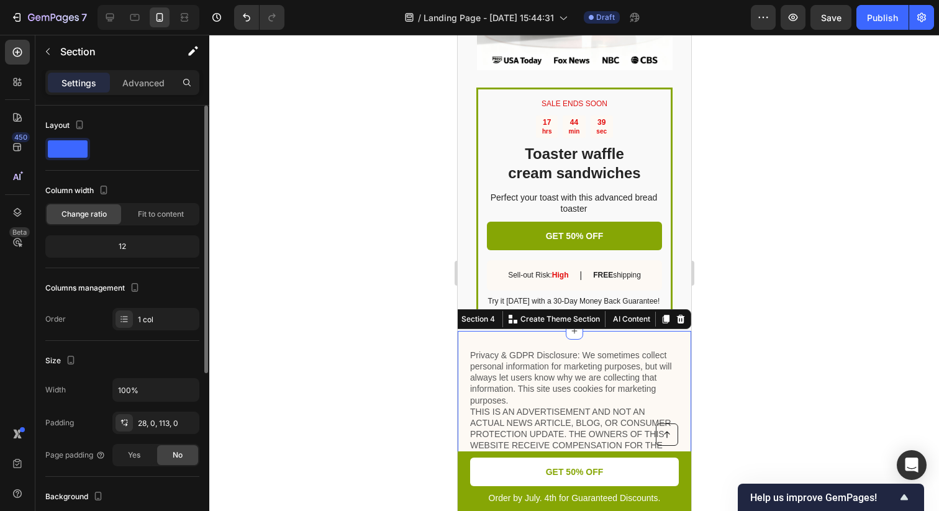
scroll to position [284, 0]
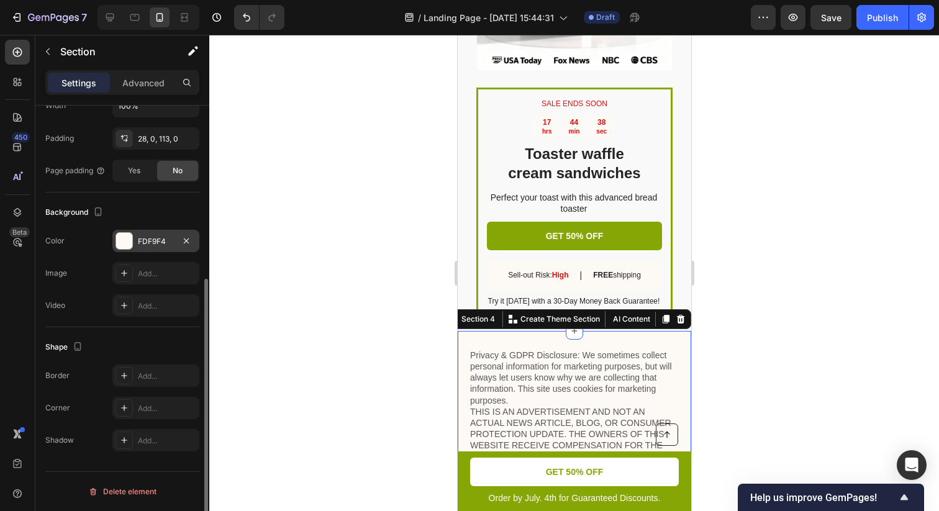
click at [151, 243] on div "FDF9F4" at bounding box center [156, 241] width 36 height 11
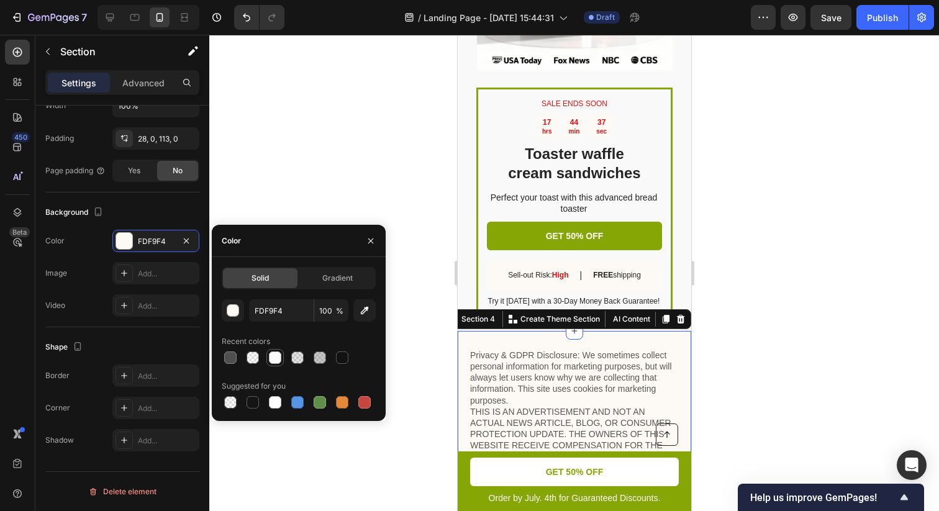
click at [275, 355] on div at bounding box center [275, 357] width 12 height 12
type input "F9F9F9"
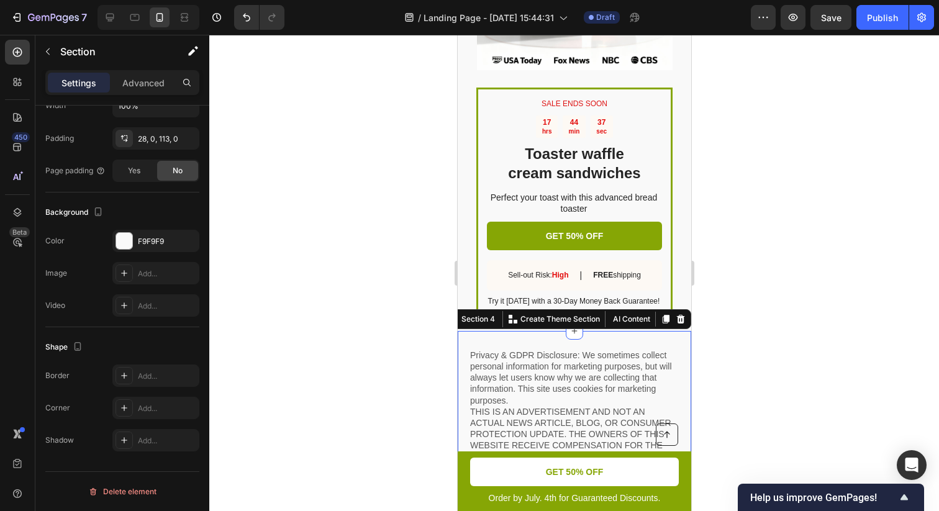
click at [812, 263] on div at bounding box center [573, 273] width 729 height 476
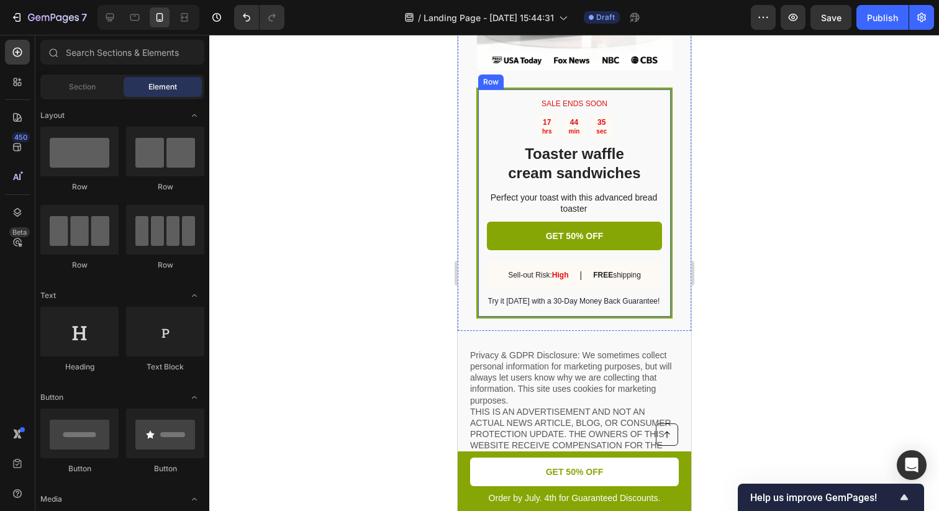
click at [669, 128] on div "SALE ENDS SOON Text Block 17 hrs 44 min 35 sec Countdown Timer Toaster waffle c…" at bounding box center [574, 203] width 196 height 231
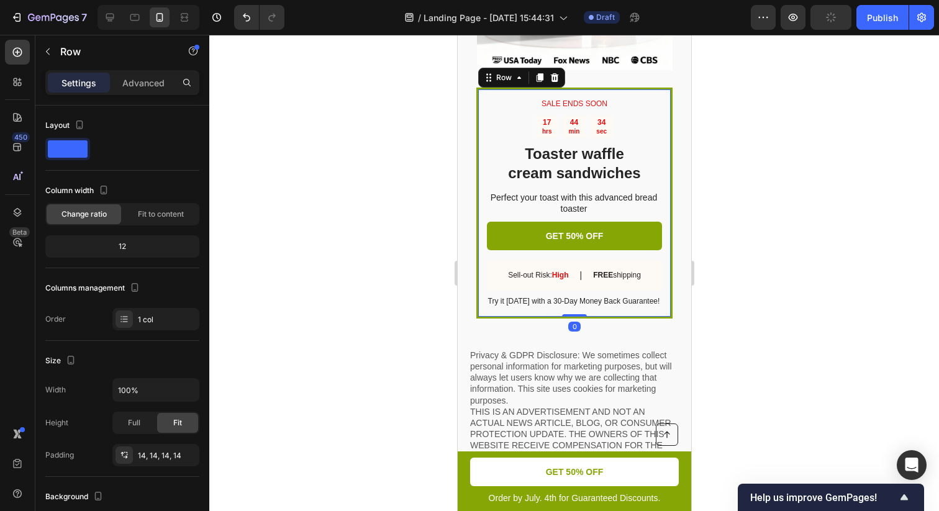
click at [669, 128] on div "SALE ENDS SOON Text Block 17 hrs 44 min 34 sec Countdown Timer Toaster waffle c…" at bounding box center [574, 203] width 196 height 231
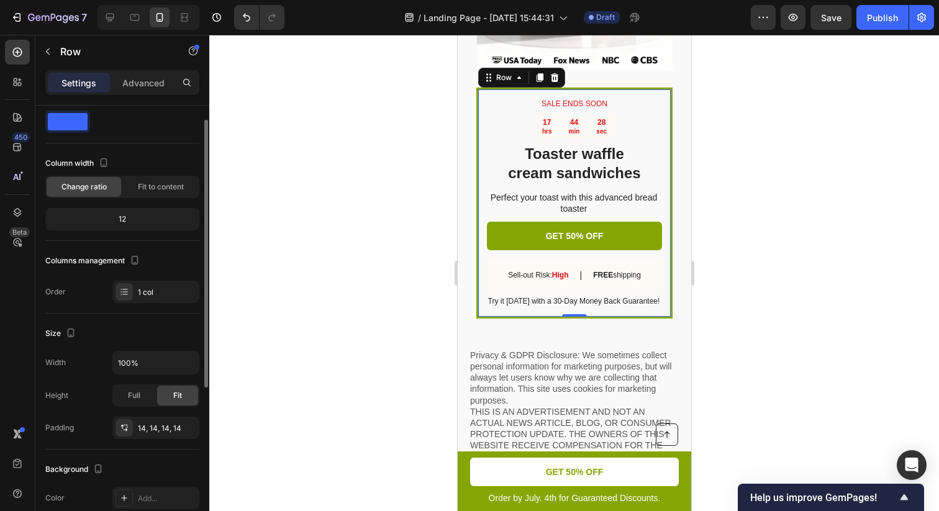
scroll to position [26, 0]
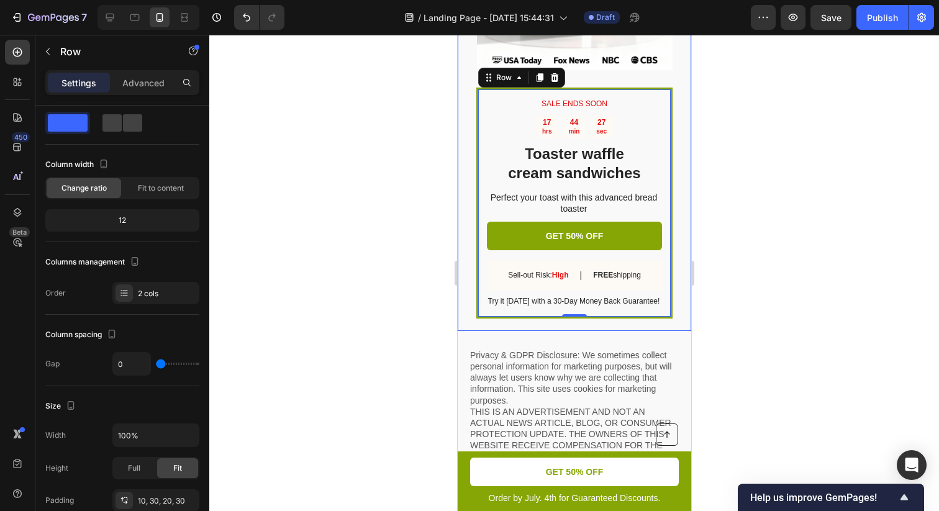
click at [469, 168] on div "SALE ENDS SOON Text Block 17 hrs 44 min 27 sec Countdown Timer Toaster waffle c…" at bounding box center [573, 99] width 233 height 462
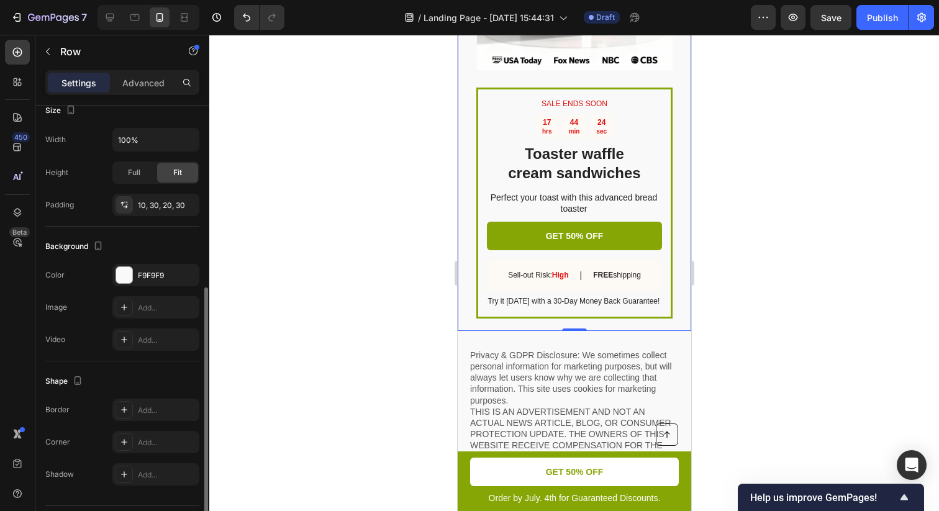
scroll to position [324, 0]
click at [169, 416] on div "Add..." at bounding box center [155, 407] width 87 height 22
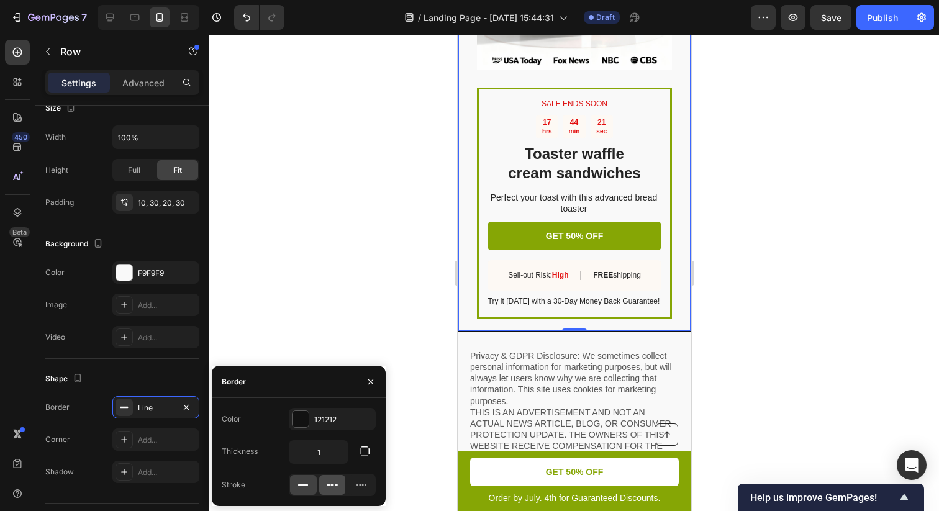
click at [336, 485] on icon at bounding box center [336, 485] width 3 height 2
click at [758, 269] on div at bounding box center [573, 273] width 729 height 476
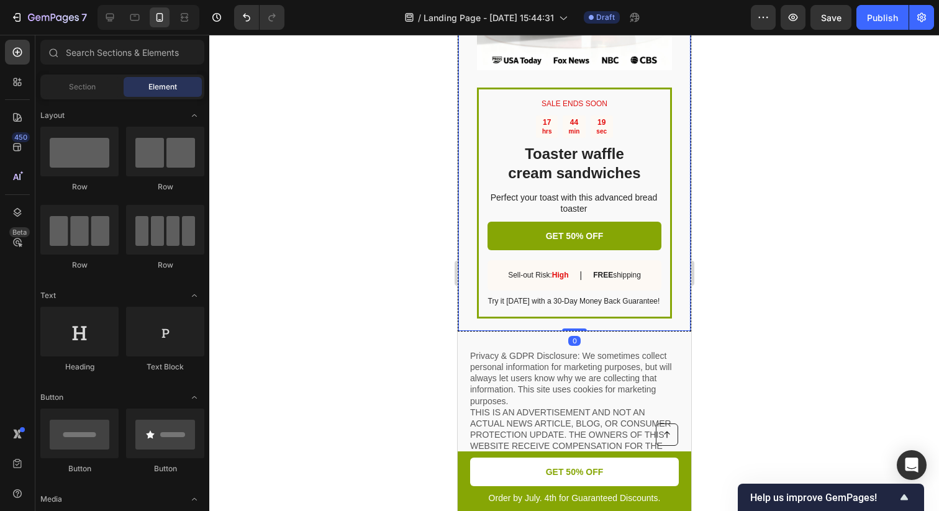
click at [679, 187] on div "SALE ENDS SOON Text Block 17 hrs 44 min 19 sec Countdown Timer Toaster waffle c…" at bounding box center [573, 99] width 233 height 463
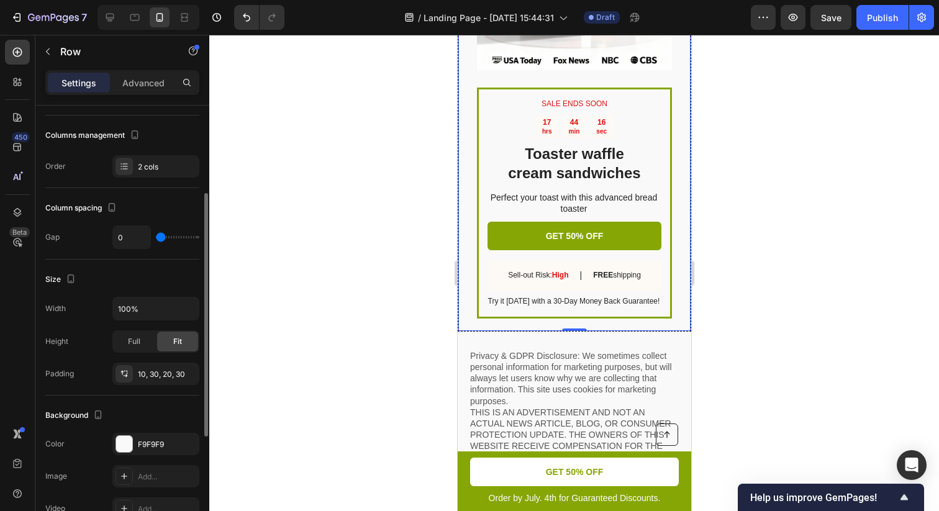
scroll to position [155, 0]
click at [161, 365] on div "10, 30, 20, 30" at bounding box center [155, 372] width 87 height 22
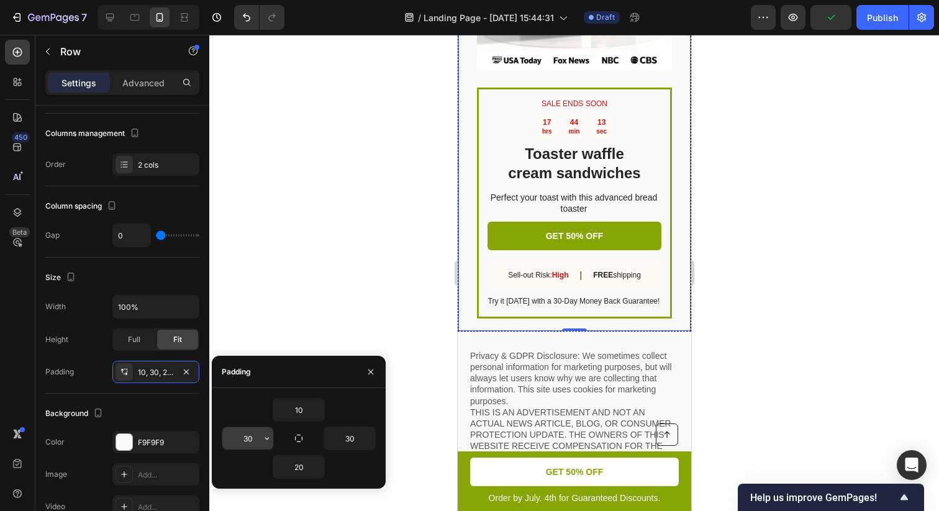
click at [256, 436] on input "30" at bounding box center [247, 438] width 51 height 22
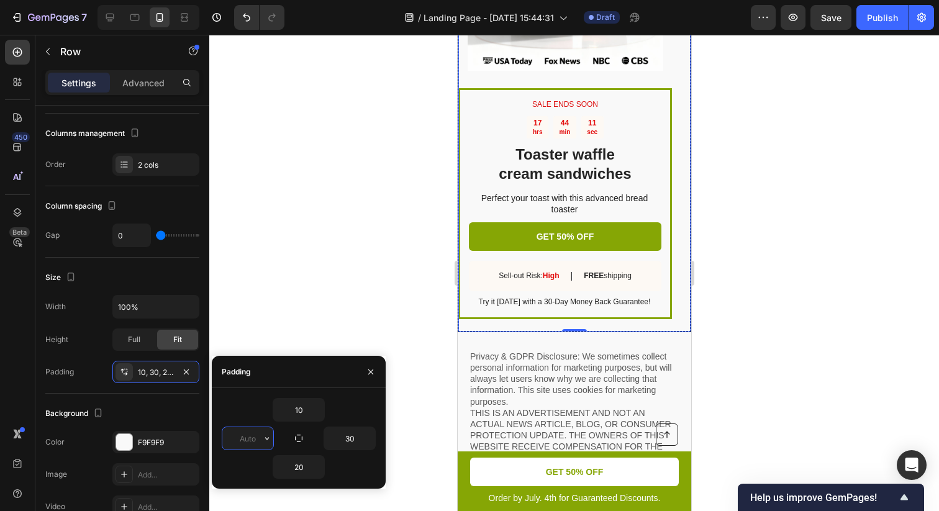
type input "30"
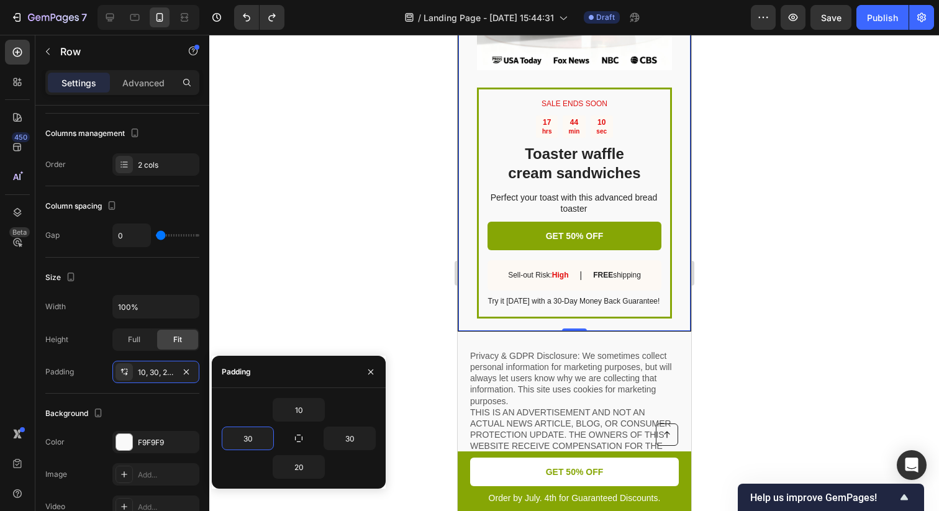
click at [751, 292] on div at bounding box center [573, 273] width 729 height 476
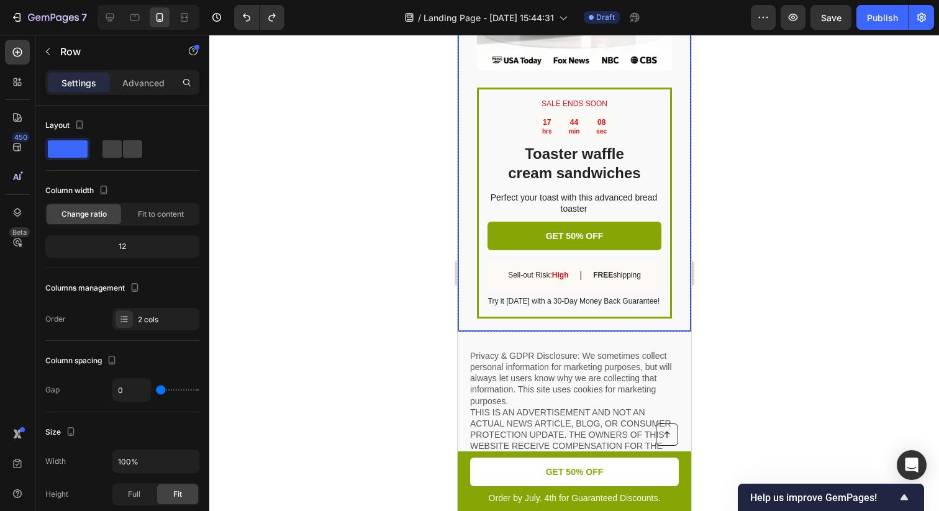
click at [465, 331] on div "SALE ENDS SOON Text Block 17 hrs 44 min 08 sec Countdown Timer Toaster waffle c…" at bounding box center [573, 99] width 233 height 463
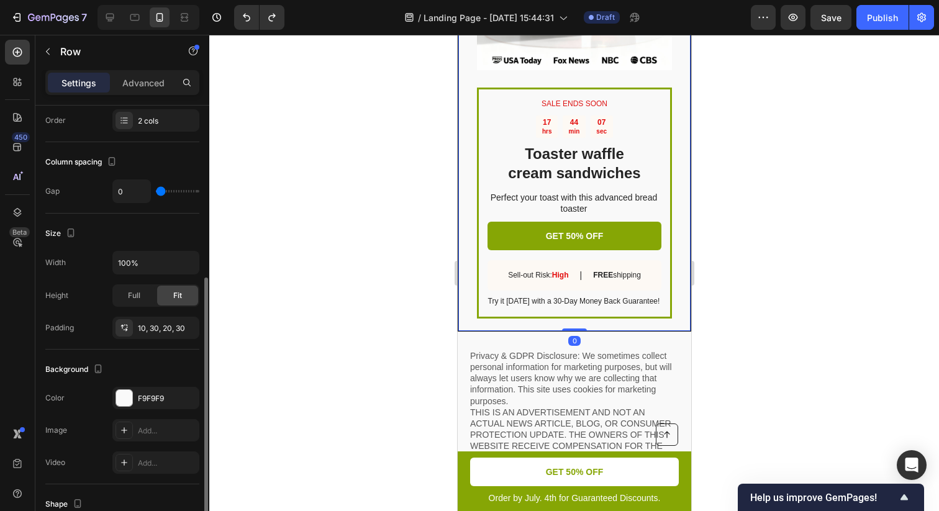
scroll to position [248, 0]
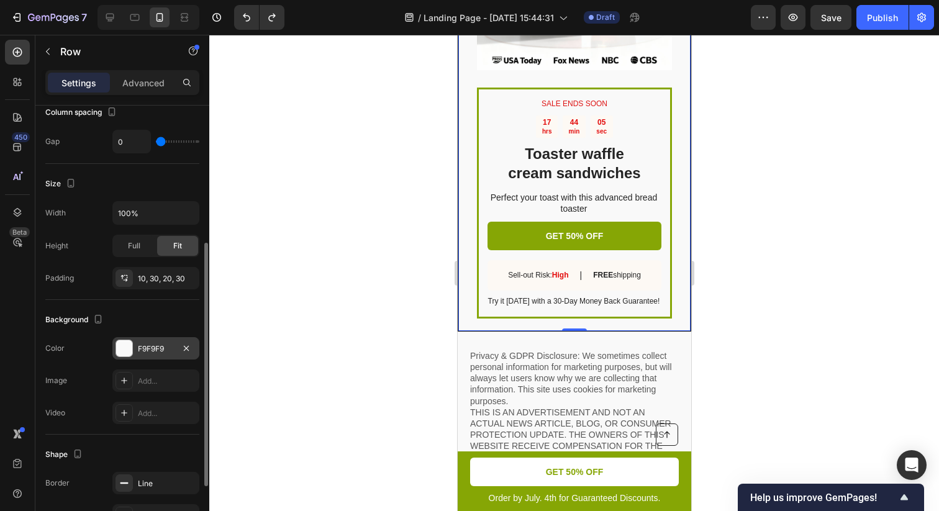
click at [166, 347] on div "F9F9F9" at bounding box center [156, 348] width 36 height 11
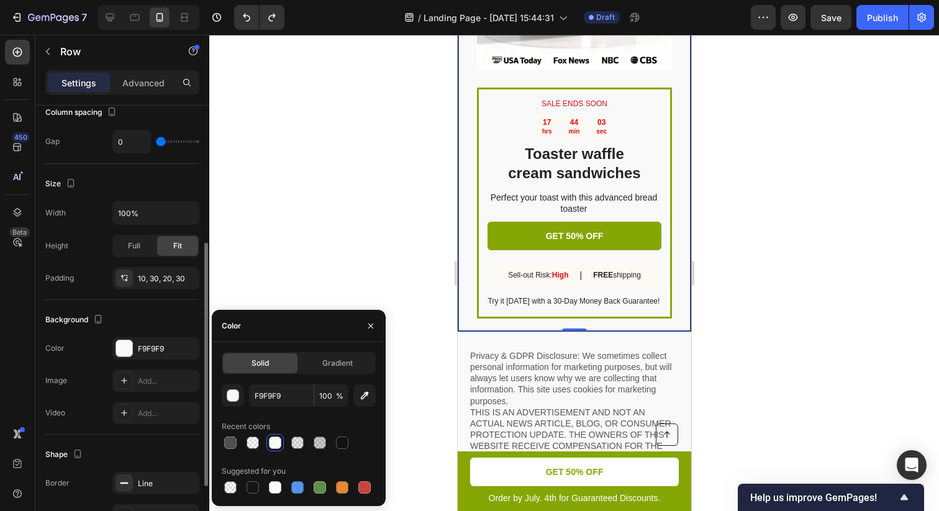
click at [63, 382] on div "Image" at bounding box center [56, 380] width 22 height 11
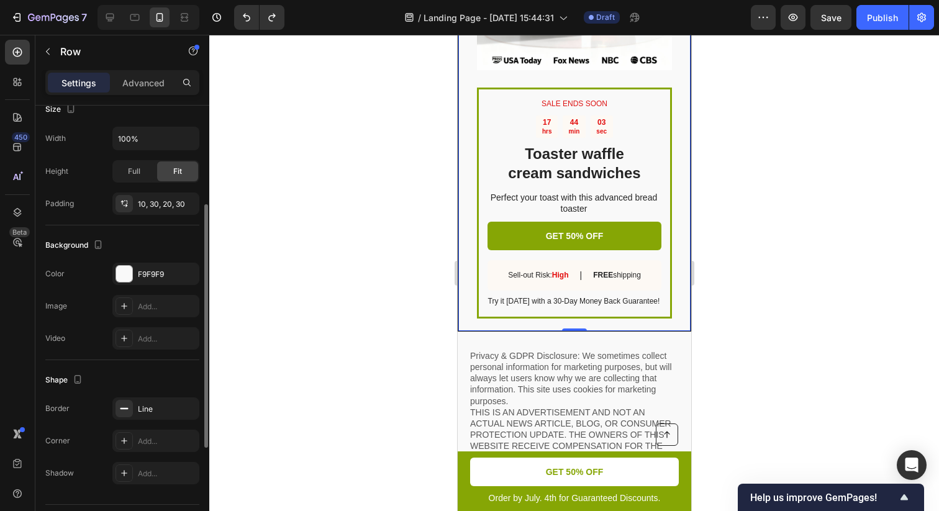
scroll to position [336, 0]
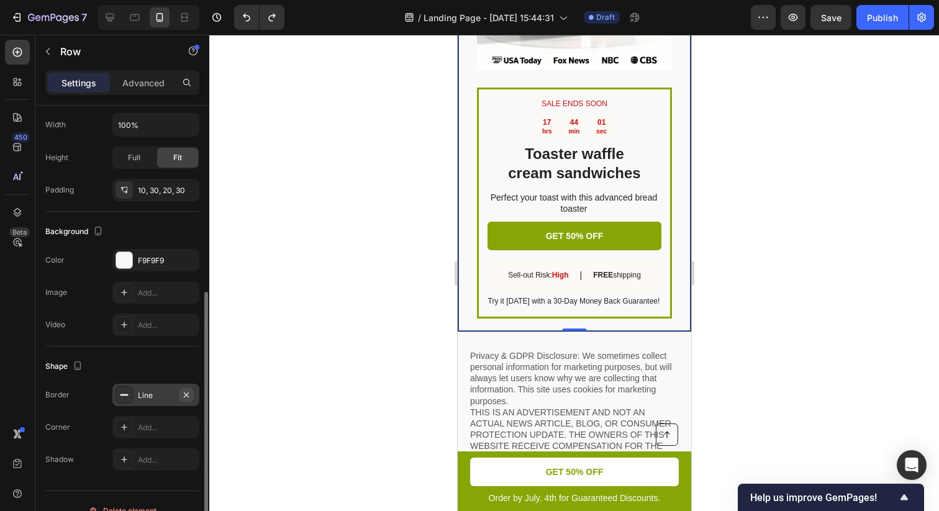
click at [186, 394] on icon "button" at bounding box center [186, 394] width 5 height 5
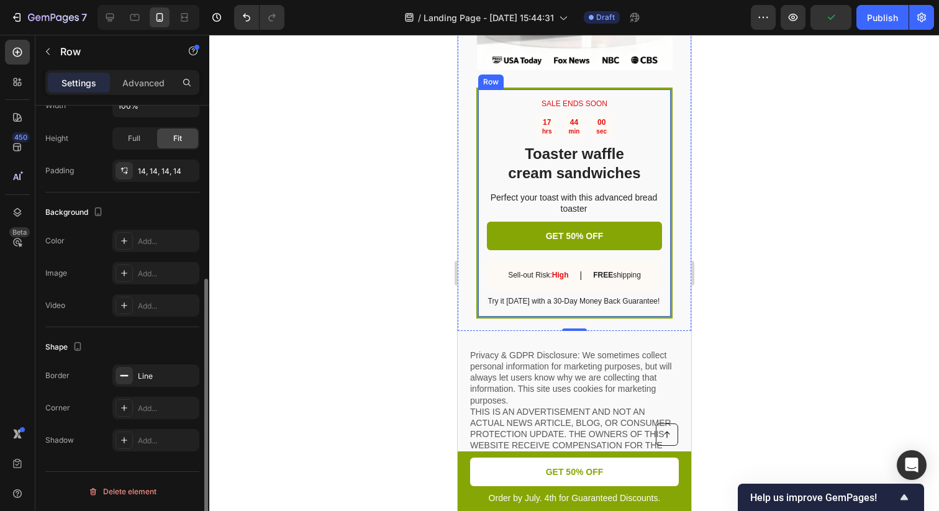
click at [669, 124] on div "SALE ENDS SOON Text Block 17 hrs 44 min 00 sec Countdown Timer Toaster waffle c…" at bounding box center [574, 203] width 196 height 231
click at [669, 120] on div "SALE ENDS SOON Text Block 17 hrs 43 min 58 sec Countdown Timer Toaster waffle c…" at bounding box center [574, 203] width 196 height 231
click at [671, 105] on div "SALE ENDS SOON Text Block 17 hrs 43 min 57 sec Countdown Timer Toaster waffle c…" at bounding box center [574, 203] width 196 height 231
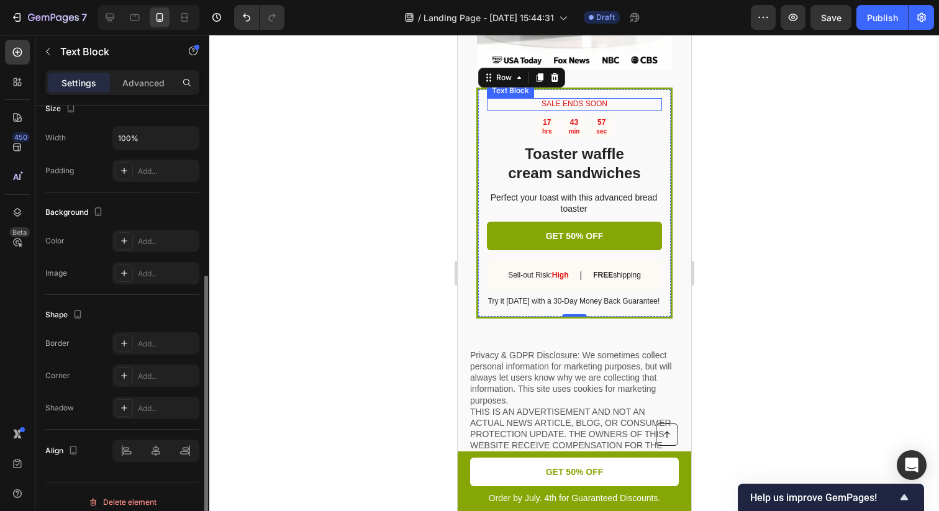
click at [621, 109] on p "SALE ENDS SOON" at bounding box center [573, 104] width 173 height 10
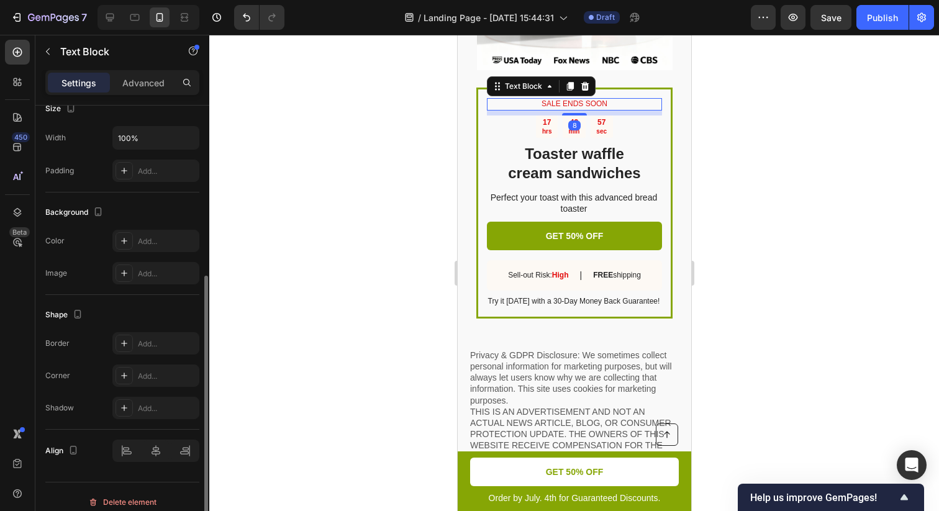
scroll to position [0, 0]
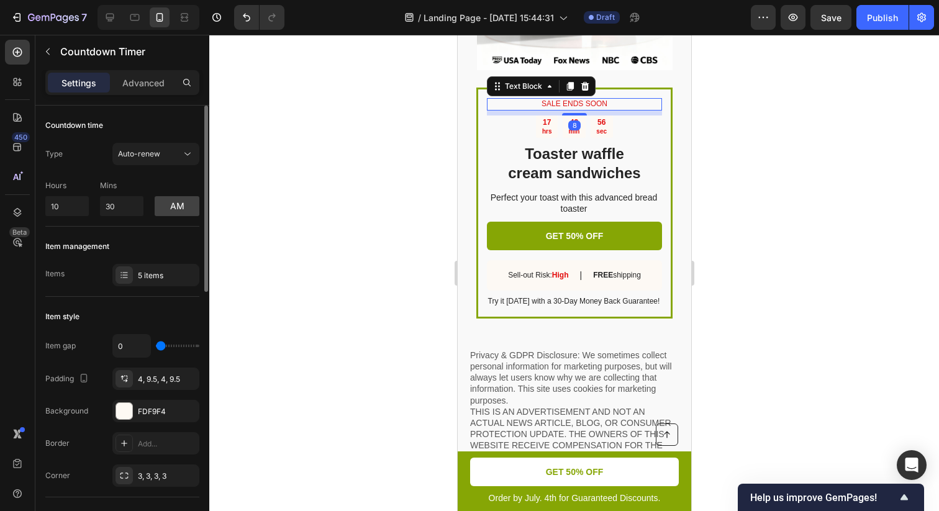
click at [639, 137] on div "17 hrs 43 min 56 sec" at bounding box center [573, 126] width 175 height 23
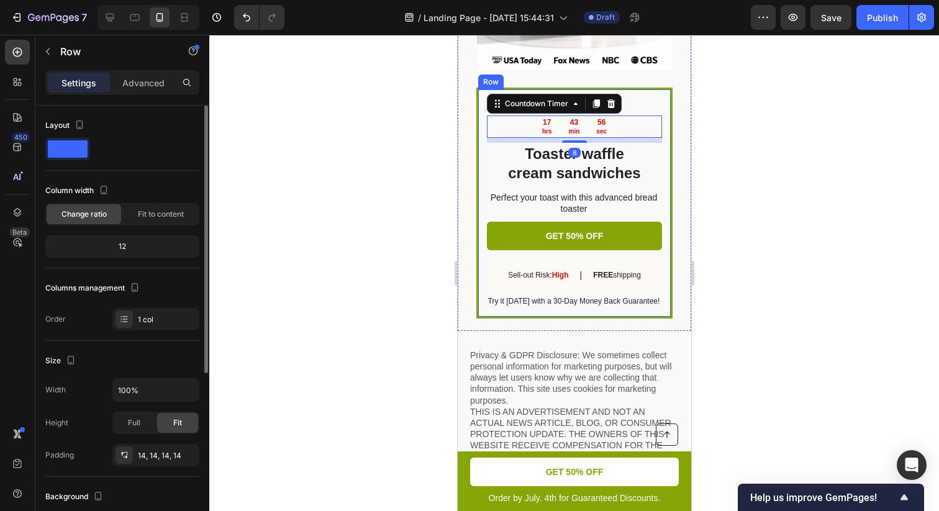
click at [665, 155] on div "SALE ENDS SOON Text Block 17 hrs 43 min 56 sec Countdown Timer 8 Toaster waffle…" at bounding box center [574, 203] width 196 height 231
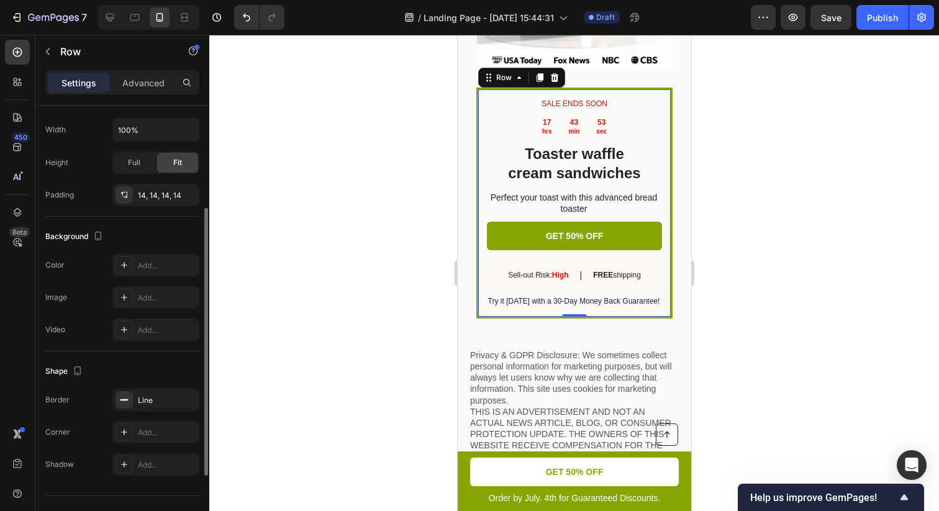
scroll to position [263, 0]
click at [147, 401] on div "Line" at bounding box center [156, 397] width 36 height 11
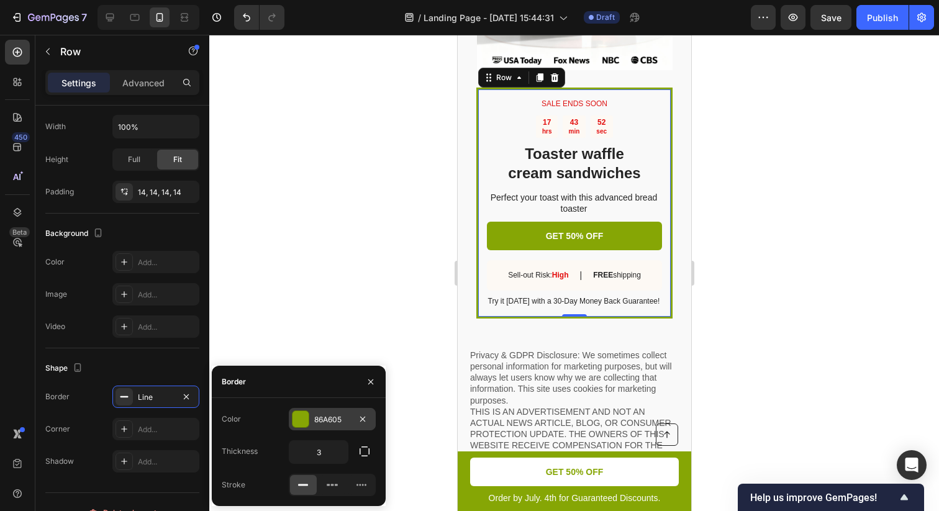
click at [349, 425] on div "86A605" at bounding box center [332, 419] width 87 height 22
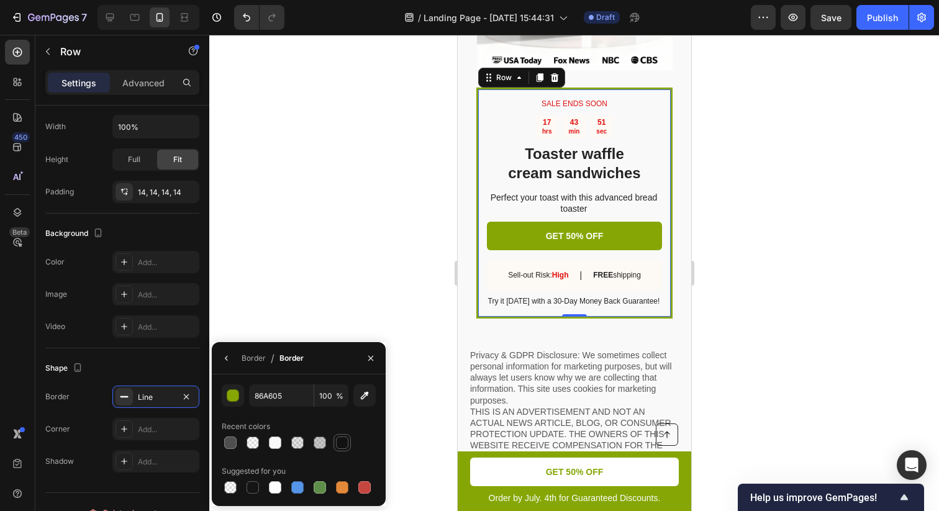
click at [343, 441] on div at bounding box center [342, 442] width 12 height 12
type input "121212"
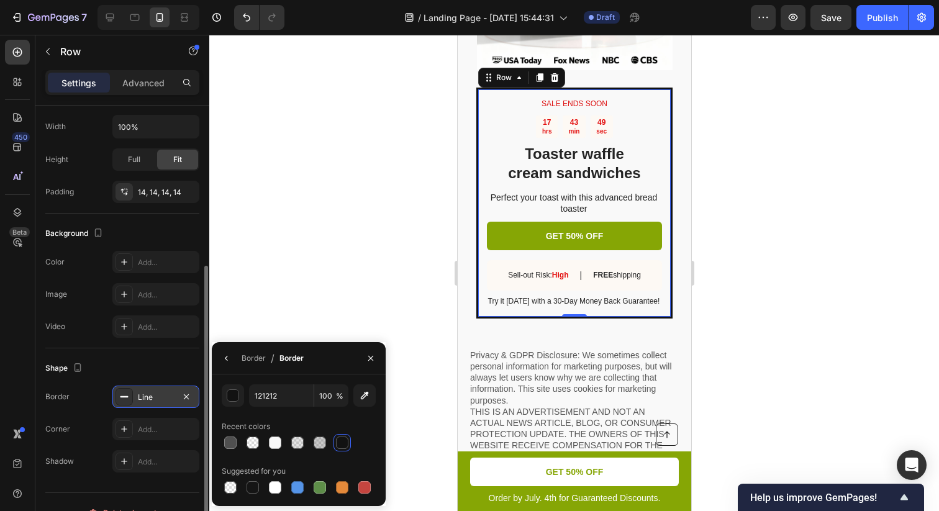
click at [155, 396] on div "Line" at bounding box center [156, 397] width 36 height 11
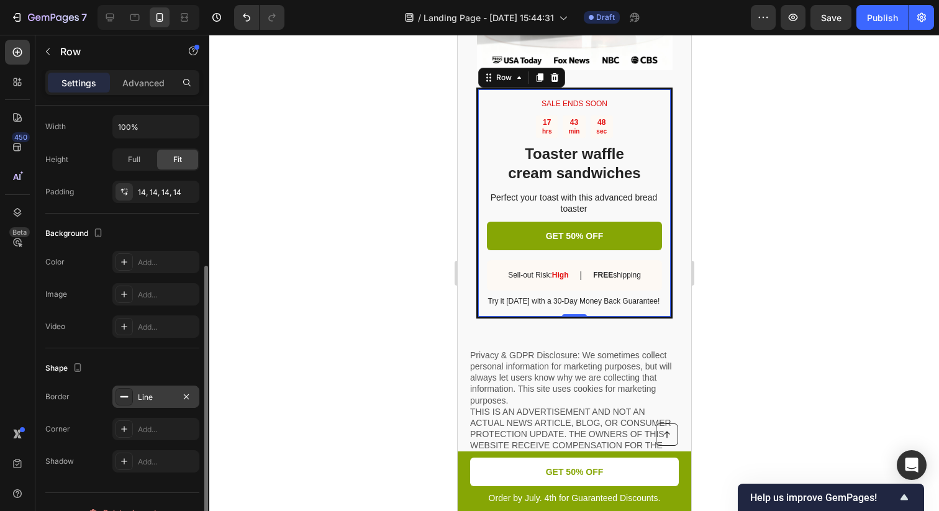
click at [145, 397] on div "Line" at bounding box center [156, 397] width 36 height 11
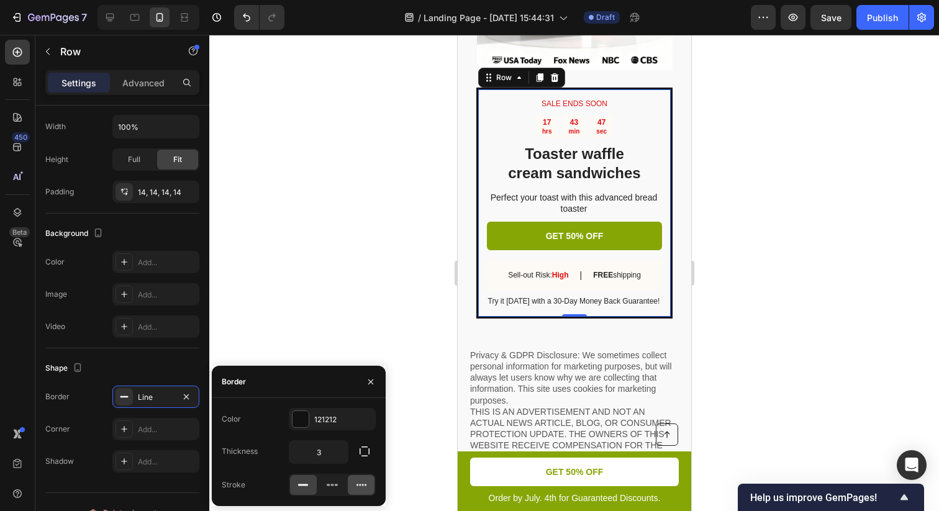
click at [364, 486] on icon at bounding box center [361, 485] width 12 height 12
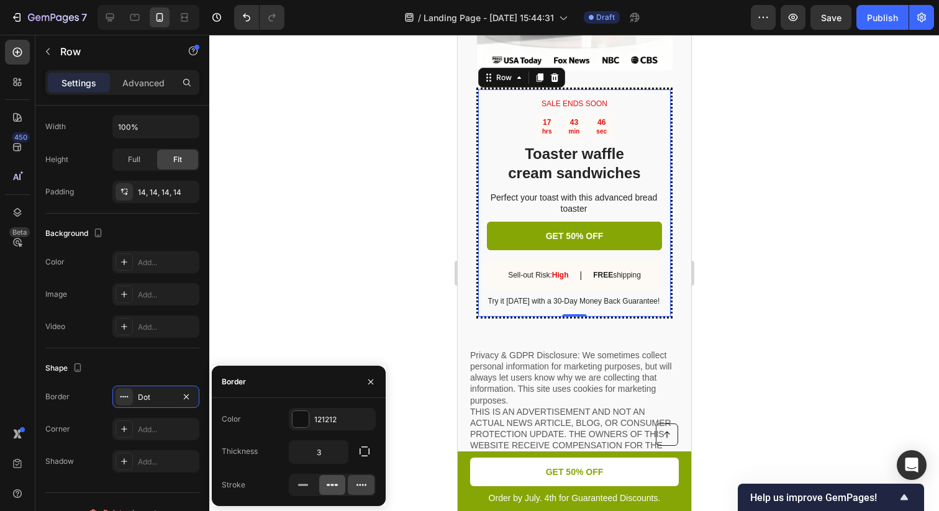
click at [335, 486] on icon at bounding box center [332, 485] width 12 height 12
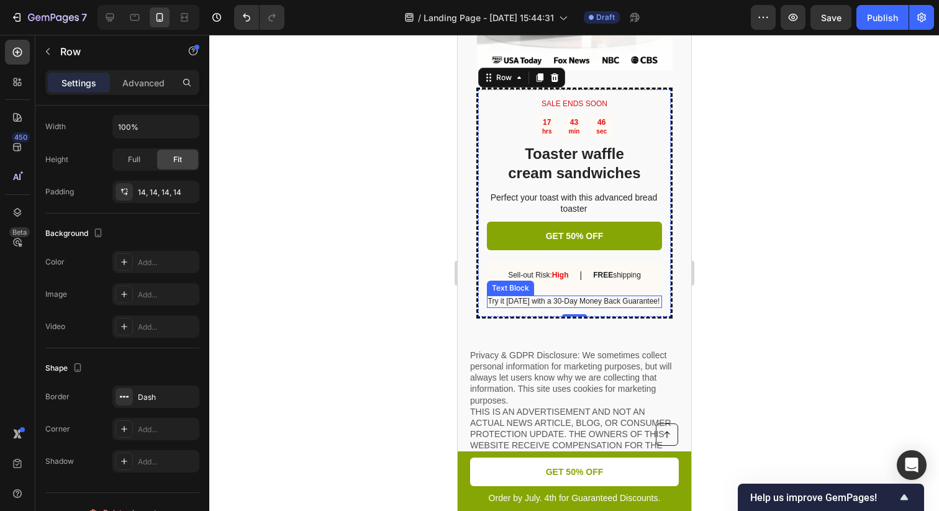
click at [770, 270] on div at bounding box center [573, 273] width 729 height 476
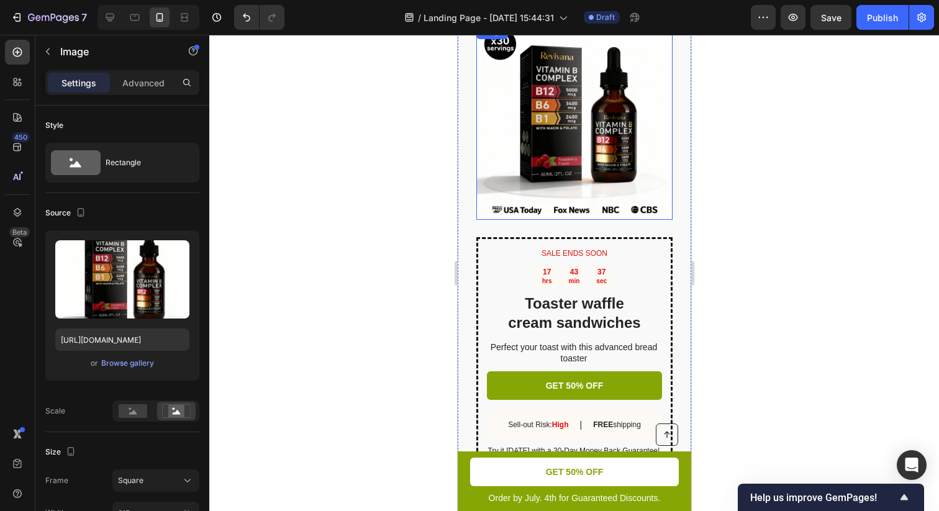
click at [576, 155] on img at bounding box center [574, 122] width 196 height 196
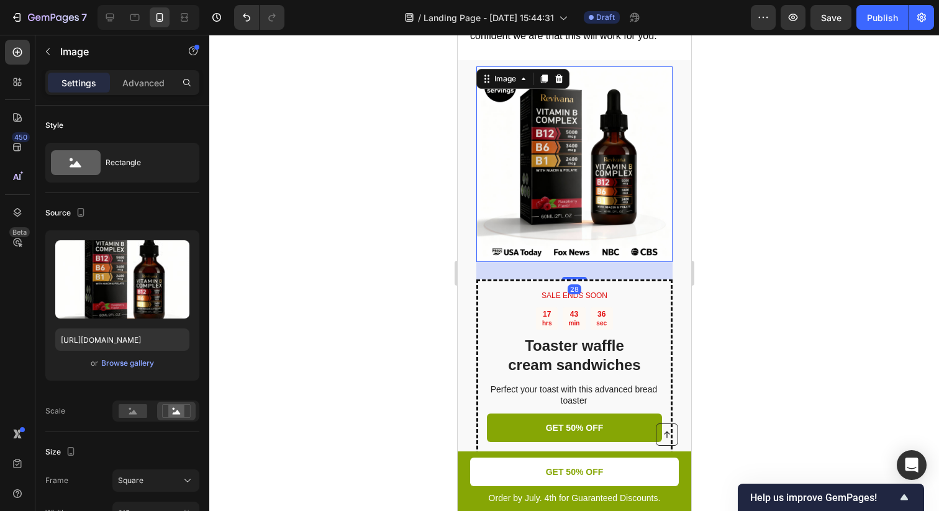
scroll to position [3138, 0]
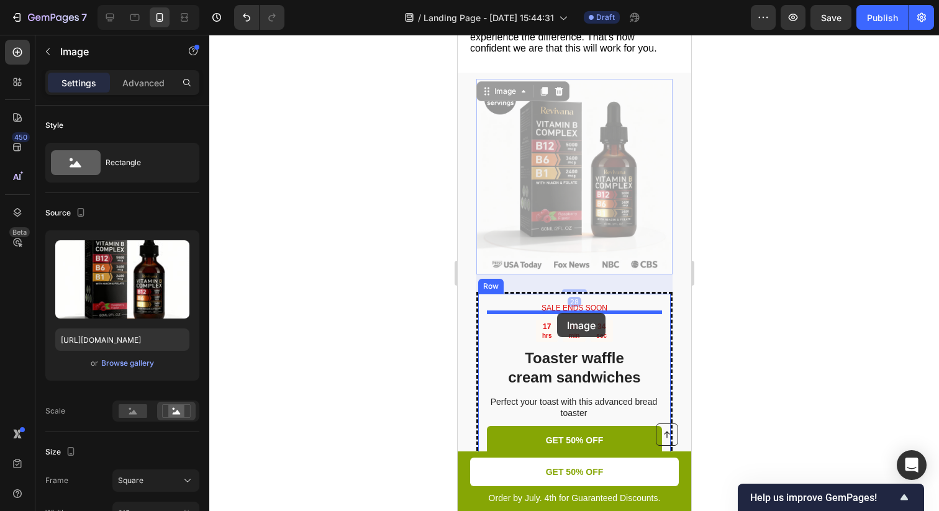
drag, startPoint x: 575, startPoint y: 155, endPoint x: 556, endPoint y: 313, distance: 160.1
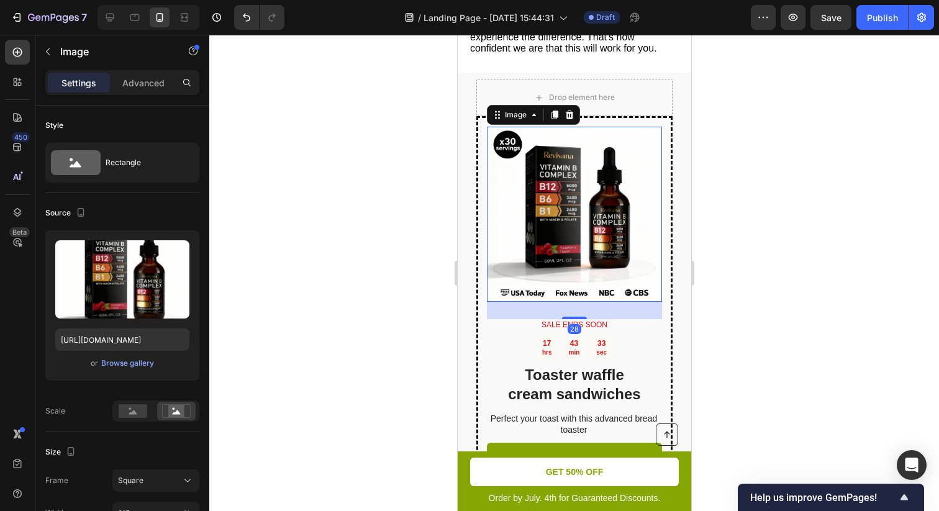
click at [757, 235] on div at bounding box center [573, 273] width 729 height 476
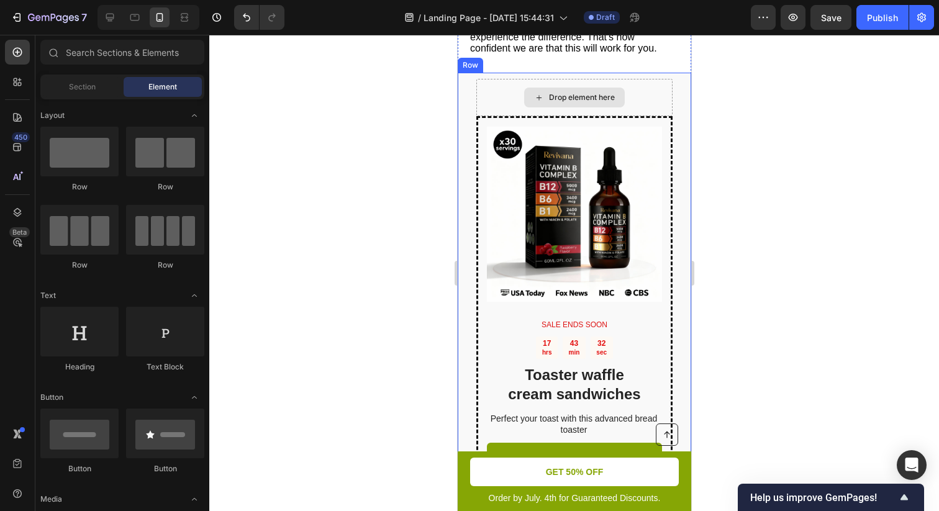
click at [642, 104] on div "Drop element here" at bounding box center [574, 97] width 196 height 37
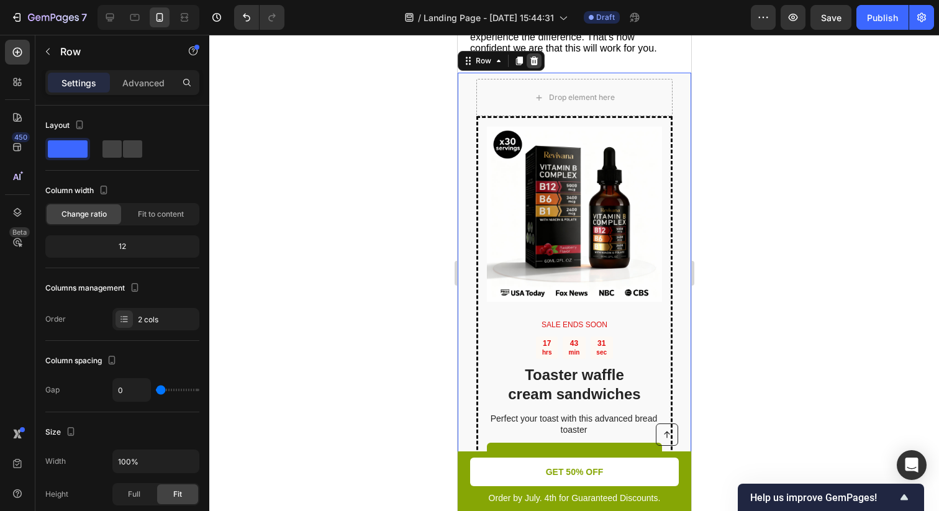
click at [533, 65] on icon at bounding box center [534, 60] width 8 height 9
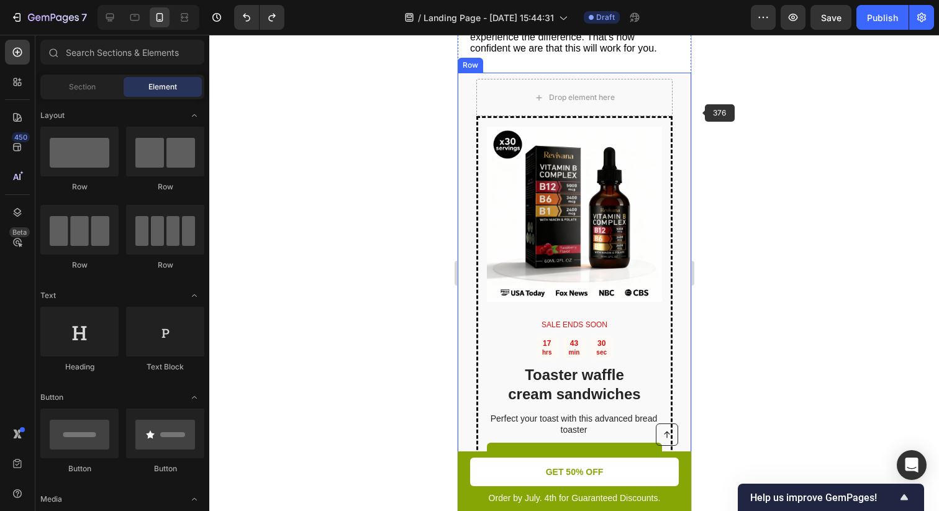
click at [739, 132] on div at bounding box center [573, 273] width 729 height 476
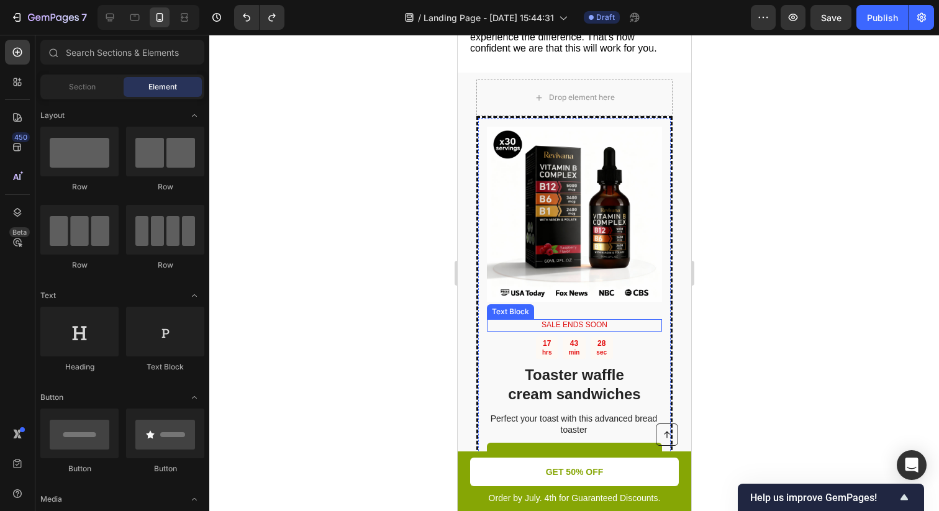
click at [578, 330] on p "SALE ENDS SOON" at bounding box center [573, 325] width 173 height 10
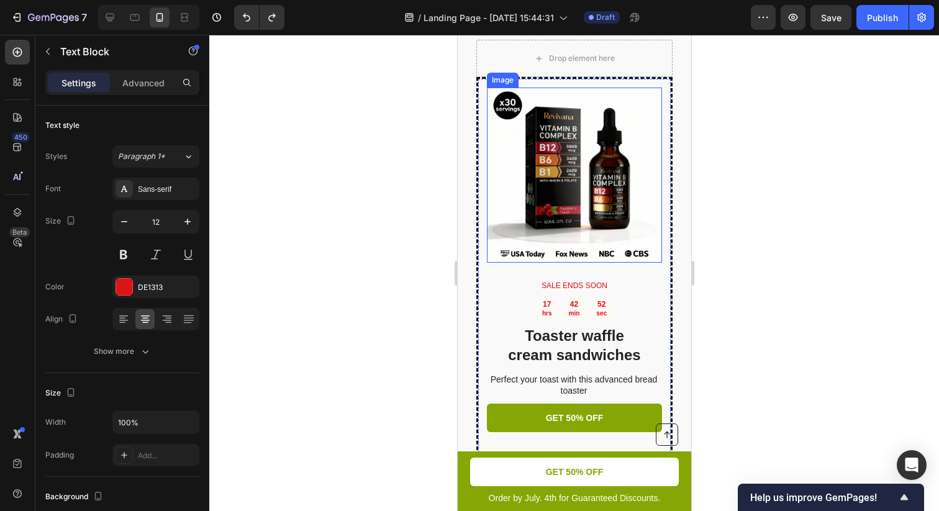
scroll to position [3181, 0]
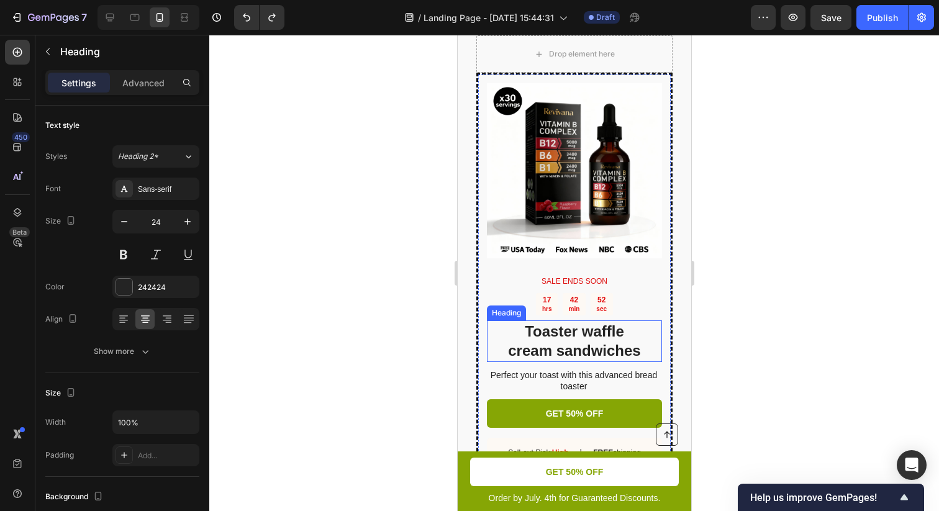
click at [566, 339] on h2 "Toaster waffle cream sandwiches" at bounding box center [573, 340] width 175 height 41
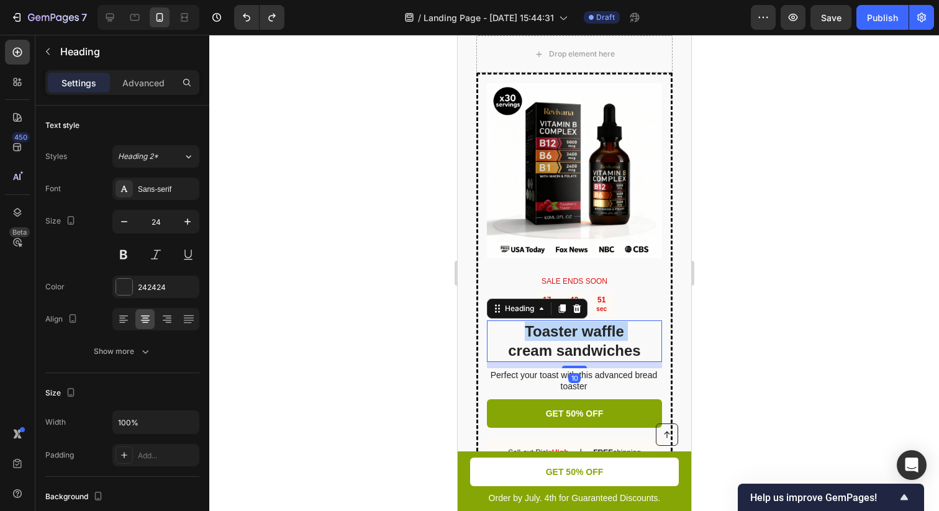
click at [566, 339] on p "Toaster waffle cream sandwiches" at bounding box center [573, 341] width 173 height 38
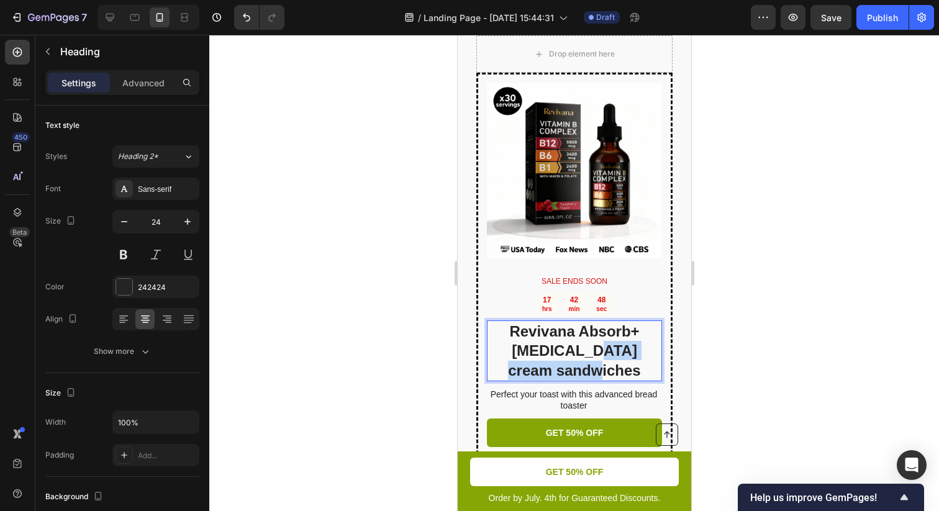
drag, startPoint x: 630, startPoint y: 380, endPoint x: 585, endPoint y: 360, distance: 48.9
click at [585, 360] on p "Revivana Absorb+ B Complex cream sandwiches" at bounding box center [573, 351] width 173 height 58
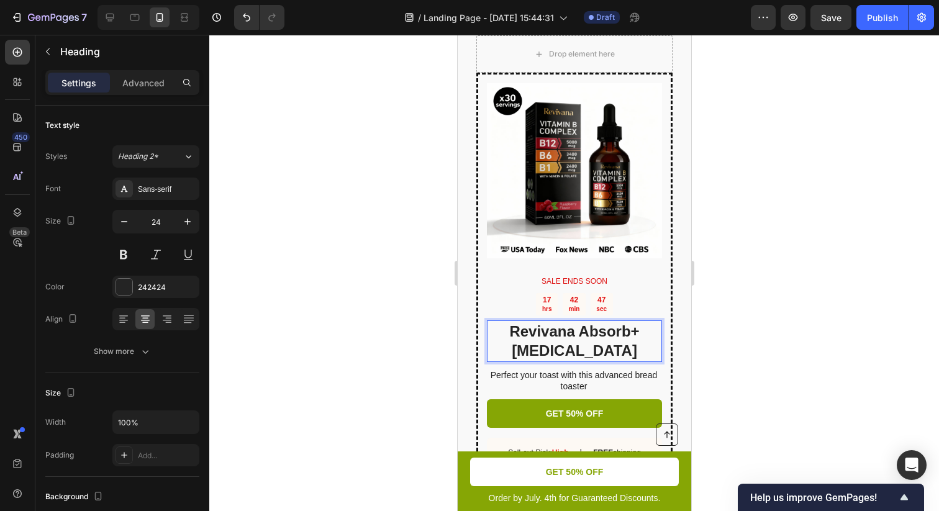
click at [564, 341] on p "Revivana Absorb+ [MEDICAL_DATA]" at bounding box center [573, 341] width 173 height 38
click at [619, 360] on p "Revivana's Absorb+ B Complex" at bounding box center [573, 341] width 173 height 38
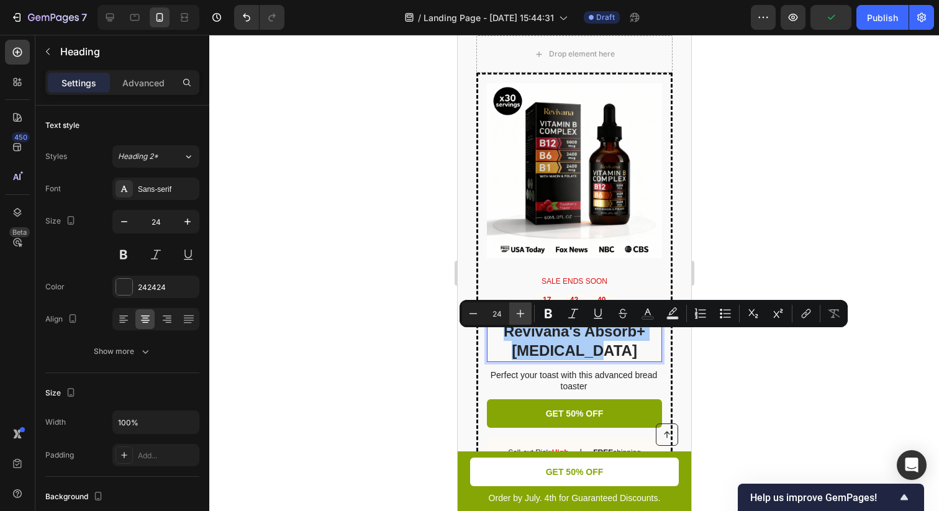
click at [515, 315] on icon "Editor contextual toolbar" at bounding box center [520, 313] width 12 height 12
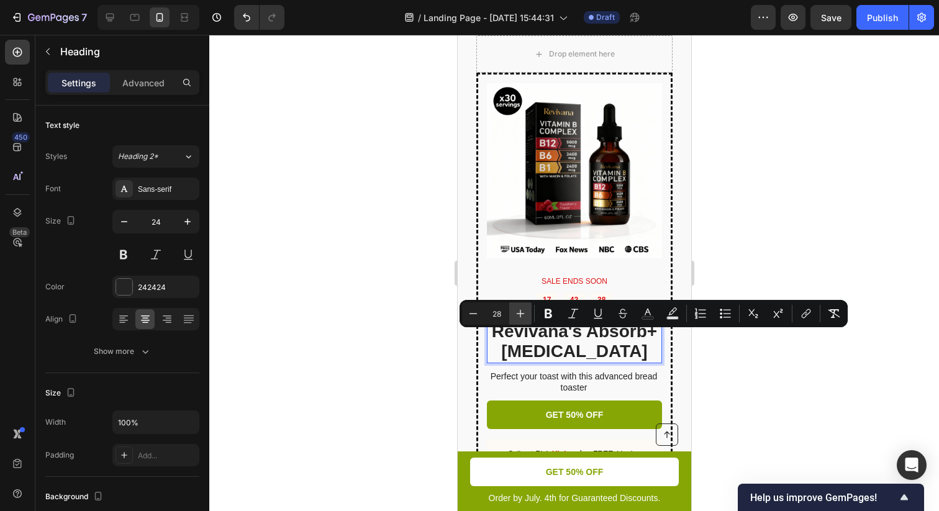
click at [515, 315] on icon "Editor contextual toolbar" at bounding box center [520, 313] width 12 height 12
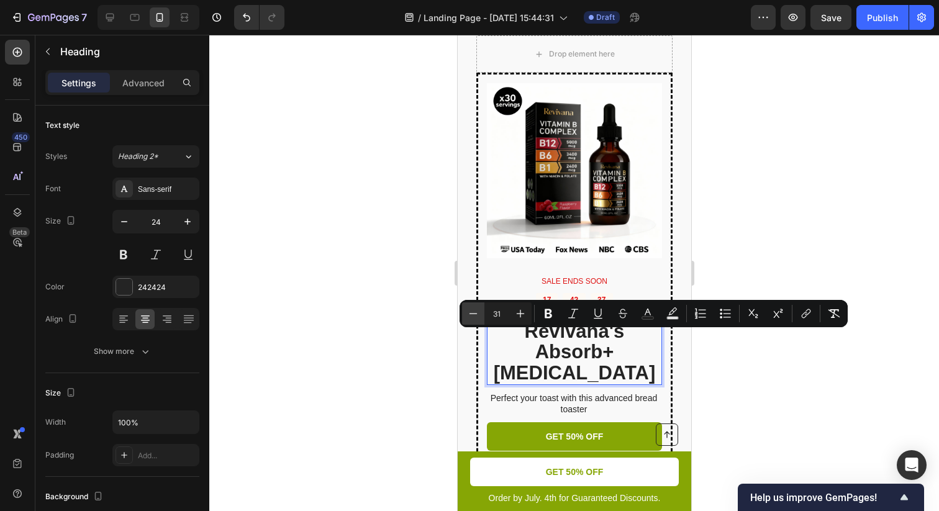
click at [477, 317] on icon "Editor contextual toolbar" at bounding box center [473, 313] width 12 height 12
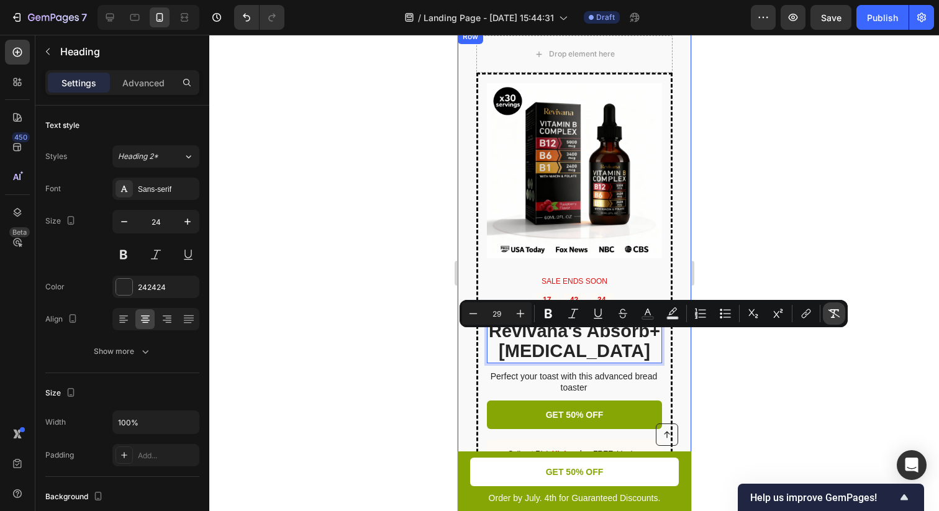
click at [835, 314] on icon "Editor contextual toolbar" at bounding box center [834, 313] width 12 height 9
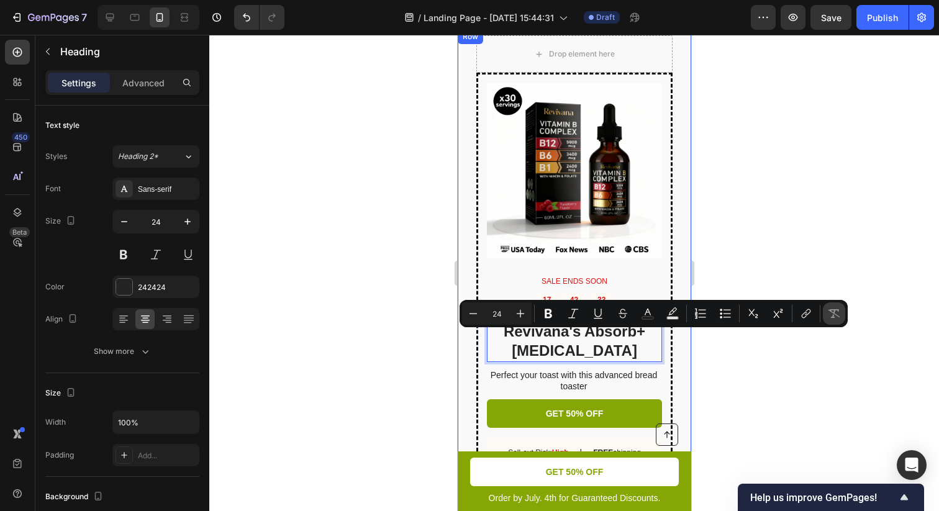
type input "29"
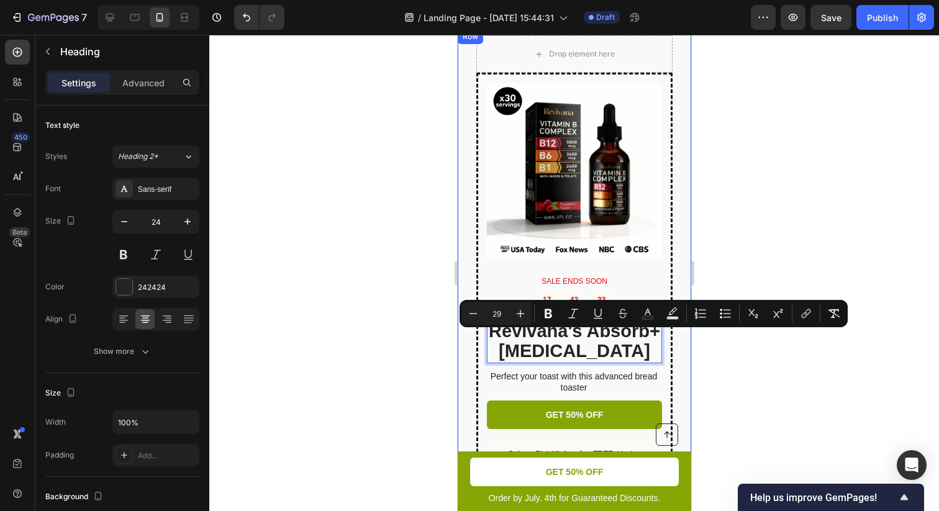
click at [908, 329] on div at bounding box center [573, 273] width 729 height 476
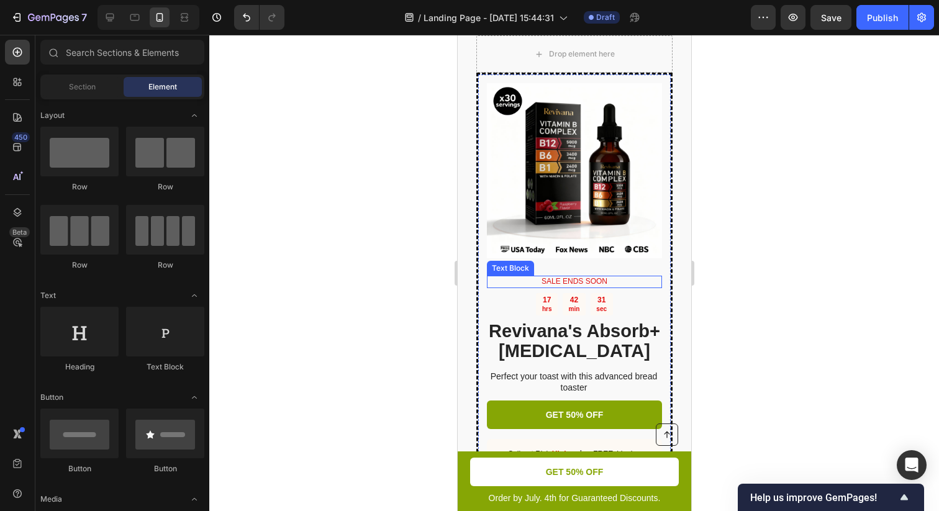
click at [593, 287] on p "SALE ENDS SOON" at bounding box center [573, 282] width 173 height 10
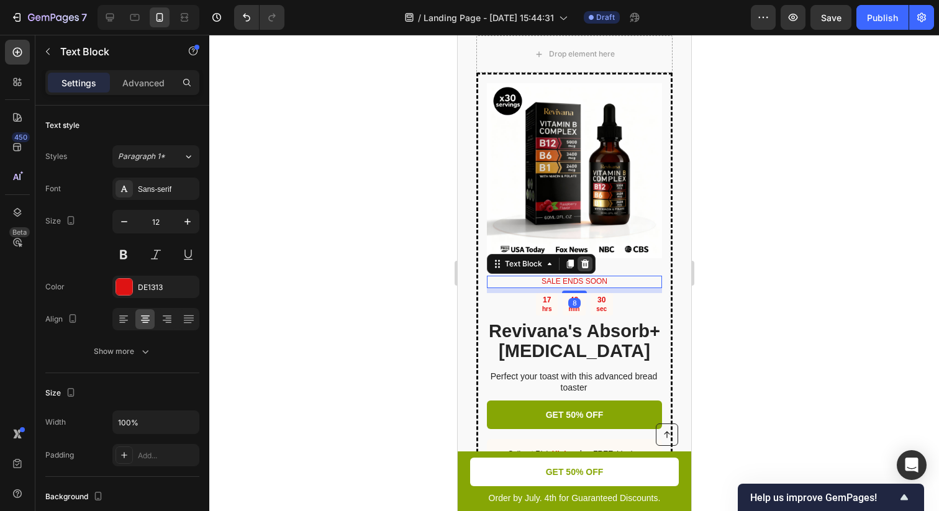
click at [580, 269] on icon at bounding box center [584, 264] width 10 height 10
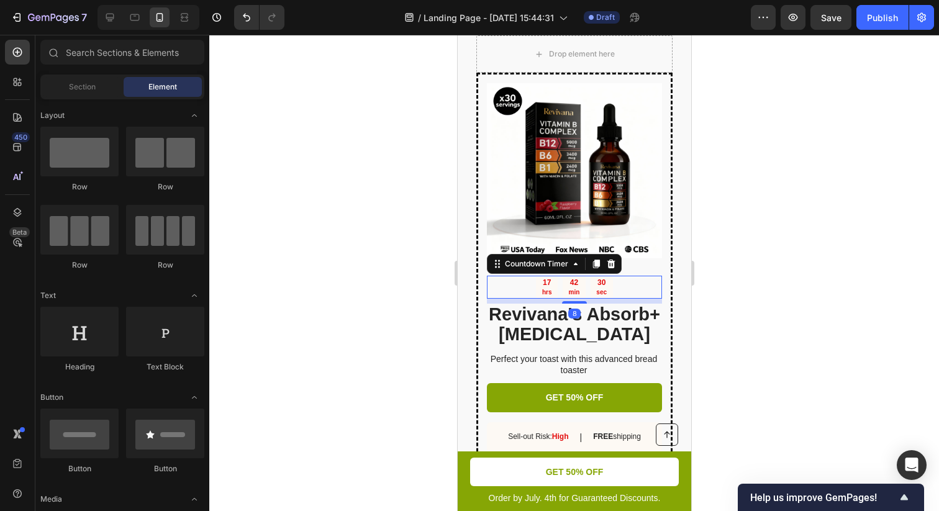
click at [595, 288] on div "30" at bounding box center [600, 283] width 11 height 10
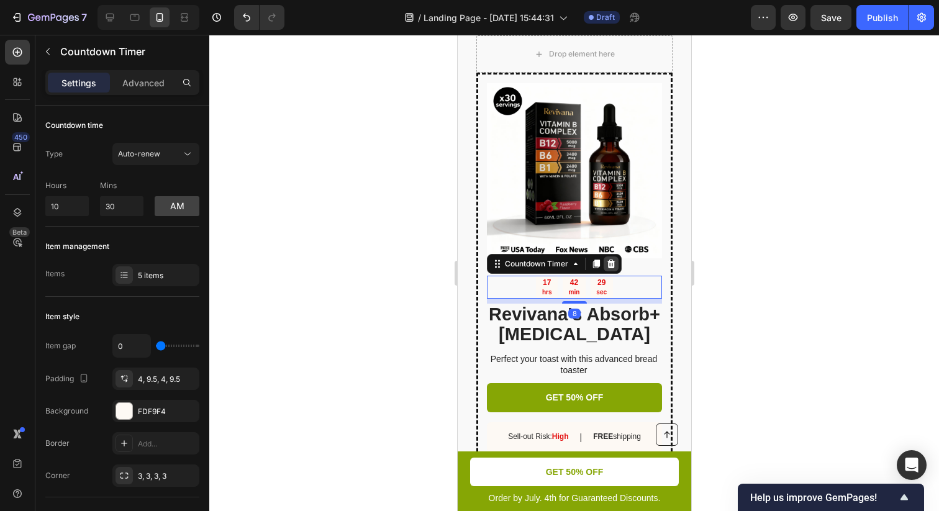
click at [616, 271] on div at bounding box center [610, 263] width 15 height 15
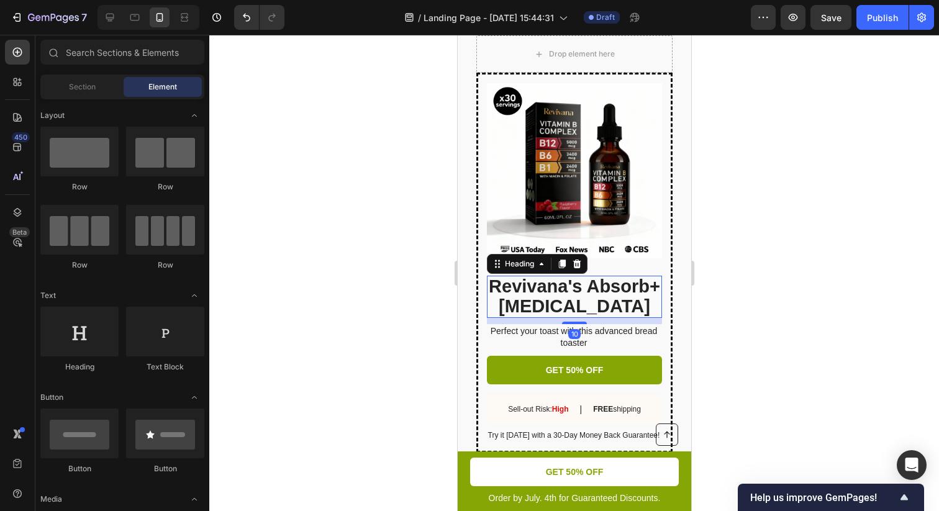
click at [609, 298] on span "Revivana's Absorb+ B Complex" at bounding box center [573, 296] width 171 height 40
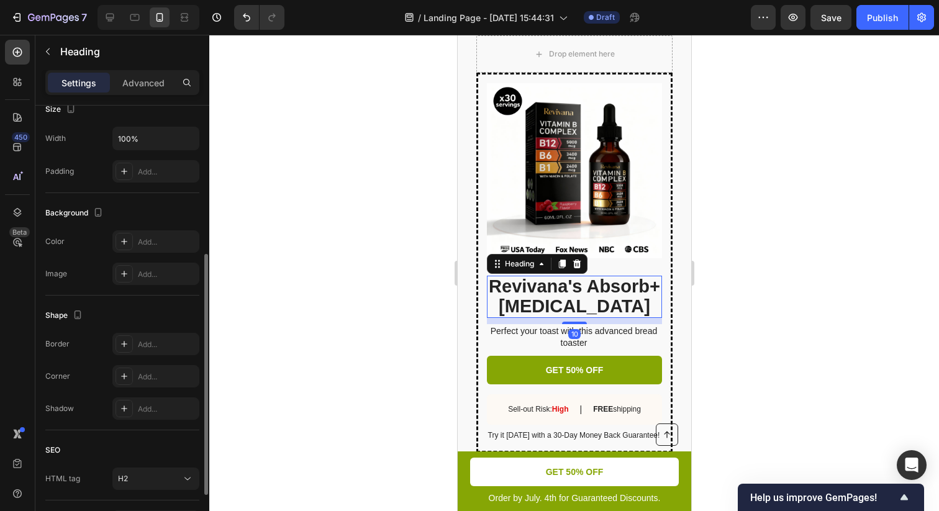
scroll to position [279, 0]
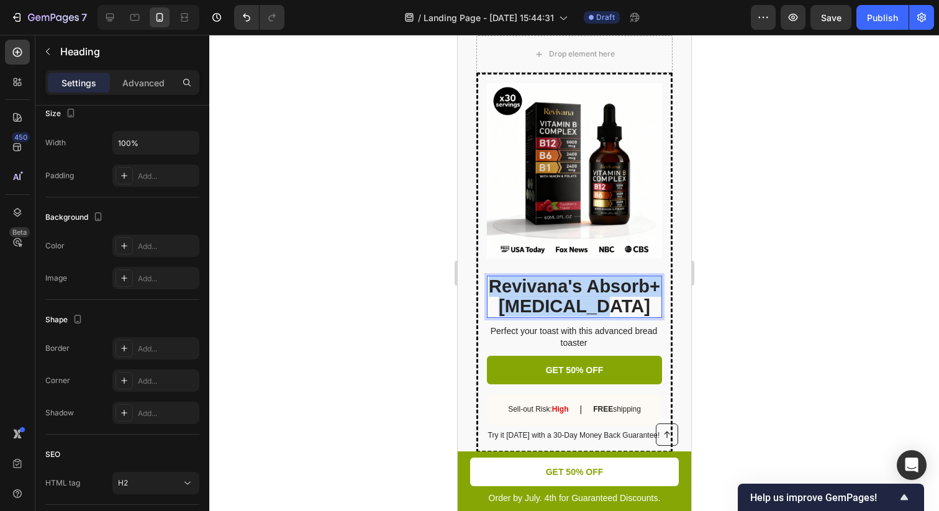
click at [612, 313] on span "Revivana's Absorb+ B Complex" at bounding box center [573, 296] width 171 height 40
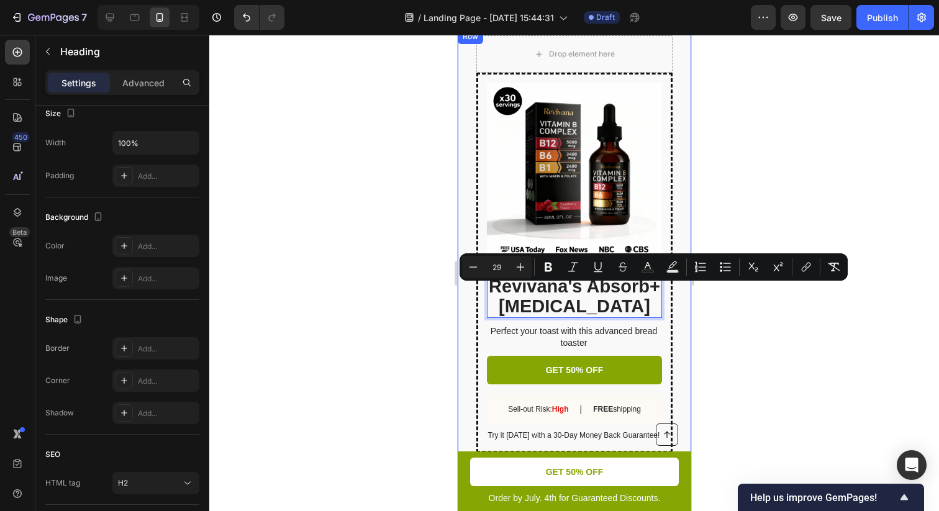
click at [755, 309] on div at bounding box center [573, 273] width 729 height 476
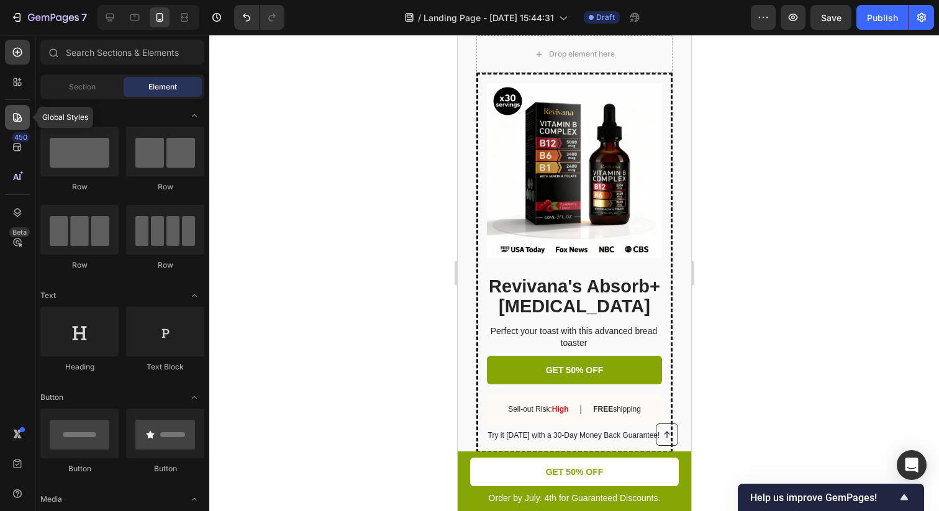
click at [20, 111] on icon at bounding box center [17, 117] width 12 height 12
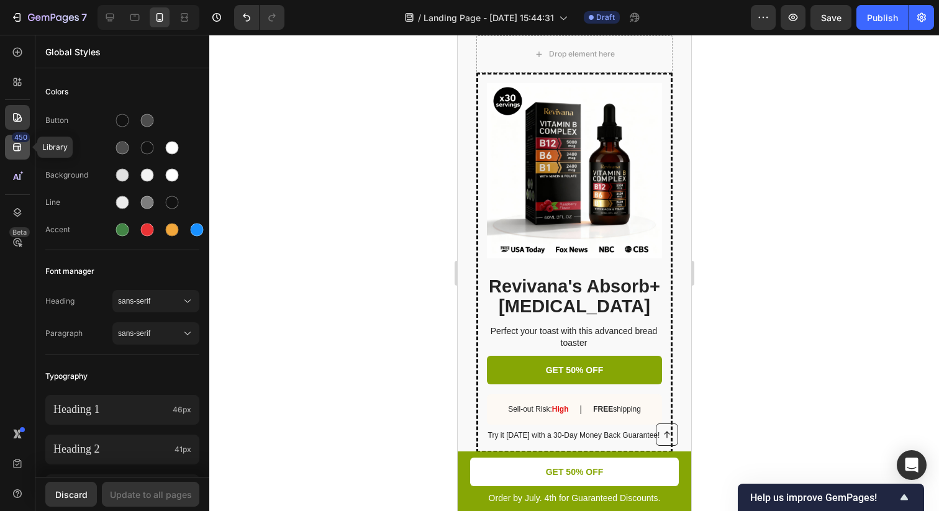
click at [12, 153] on icon at bounding box center [17, 147] width 12 height 12
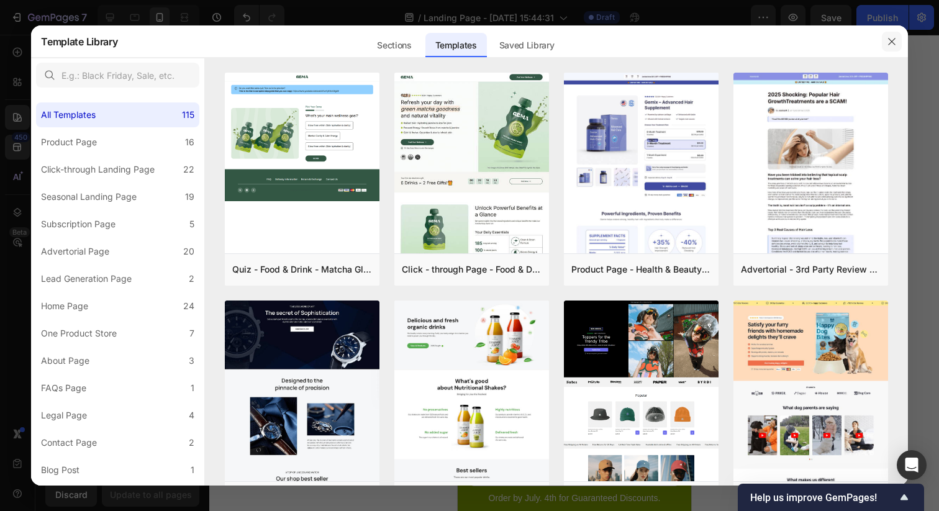
click at [891, 43] on icon "button" at bounding box center [891, 42] width 10 height 10
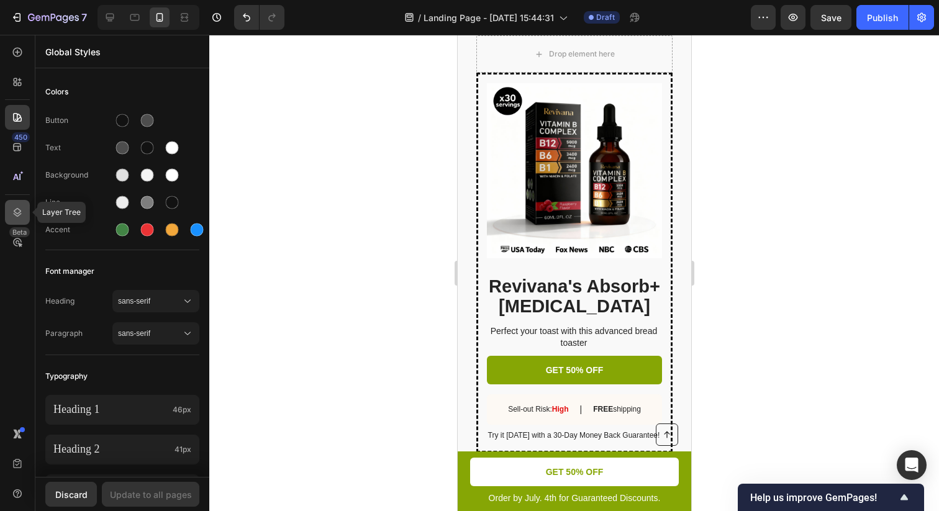
click at [20, 205] on div at bounding box center [17, 212] width 25 height 25
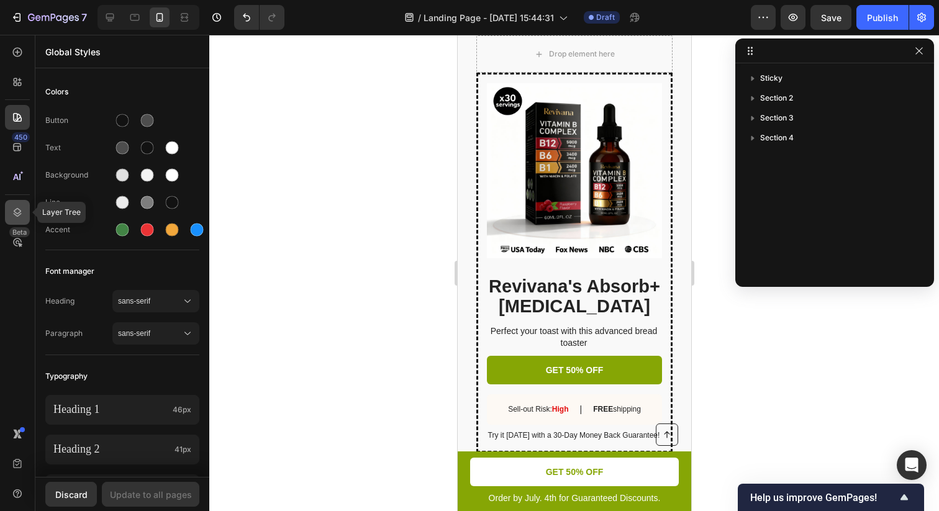
click at [15, 200] on div at bounding box center [17, 212] width 25 height 25
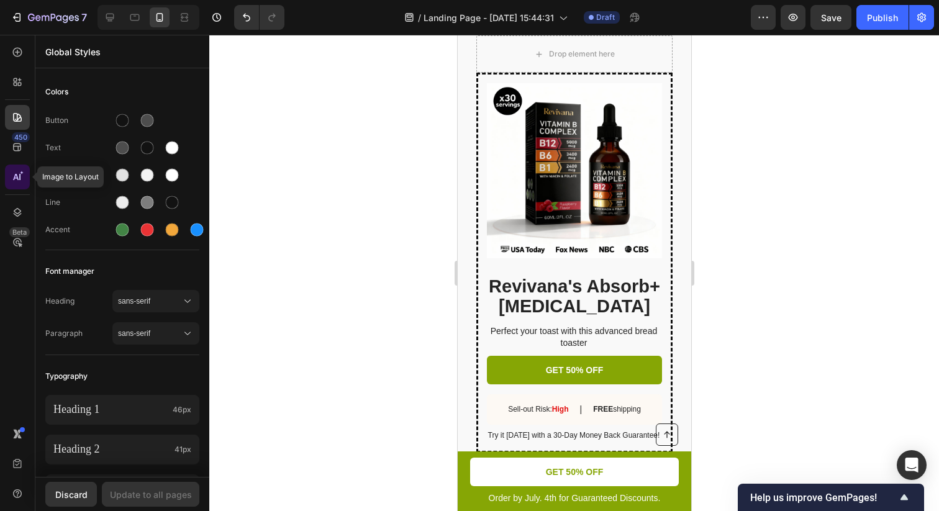
click at [15, 175] on icon at bounding box center [16, 177] width 6 height 6
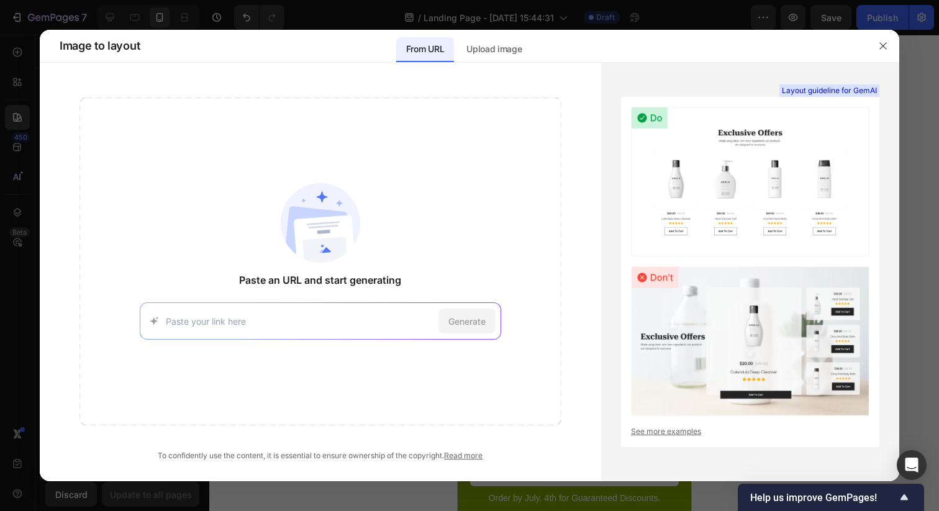
click at [9, 141] on div at bounding box center [469, 255] width 939 height 511
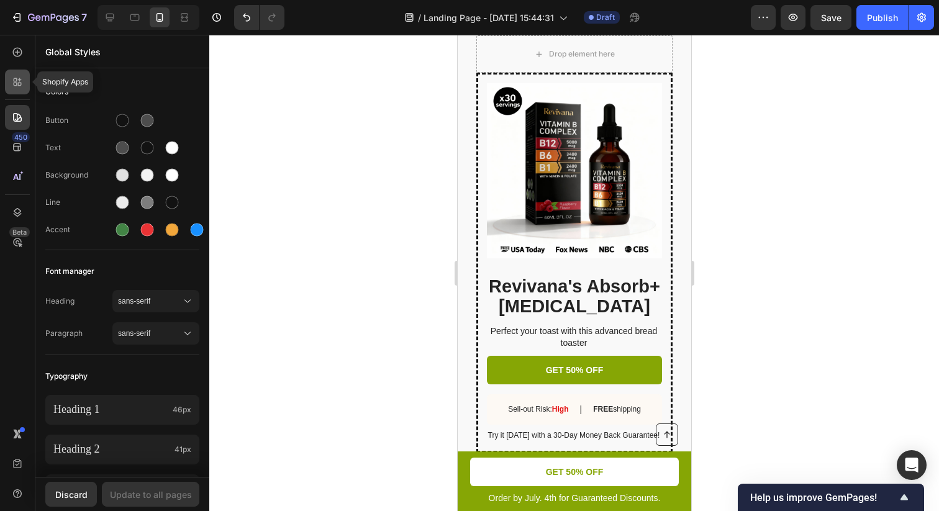
click at [16, 86] on icon at bounding box center [17, 82] width 12 height 12
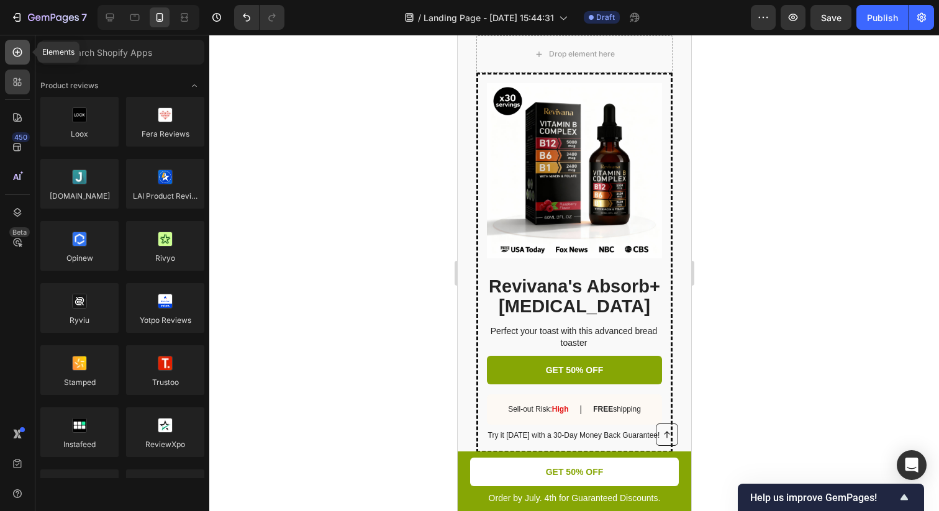
click at [17, 44] on div at bounding box center [17, 52] width 25 height 25
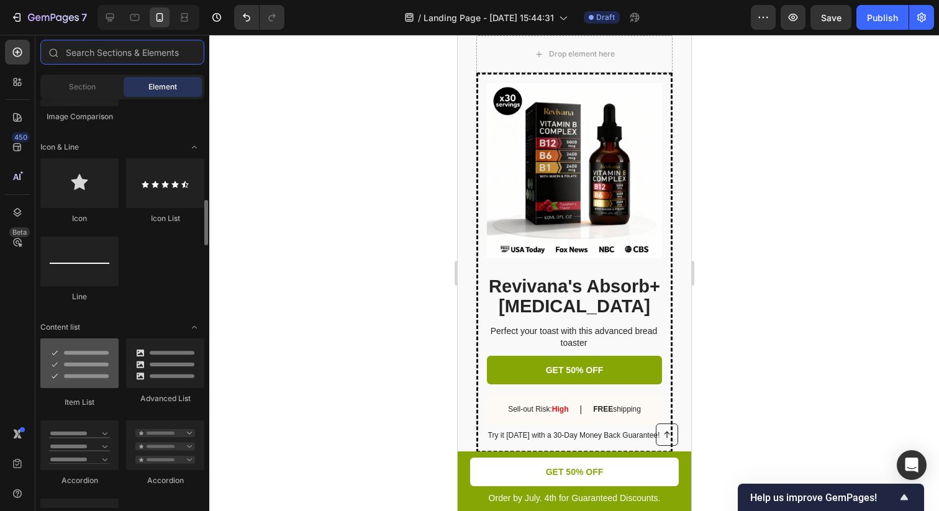
scroll to position [786, 0]
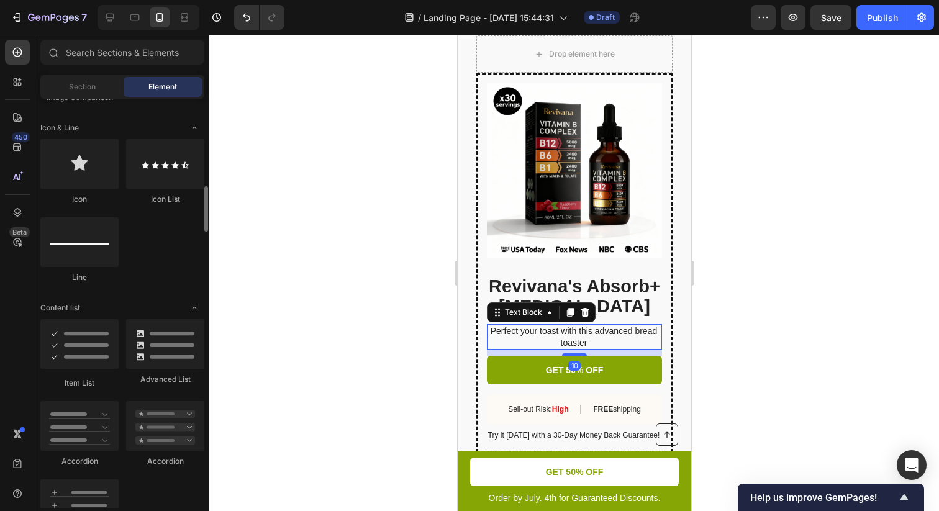
click at [574, 343] on p "Perfect your toast with this advanced bread toaster" at bounding box center [573, 336] width 174 height 22
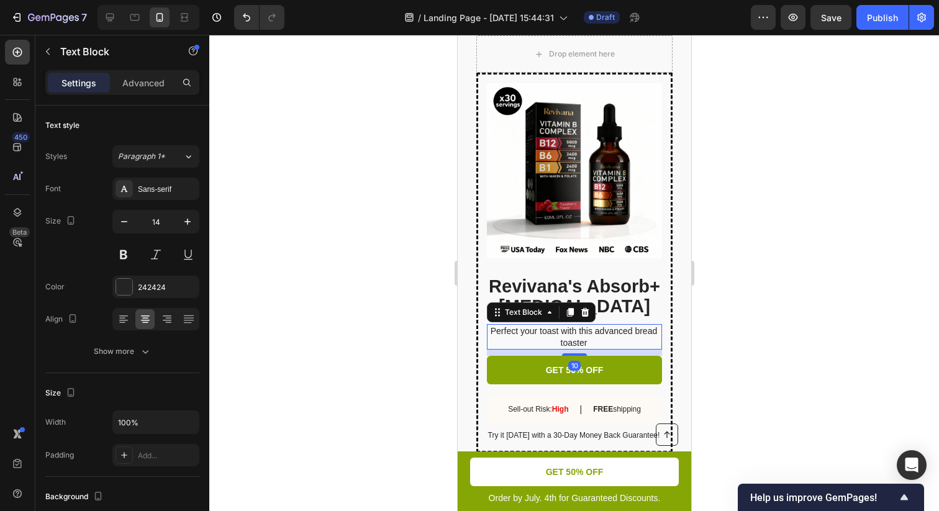
click at [287, 318] on div at bounding box center [573, 273] width 729 height 476
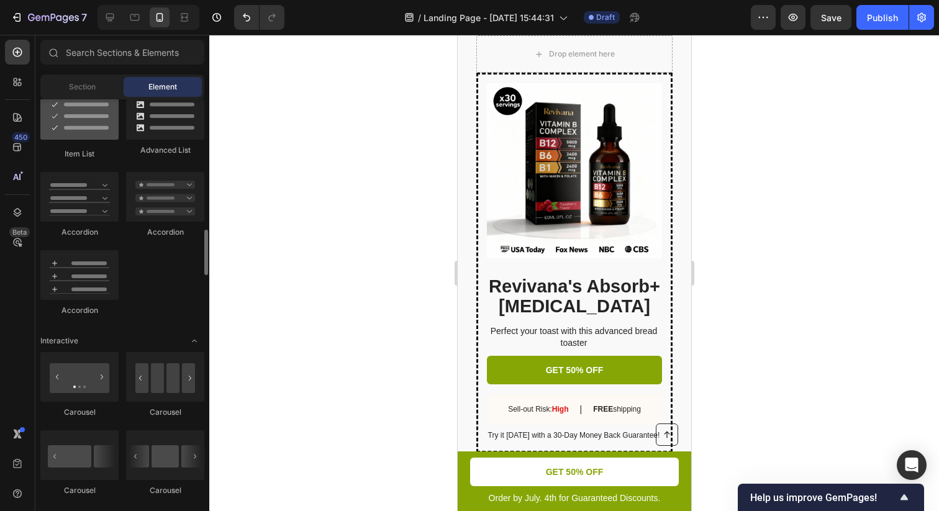
scroll to position [978, 0]
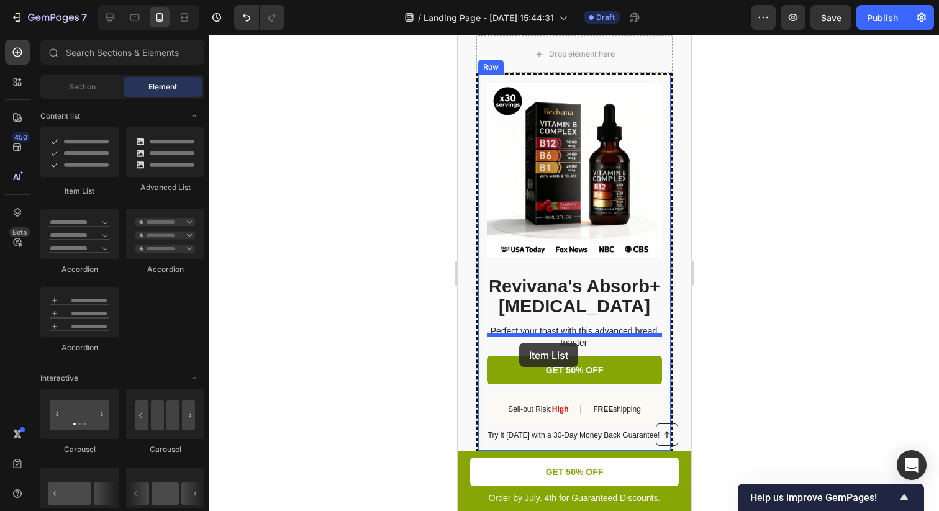
drag, startPoint x: 579, startPoint y: 203, endPoint x: 518, endPoint y: 341, distance: 151.2
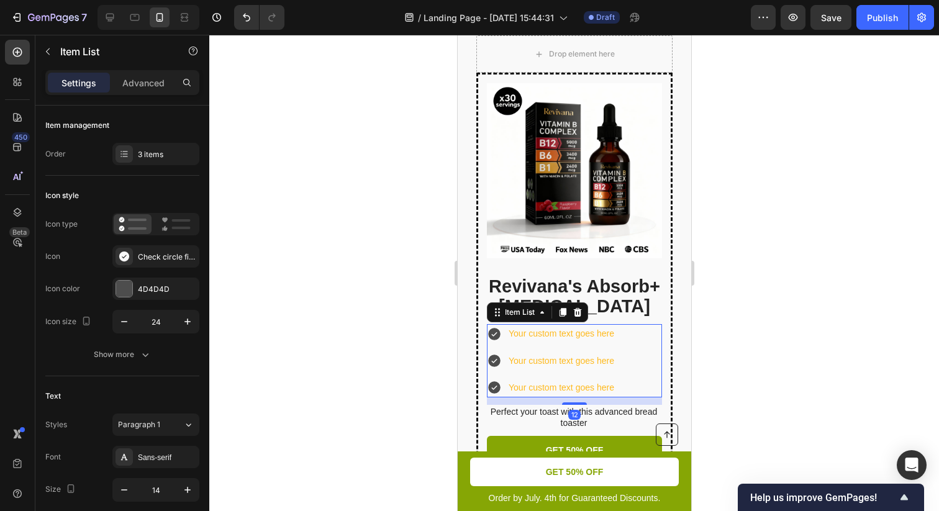
click at [544, 343] on div "Your custom text goes here" at bounding box center [560, 333] width 109 height 19
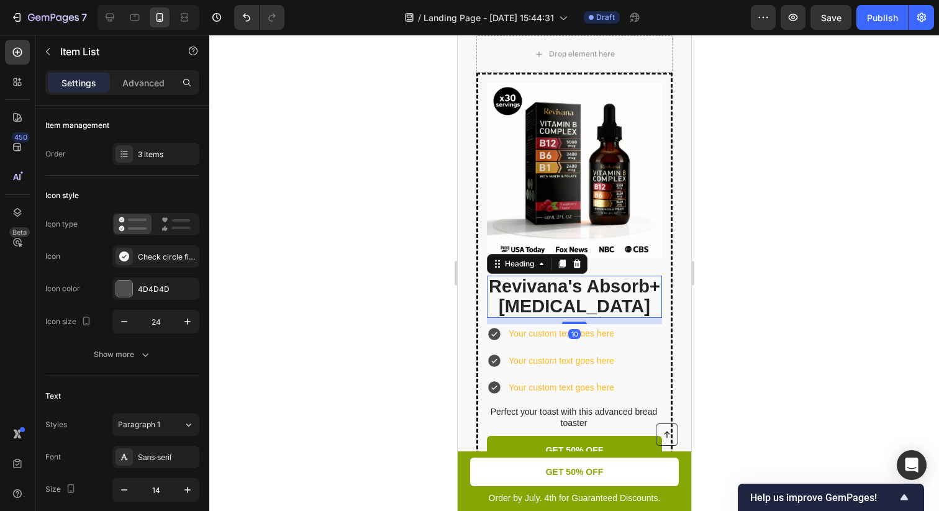
click at [571, 294] on span "Revivana's Absorb+ B Complex" at bounding box center [573, 296] width 171 height 40
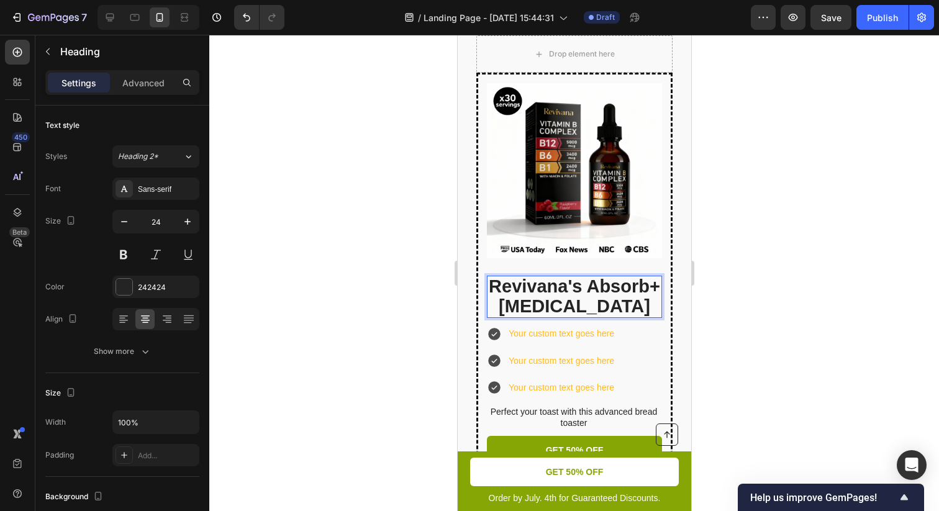
click at [620, 316] on span "Revivana's Absorb+ B Complex" at bounding box center [573, 296] width 171 height 40
click at [627, 314] on p "Revivana's Absorb+ B Complex" at bounding box center [573, 297] width 173 height 40
click at [724, 321] on div at bounding box center [573, 273] width 729 height 476
click at [583, 295] on span "Revivana's Absorb+ [MEDICAL_DATA]™" at bounding box center [573, 296] width 171 height 40
click at [584, 299] on span "Revivana's Absorb+ [MEDICAL_DATA]™" at bounding box center [573, 296] width 171 height 40
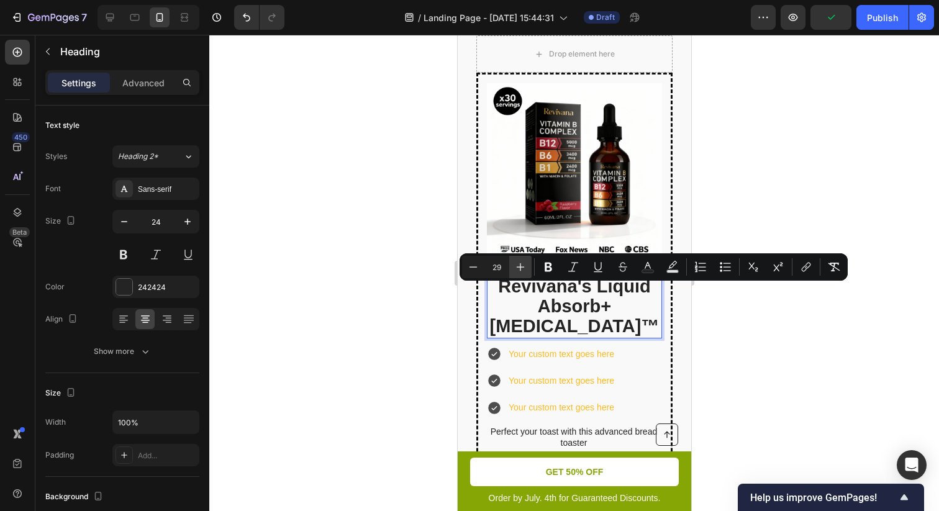
click at [520, 267] on icon "Editor contextual toolbar" at bounding box center [520, 267] width 8 height 8
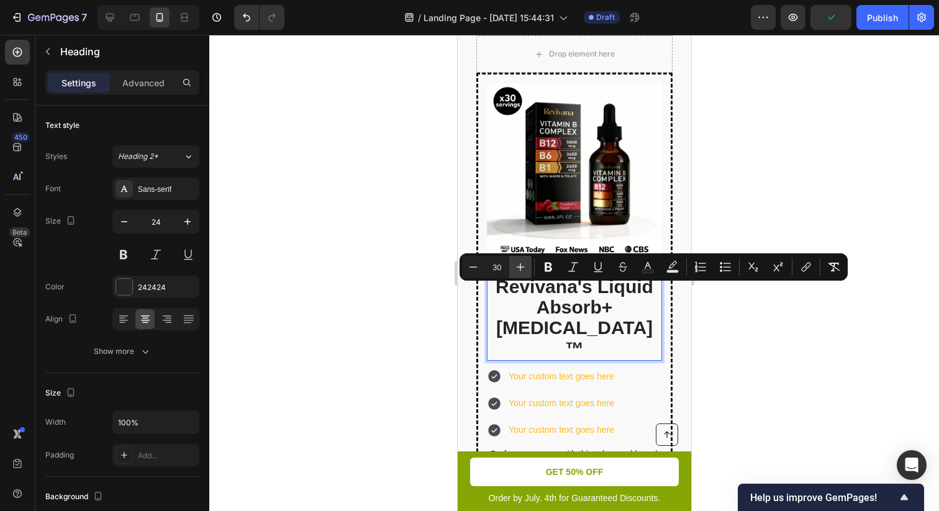
click at [520, 267] on icon "Editor contextual toolbar" at bounding box center [520, 267] width 8 height 8
type input "33"
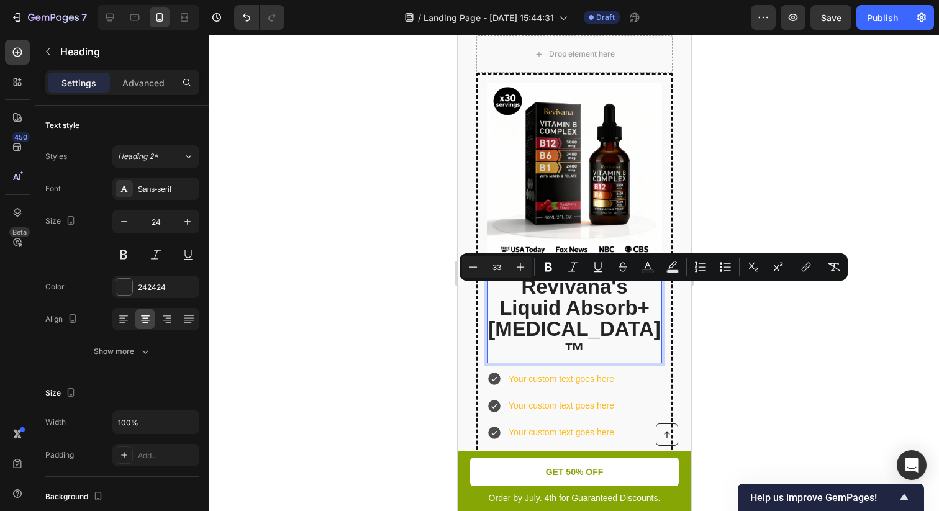
click at [716, 337] on div at bounding box center [573, 273] width 729 height 476
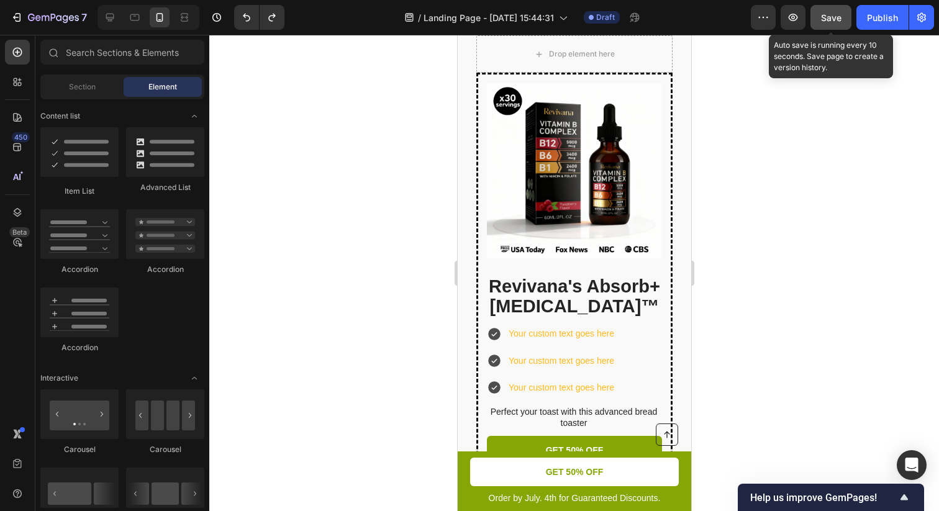
click at [833, 20] on span "Save" at bounding box center [831, 17] width 20 height 11
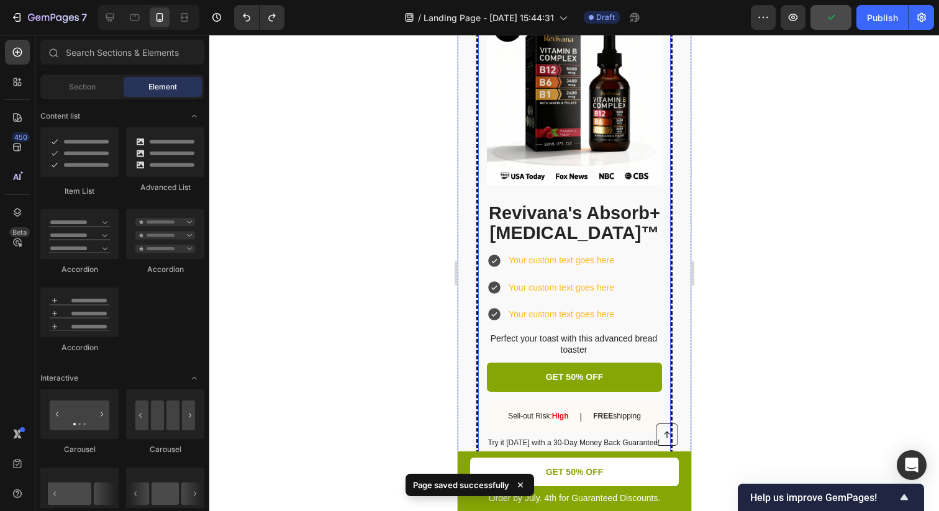
scroll to position [3255, 0]
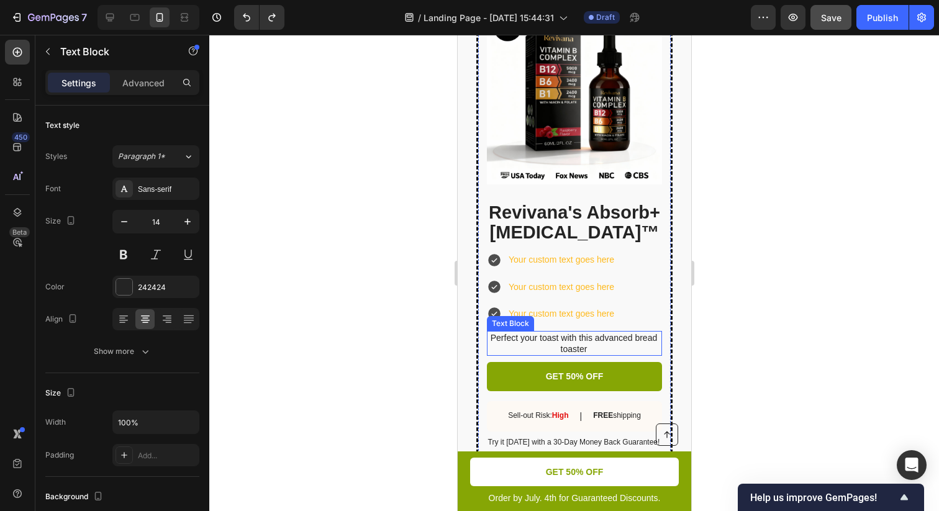
click at [580, 354] on p "Perfect your toast with this advanced bread toaster" at bounding box center [573, 343] width 174 height 22
click at [585, 320] on div "Text Block" at bounding box center [540, 319] width 109 height 20
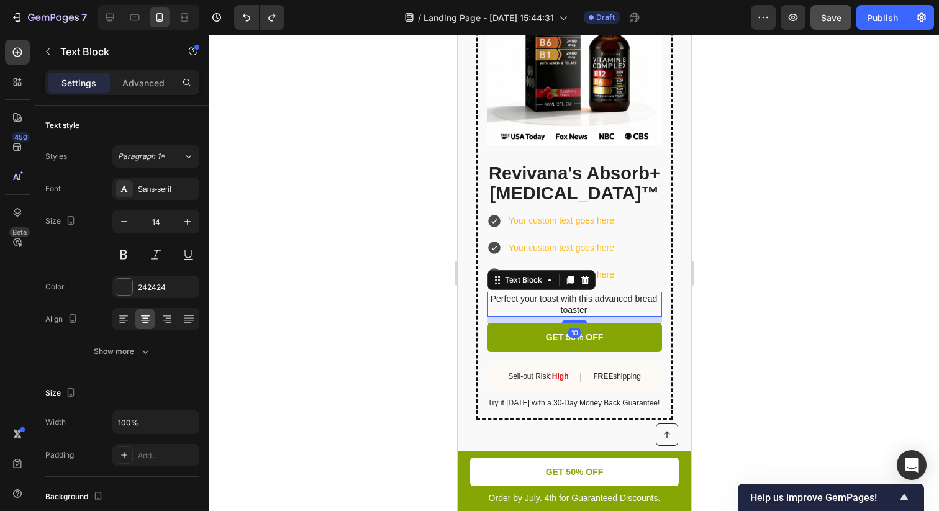
scroll to position [3298, 0]
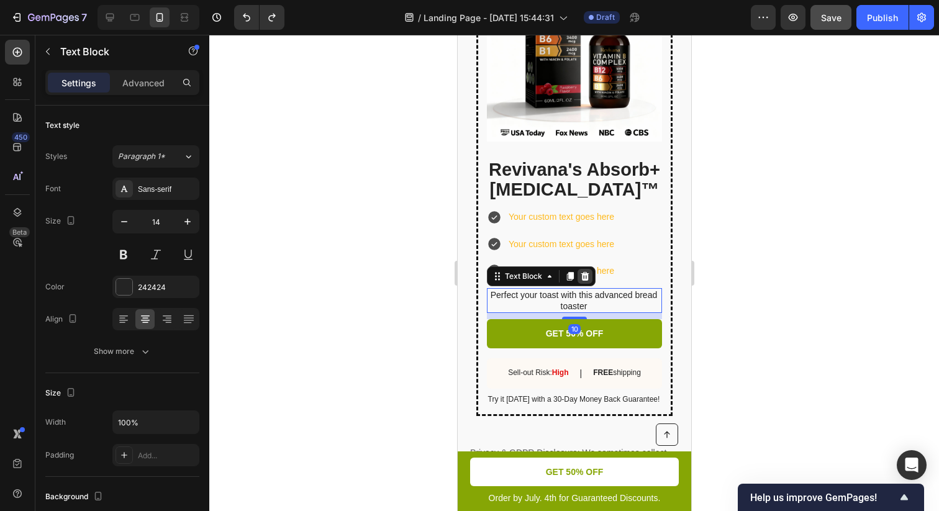
click at [585, 281] on icon at bounding box center [584, 276] width 8 height 9
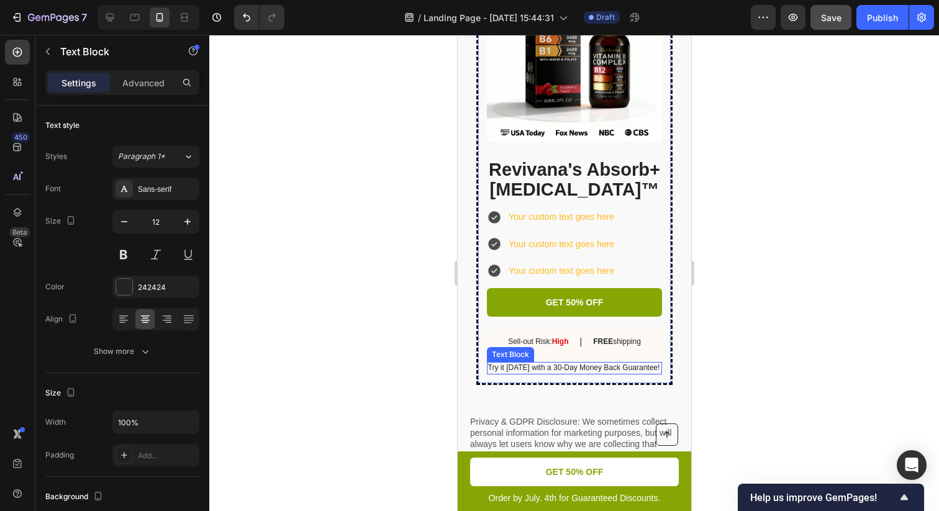
click at [588, 373] on p "Try it today with a 30-Day Money Back Guarantee!" at bounding box center [573, 368] width 174 height 10
click at [563, 373] on p "Try it today with a 30-Day Money Back Guarantee!" at bounding box center [573, 368] width 174 height 10
click at [553, 373] on p "Try it today with a 30-Day Money Back Guarantee!" at bounding box center [573, 368] width 174 height 10
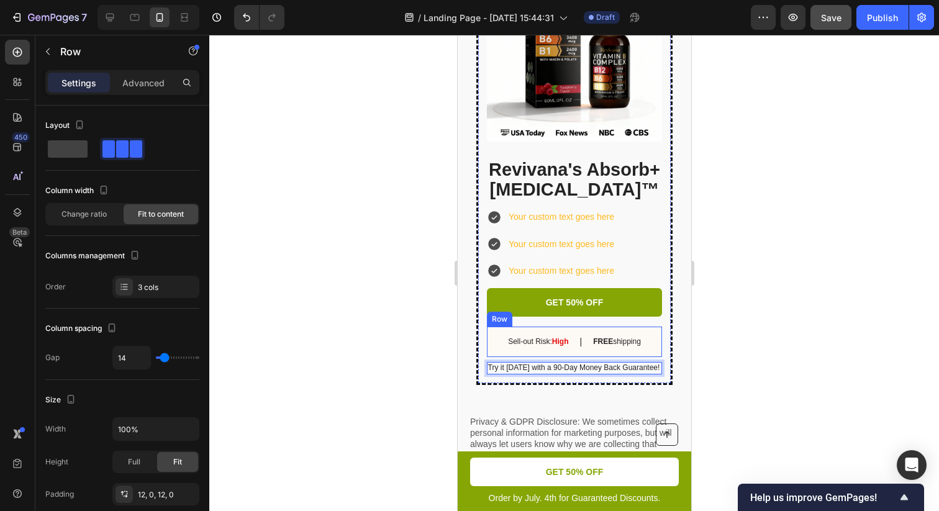
click at [651, 343] on div "Sell-out Risk: High Text Block | Text Block FREE shipping Text Block Row" at bounding box center [573, 342] width 175 height 30
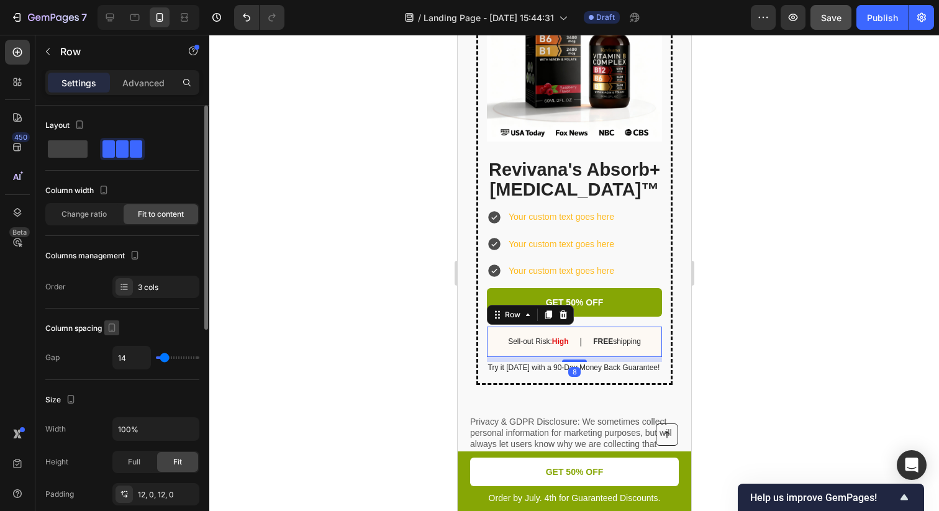
scroll to position [426, 0]
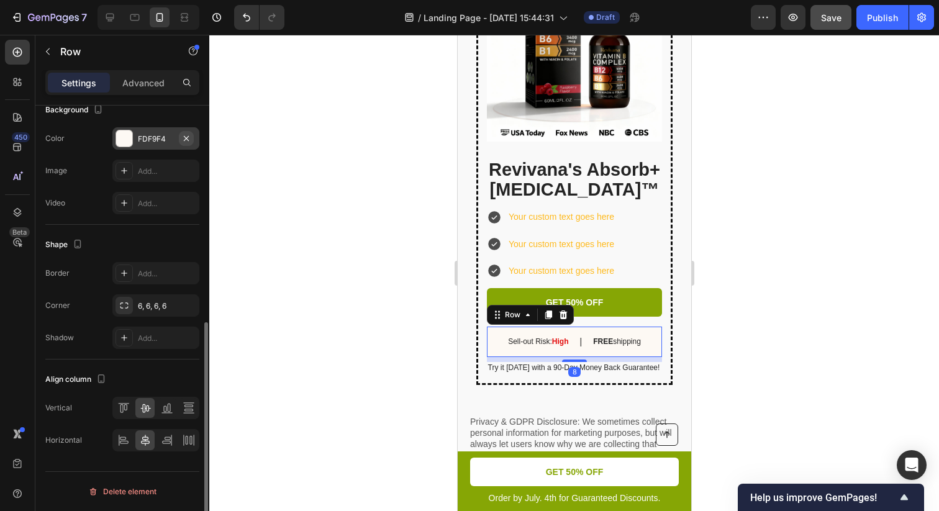
click at [185, 137] on icon "button" at bounding box center [186, 138] width 10 height 10
click at [749, 187] on div at bounding box center [573, 273] width 729 height 476
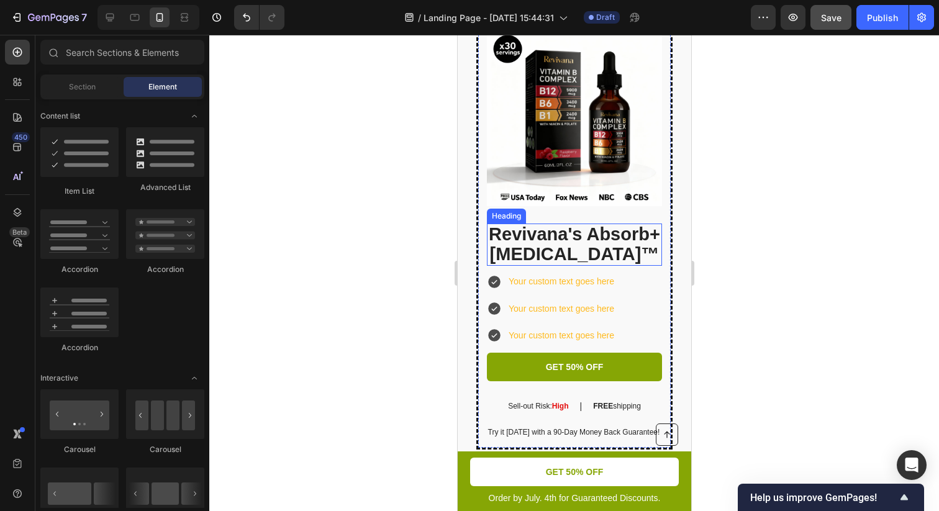
scroll to position [3231, 0]
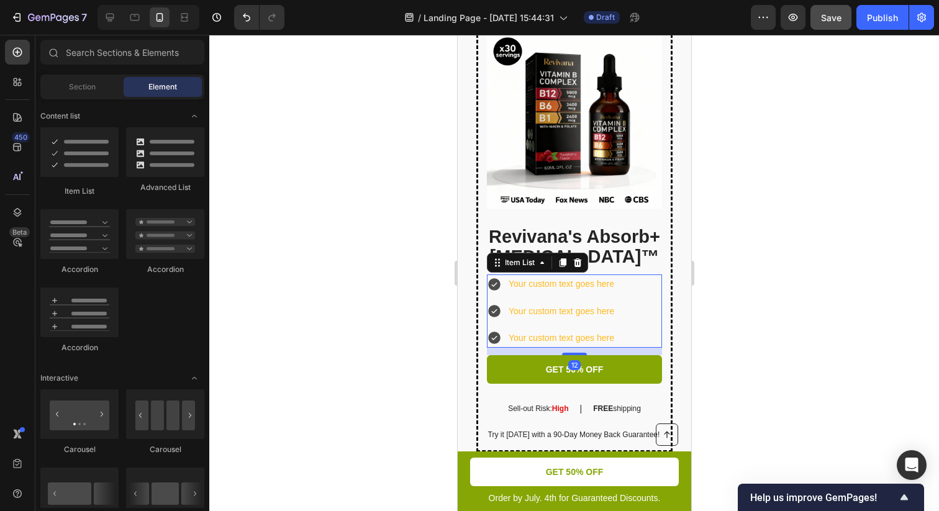
click at [558, 287] on p "Your custom text goes here" at bounding box center [561, 284] width 106 height 16
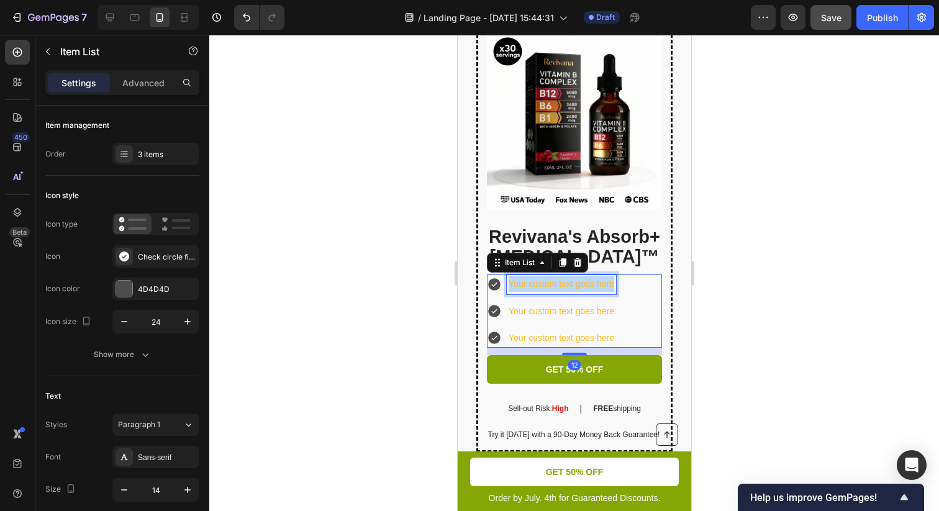
click at [558, 288] on p "Your custom text goes here" at bounding box center [561, 284] width 106 height 16
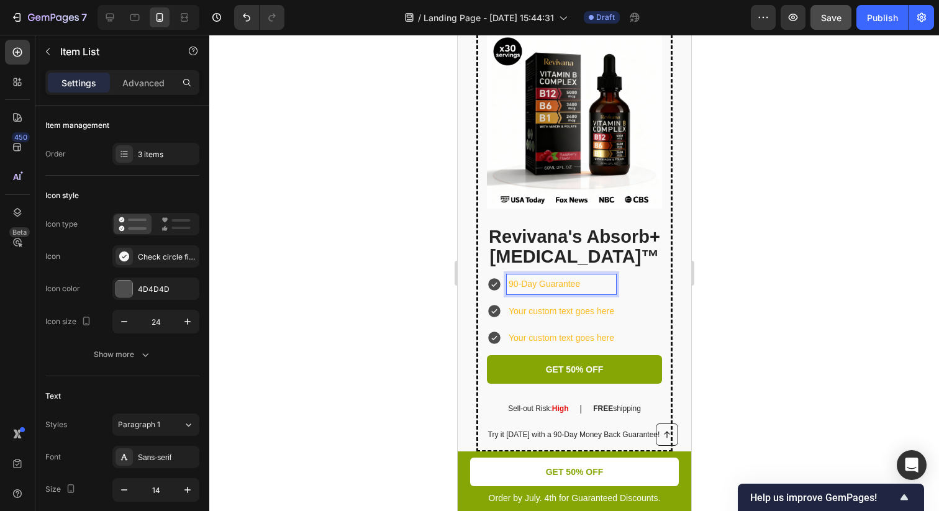
click at [560, 289] on p "90-Day Guarantee" at bounding box center [561, 284] width 106 height 16
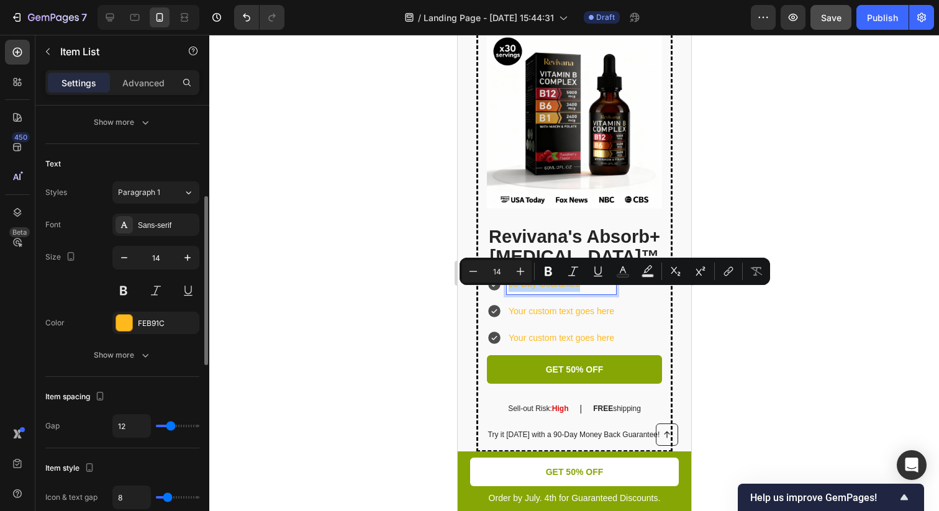
scroll to position [245, 0]
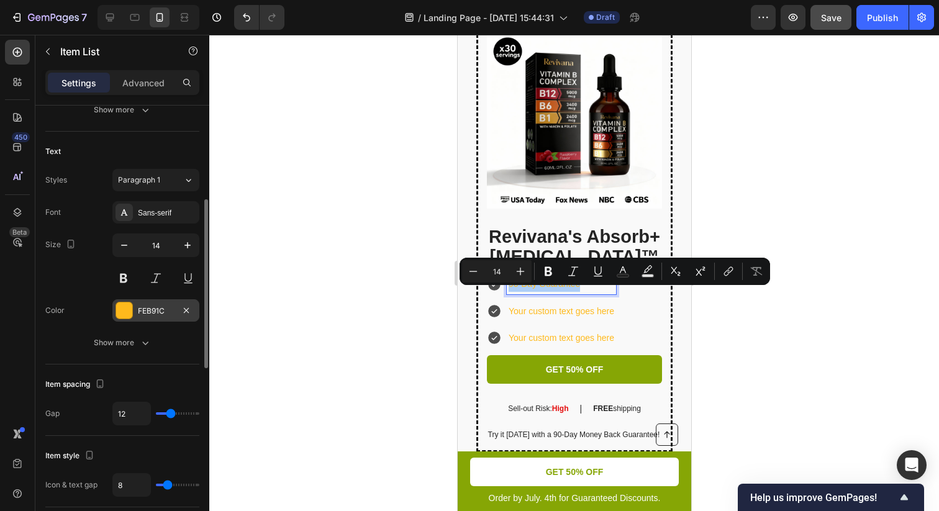
click at [156, 307] on div "FEB91C" at bounding box center [156, 310] width 36 height 11
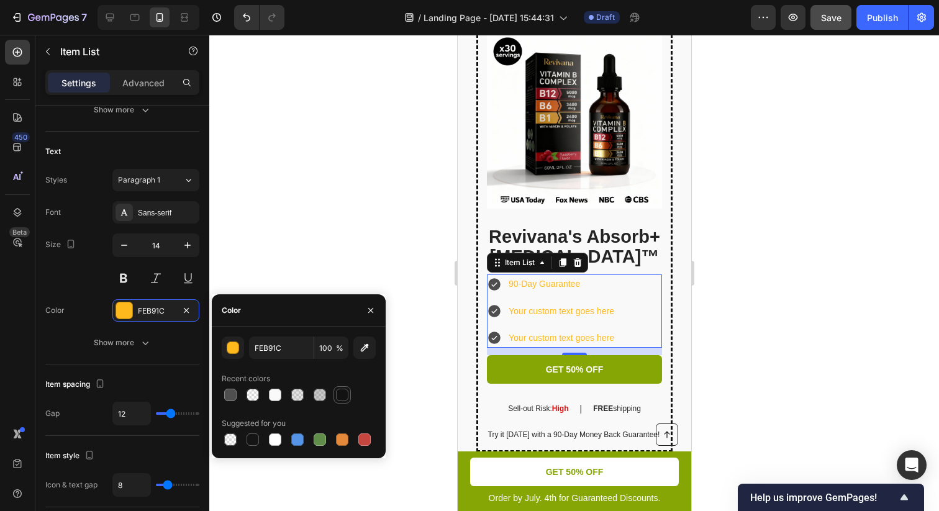
click at [336, 397] on div at bounding box center [342, 395] width 12 height 12
type input "121212"
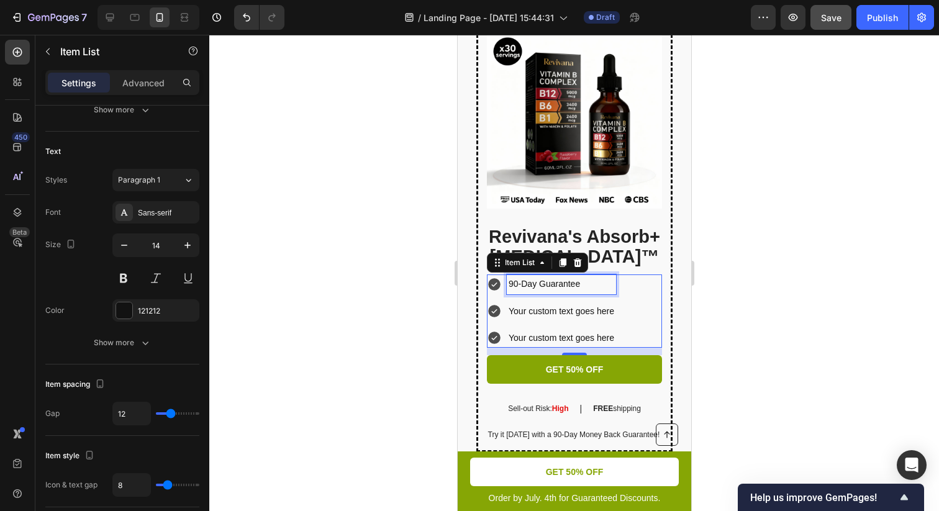
click at [580, 292] on p "90-Day Guarantee" at bounding box center [561, 284] width 106 height 16
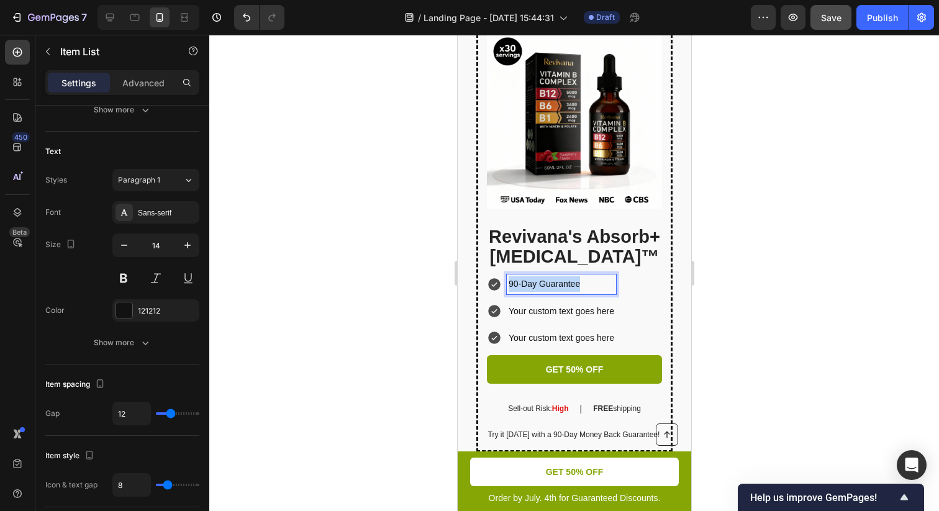
click at [580, 292] on p "90-Day Guarantee" at bounding box center [561, 284] width 106 height 16
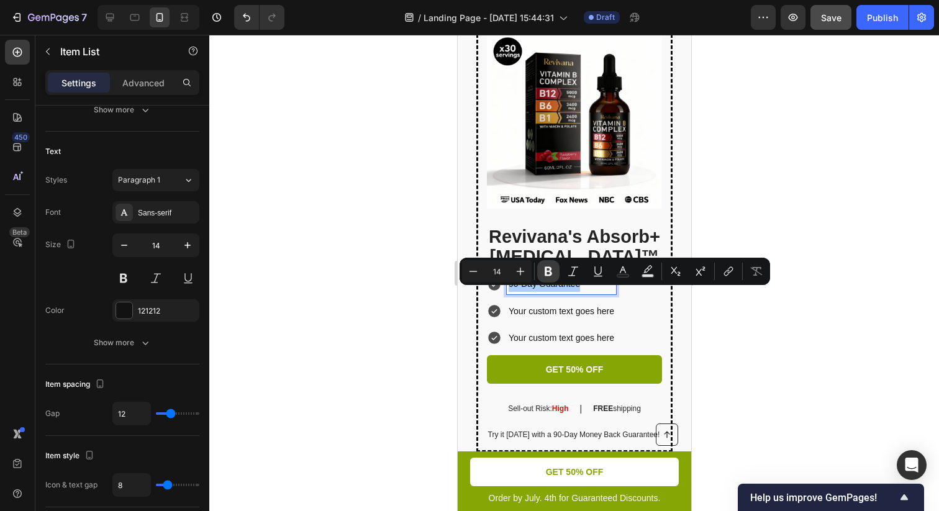
click at [543, 269] on icon "Editor contextual toolbar" at bounding box center [548, 271] width 12 height 12
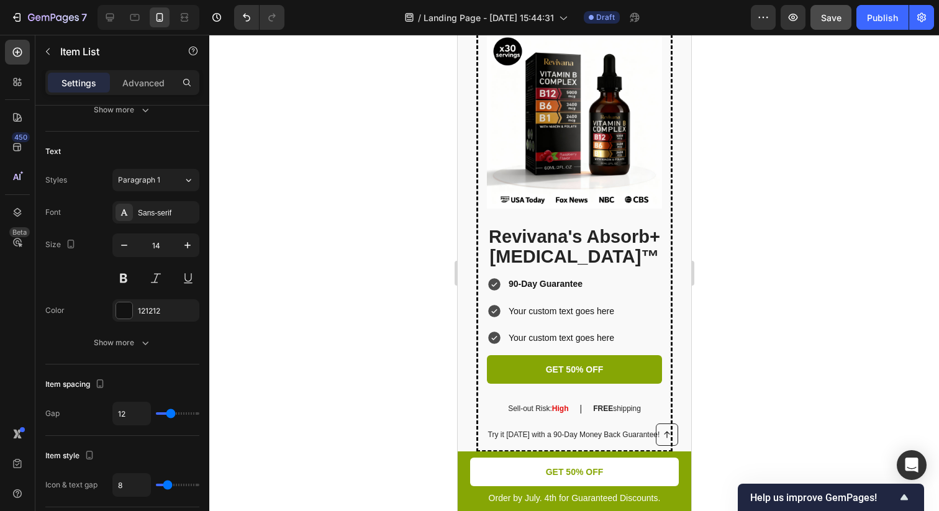
click at [813, 344] on div at bounding box center [573, 273] width 729 height 476
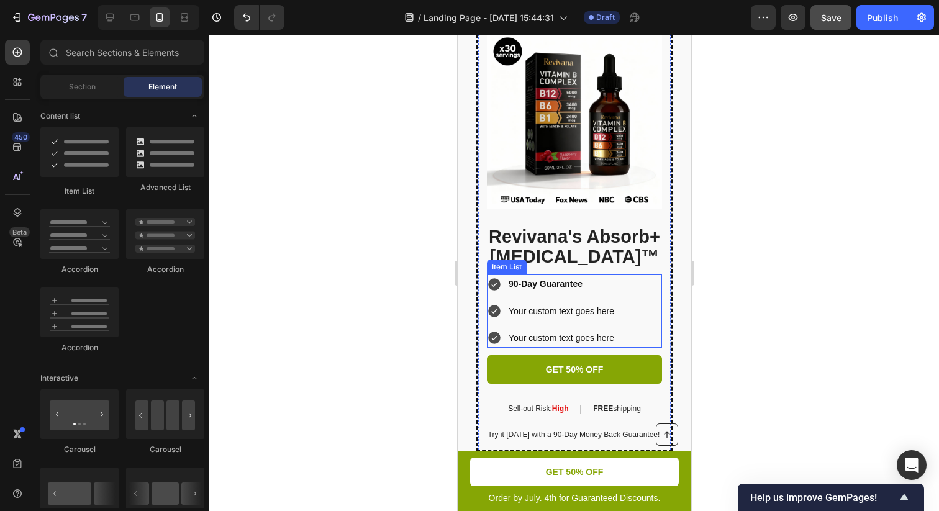
click at [532, 319] on p "Your custom text goes here" at bounding box center [561, 312] width 106 height 16
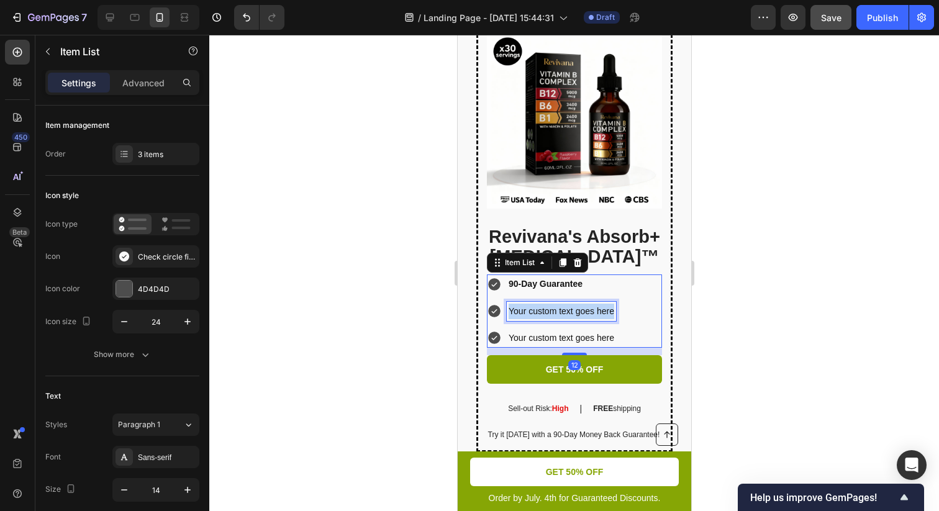
click at [532, 319] on p "Your custom text goes here" at bounding box center [561, 312] width 106 height 16
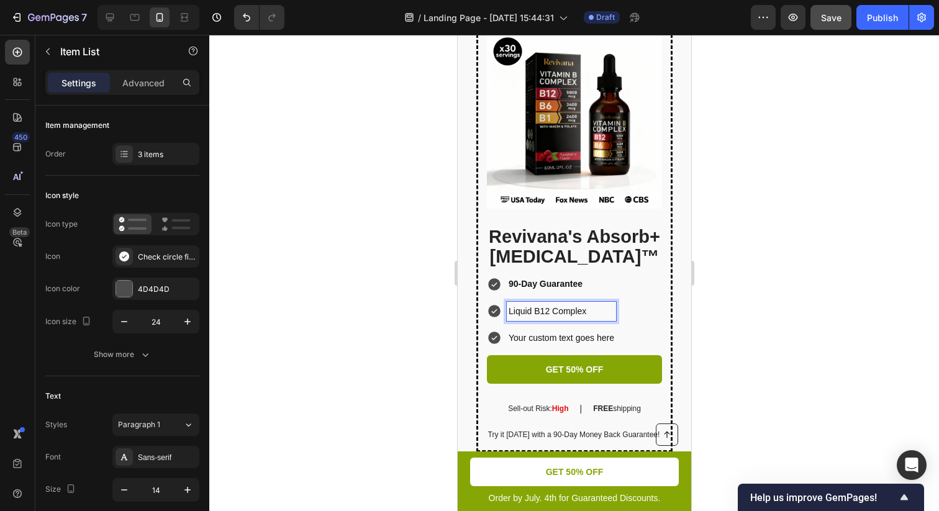
click at [542, 319] on p "Liquid B12 Complex" at bounding box center [561, 312] width 106 height 16
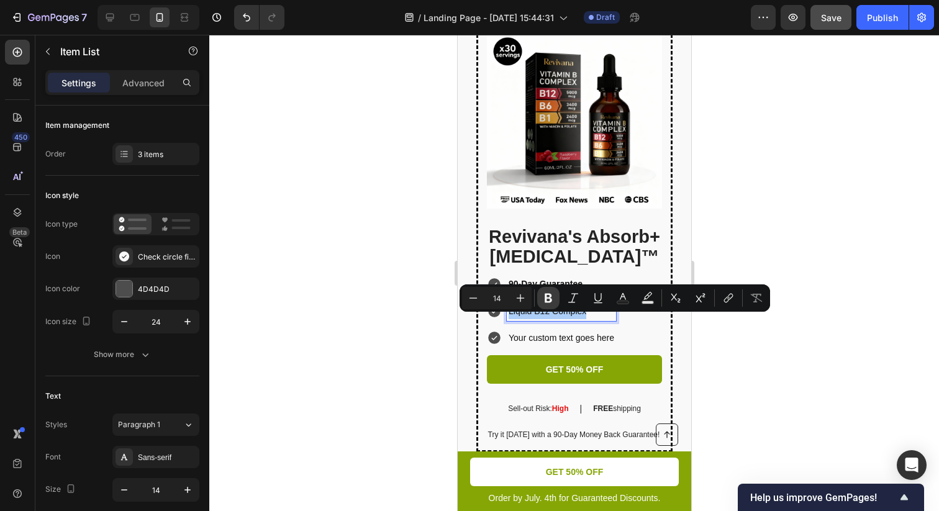
click at [543, 299] on icon "Editor contextual toolbar" at bounding box center [548, 298] width 12 height 12
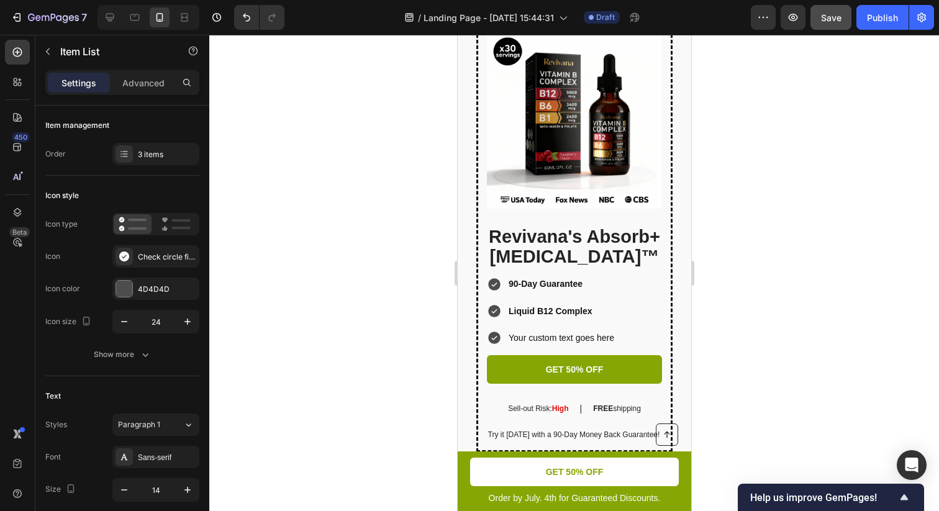
click at [701, 327] on div at bounding box center [573, 273] width 729 height 476
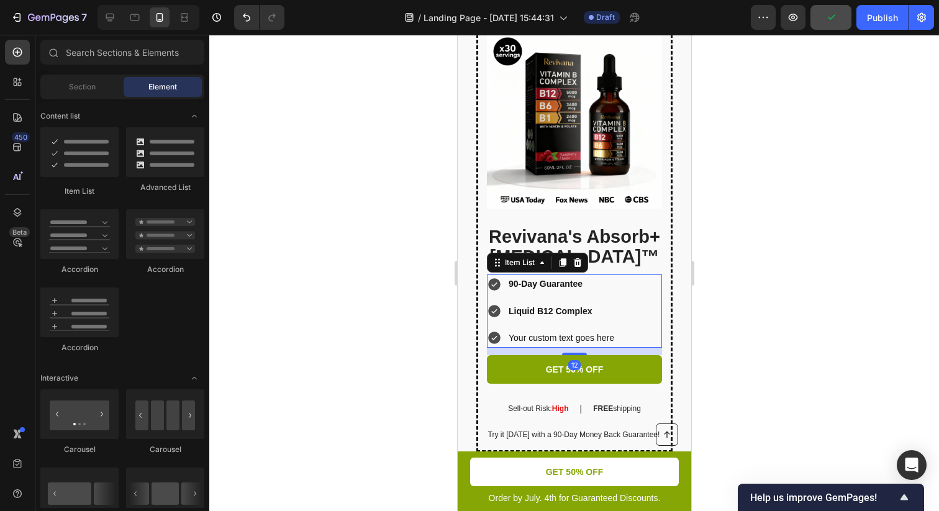
click at [552, 316] on strong "Liquid B12 Complex" at bounding box center [550, 311] width 84 height 10
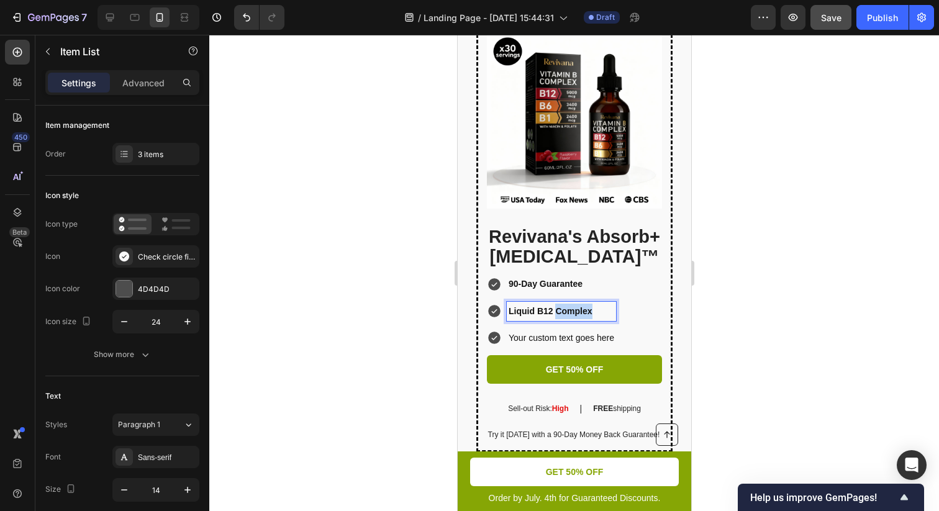
click at [561, 314] on p "Liquid B12 Complex" at bounding box center [561, 312] width 106 height 16
click at [742, 320] on div at bounding box center [573, 273] width 729 height 476
click at [551, 345] on p "Your custom text goes here" at bounding box center [567, 338] width 119 height 16
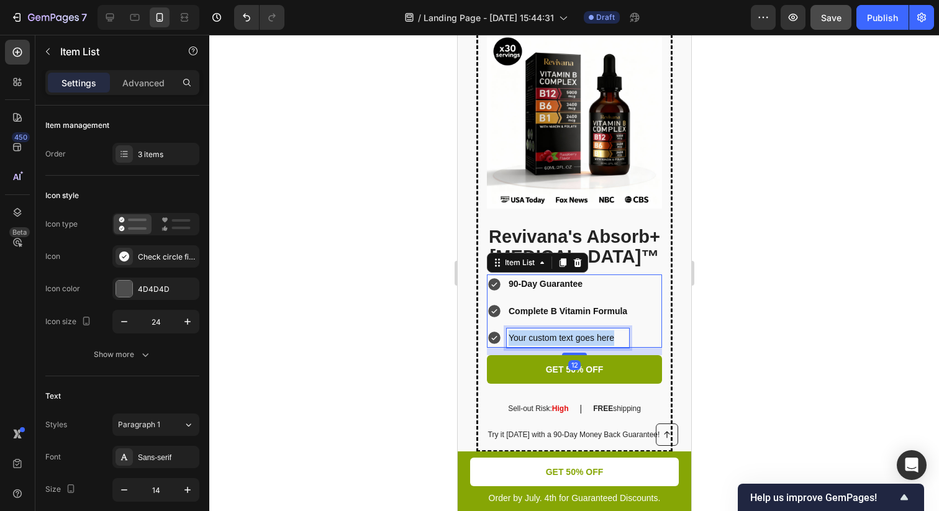
click at [551, 345] on p "Your custom text goes here" at bounding box center [567, 338] width 119 height 16
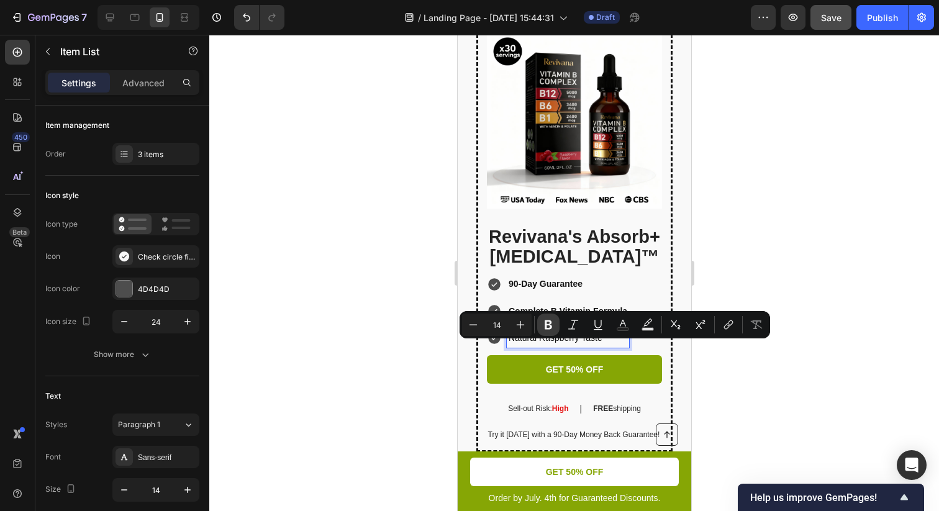
click at [541, 319] on button "Bold" at bounding box center [548, 324] width 22 height 22
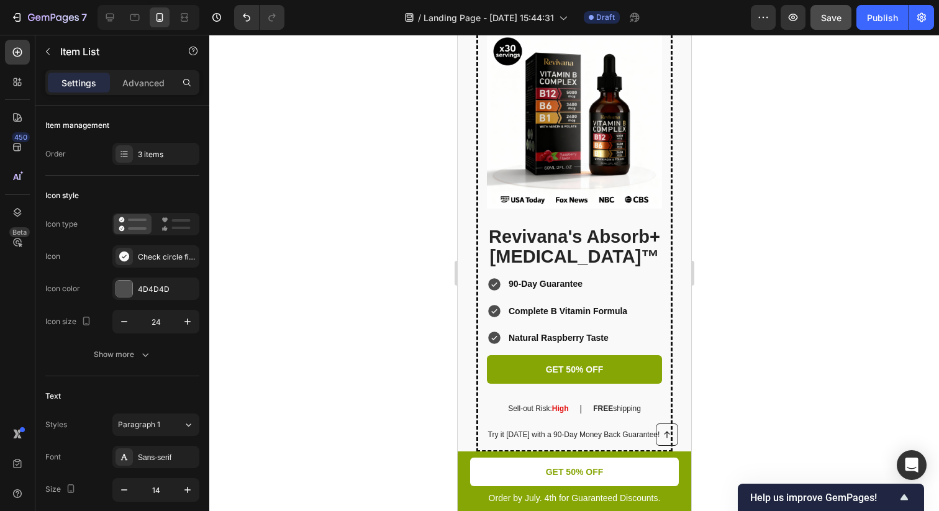
click at [610, 346] on p "Natural Raspberry Taste" at bounding box center [567, 338] width 119 height 16
click at [780, 344] on div at bounding box center [573, 273] width 729 height 476
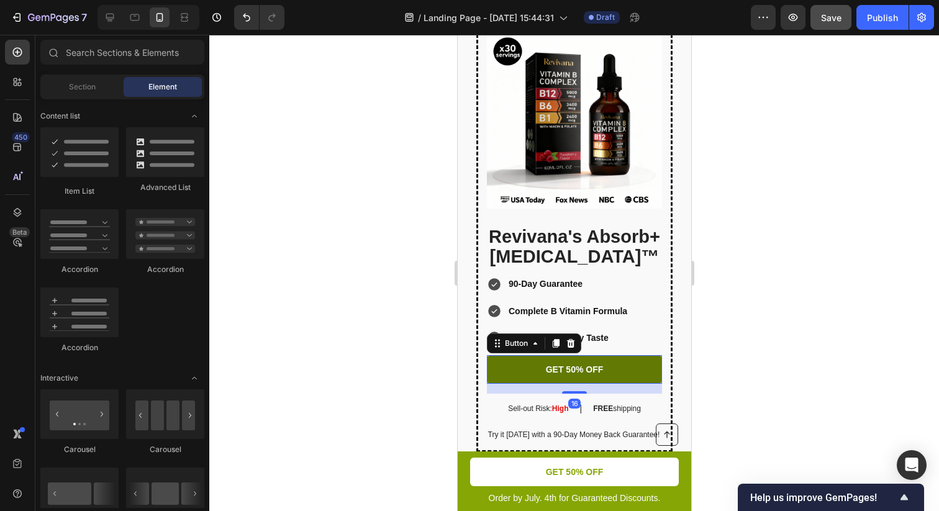
click at [635, 373] on link "GET 50% OFF" at bounding box center [573, 369] width 175 height 29
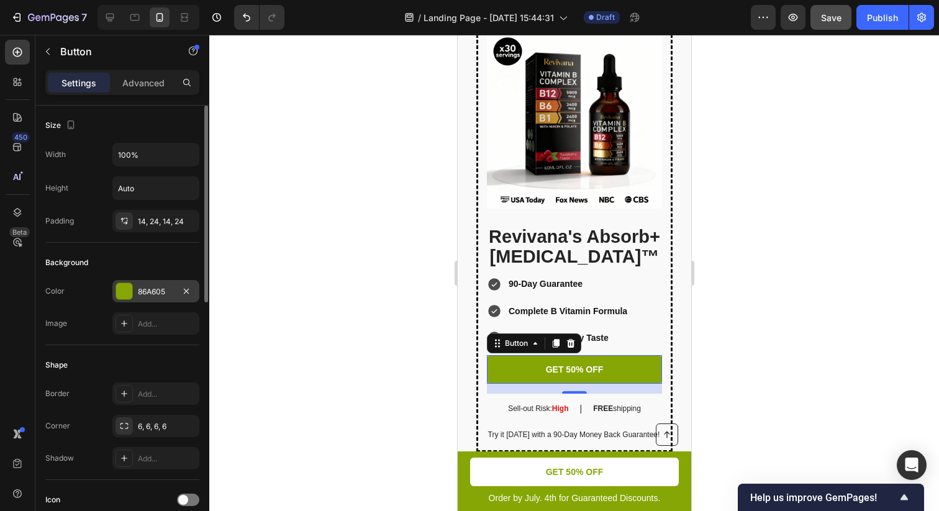
click at [126, 300] on div "86A605" at bounding box center [155, 291] width 87 height 22
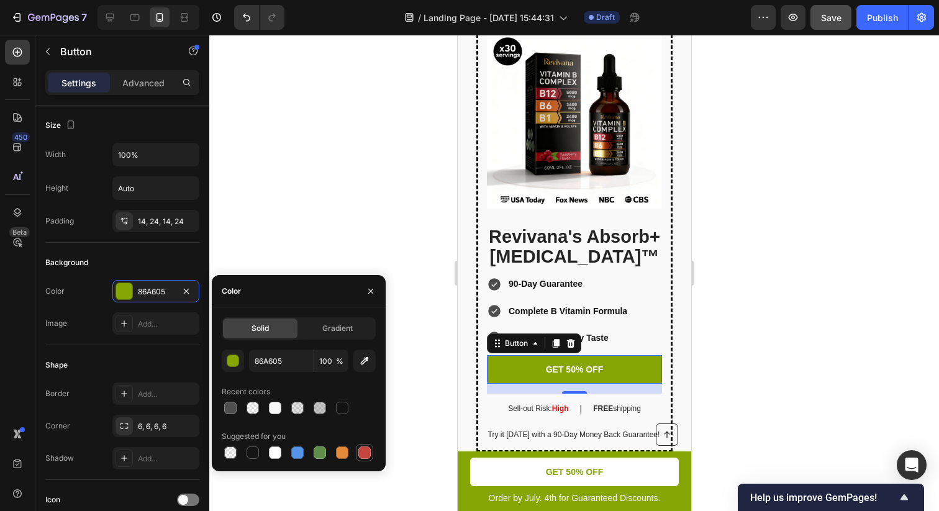
click at [358, 456] on div at bounding box center [364, 452] width 12 height 12
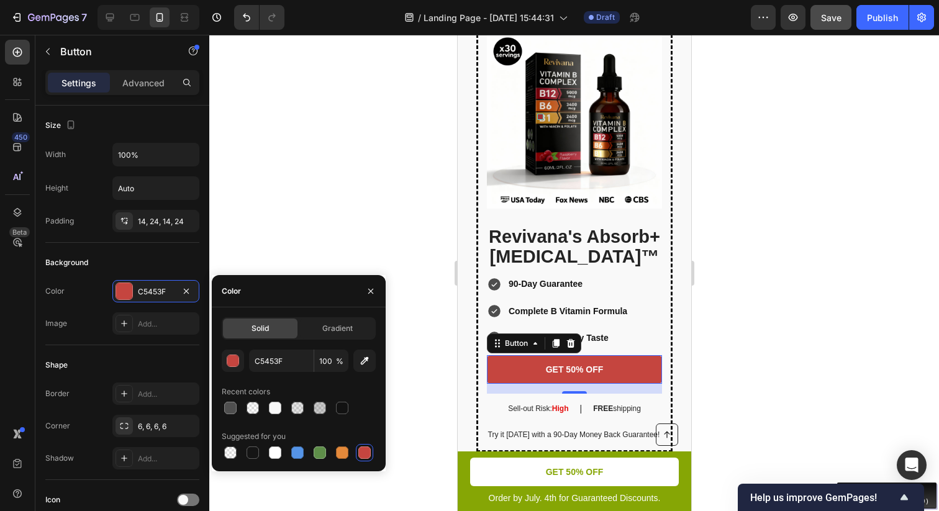
click at [556, 101] on div "Move your 🖱️ to pick a color #a13031 rgb(161,48,49)" at bounding box center [469, 255] width 939 height 511
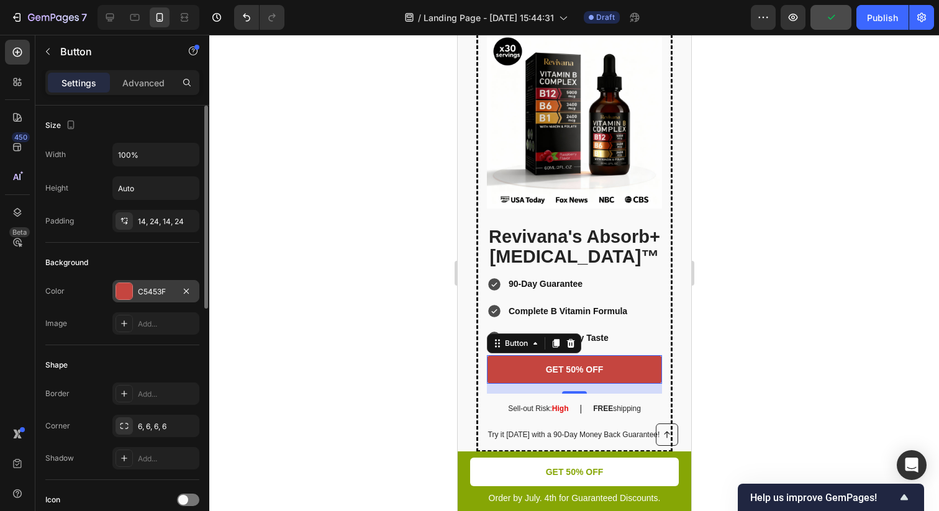
click at [153, 291] on div "C5453F" at bounding box center [156, 291] width 36 height 11
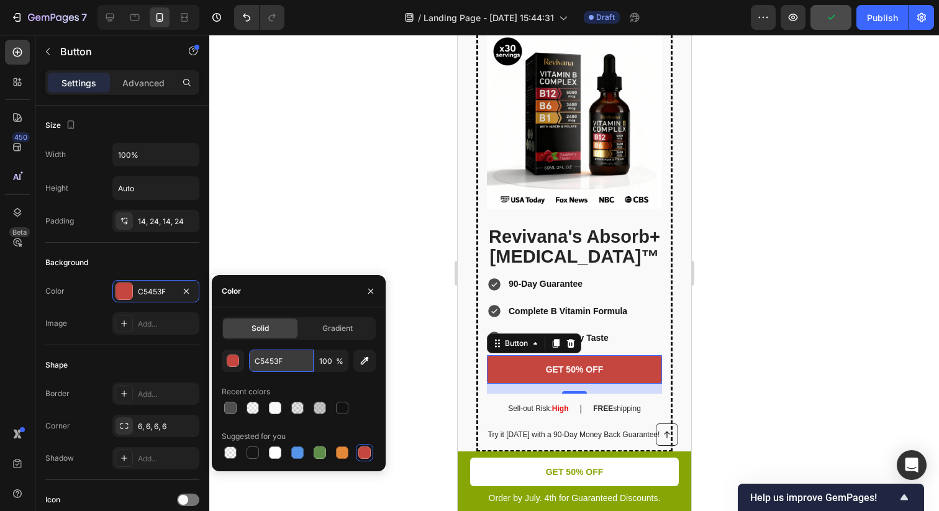
click at [277, 364] on input "C5453F" at bounding box center [281, 360] width 65 height 22
paste input "#a13031"
type input "#a13031"
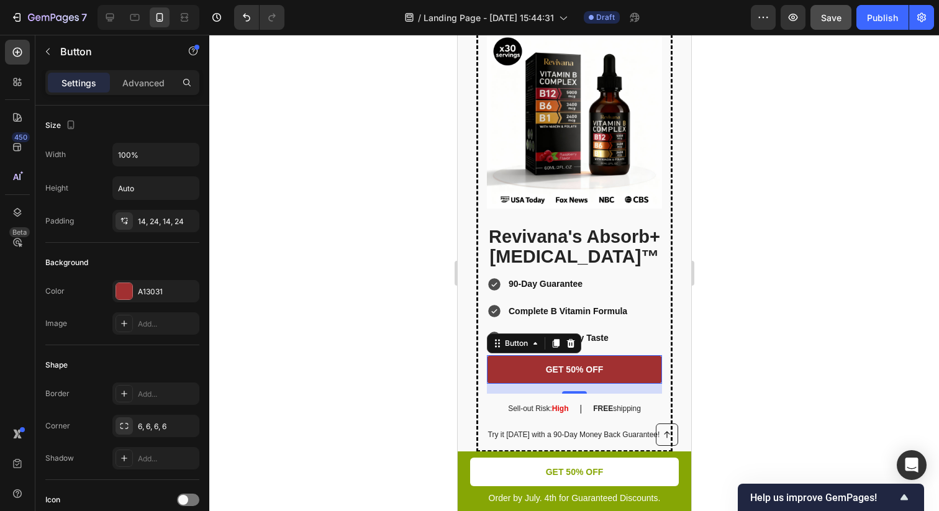
click at [818, 264] on div at bounding box center [573, 273] width 729 height 476
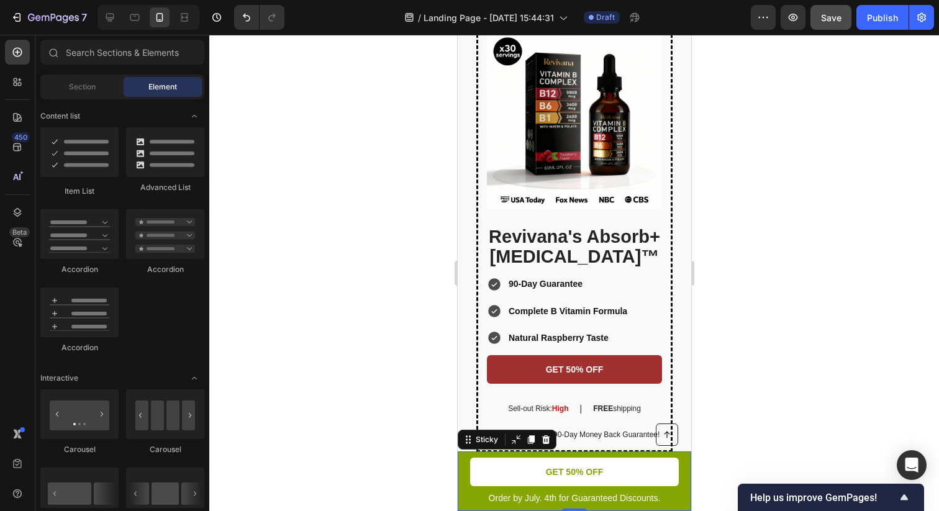
click at [683, 460] on div "Button Order by July. 4th for Guaranteed Discounts. Text Block GET 50% OFF Butt…" at bounding box center [573, 481] width 233 height 60
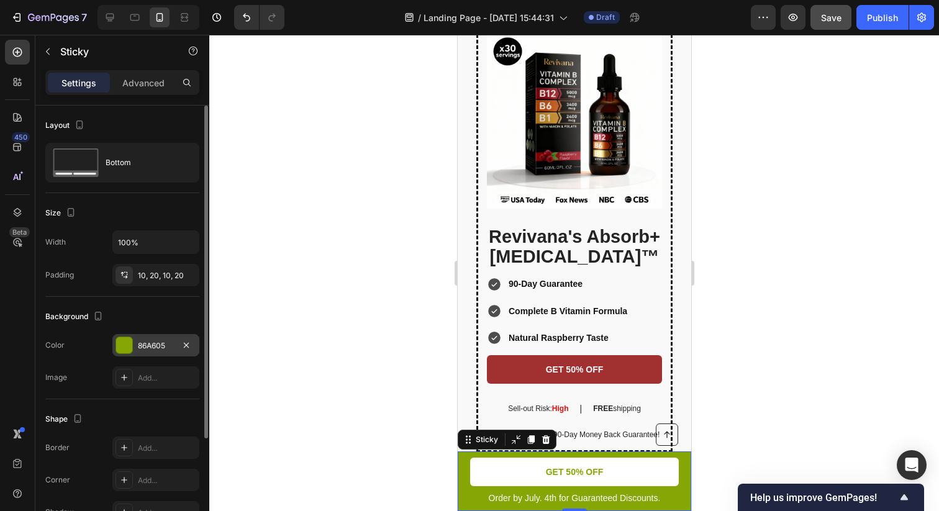
click at [167, 348] on div "86A605" at bounding box center [156, 345] width 36 height 11
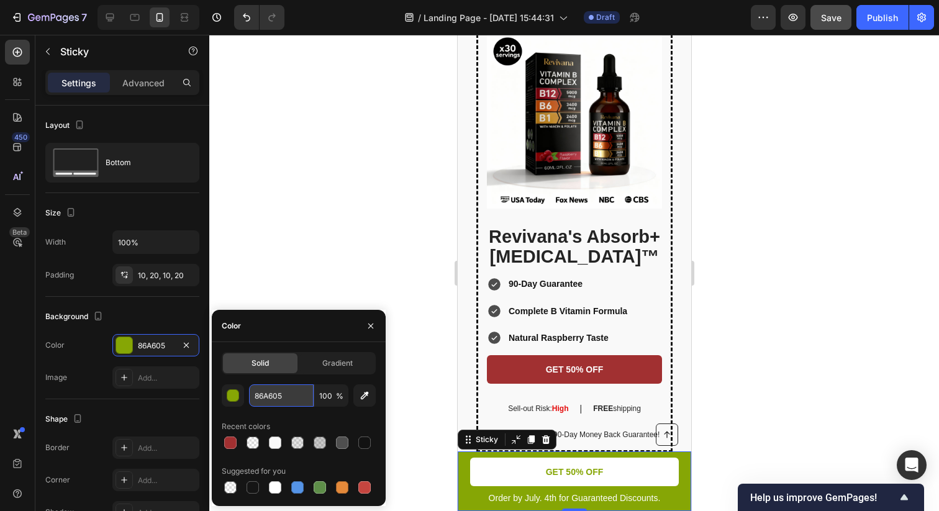
click at [286, 402] on input "86A605" at bounding box center [281, 395] width 65 height 22
paste input "#a13031"
type input "#a13031"
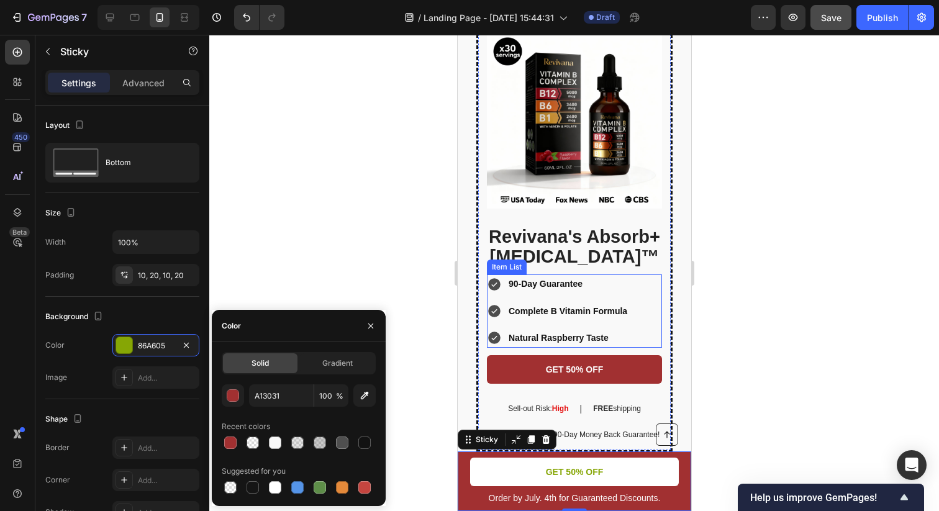
click at [806, 315] on div at bounding box center [573, 273] width 729 height 476
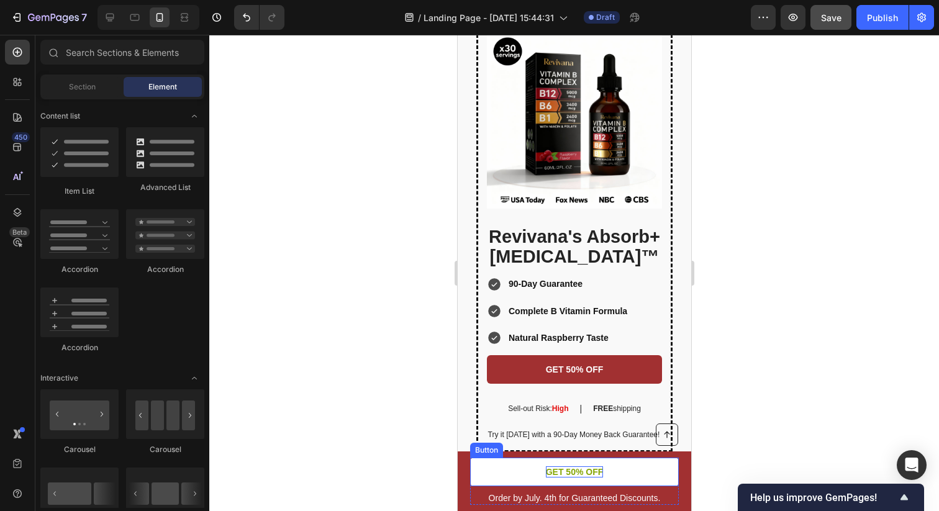
click at [579, 470] on p "GET 50% OFF" at bounding box center [574, 471] width 58 height 11
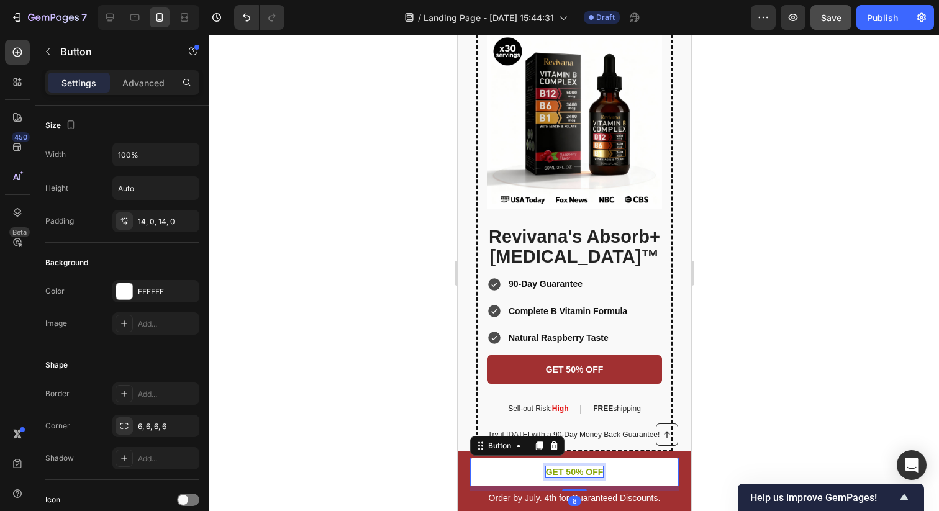
click at [579, 470] on p "GET 50% OFF" at bounding box center [574, 471] width 58 height 11
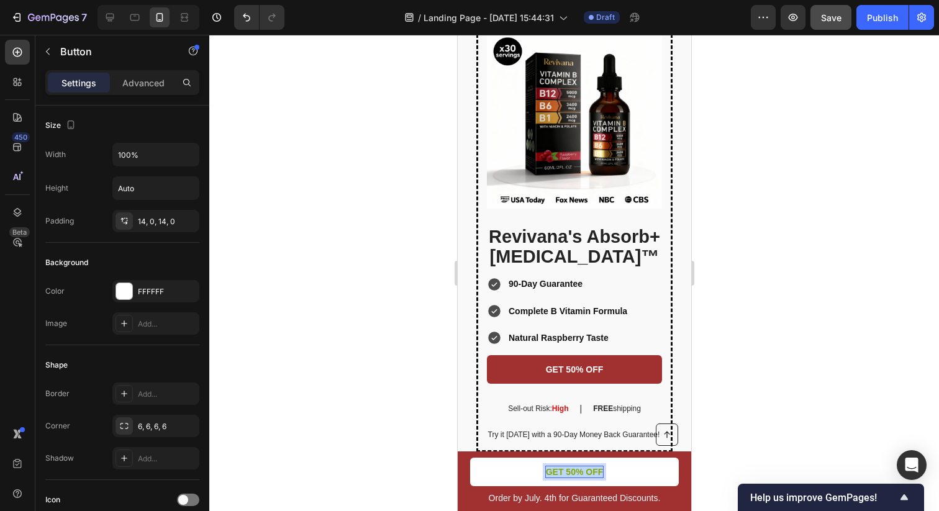
click at [579, 470] on p "GET 50% OFF" at bounding box center [574, 471] width 58 height 11
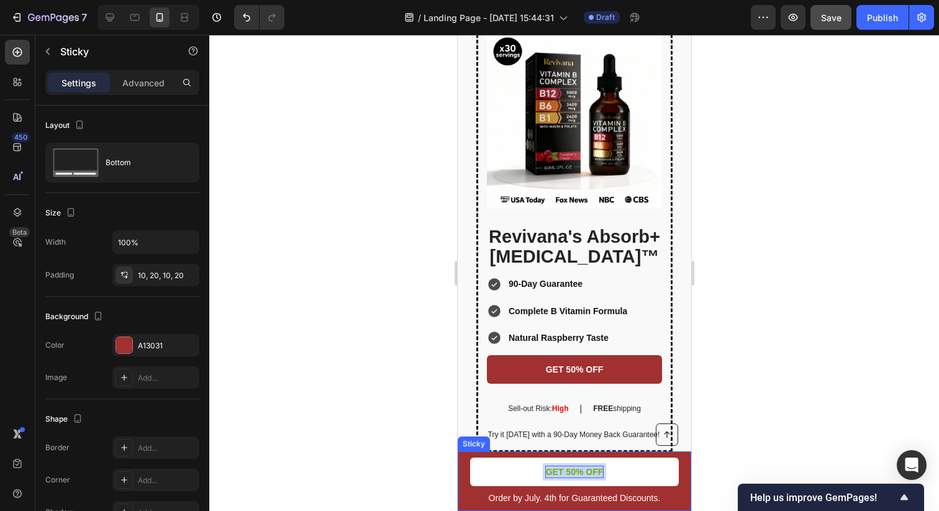
click at [462, 472] on div "Button Order by July. 4th for Guaranteed Discounts. Text Block GET 50% OFF Butt…" at bounding box center [573, 481] width 233 height 60
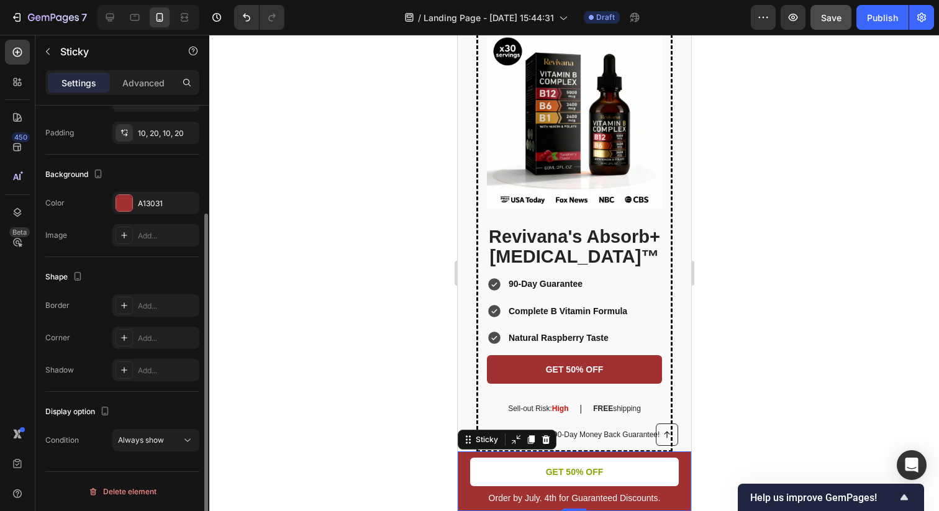
scroll to position [0, 0]
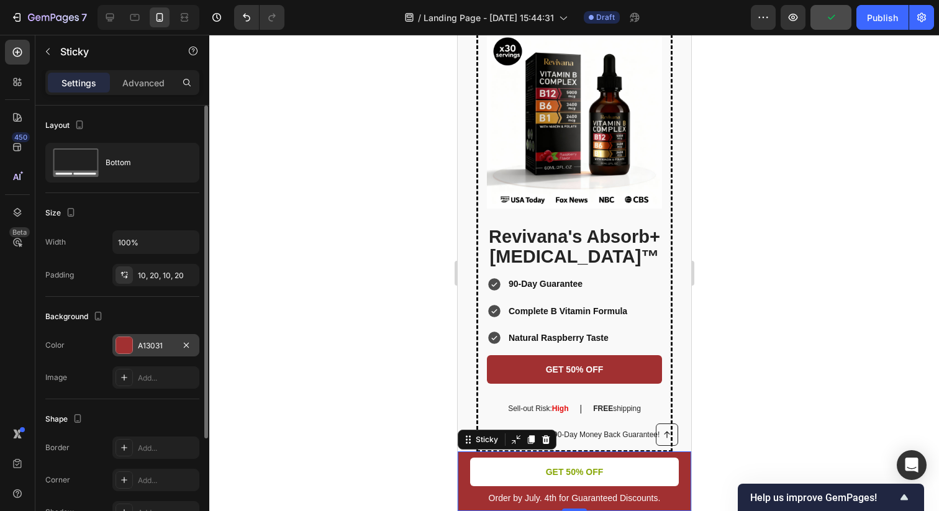
click at [156, 341] on div "A13031" at bounding box center [156, 345] width 36 height 11
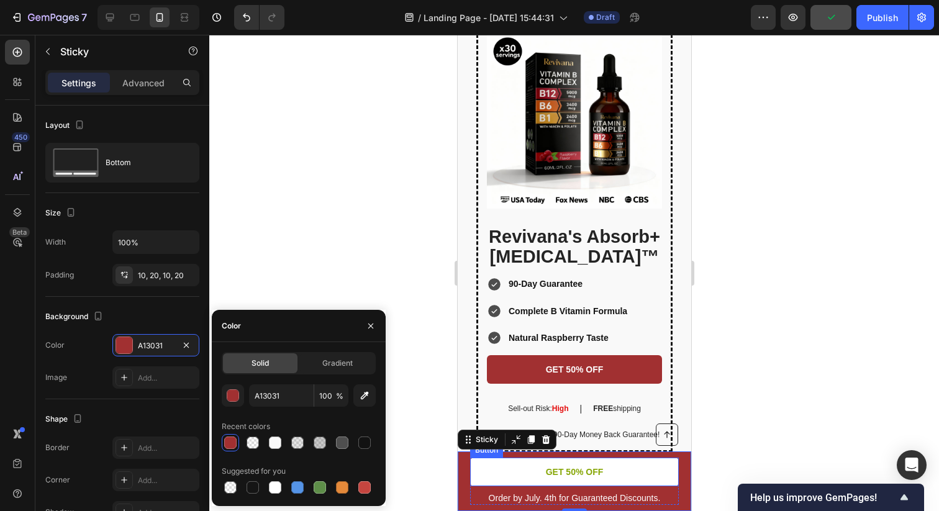
click at [495, 468] on link "GET 50% OFF" at bounding box center [573, 472] width 209 height 29
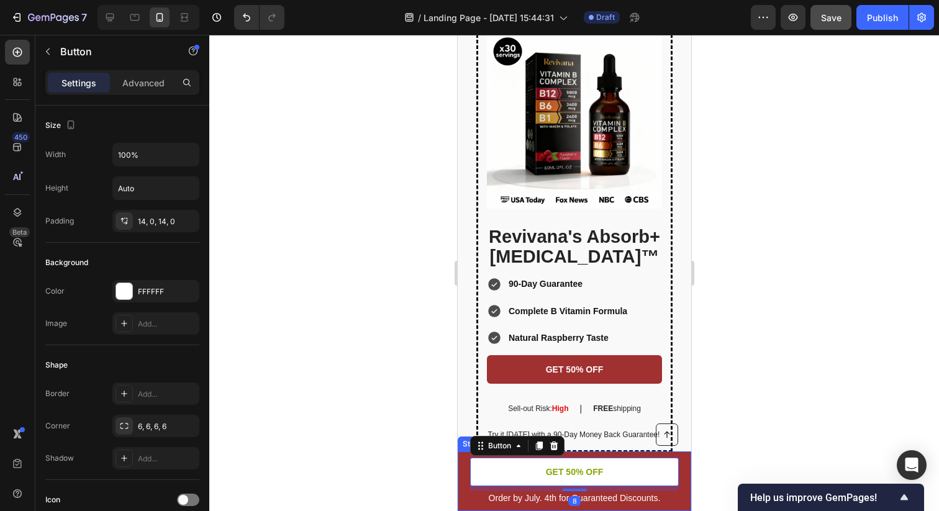
click at [464, 460] on div "Button Order by July. 4th for Guaranteed Discounts. Text Block GET 50% OFF Butt…" at bounding box center [573, 481] width 233 height 60
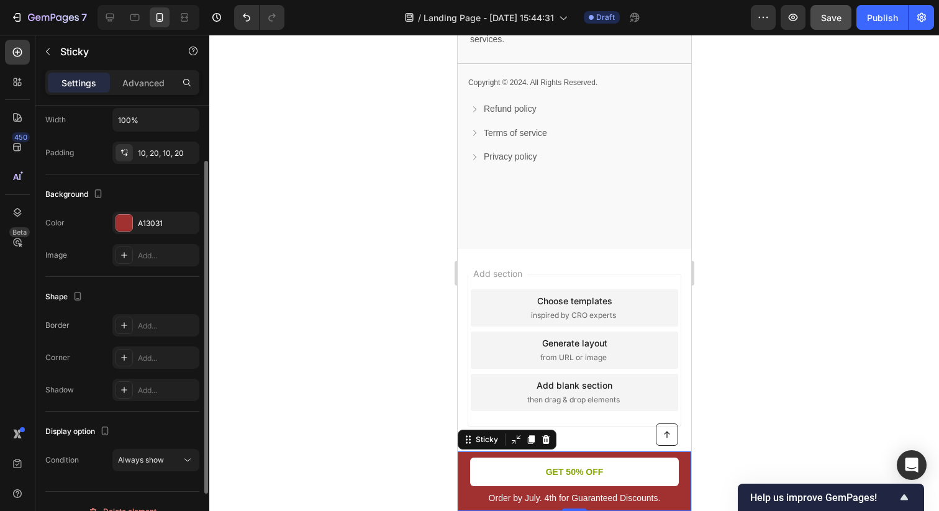
scroll to position [132, 0]
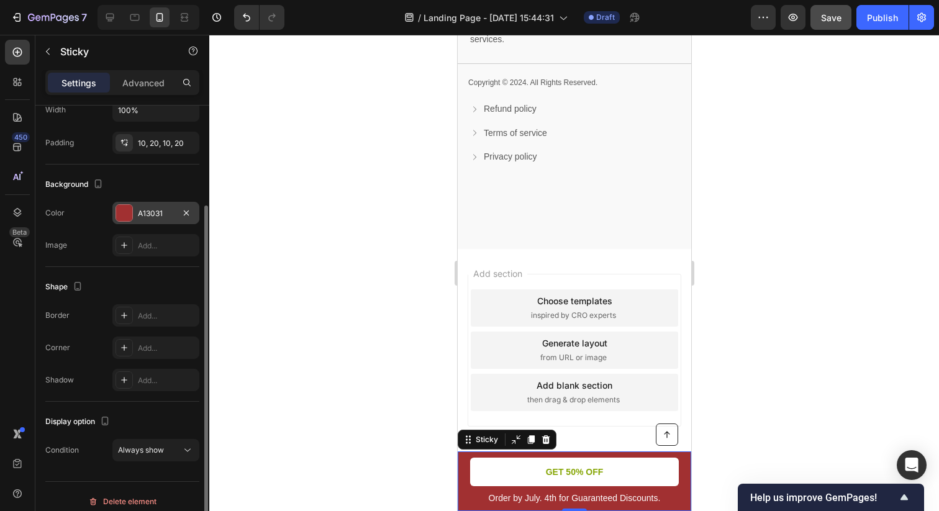
click at [148, 212] on div "A13031" at bounding box center [156, 213] width 36 height 11
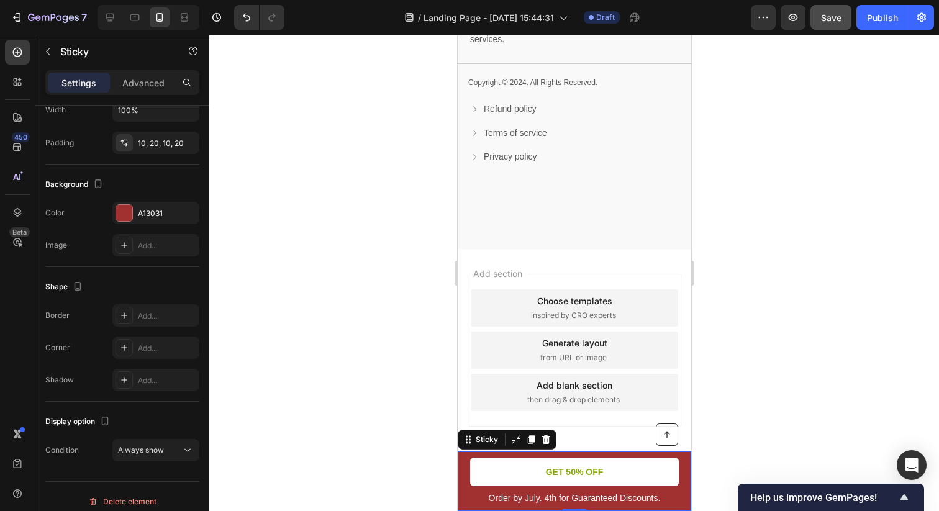
click at [464, 465] on div "Button Order by July. 4th for Guaranteed Discounts. Text Block GET 50% OFF Butt…" at bounding box center [573, 481] width 233 height 60
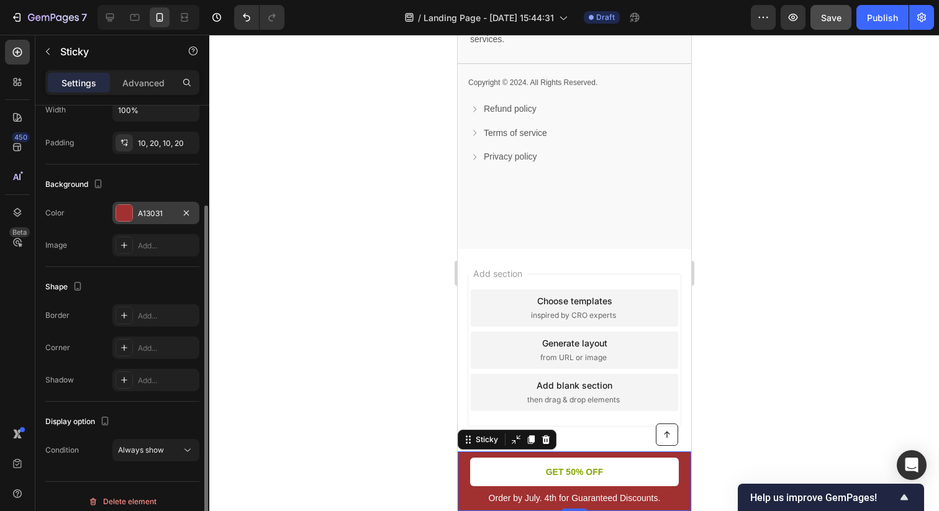
click at [161, 211] on div "A13031" at bounding box center [156, 213] width 36 height 11
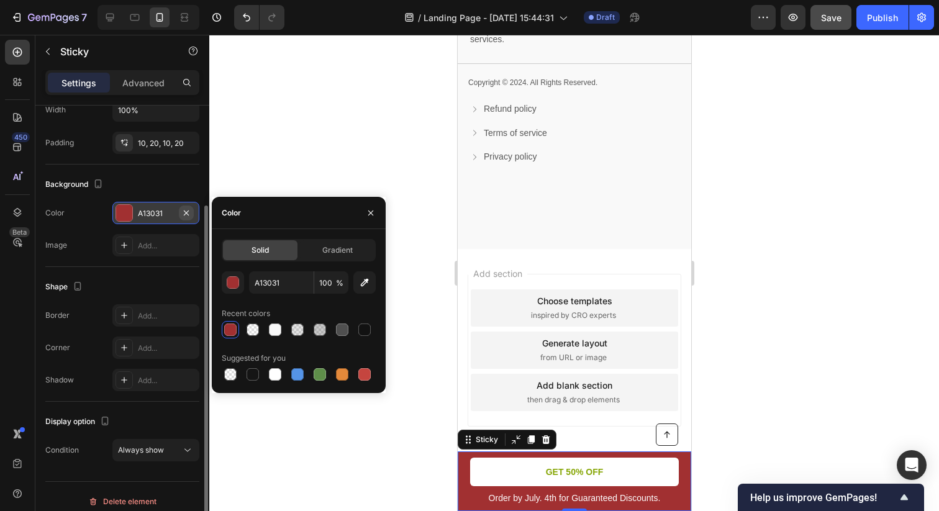
click at [186, 211] on icon "button" at bounding box center [186, 213] width 10 height 10
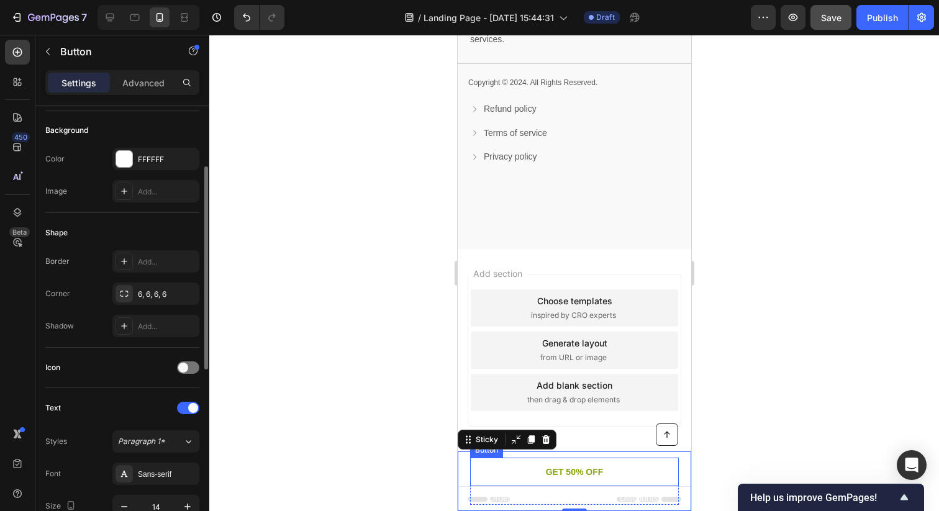
click at [501, 471] on link "GET 50% OFF" at bounding box center [573, 472] width 209 height 29
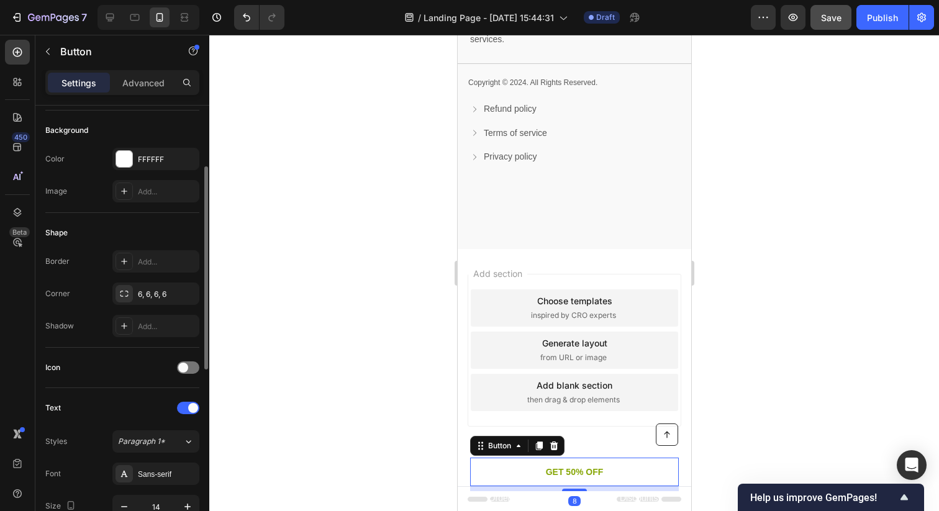
scroll to position [0, 0]
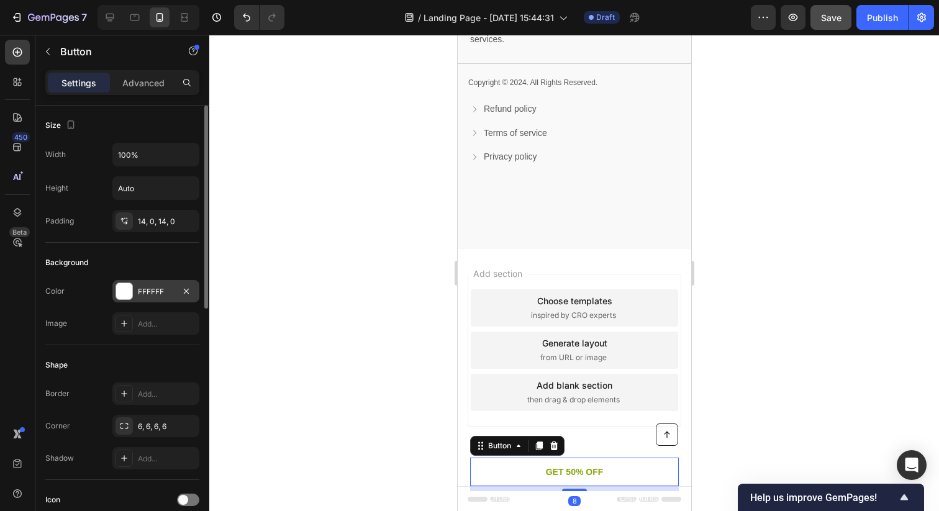
click at [144, 299] on div "FFFFFF" at bounding box center [155, 291] width 87 height 22
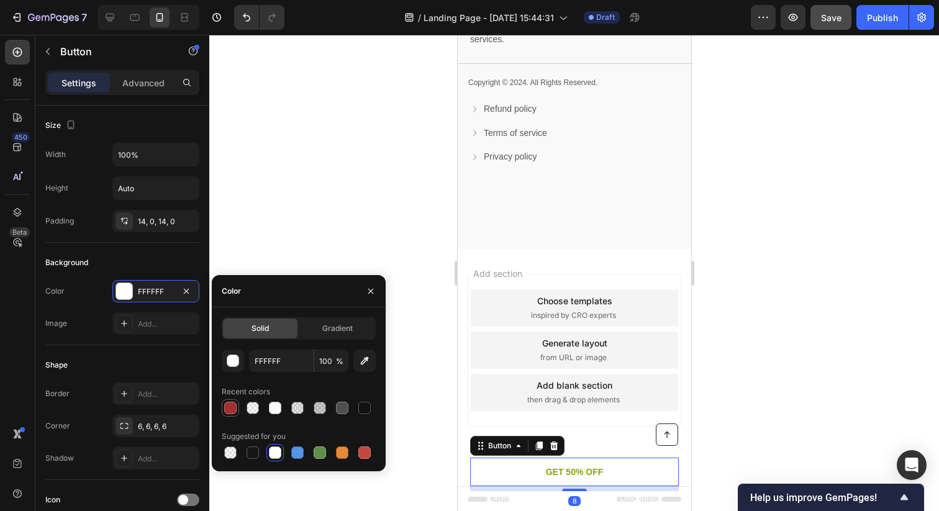
click at [232, 407] on div at bounding box center [230, 408] width 12 height 12
type input "A13031"
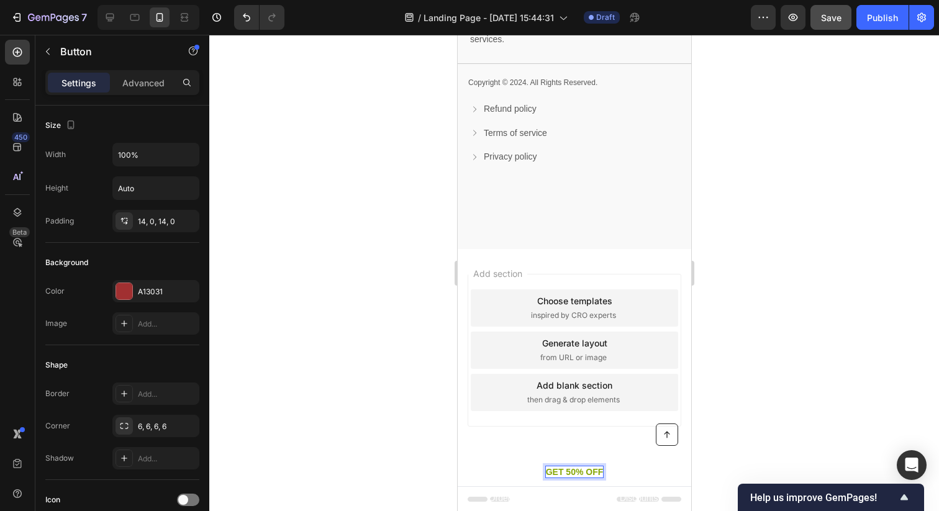
click at [572, 469] on p "GET 50% OFF" at bounding box center [574, 471] width 58 height 11
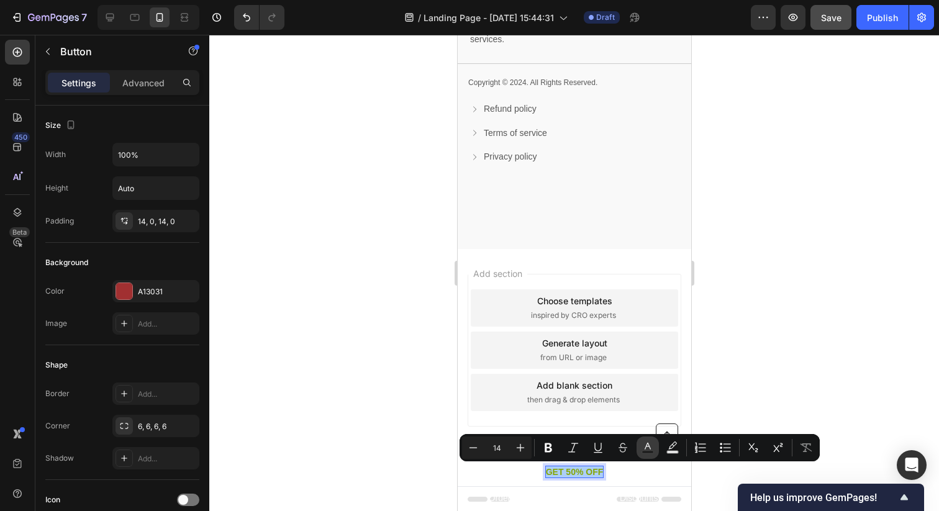
click at [648, 443] on icon "Editor contextual toolbar" at bounding box center [647, 447] width 12 height 12
type input "86A605"
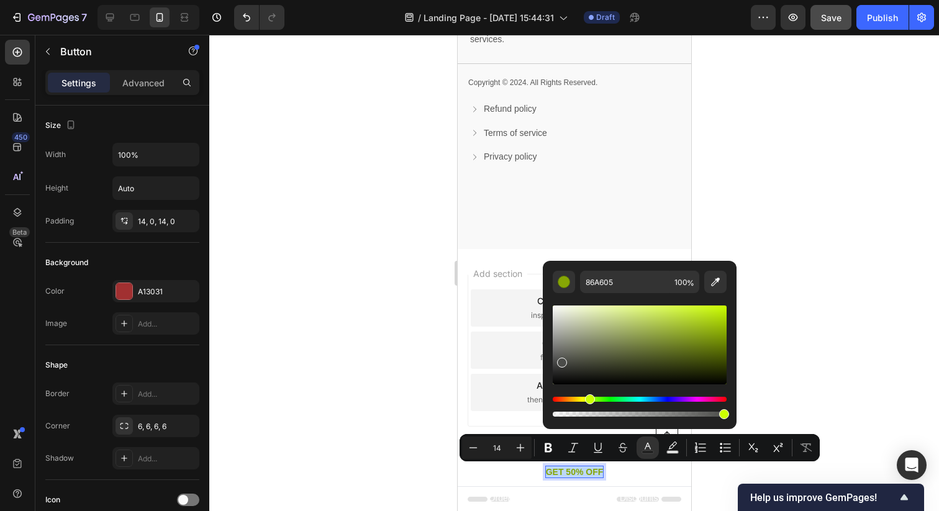
type input "262626"
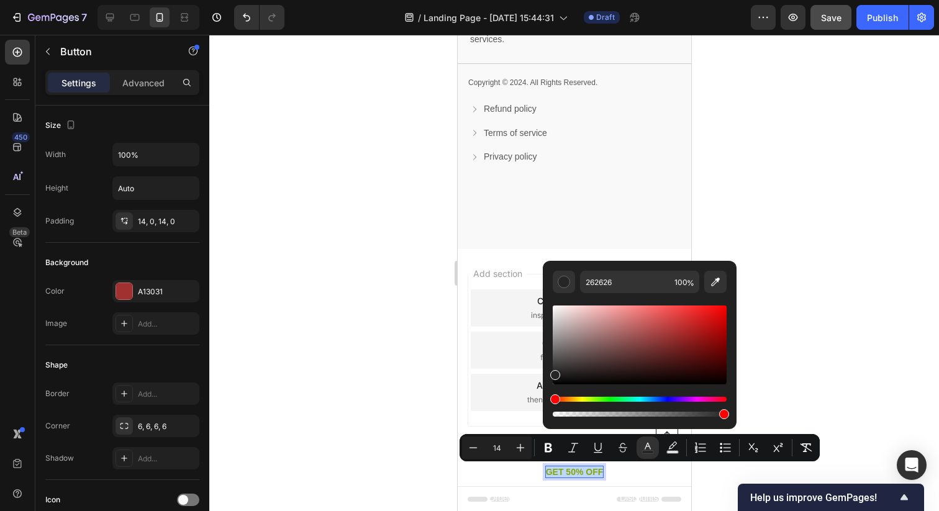
drag, startPoint x: 1039, startPoint y: 372, endPoint x: 495, endPoint y: 407, distance: 544.9
click at [512, 451] on button "Plus" at bounding box center [520, 447] width 22 height 22
click at [517, 451] on icon "Editor contextual toolbar" at bounding box center [520, 447] width 12 height 12
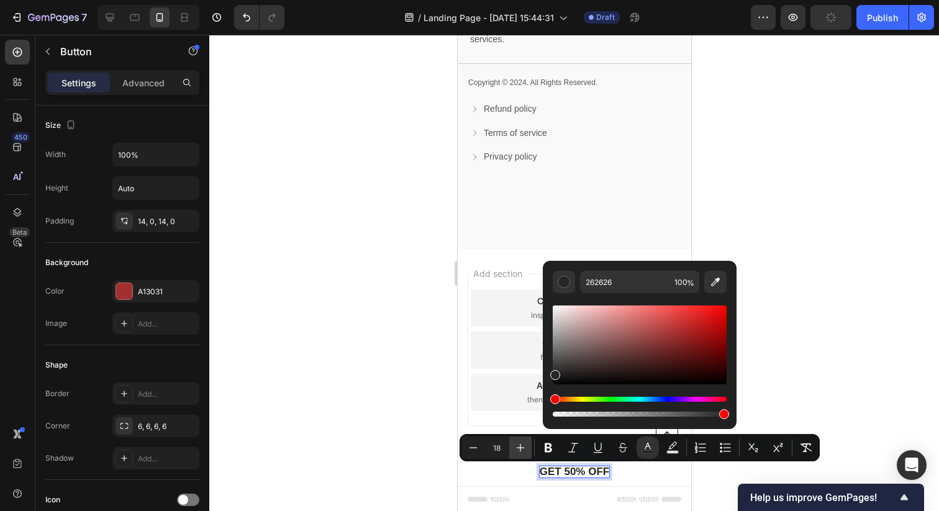
click at [517, 451] on icon "Editor contextual toolbar" at bounding box center [520, 447] width 12 height 12
type input "20"
click at [559, 448] on div "Minus 20 Plus Bold Italic Underline Strikethrough color Text Background Color N…" at bounding box center [639, 447] width 355 height 22
click at [553, 448] on icon "Editor contextual toolbar" at bounding box center [548, 447] width 12 height 12
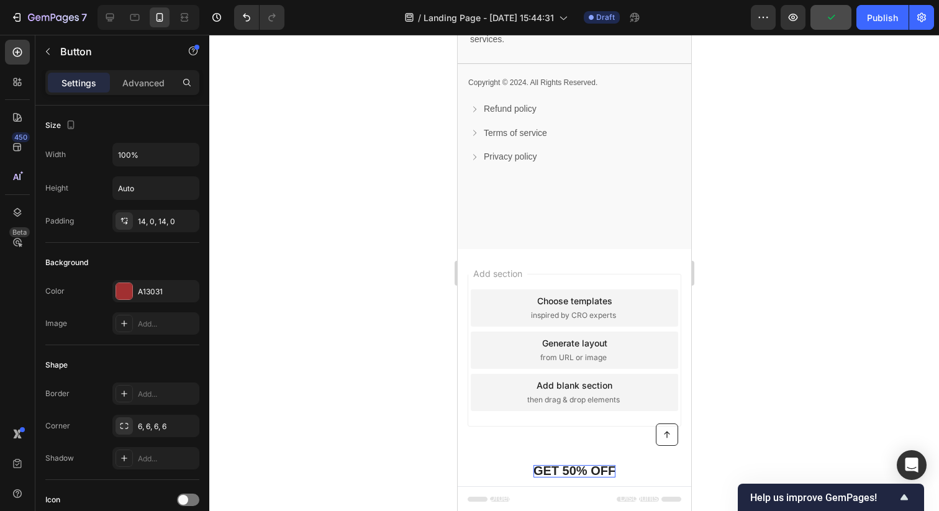
click at [552, 469] on strong "GET 50% OFF" at bounding box center [574, 471] width 82 height 14
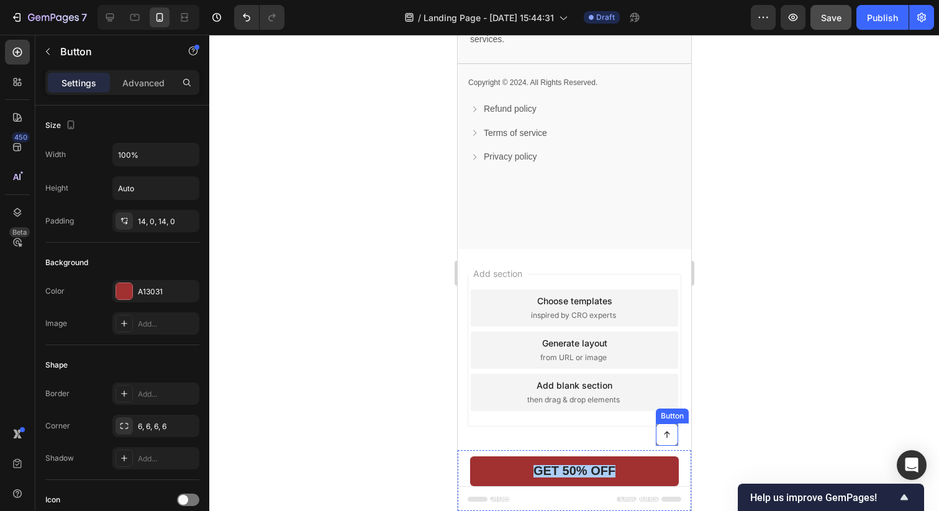
click at [742, 394] on div at bounding box center [573, 273] width 729 height 476
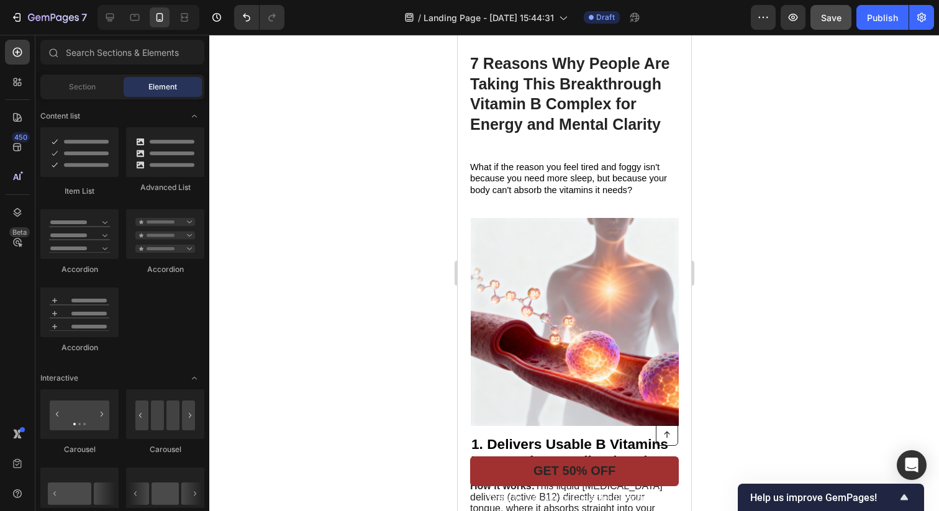
scroll to position [59, 0]
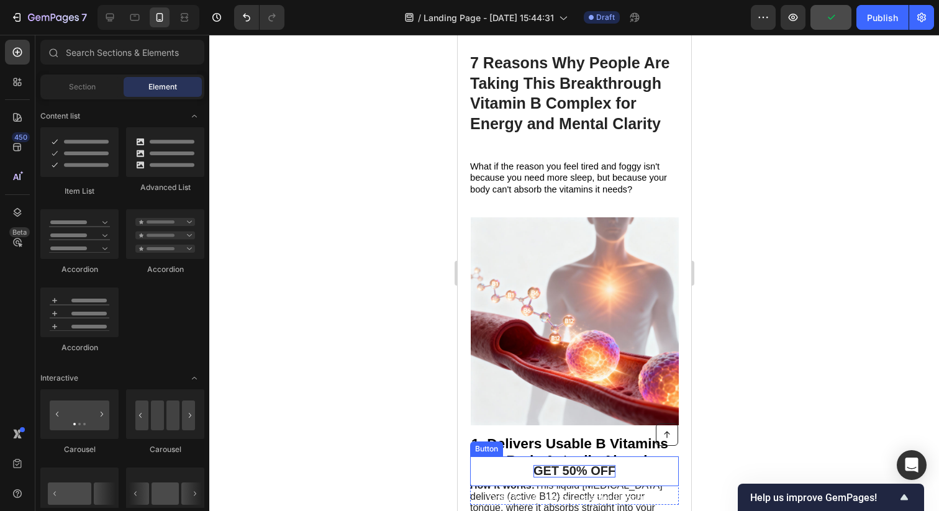
click at [555, 467] on strong "GET 50% OFF" at bounding box center [574, 471] width 82 height 14
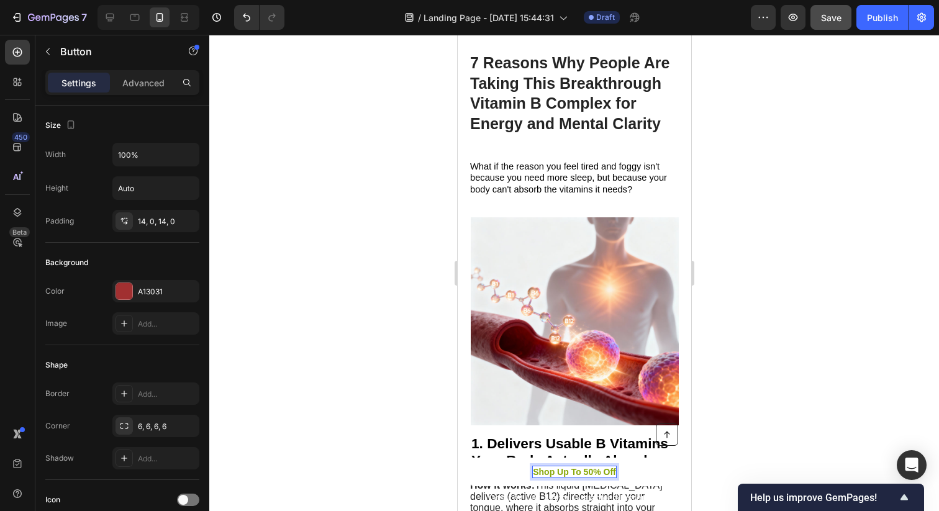
click at [580, 472] on p "Shop Up To 50% Off" at bounding box center [573, 471] width 83 height 11
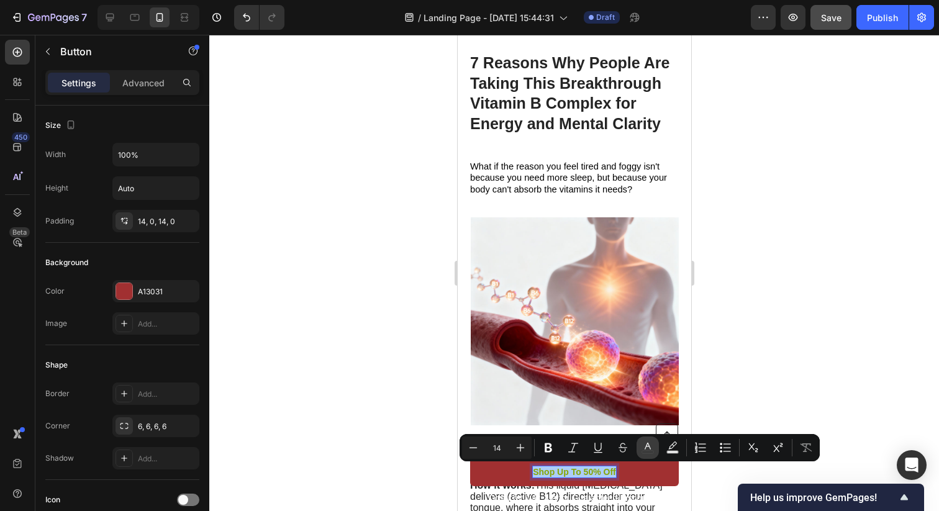
click at [646, 448] on icon "Editor contextual toolbar" at bounding box center [647, 447] width 12 height 12
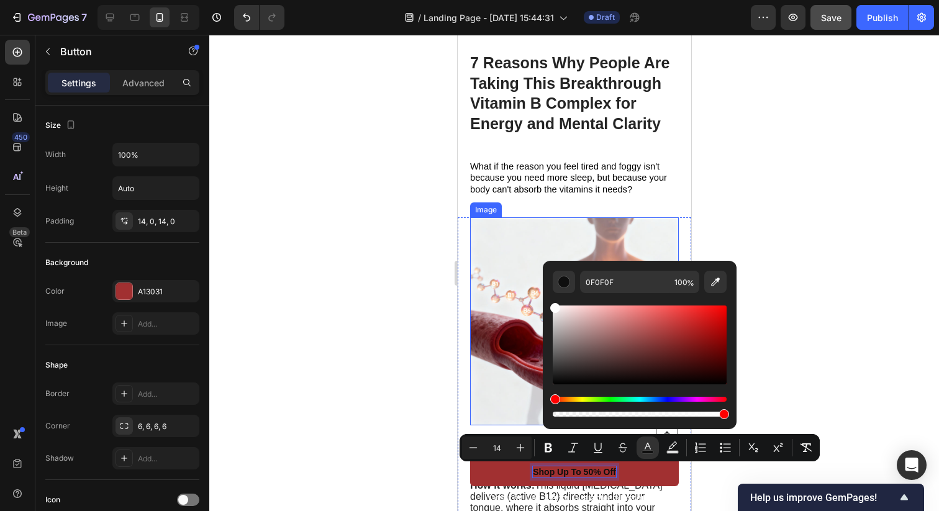
type input "FFFFFF"
drag, startPoint x: 1064, startPoint y: 395, endPoint x: 536, endPoint y: 286, distance: 538.8
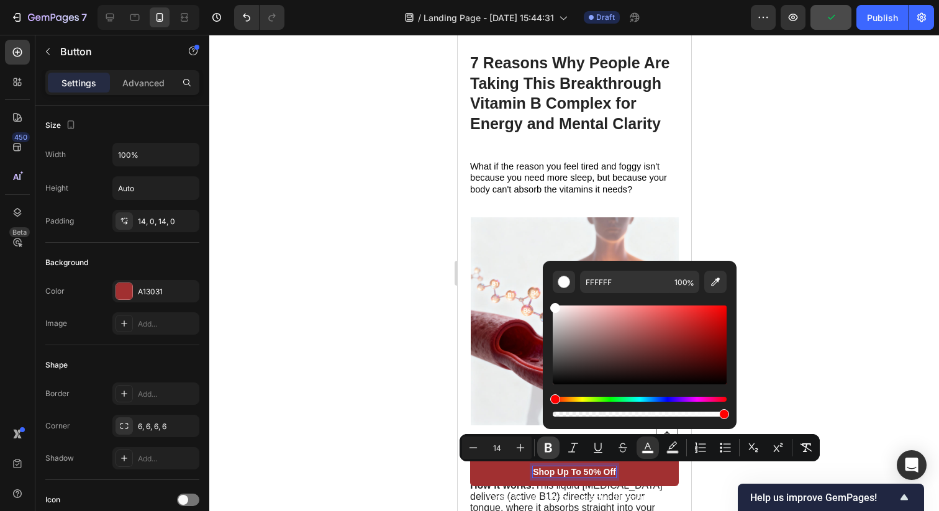
click at [557, 448] on button "Bold" at bounding box center [548, 447] width 22 height 22
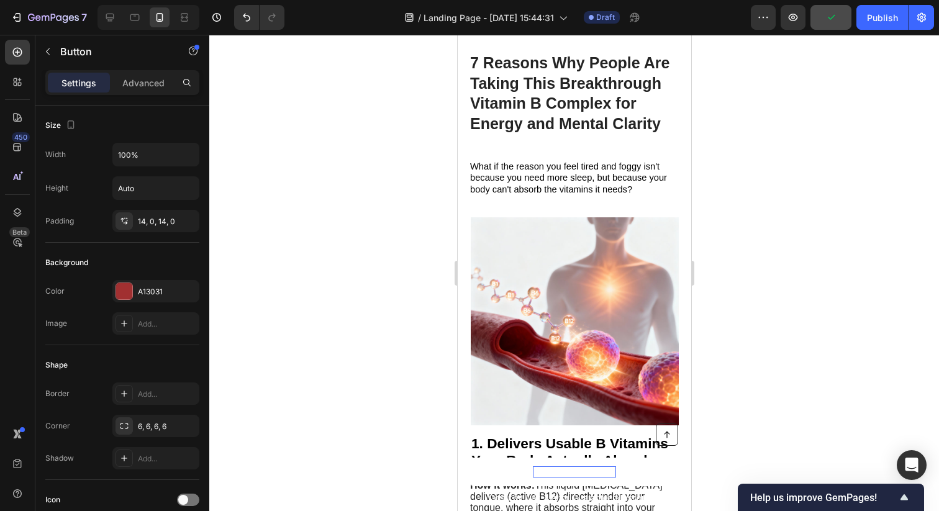
click at [558, 472] on strong "Shop Up To 50% Off" at bounding box center [573, 472] width 83 height 10
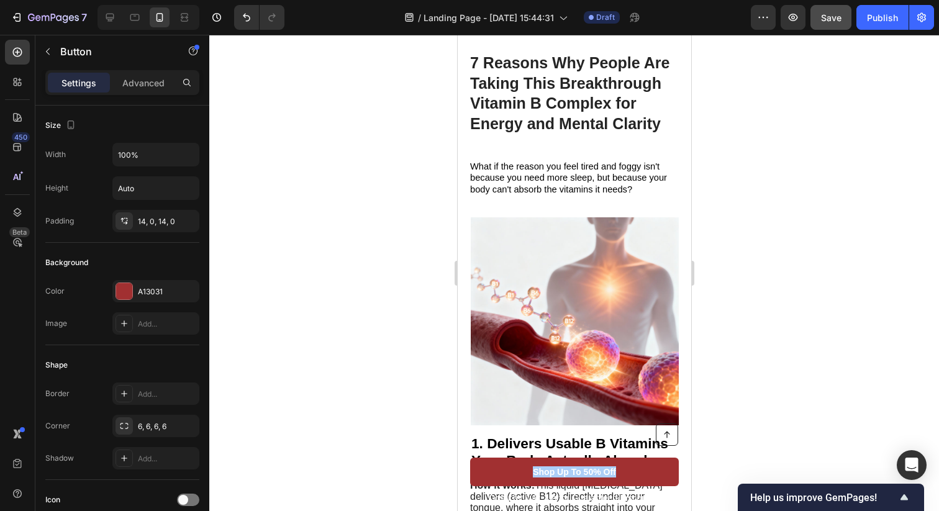
click at [778, 377] on div at bounding box center [573, 273] width 729 height 476
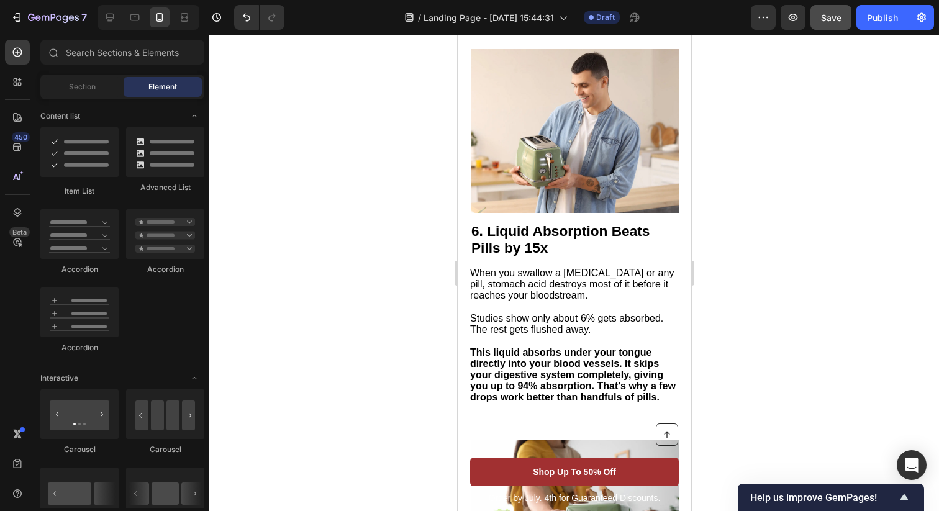
scroll to position [2433, 0]
click at [560, 150] on img at bounding box center [574, 130] width 208 height 164
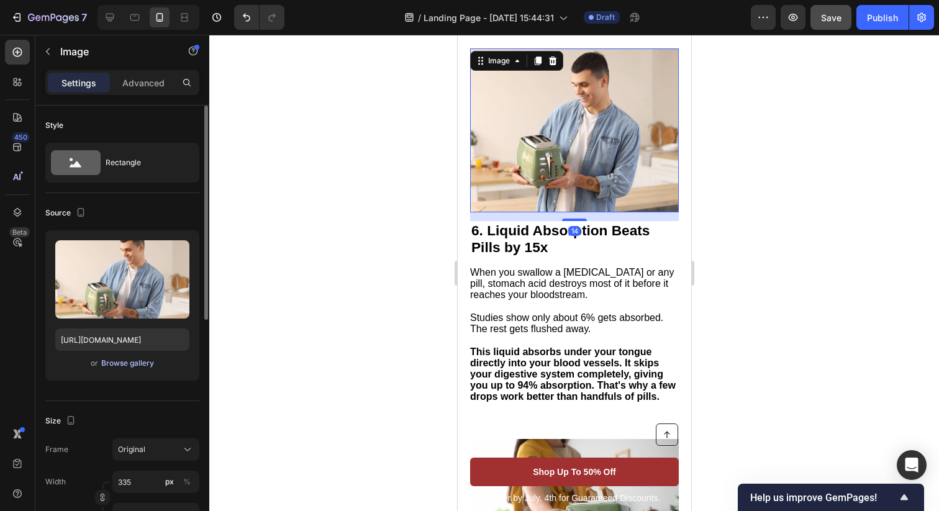
click at [137, 361] on div "Browse gallery" at bounding box center [127, 363] width 53 height 11
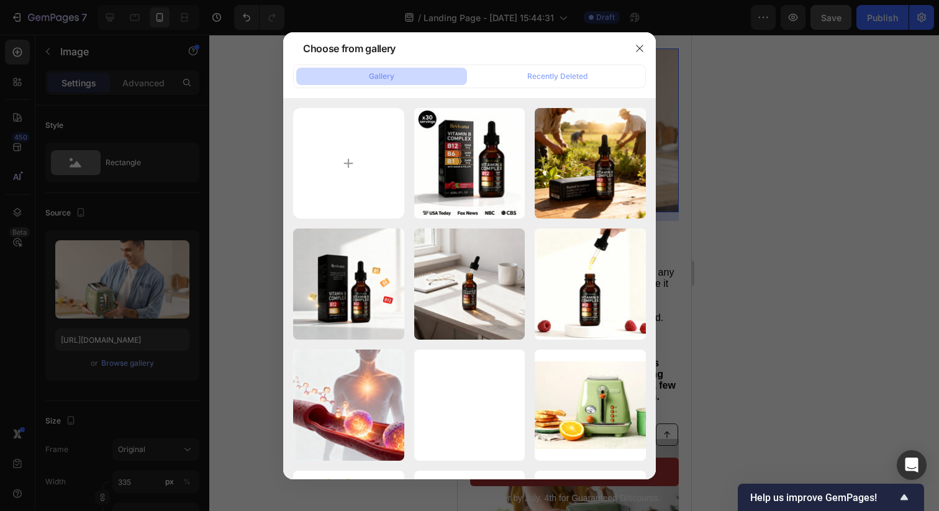
type input "C:\fakepath\4d0a3514-d7ed-46d3-a8a0-6a9f5760cfca.png"
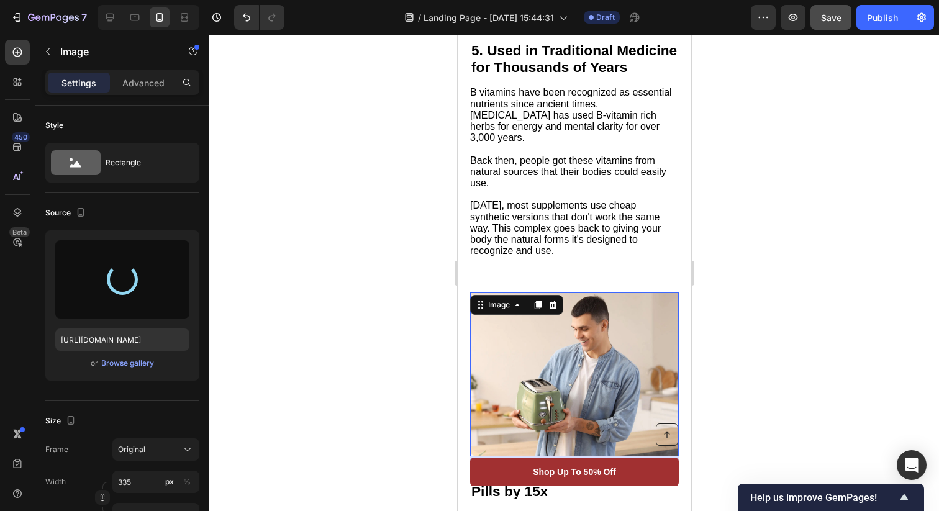
type input "[URL][DOMAIN_NAME]"
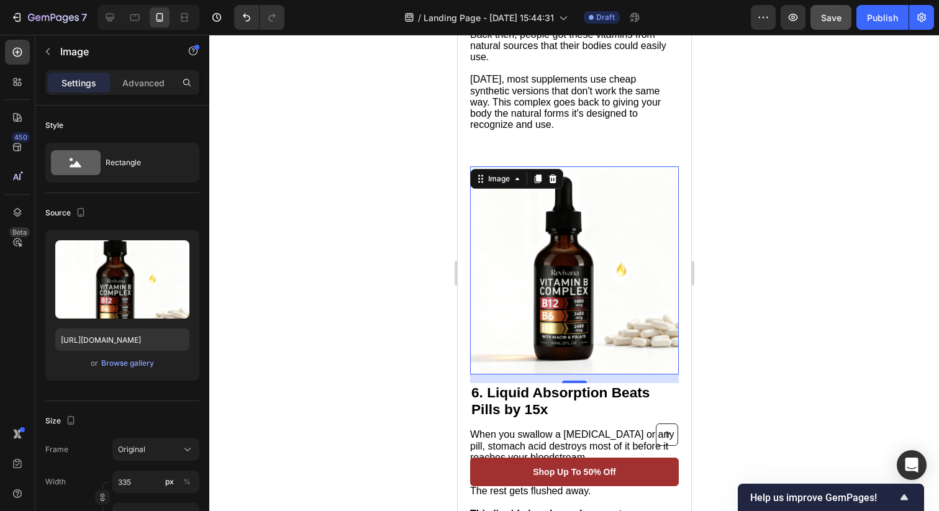
scroll to position [2319, 0]
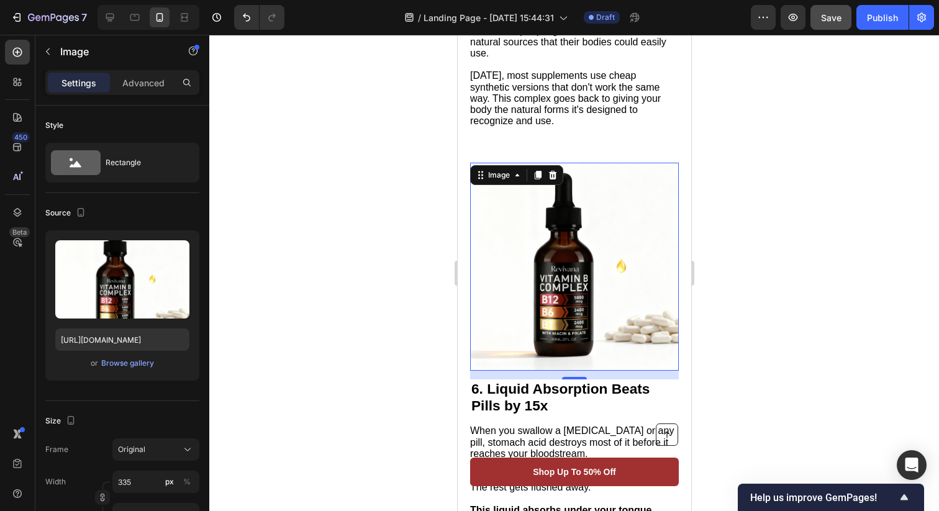
click at [769, 130] on div at bounding box center [573, 273] width 729 height 476
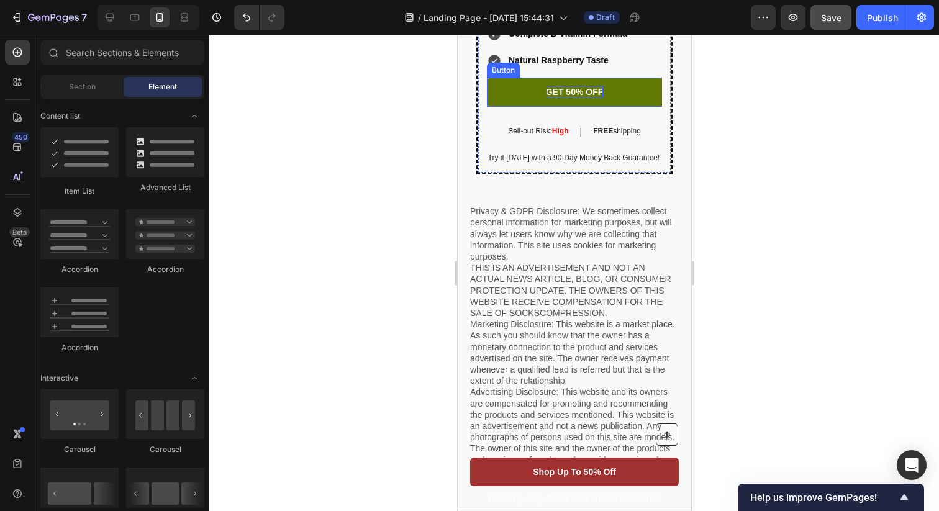
scroll to position [3555, 0]
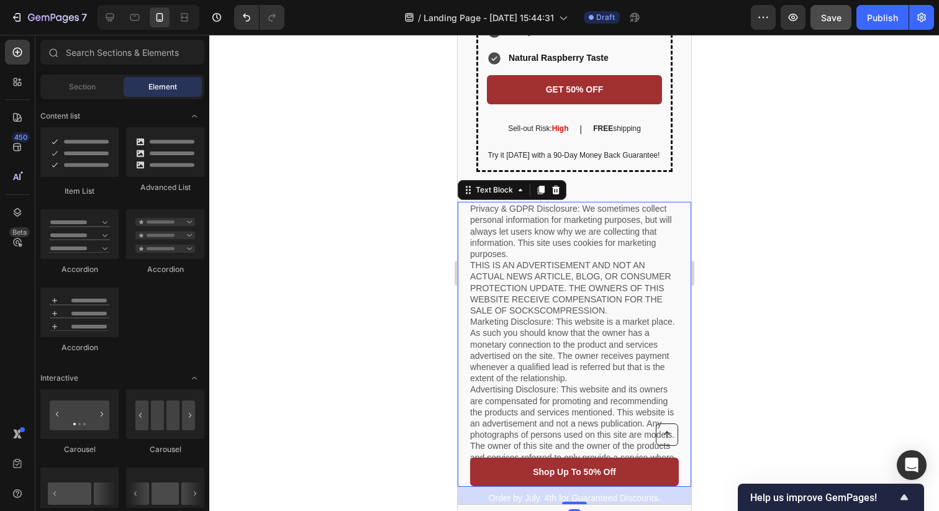
click at [562, 277] on p "Privacy & GDPR Disclosure: We sometimes collect personal information for market…" at bounding box center [573, 344] width 209 height 282
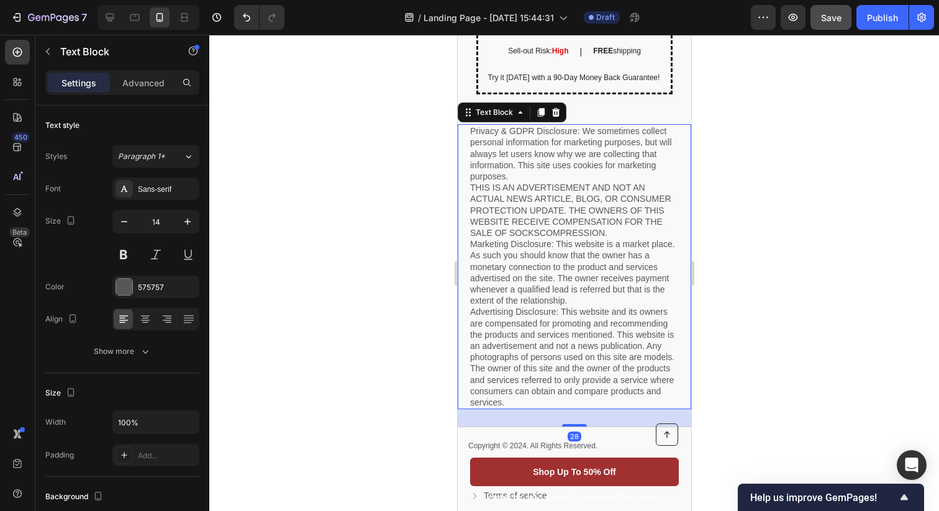
scroll to position [3654, 0]
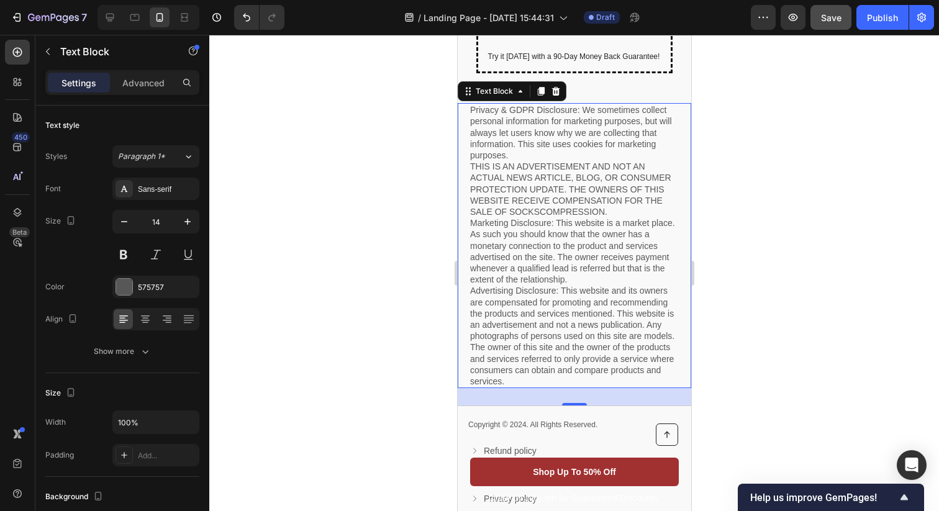
click at [749, 307] on div at bounding box center [573, 273] width 729 height 476
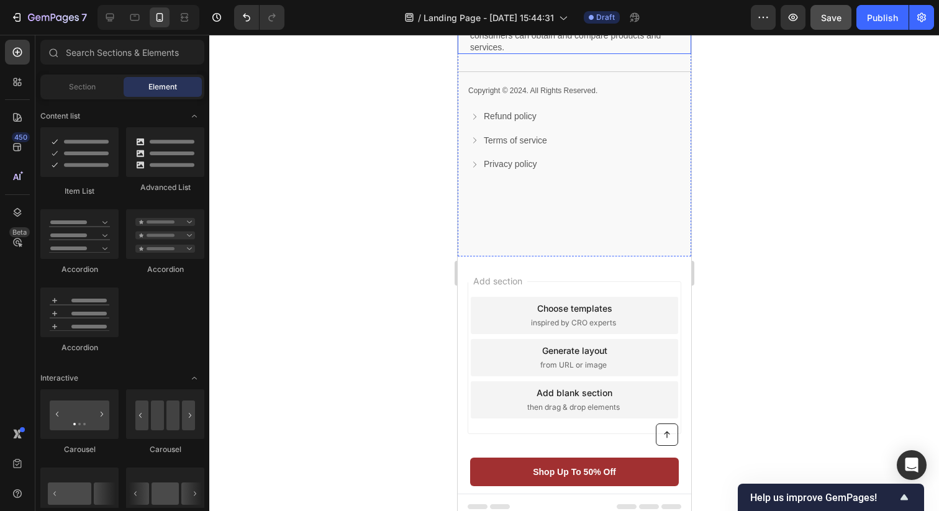
scroll to position [4003, 0]
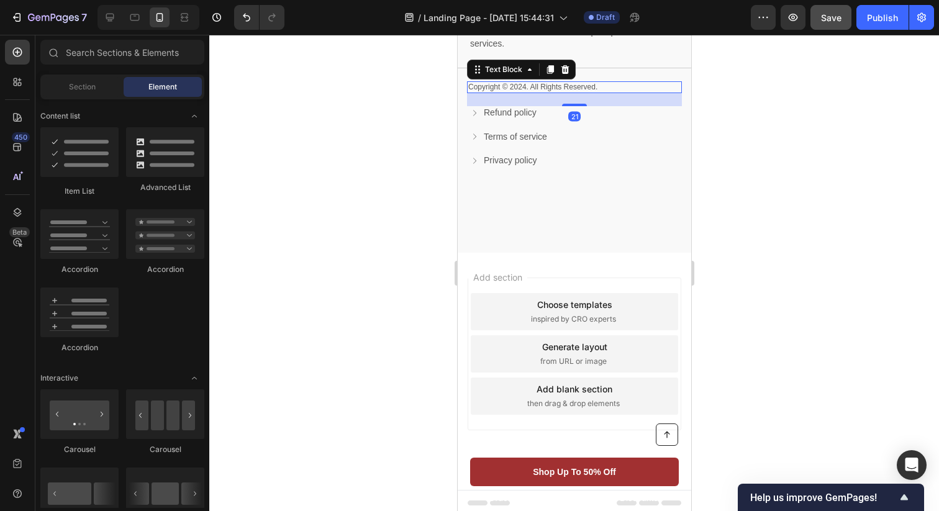
click at [513, 85] on p "Copyright © 2024. All Rights Reserved." at bounding box center [573, 88] width 212 height 10
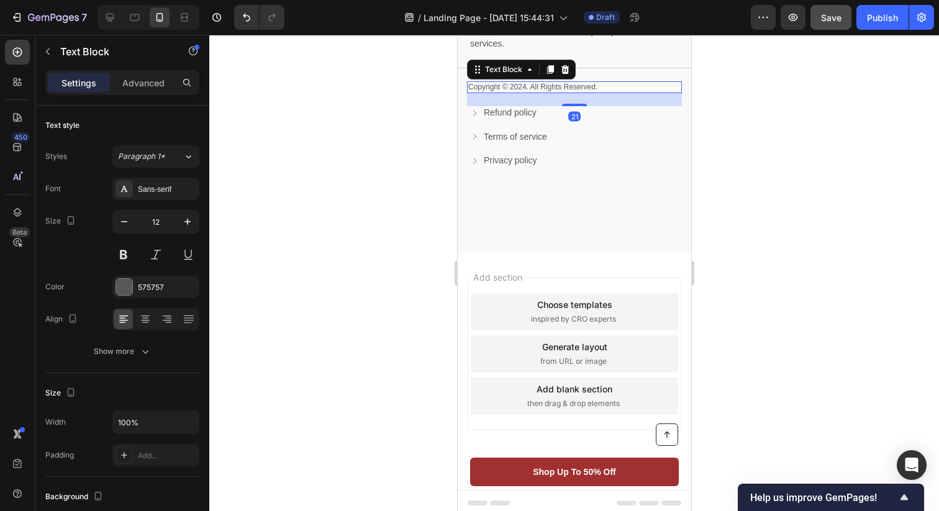
click at [513, 85] on p "Copyright © 2024. All Rights Reserved." at bounding box center [573, 88] width 212 height 10
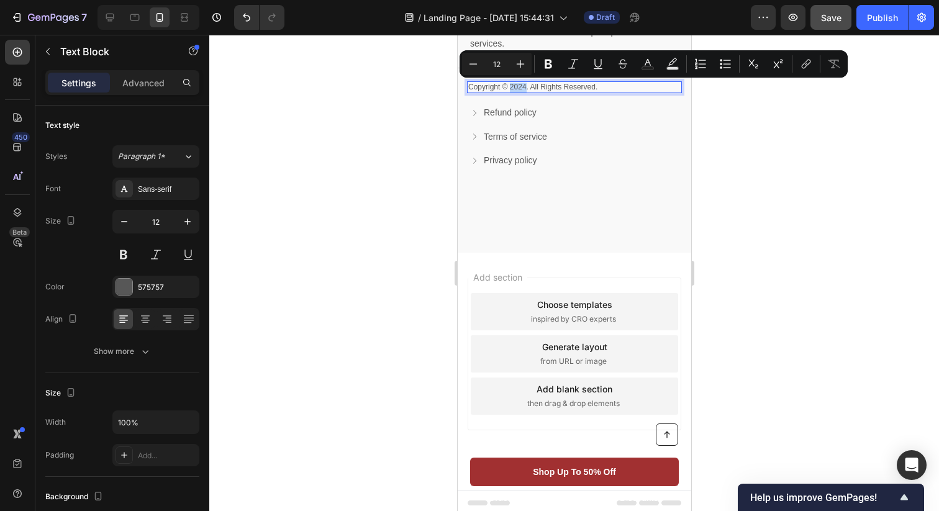
click at [523, 86] on p "Copyright © 2024. All Rights Reserved." at bounding box center [573, 88] width 212 height 10
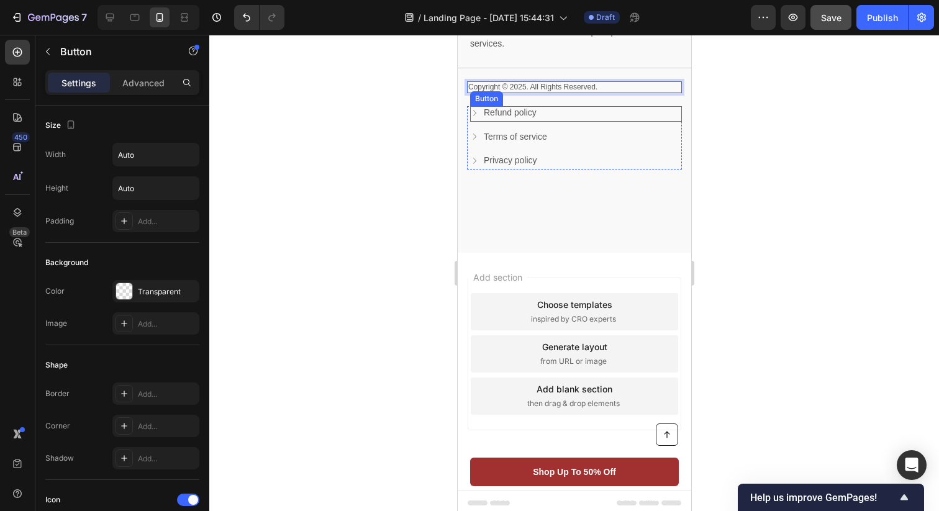
click at [476, 111] on icon at bounding box center [473, 113] width 9 height 9
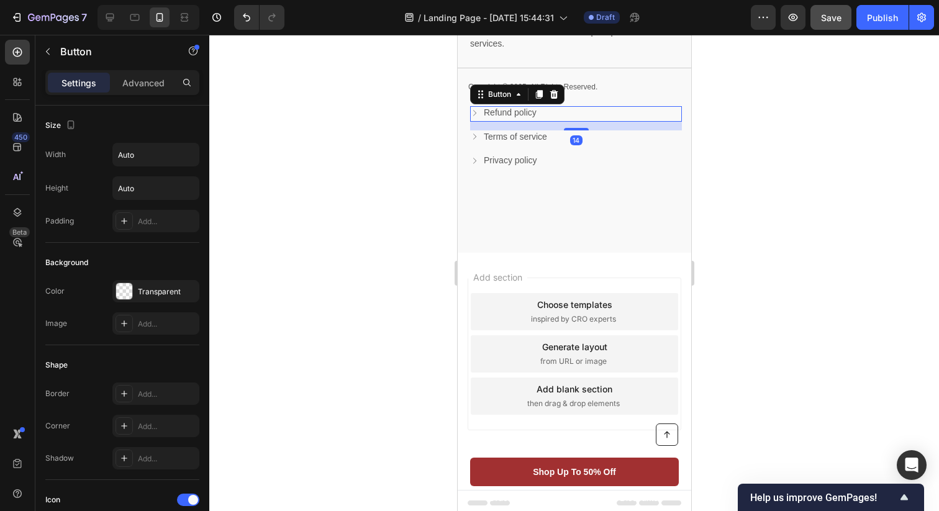
click at [476, 111] on icon at bounding box center [473, 113] width 9 height 9
click at [475, 114] on icon at bounding box center [473, 113] width 9 height 9
click at [516, 114] on p "Refund policy" at bounding box center [509, 112] width 53 height 13
click at [715, 137] on div at bounding box center [573, 273] width 729 height 476
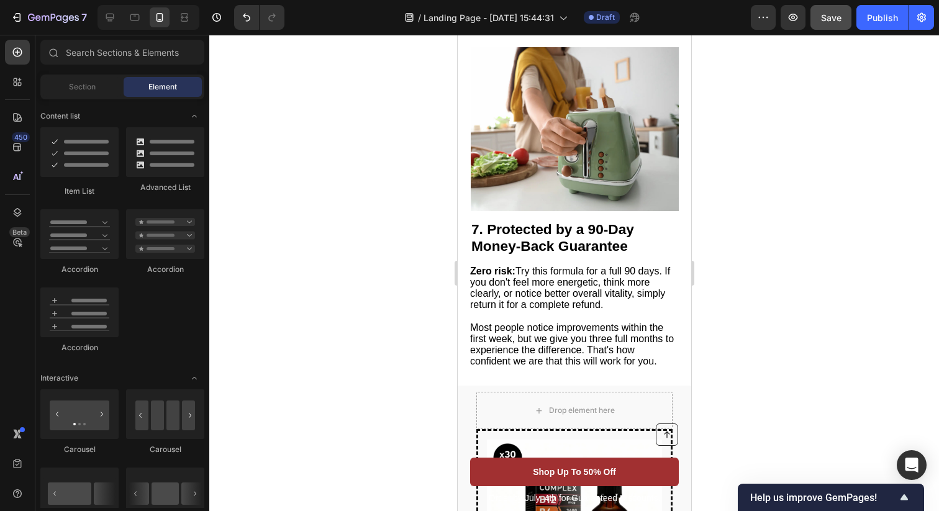
scroll to position [2875, 0]
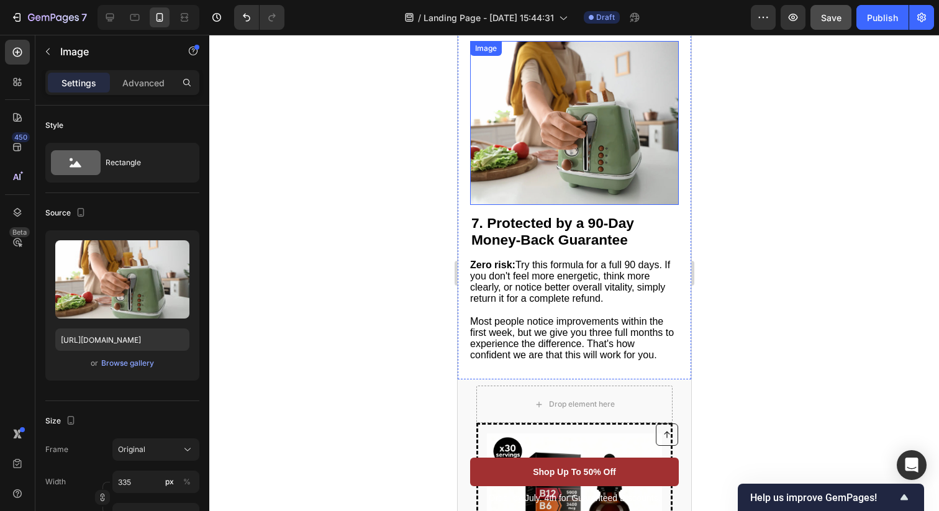
click at [587, 176] on img at bounding box center [574, 123] width 208 height 164
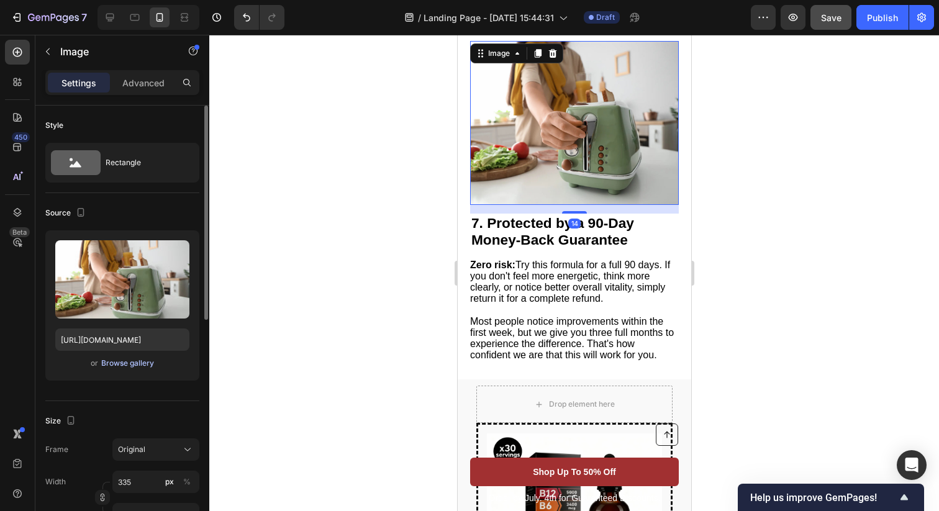
click at [122, 363] on div "Browse gallery" at bounding box center [127, 363] width 53 height 11
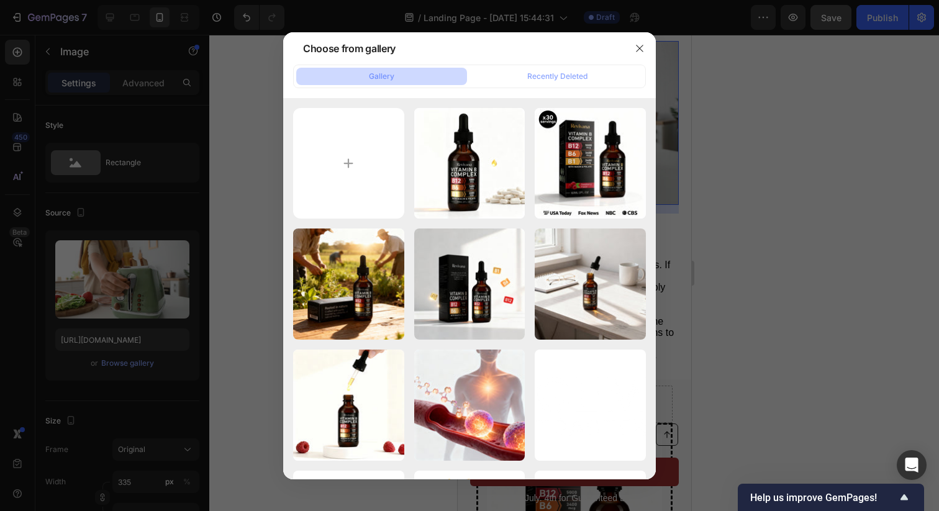
type input "C:\fakepath\f172a37a-72e4-4ac9-a416-3b75299909ae.png"
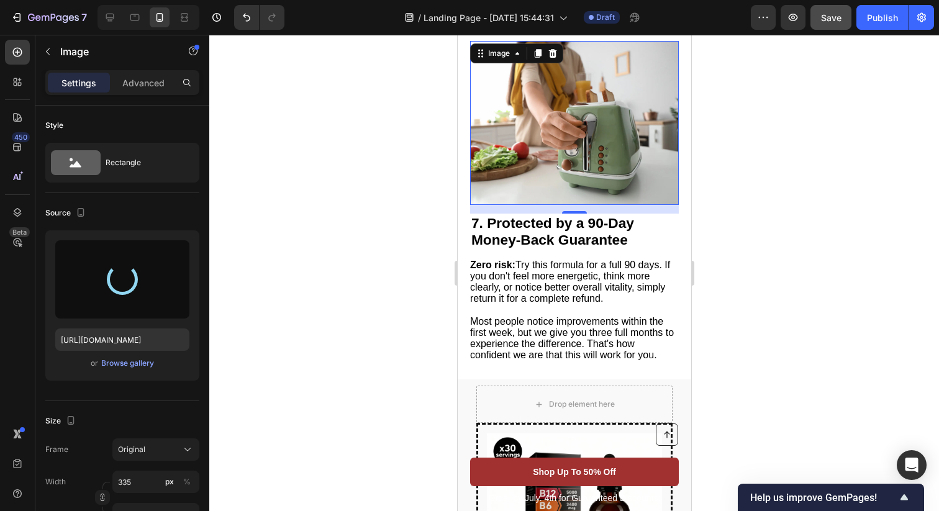
type input "[URL][DOMAIN_NAME]"
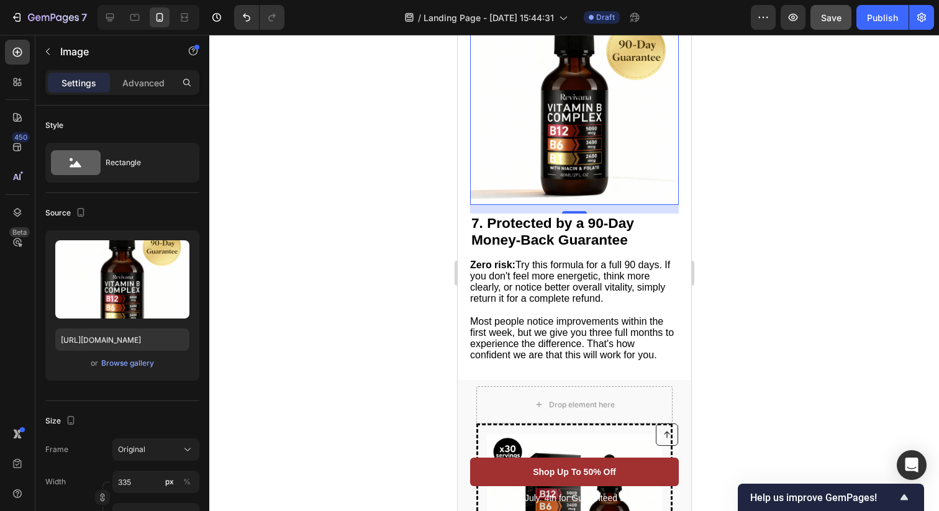
click at [733, 220] on div at bounding box center [573, 273] width 729 height 476
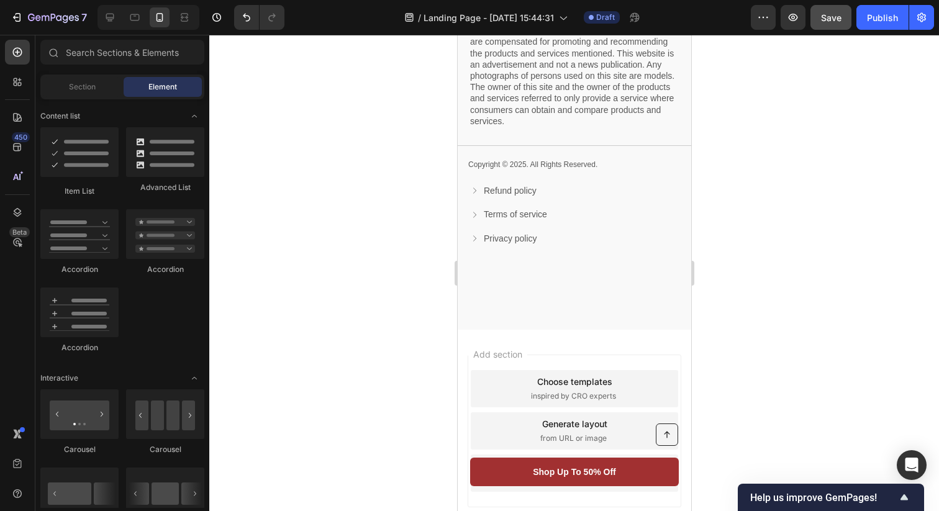
scroll to position [4051, 0]
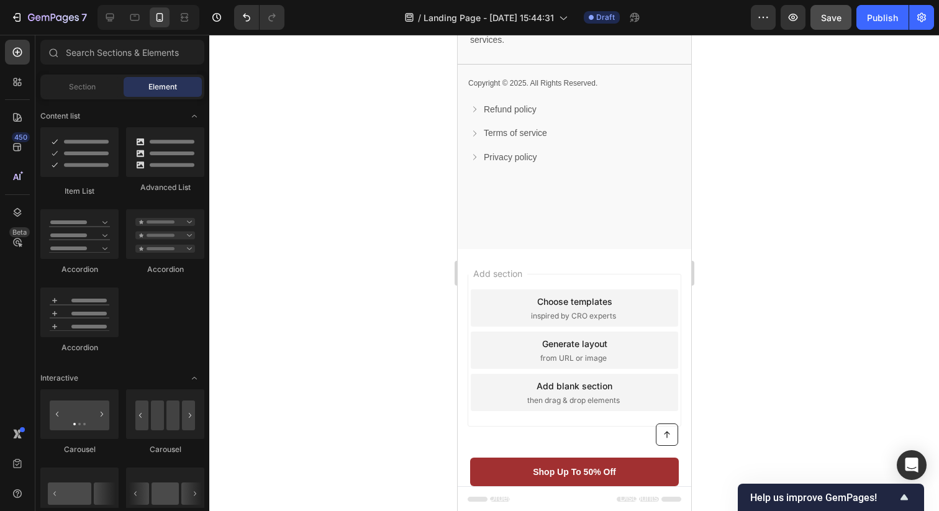
click at [838, 26] on button "Save" at bounding box center [830, 17] width 41 height 25
click at [925, 19] on icon "button" at bounding box center [921, 17] width 12 height 12
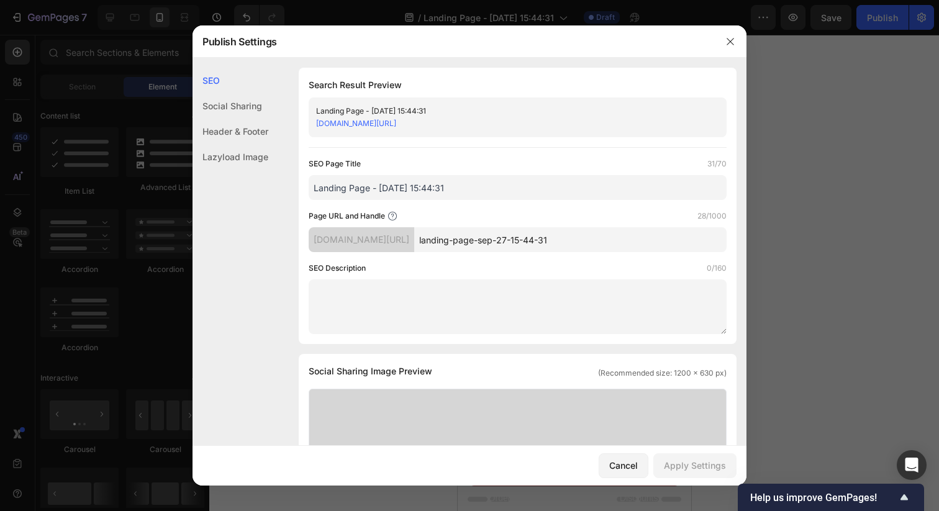
click at [482, 183] on input "Landing Page - [DATE] 15:44:31" at bounding box center [518, 187] width 418 height 25
paste input "SEO Page Title (70 characters): Revivana Absorb+ B Complex Review: 7 Reasons Pe…"
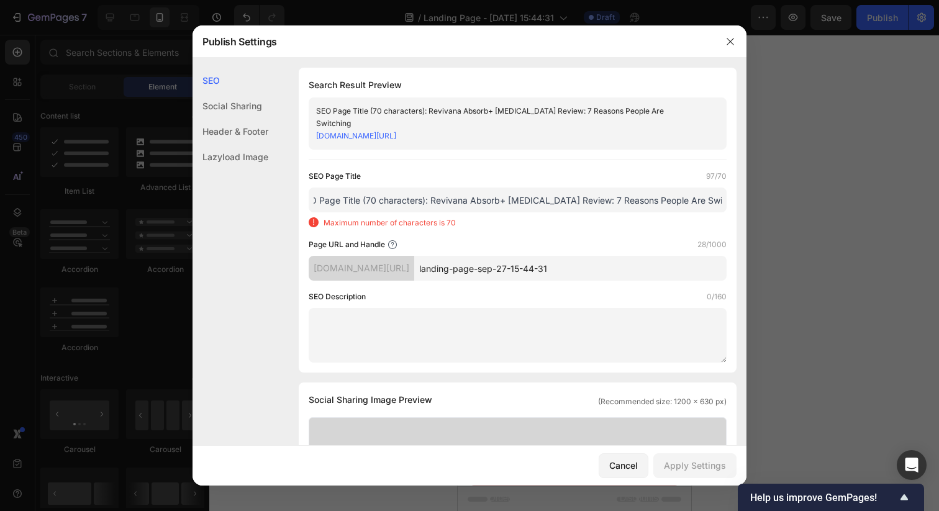
scroll to position [0, 0]
paste input "text"
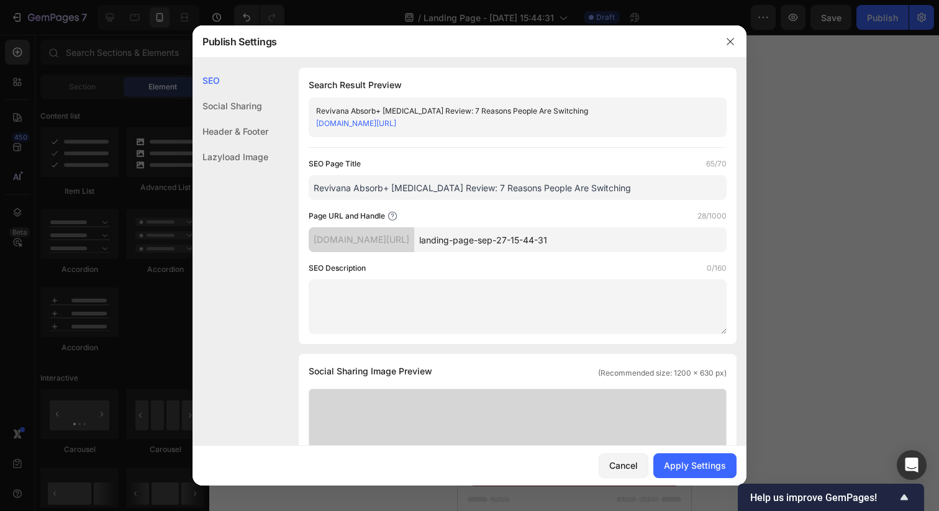
type input "Revivana Absorb+ B Complex Review: 7 Reasons People Are Switching"
click at [479, 158] on div "SEO Page Title 65/70" at bounding box center [518, 164] width 418 height 12
click at [514, 240] on input "landing-page-sep-27-15-44-31" at bounding box center [570, 239] width 312 height 25
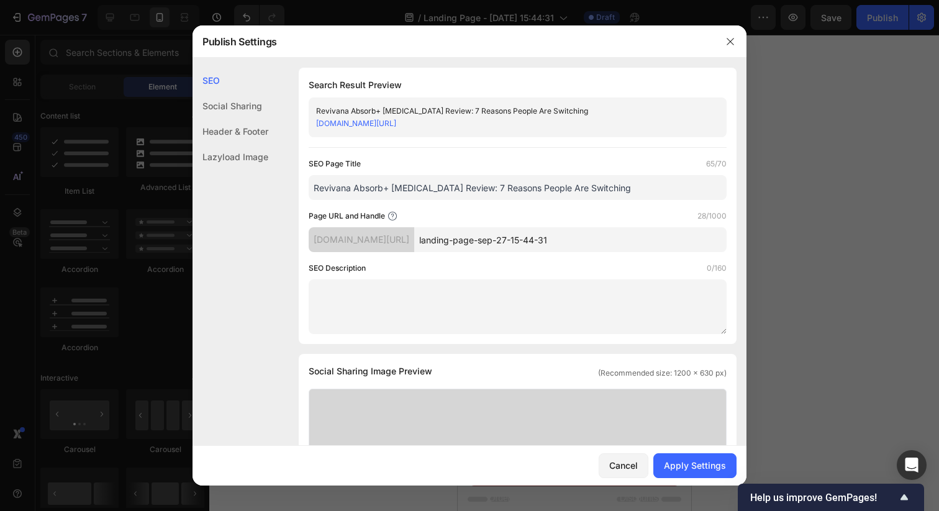
paste input "/revivana-absorb-plus-b-complex-review-liquid-drops"
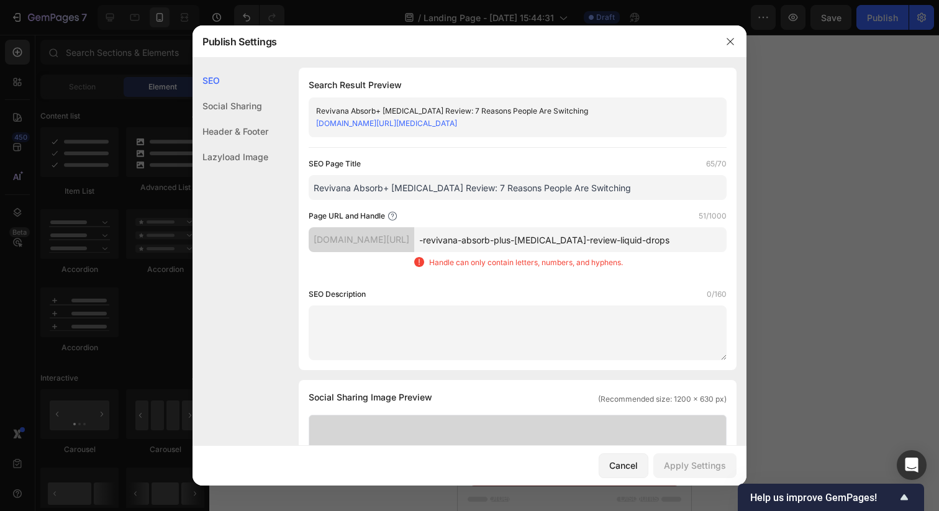
click at [465, 242] on input "-revivana-absorb-plus-b-complex-review-liquid-drops" at bounding box center [570, 239] width 312 height 25
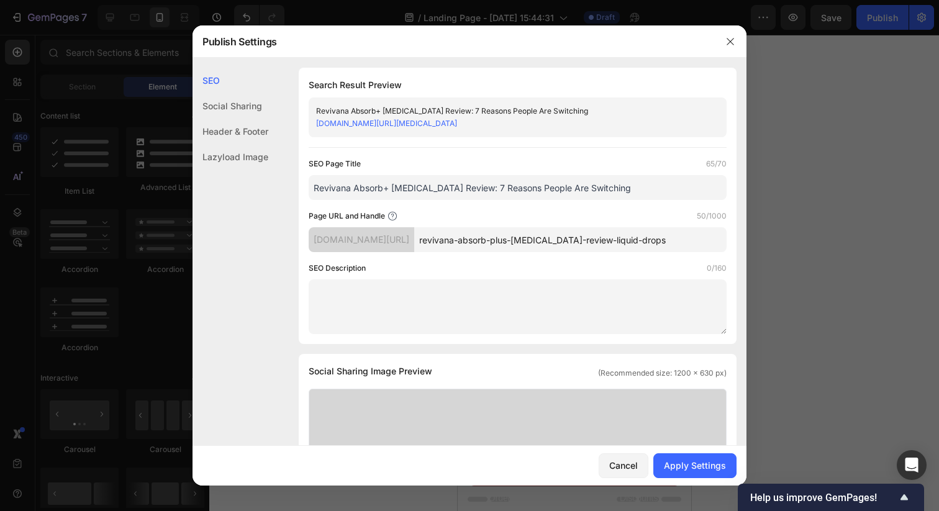
type input "revivana-absorb-plus-b-complex-review-liquid-drops"
click at [485, 210] on div "Page URL and Handle 50/1000" at bounding box center [518, 216] width 418 height 12
click at [464, 301] on textarea at bounding box center [518, 306] width 418 height 55
paste textarea "Discover why people are switching to Revivana Absorb+ B Complex liquid drops fo…"
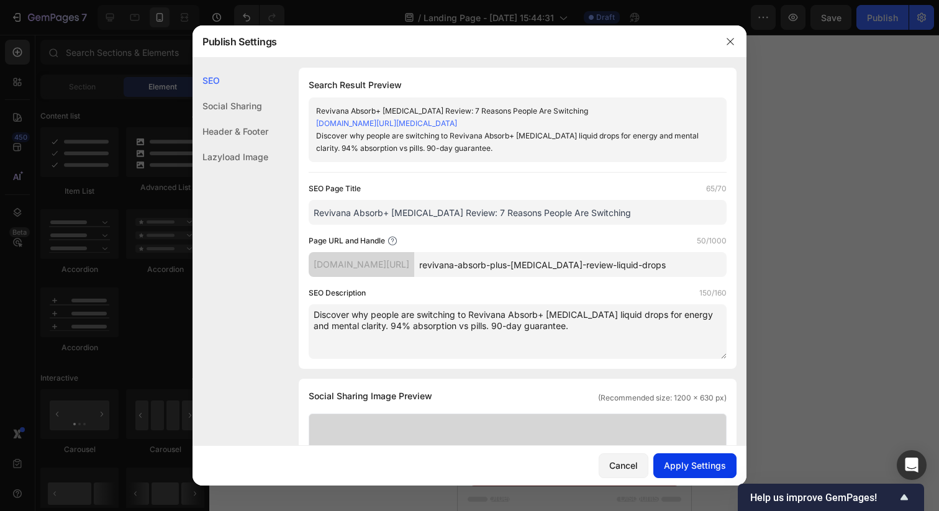
type textarea "Discover why people are switching to Revivana Absorb+ B Complex liquid drops fo…"
click at [701, 464] on div "Apply Settings" at bounding box center [695, 465] width 62 height 13
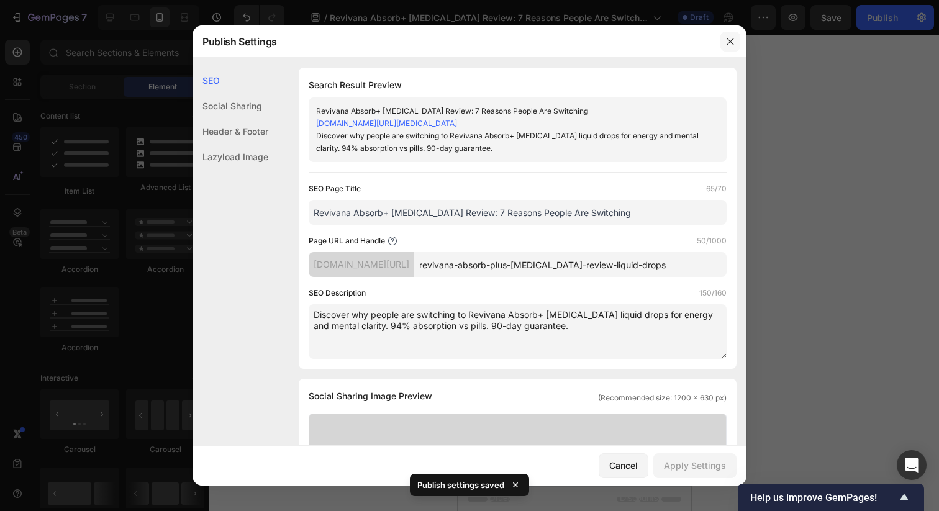
click at [729, 40] on icon "button" at bounding box center [729, 41] width 7 height 7
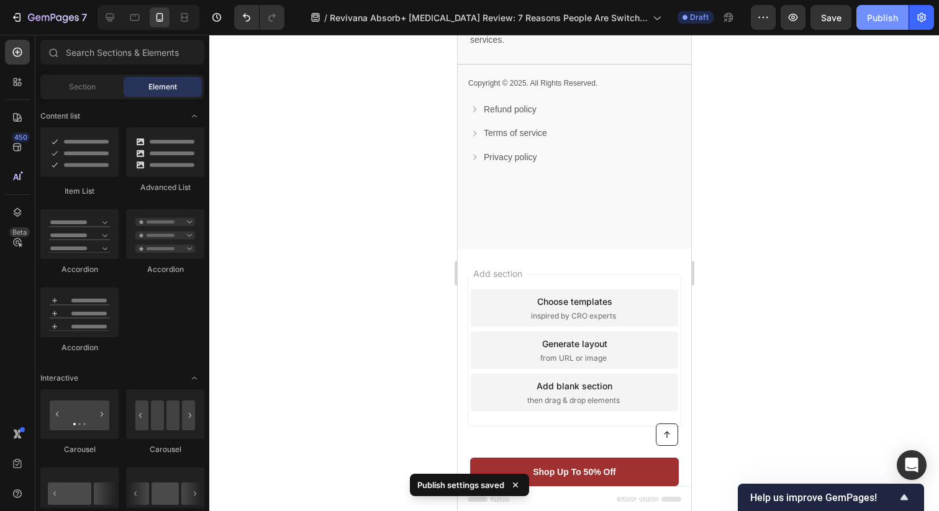
click at [883, 16] on div "Publish" at bounding box center [882, 17] width 31 height 13
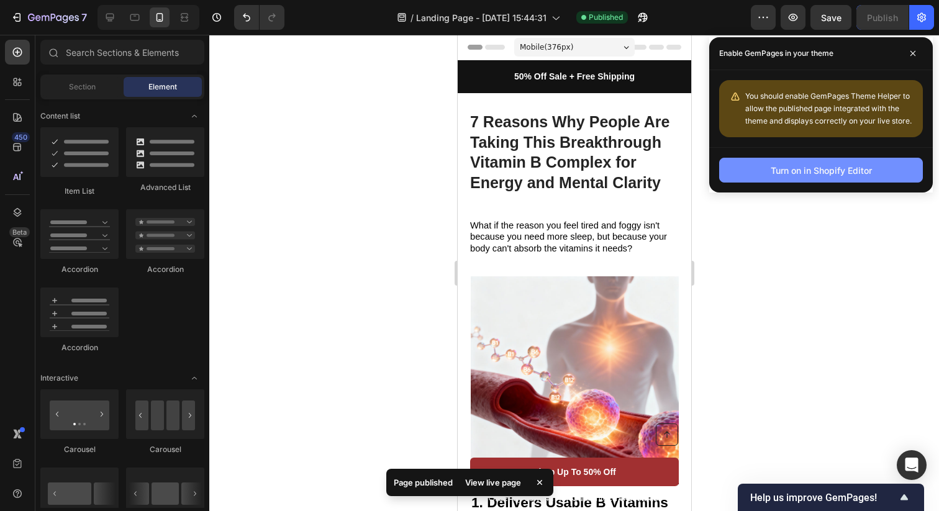
click at [821, 171] on div "Turn on in Shopify Editor" at bounding box center [820, 170] width 101 height 13
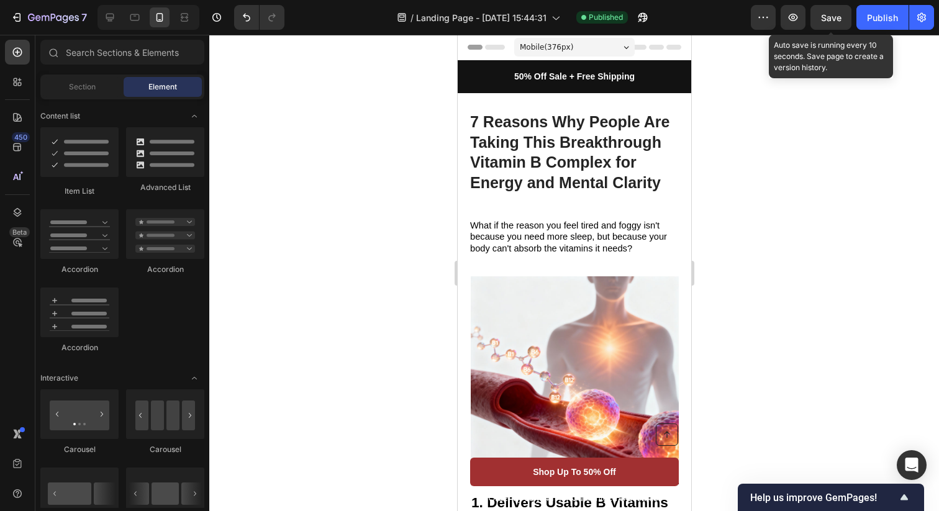
click at [832, 12] on span "Save" at bounding box center [831, 17] width 20 height 11
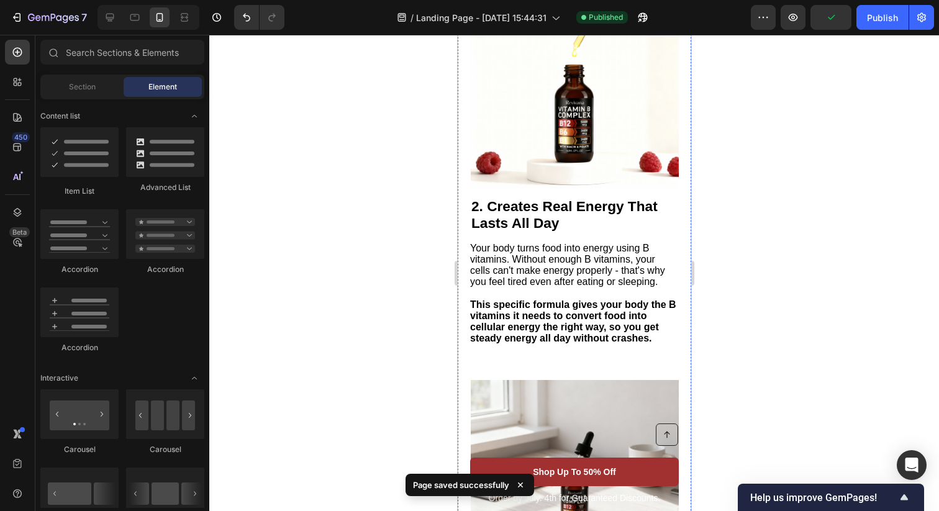
scroll to position [819, 0]
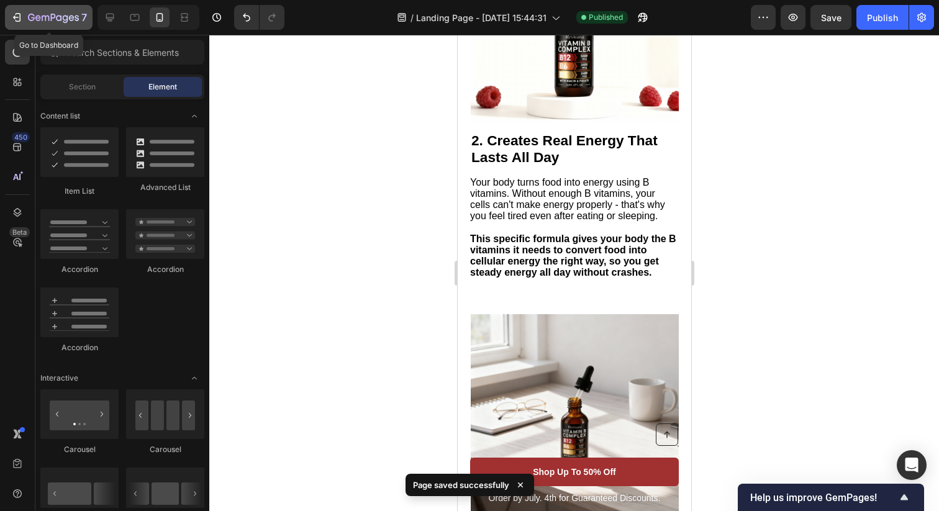
click at [11, 17] on icon "button" at bounding box center [17, 17] width 12 height 12
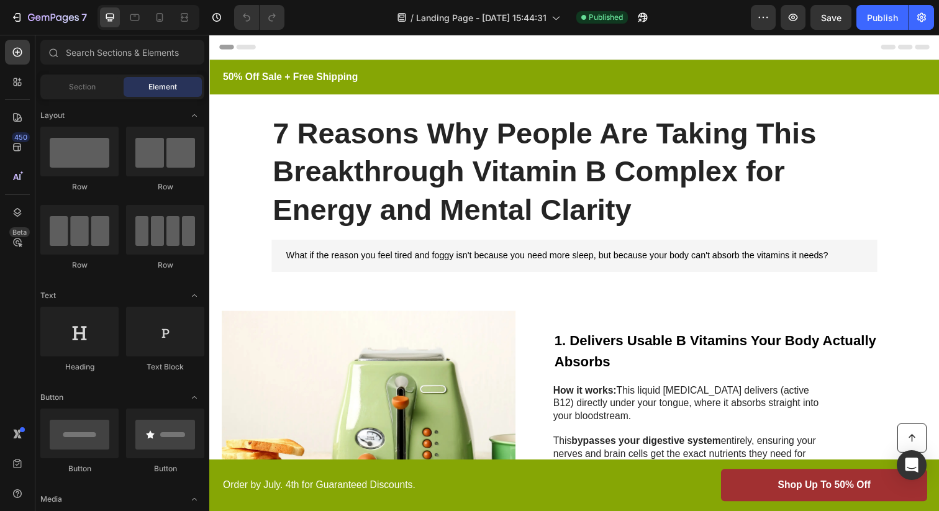
click at [241, 45] on span "Header" at bounding box center [246, 47] width 27 height 12
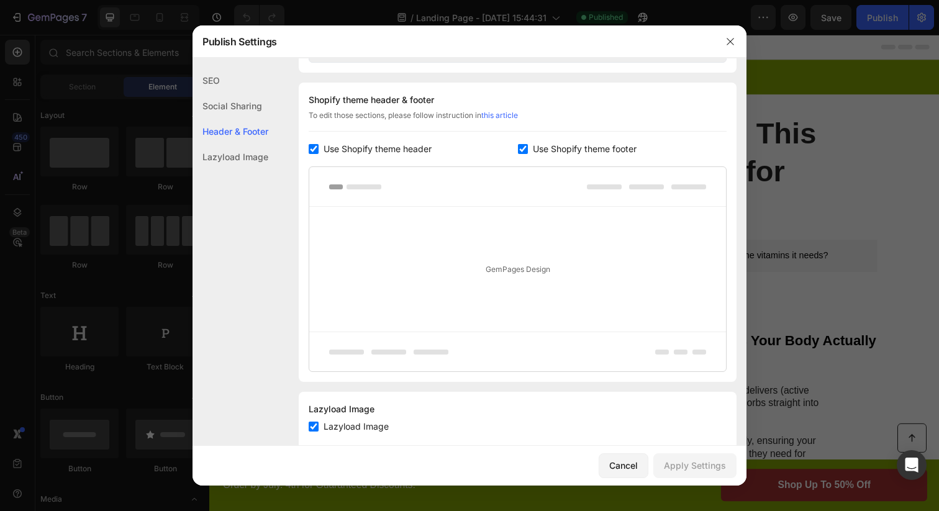
scroll to position [629, 0]
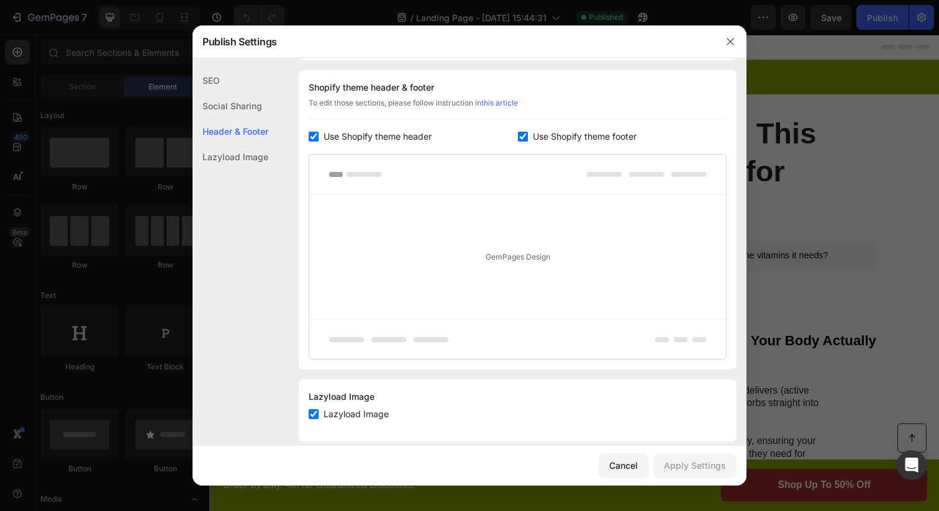
click at [360, 137] on span "Use Shopify theme header" at bounding box center [377, 136] width 108 height 15
checkbox input "false"
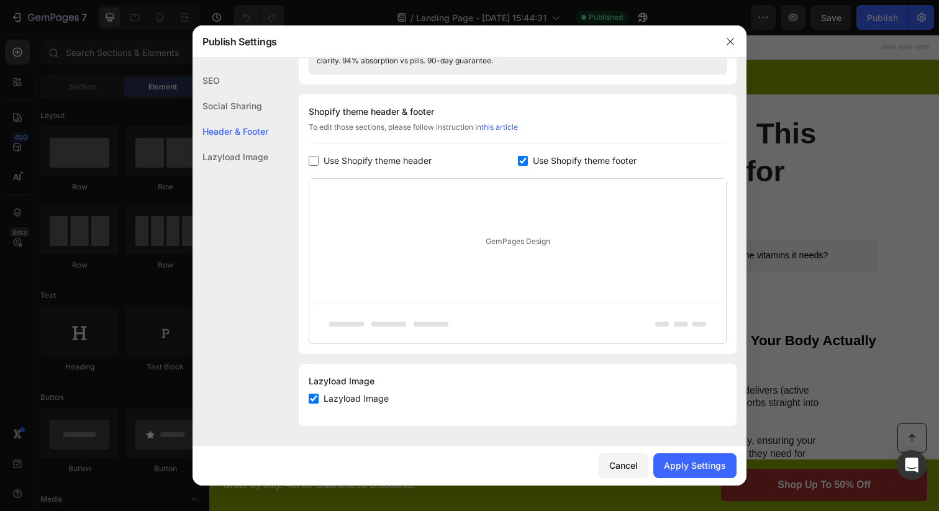
click at [545, 156] on span "Use Shopify theme footer" at bounding box center [585, 160] width 104 height 15
checkbox input "false"
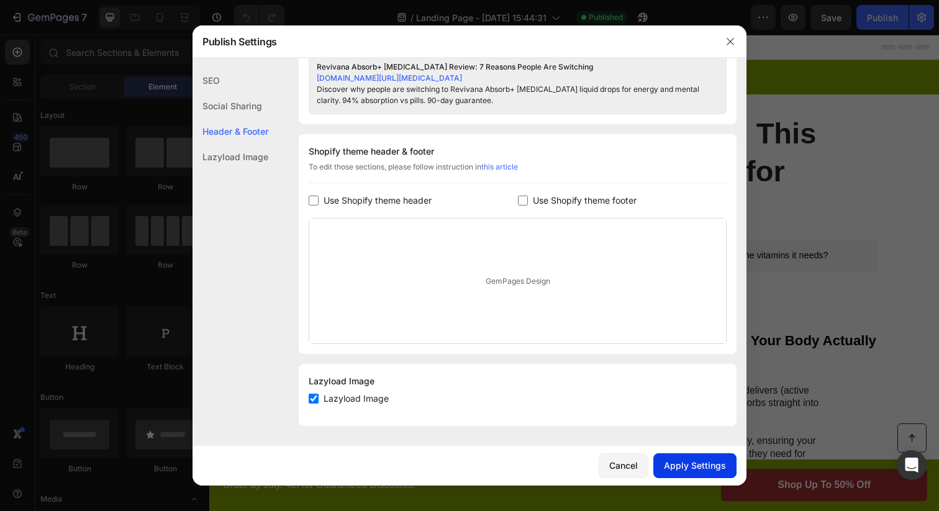
click at [690, 466] on div "Apply Settings" at bounding box center [695, 465] width 62 height 13
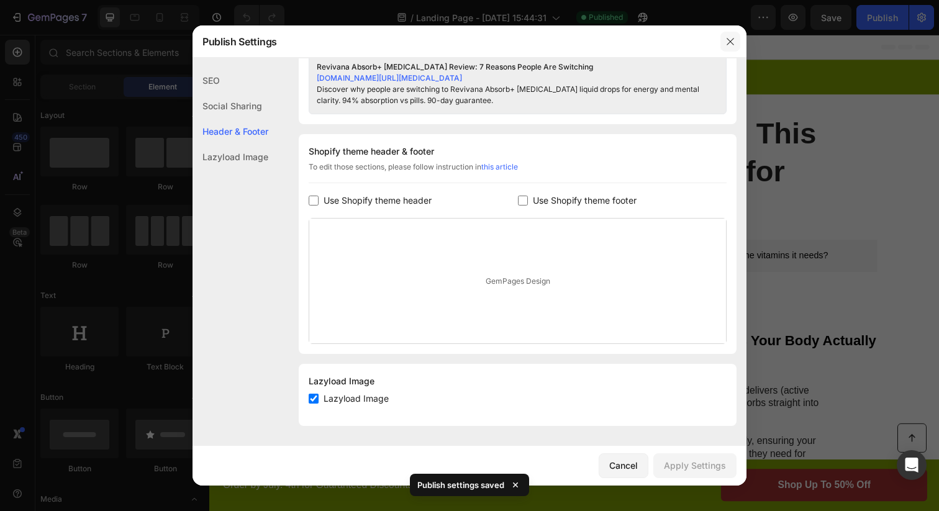
click at [733, 42] on icon "button" at bounding box center [730, 42] width 10 height 10
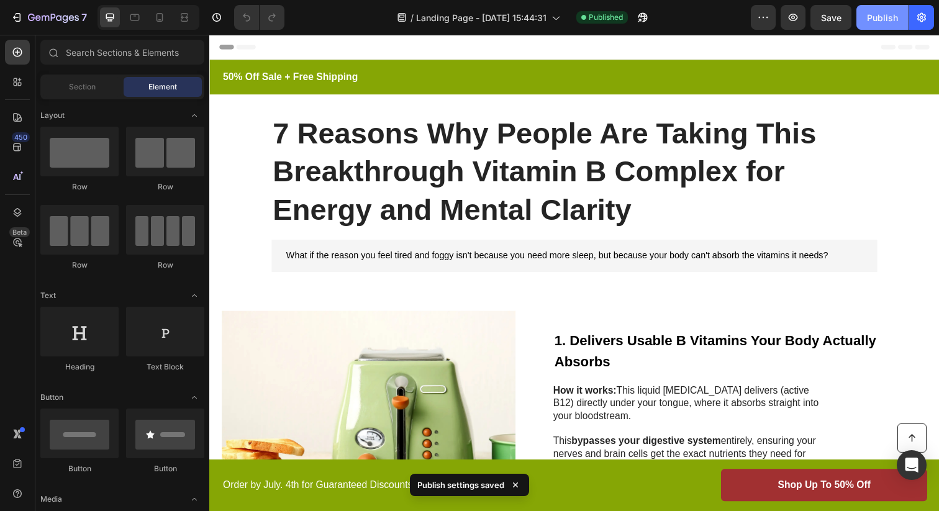
click at [899, 24] on button "Publish" at bounding box center [882, 17] width 52 height 25
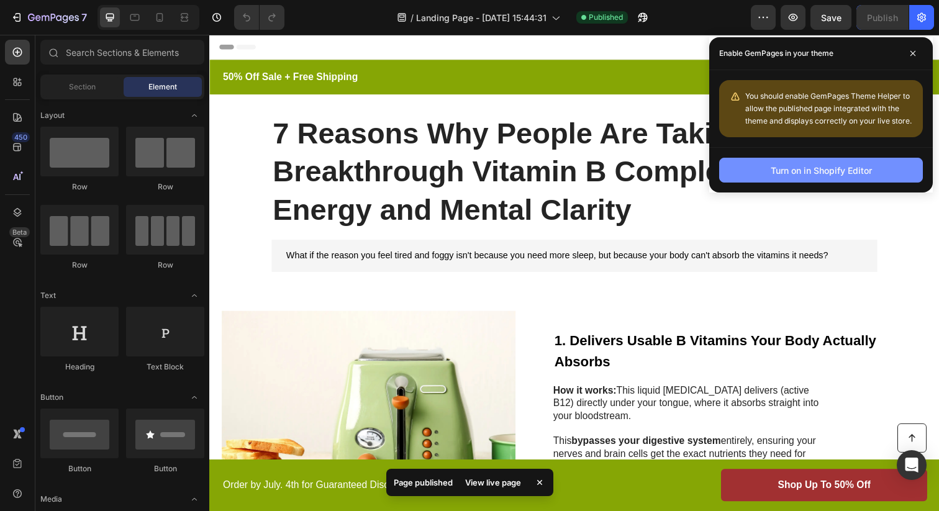
click at [792, 166] on div "Turn on in Shopify Editor" at bounding box center [820, 170] width 101 height 13
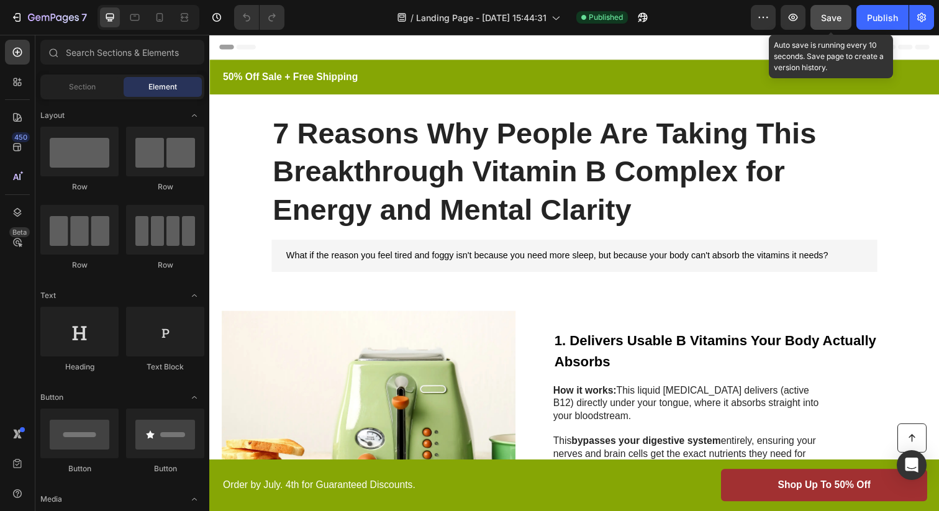
click at [835, 17] on span "Save" at bounding box center [831, 17] width 20 height 11
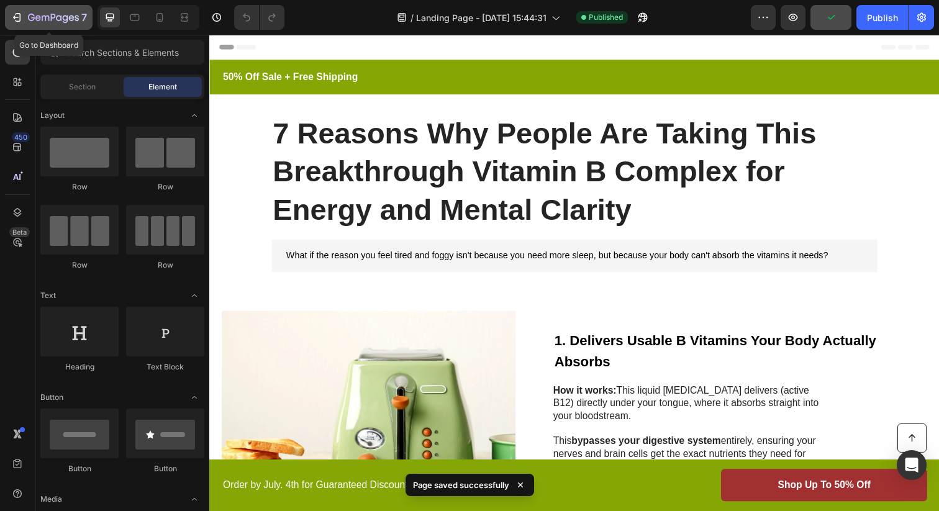
click at [54, 14] on icon "button" at bounding box center [53, 17] width 5 height 7
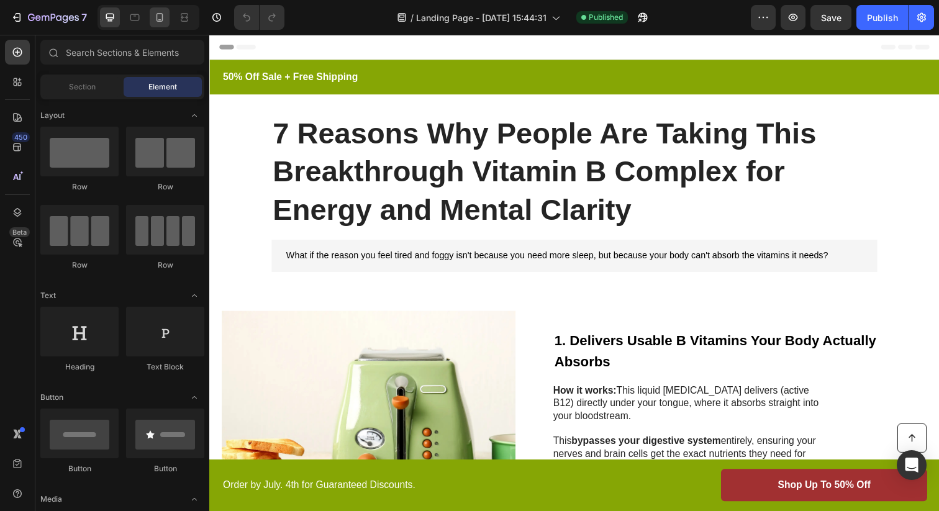
click at [157, 13] on icon at bounding box center [159, 17] width 7 height 9
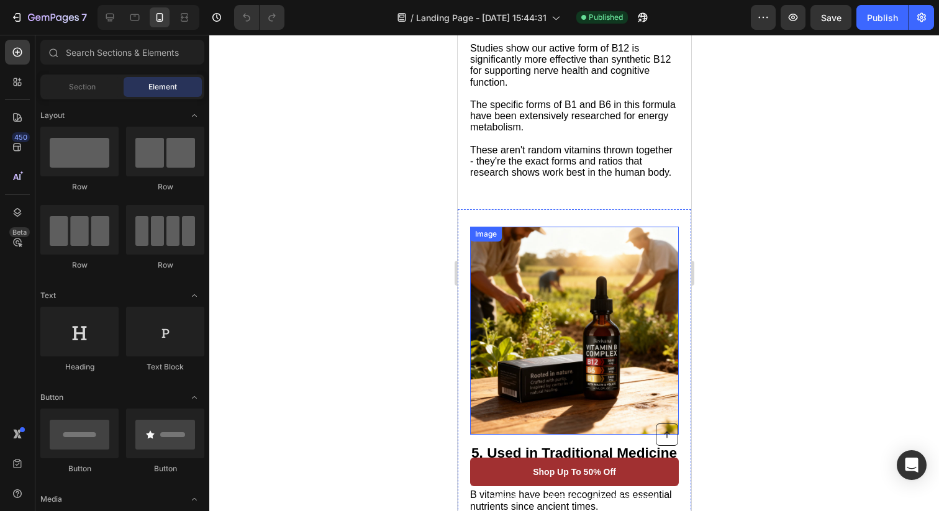
scroll to position [1788, 0]
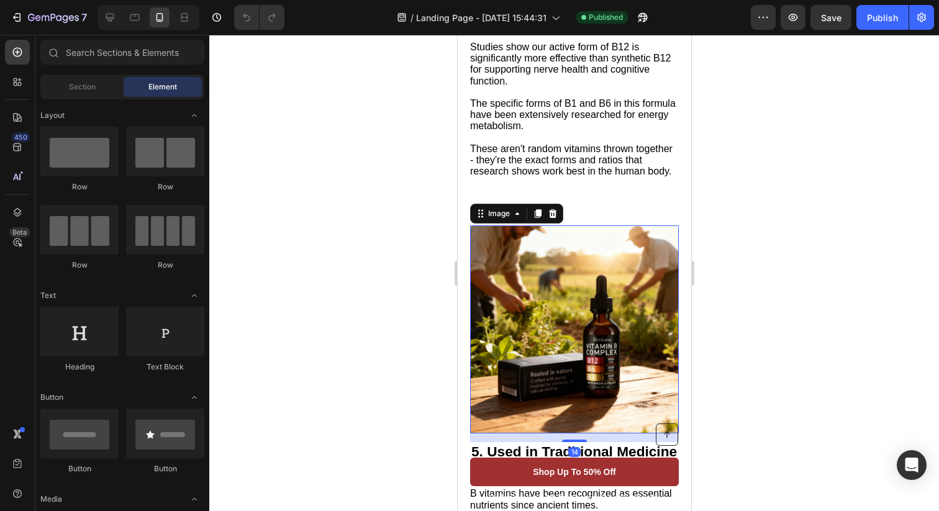
click at [548, 281] on img at bounding box center [574, 329] width 208 height 208
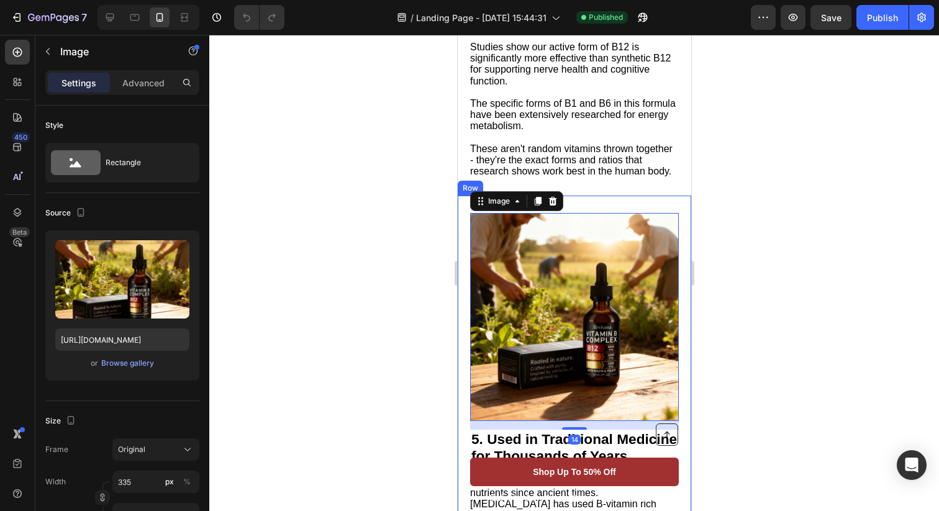
click at [767, 224] on div at bounding box center [573, 273] width 729 height 476
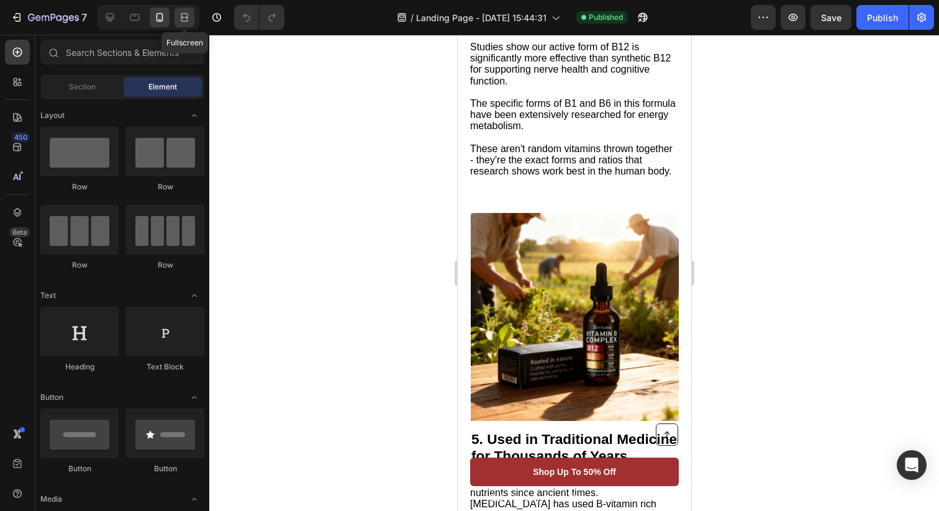
click at [176, 14] on div at bounding box center [184, 17] width 20 height 20
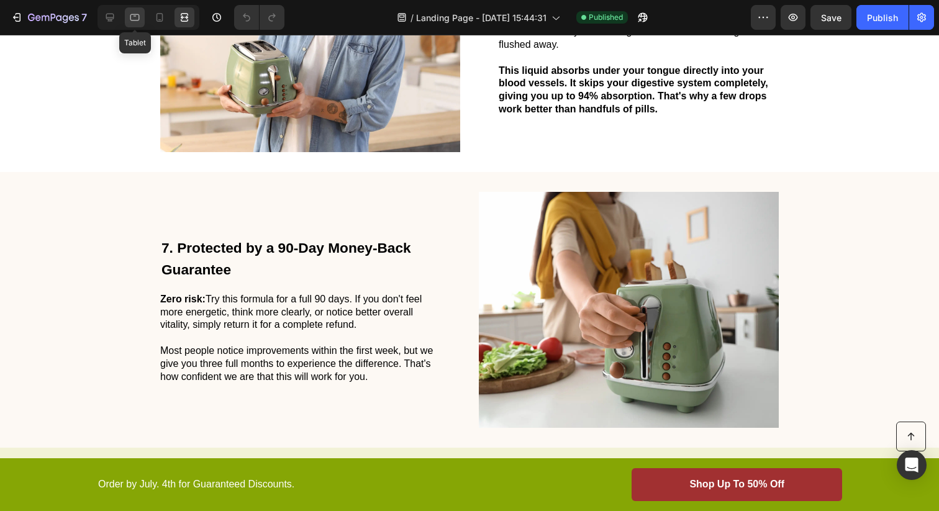
click at [131, 18] on icon at bounding box center [134, 17] width 12 height 12
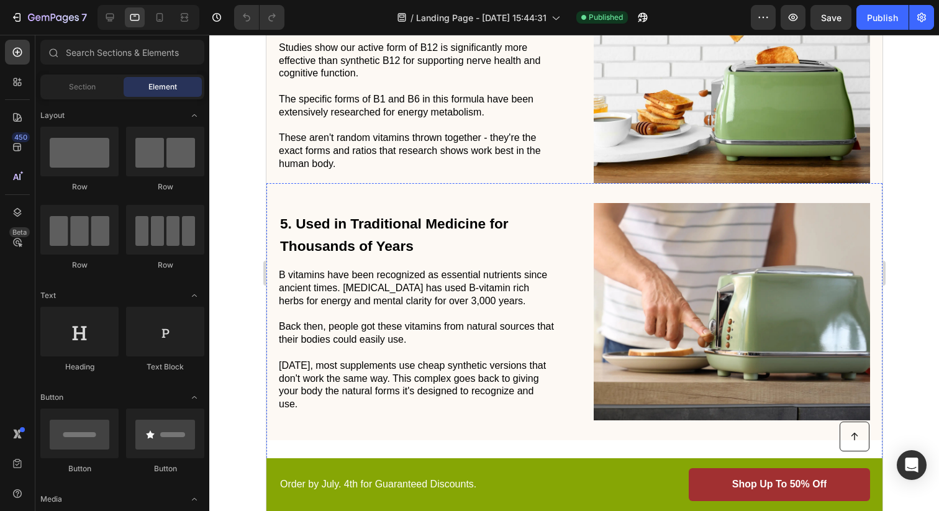
scroll to position [1114, 0]
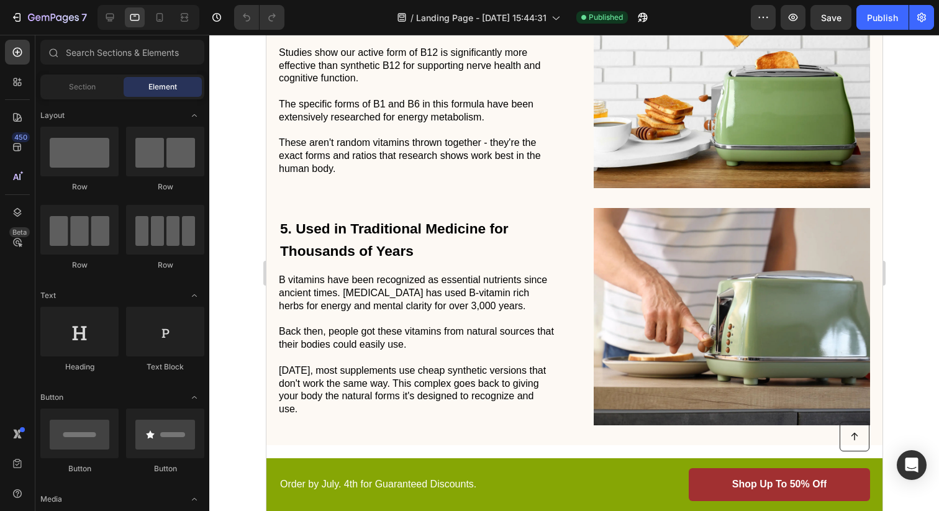
click at [120, 16] on div at bounding box center [148, 17] width 102 height 25
click at [156, 16] on icon at bounding box center [159, 17] width 7 height 9
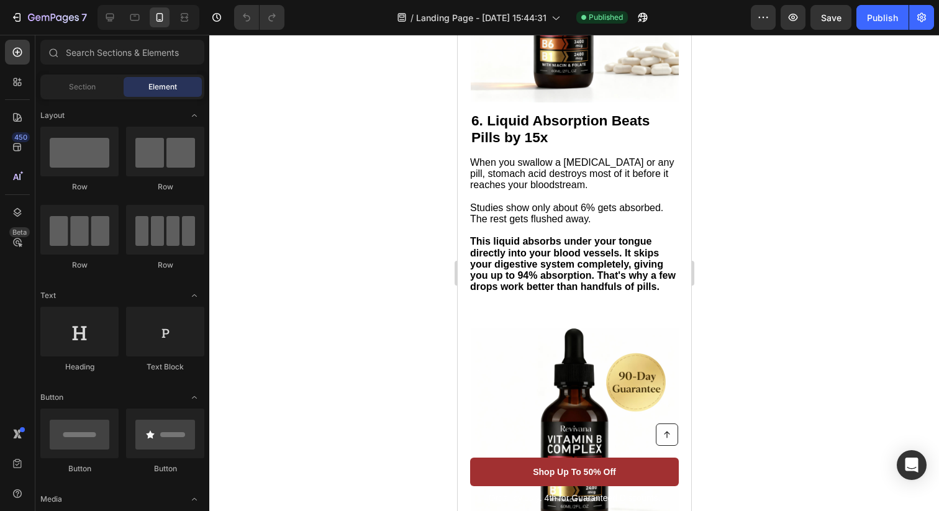
scroll to position [1903, 0]
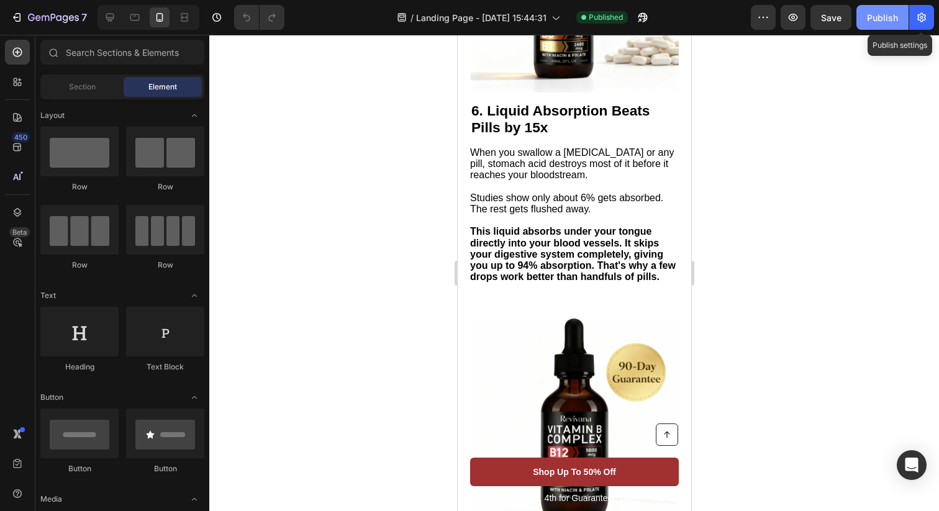
click at [895, 15] on div "Publish" at bounding box center [882, 17] width 31 height 13
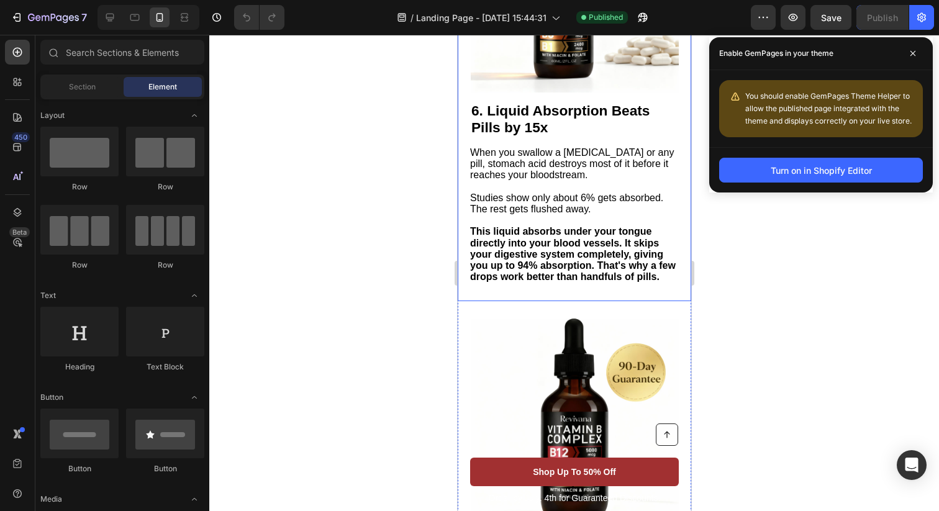
click at [834, 114] on div "You should enable GemPages Theme Helper to allow the published page integrated …" at bounding box center [829, 108] width 168 height 37
click at [810, 169] on div "Turn on in Shopify Editor" at bounding box center [820, 170] width 101 height 13
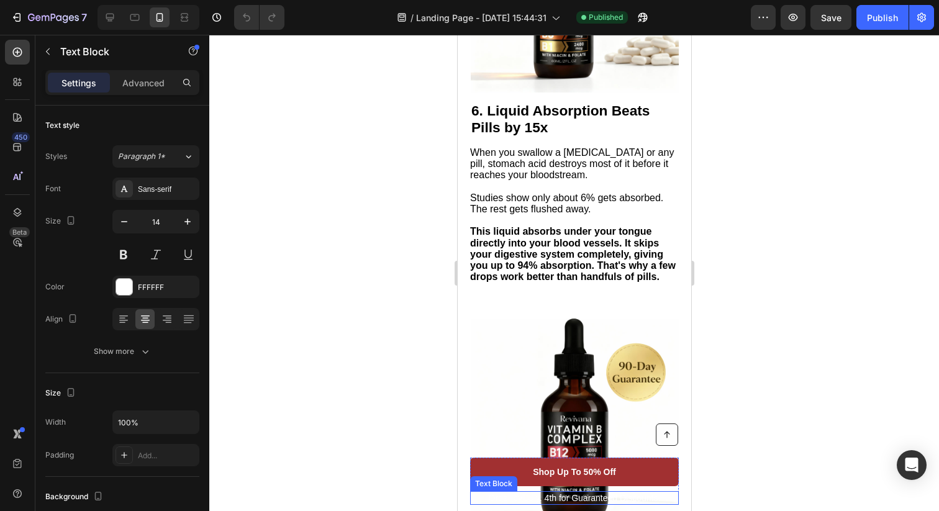
click at [556, 495] on p "Order by July. 4th for Guaranteed Discounts." at bounding box center [574, 497] width 206 height 11
click at [567, 474] on icon at bounding box center [567, 479] width 10 height 10
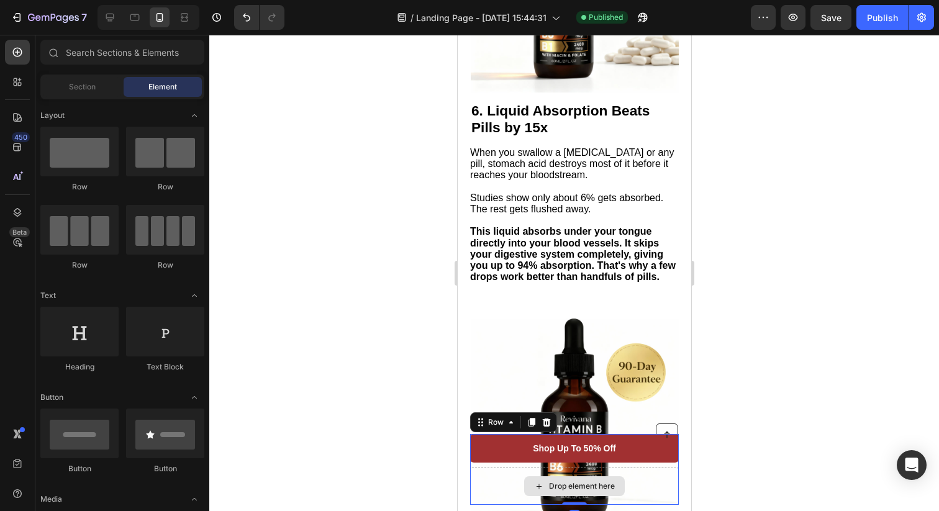
click at [636, 476] on div "Drop element here" at bounding box center [573, 485] width 209 height 37
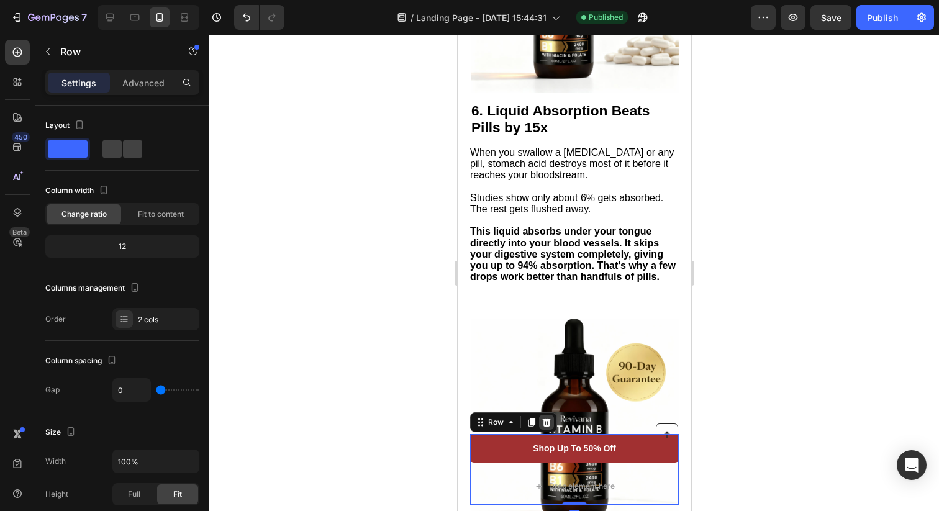
click at [542, 422] on icon at bounding box center [546, 422] width 8 height 9
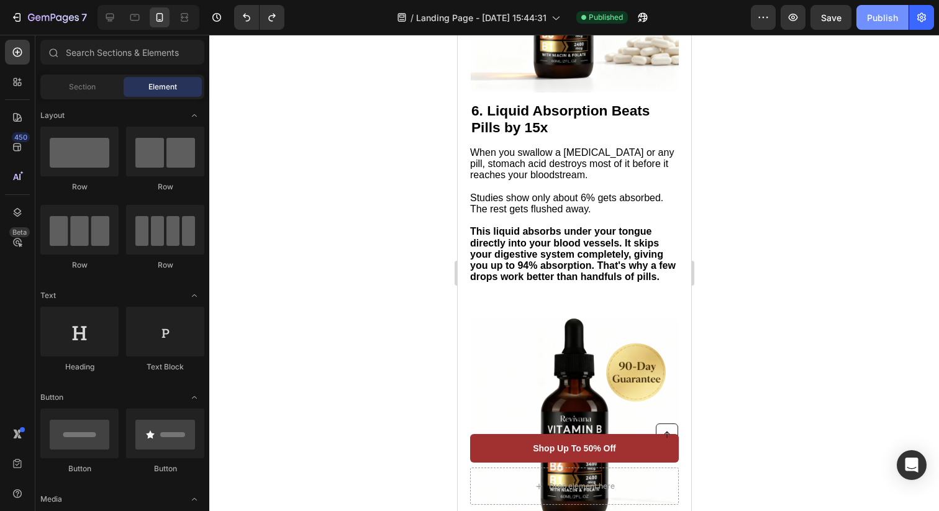
click at [882, 20] on div "Publish" at bounding box center [882, 17] width 31 height 13
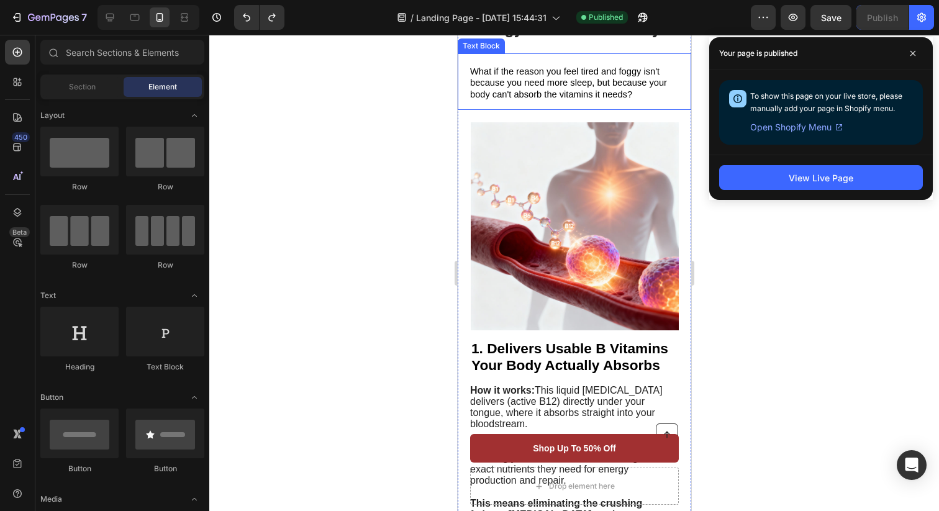
scroll to position [176, 0]
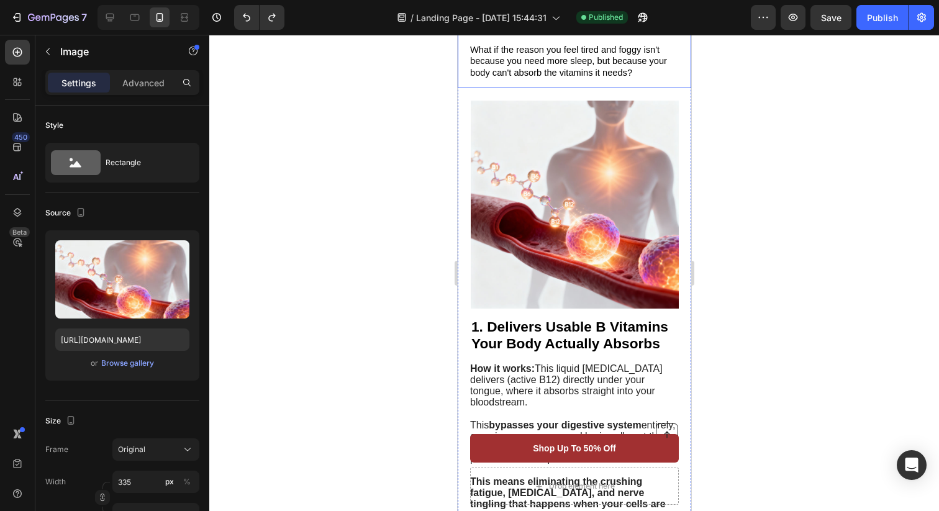
click at [555, 240] on img at bounding box center [574, 205] width 208 height 208
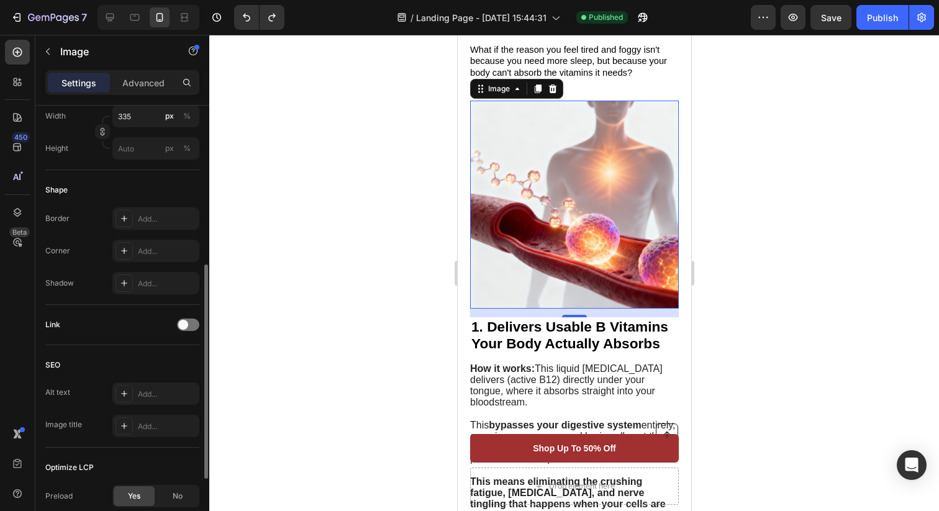
scroll to position [341, 0]
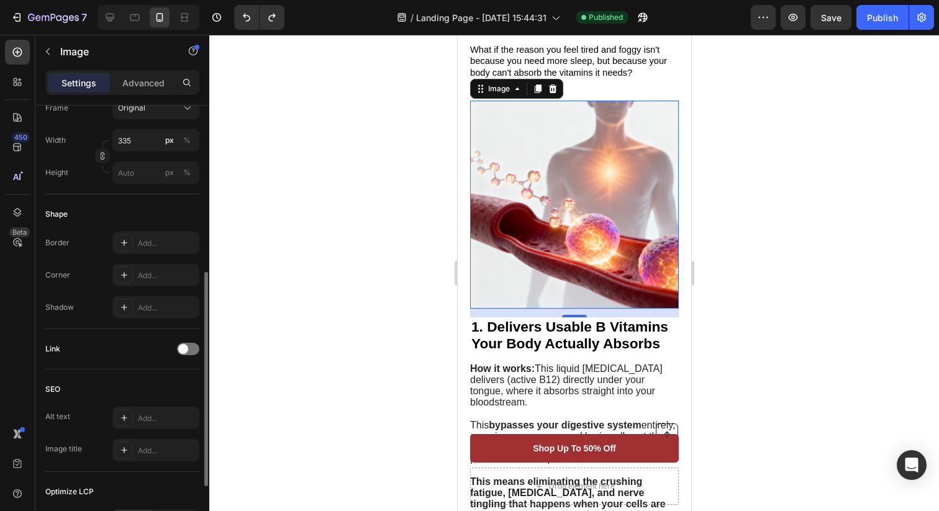
click at [514, 249] on img at bounding box center [574, 205] width 208 height 208
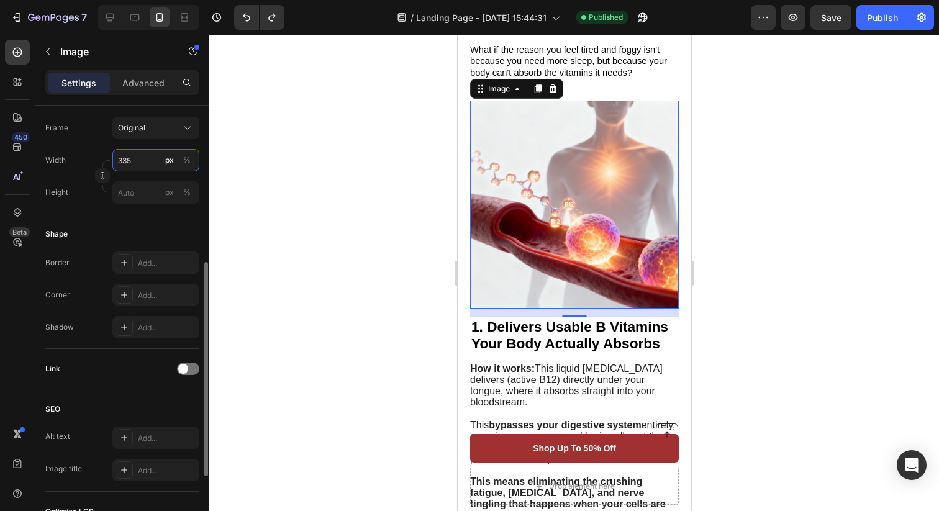
click at [146, 160] on input "335" at bounding box center [155, 160] width 87 height 22
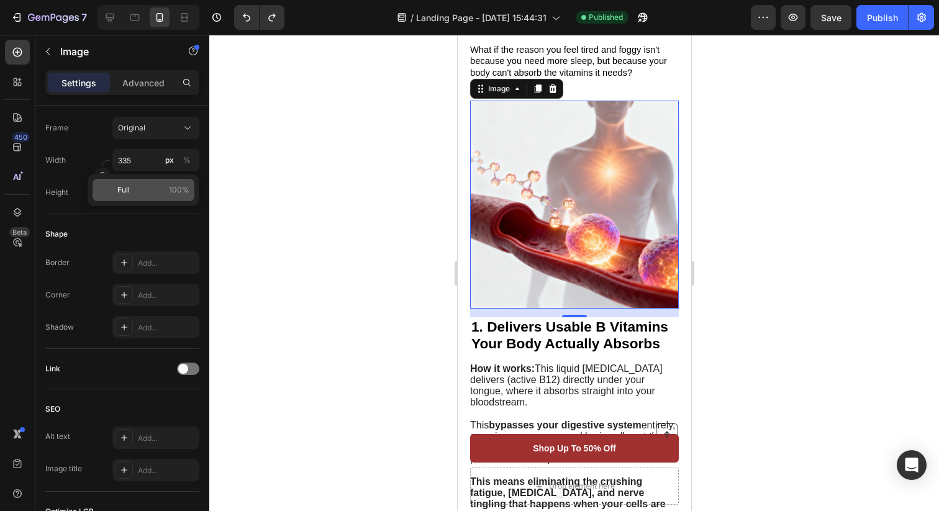
click at [125, 191] on span "Full" at bounding box center [123, 189] width 12 height 11
type input "100"
click at [725, 187] on div at bounding box center [573, 273] width 729 height 476
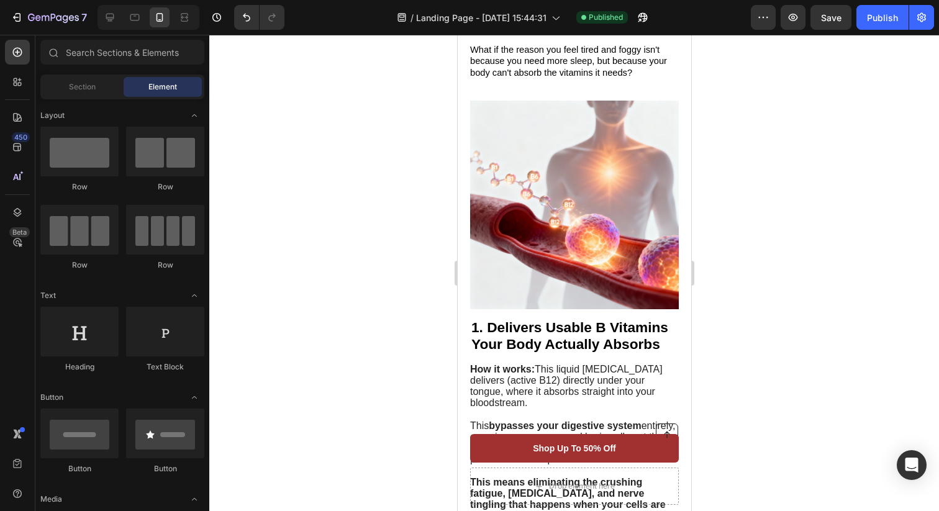
click at [638, 167] on img at bounding box center [573, 205] width 209 height 209
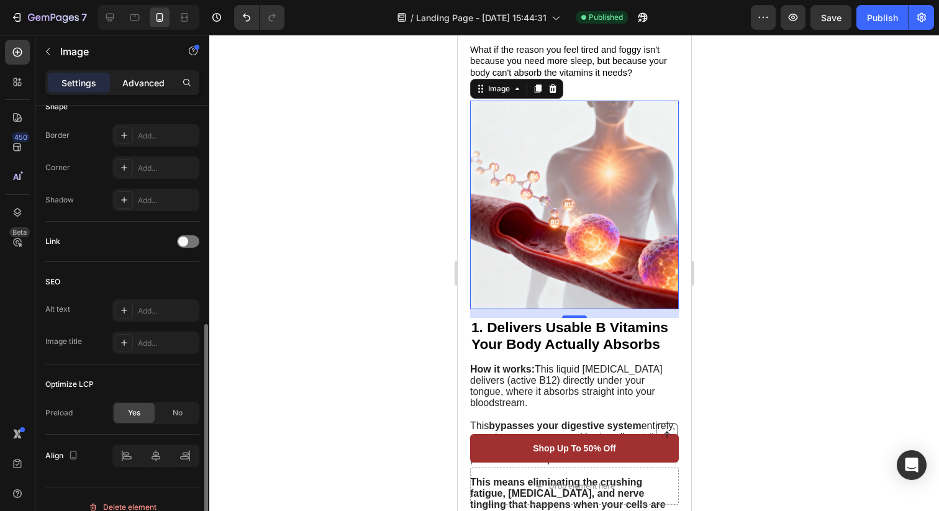
click at [146, 80] on p "Advanced" at bounding box center [143, 82] width 42 height 13
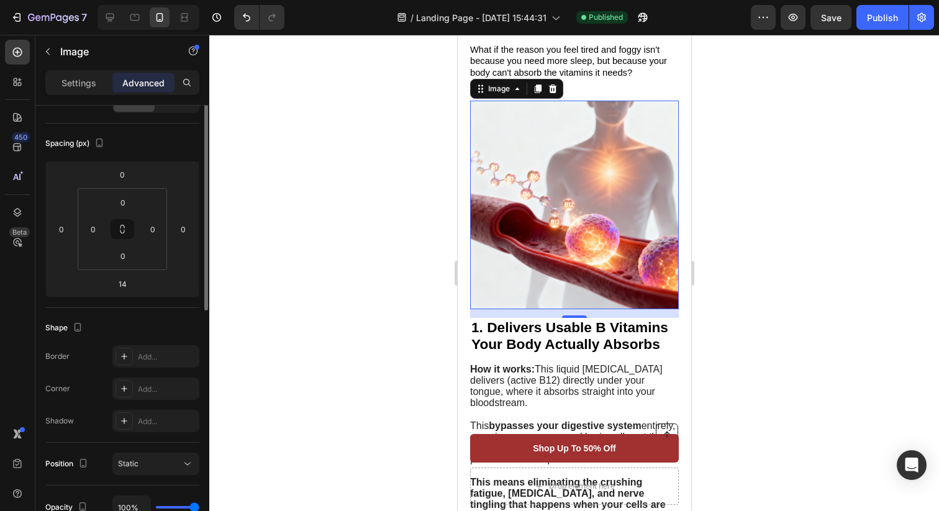
scroll to position [123, 0]
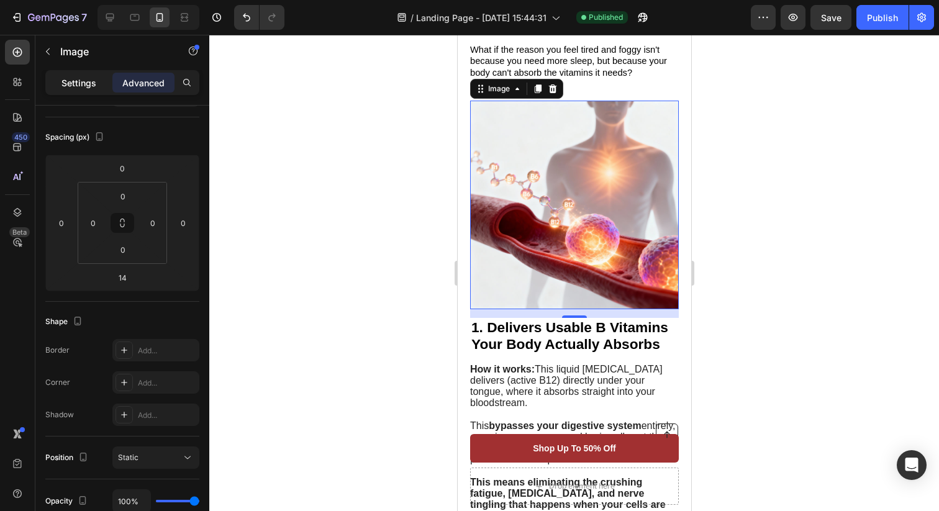
click at [80, 81] on p "Settings" at bounding box center [78, 82] width 35 height 13
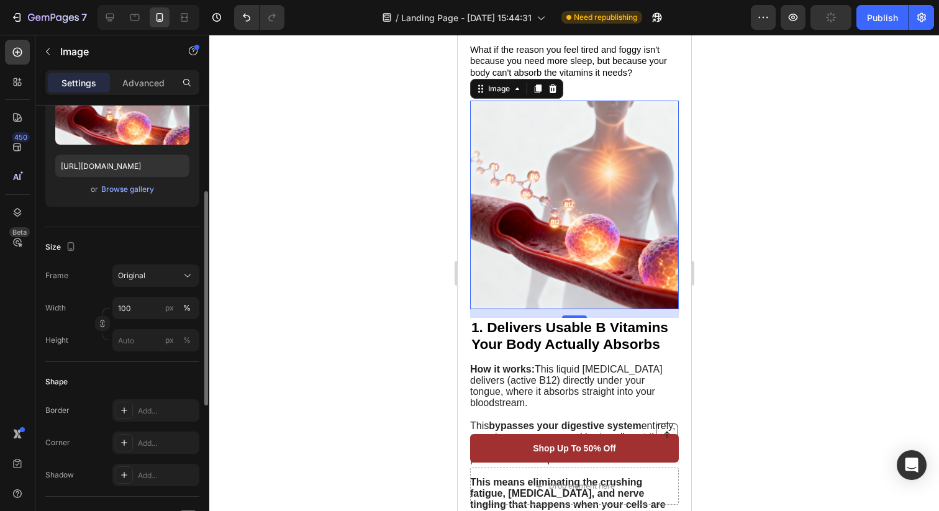
scroll to position [176, 0]
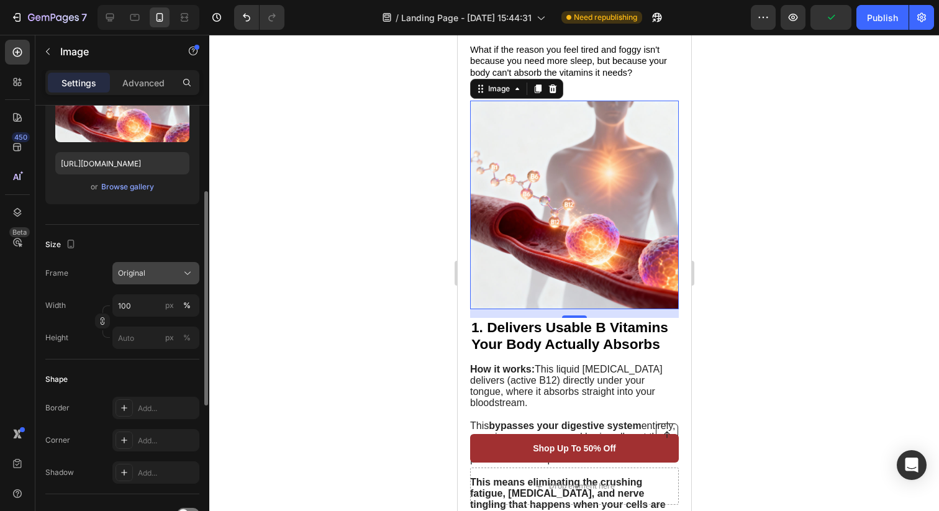
click at [132, 273] on span "Original" at bounding box center [131, 273] width 27 height 11
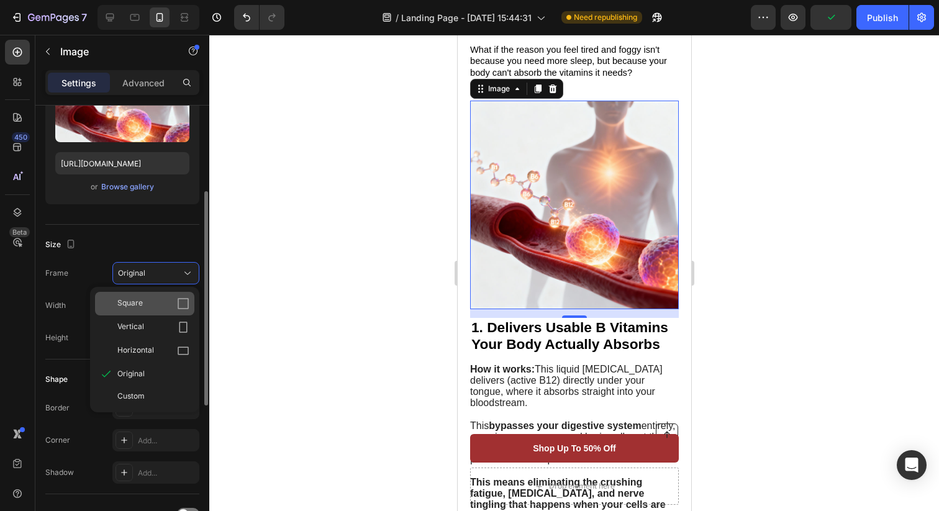
click at [133, 302] on span "Square" at bounding box center [129, 303] width 25 height 12
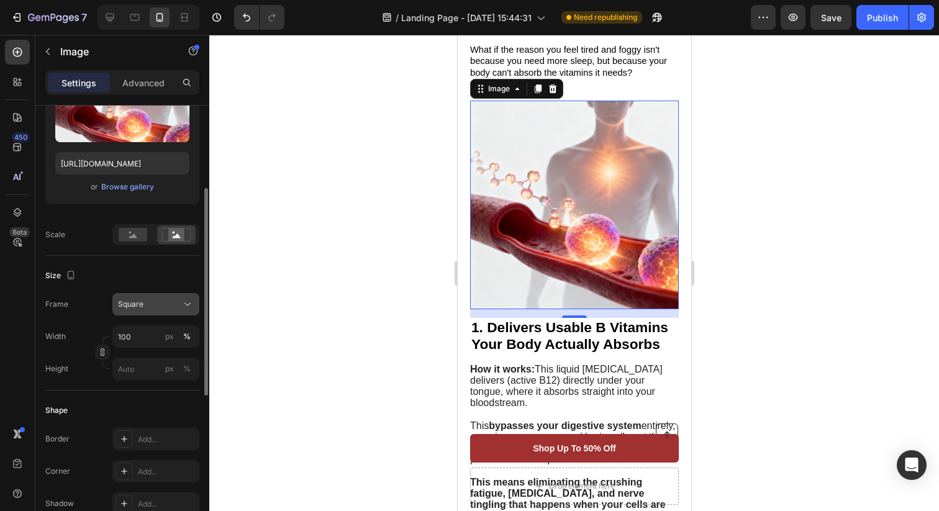
click at [146, 296] on button "Square" at bounding box center [155, 304] width 87 height 22
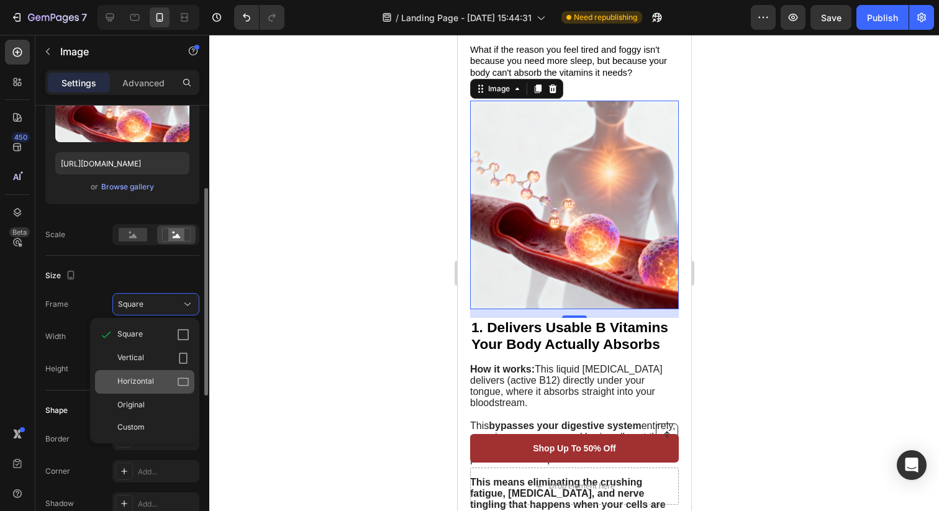
click at [137, 379] on span "Horizontal" at bounding box center [135, 382] width 37 height 12
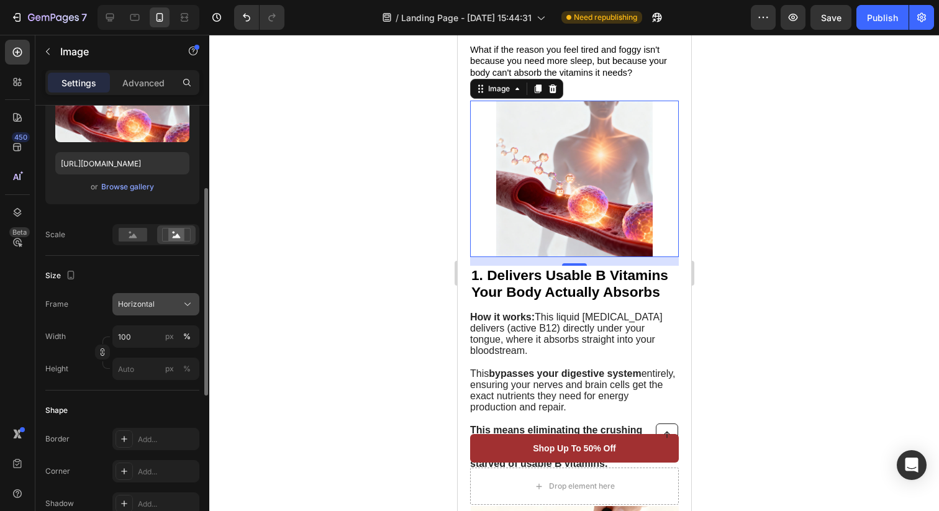
click at [160, 309] on div "Horizontal" at bounding box center [148, 304] width 61 height 11
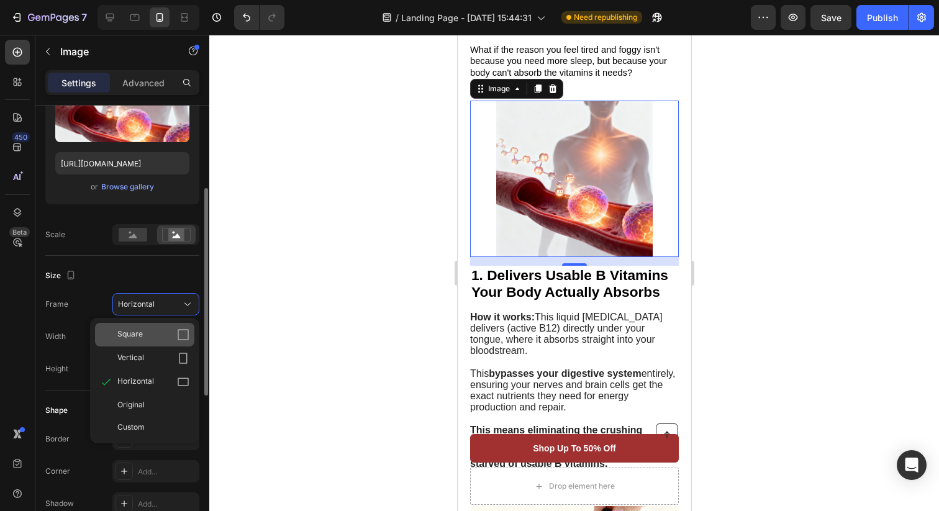
click at [145, 333] on div "Square" at bounding box center [153, 334] width 72 height 12
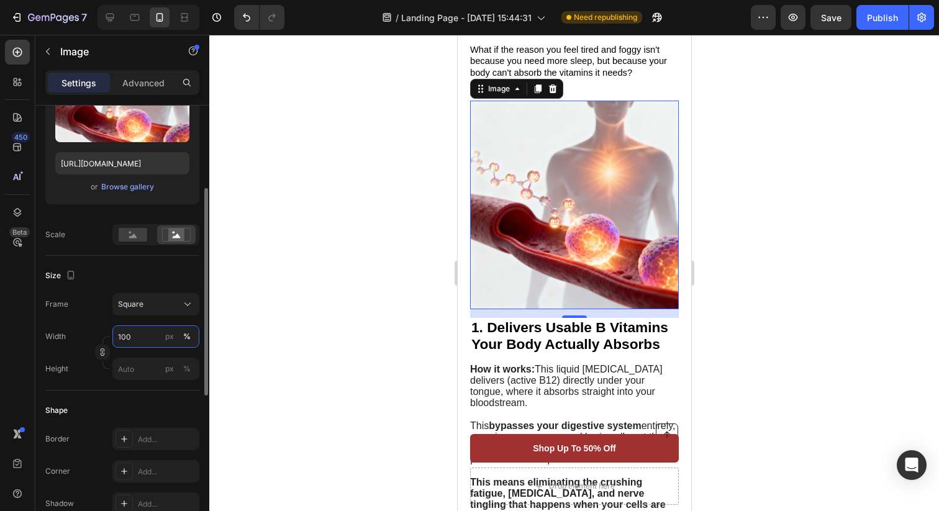
click at [148, 337] on input "100" at bounding box center [155, 336] width 87 height 22
click at [297, 268] on div at bounding box center [573, 273] width 729 height 476
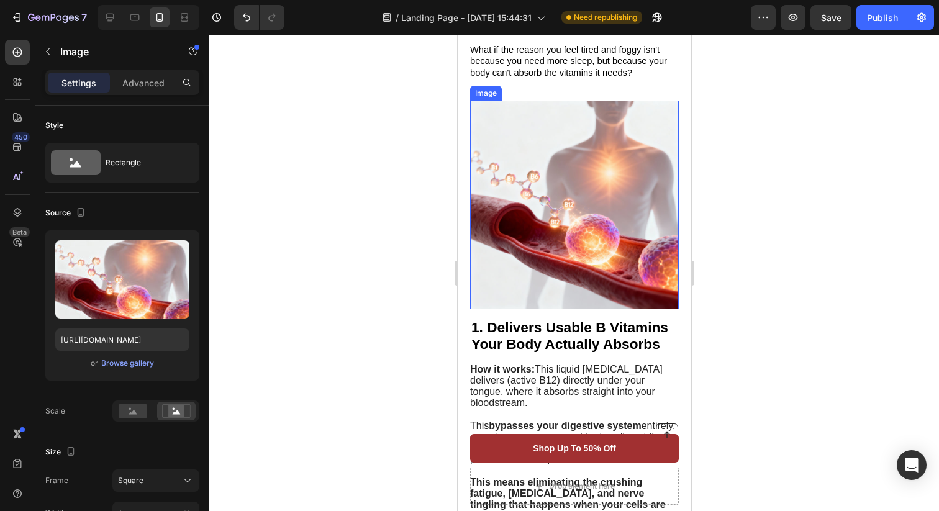
click at [549, 234] on img at bounding box center [573, 205] width 209 height 209
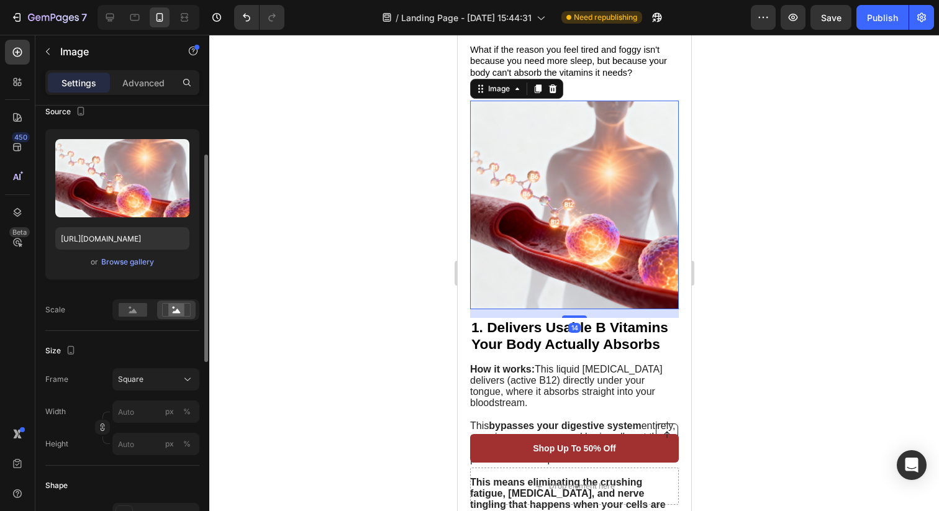
scroll to position [102, 0]
click at [116, 310] on div at bounding box center [133, 308] width 38 height 19
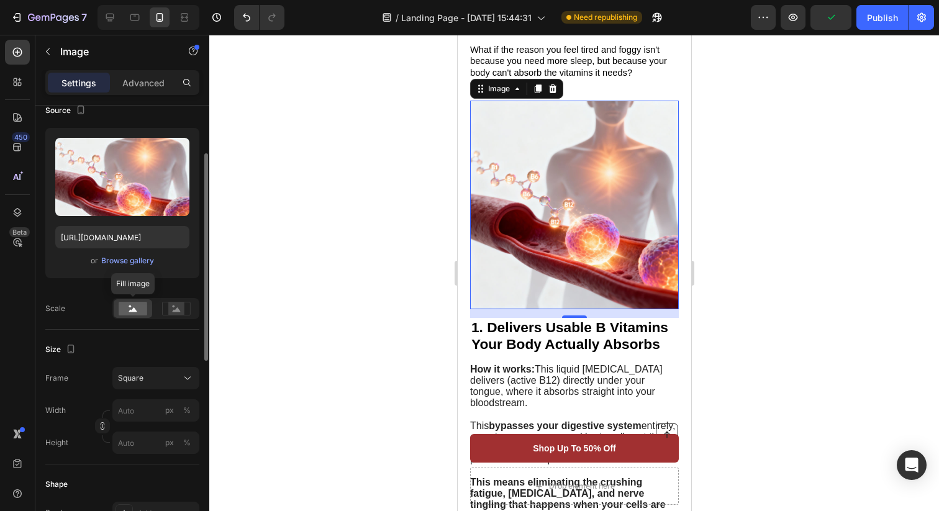
click at [127, 310] on rect at bounding box center [133, 309] width 29 height 14
click at [187, 309] on icon at bounding box center [176, 309] width 29 height 14
click at [142, 308] on rect at bounding box center [133, 309] width 29 height 14
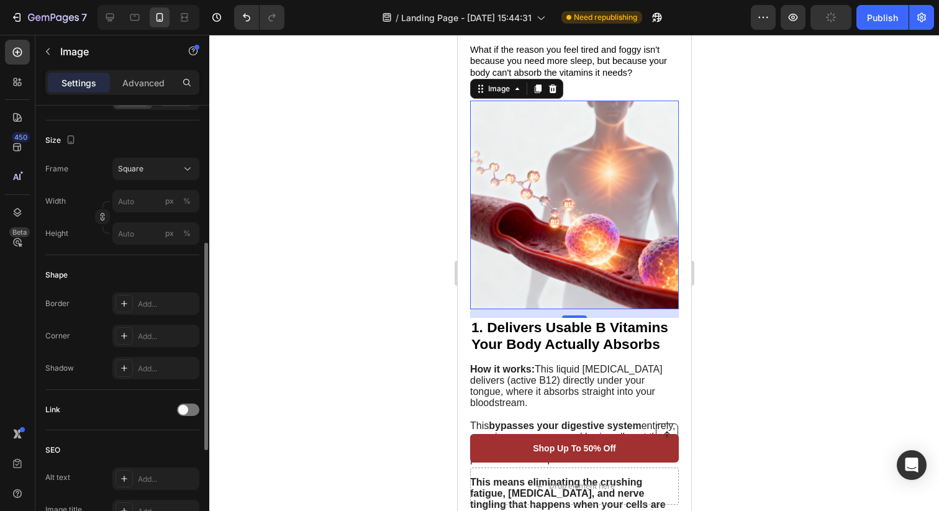
scroll to position [305, 0]
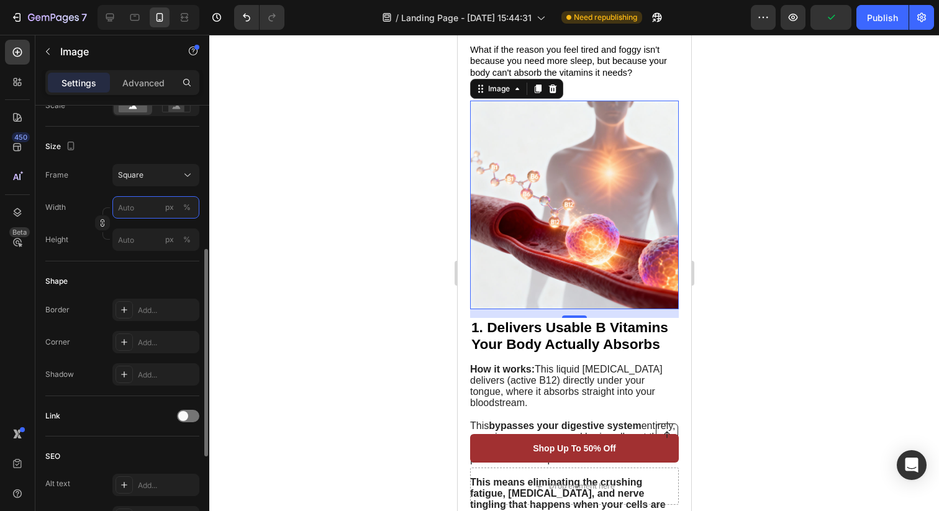
click at [148, 210] on input "px %" at bounding box center [155, 207] width 87 height 22
type input "5"
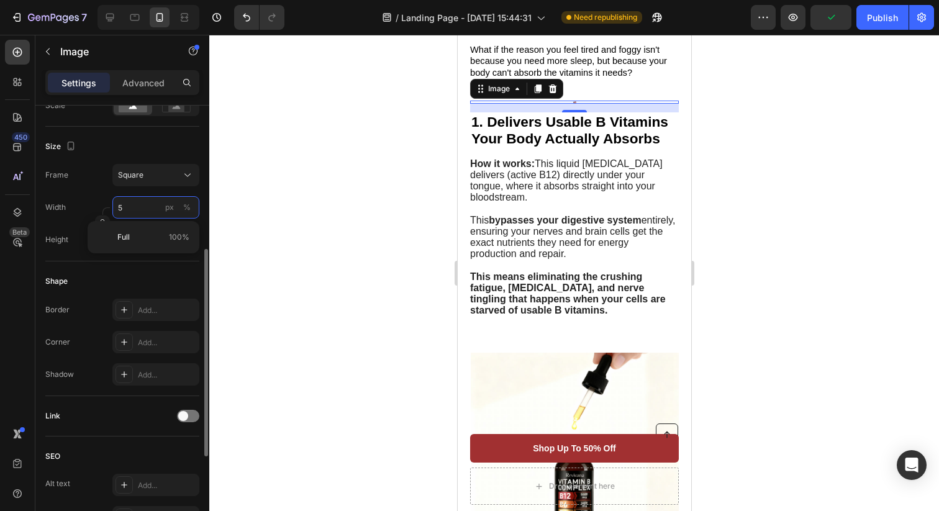
type input "50"
type input "500"
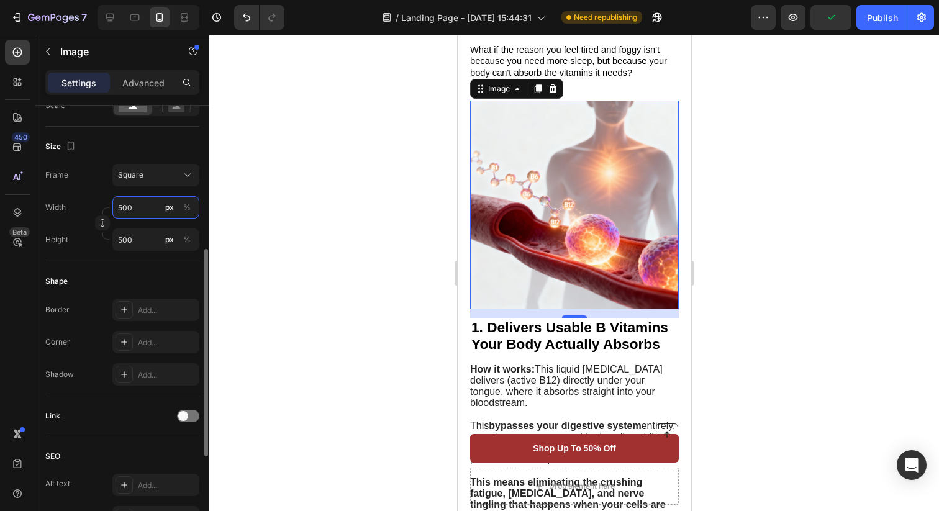
type input "50"
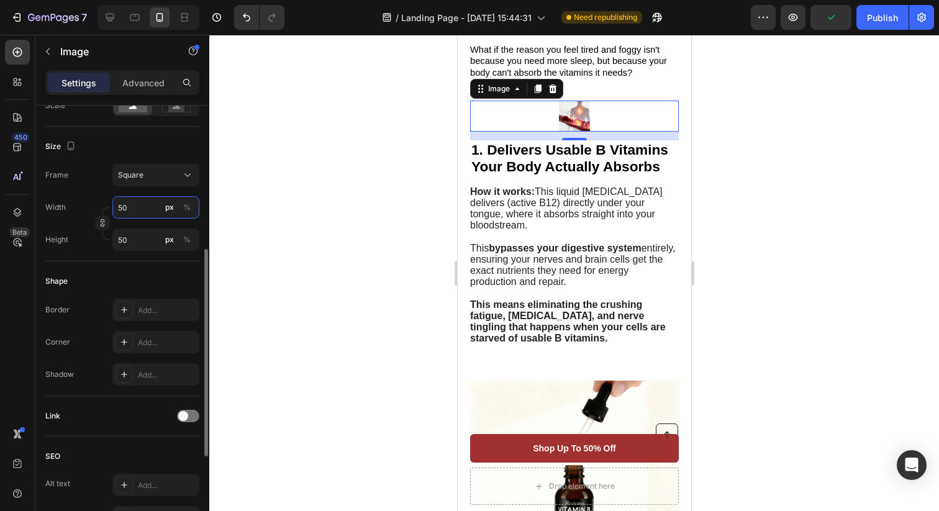
type input "5"
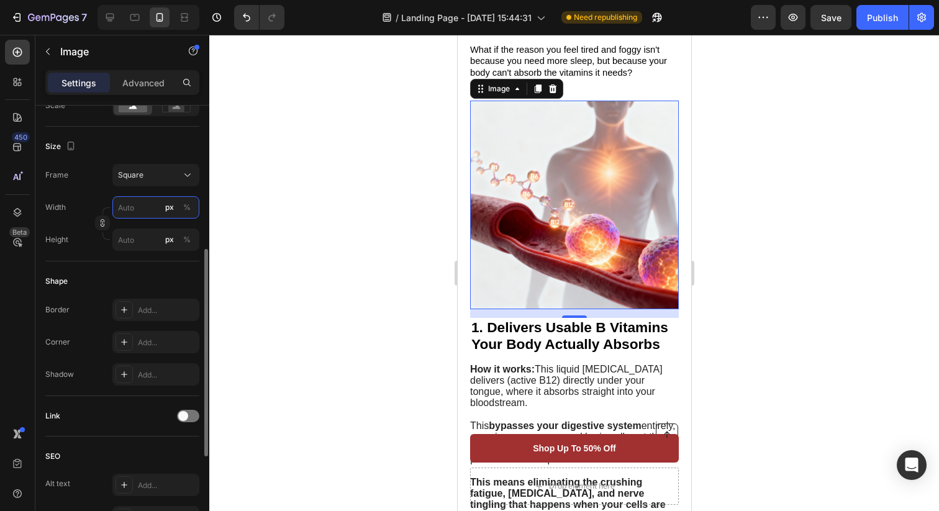
type input "1"
type input "10"
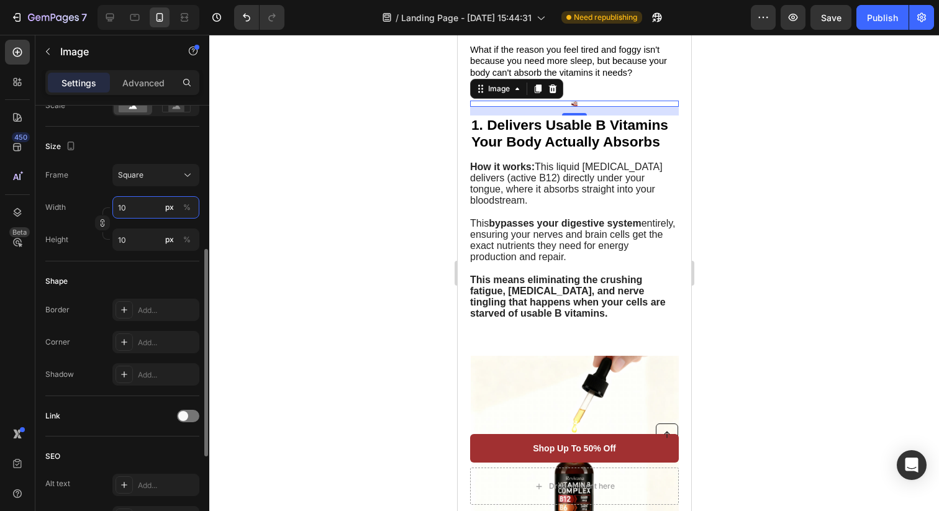
type input "100"
type input "1000"
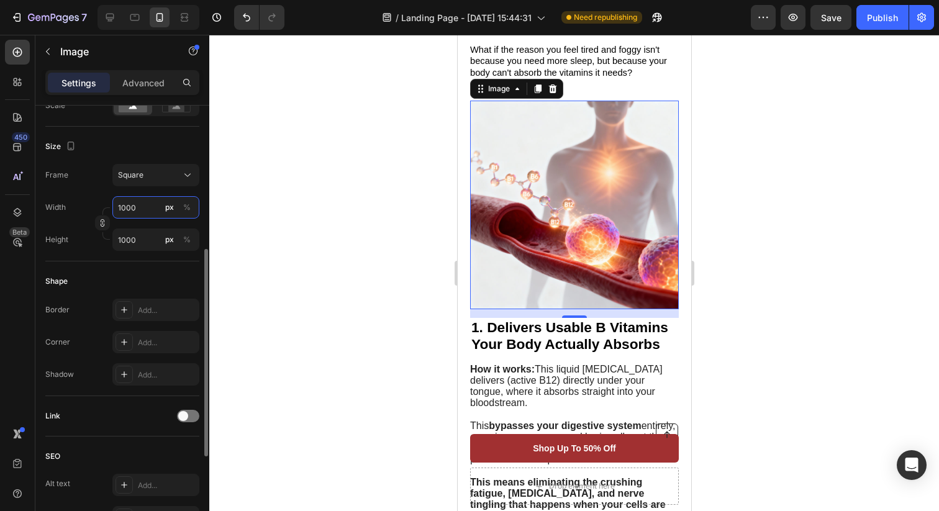
type input "10000"
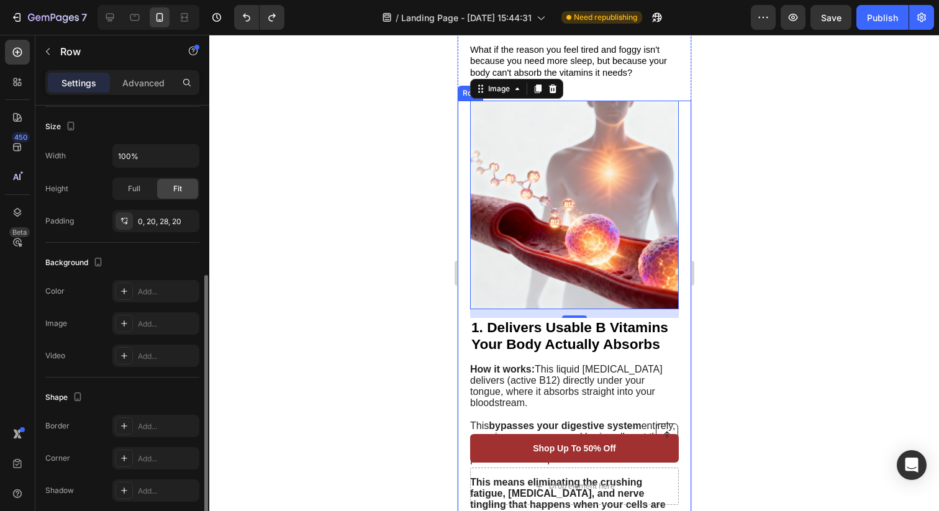
click at [682, 132] on div "Image 14 1. Delivers Usable B Vitamins Your Body Actually Absorbs Heading How i…" at bounding box center [573, 321] width 233 height 440
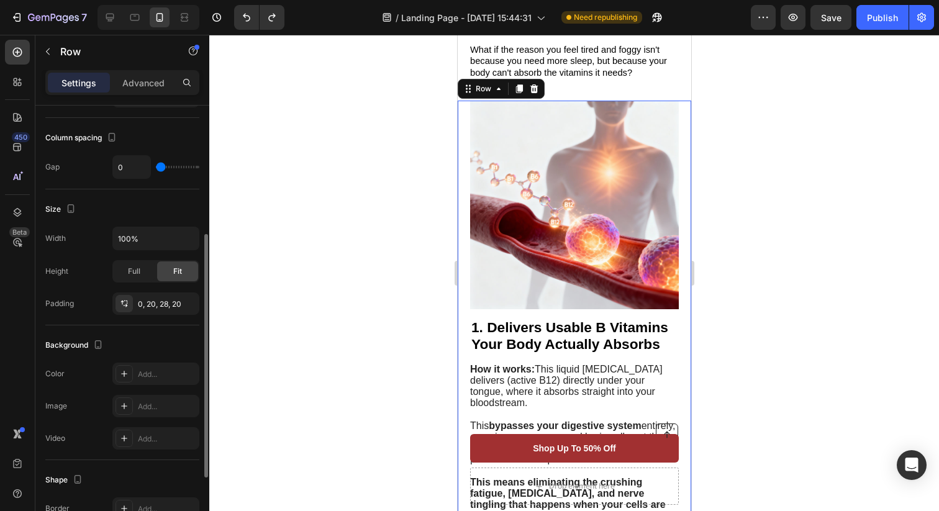
scroll to position [226, 0]
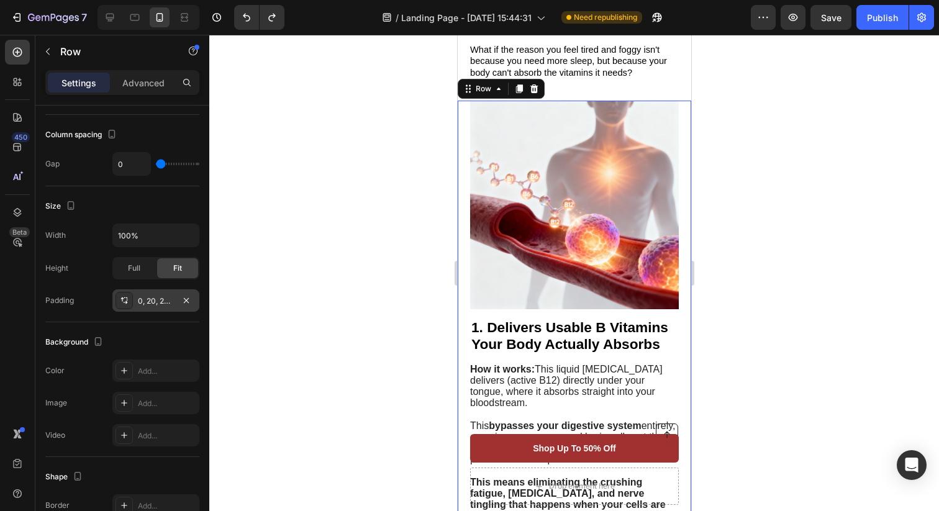
click at [174, 302] on div "0, 20, 28, 20" at bounding box center [155, 300] width 87 height 22
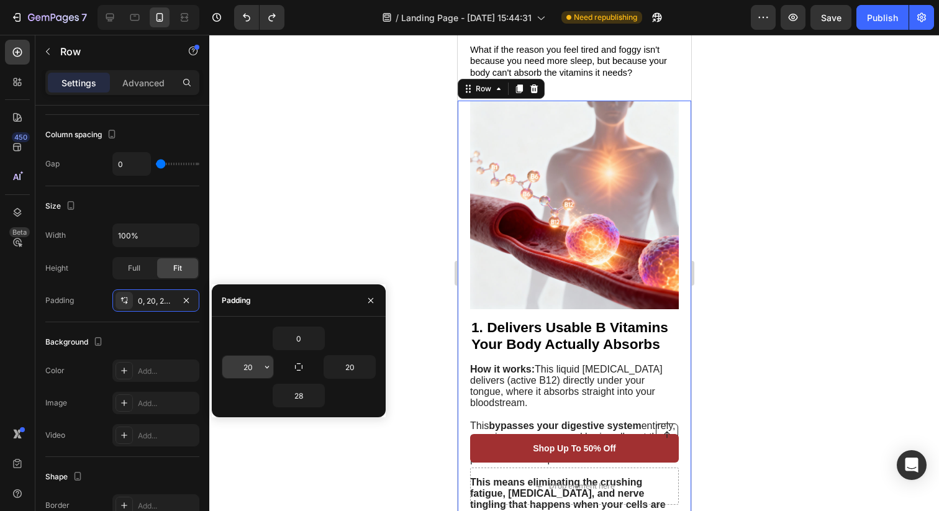
click at [260, 368] on input "20" at bounding box center [247, 367] width 51 height 22
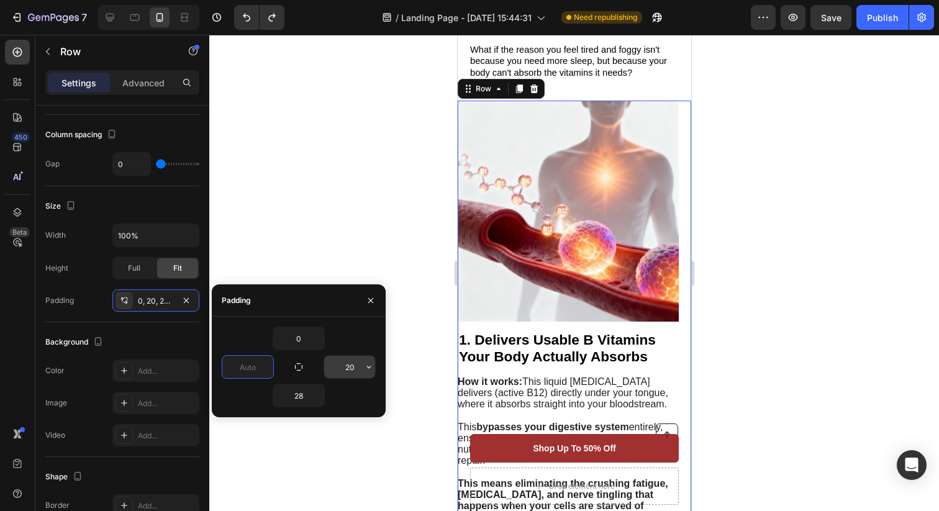
type input "0"
click at [356, 369] on input "20" at bounding box center [349, 367] width 51 height 22
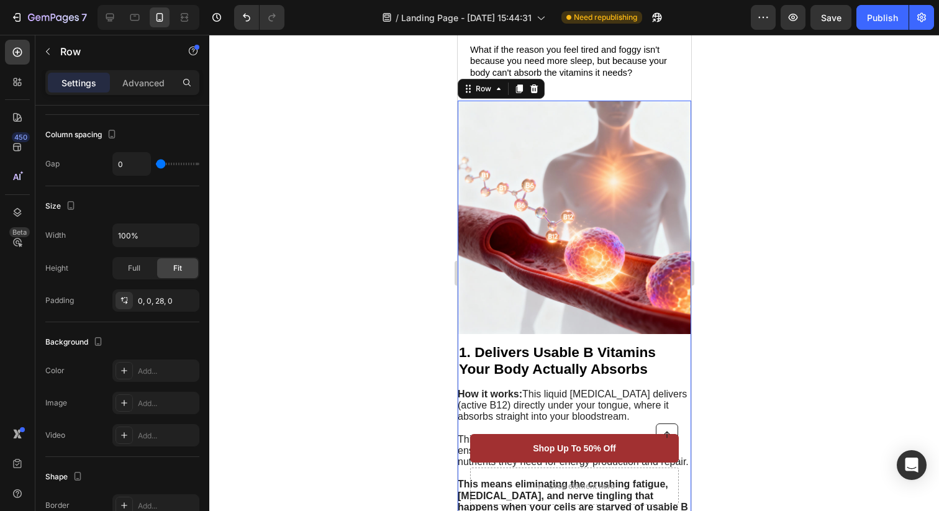
click at [743, 243] on div at bounding box center [573, 273] width 729 height 476
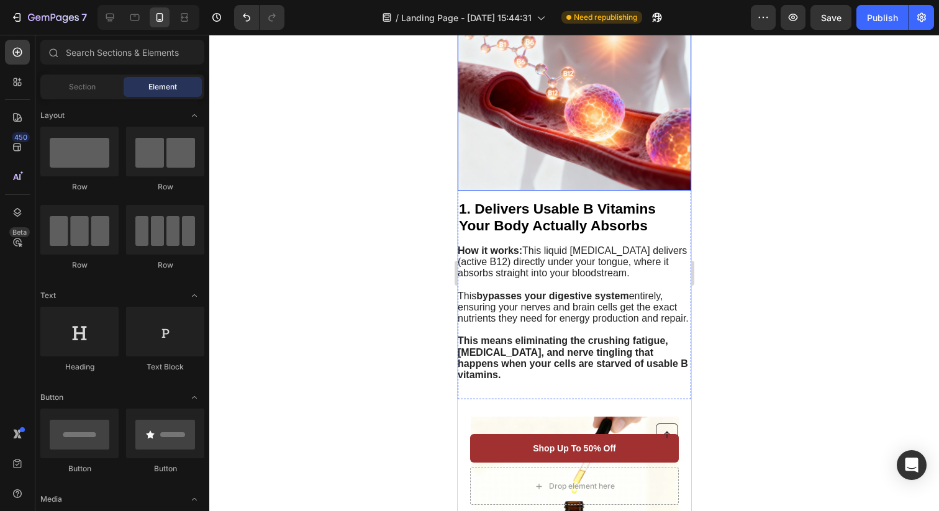
scroll to position [320, 0]
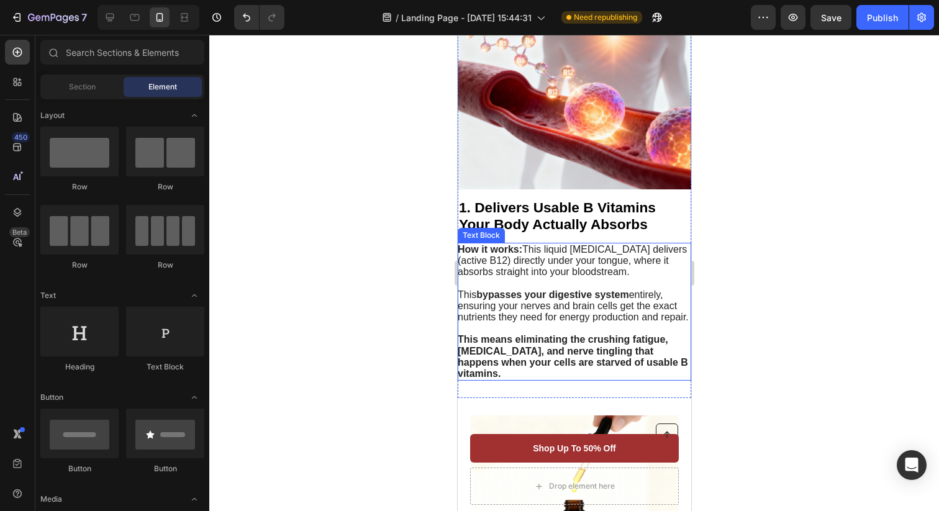
click at [593, 348] on strong "This means eliminating the crushing fatigue, [MEDICAL_DATA], and nerve tingling…" at bounding box center [572, 356] width 230 height 45
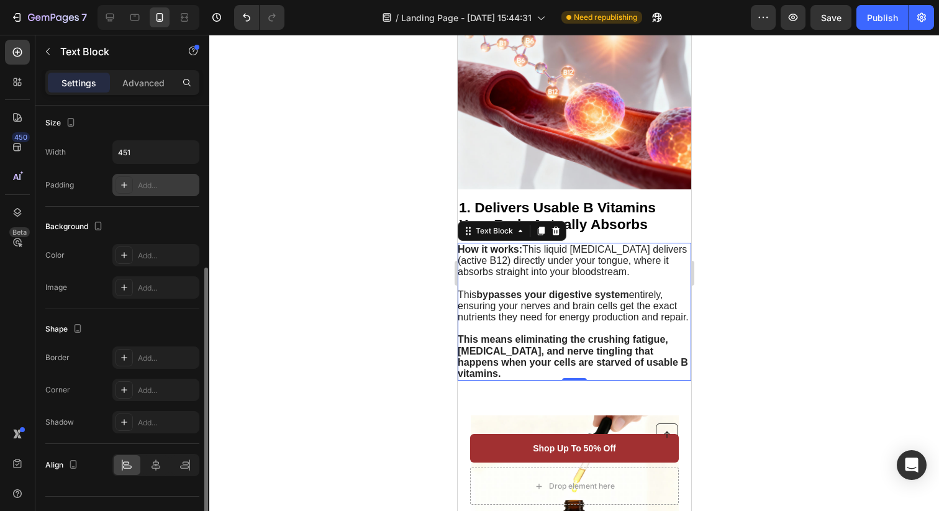
scroll to position [271, 0]
click at [163, 354] on div "Add..." at bounding box center [167, 357] width 58 height 11
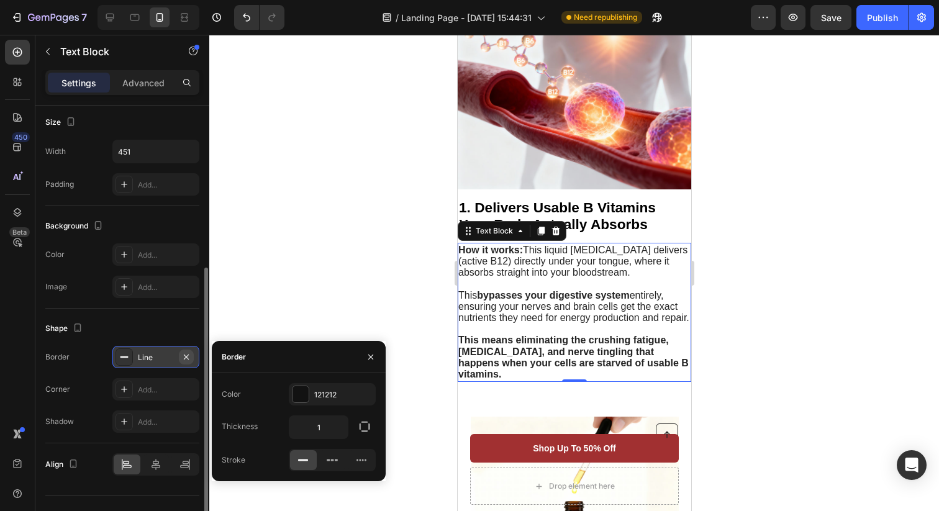
click at [188, 358] on icon "button" at bounding box center [186, 356] width 5 height 5
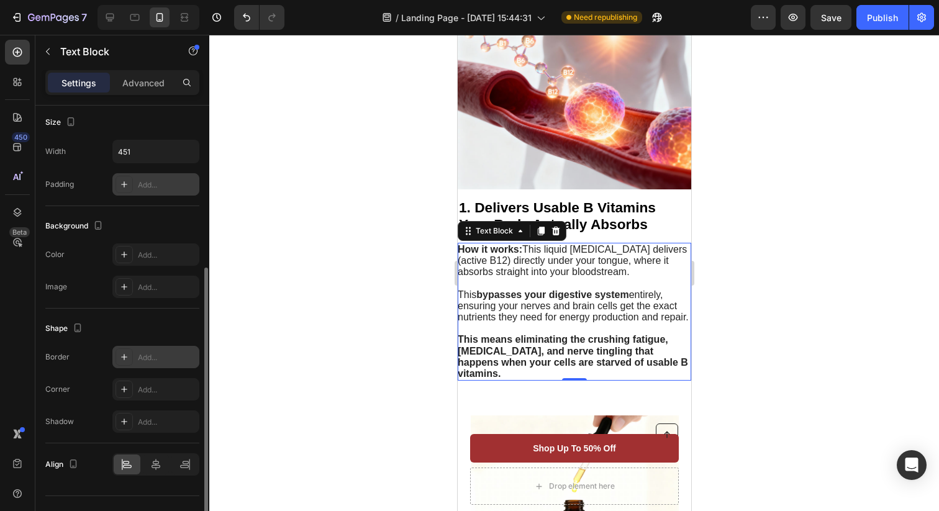
click at [160, 178] on div "Add..." at bounding box center [155, 184] width 87 height 22
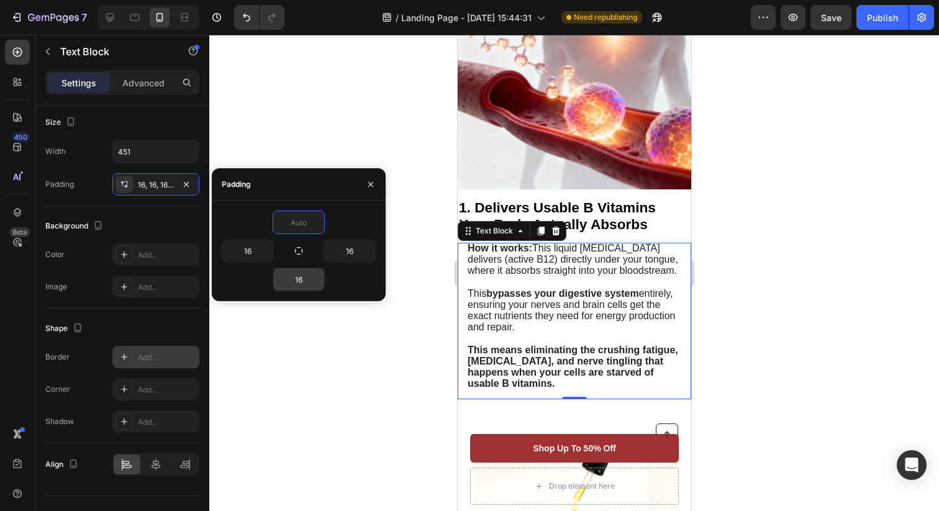
type input "0"
click at [304, 273] on input "16" at bounding box center [298, 279] width 51 height 22
type input "1"
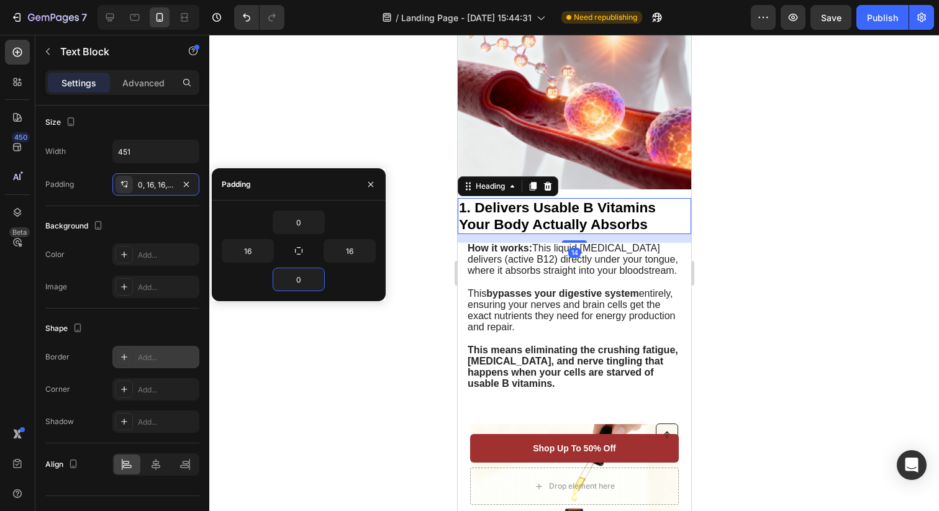
click at [589, 210] on span "1. Delivers Usable B Vitamins Your Body Actually Absorbs" at bounding box center [556, 215] width 197 height 33
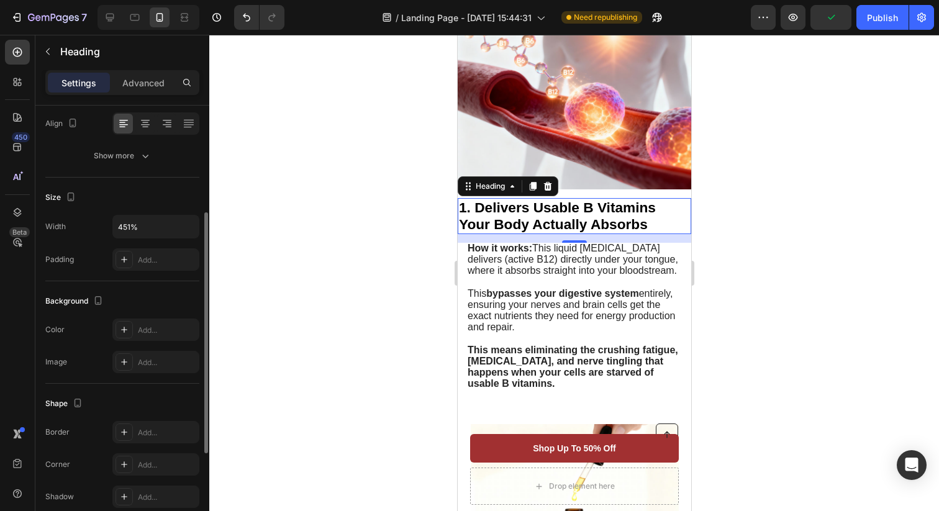
scroll to position [196, 0]
click at [150, 256] on div "Add..." at bounding box center [167, 259] width 58 height 11
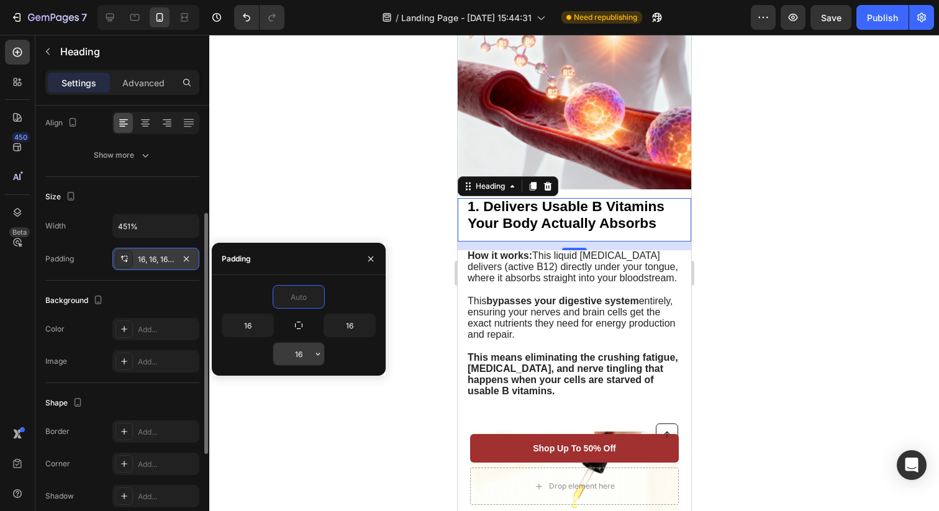
type input "0"
click at [307, 357] on input "16" at bounding box center [298, 354] width 51 height 22
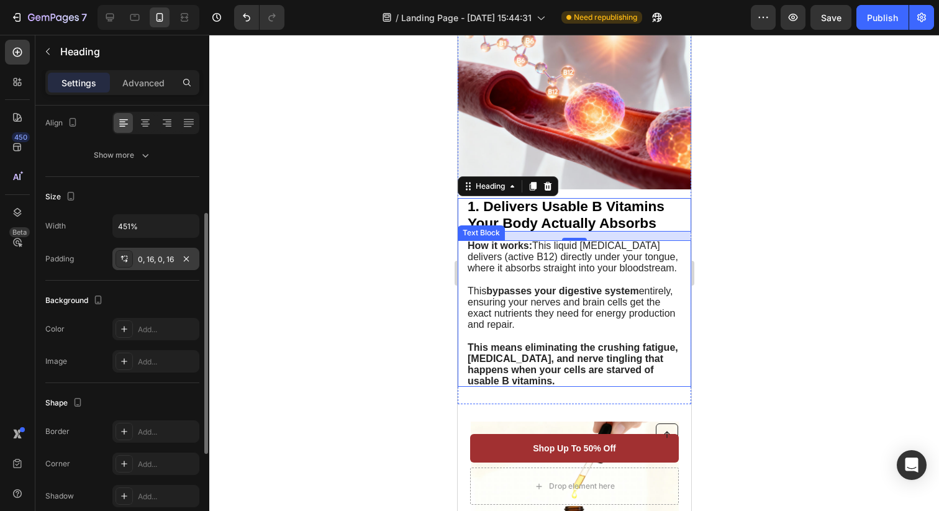
click at [756, 271] on div at bounding box center [573, 273] width 729 height 476
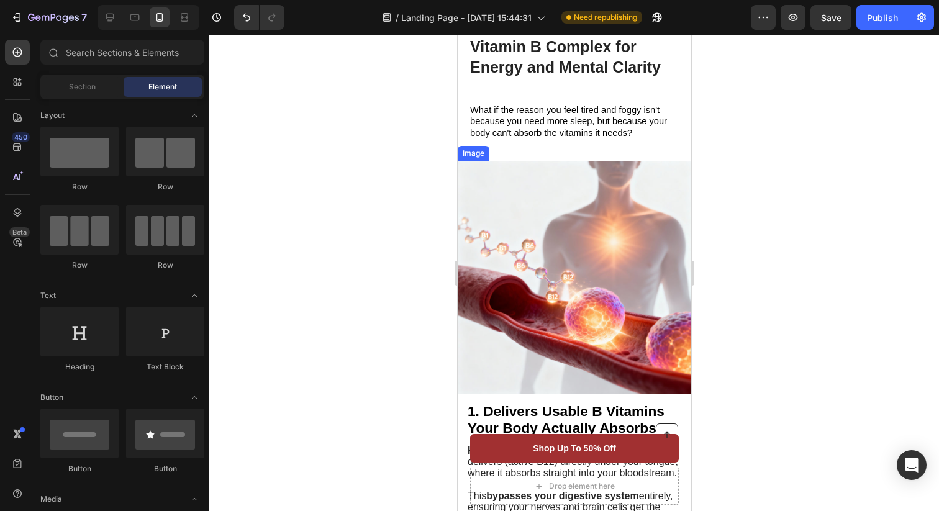
scroll to position [29, 0]
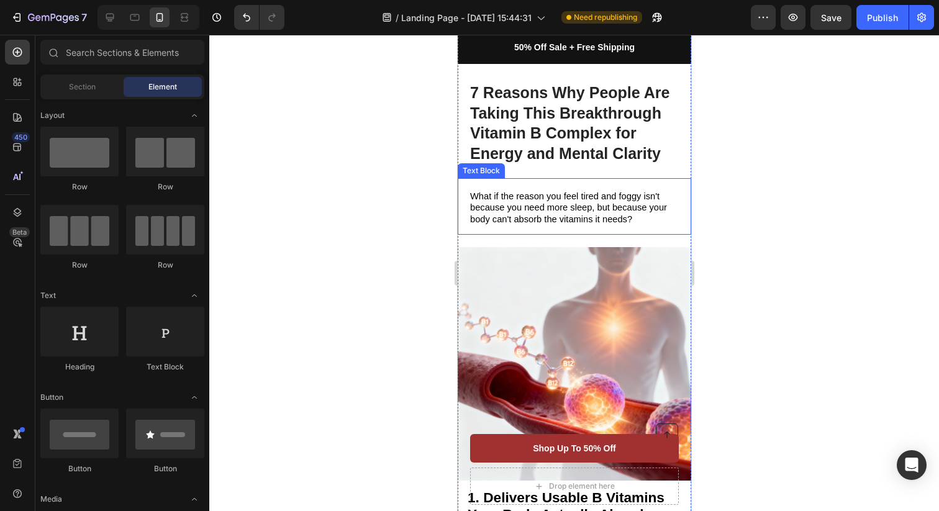
click at [546, 202] on span "What if the reason you feel tired and foggy isn't because you need more sleep, …" at bounding box center [567, 207] width 197 height 32
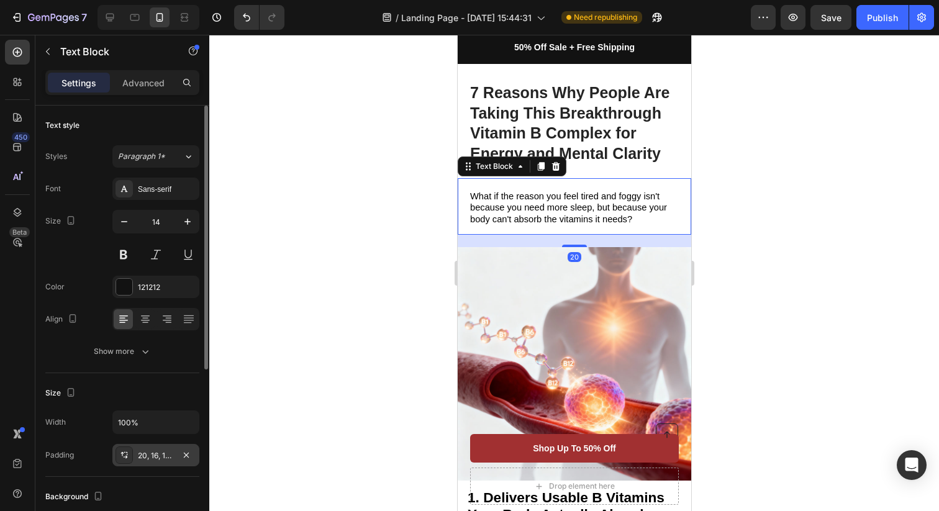
click at [159, 449] on div "20, 16, 16, 0" at bounding box center [155, 455] width 87 height 22
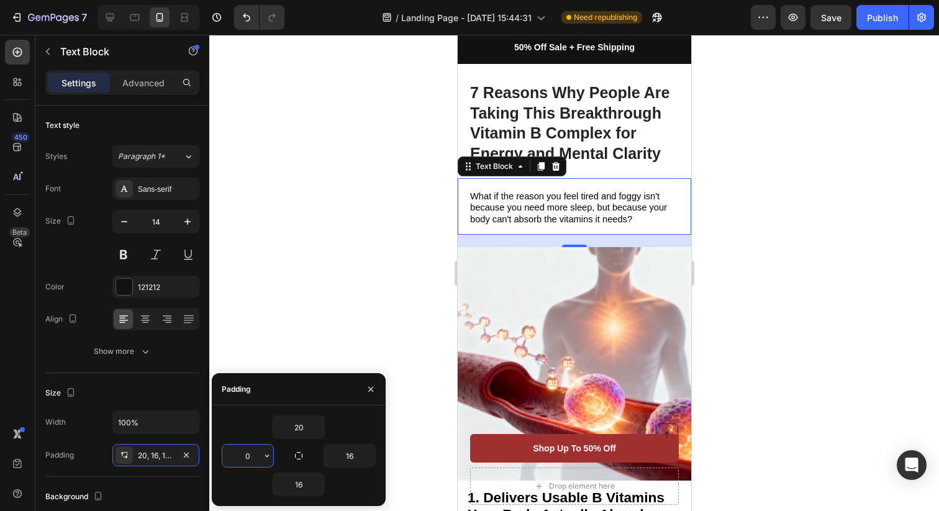
click at [260, 457] on input "0" at bounding box center [247, 455] width 51 height 22
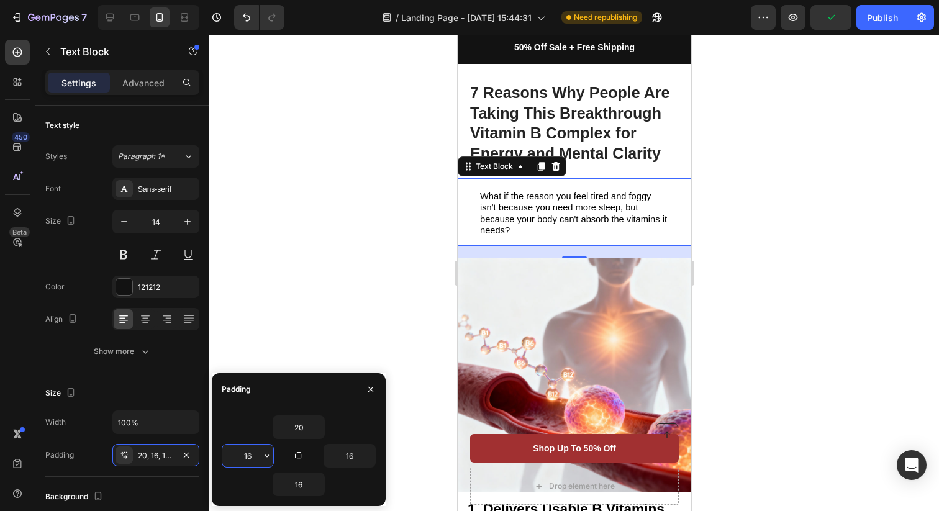
type input "1"
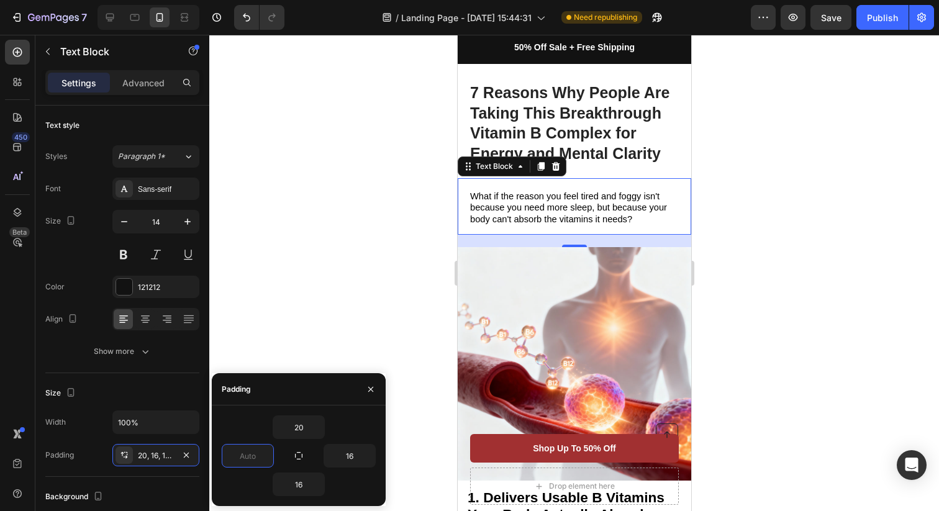
type input "0"
click at [505, 184] on div "What if the reason you feel tired and foggy isn't because you need more sleep, …" at bounding box center [573, 206] width 209 height 56
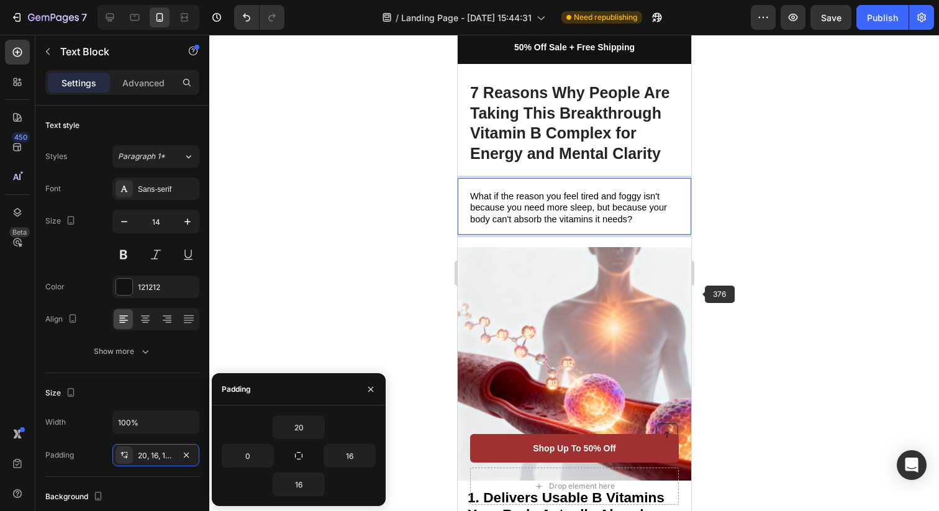
click at [703, 287] on div at bounding box center [573, 273] width 729 height 476
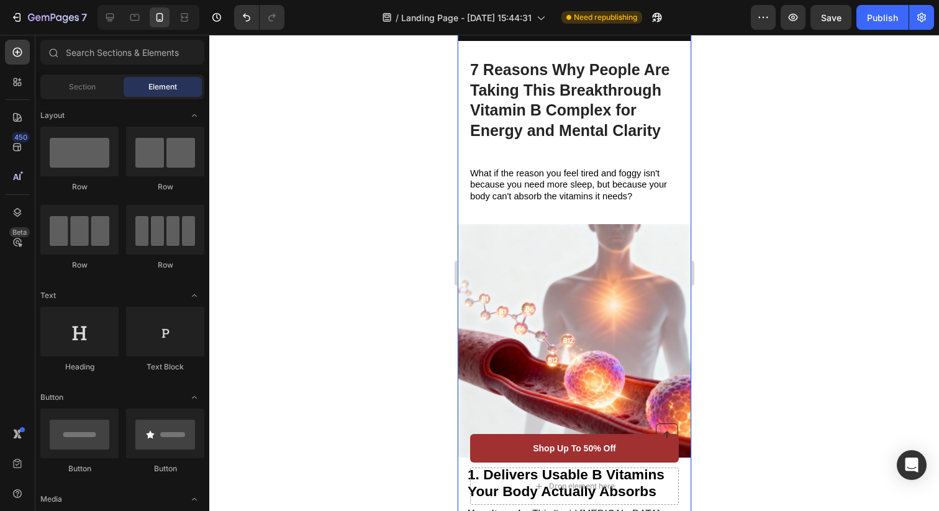
scroll to position [47, 0]
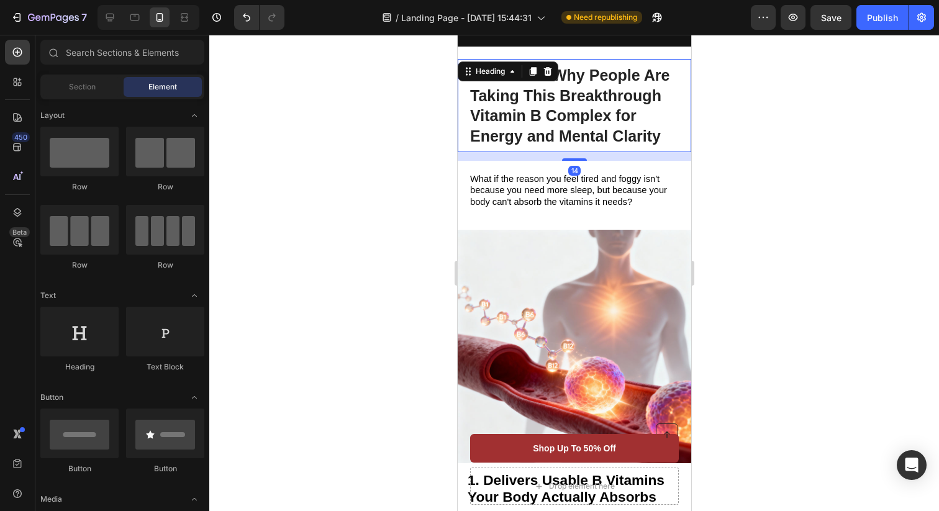
click at [531, 107] on h1 "7 Reasons Why People Are Taking This Breakthrough Vitamin B Complex for Energy …" at bounding box center [573, 105] width 209 height 93
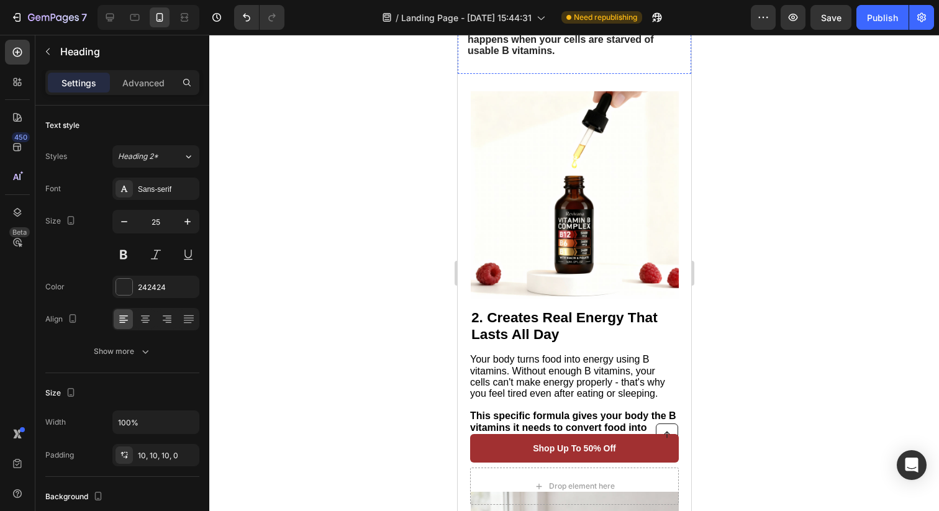
scroll to position [652, 0]
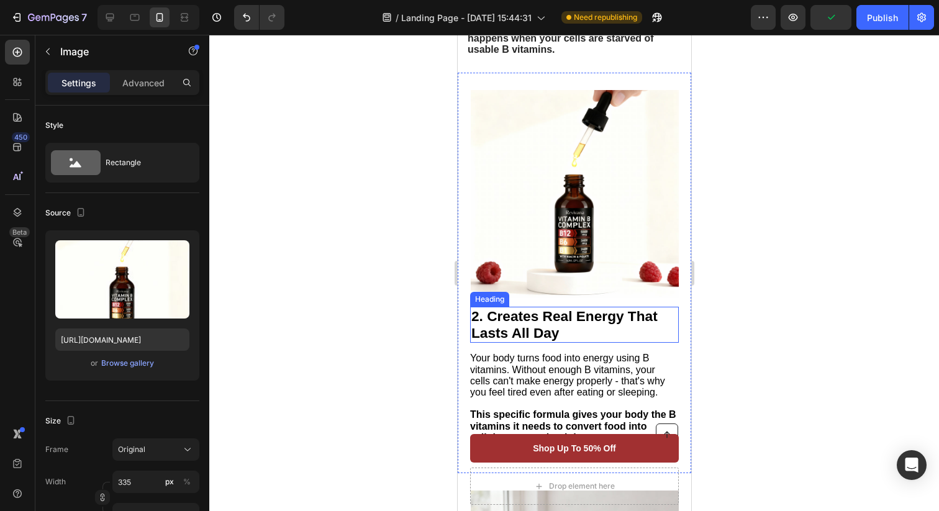
click at [525, 223] on img at bounding box center [574, 194] width 208 height 208
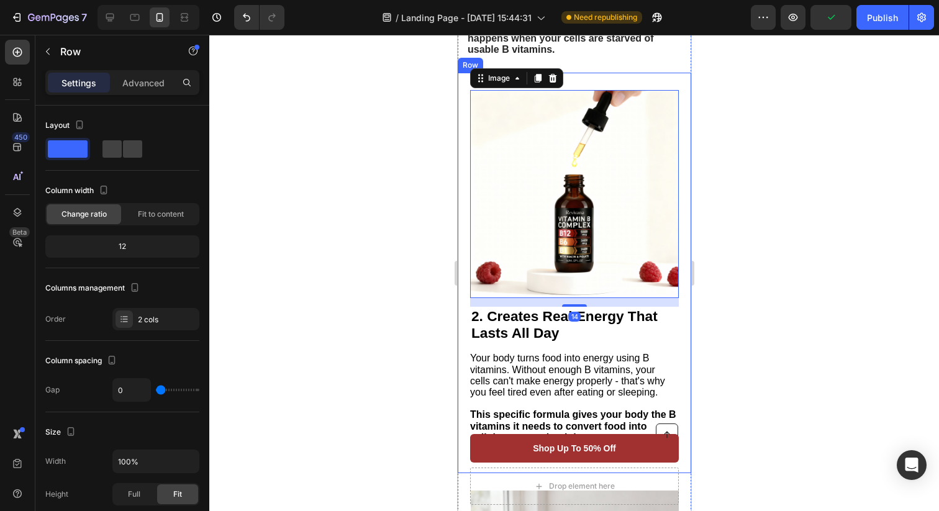
click at [464, 108] on div "2. Creates Real Energy That Lasts All Day Heading Your body turns food into ene…" at bounding box center [573, 273] width 233 height 400
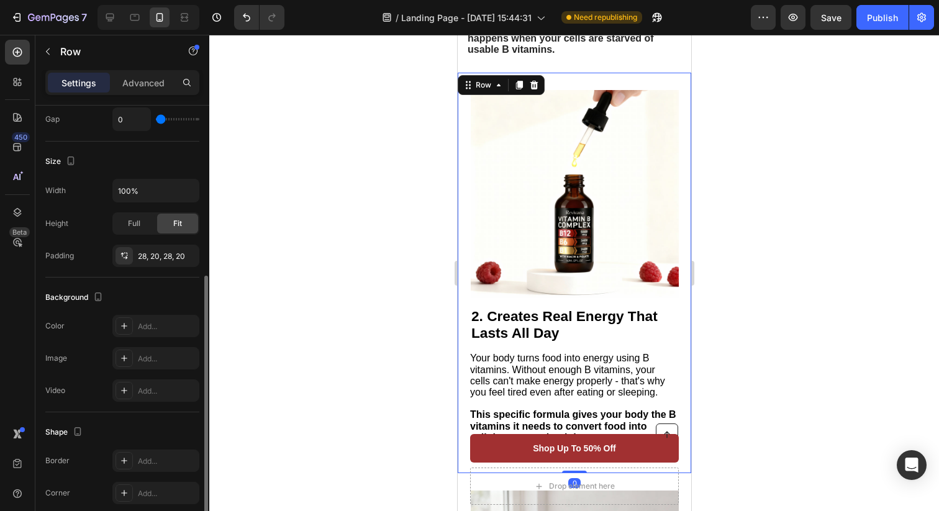
scroll to position [284, 0]
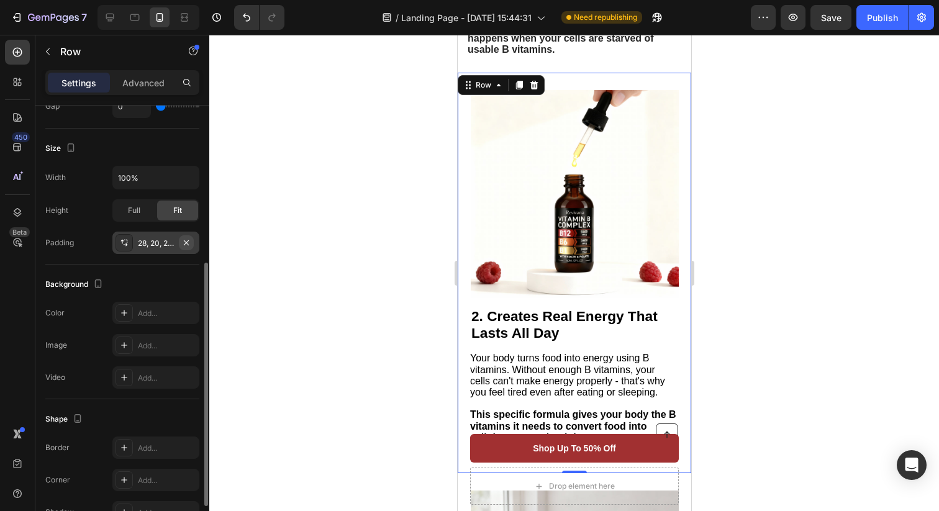
click at [187, 244] on icon "button" at bounding box center [186, 242] width 5 height 5
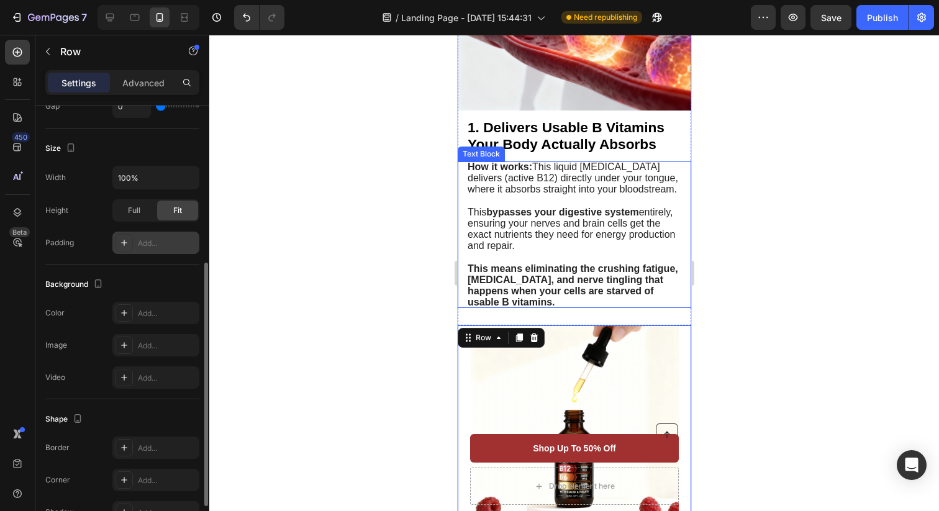
scroll to position [400, 0]
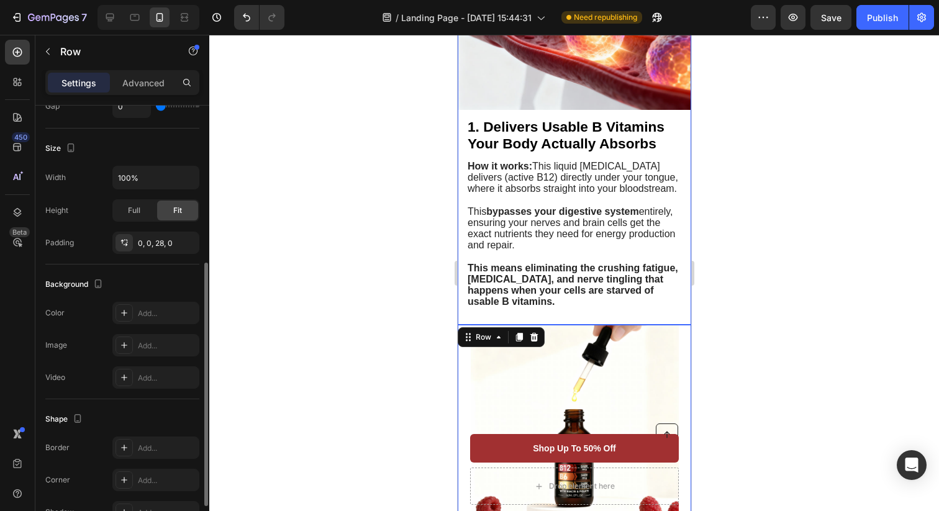
click at [559, 317] on div "Image 1. Delivers Usable B Vitamins Your Body Actually Absorbs Heading How it w…" at bounding box center [573, 100] width 233 height 449
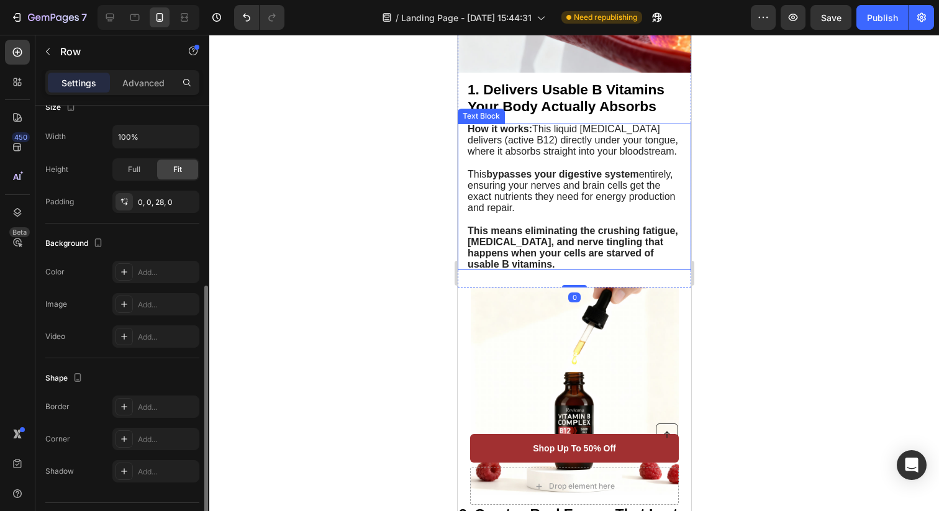
scroll to position [438, 0]
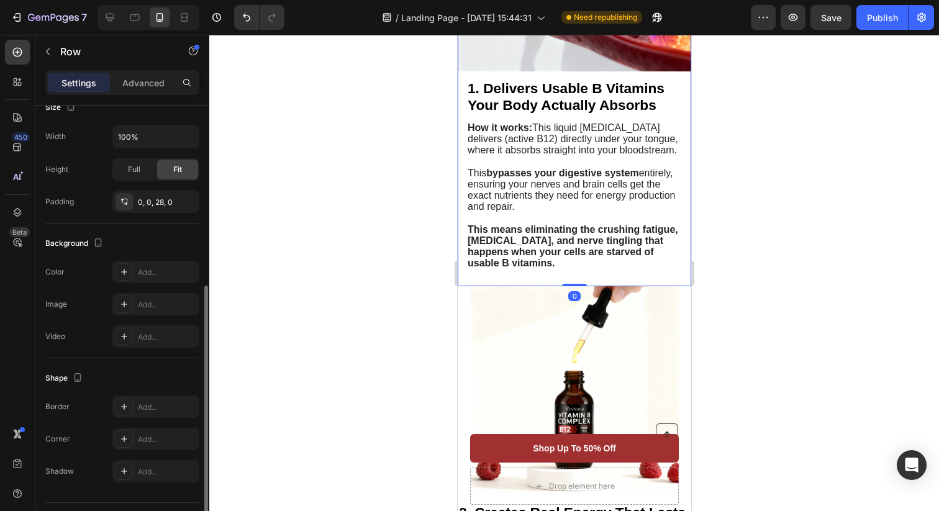
click at [602, 322] on img at bounding box center [574, 390] width 208 height 208
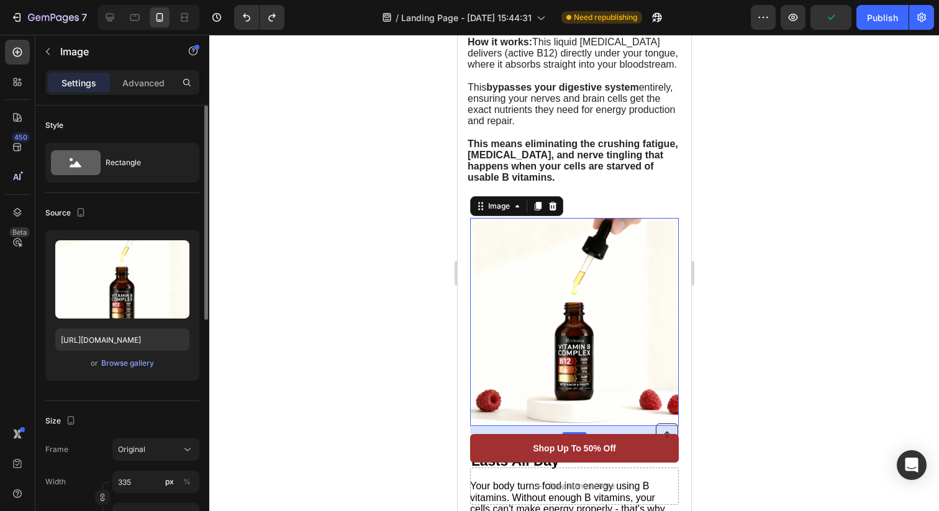
scroll to position [541, 0]
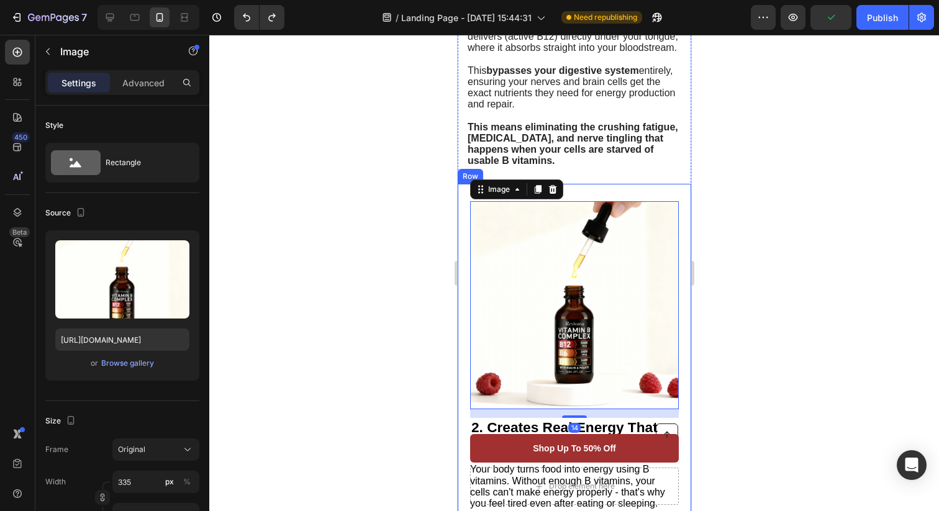
click at [458, 243] on div "2. Creates Real Energy That Lasts All Day Heading Your body turns food into ene…" at bounding box center [573, 384] width 233 height 400
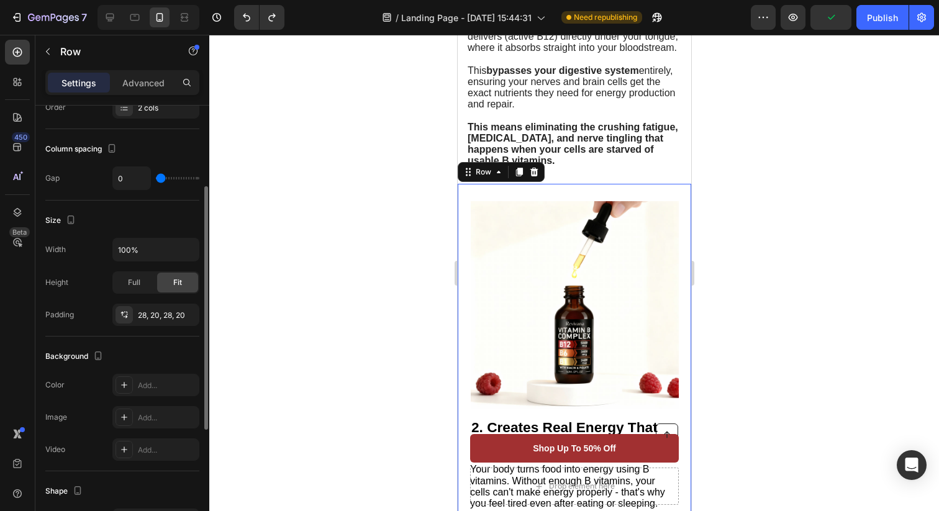
scroll to position [232, 0]
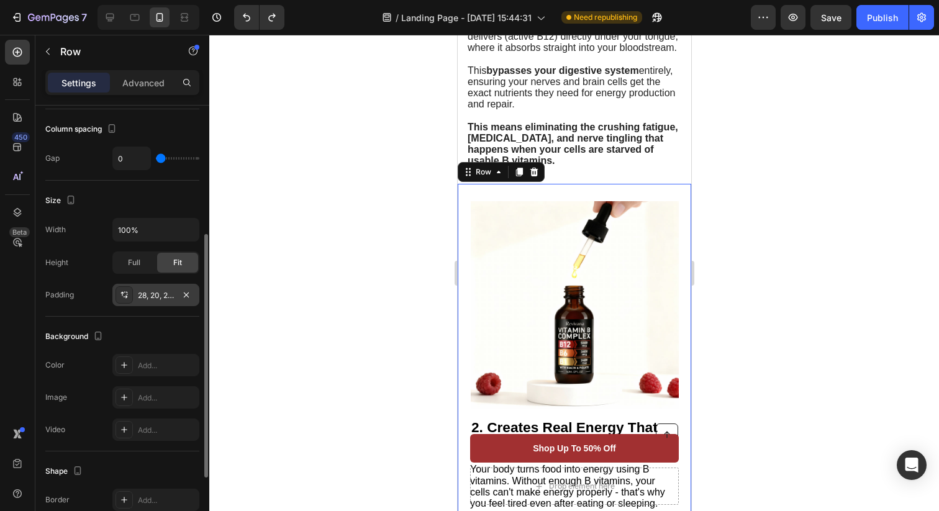
click at [161, 293] on div "28, 20, 28, 20" at bounding box center [156, 295] width 36 height 11
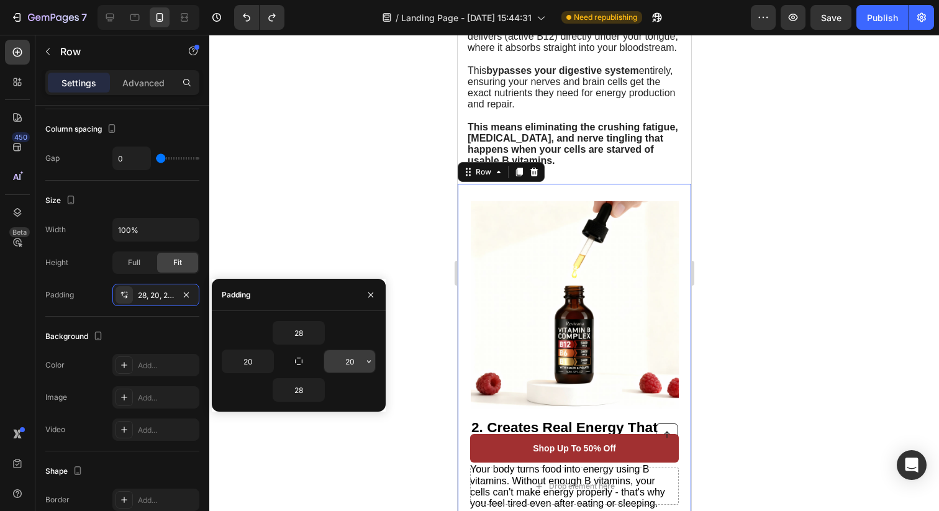
click at [356, 359] on input "20" at bounding box center [349, 361] width 51 height 22
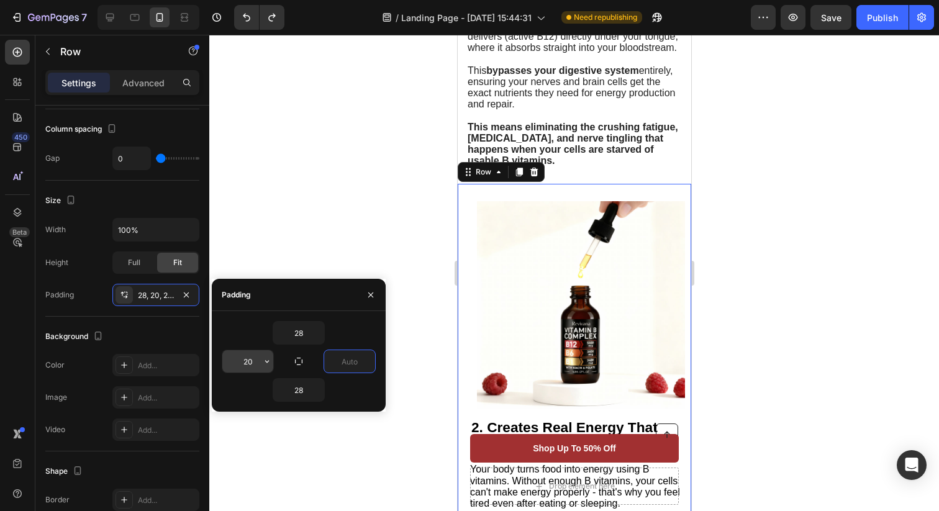
type input "0"
click at [256, 360] on input "20" at bounding box center [247, 361] width 51 height 22
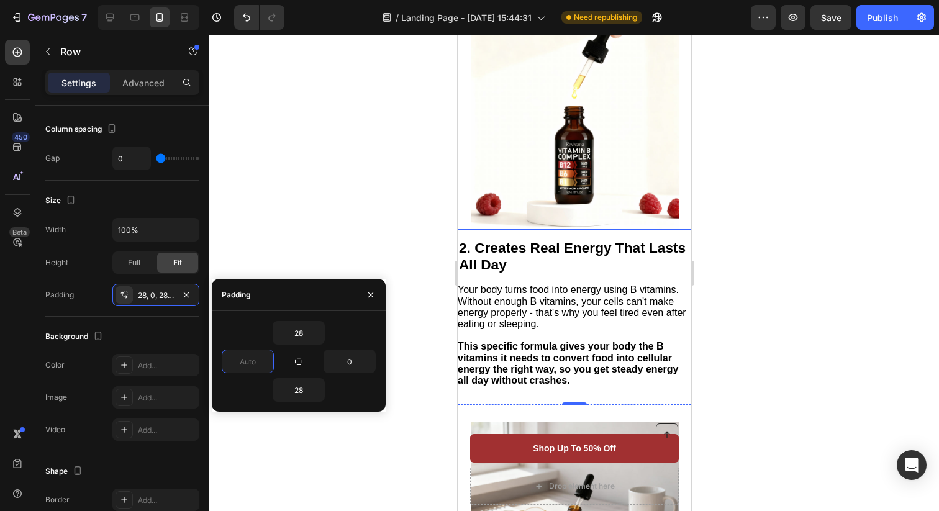
scroll to position [718, 0]
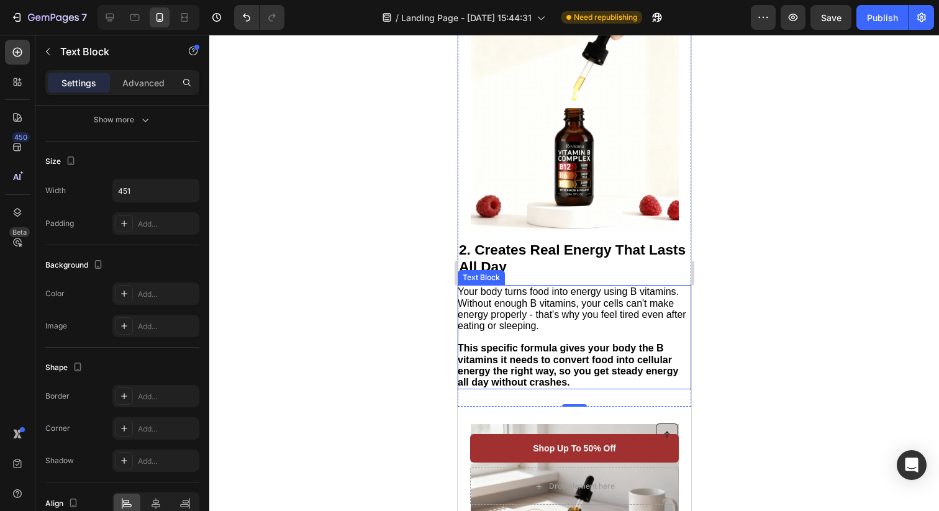
click at [575, 316] on span "Your body turns food into energy using B vitamins. Without enough B vitamins, y…" at bounding box center [571, 308] width 228 height 45
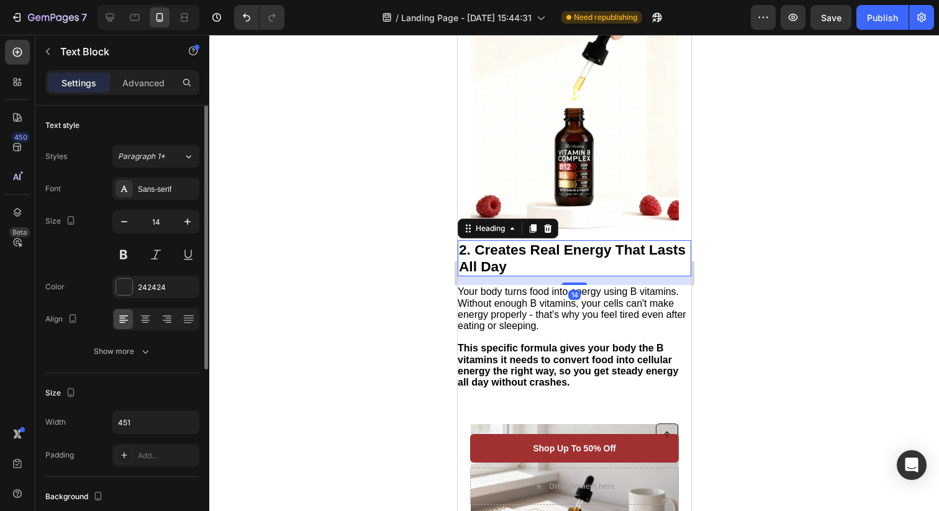
click at [539, 246] on strong "2. Creates Real Energy That Lasts All Day" at bounding box center [571, 257] width 227 height 33
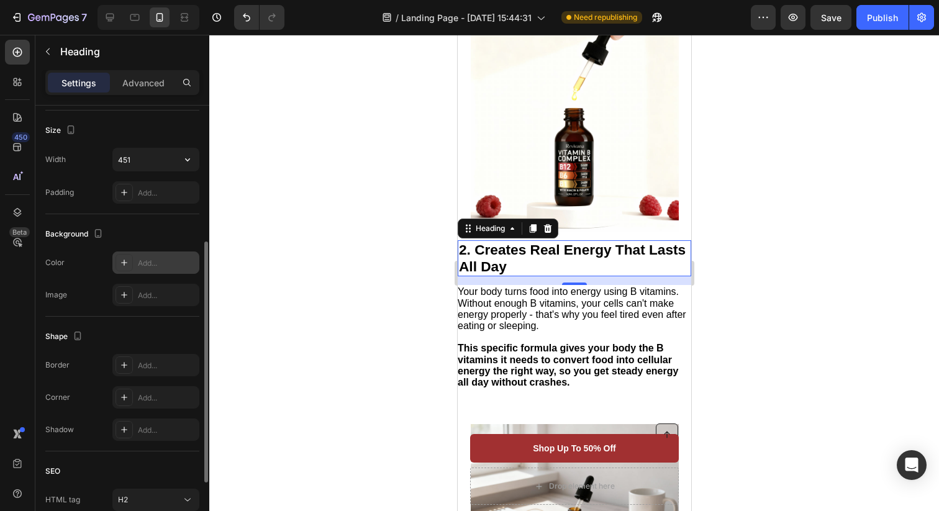
scroll to position [258, 0]
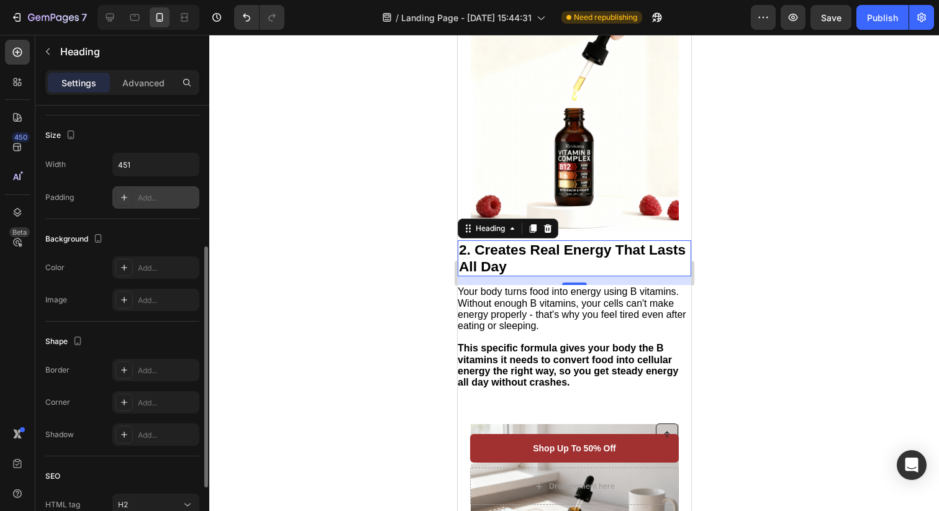
click at [149, 199] on div "Add..." at bounding box center [167, 197] width 58 height 11
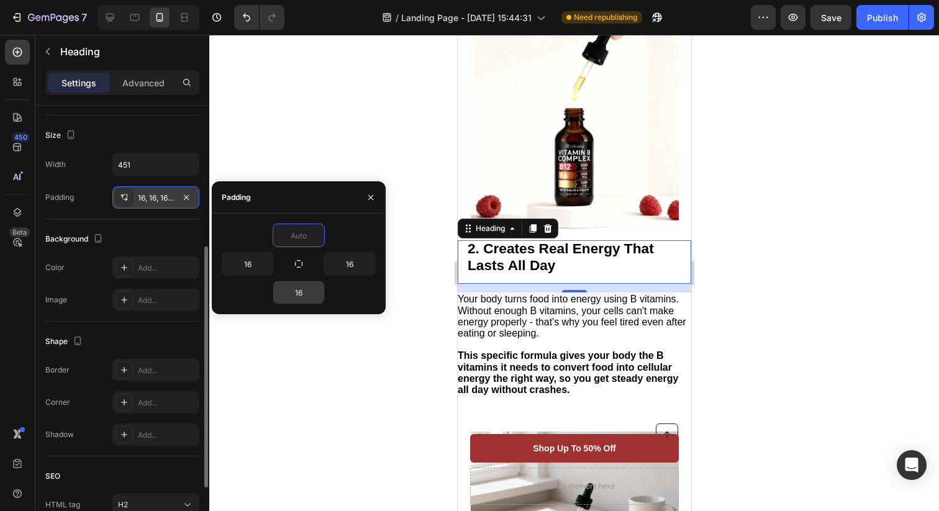
type input "0"
click at [304, 294] on input "16" at bounding box center [298, 292] width 51 height 22
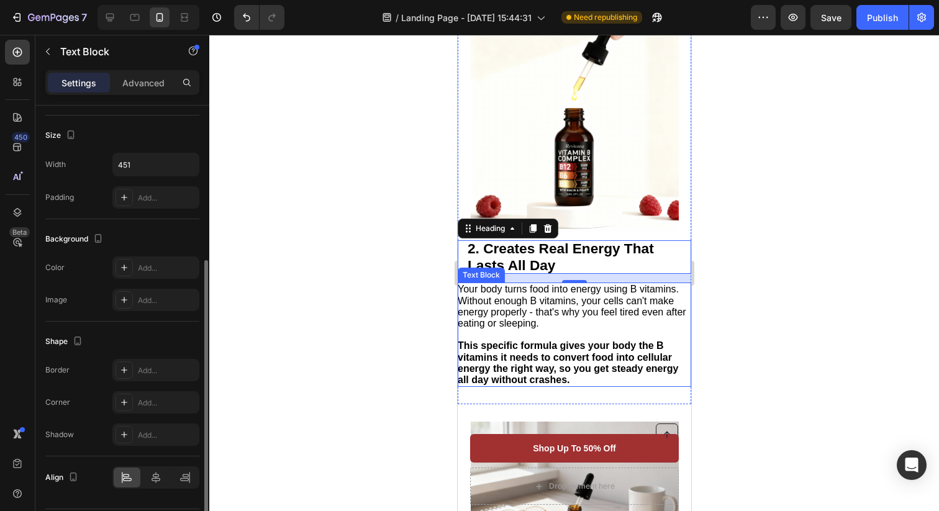
click at [587, 329] on p "Your body turns food into energy using B vitamins. Without enough B vitamins, y…" at bounding box center [573, 306] width 232 height 45
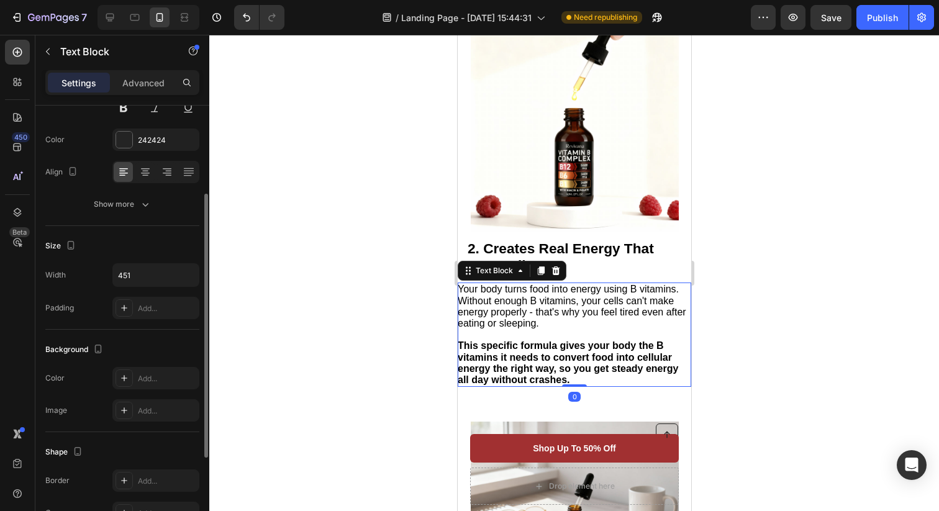
scroll to position [158, 0]
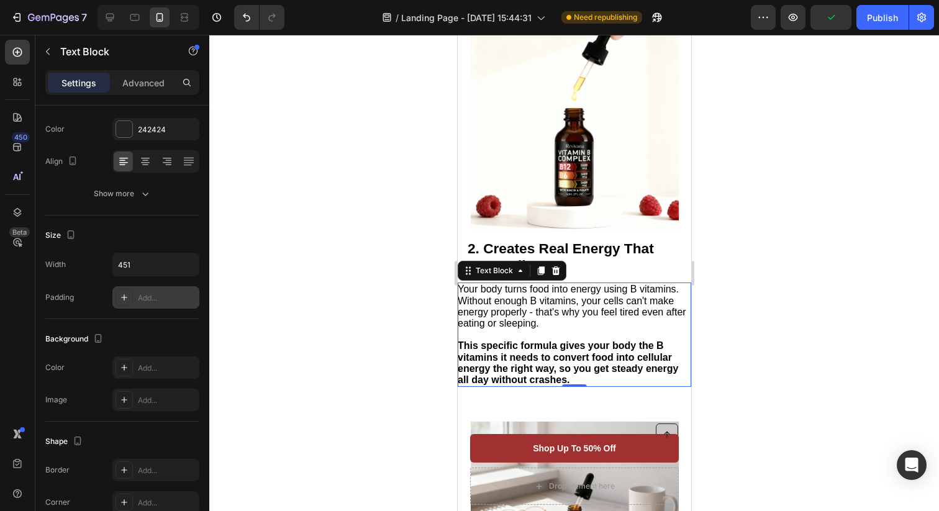
click at [162, 301] on div "Add..." at bounding box center [167, 297] width 58 height 11
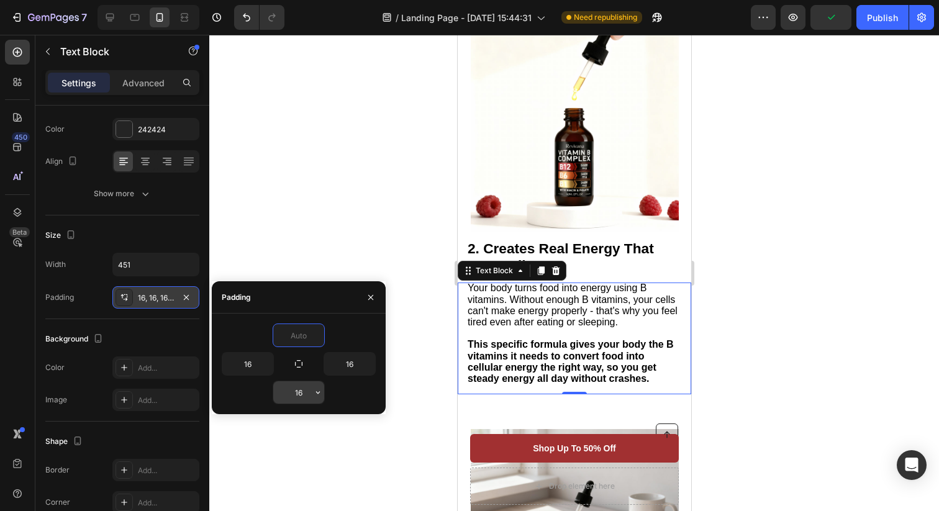
type input "0"
click at [304, 394] on input "text" at bounding box center [298, 392] width 51 height 22
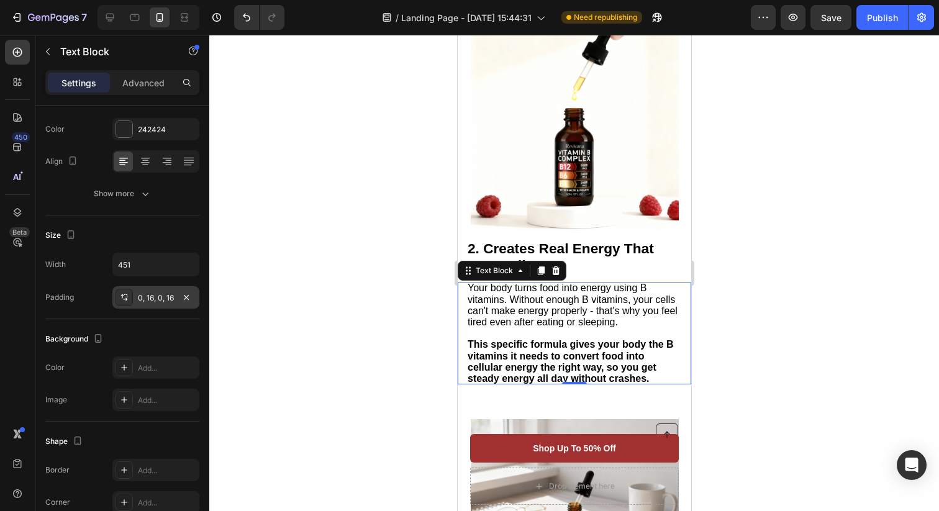
click at [808, 392] on div at bounding box center [573, 273] width 729 height 476
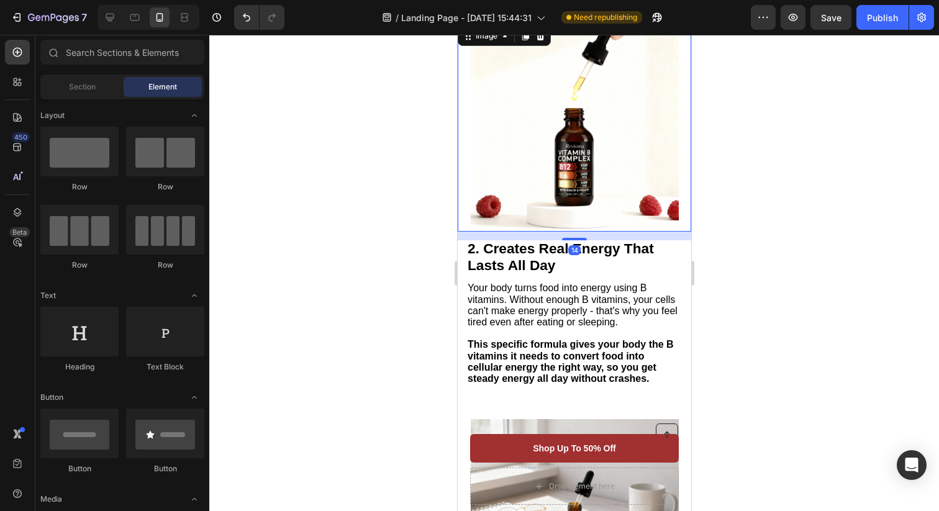
click at [568, 127] on img at bounding box center [574, 128] width 208 height 208
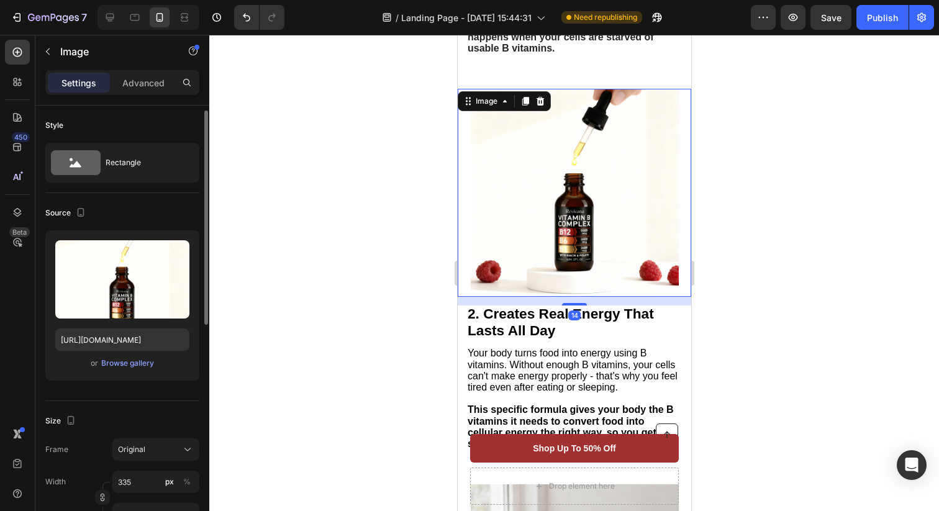
scroll to position [41, 0]
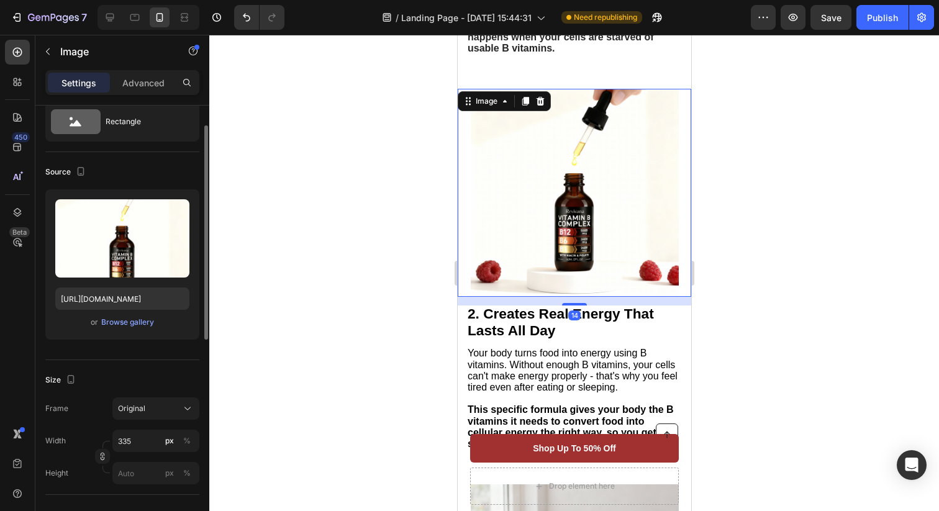
click at [541, 265] on img at bounding box center [574, 193] width 208 height 208
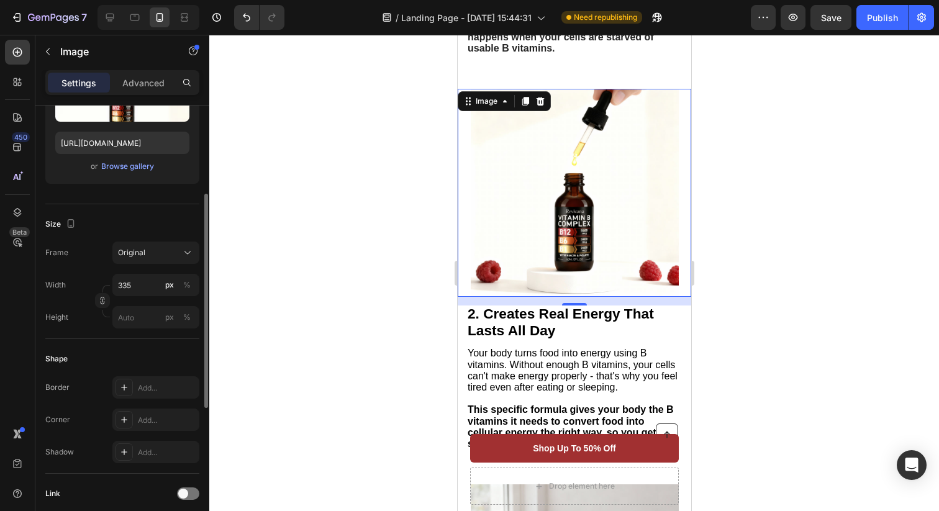
scroll to position [168, 0]
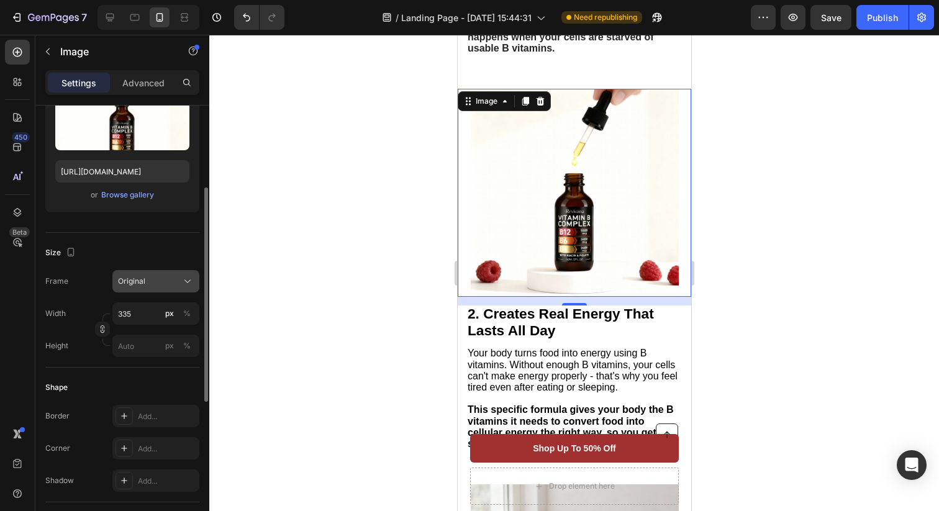
click at [147, 281] on div "Original" at bounding box center [148, 281] width 61 height 11
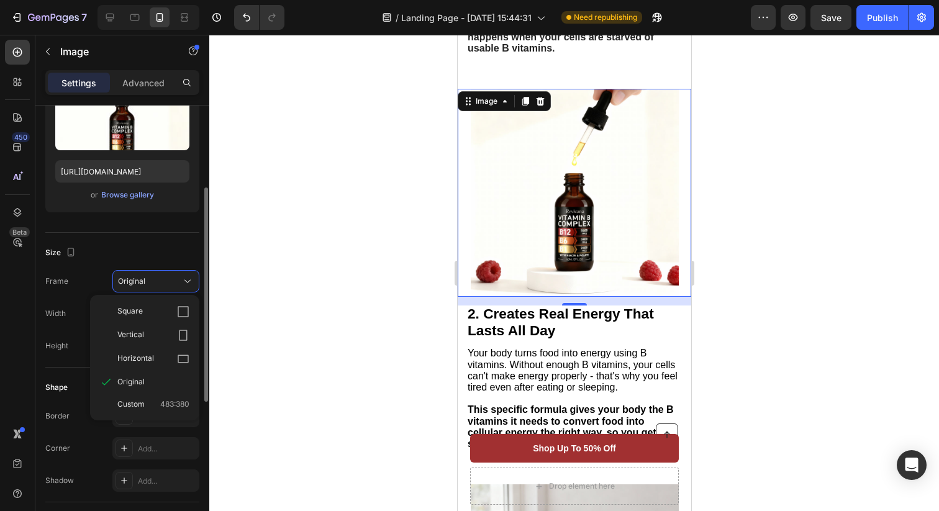
click at [148, 227] on div "Source Upload Image [URL][DOMAIN_NAME] or Browse gallery" at bounding box center [122, 129] width 154 height 208
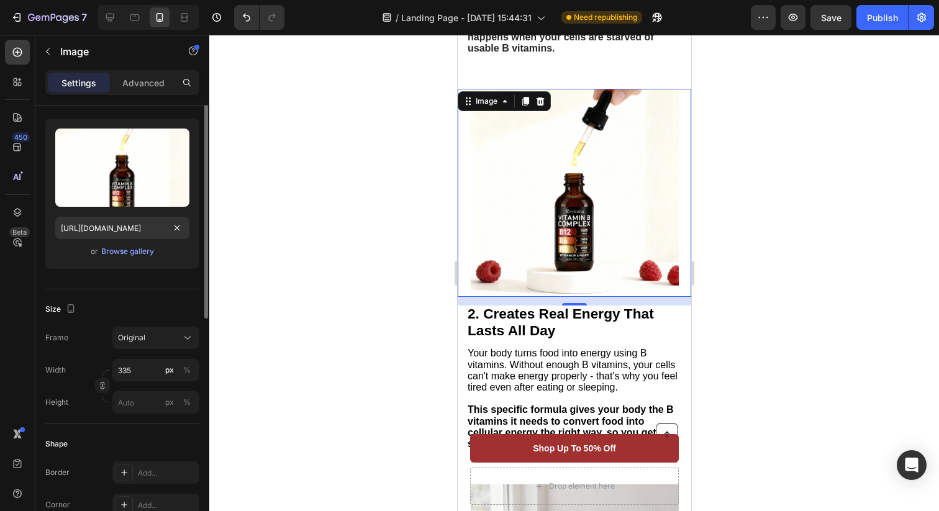
scroll to position [0, 0]
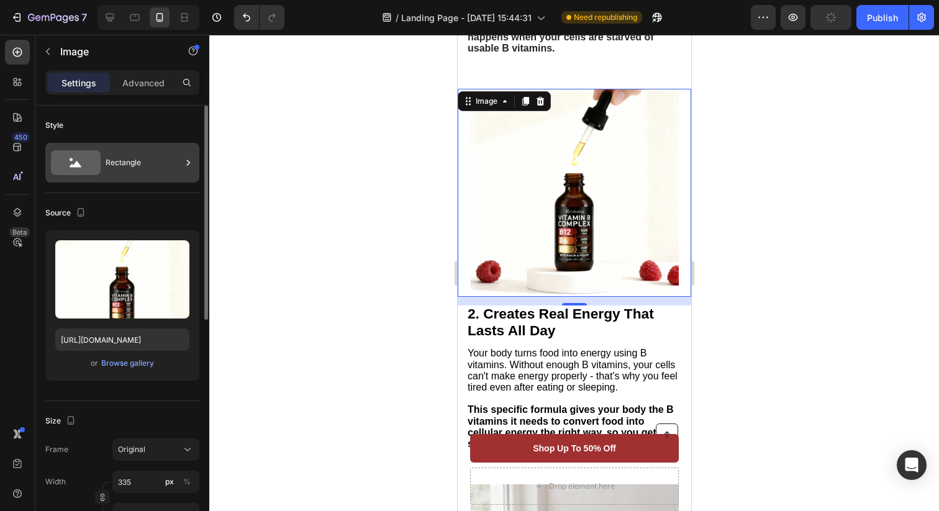
click at [138, 168] on div "Rectangle" at bounding box center [144, 162] width 76 height 29
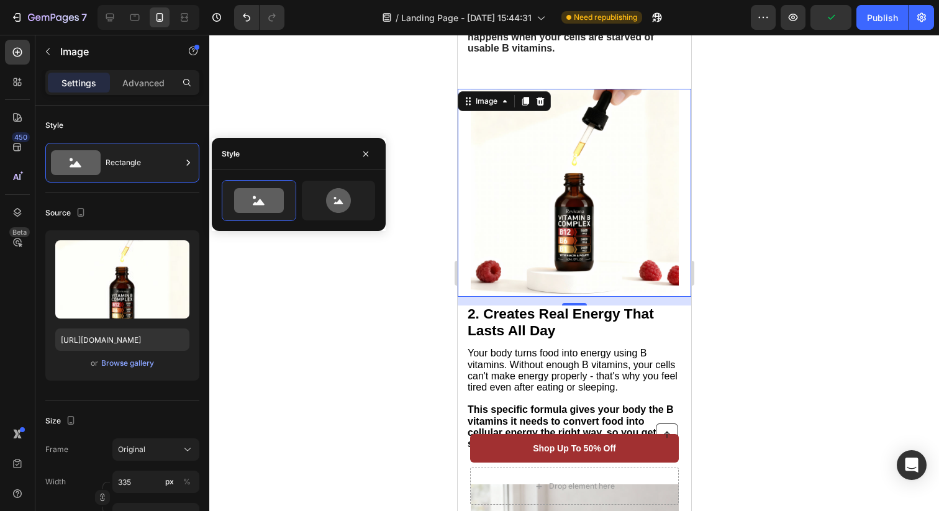
click at [300, 97] on div at bounding box center [573, 273] width 729 height 476
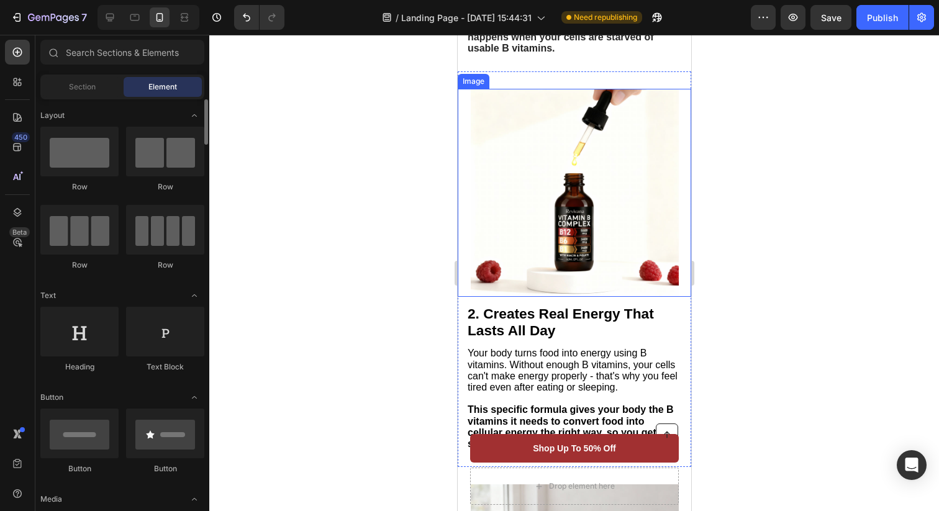
click at [557, 203] on img at bounding box center [574, 193] width 208 height 208
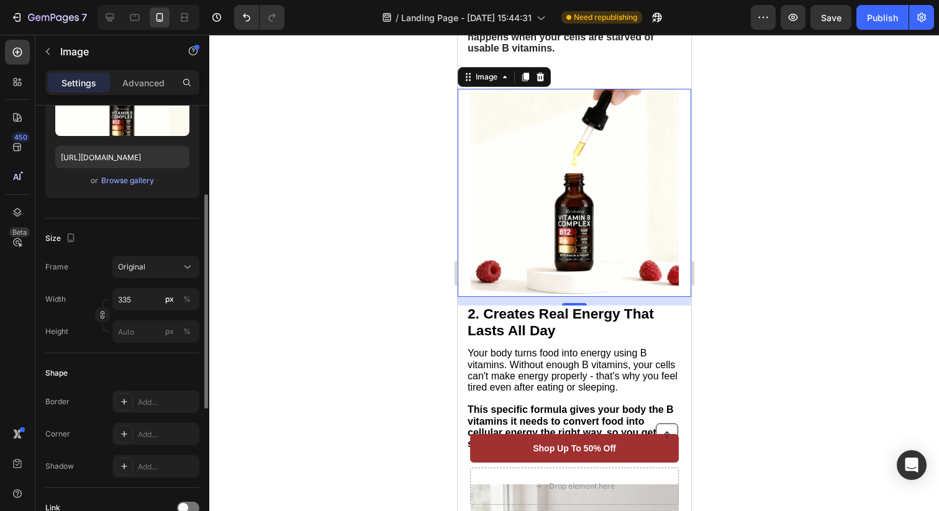
scroll to position [178, 0]
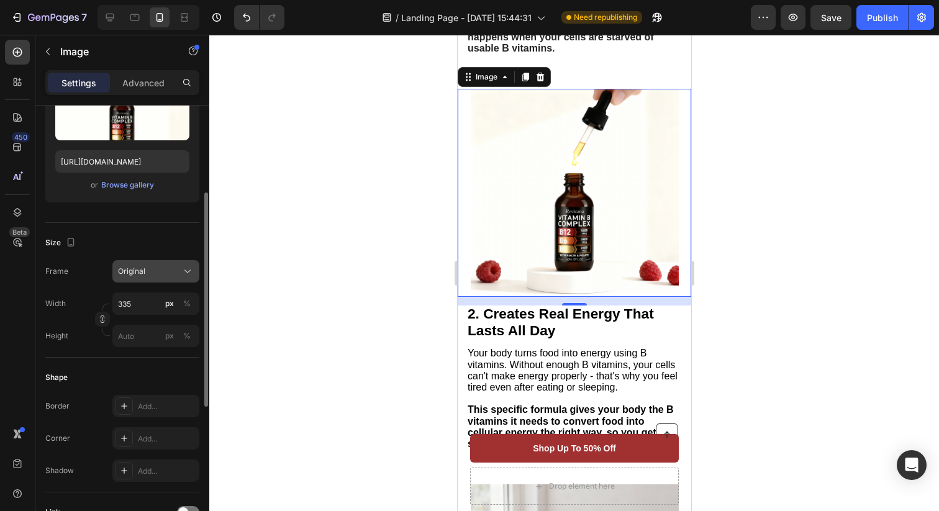
click at [143, 273] on span "Original" at bounding box center [131, 271] width 27 height 11
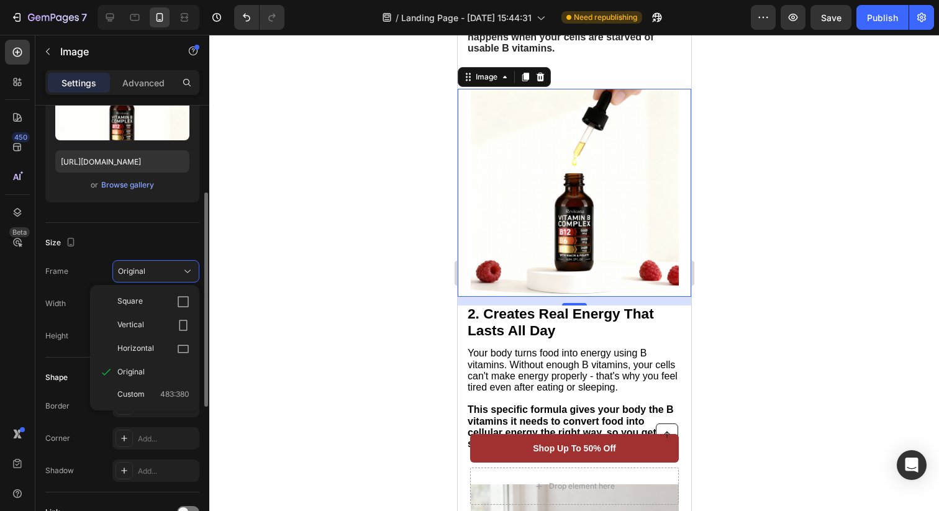
click at [106, 264] on div "Frame Original Square Vertical Horizontal Original Custom 483:380" at bounding box center [122, 271] width 154 height 22
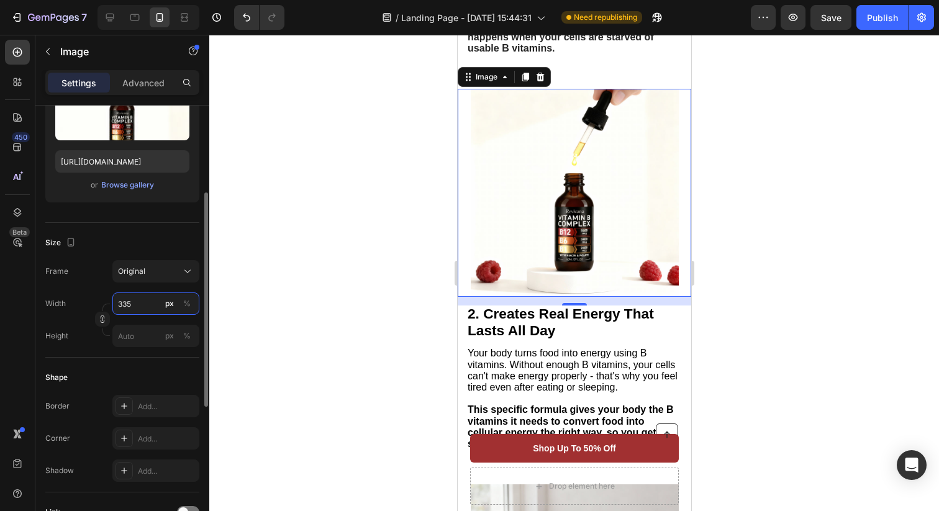
click at [145, 300] on input "335" at bounding box center [155, 303] width 87 height 22
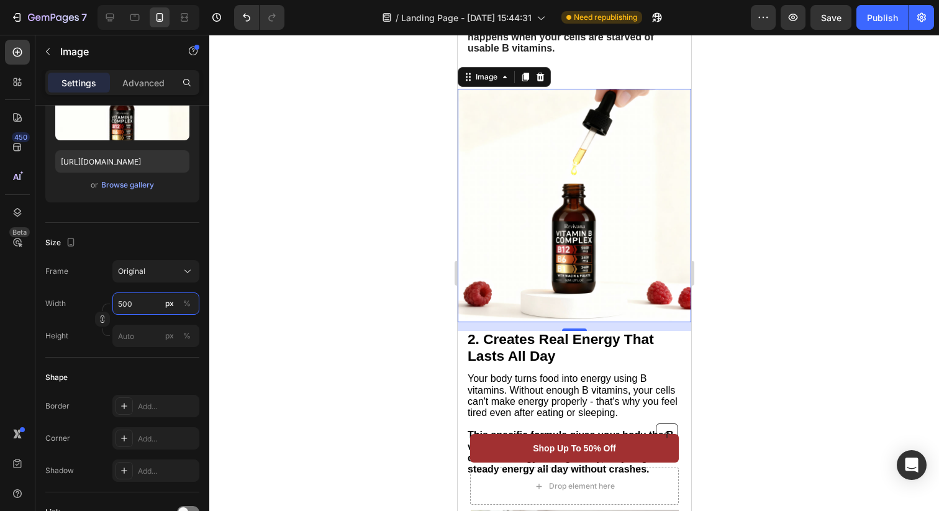
type input "500"
click at [364, 254] on div at bounding box center [573, 273] width 729 height 476
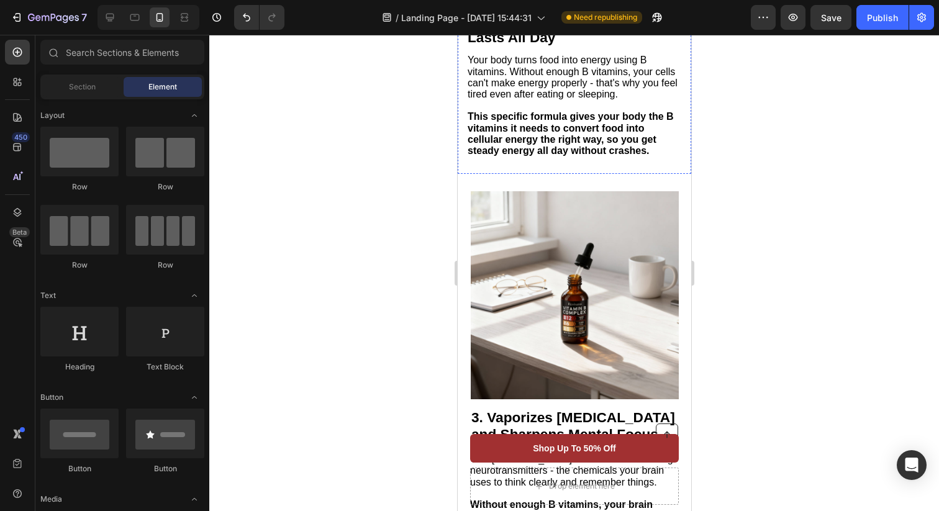
scroll to position [978, 0]
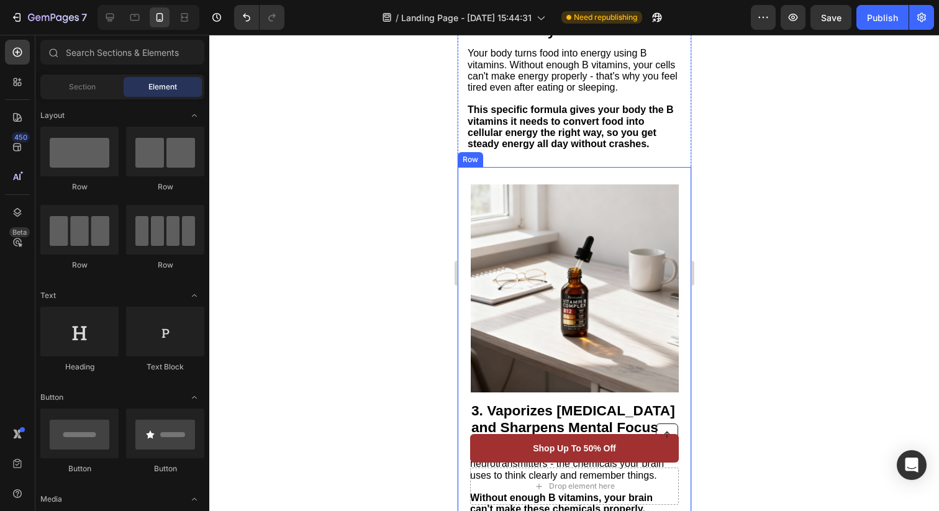
click at [577, 181] on div "Image 3. Vaporizes [MEDICAL_DATA] and Sharpens Mental Focus Heading This [MEDIC…" at bounding box center [573, 384] width 233 height 434
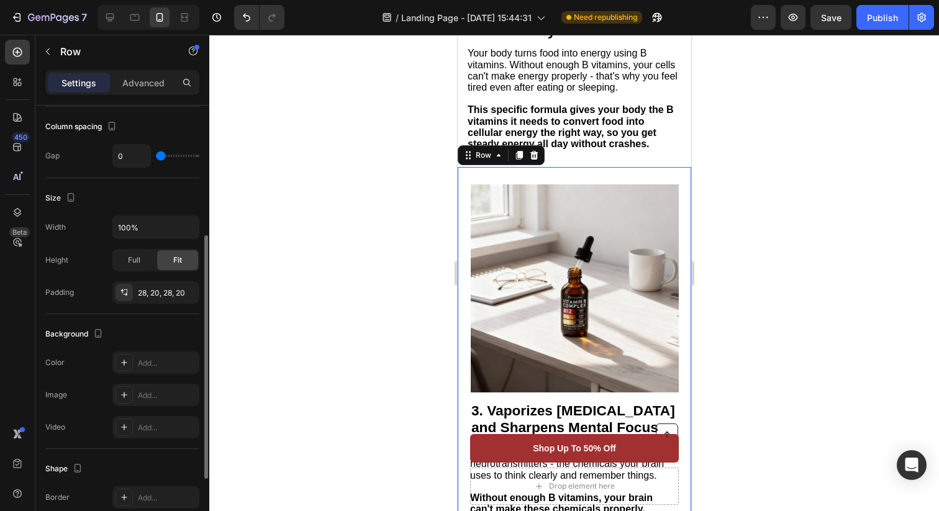
scroll to position [255, 0]
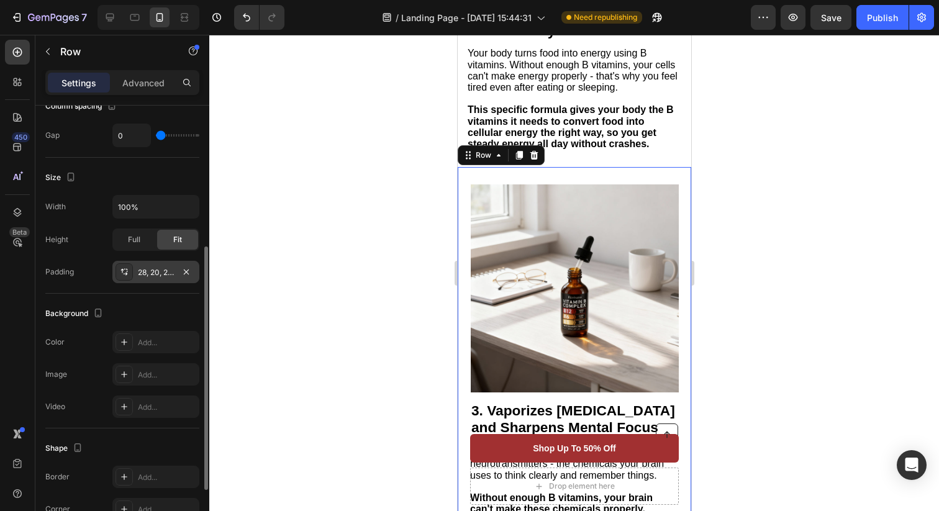
click at [153, 271] on div "28, 20, 28, 20" at bounding box center [156, 272] width 36 height 11
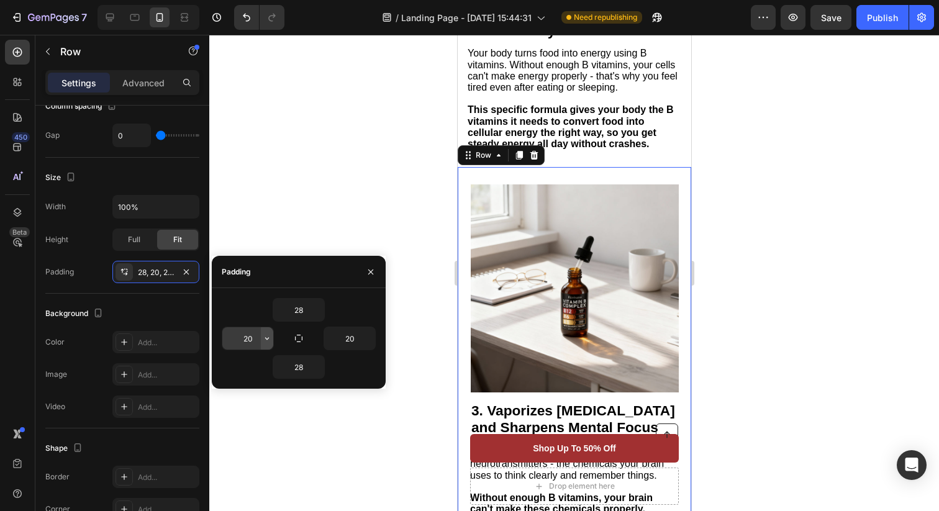
click at [262, 340] on icon "button" at bounding box center [267, 338] width 10 height 10
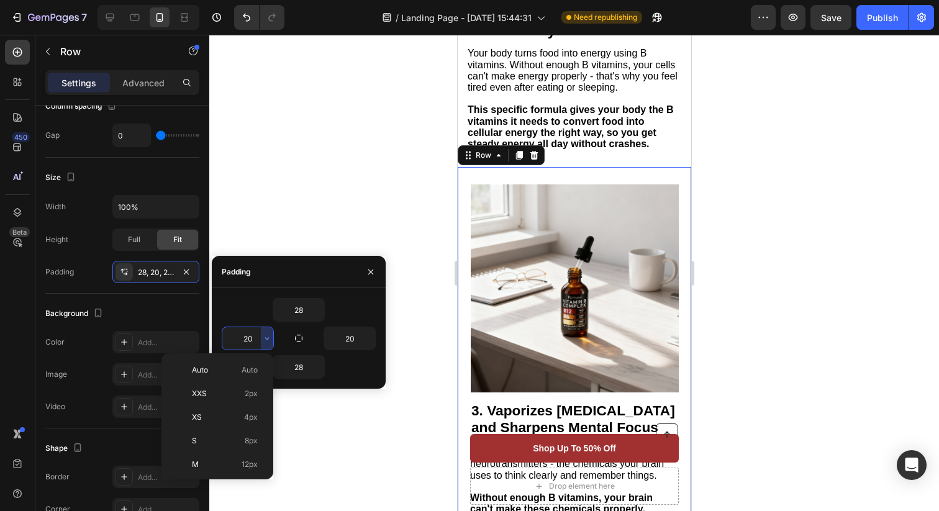
click at [256, 337] on input "20" at bounding box center [247, 338] width 51 height 22
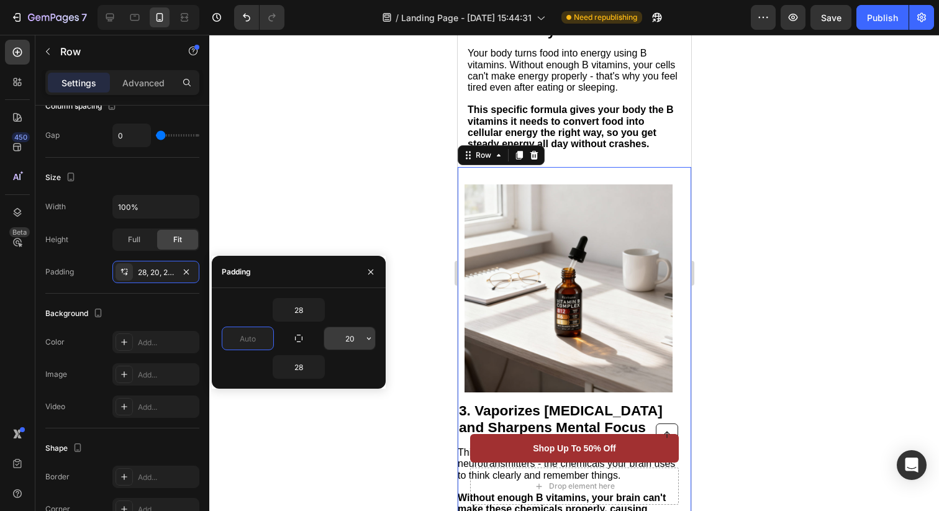
type input "0"
click at [356, 340] on input "20" at bounding box center [349, 338] width 51 height 22
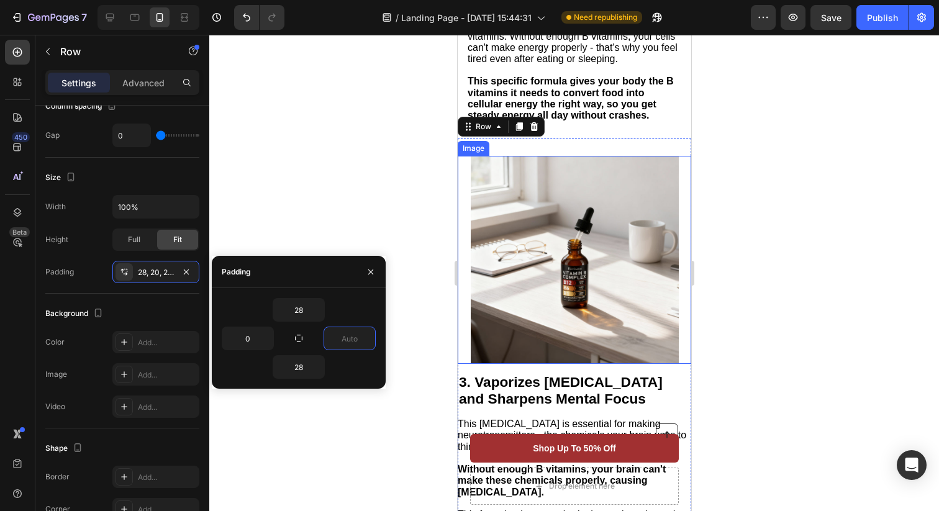
scroll to position [1016, 0]
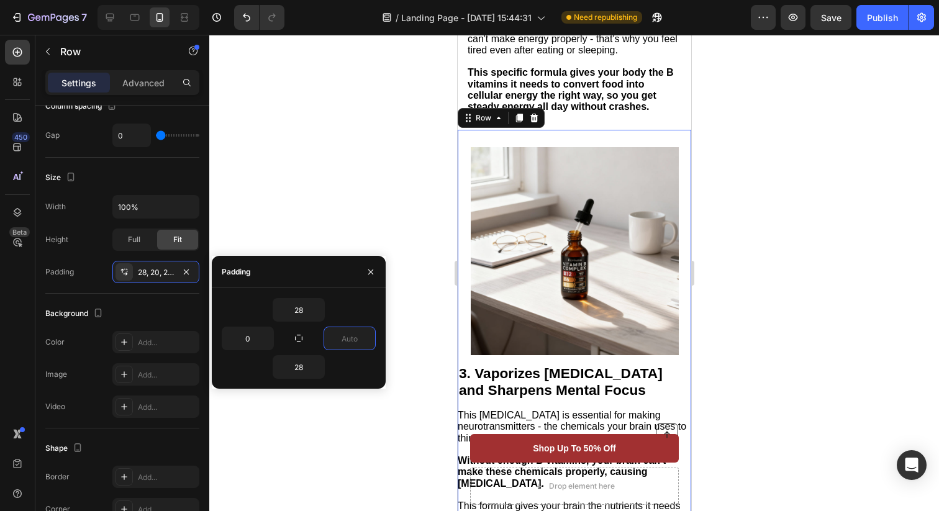
click at [516, 235] on img at bounding box center [574, 251] width 208 height 208
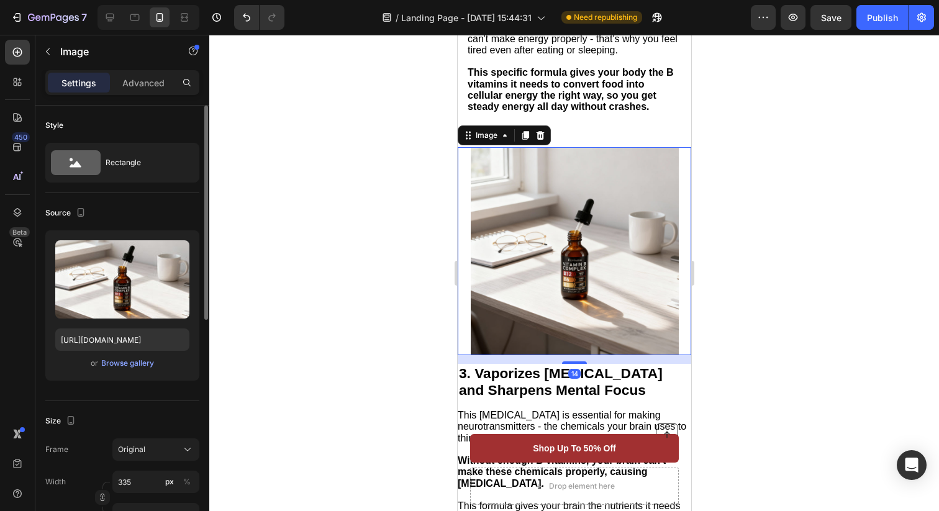
scroll to position [0, 0]
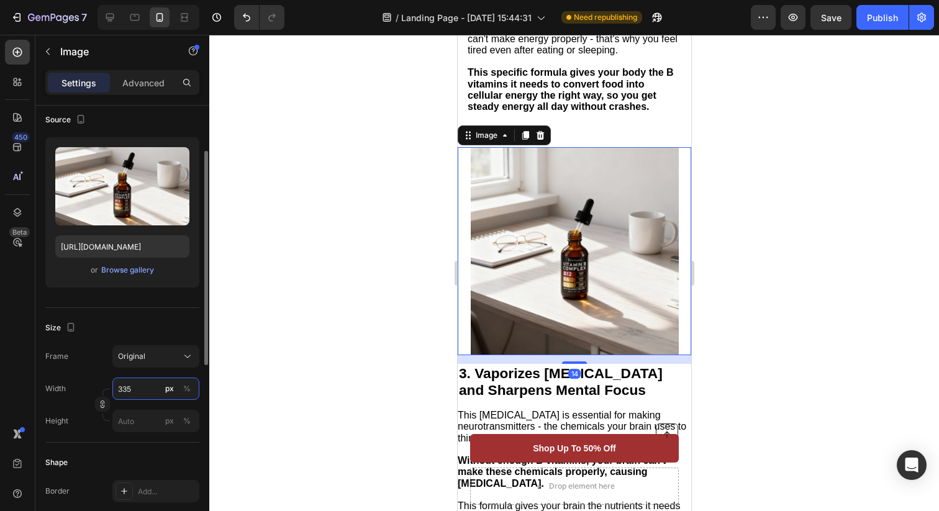
click at [140, 395] on input "335" at bounding box center [155, 388] width 87 height 22
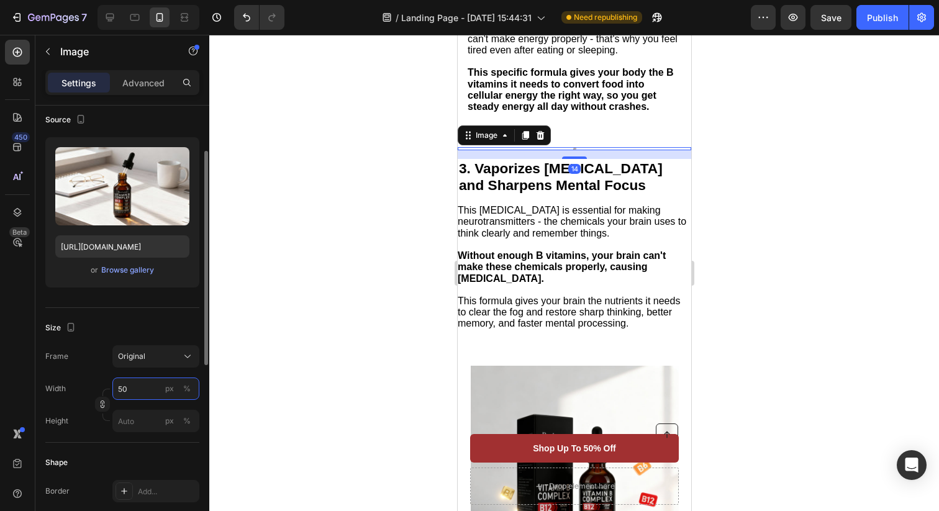
type input "500"
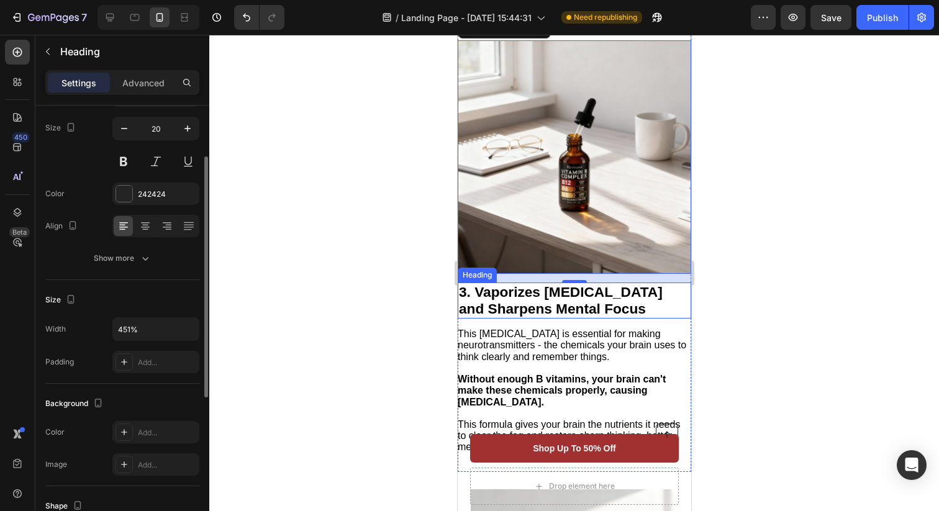
click at [636, 302] on strong "3. Vaporizes [MEDICAL_DATA] and Sharpens Mental Focus" at bounding box center [560, 300] width 204 height 33
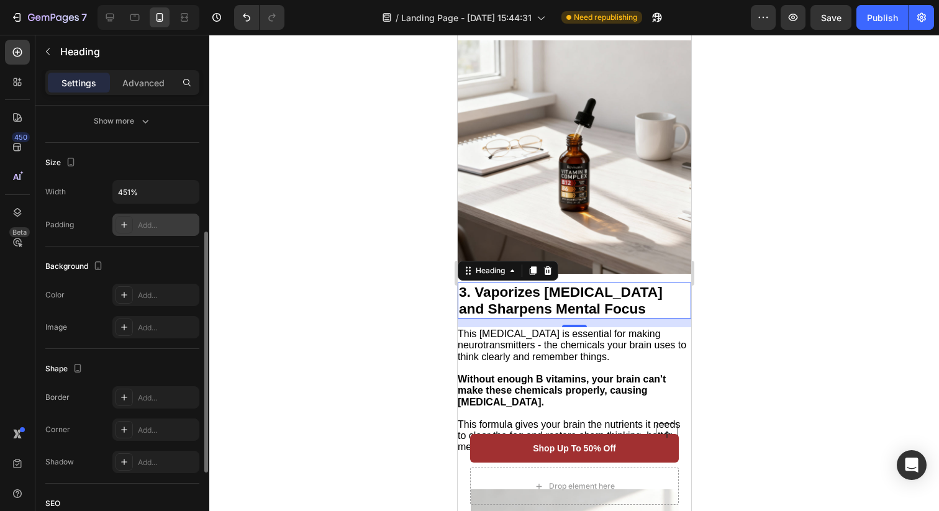
click at [165, 222] on div "Add..." at bounding box center [167, 225] width 58 height 11
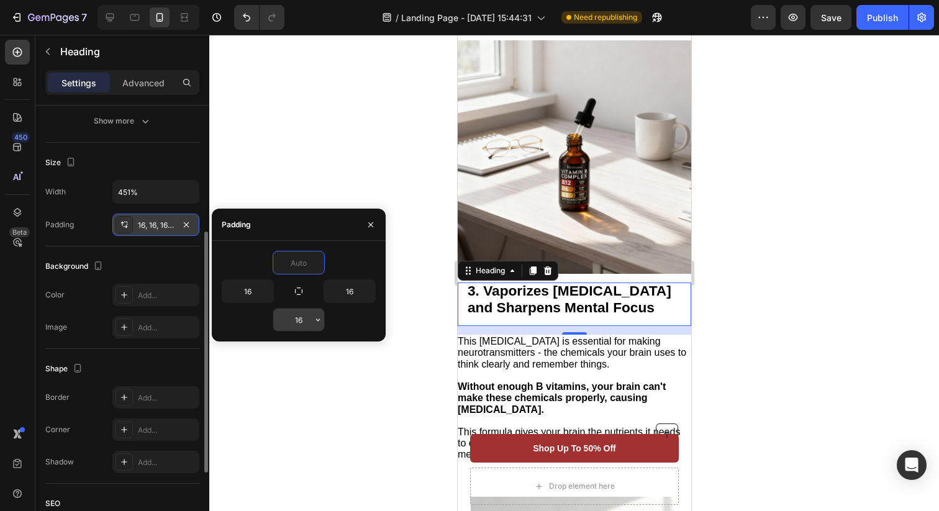
type input "0"
click at [304, 317] on input "16" at bounding box center [298, 320] width 51 height 22
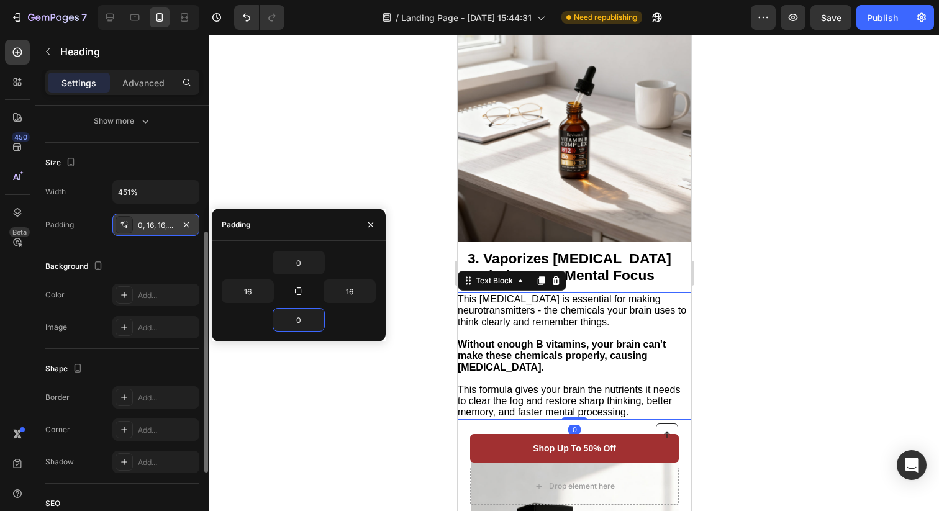
click at [522, 348] on strong "Without enough B vitamins, your brain can't make these chemicals properly, caus…" at bounding box center [561, 355] width 208 height 33
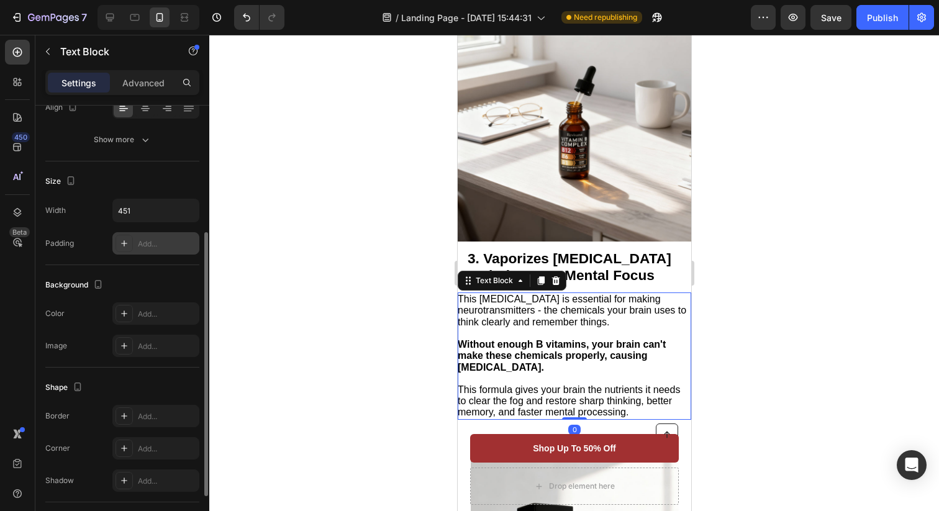
click at [165, 240] on div "Add..." at bounding box center [167, 243] width 58 height 11
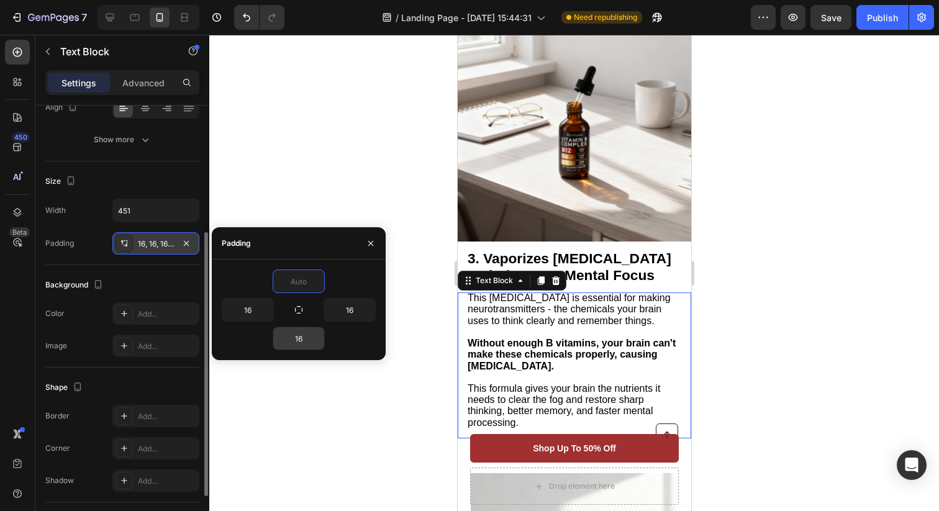
type input "0"
click at [307, 335] on input "16" at bounding box center [298, 338] width 51 height 22
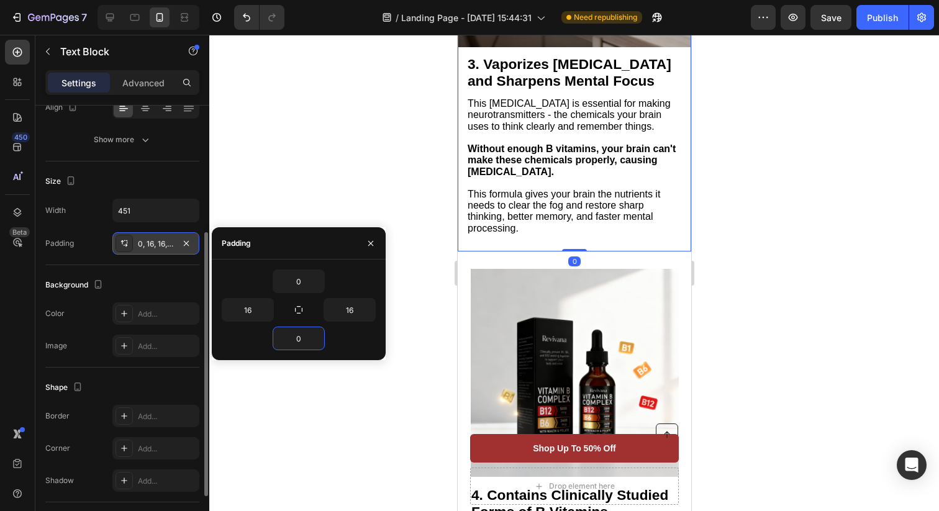
click at [608, 251] on div "Image 3. Vaporizes [MEDICAL_DATA] and Sharpens Mental Focus Heading This [MEDIC…" at bounding box center [573, 23] width 233 height 454
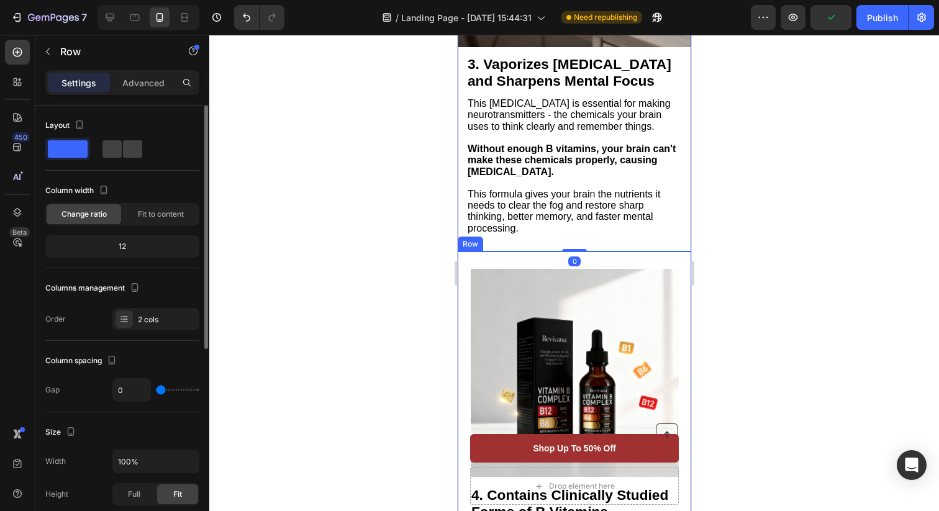
click at [608, 268] on div "4. Contains Clinically Studied Forms of B Vitamins Heading Studies show our act…" at bounding box center [573, 468] width 233 height 434
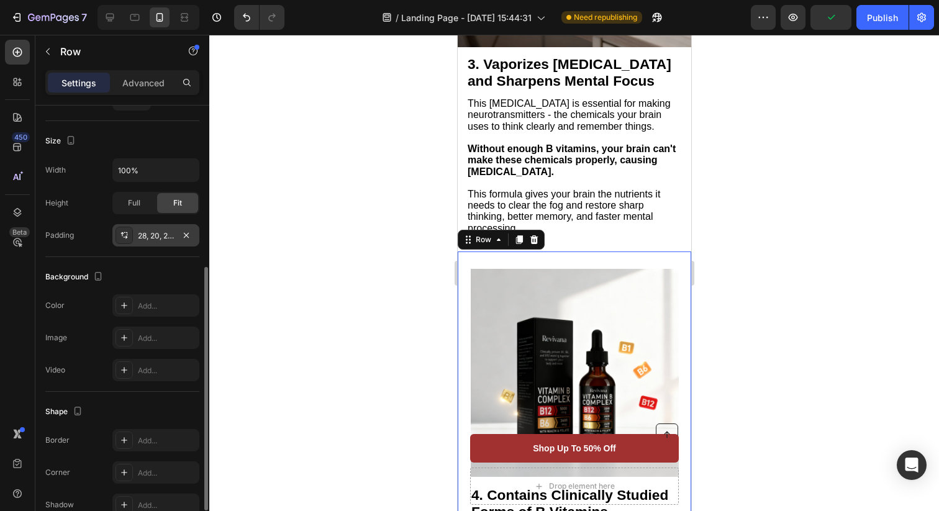
click at [167, 233] on div "28, 20, 28, 20" at bounding box center [156, 235] width 36 height 11
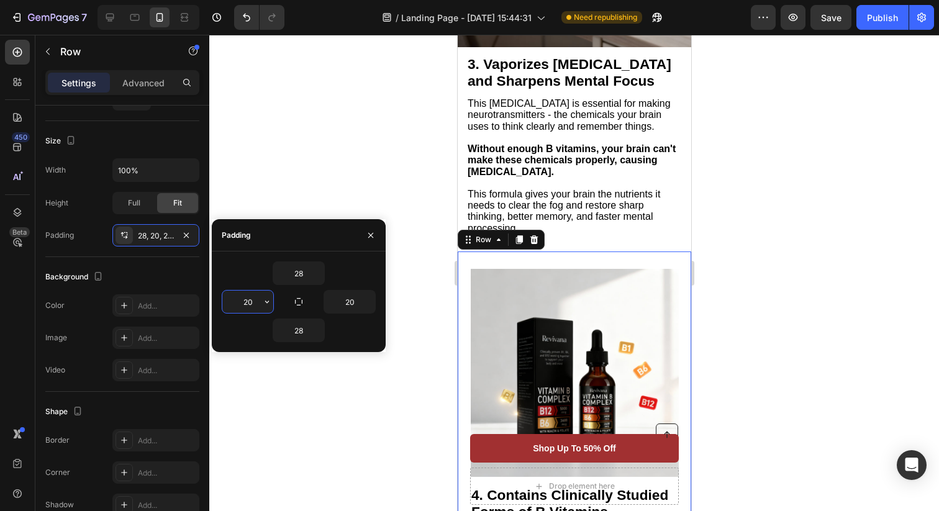
click at [254, 299] on input "20" at bounding box center [247, 302] width 51 height 22
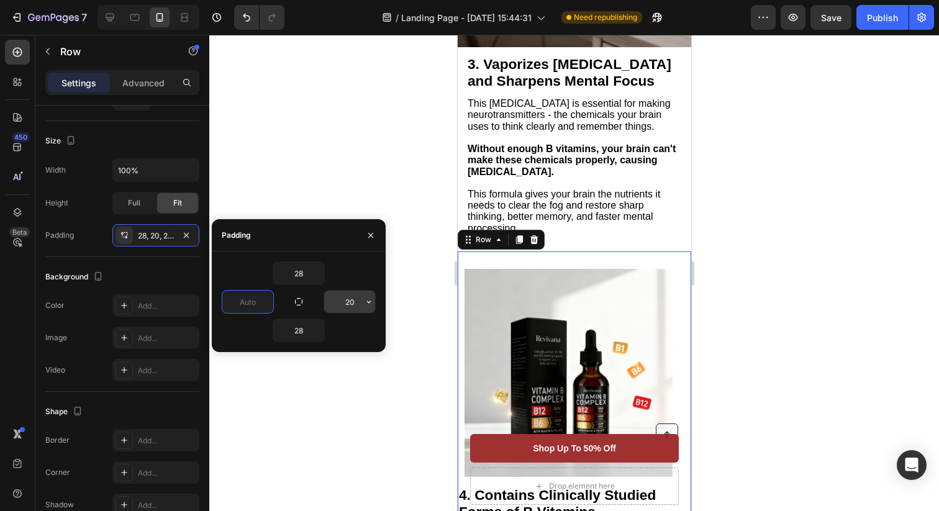
type input "0"
click at [355, 302] on input "text" at bounding box center [349, 302] width 51 height 22
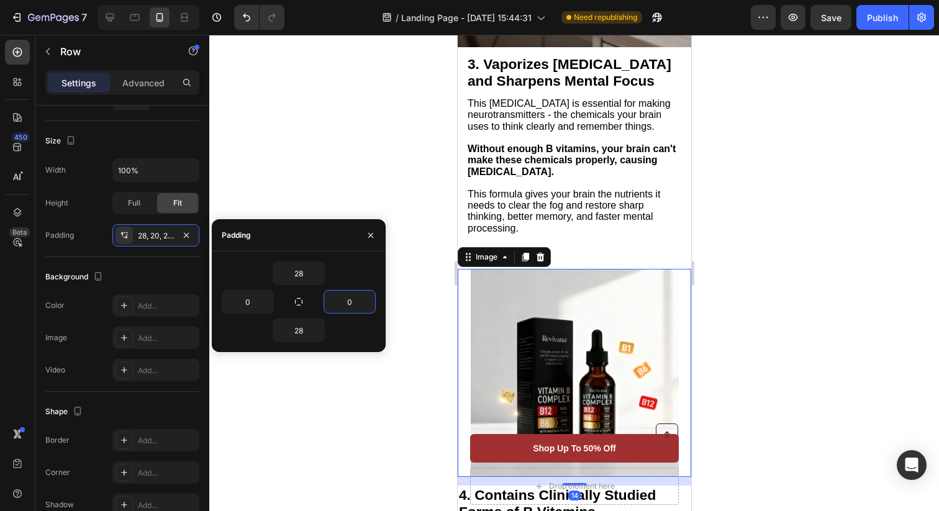
click at [513, 343] on img at bounding box center [574, 373] width 208 height 208
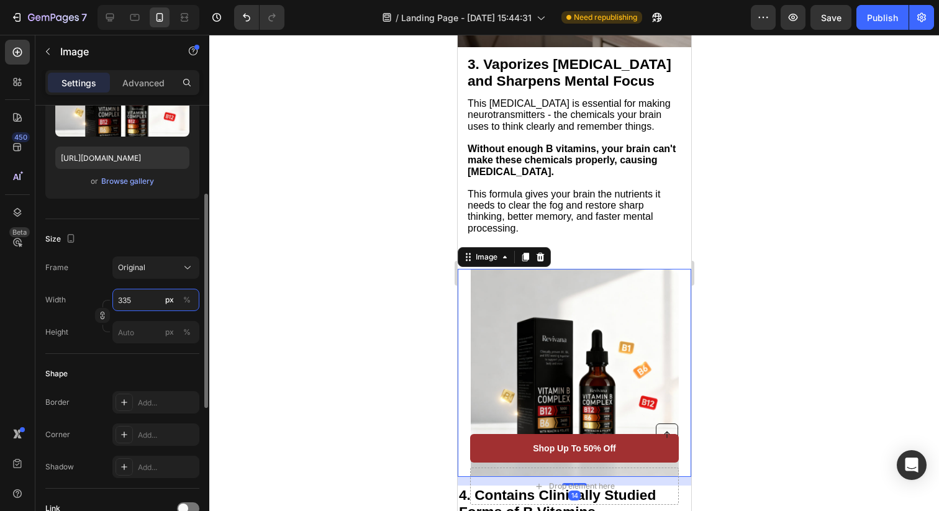
click at [140, 290] on input "335" at bounding box center [155, 300] width 87 height 22
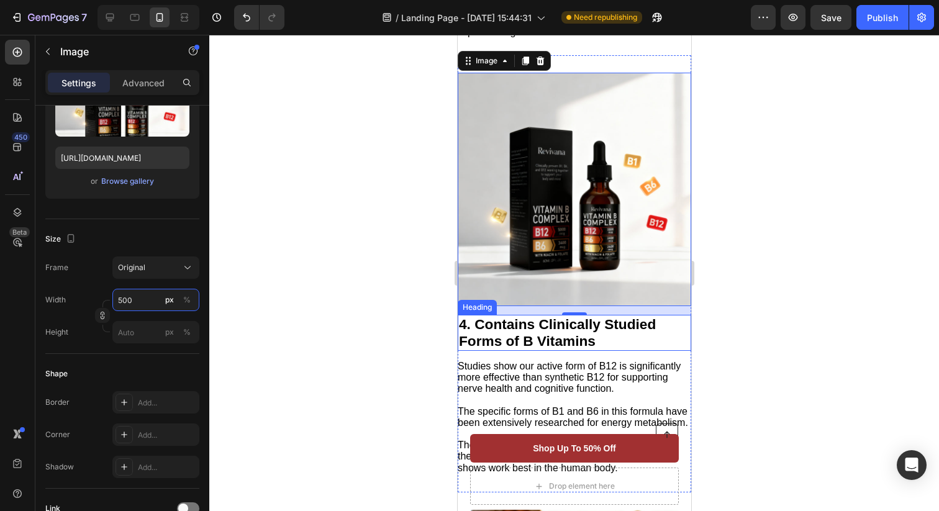
type input "500"
click at [569, 330] on div "14" at bounding box center [573, 325] width 12 height 10
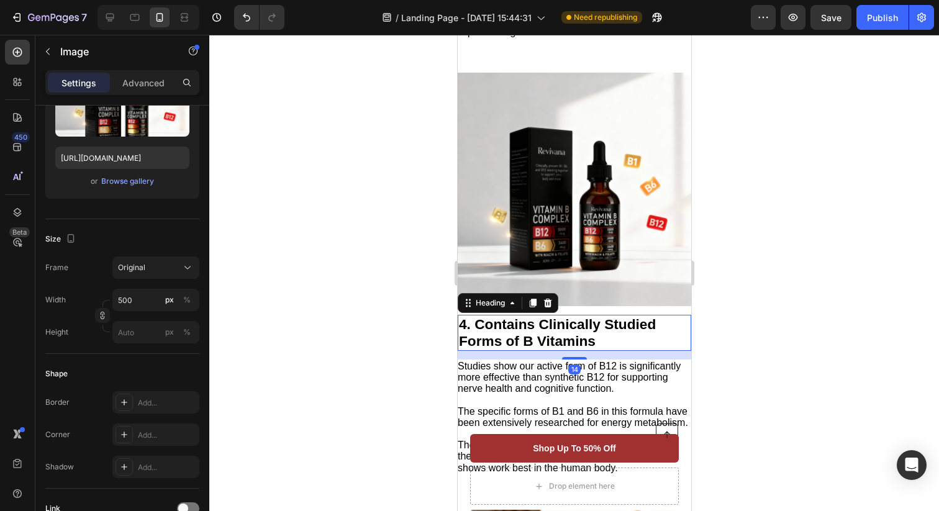
click at [567, 349] on strong "4. Contains Clinically Studied Forms of B Vitamins" at bounding box center [556, 332] width 197 height 33
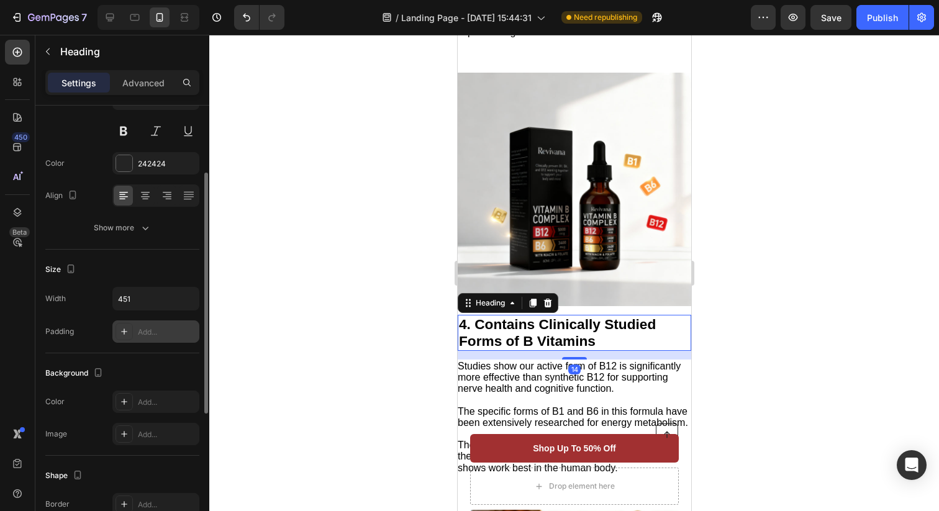
click at [165, 337] on div "Add..." at bounding box center [155, 331] width 87 height 22
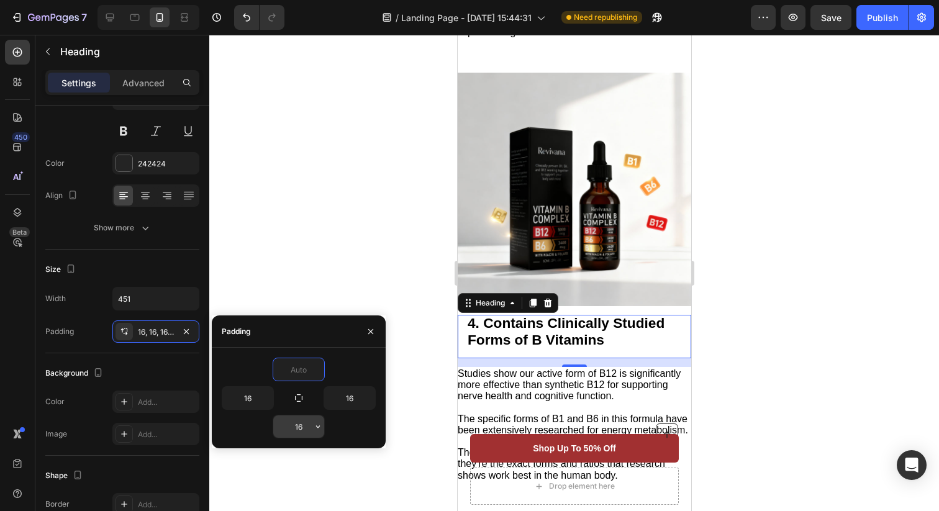
type input "0"
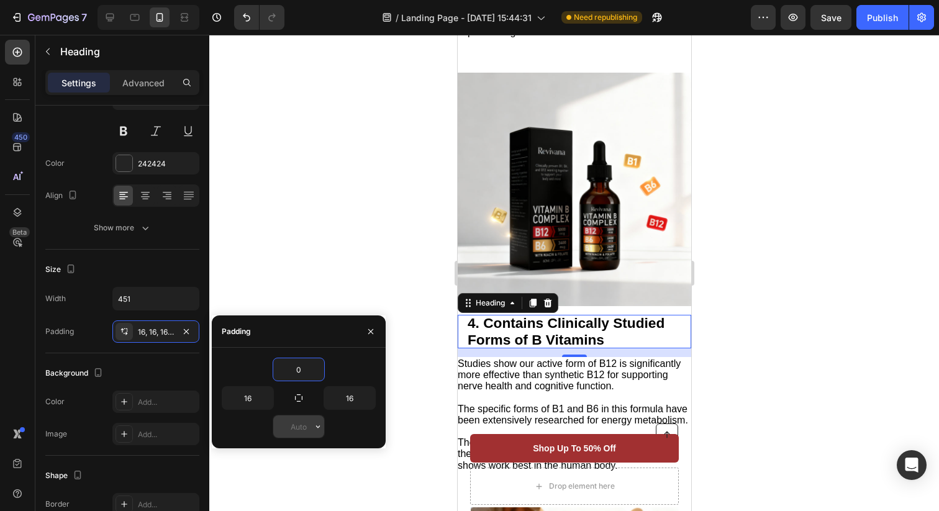
click at [305, 429] on input "text" at bounding box center [298, 426] width 51 height 22
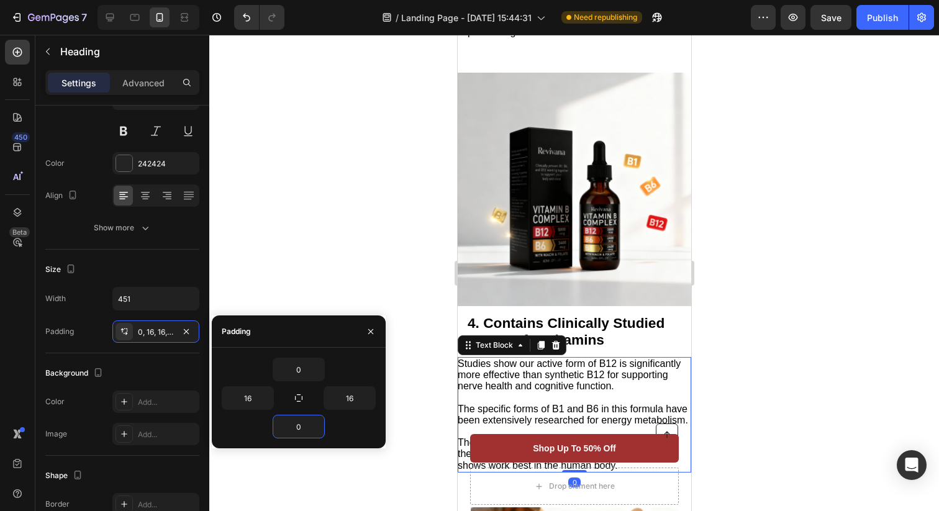
click at [577, 391] on span "Studies show our active form of B12 is significantly more effective than synthe…" at bounding box center [568, 374] width 223 height 33
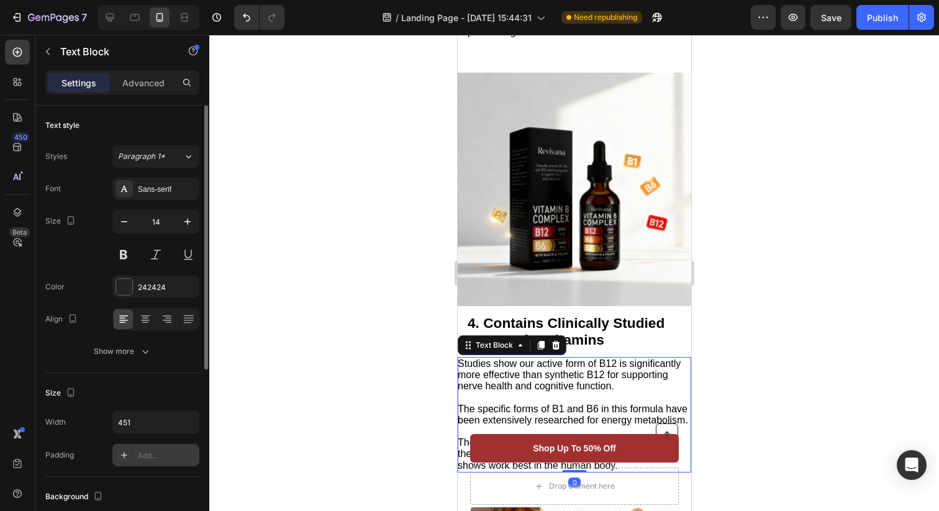
click at [139, 446] on div "Add..." at bounding box center [155, 455] width 87 height 22
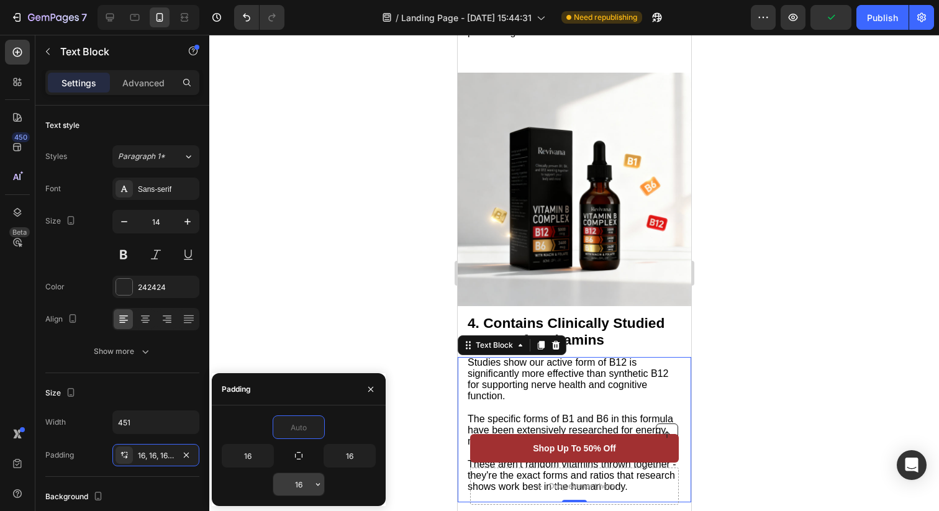
type input "0"
click at [306, 484] on input "16" at bounding box center [298, 484] width 51 height 22
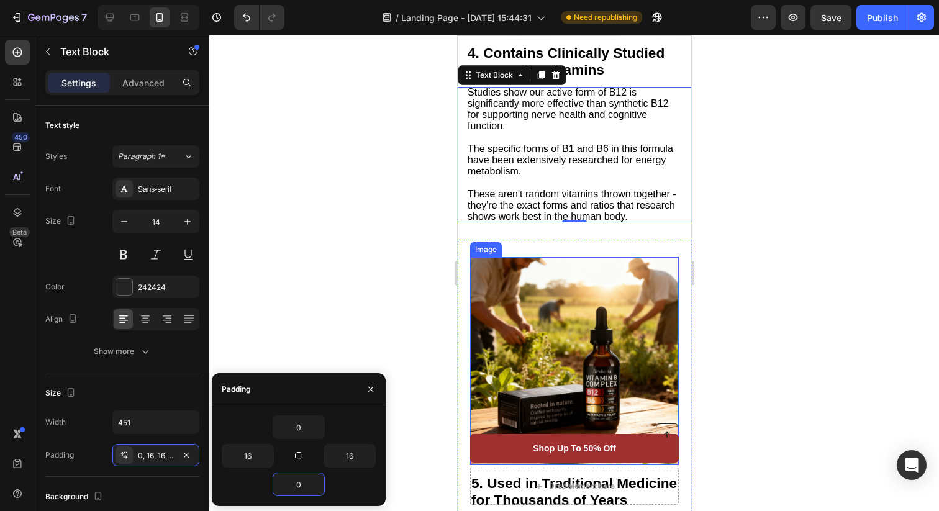
click at [588, 280] on img at bounding box center [574, 361] width 208 height 208
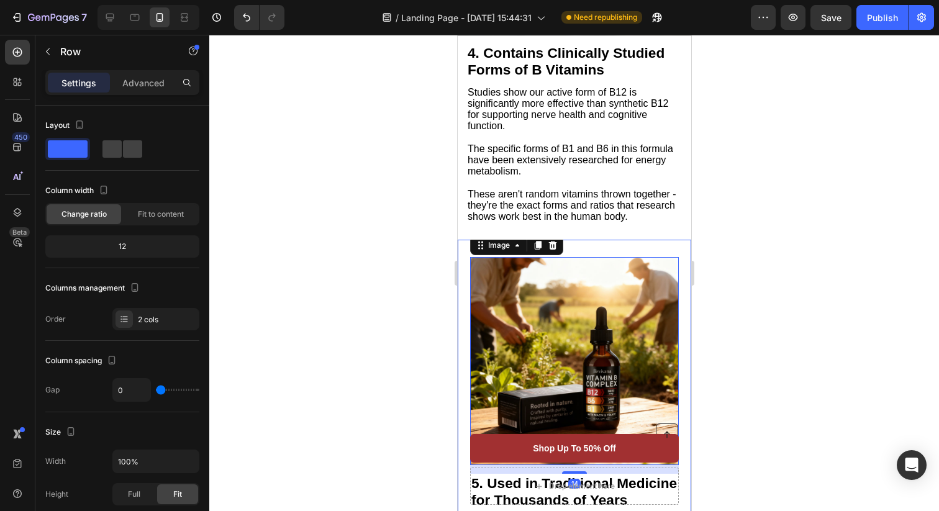
click at [604, 258] on div "5. Used in Traditional Medicine for Thousands of Years Heading B vitamins have …" at bounding box center [573, 474] width 233 height 468
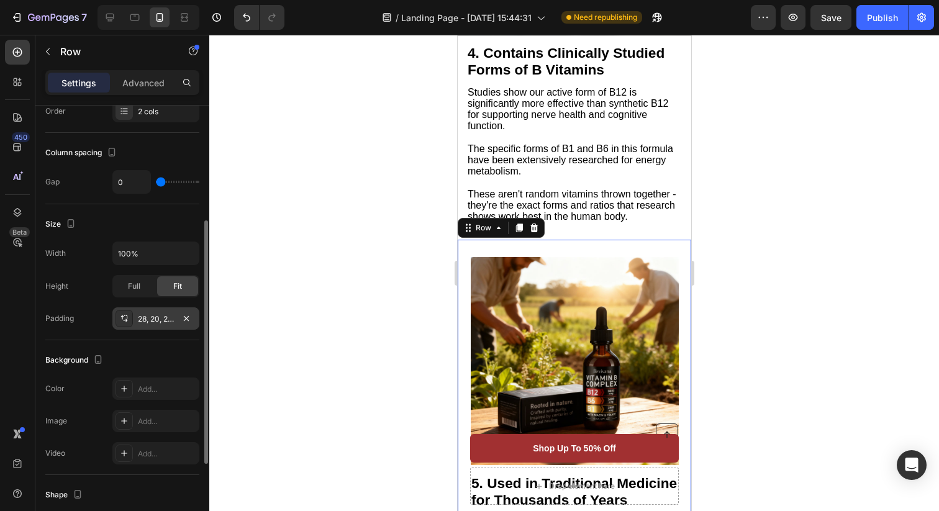
click at [160, 318] on div "28, 20, 28, 20" at bounding box center [156, 318] width 36 height 11
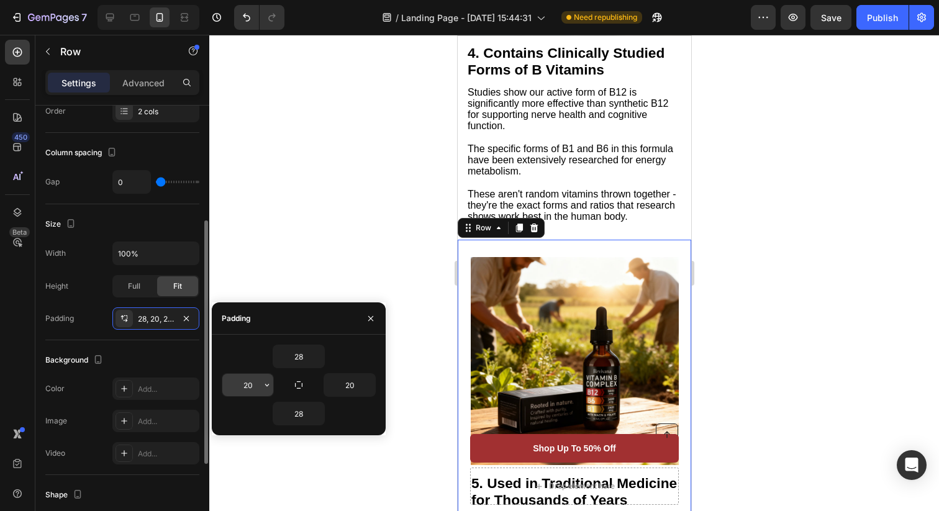
click at [259, 384] on input "20" at bounding box center [247, 385] width 51 height 22
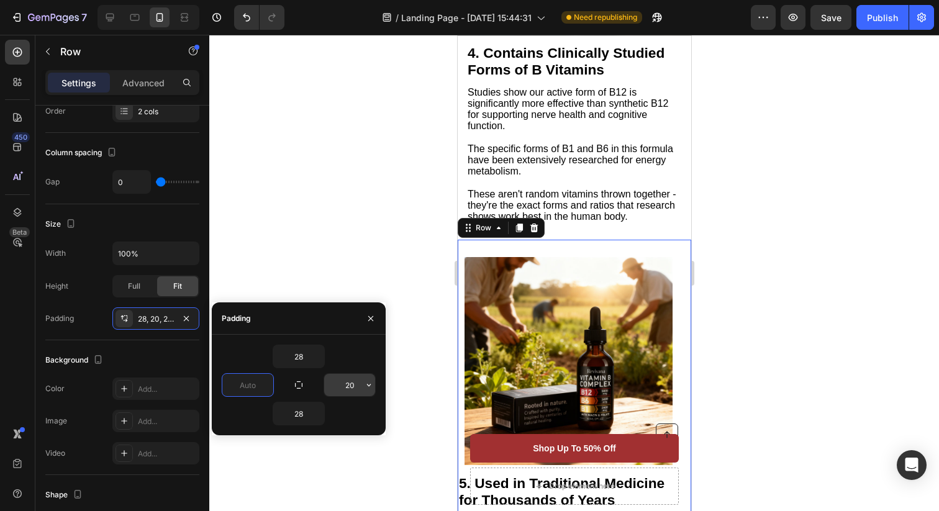
type input "0"
click at [356, 386] on input "20" at bounding box center [349, 385] width 51 height 22
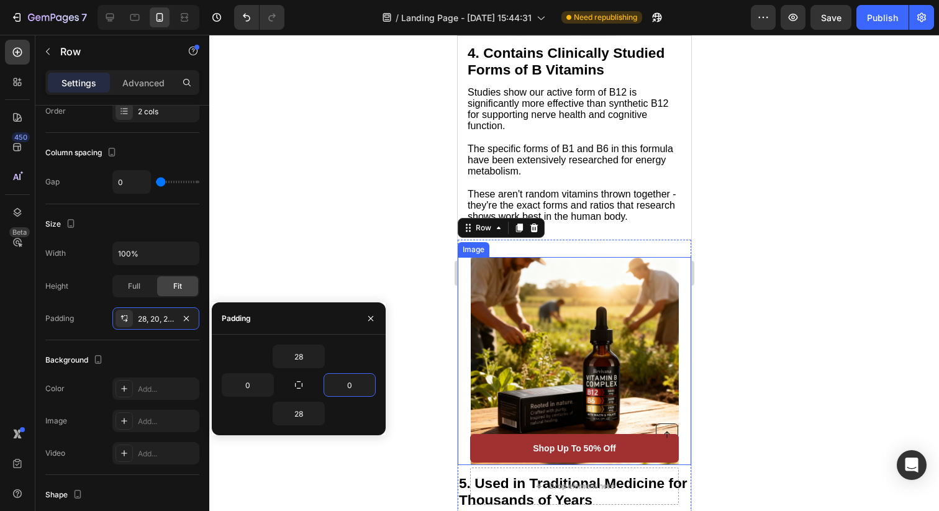
click at [611, 332] on img at bounding box center [574, 361] width 208 height 208
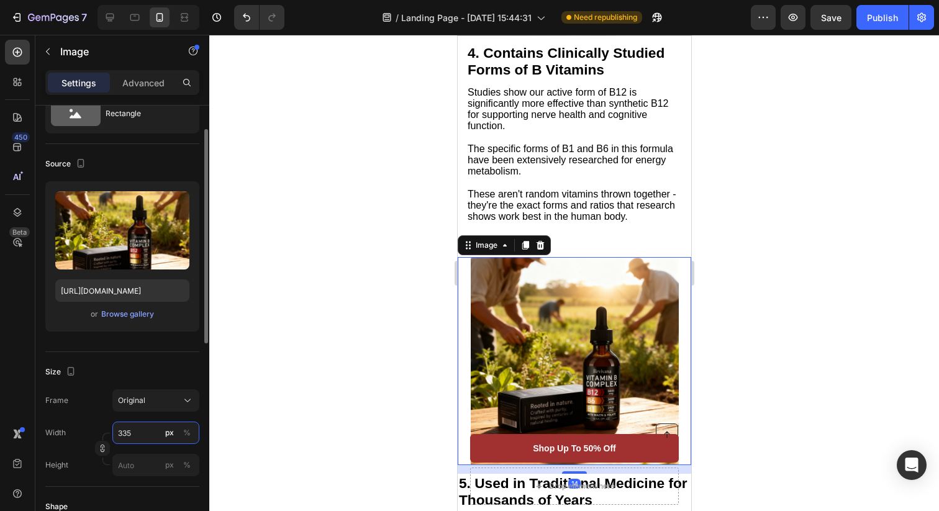
click at [142, 432] on input "335" at bounding box center [155, 433] width 87 height 22
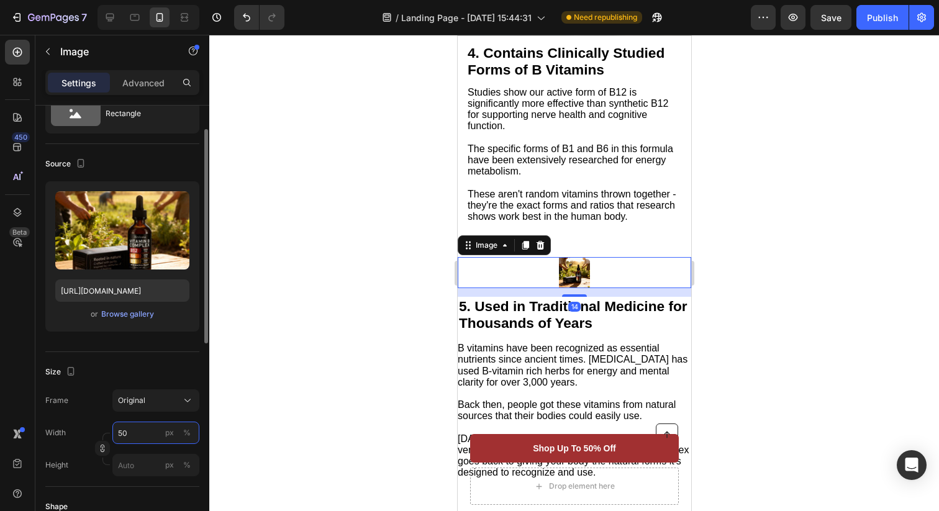
type input "500"
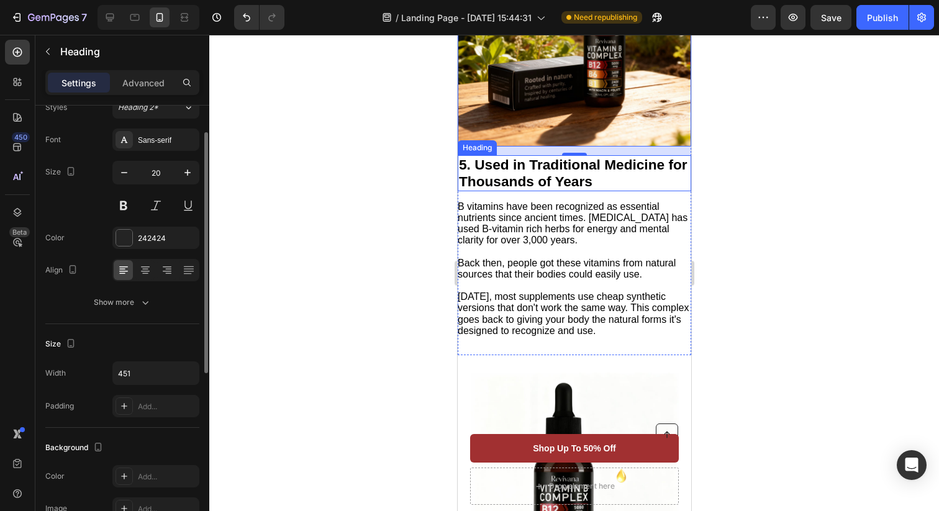
click at [527, 162] on strong "5. Used in Traditional Medicine for Thousands of Years" at bounding box center [572, 172] width 228 height 33
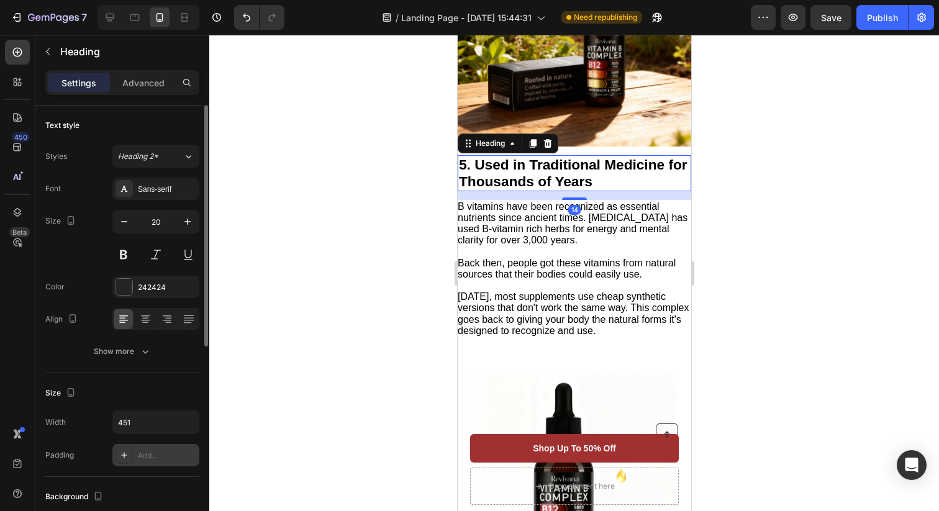
click at [138, 450] on div "Add..." at bounding box center [167, 455] width 58 height 11
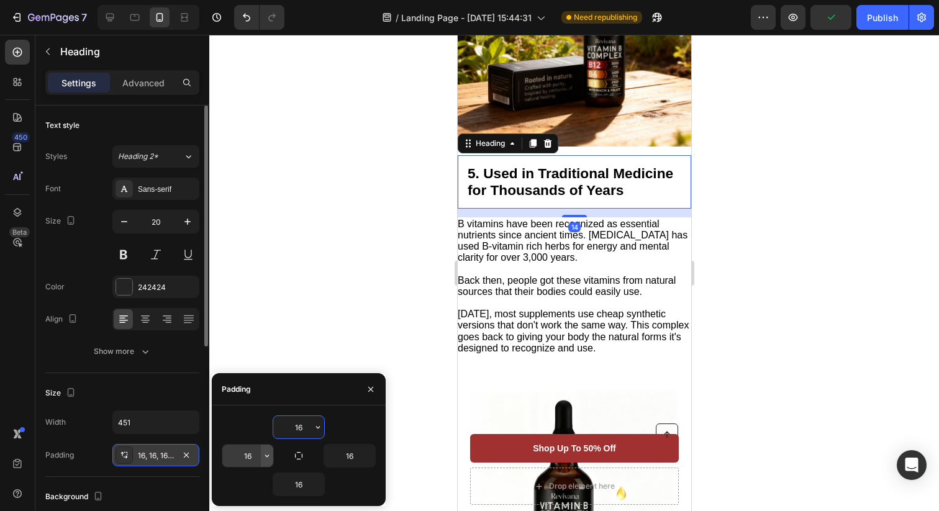
click at [266, 457] on icon "button" at bounding box center [267, 456] width 10 height 10
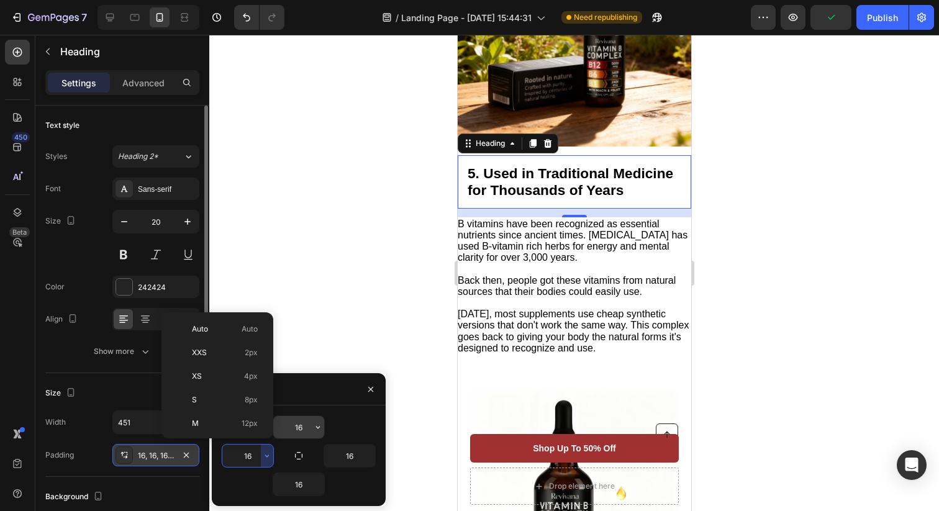
click at [305, 429] on input "16" at bounding box center [298, 427] width 51 height 22
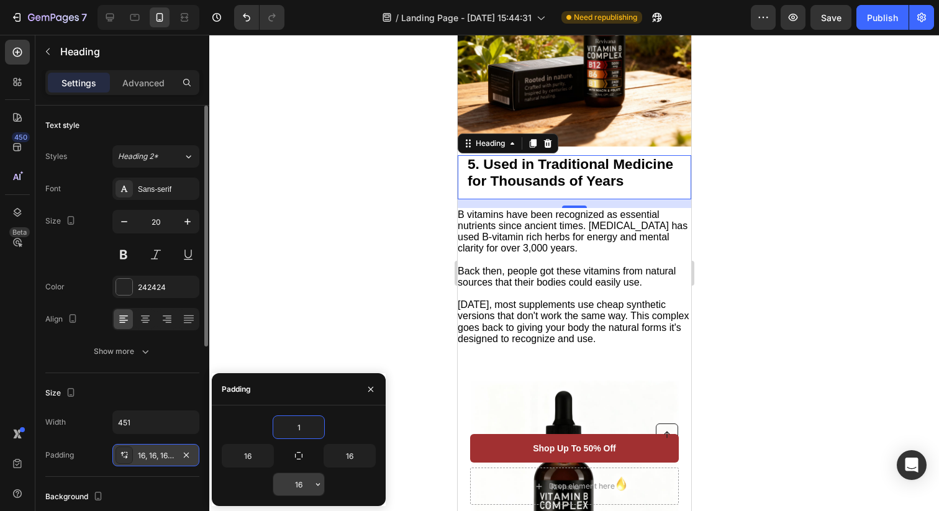
type input "1"
click at [303, 484] on input "16" at bounding box center [298, 484] width 51 height 22
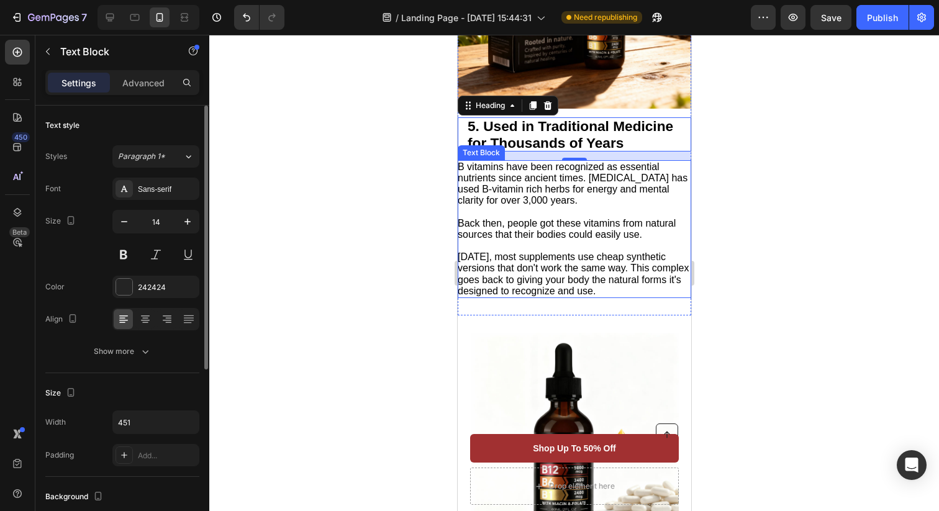
click at [555, 268] on span "[DATE], most supplements use cheap synthetic versions that don't work the same …" at bounding box center [572, 273] width 231 height 45
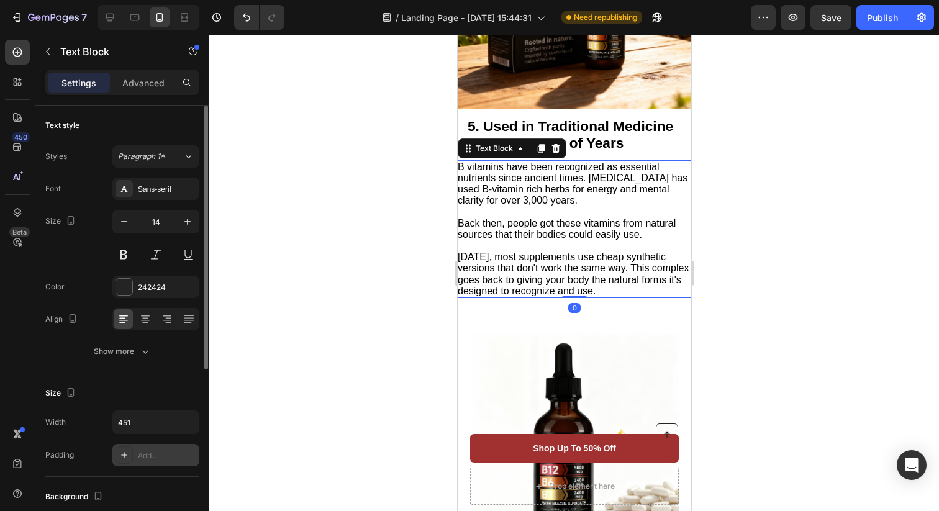
click at [158, 458] on div "Add..." at bounding box center [167, 455] width 58 height 11
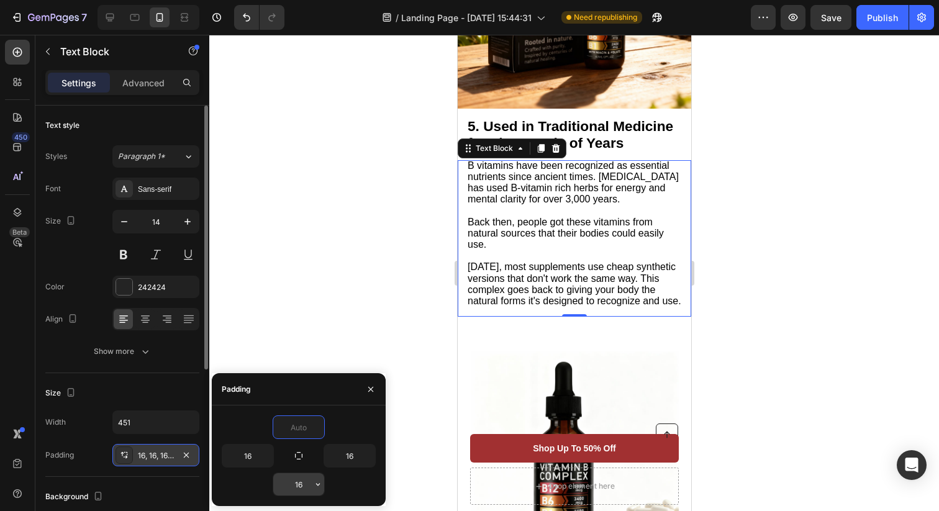
type input "0"
click at [304, 486] on input "16" at bounding box center [298, 484] width 51 height 22
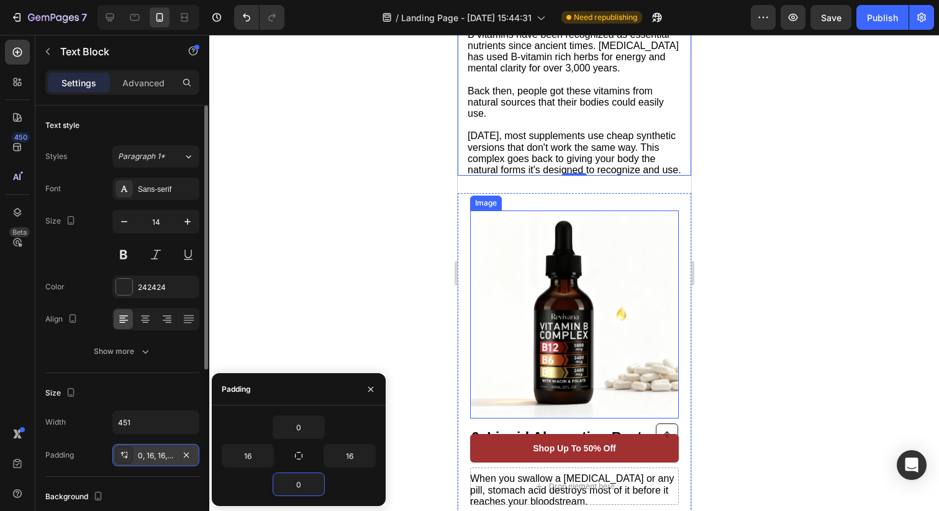
click at [559, 278] on img at bounding box center [574, 314] width 208 height 208
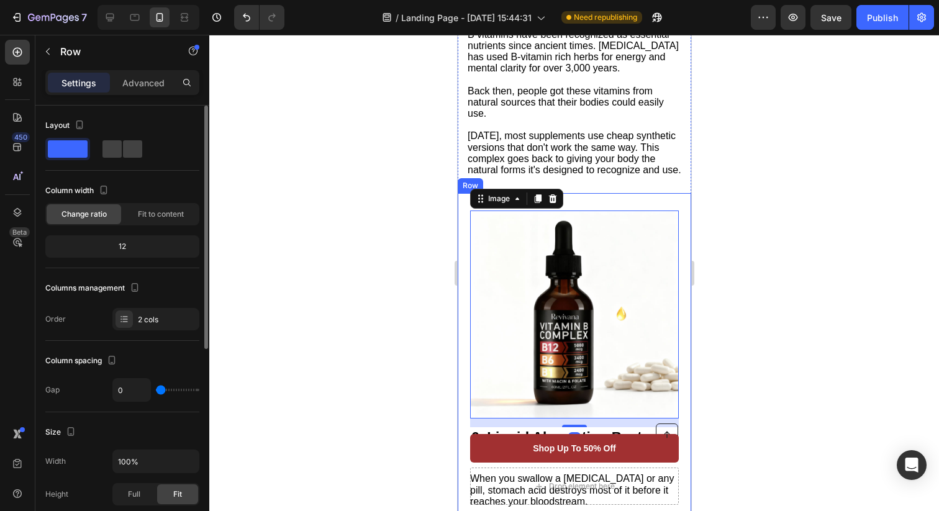
click at [464, 251] on div "Image 14 6. Liquid Absorption Beats Pills by 15x Heading When you swallow a [ME…" at bounding box center [573, 410] width 233 height 434
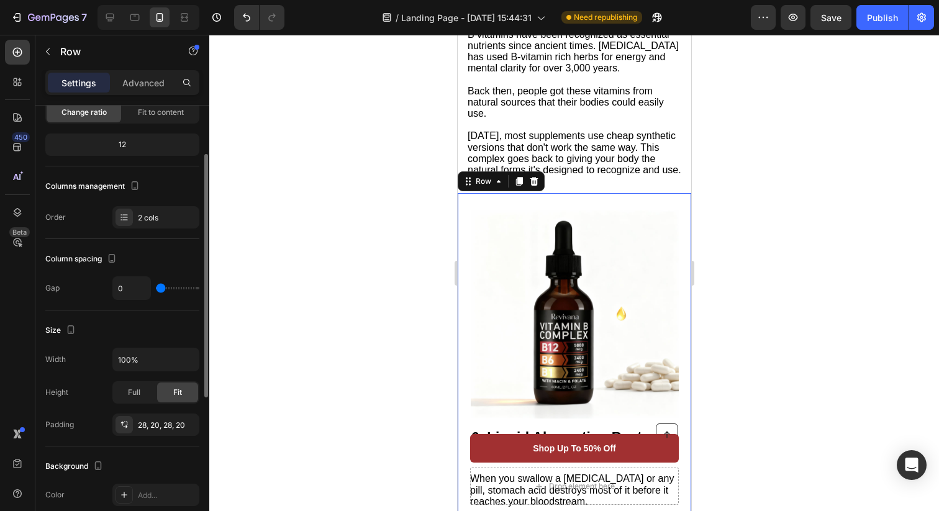
scroll to position [114, 0]
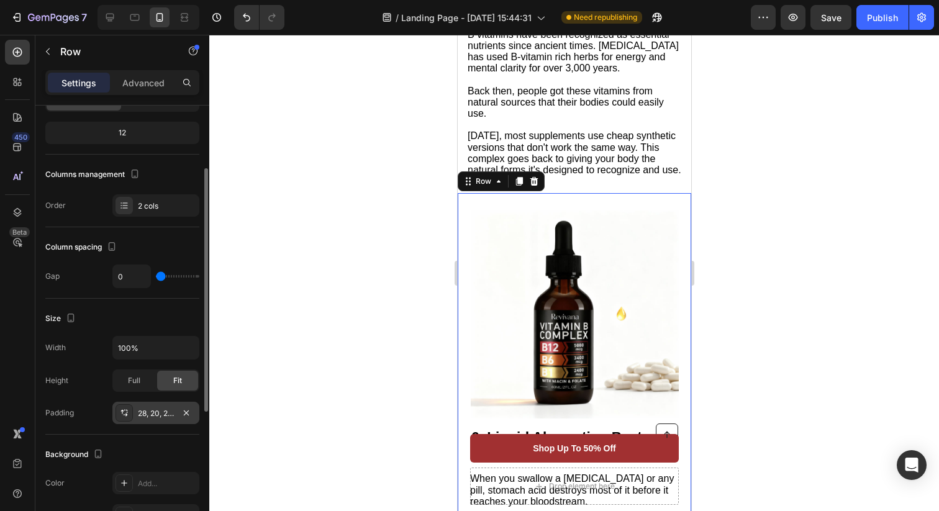
click at [157, 405] on div "28, 20, 28, 20" at bounding box center [155, 413] width 87 height 22
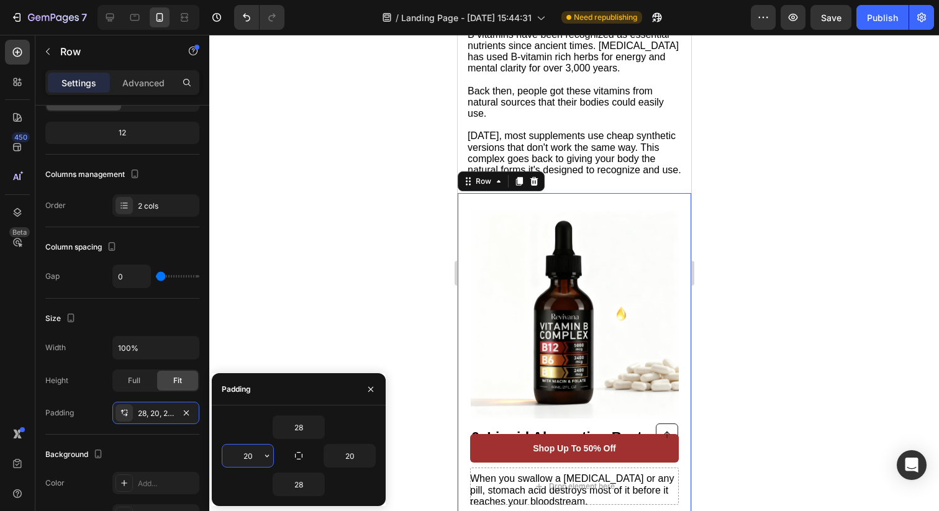
click at [250, 457] on input "20" at bounding box center [247, 455] width 51 height 22
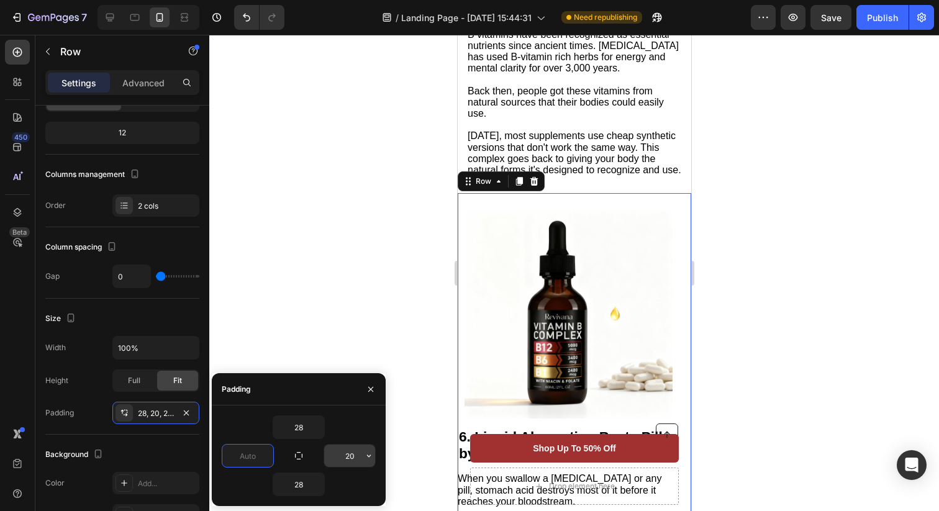
type input "0"
click at [355, 455] on input "text" at bounding box center [349, 455] width 51 height 22
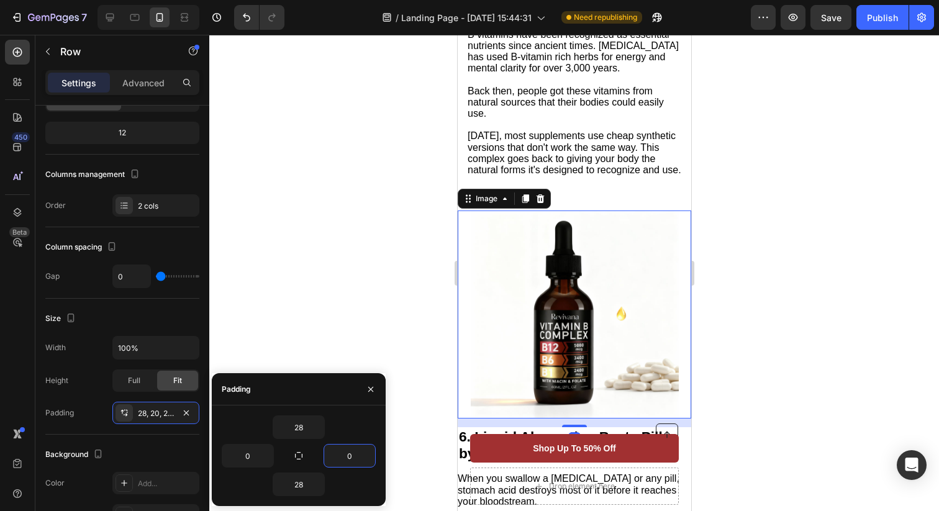
click at [545, 343] on img at bounding box center [574, 314] width 208 height 208
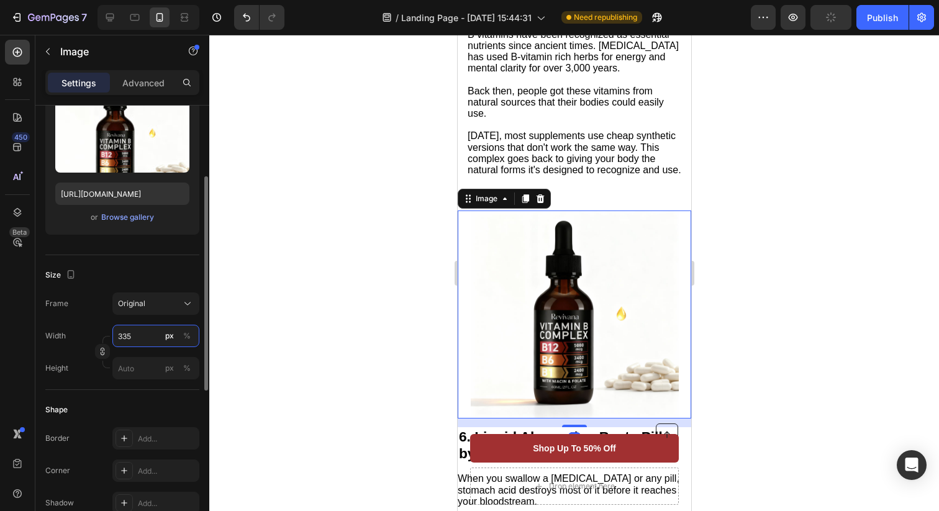
click at [135, 335] on input "335" at bounding box center [155, 336] width 87 height 22
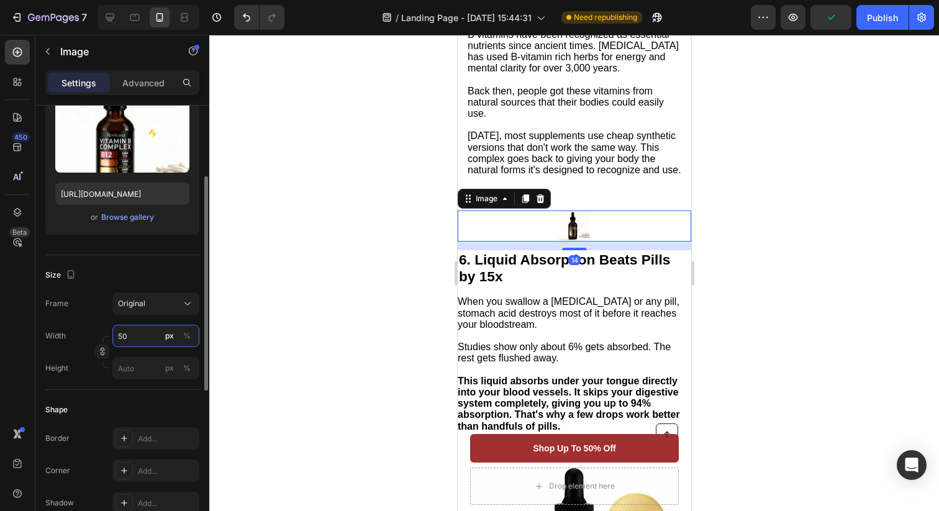
type input "500"
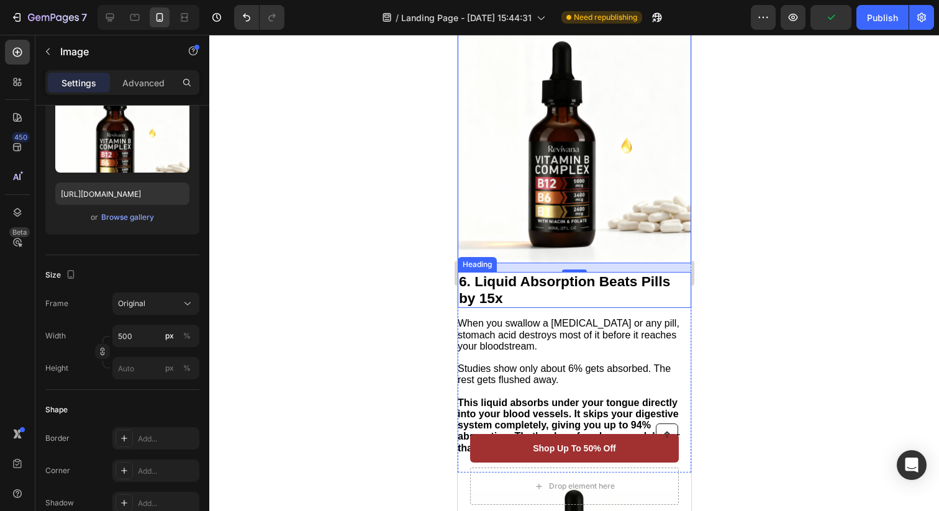
click at [561, 301] on strong "6. Liquid Absorption Beats Pills by 15x" at bounding box center [563, 289] width 211 height 33
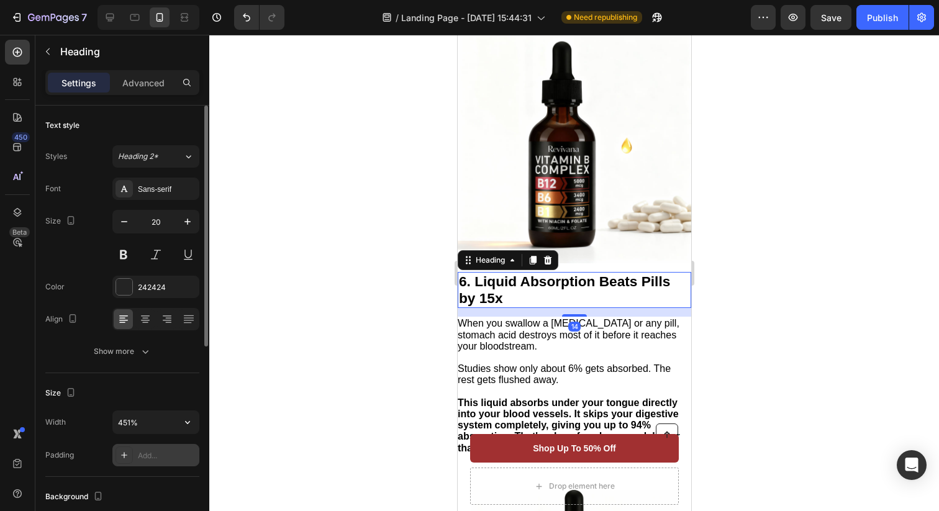
click at [161, 452] on div "Add..." at bounding box center [167, 455] width 58 height 11
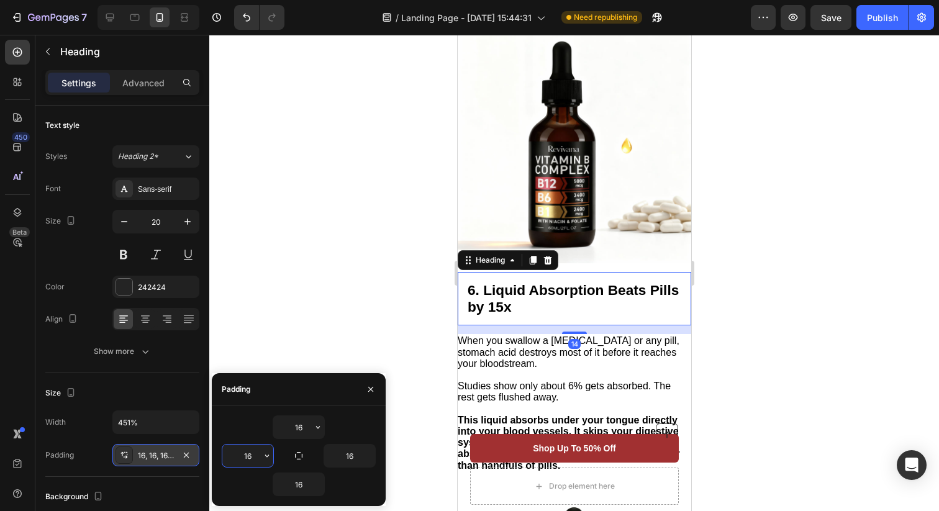
click at [251, 462] on input "16" at bounding box center [247, 455] width 51 height 22
click at [302, 426] on input "16" at bounding box center [298, 427] width 51 height 22
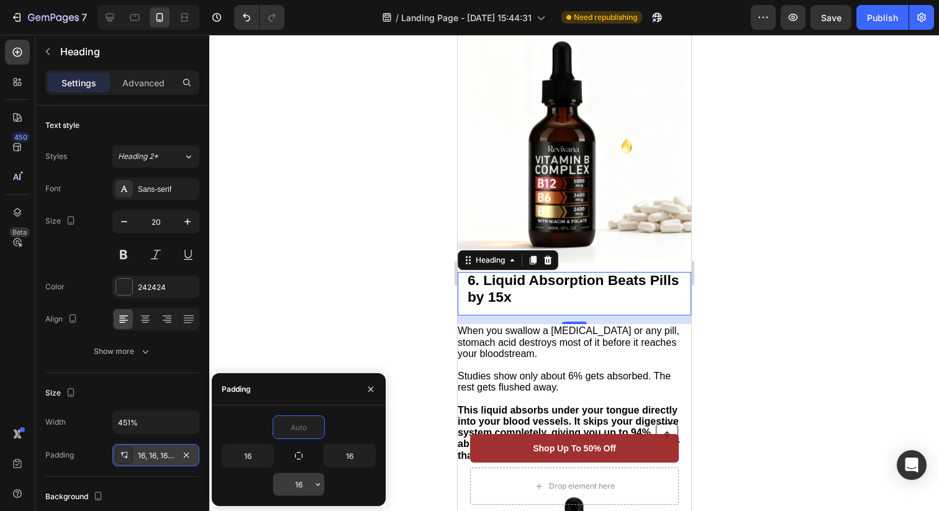
type input "0"
click at [304, 482] on input "16" at bounding box center [298, 484] width 51 height 22
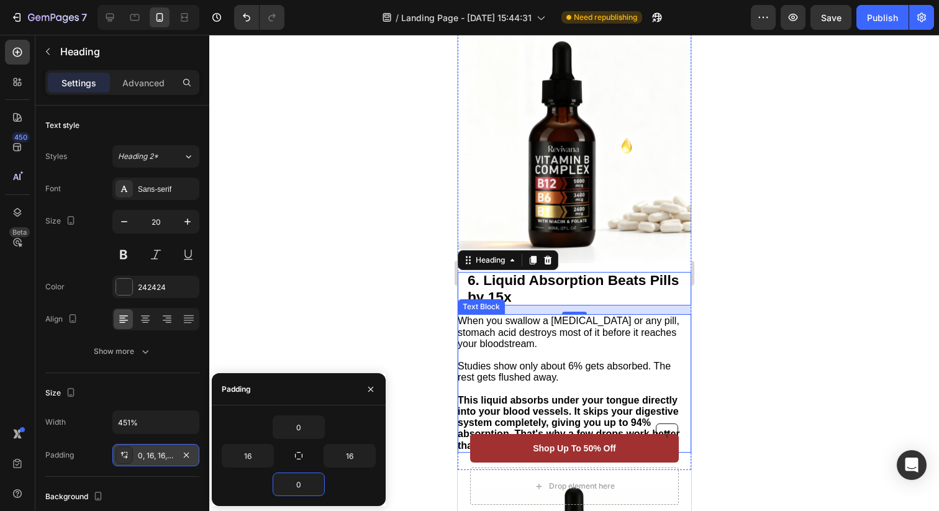
click at [536, 382] on span "Studies show only about 6% gets absorbed. The rest gets flushed away." at bounding box center [563, 372] width 213 height 22
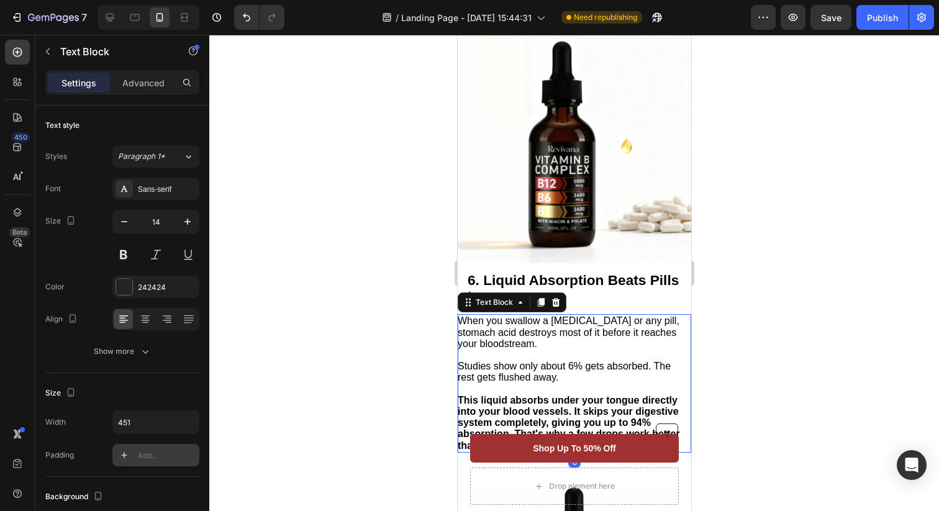
click at [156, 455] on div "Add..." at bounding box center [167, 455] width 58 height 11
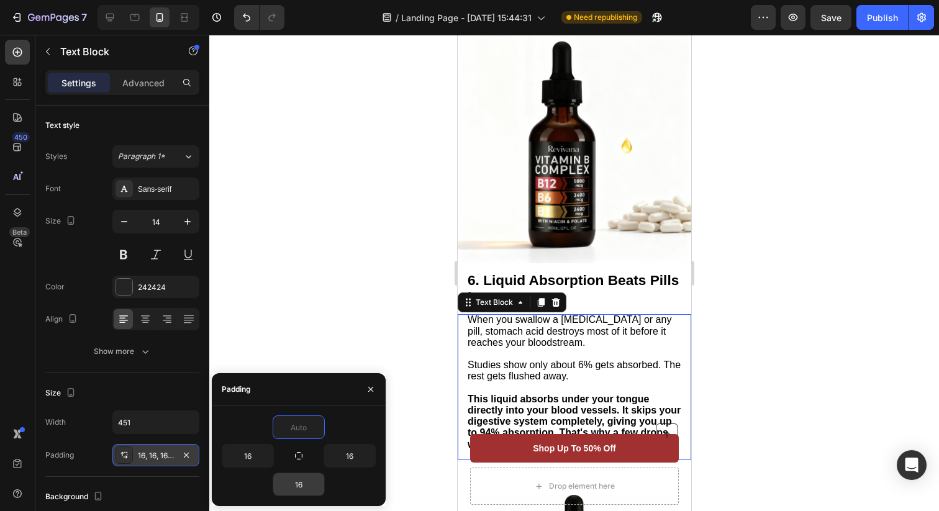
type input "0"
click at [302, 480] on input "16" at bounding box center [298, 484] width 51 height 22
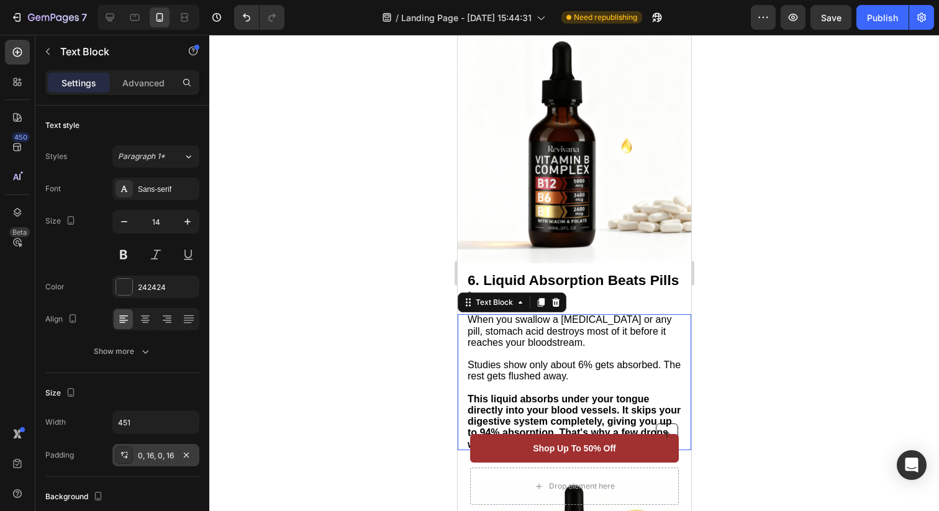
click at [724, 359] on div at bounding box center [573, 273] width 729 height 476
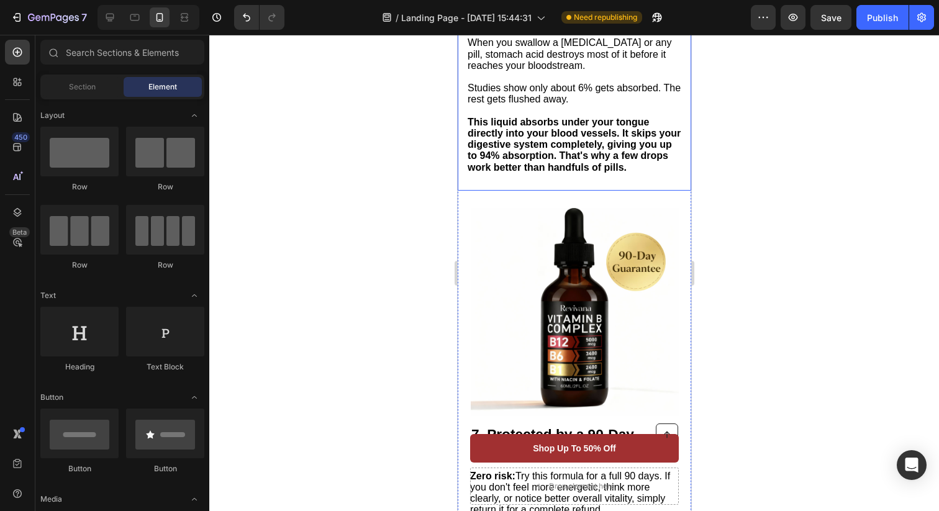
scroll to position [2798, 0]
click at [673, 219] on div "7. Protected by a 90-Day Money-Back Guarantee Heading Zero risk: Try this formu…" at bounding box center [573, 390] width 233 height 400
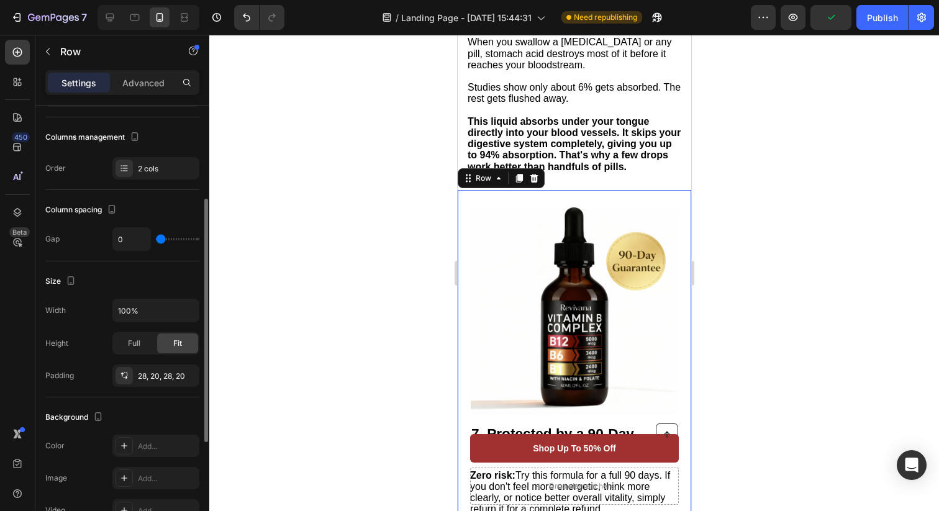
scroll to position [157, 0]
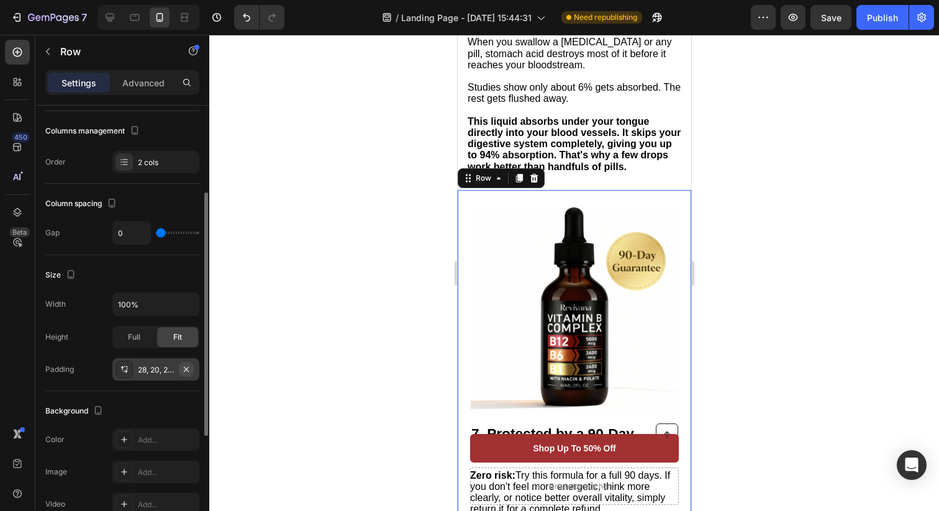
click at [191, 368] on button "button" at bounding box center [186, 369] width 15 height 15
click at [161, 371] on div "28, 20, 28, 20" at bounding box center [156, 369] width 36 height 11
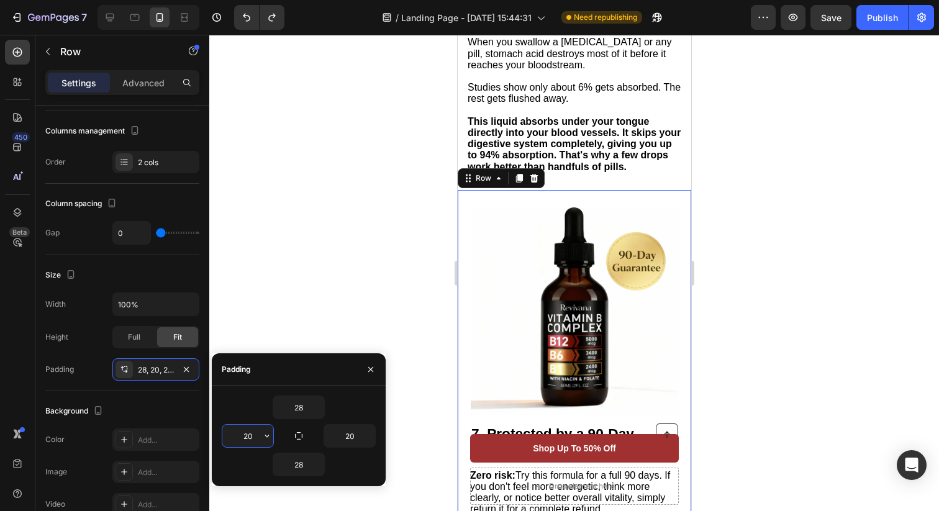
click at [250, 437] on input "20" at bounding box center [247, 436] width 51 height 22
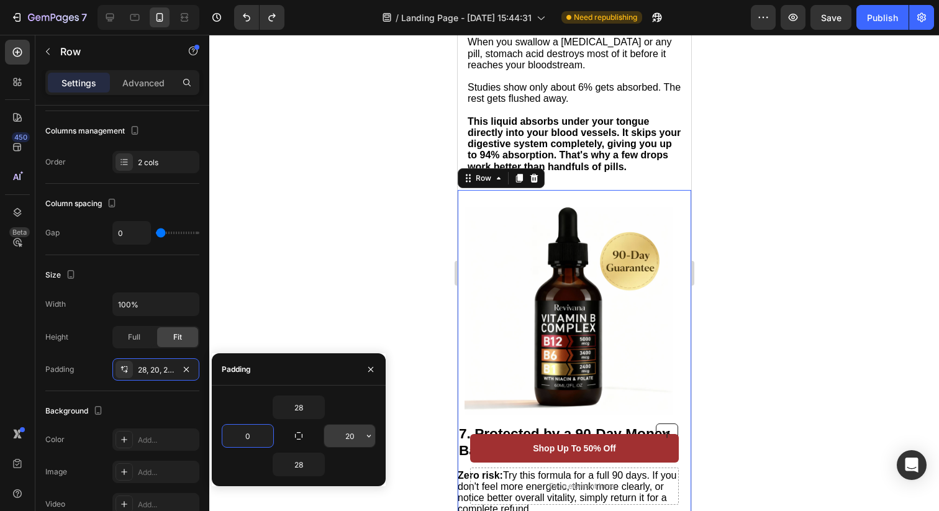
type input "0"
click at [353, 435] on input "20" at bounding box center [349, 436] width 51 height 22
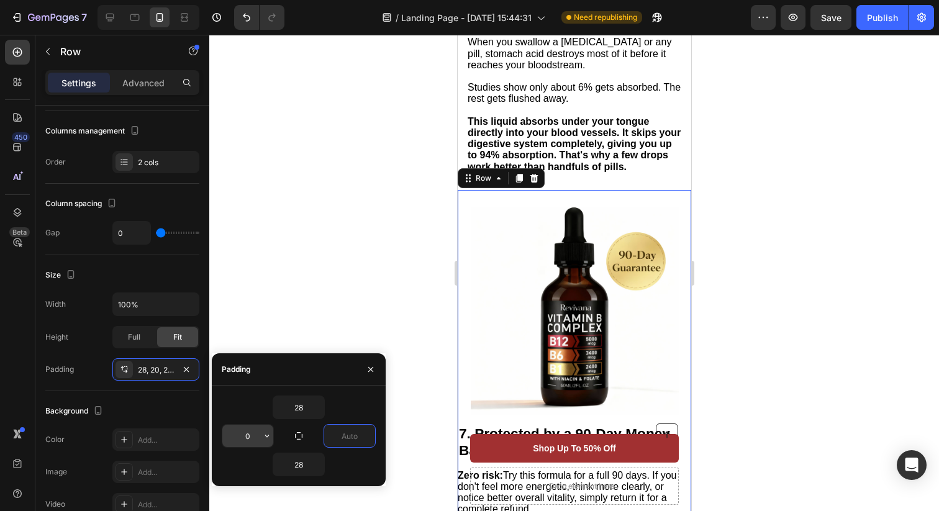
type input "0"
click at [256, 436] on input "text" at bounding box center [247, 436] width 51 height 22
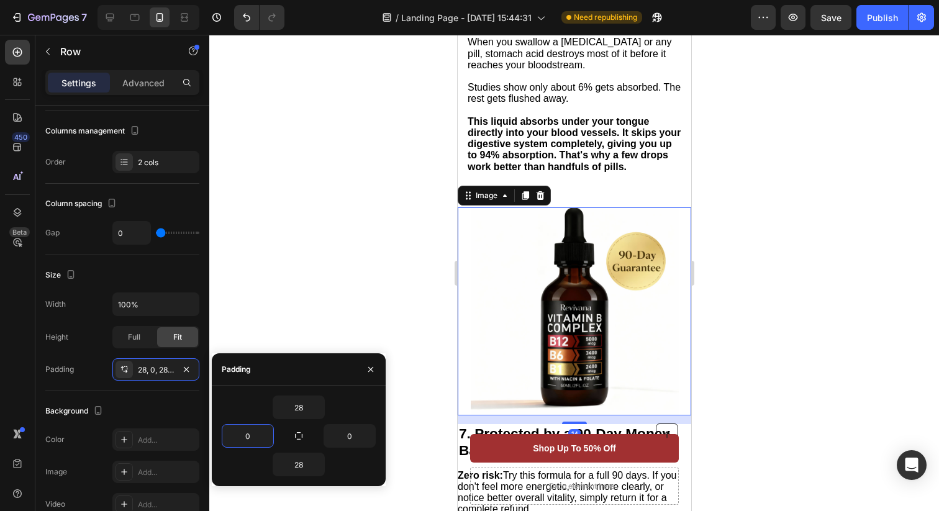
click at [585, 291] on img at bounding box center [574, 311] width 208 height 208
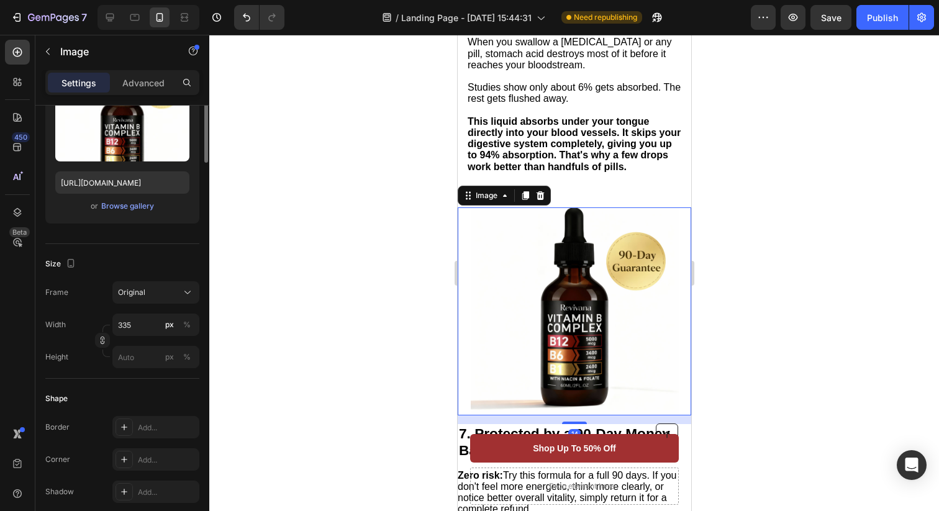
scroll to position [0, 0]
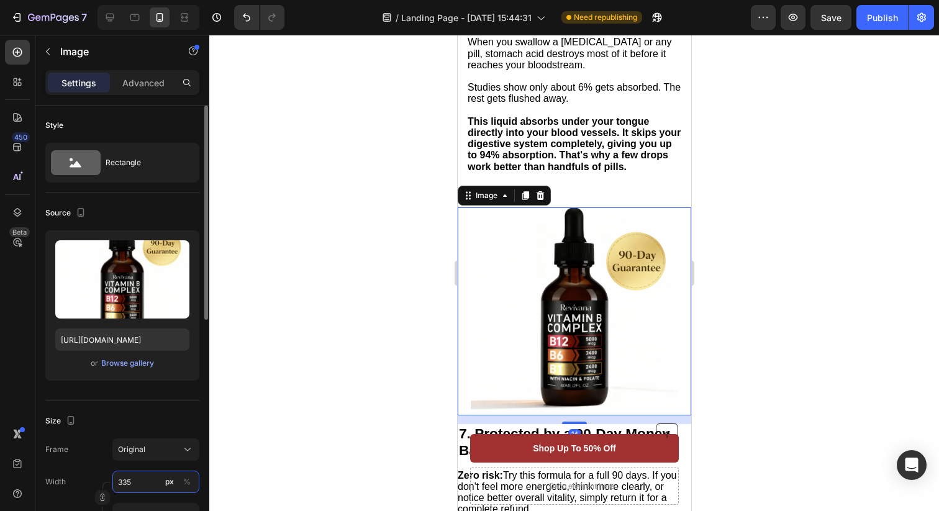
click at [133, 474] on input "335" at bounding box center [155, 482] width 87 height 22
click at [144, 479] on input "335" at bounding box center [155, 482] width 87 height 22
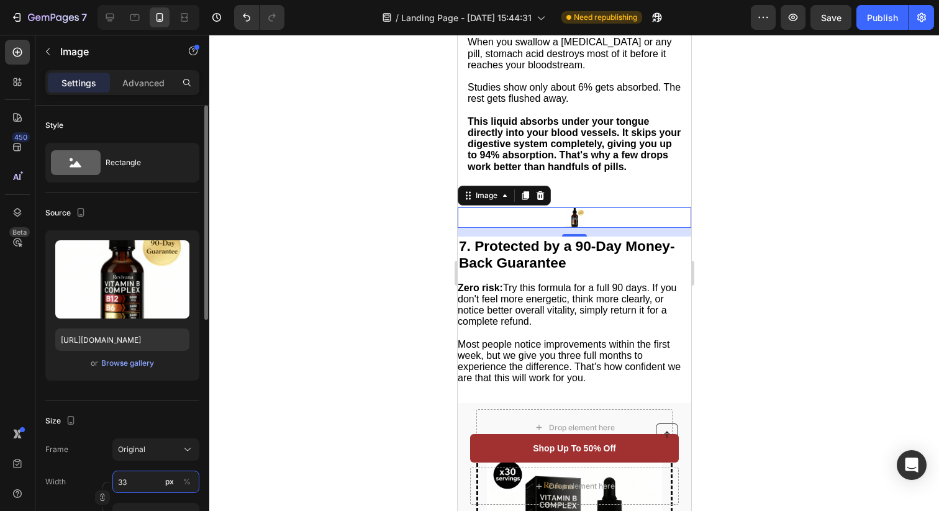
type input "3"
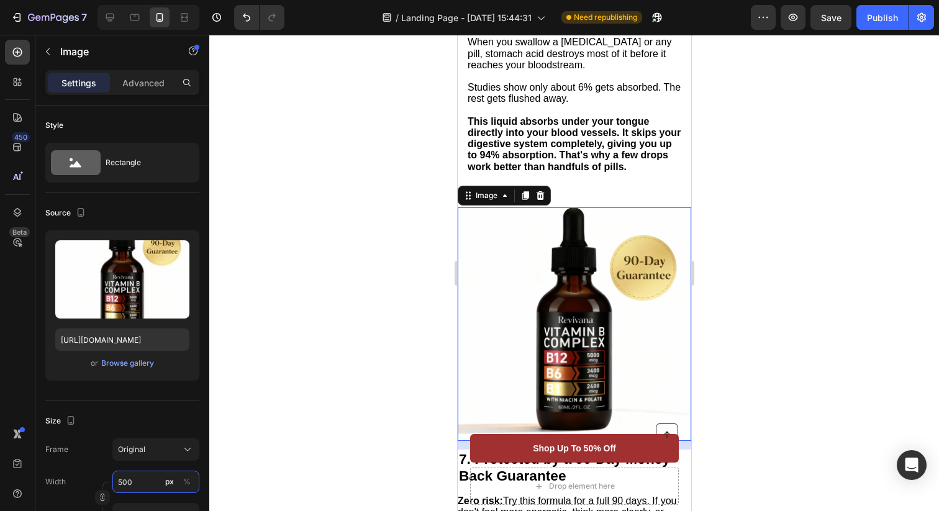
type input "500"
click at [727, 330] on div at bounding box center [573, 273] width 729 height 476
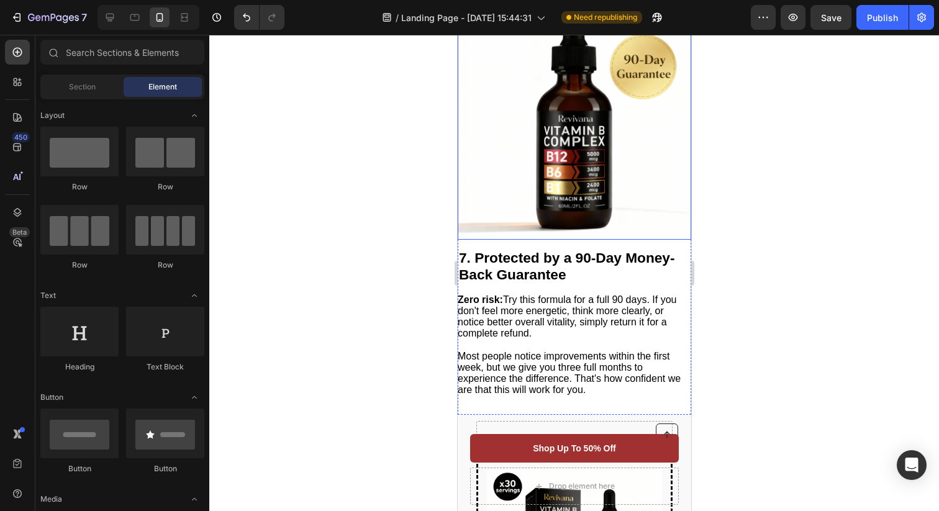
scroll to position [3005, 0]
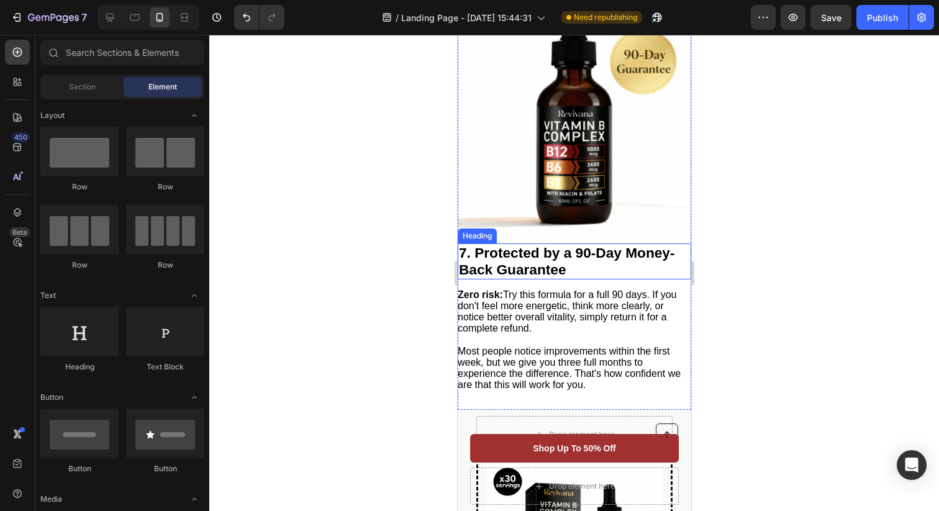
click at [554, 277] on strong "7. Protected by a 90-Day Money-Back Guarantee" at bounding box center [566, 261] width 216 height 33
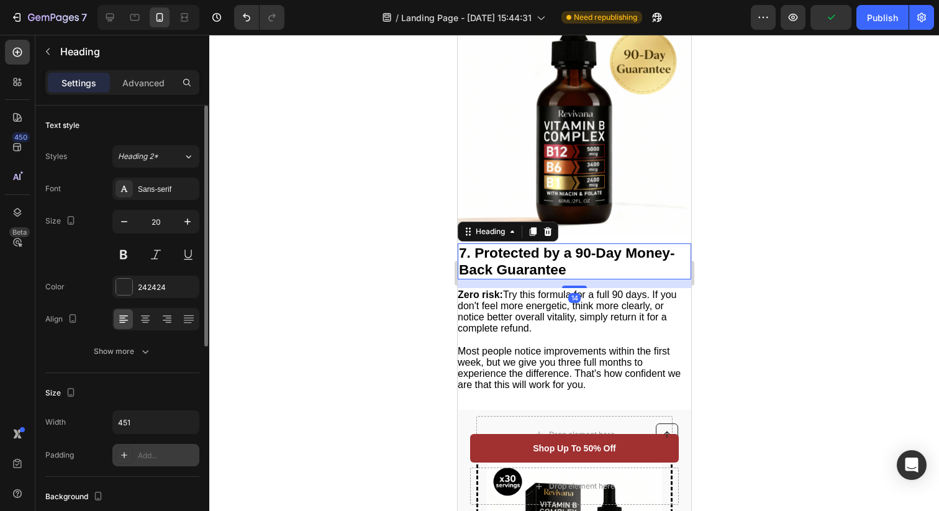
click at [160, 454] on div "Add..." at bounding box center [167, 455] width 58 height 11
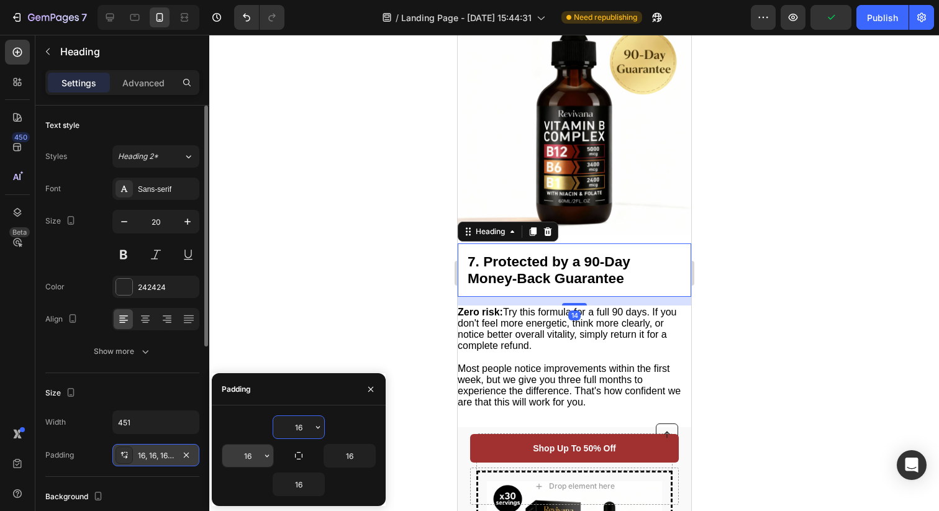
click at [252, 459] on input "16" at bounding box center [247, 455] width 51 height 22
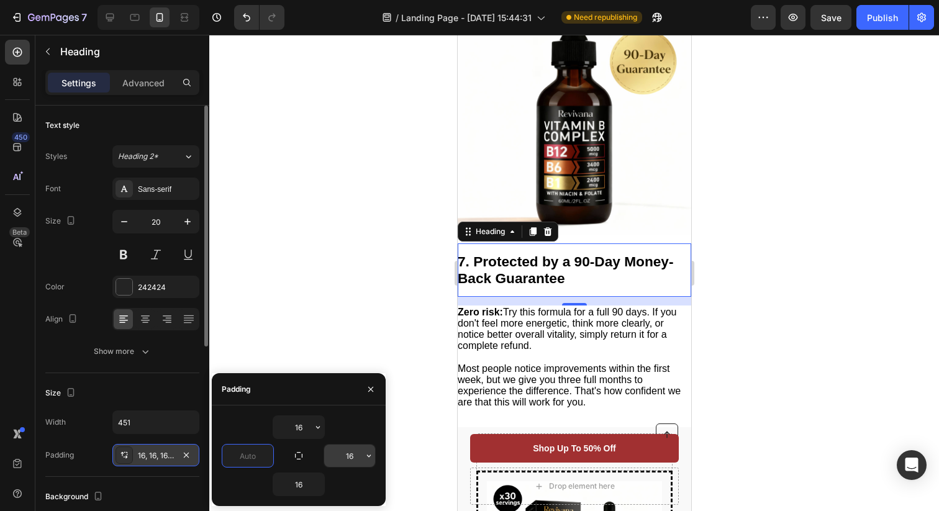
type input "0"
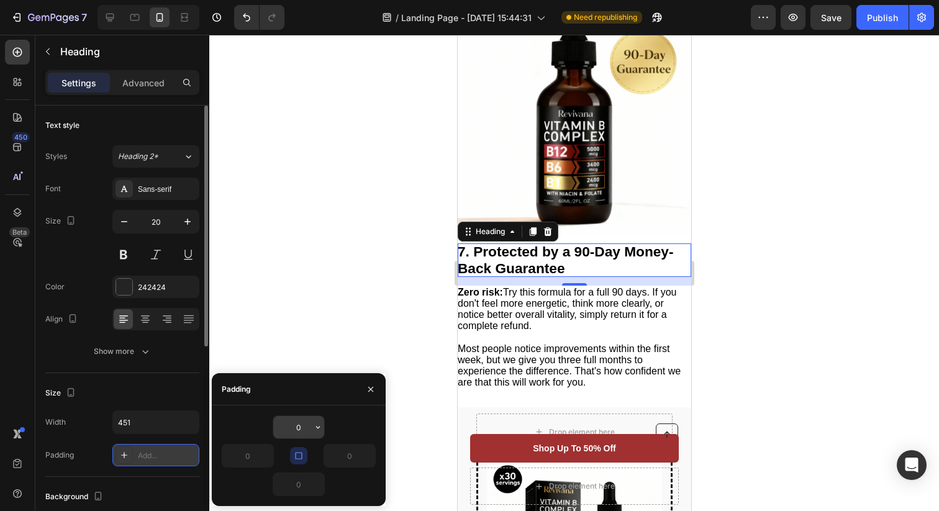
click at [308, 430] on input "0" at bounding box center [298, 427] width 51 height 22
click at [302, 335] on div at bounding box center [573, 273] width 729 height 476
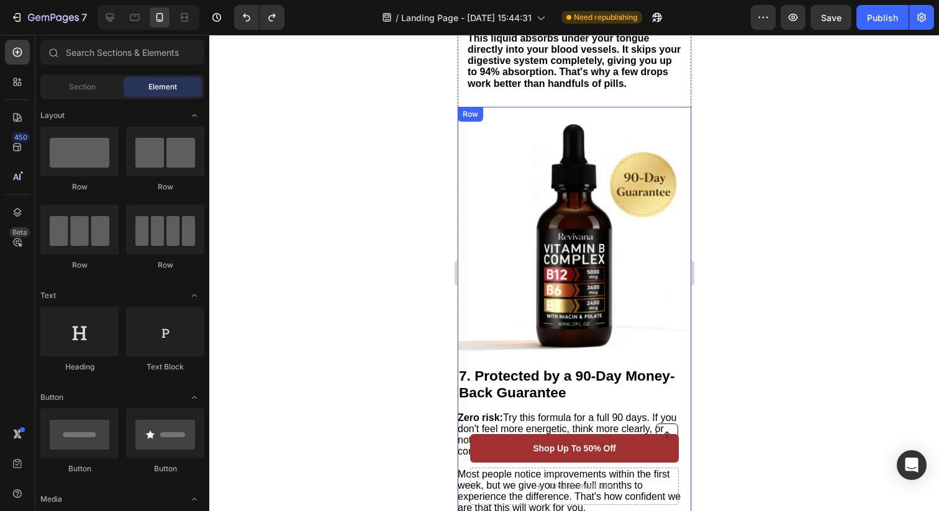
scroll to position [2881, 0]
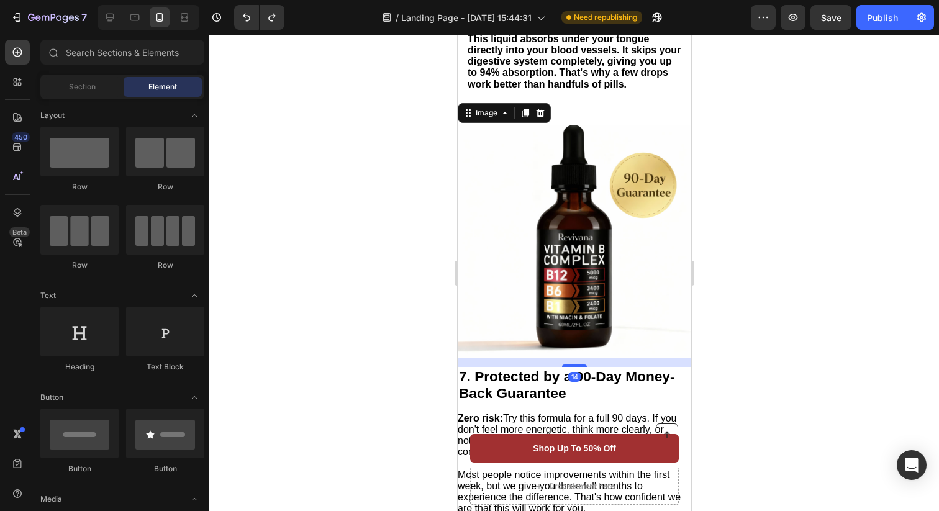
click at [525, 151] on img at bounding box center [573, 241] width 233 height 233
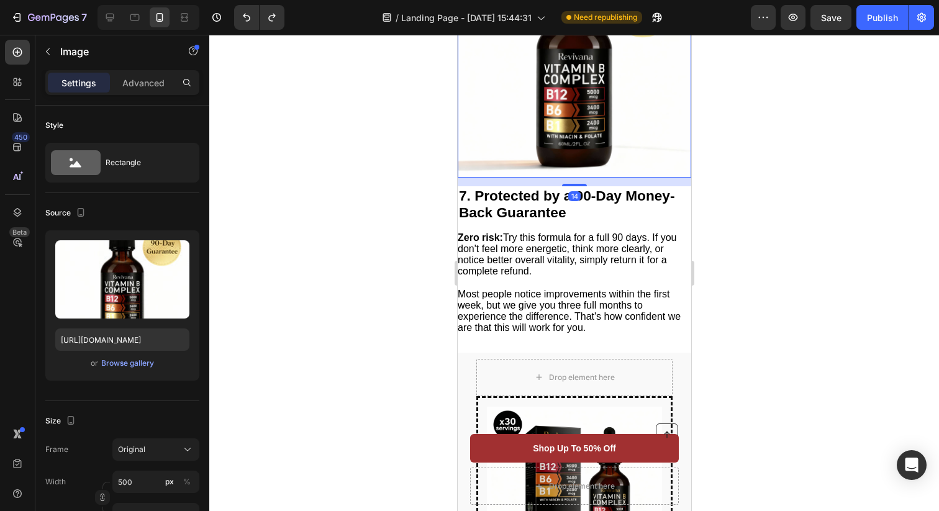
scroll to position [3063, 0]
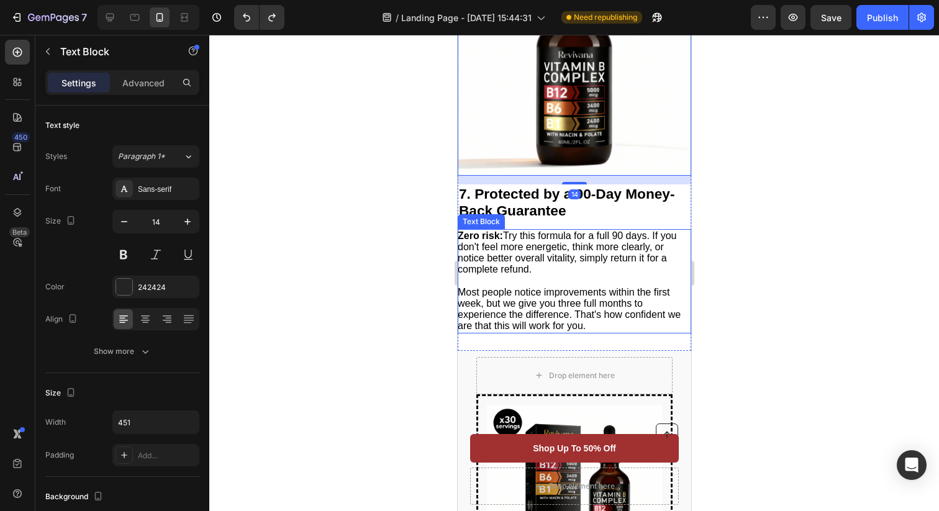
click at [522, 287] on p at bounding box center [573, 281] width 232 height 11
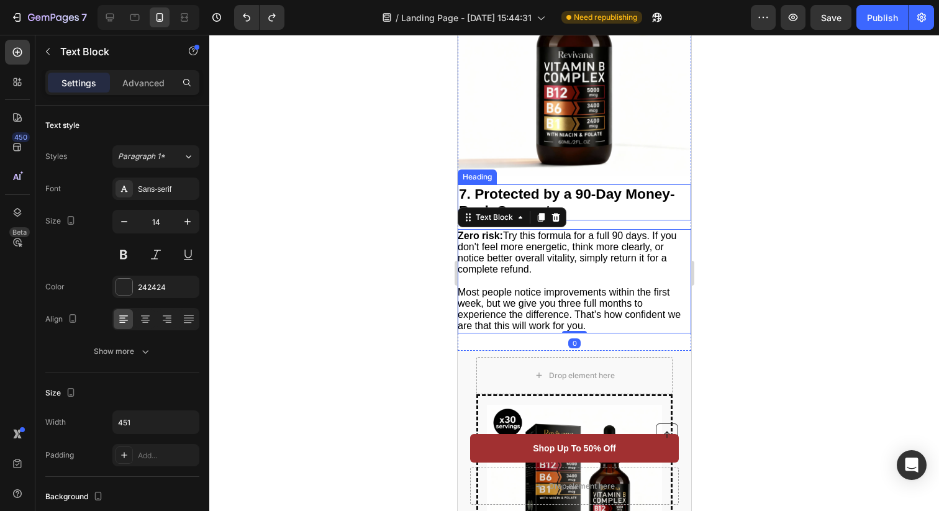
click at [505, 214] on strong "7. Protected by a 90-Day Money-Back Guarantee" at bounding box center [566, 202] width 216 height 33
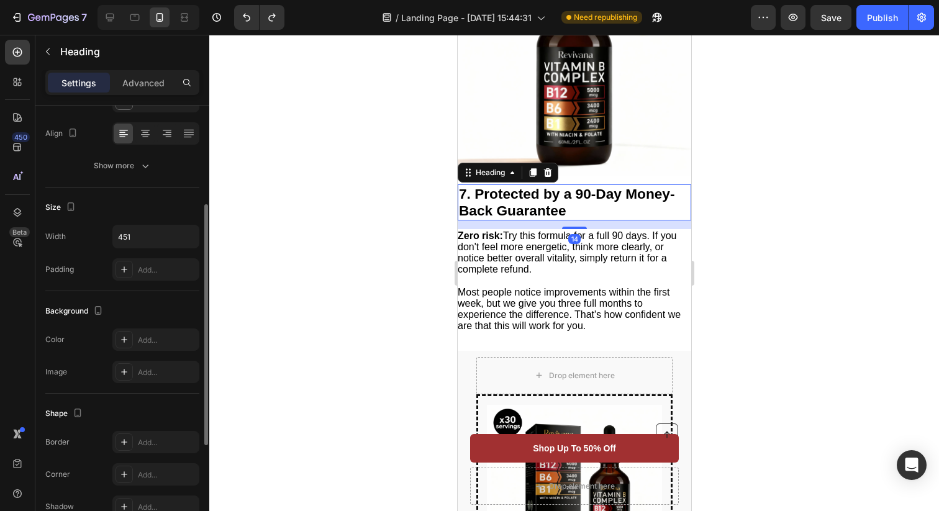
scroll to position [192, 0]
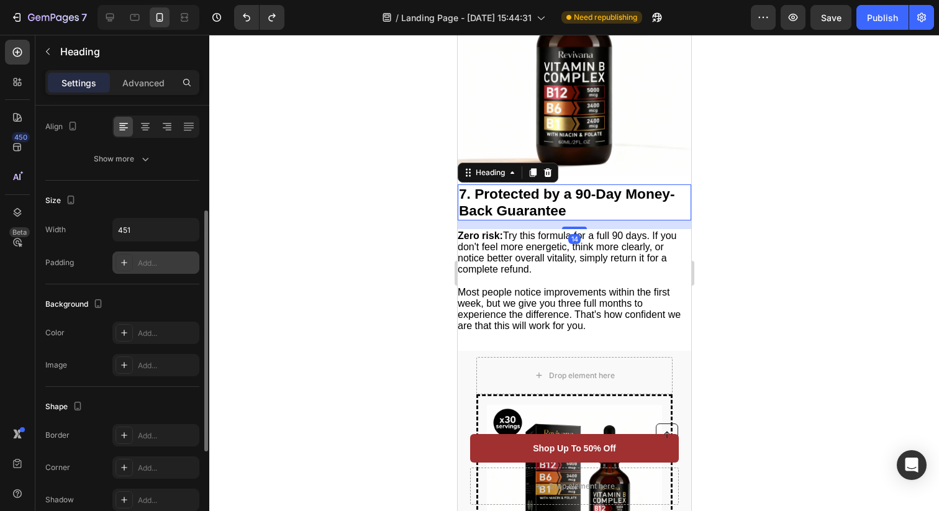
click at [162, 264] on div "Add..." at bounding box center [167, 263] width 58 height 11
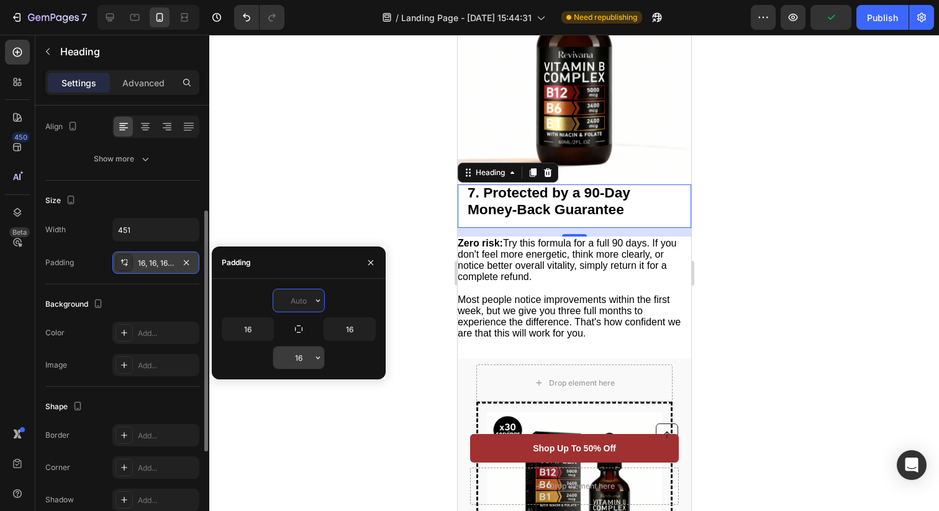
type input "0"
click at [303, 356] on input "16" at bounding box center [298, 357] width 51 height 22
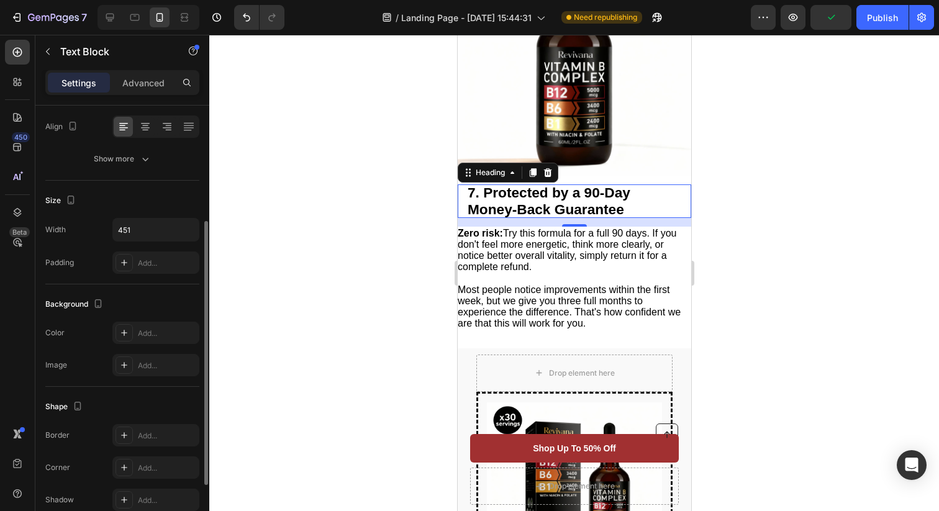
click at [515, 307] on span "Most people notice improvements within the first week, but we give you three fu…" at bounding box center [568, 306] width 223 height 45
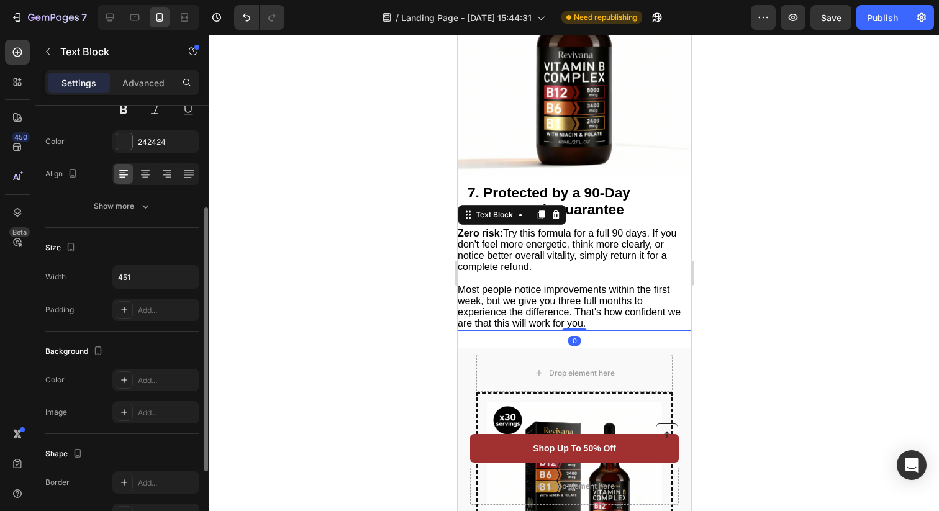
scroll to position [155, 0]
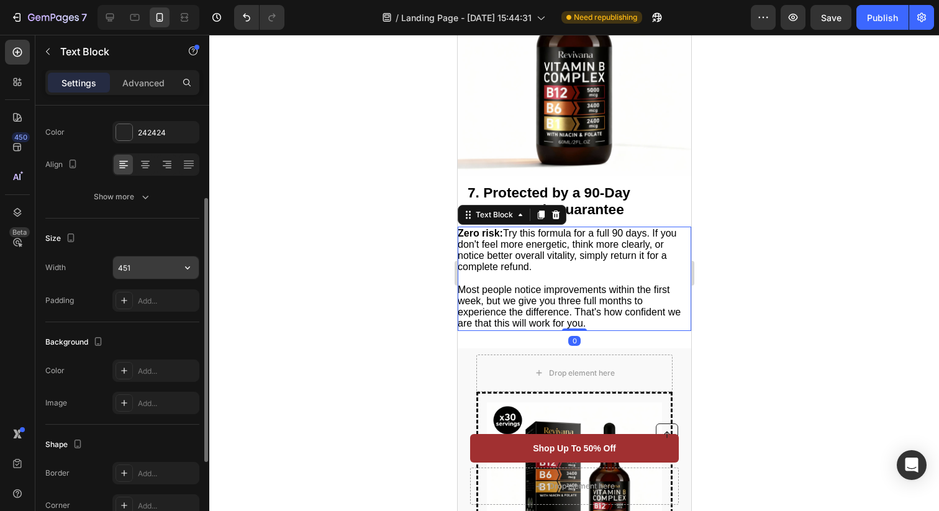
click at [172, 276] on input "451" at bounding box center [156, 267] width 86 height 22
click at [169, 304] on div "Add..." at bounding box center [167, 300] width 58 height 11
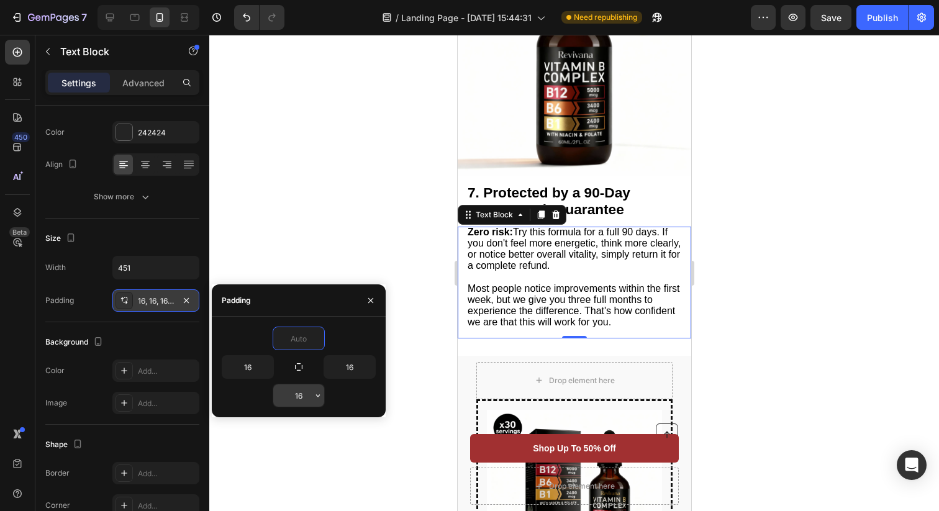
type input "0"
click at [304, 394] on input "16" at bounding box center [298, 395] width 51 height 22
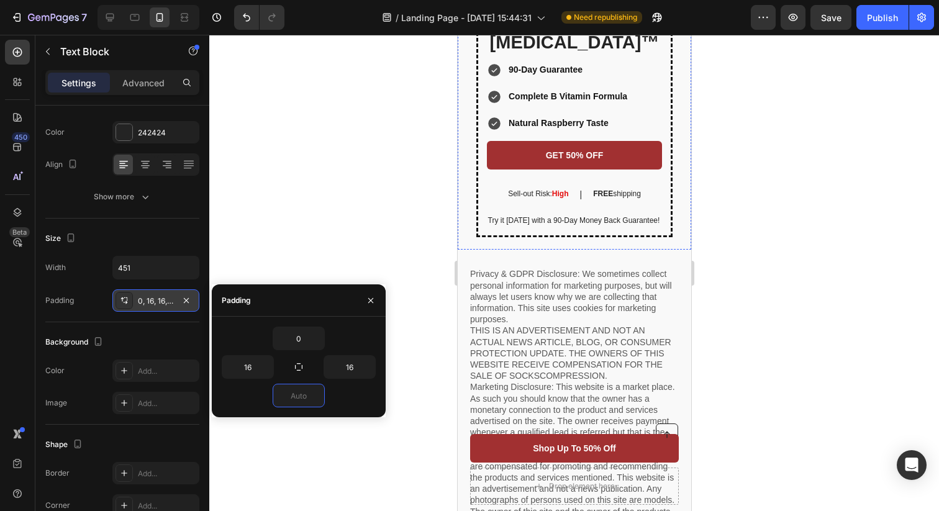
scroll to position [3686, 0]
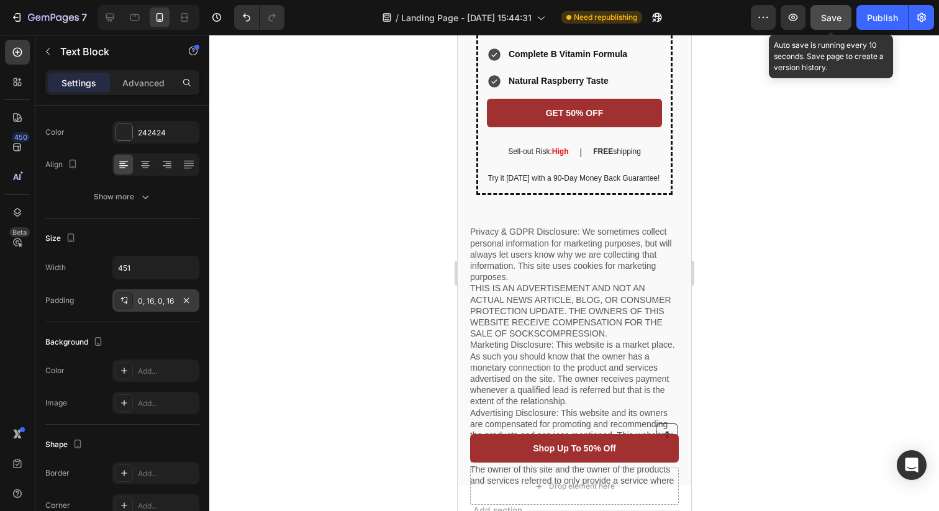
click at [833, 20] on span "Save" at bounding box center [831, 17] width 20 height 11
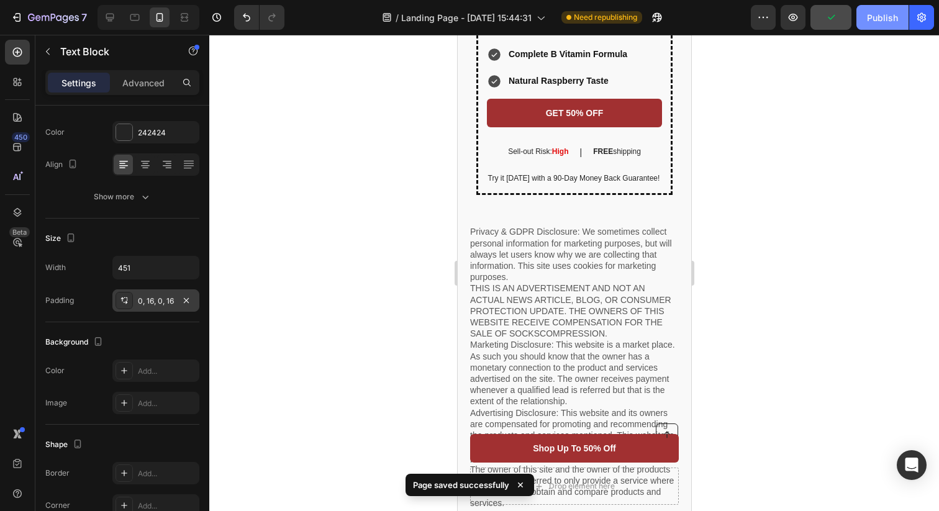
click at [885, 19] on div "Publish" at bounding box center [882, 17] width 31 height 13
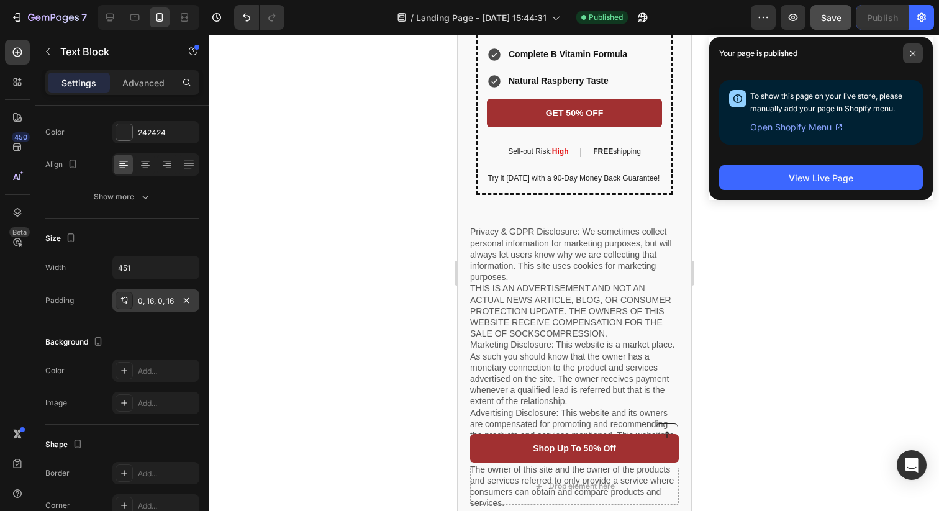
click at [912, 50] on span at bounding box center [913, 53] width 20 height 20
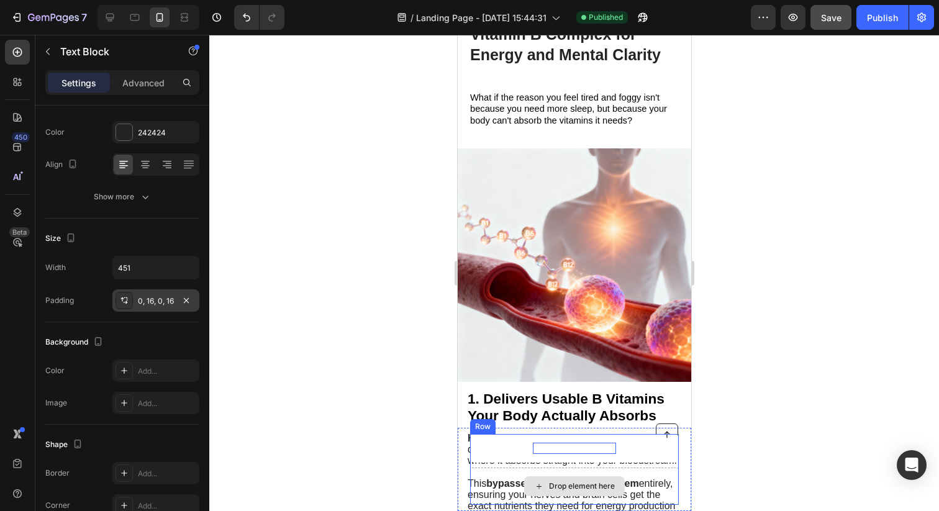
scroll to position [129, 0]
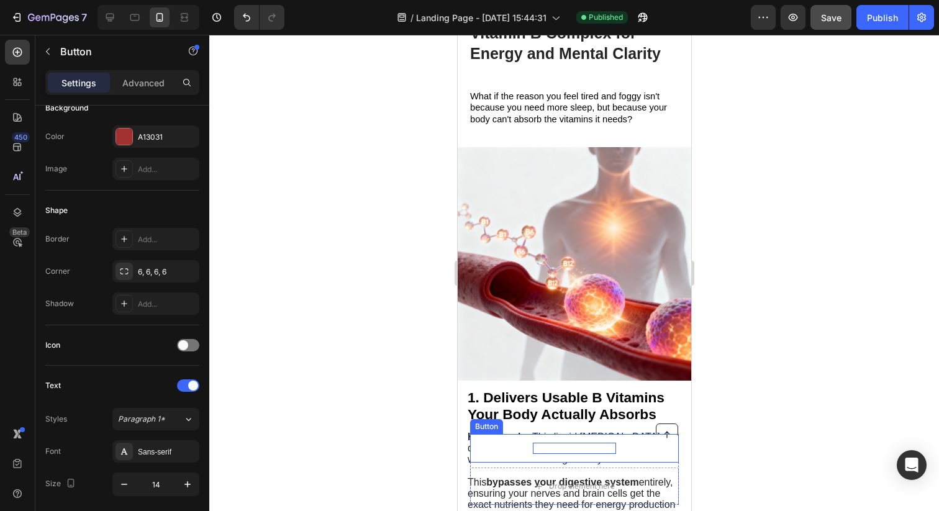
click at [584, 451] on strong "Shop Up To 50% Off" at bounding box center [573, 448] width 83 height 10
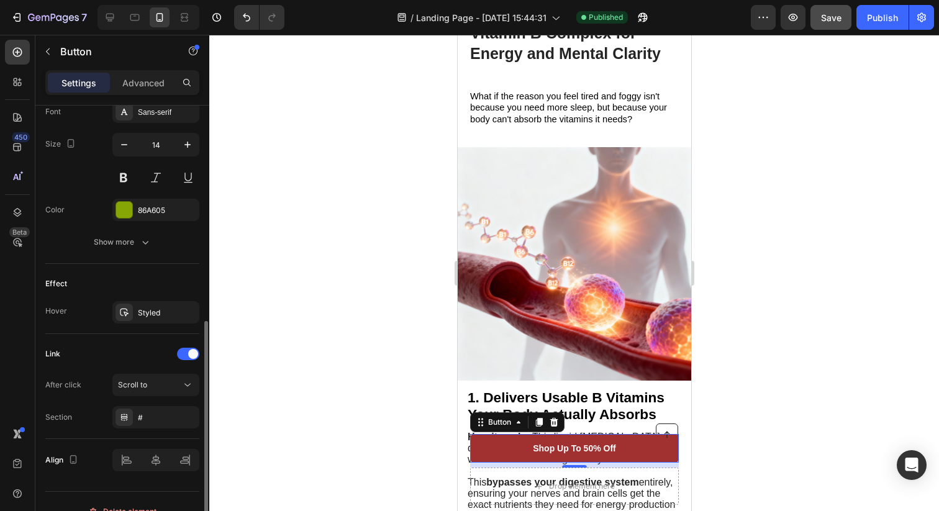
scroll to position [471, 0]
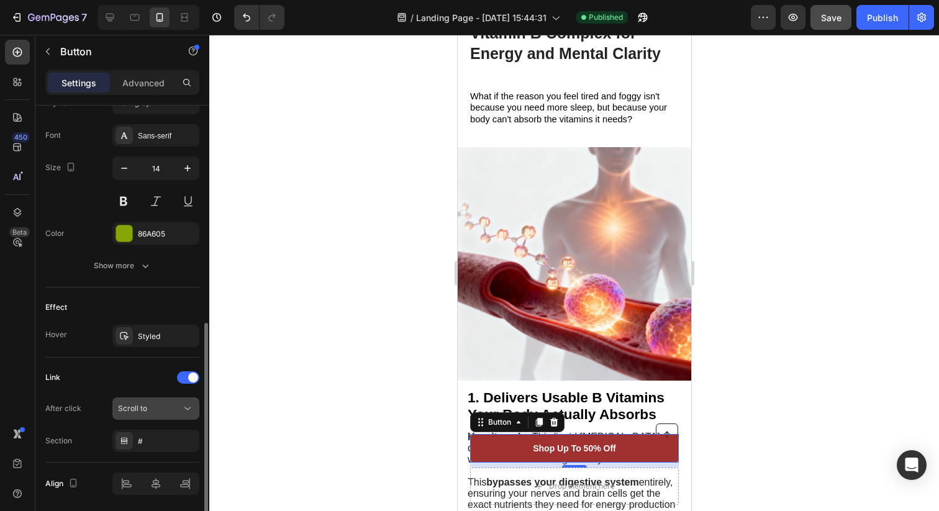
click at [145, 408] on span "Scroll to" at bounding box center [132, 408] width 29 height 9
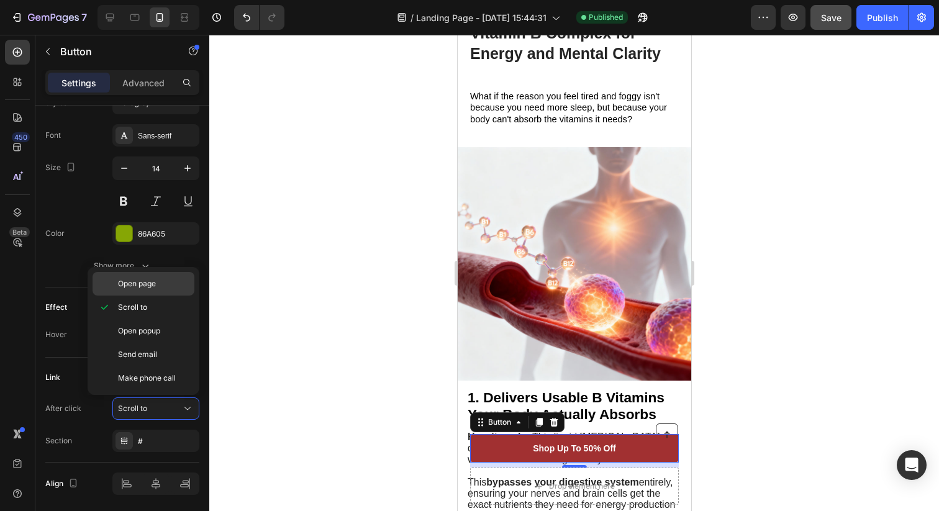
click at [148, 280] on span "Open page" at bounding box center [137, 283] width 38 height 11
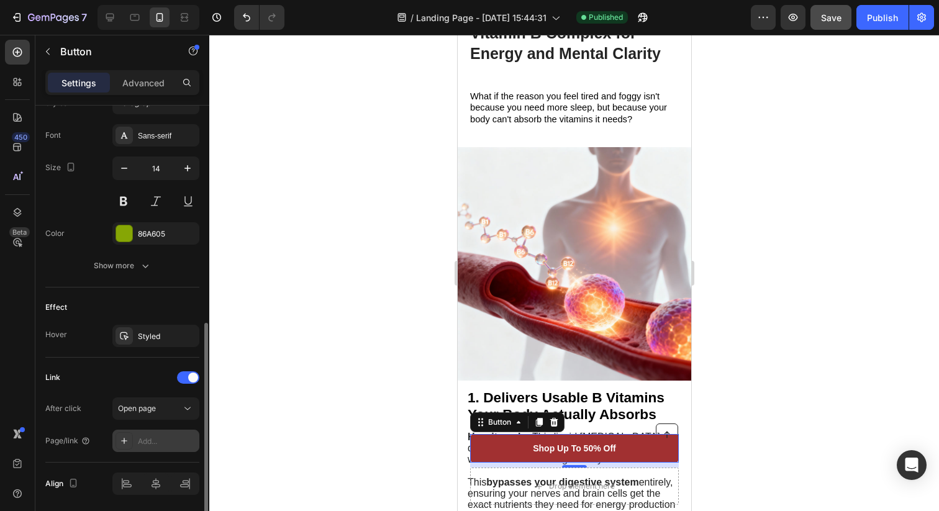
click at [149, 444] on div "Add..." at bounding box center [167, 441] width 58 height 11
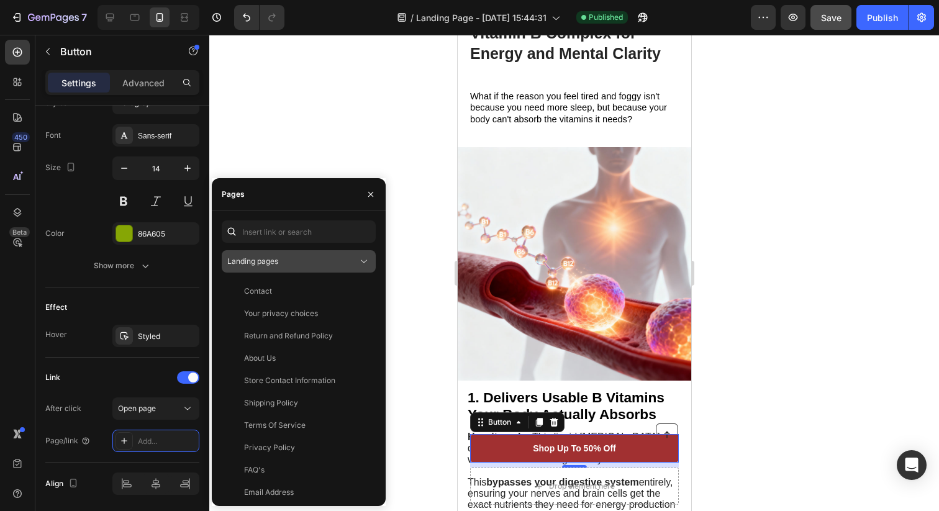
click at [274, 265] on span "Landing pages" at bounding box center [252, 260] width 51 height 9
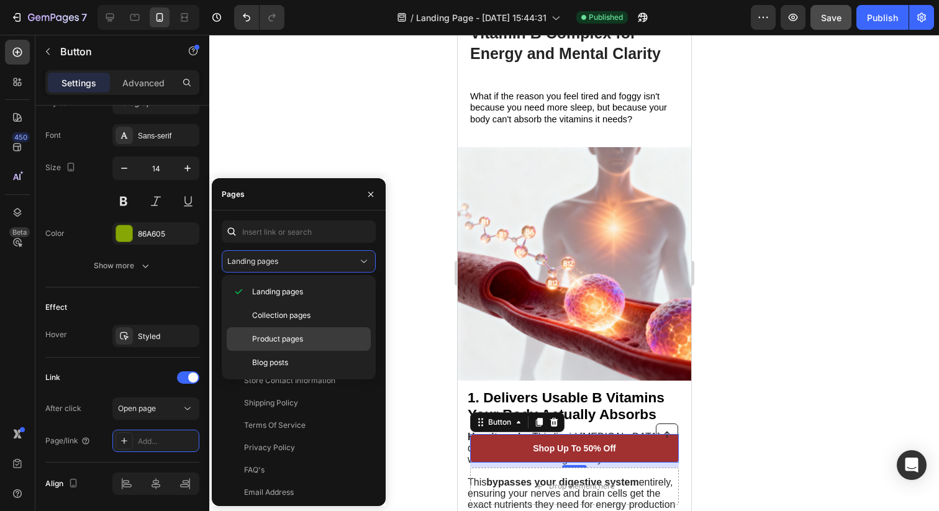
click at [279, 341] on span "Product pages" at bounding box center [277, 338] width 51 height 11
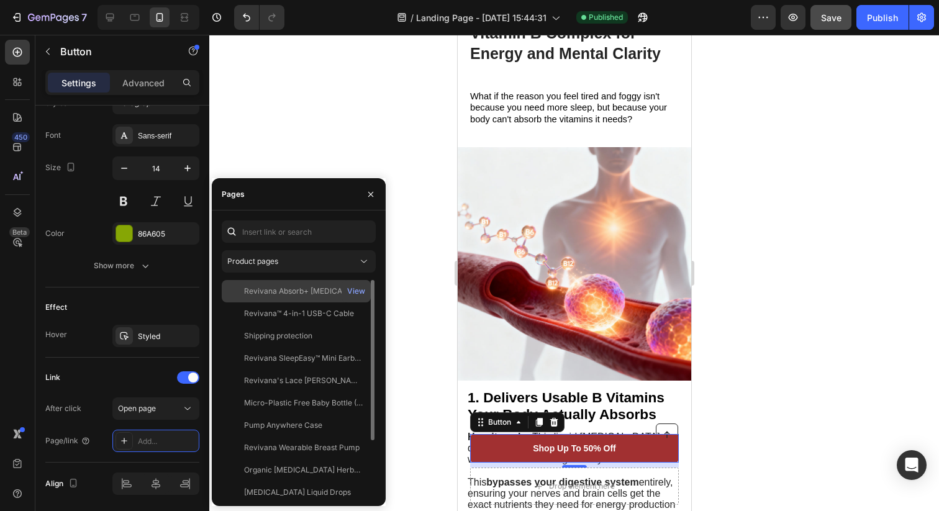
click at [310, 295] on div "Revivana Absorb+ [MEDICAL_DATA]" at bounding box center [303, 291] width 119 height 11
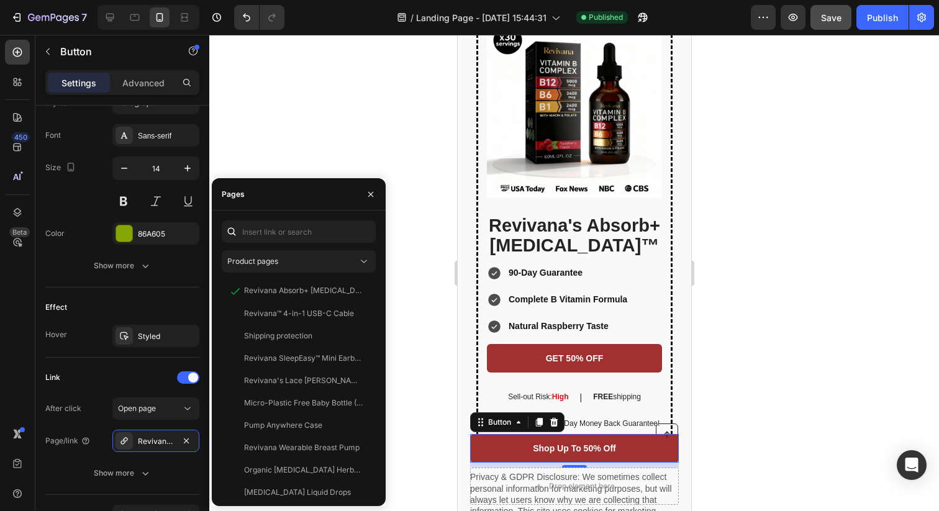
scroll to position [3556, 0]
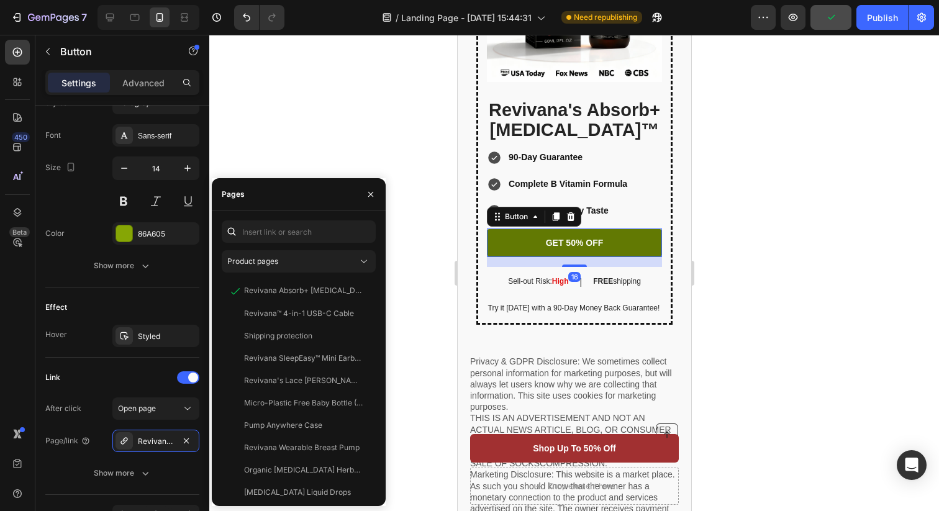
click at [618, 257] on link "GET 50% OFF" at bounding box center [573, 242] width 175 height 29
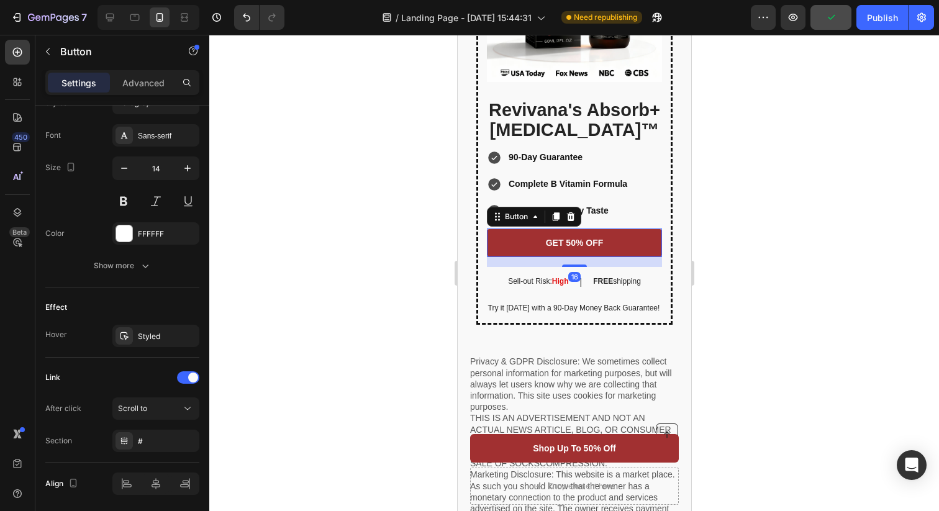
click at [751, 232] on div at bounding box center [573, 273] width 729 height 476
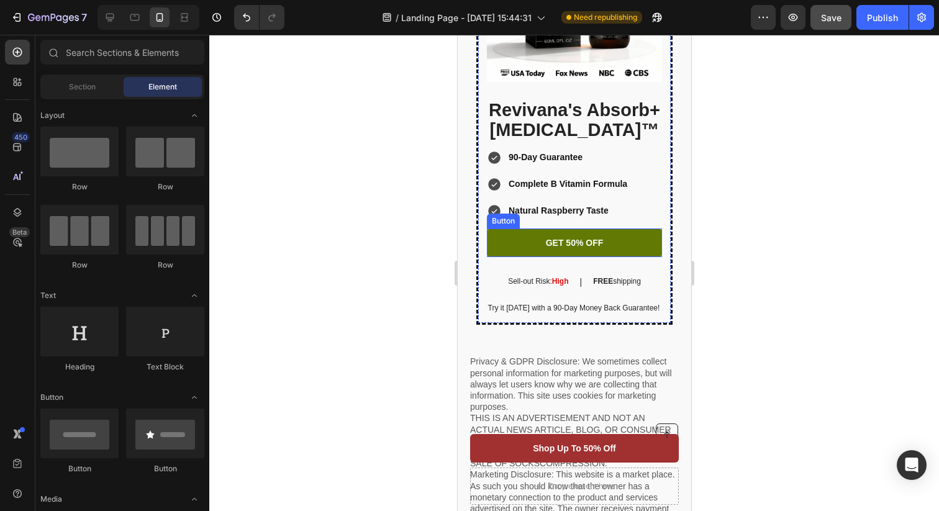
click at [615, 257] on link "GET 50% OFF" at bounding box center [573, 242] width 175 height 29
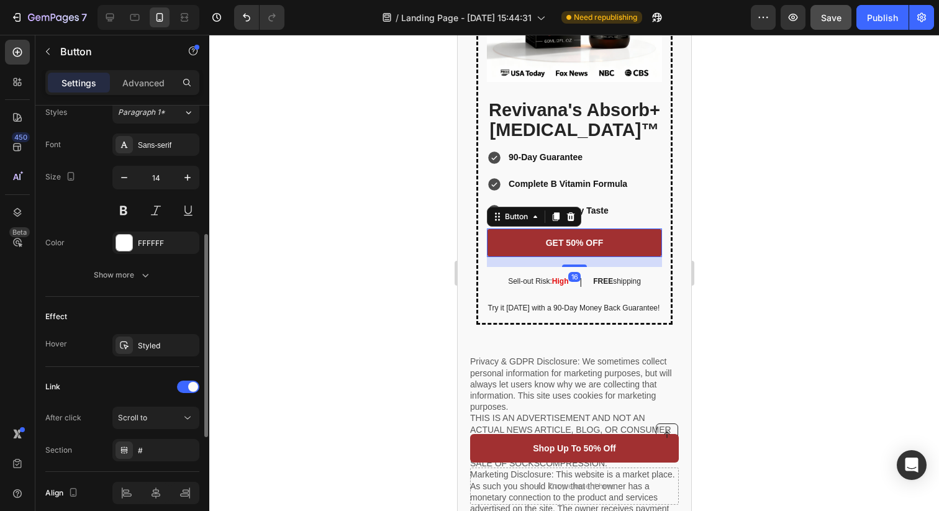
scroll to position [514, 0]
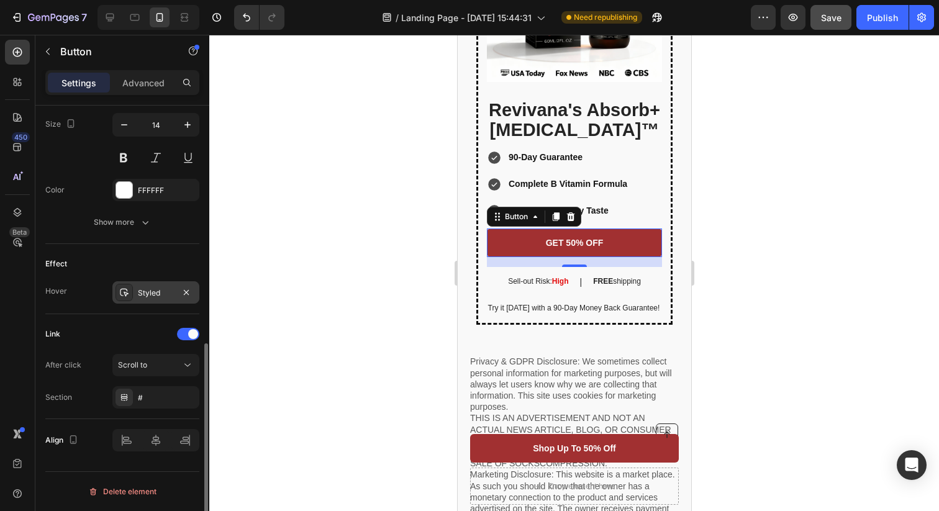
click at [142, 292] on div "Styled" at bounding box center [156, 292] width 36 height 11
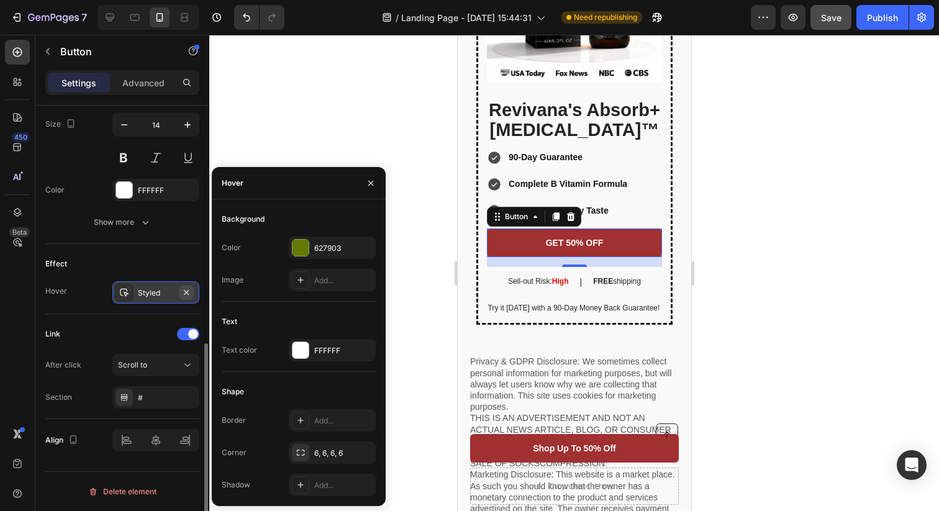
click at [184, 291] on icon "button" at bounding box center [186, 291] width 5 height 5
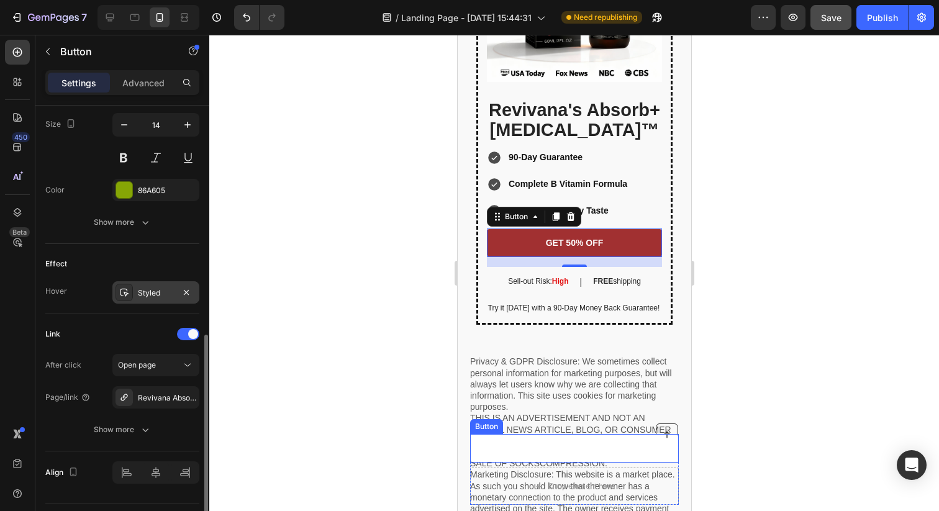
click at [510, 440] on link "Shop Up To 50% Off" at bounding box center [573, 448] width 209 height 29
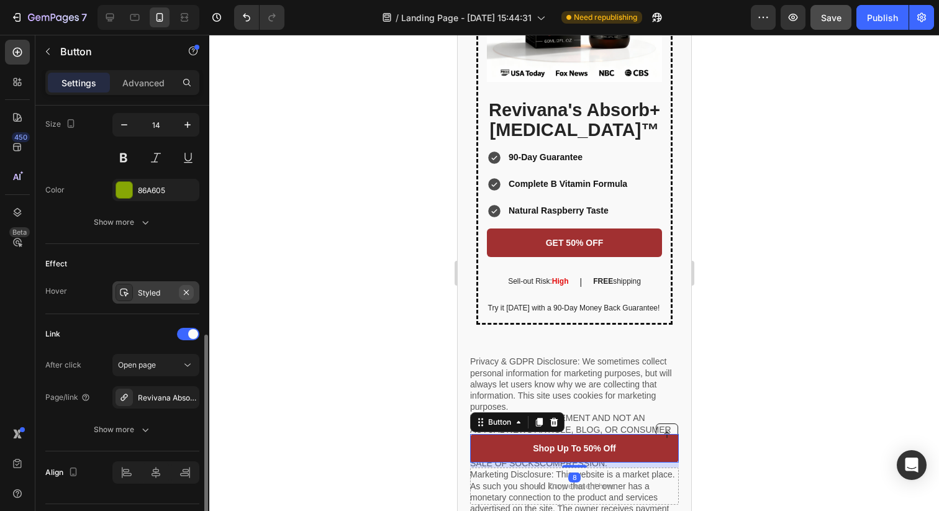
click at [186, 293] on icon "button" at bounding box center [186, 292] width 10 height 10
click at [624, 257] on link "GET 50% OFF" at bounding box center [573, 242] width 175 height 29
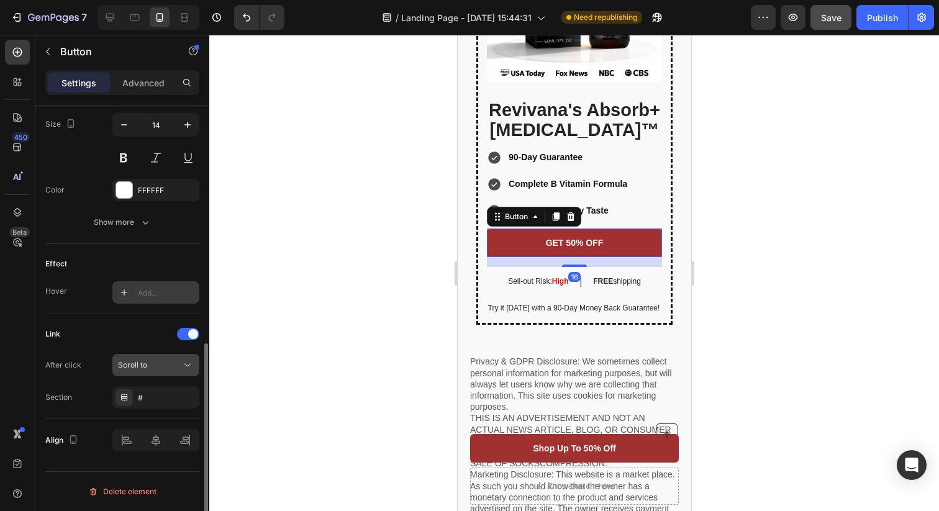
click at [140, 374] on button "Scroll to" at bounding box center [155, 365] width 87 height 22
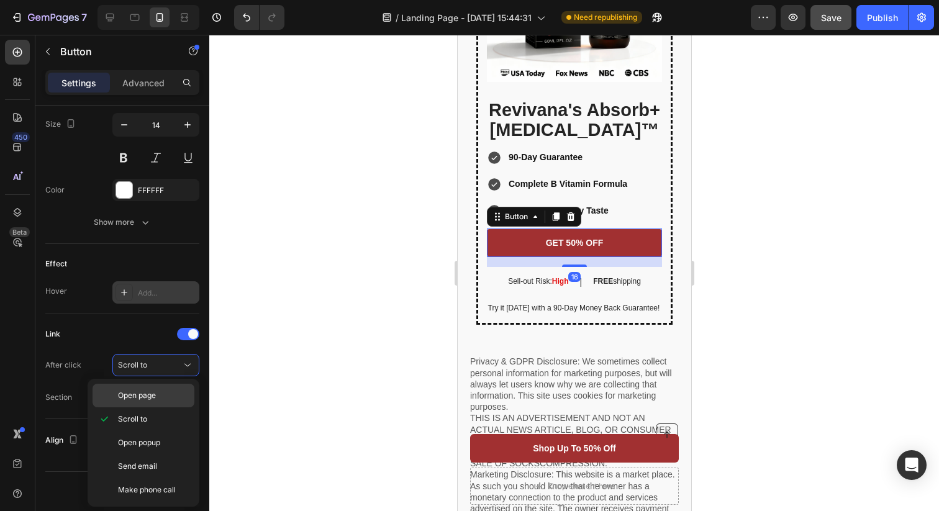
click at [169, 394] on p "Open page" at bounding box center [153, 395] width 71 height 11
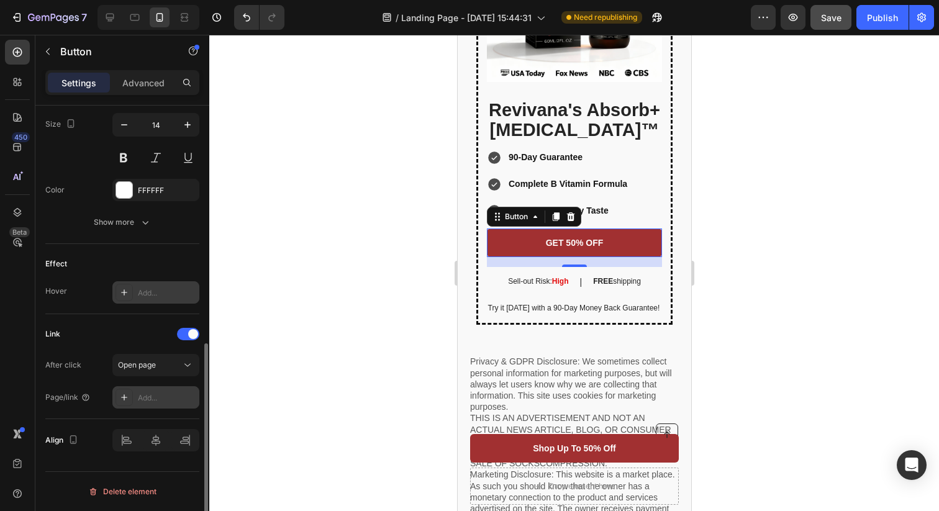
click at [158, 404] on div "Add..." at bounding box center [155, 397] width 87 height 22
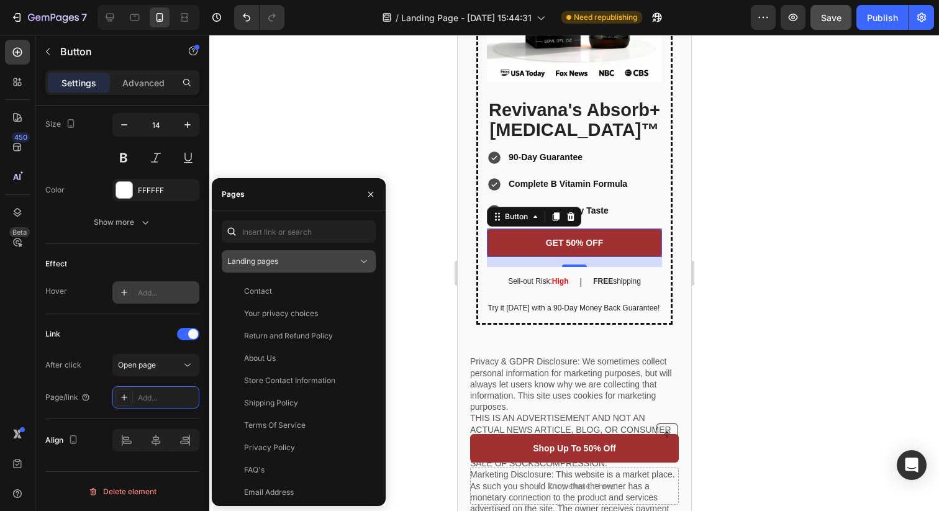
click at [271, 271] on button "Landing pages" at bounding box center [299, 261] width 154 height 22
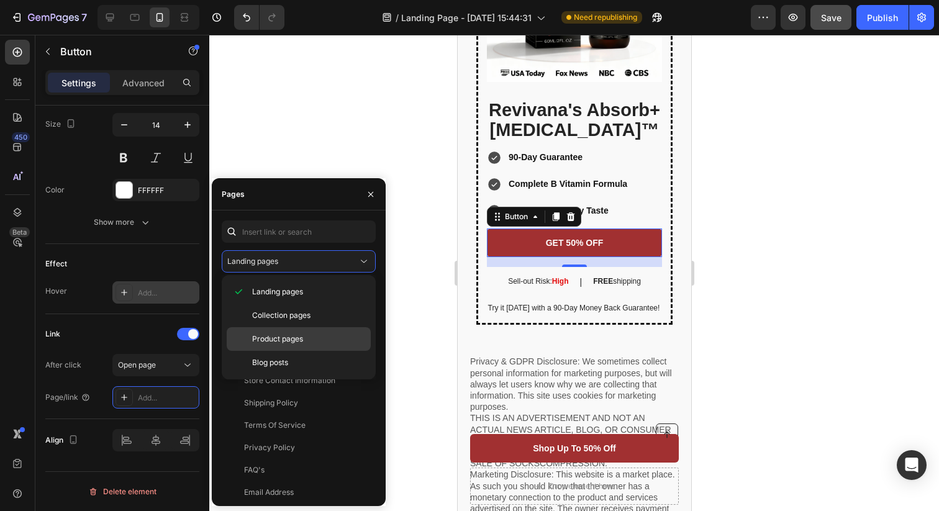
click at [283, 336] on span "Product pages" at bounding box center [277, 338] width 51 height 11
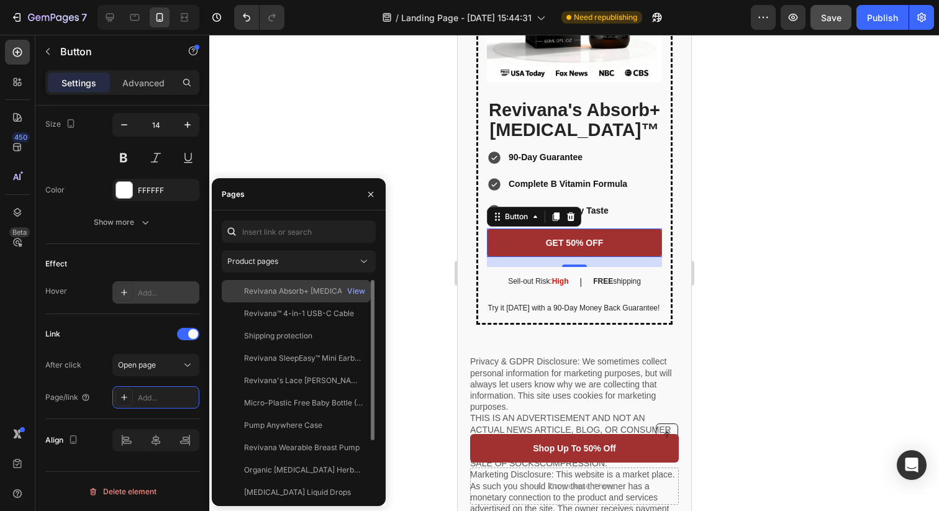
click at [303, 289] on div "Revivana Absorb+ [MEDICAL_DATA]" at bounding box center [303, 291] width 119 height 11
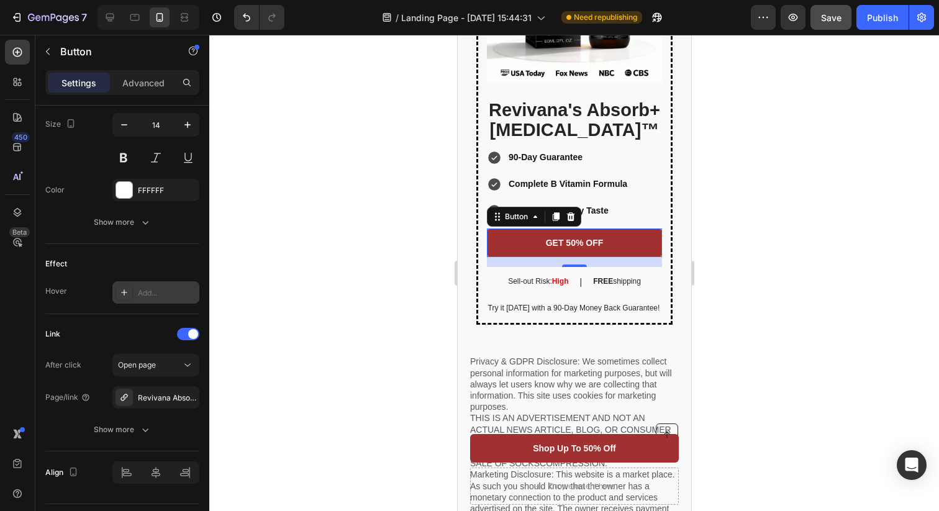
click at [612, 257] on link "GET 50% OFF" at bounding box center [573, 242] width 175 height 29
click at [552, 221] on icon at bounding box center [555, 216] width 7 height 9
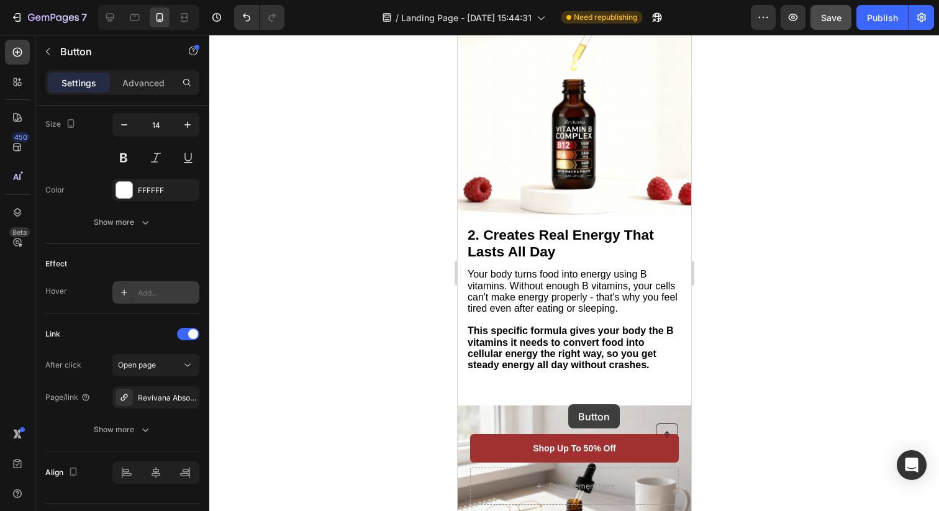
scroll to position [832, 0]
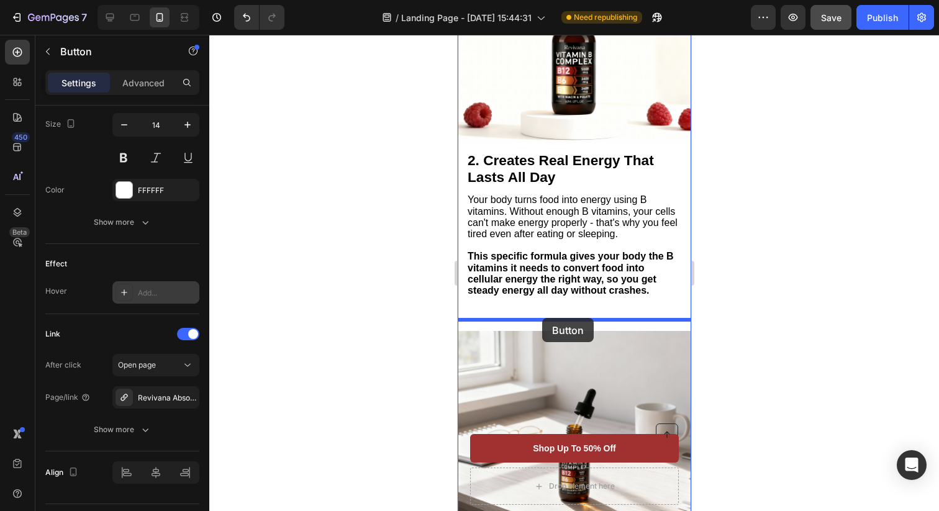
drag, startPoint x: 523, startPoint y: 301, endPoint x: 541, endPoint y: 318, distance: 24.6
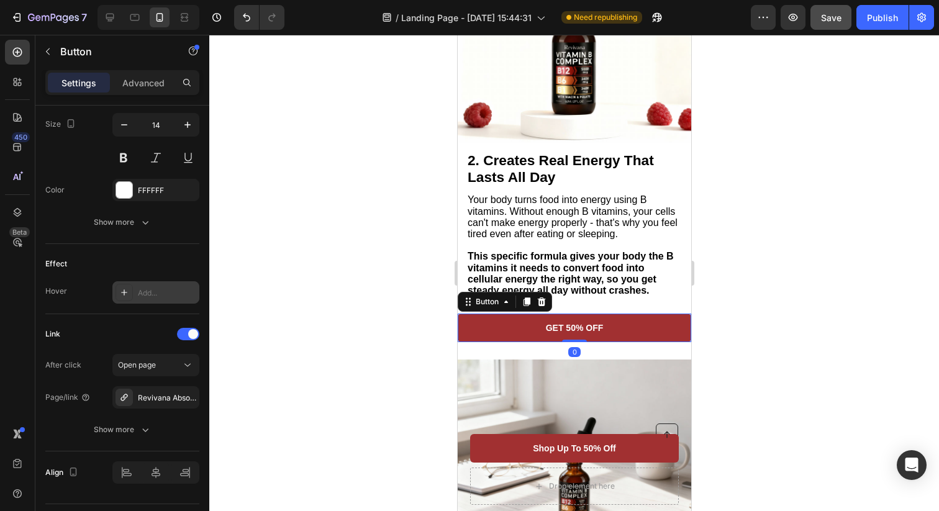
click at [776, 262] on div at bounding box center [573, 273] width 729 height 476
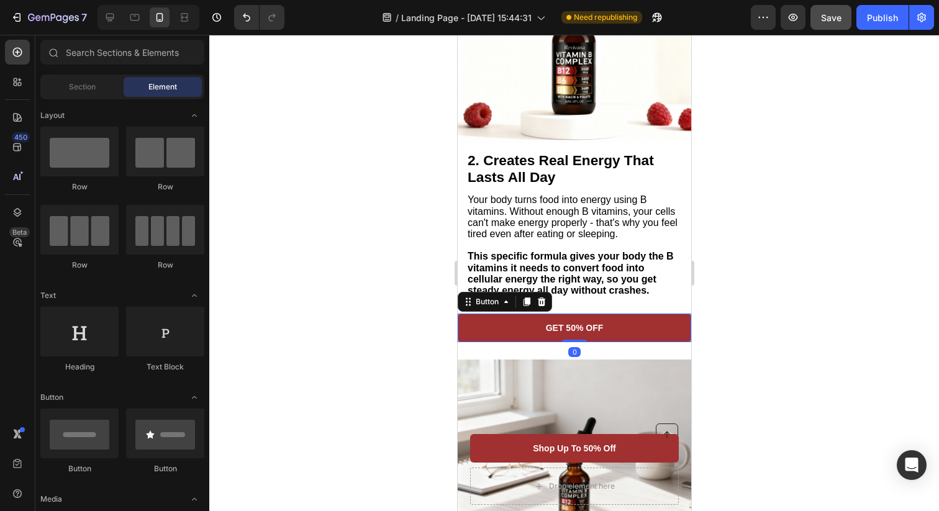
click at [633, 326] on link "GET 50% OFF" at bounding box center [573, 327] width 233 height 29
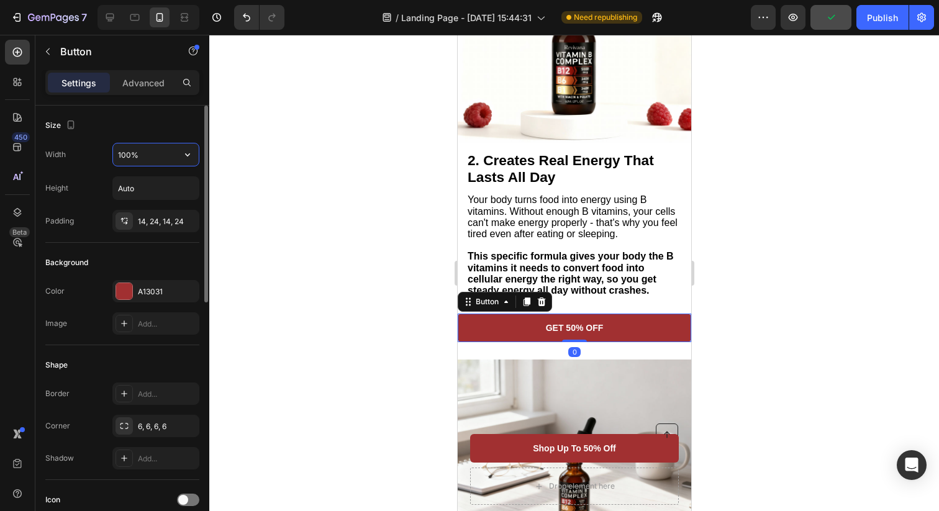
click at [163, 158] on input "100%" at bounding box center [156, 154] width 86 height 22
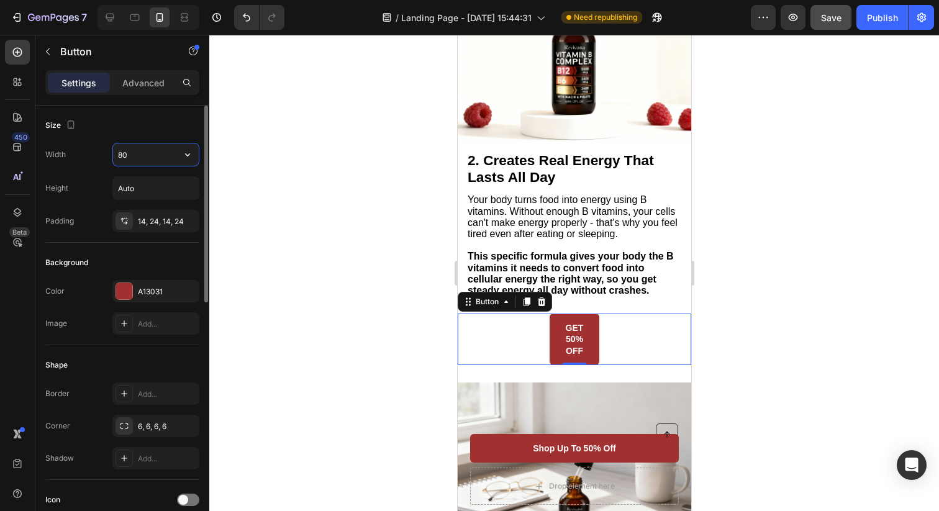
type input "8"
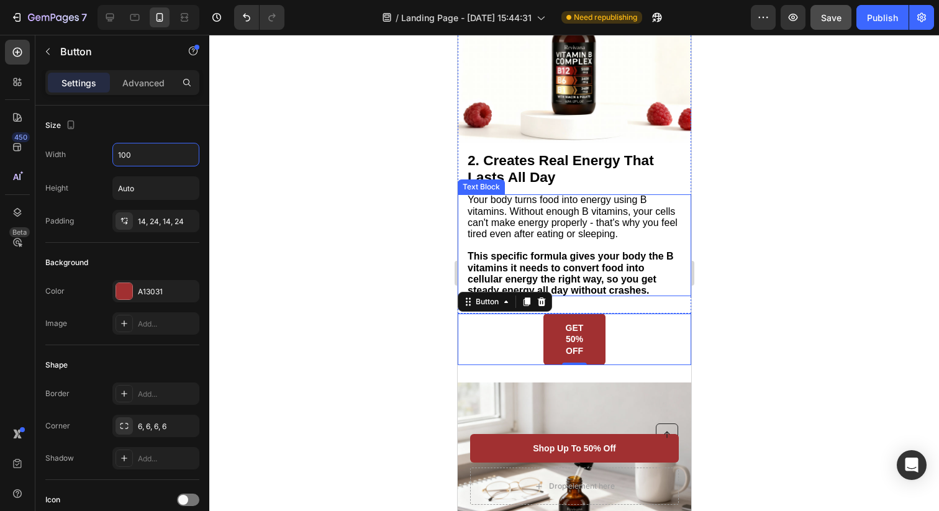
type input "100"
click at [795, 261] on div at bounding box center [573, 273] width 729 height 476
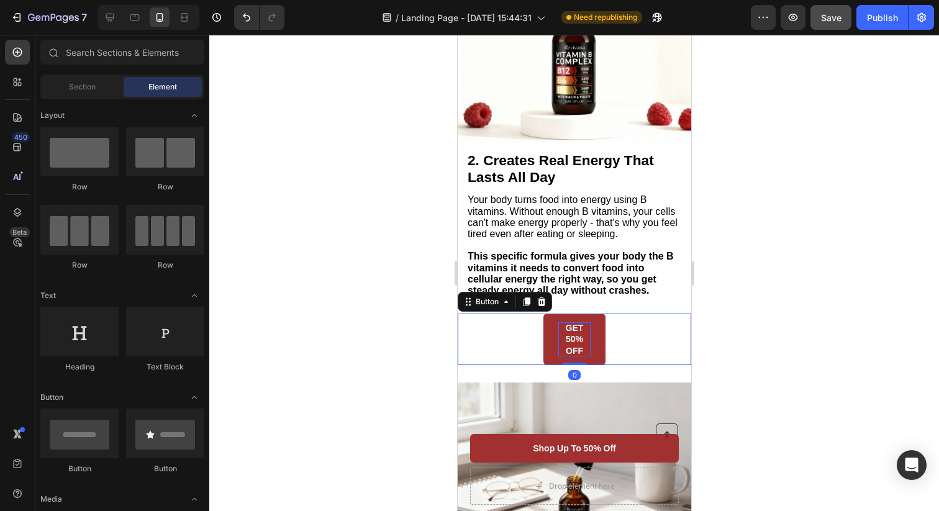
click at [587, 341] on p "GET 50% OFF" at bounding box center [573, 339] width 32 height 34
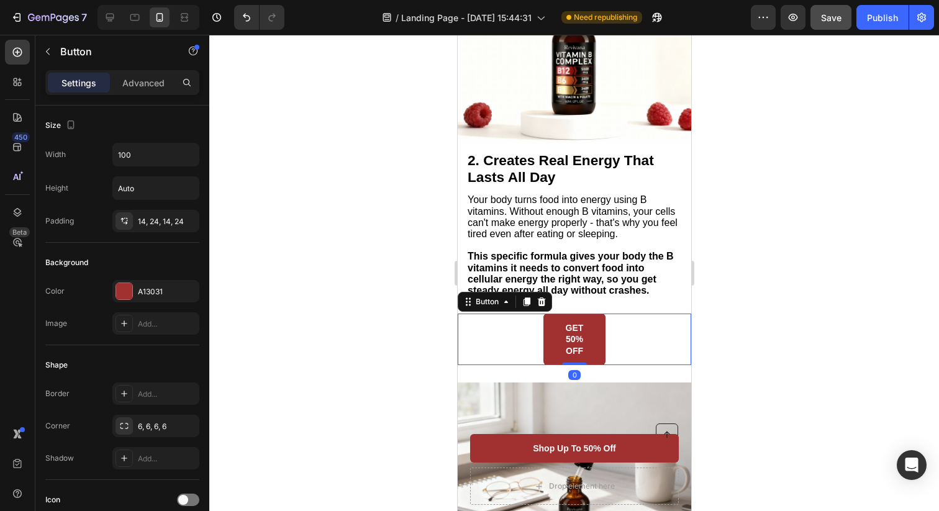
click at [592, 332] on link "GET 50% OFF" at bounding box center [574, 339] width 62 height 52
type input "100%"
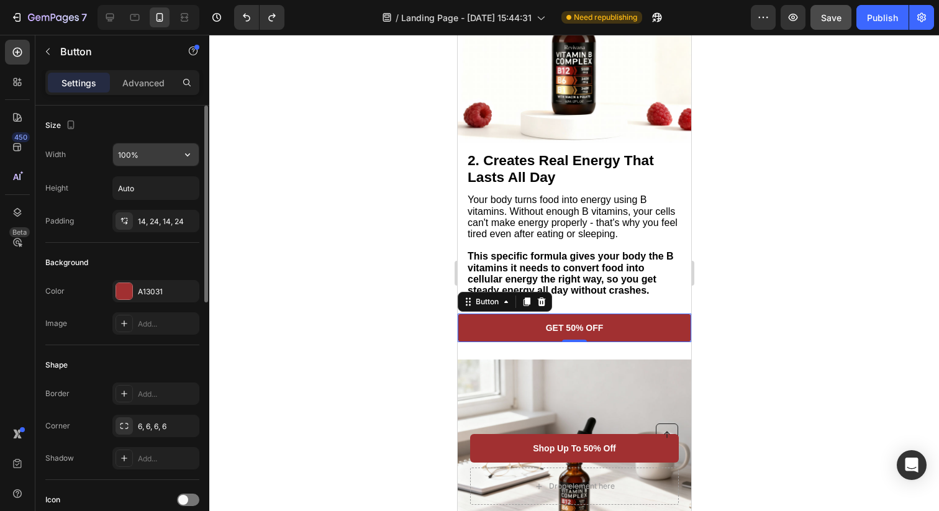
click at [155, 160] on input "100%" at bounding box center [156, 154] width 86 height 22
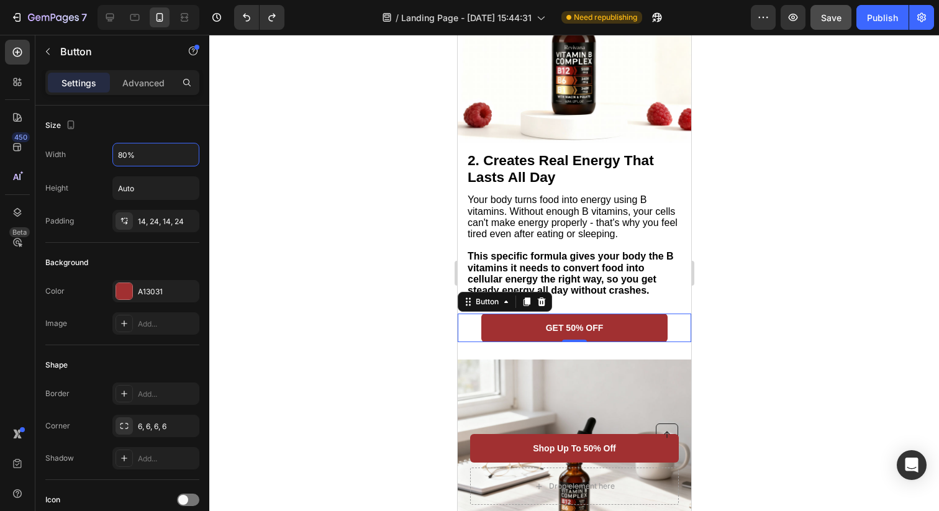
type input "80%"
click at [788, 246] on div at bounding box center [573, 273] width 729 height 476
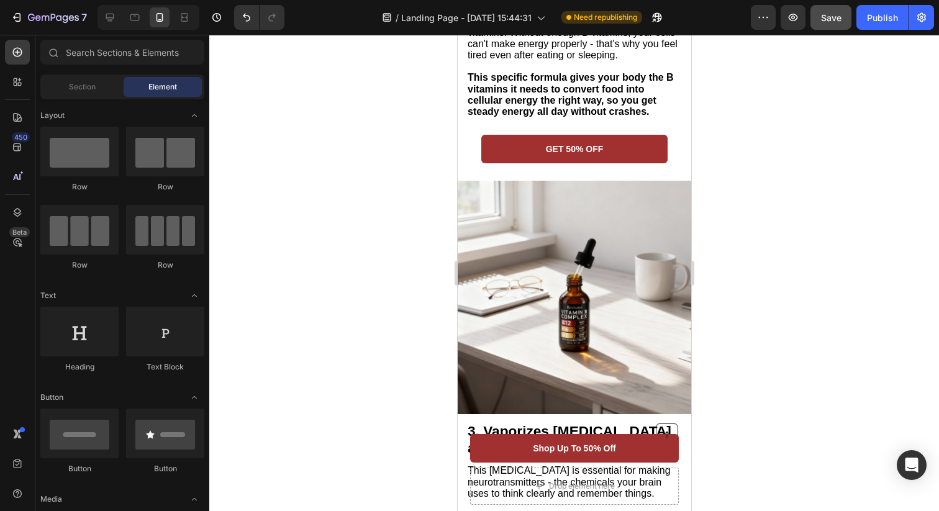
scroll to position [1013, 0]
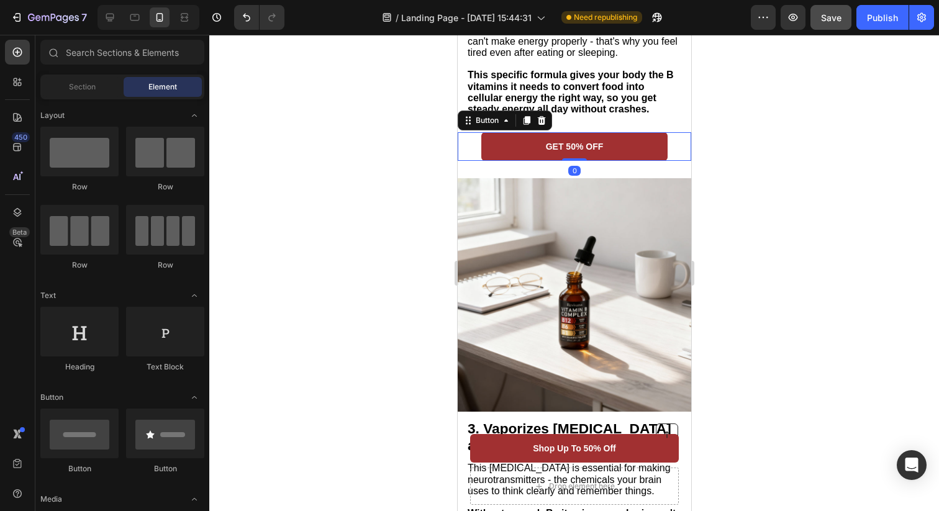
click at [610, 139] on link "GET 50% OFF" at bounding box center [573, 146] width 187 height 29
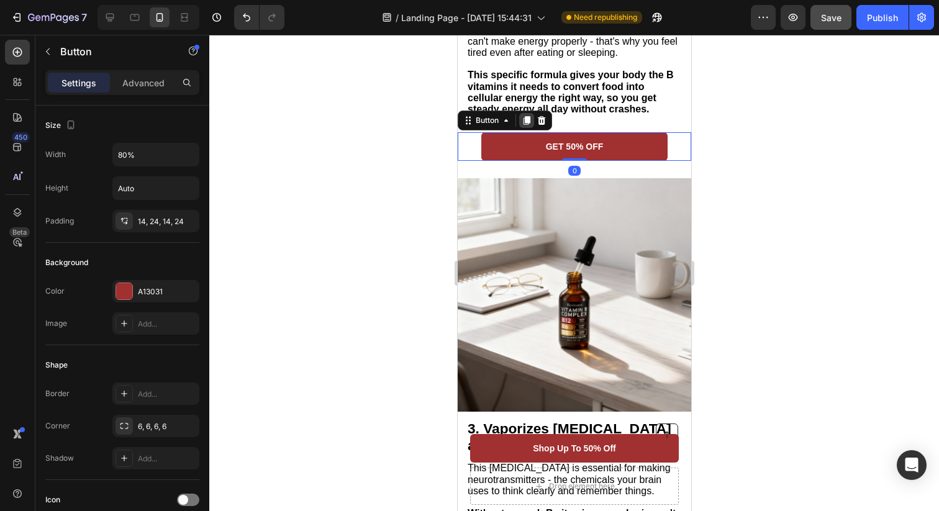
click at [523, 125] on icon at bounding box center [526, 120] width 10 height 10
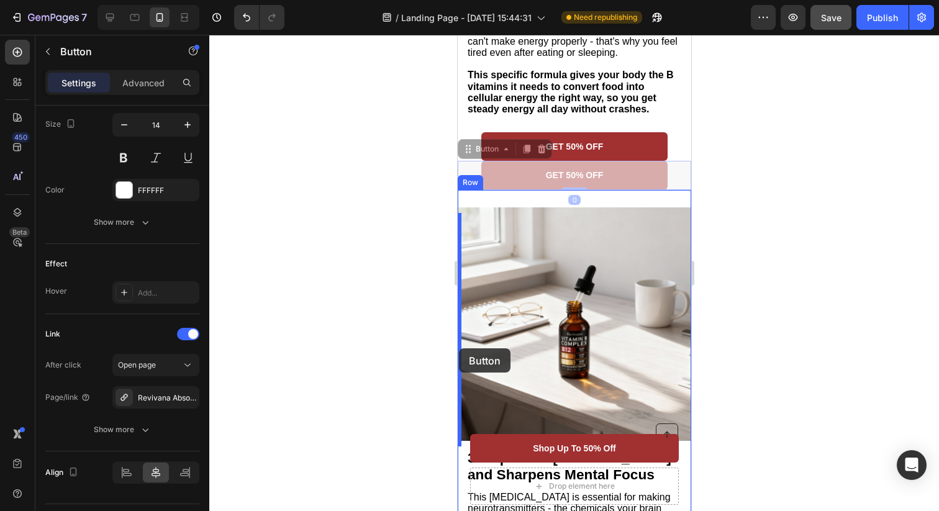
drag, startPoint x: 533, startPoint y: 182, endPoint x: 458, endPoint y: 348, distance: 182.3
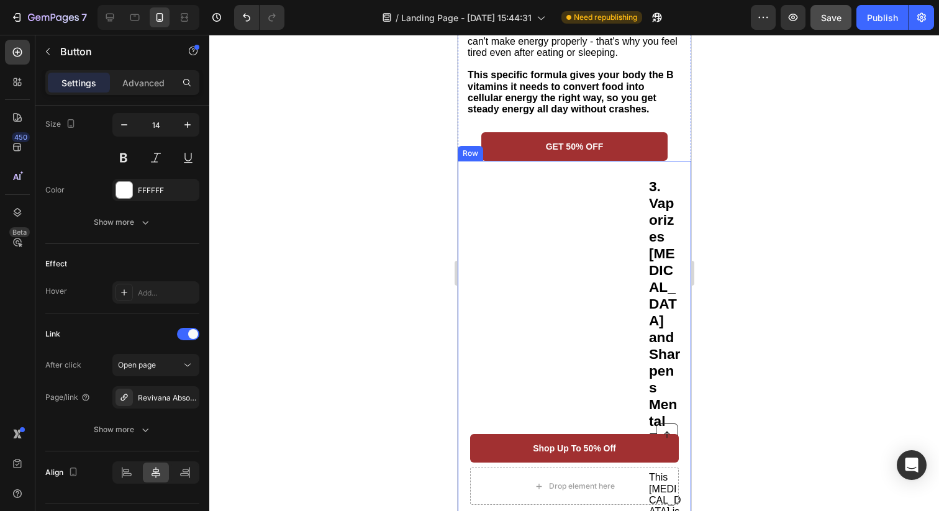
scroll to position [1091, 0]
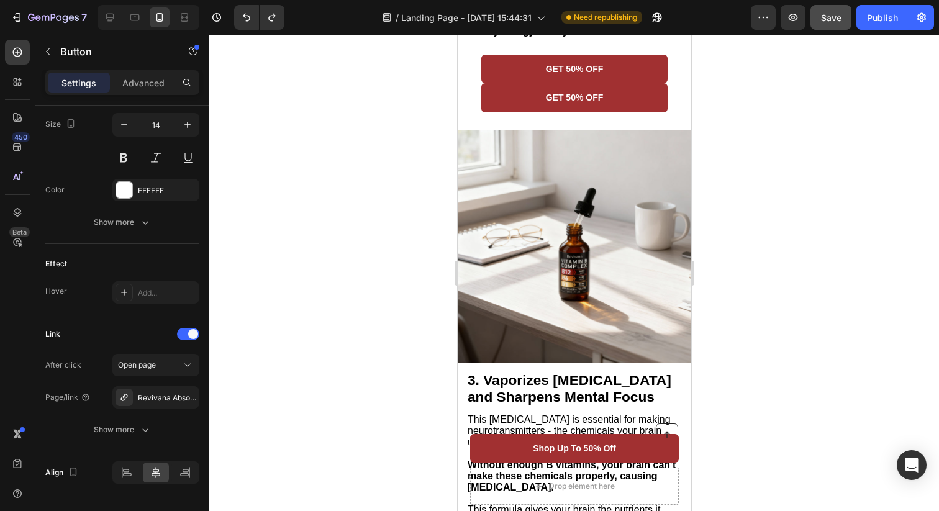
click at [757, 241] on div at bounding box center [573, 273] width 729 height 476
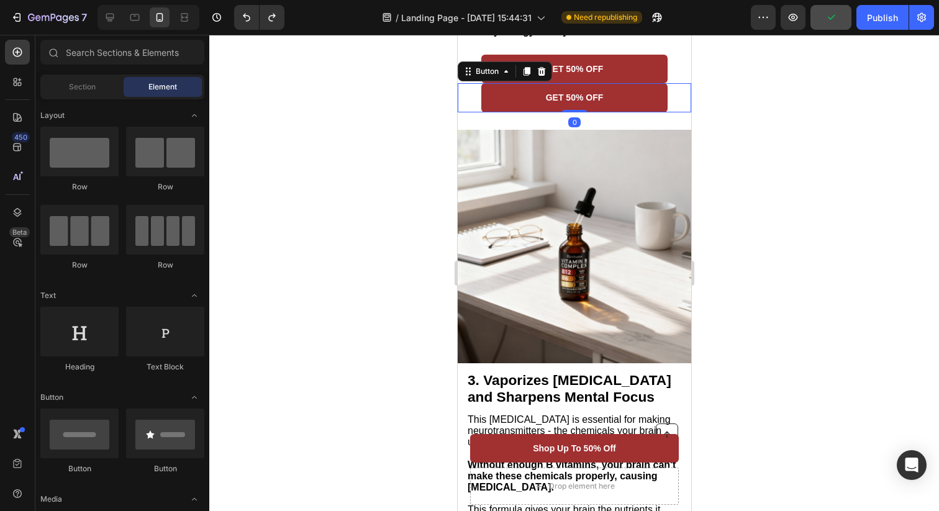
click at [626, 99] on link "GET 50% OFF" at bounding box center [573, 97] width 187 height 29
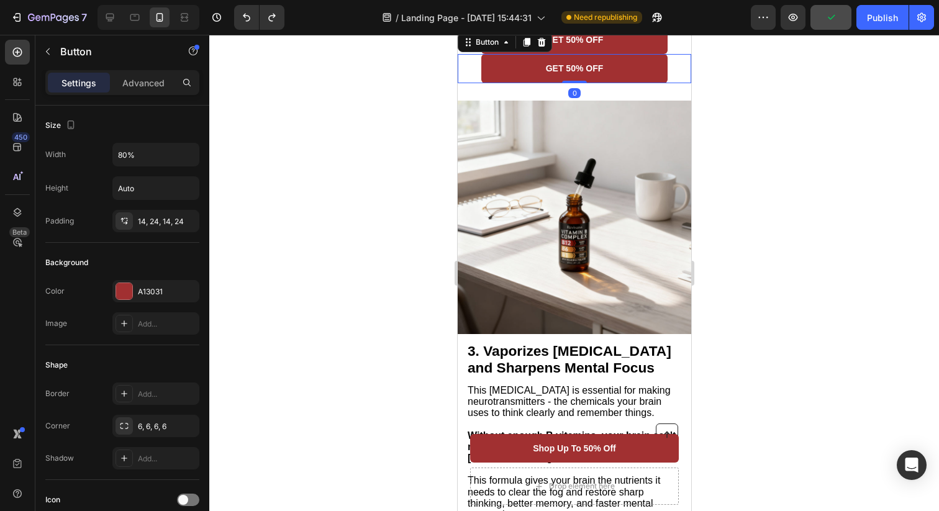
scroll to position [1121, 0]
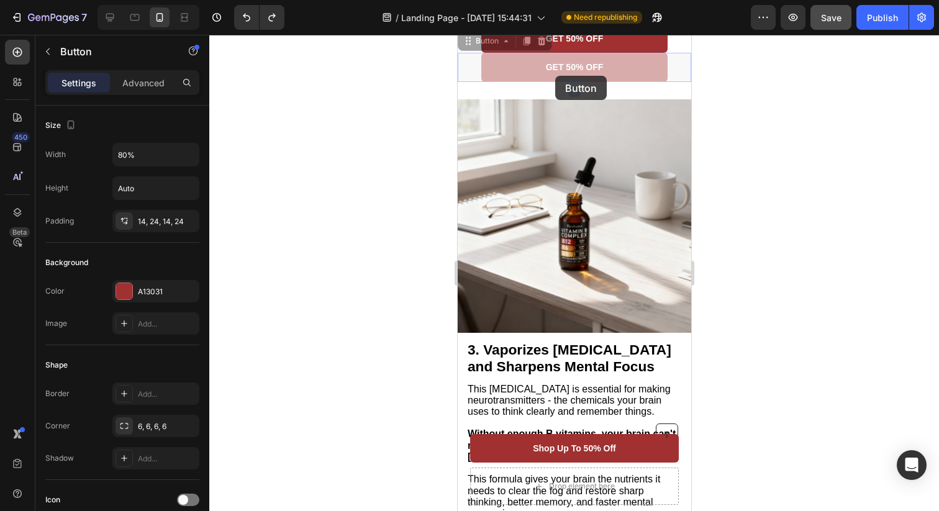
drag, startPoint x: 622, startPoint y: 68, endPoint x: 555, endPoint y: 76, distance: 67.5
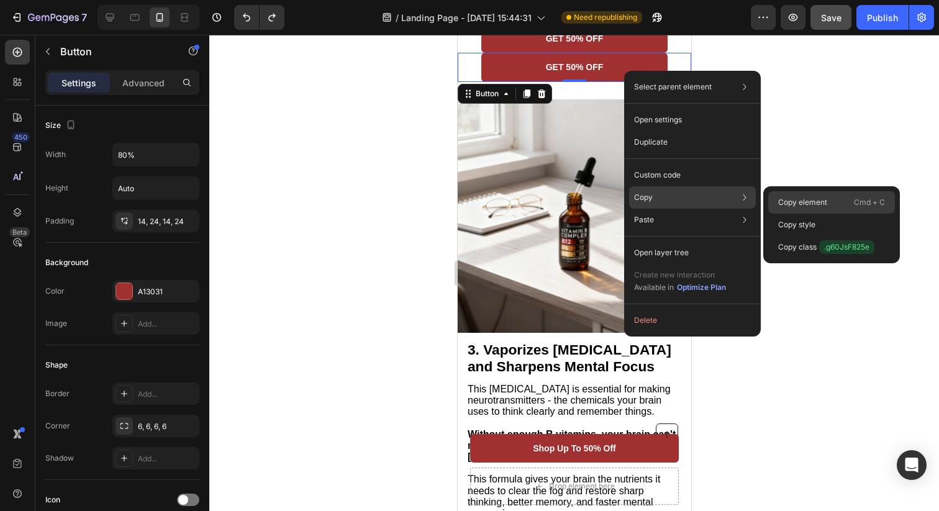
click at [788, 195] on div "Copy element Cmd + C" at bounding box center [831, 202] width 127 height 22
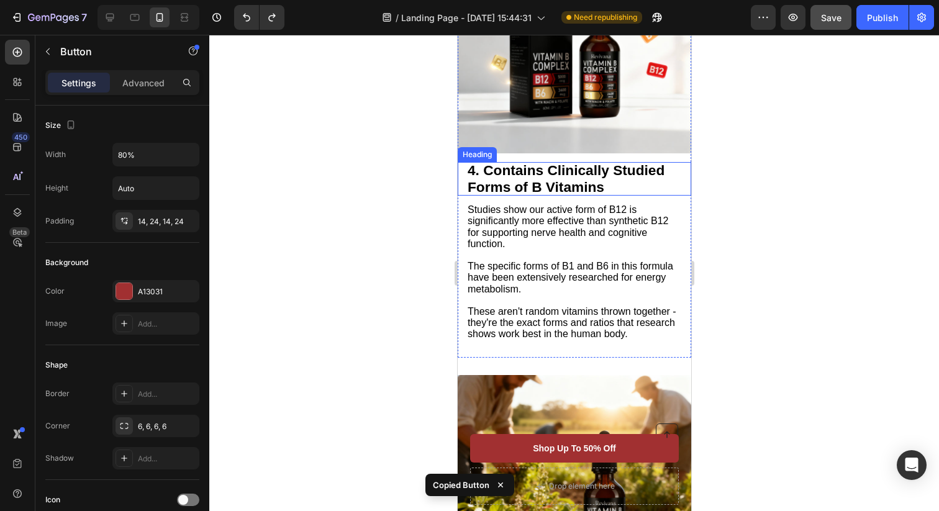
scroll to position [1775, 0]
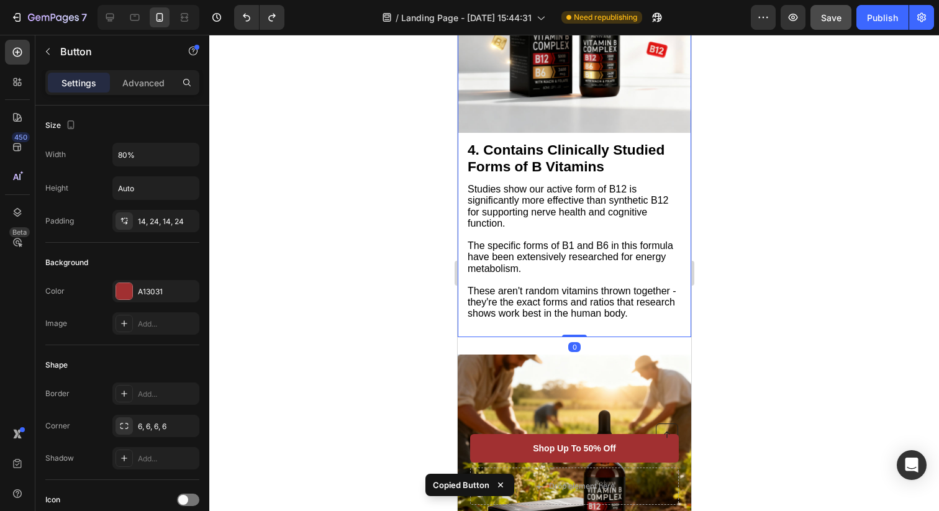
click at [537, 336] on div "4. Contains Clinically Studied Forms of B Vitamins Heading Studies show our act…" at bounding box center [573, 109] width 233 height 454
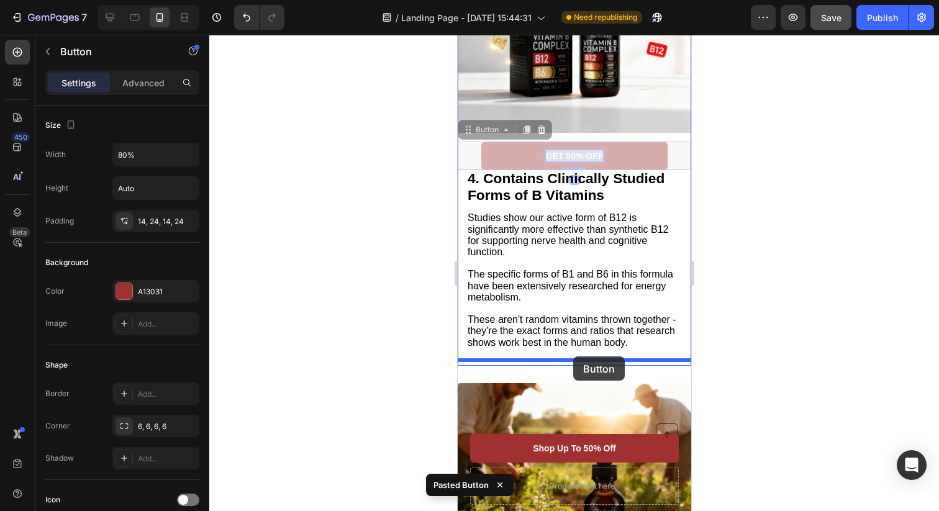
drag, startPoint x: 598, startPoint y: 132, endPoint x: 572, endPoint y: 356, distance: 226.2
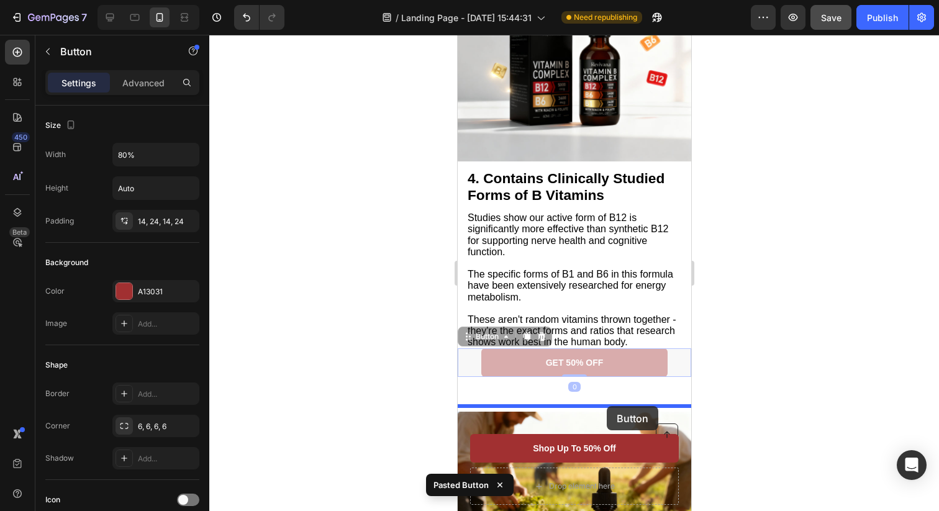
drag, startPoint x: 609, startPoint y: 375, endPoint x: 606, endPoint y: 406, distance: 31.2
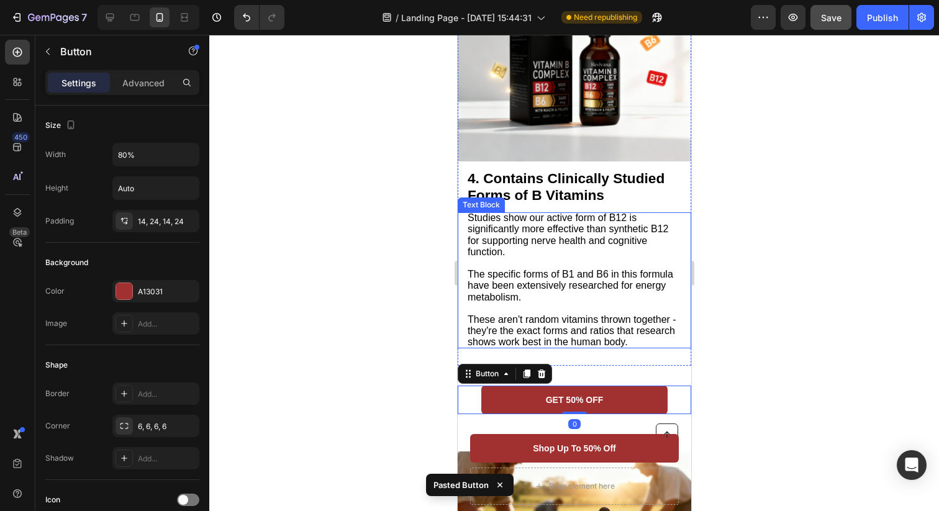
click at [739, 341] on div at bounding box center [573, 273] width 729 height 476
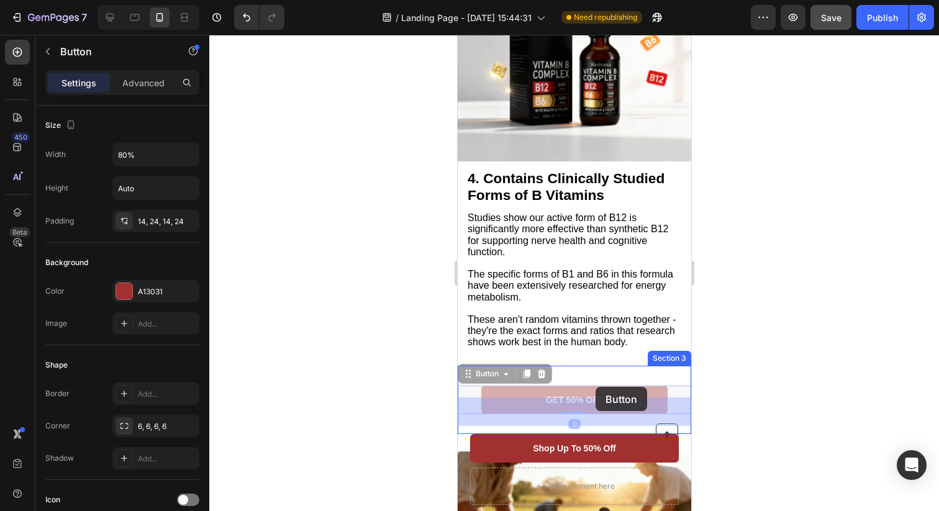
drag, startPoint x: 598, startPoint y: 413, endPoint x: 595, endPoint y: 387, distance: 26.3
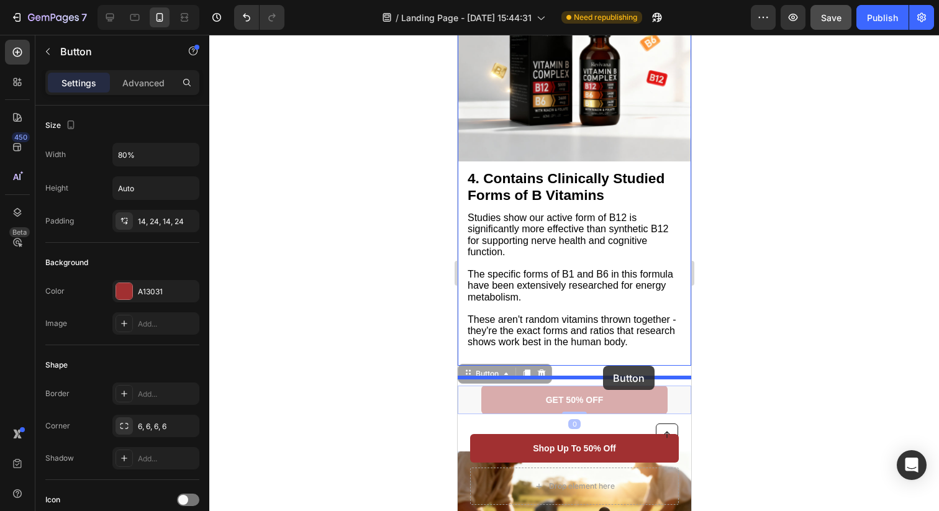
drag, startPoint x: 606, startPoint y: 407, endPoint x: 602, endPoint y: 366, distance: 40.5
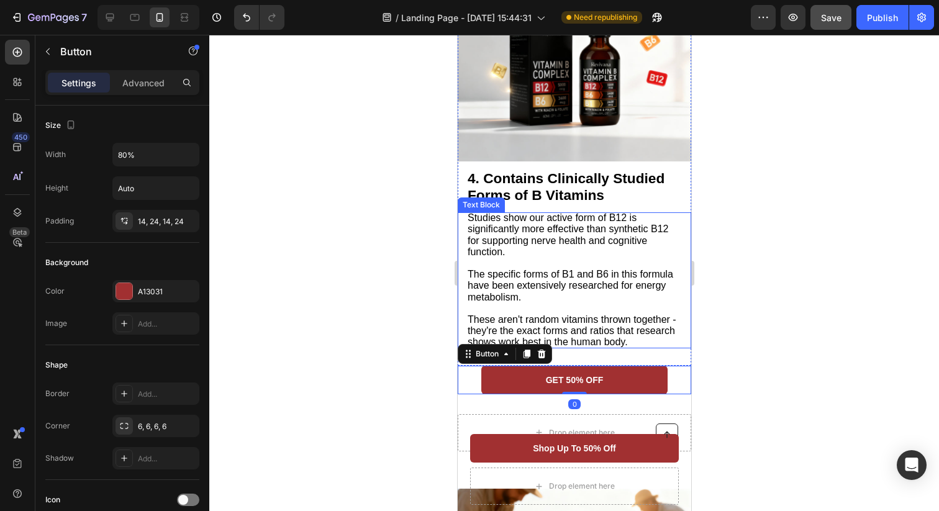
click at [782, 322] on div at bounding box center [573, 273] width 729 height 476
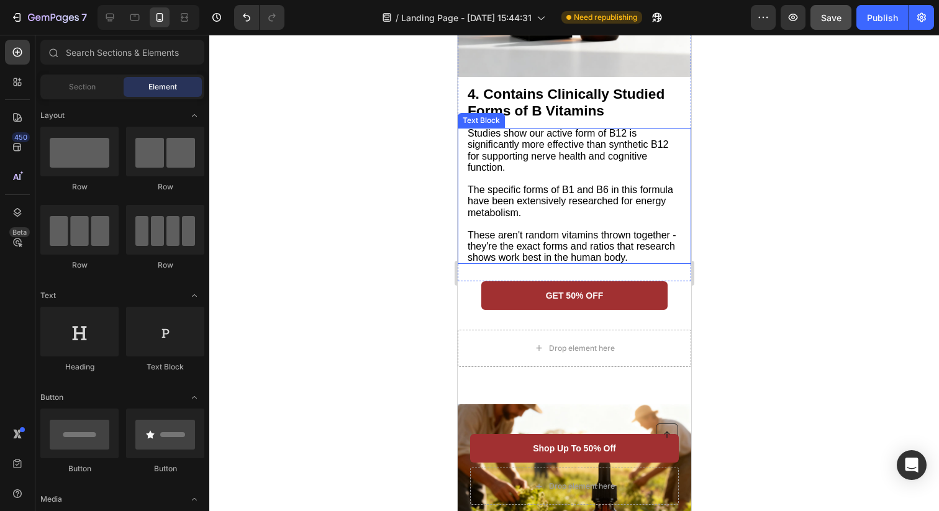
scroll to position [1833, 0]
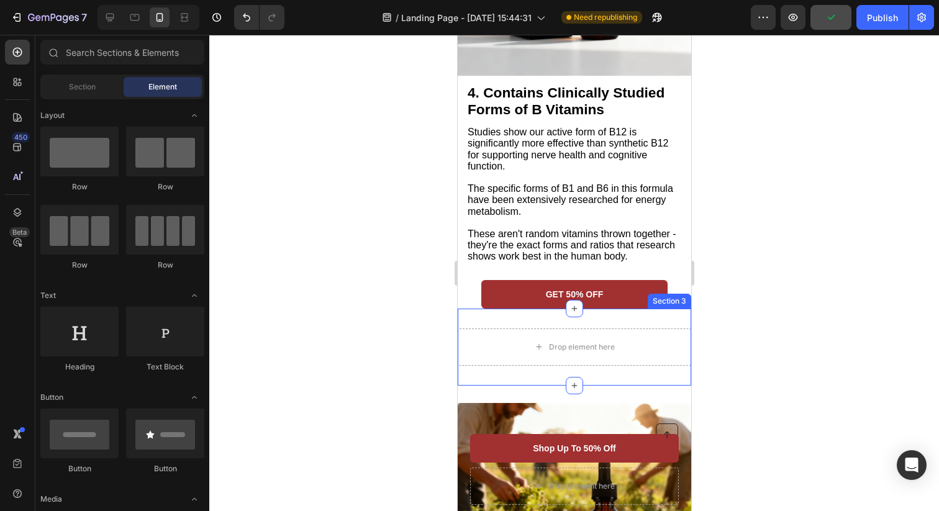
click at [669, 332] on div "Drop element here Section 3" at bounding box center [573, 347] width 233 height 77
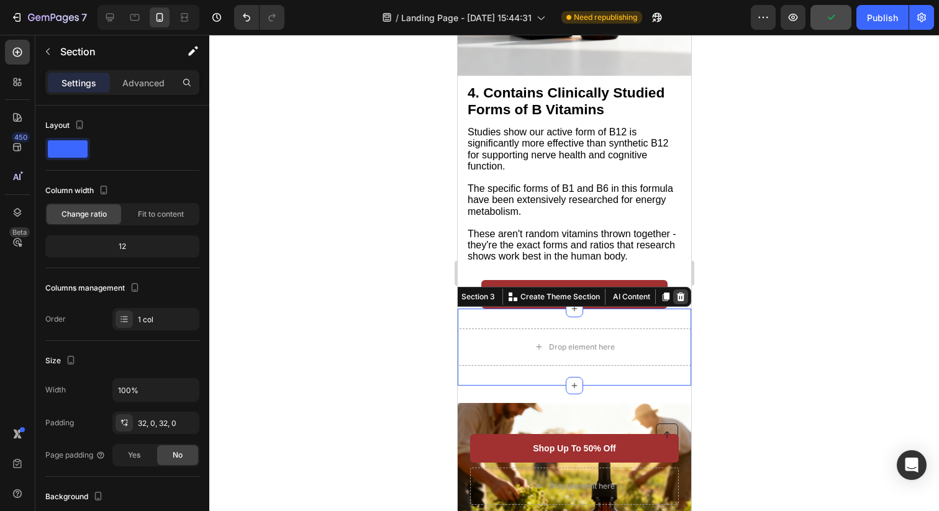
click at [680, 301] on icon at bounding box center [680, 296] width 8 height 9
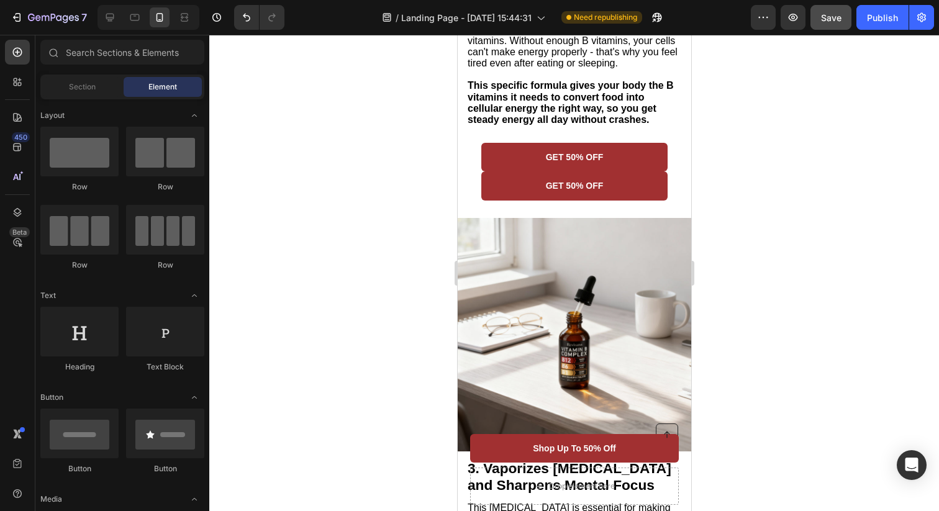
scroll to position [872, 0]
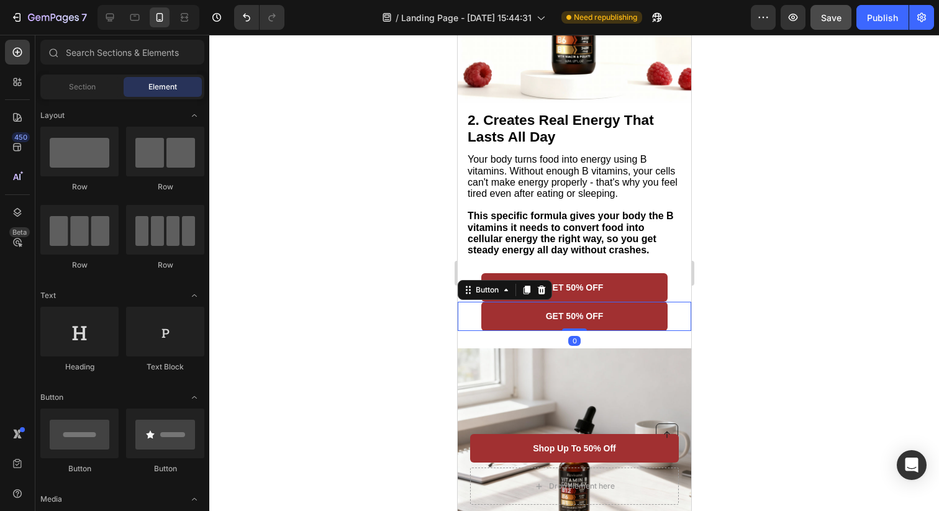
click at [635, 318] on link "GET 50% OFF" at bounding box center [573, 316] width 187 height 29
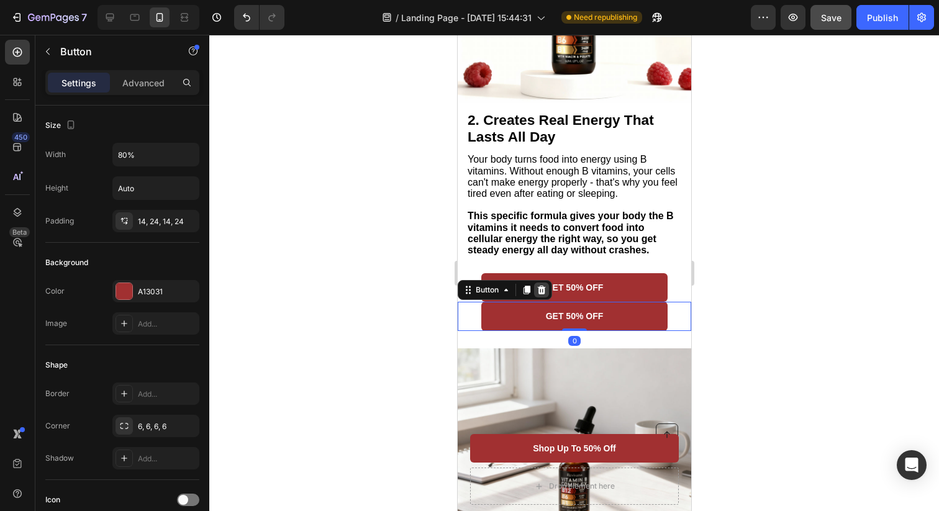
click at [543, 294] on icon at bounding box center [541, 290] width 8 height 9
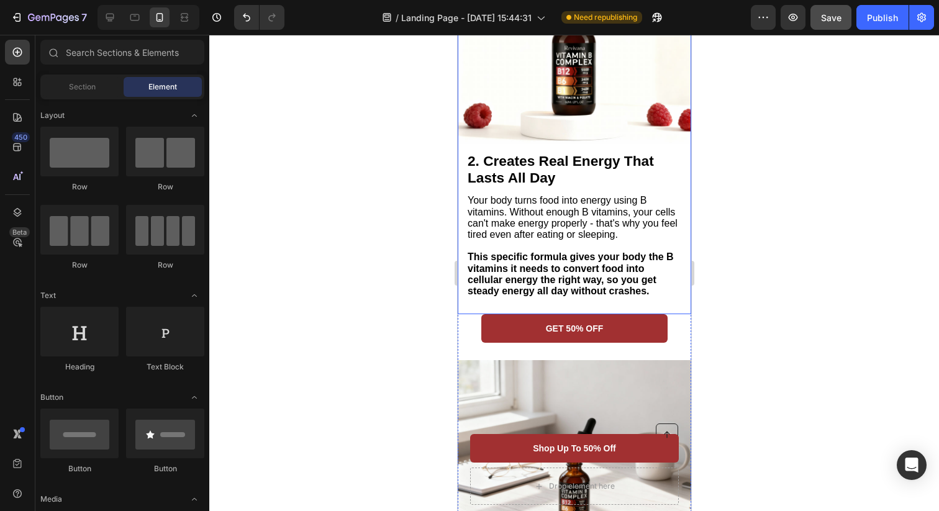
scroll to position [836, 0]
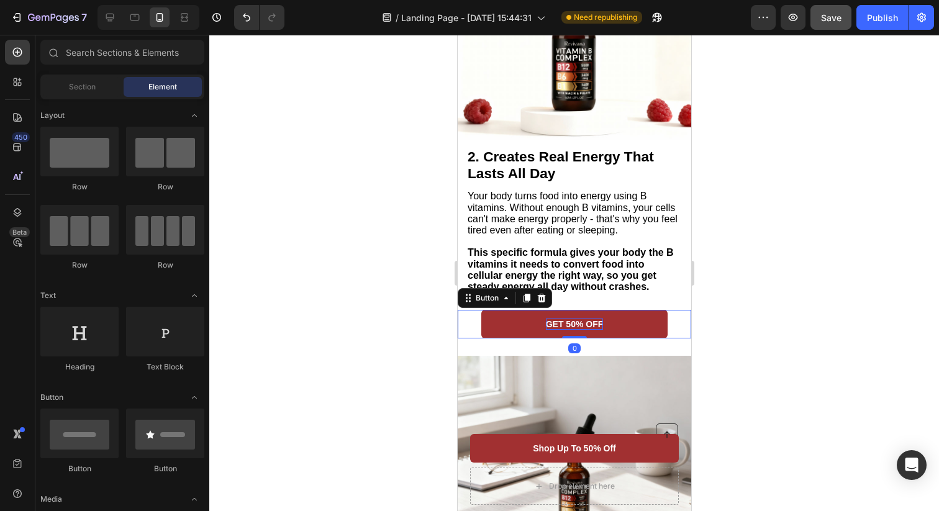
click at [569, 330] on p "GET 50% OFF" at bounding box center [574, 323] width 58 height 11
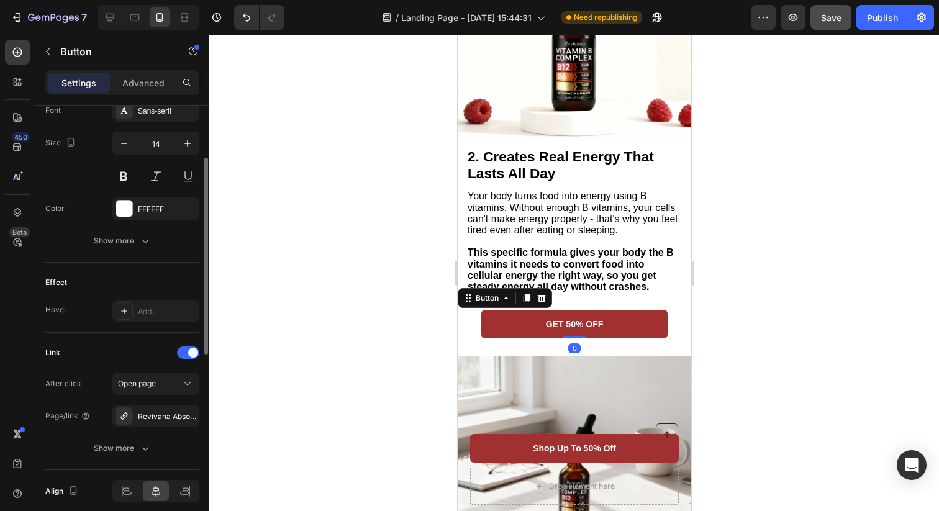
scroll to position [546, 0]
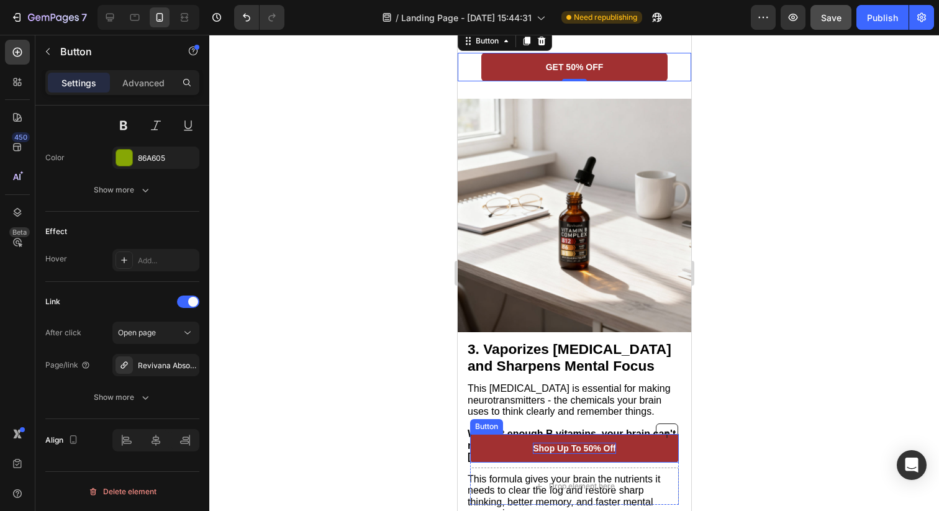
click at [584, 452] on strong "Shop Up To 50% Off" at bounding box center [573, 448] width 83 height 10
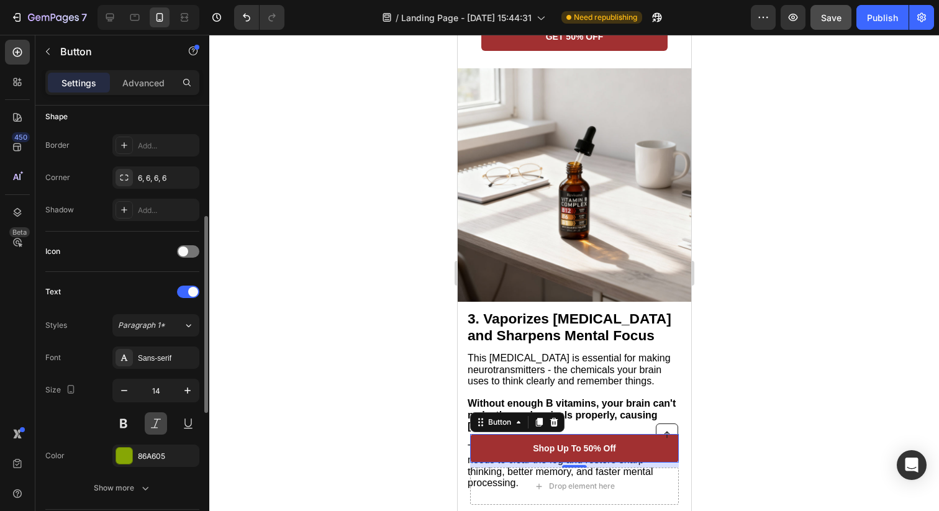
scroll to position [244, 0]
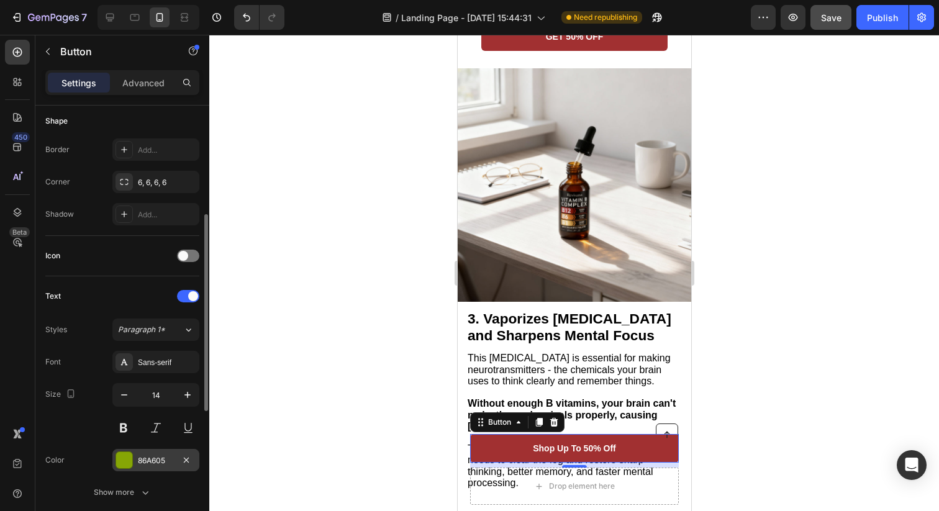
click at [163, 462] on div "86A605" at bounding box center [156, 460] width 36 height 11
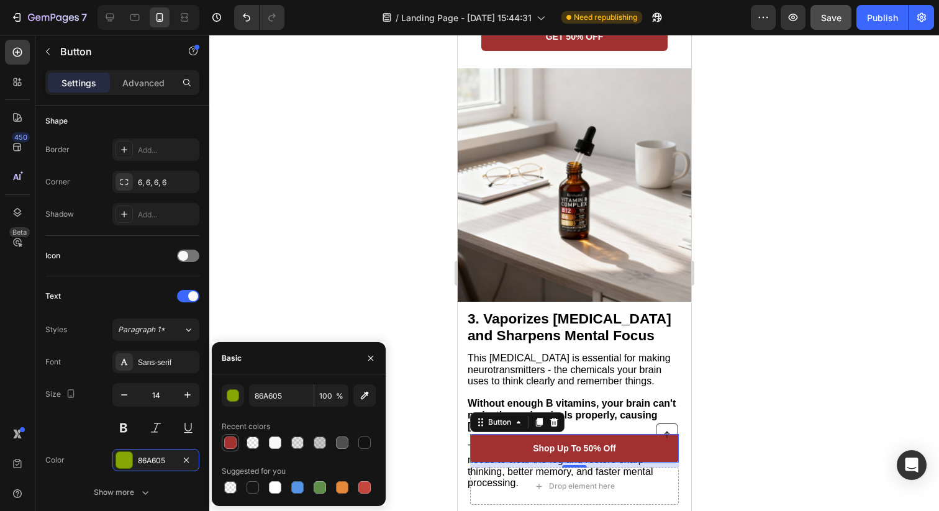
click at [230, 443] on div at bounding box center [230, 442] width 12 height 12
type input "A13031"
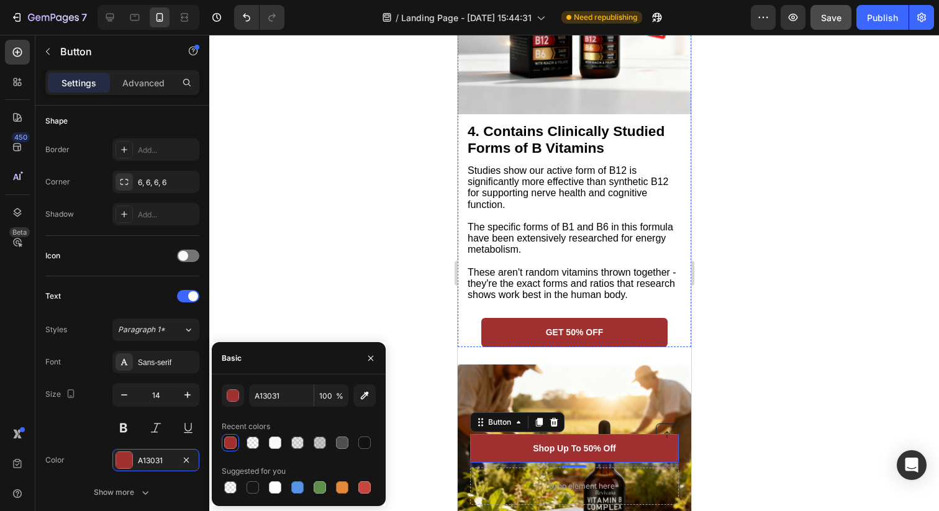
scroll to position [1812, 0]
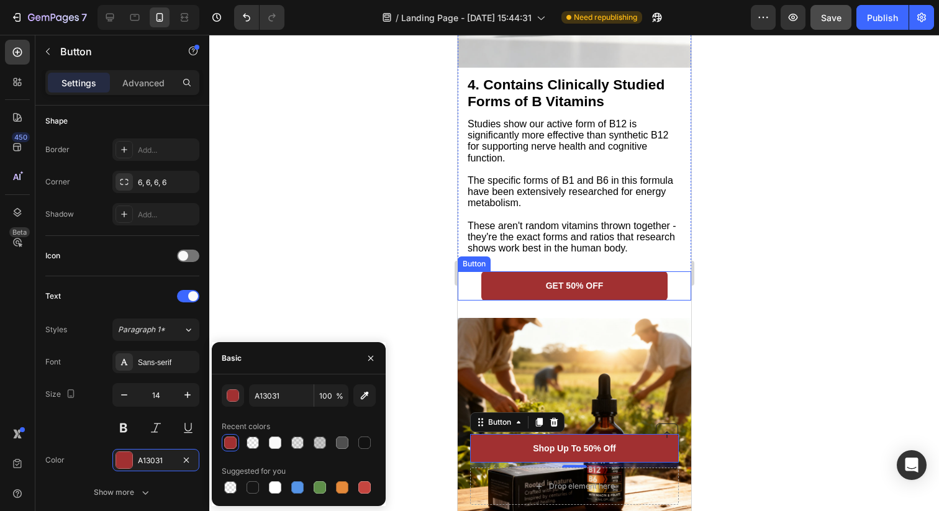
click at [557, 288] on link "GET 50% OFF" at bounding box center [573, 285] width 187 height 29
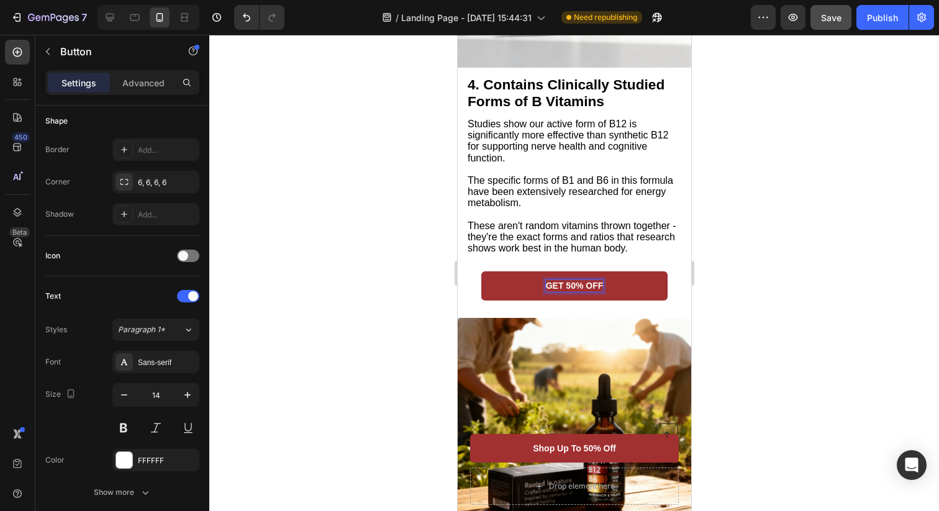
click at [572, 291] on p "GET 50% OFF" at bounding box center [574, 285] width 58 height 11
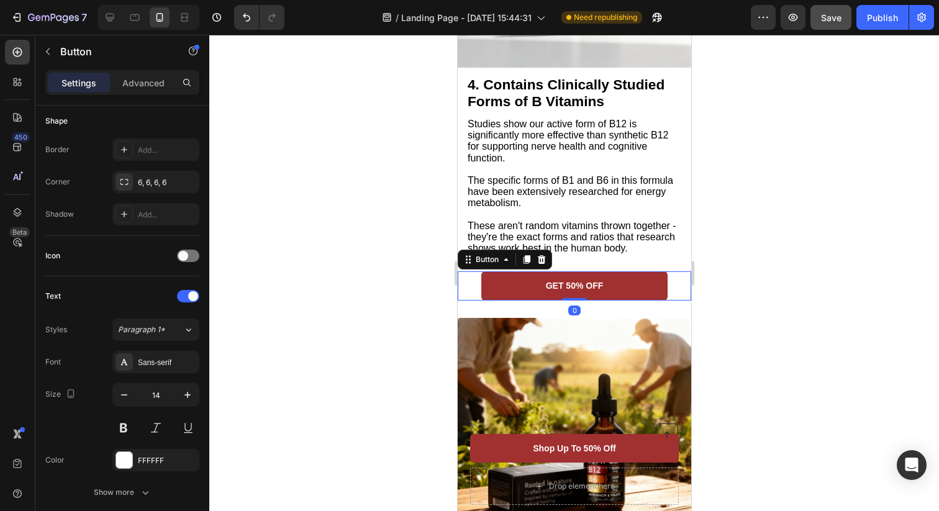
click at [622, 297] on link "GET 50% OFF" at bounding box center [573, 285] width 187 height 29
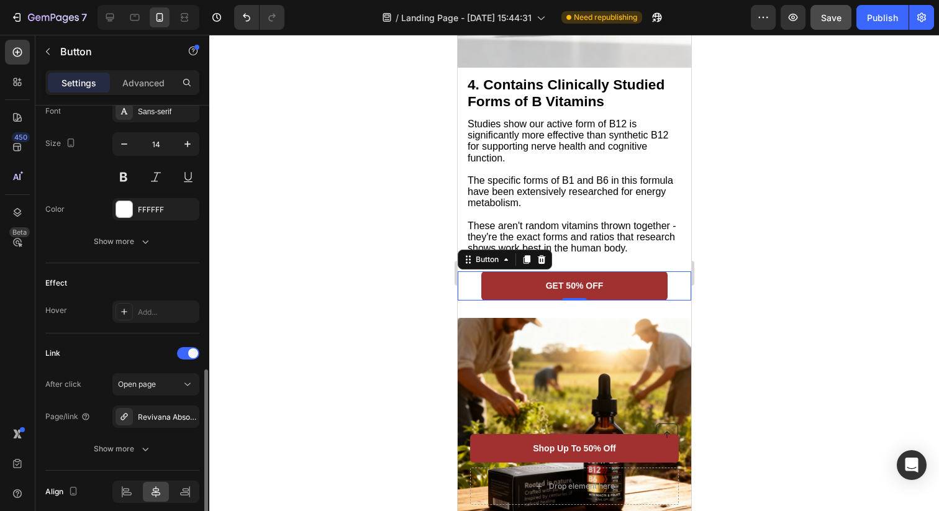
scroll to position [546, 0]
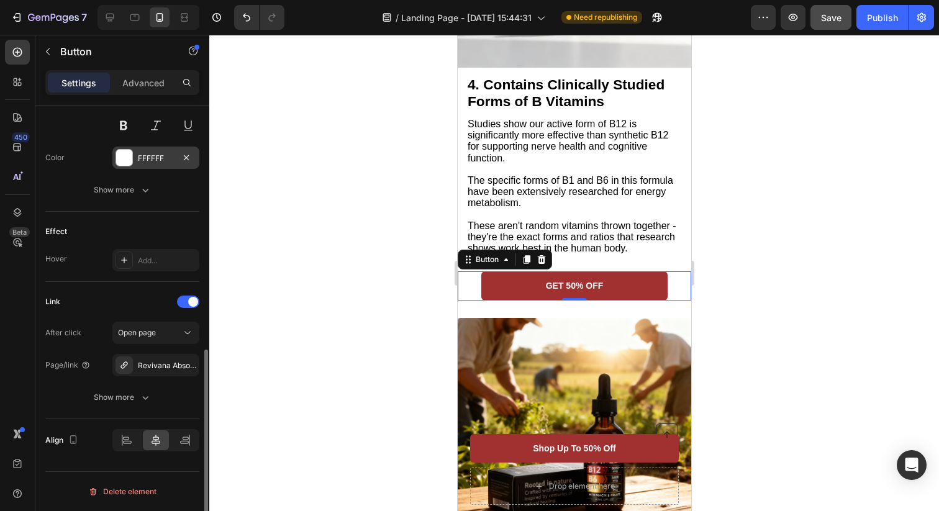
click at [155, 160] on div "FFFFFF" at bounding box center [156, 158] width 36 height 11
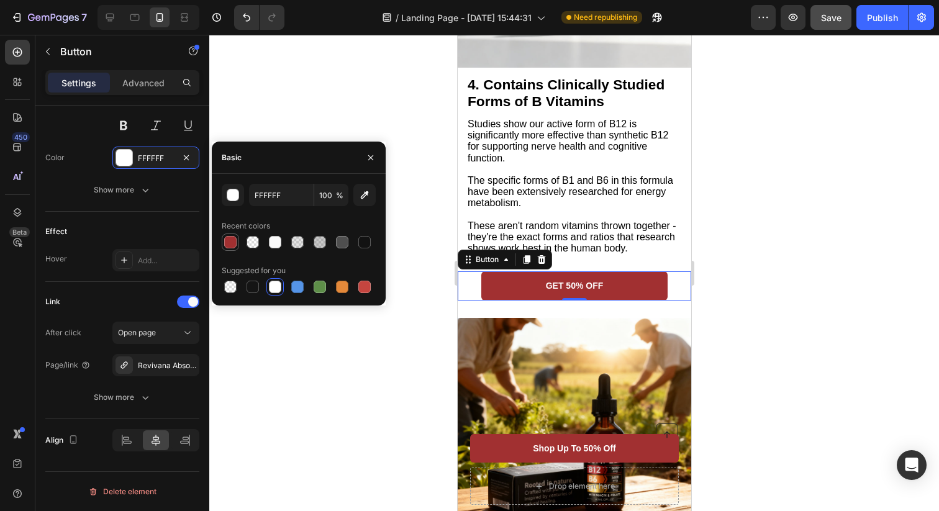
click at [230, 243] on div at bounding box center [230, 242] width 12 height 12
type input "FFFFFF"
click at [361, 142] on div at bounding box center [371, 158] width 30 height 32
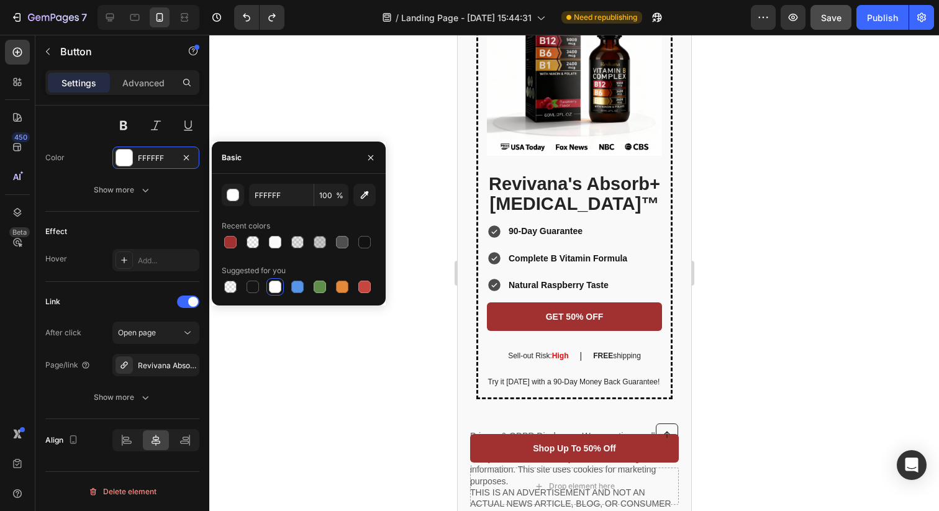
scroll to position [3542, 0]
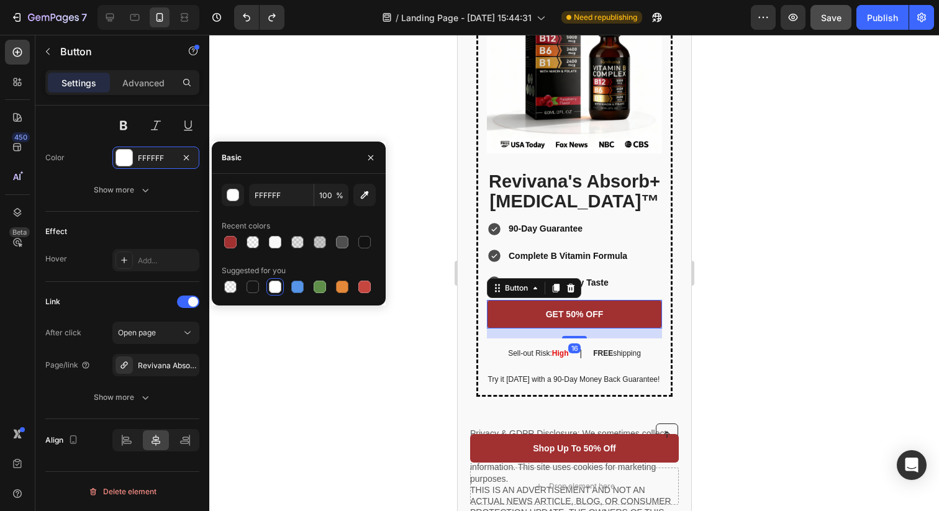
click at [626, 328] on link "GET 50% OFF" at bounding box center [573, 314] width 175 height 29
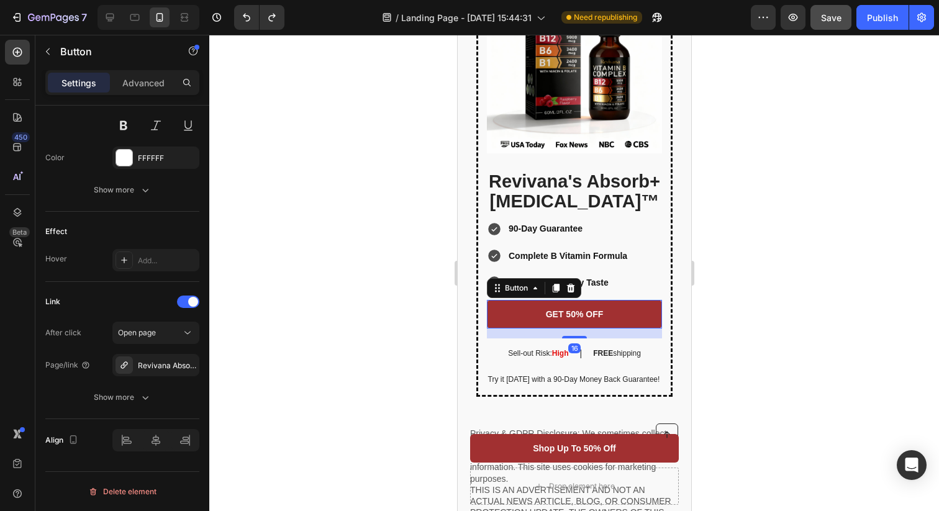
scroll to position [3587, 0]
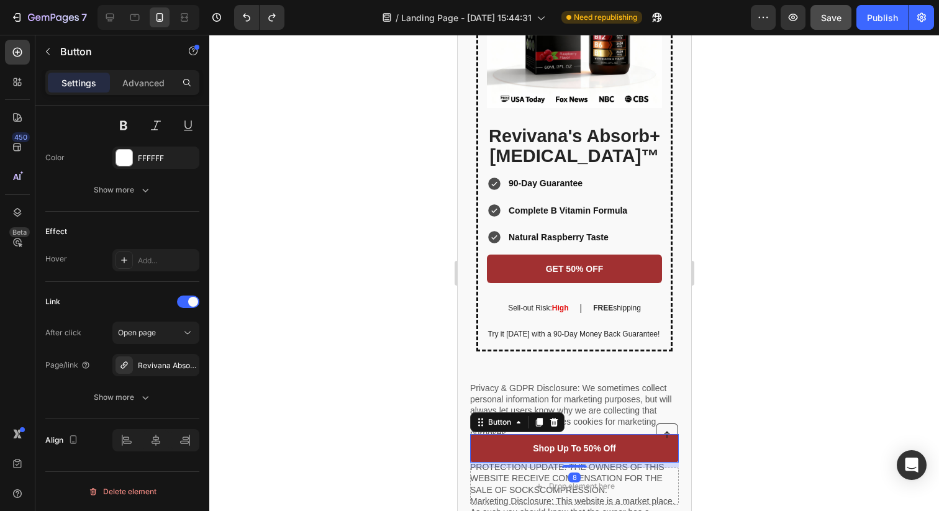
click at [641, 443] on link "Shop Up To 50% Off" at bounding box center [573, 448] width 209 height 29
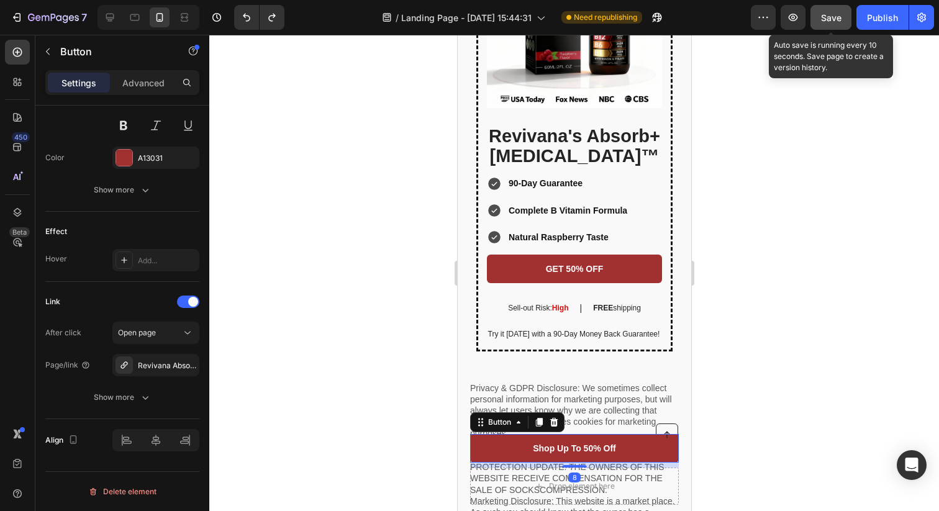
click at [829, 16] on span "Save" at bounding box center [831, 17] width 20 height 11
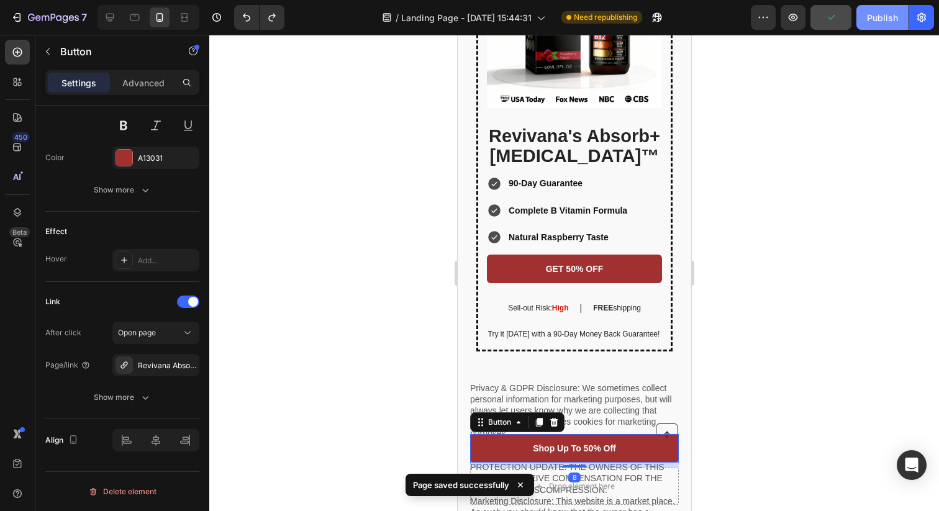
click at [886, 16] on div "Publish" at bounding box center [882, 17] width 31 height 13
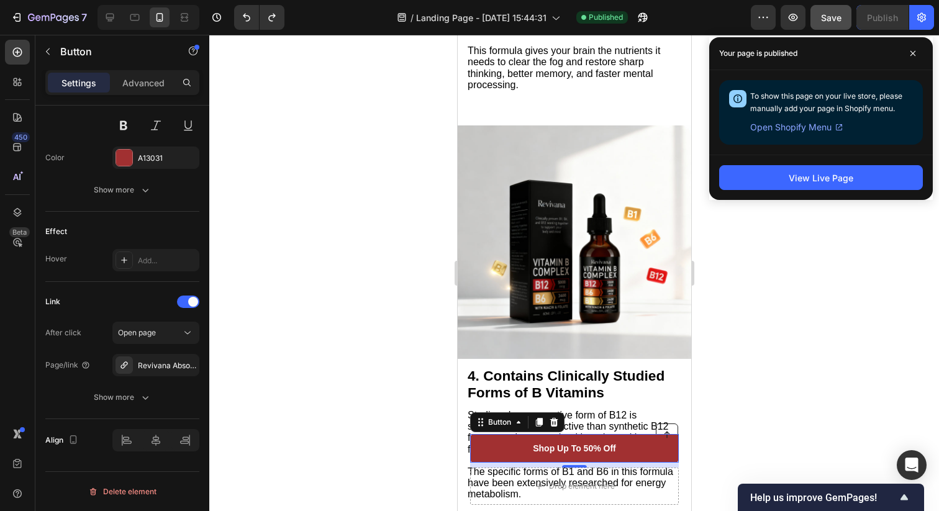
scroll to position [1767, 0]
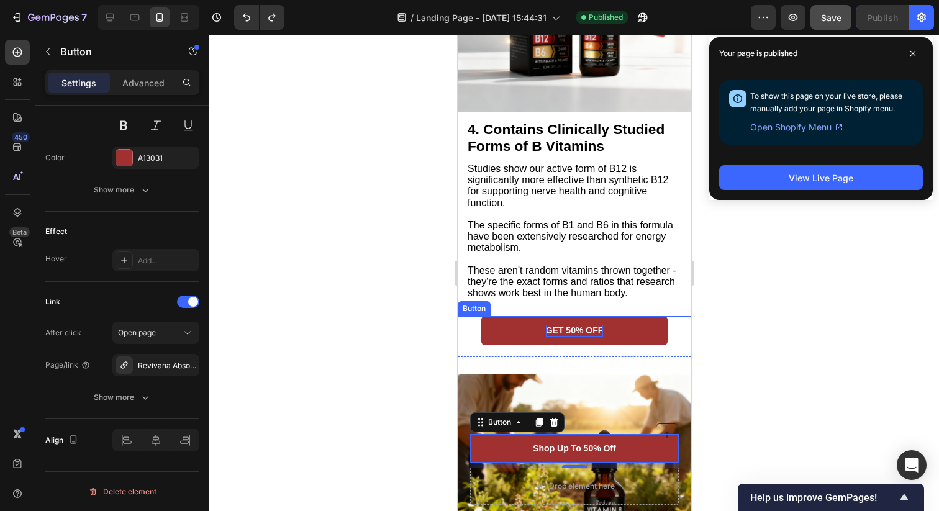
click at [569, 336] on p "GET 50% OFF" at bounding box center [574, 330] width 58 height 11
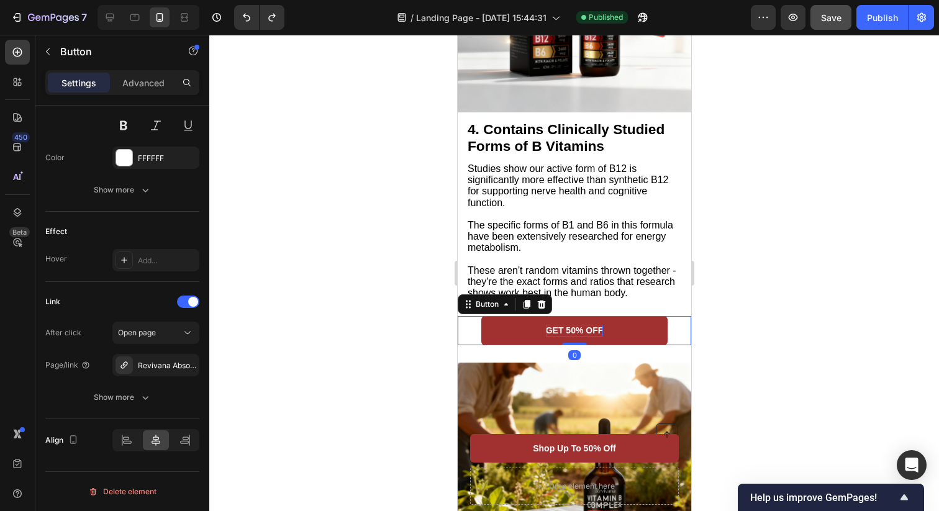
click at [569, 336] on p "GET 50% OFF" at bounding box center [574, 330] width 58 height 11
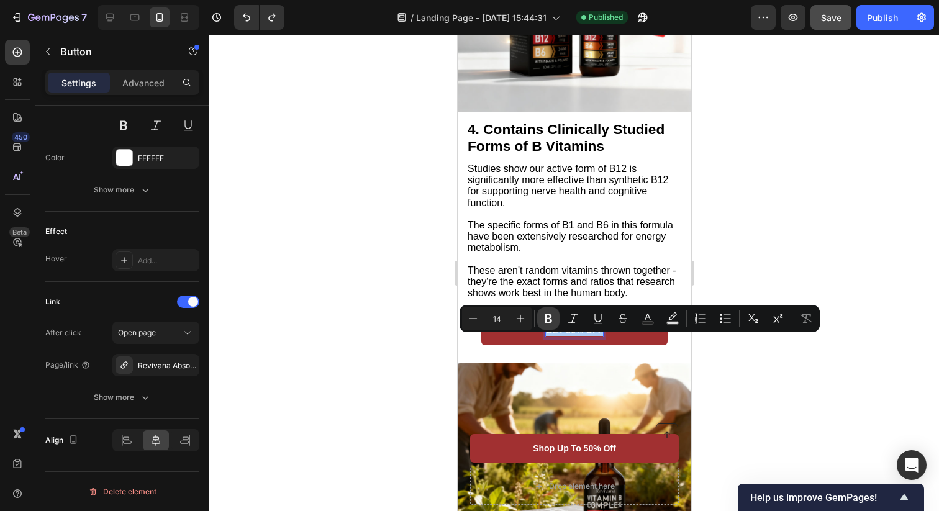
click at [544, 319] on icon "Editor contextual toolbar" at bounding box center [547, 318] width 7 height 9
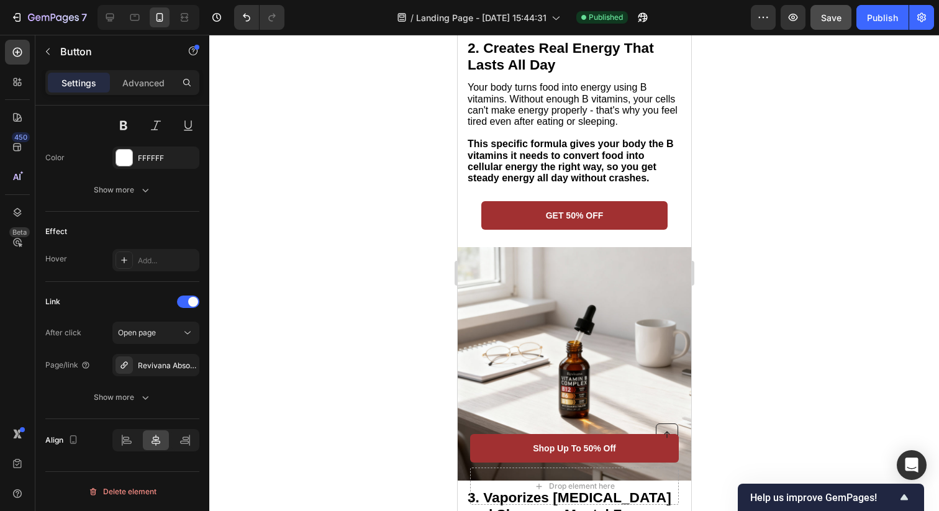
scroll to position [935, 0]
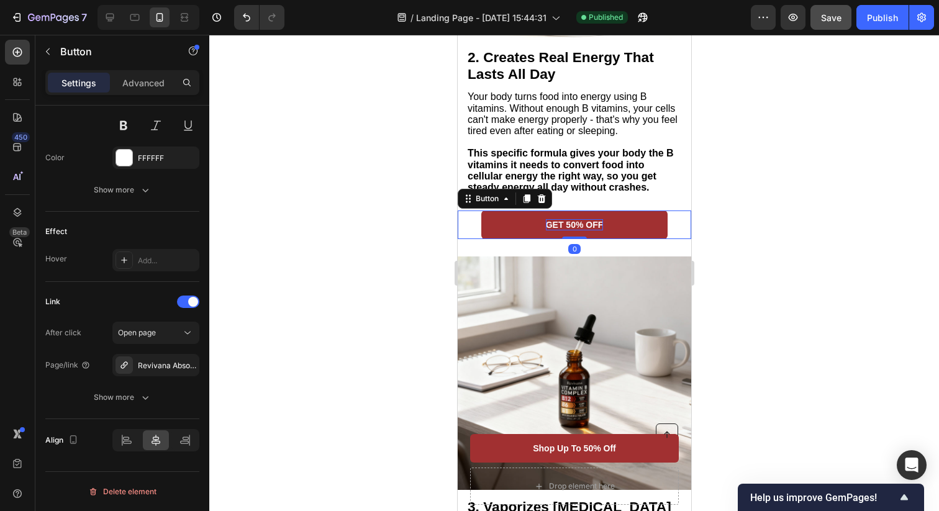
click at [577, 230] on p "GET 50% OFF" at bounding box center [574, 224] width 58 height 11
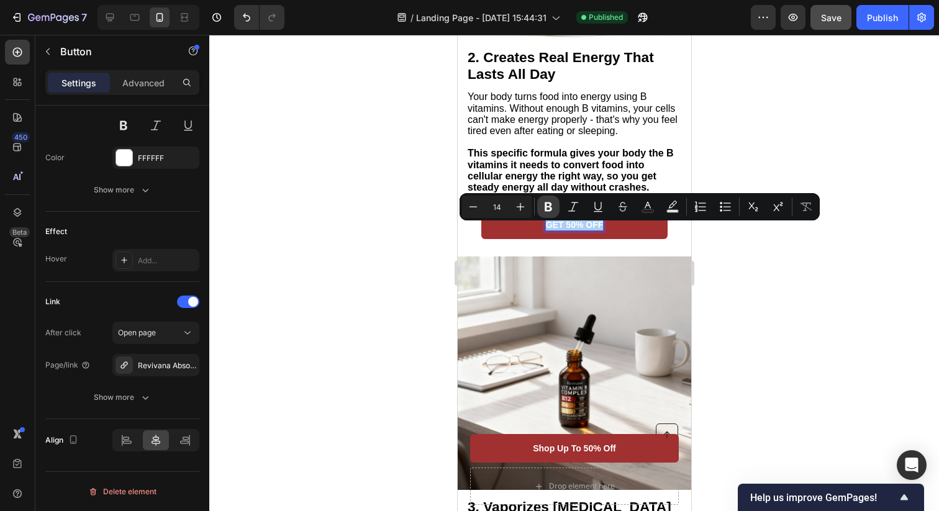
click at [547, 210] on icon "Editor contextual toolbar" at bounding box center [547, 206] width 7 height 9
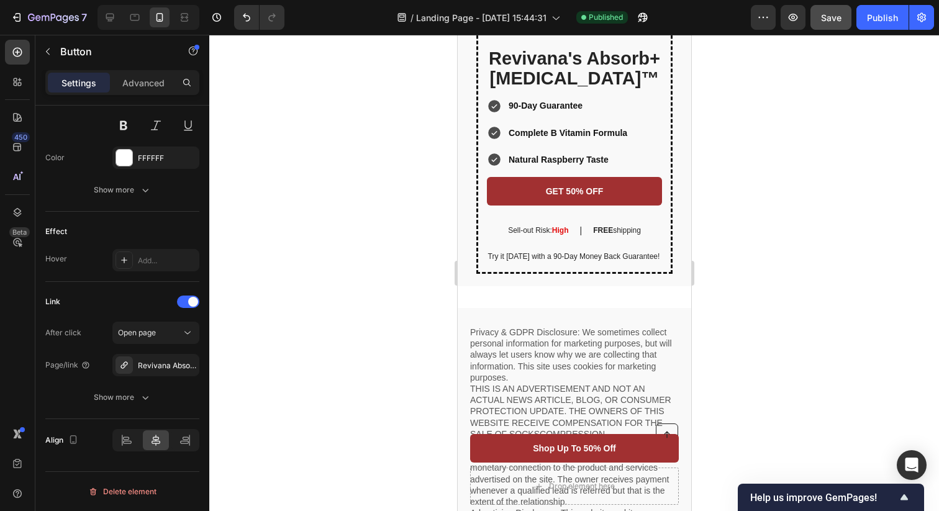
scroll to position [4199, 0]
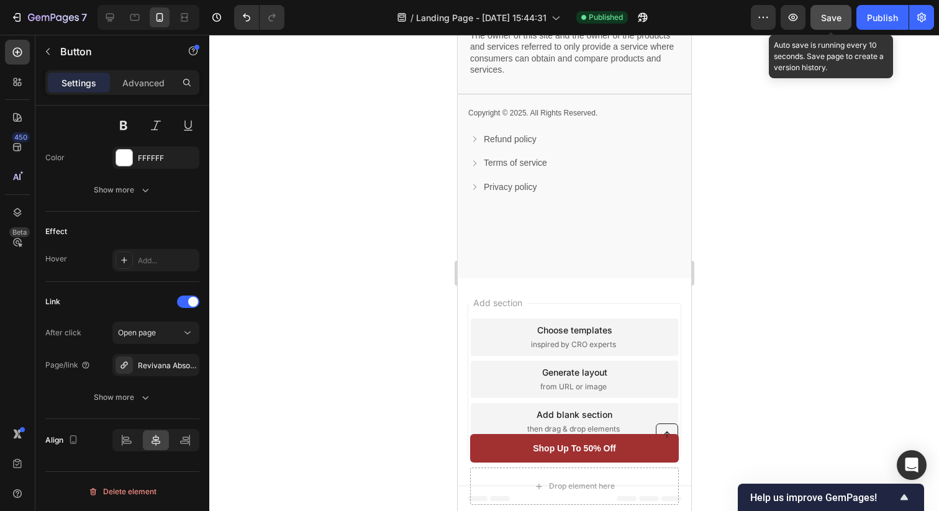
click at [834, 20] on span "Save" at bounding box center [831, 17] width 20 height 11
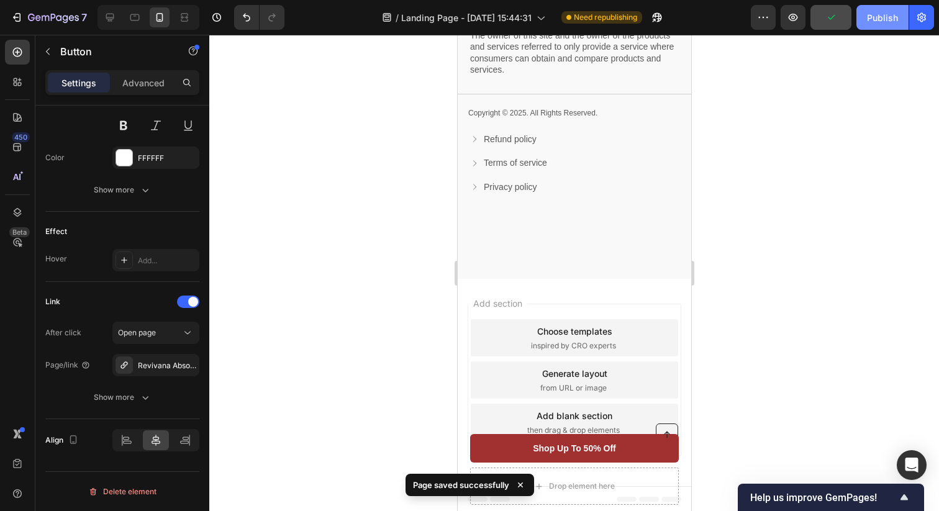
click at [890, 22] on div "Publish" at bounding box center [882, 17] width 31 height 13
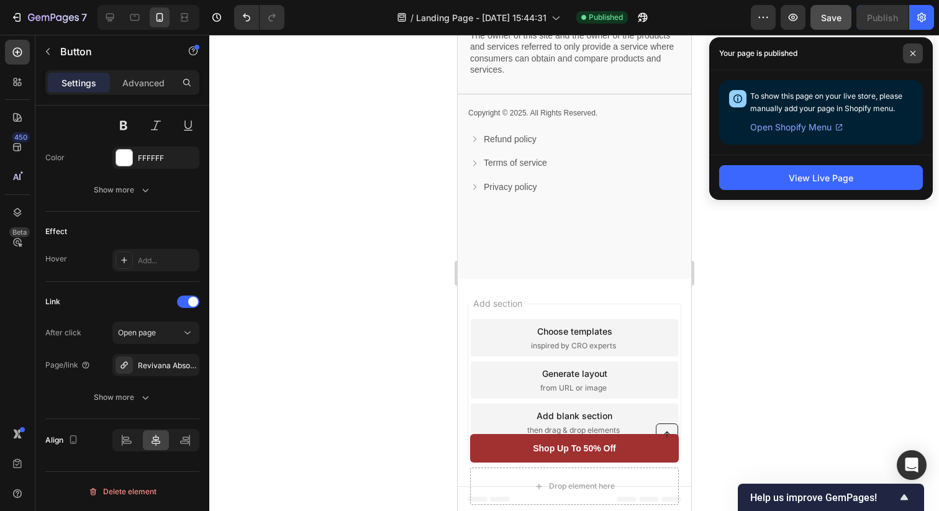
click at [908, 55] on span at bounding box center [913, 53] width 20 height 20
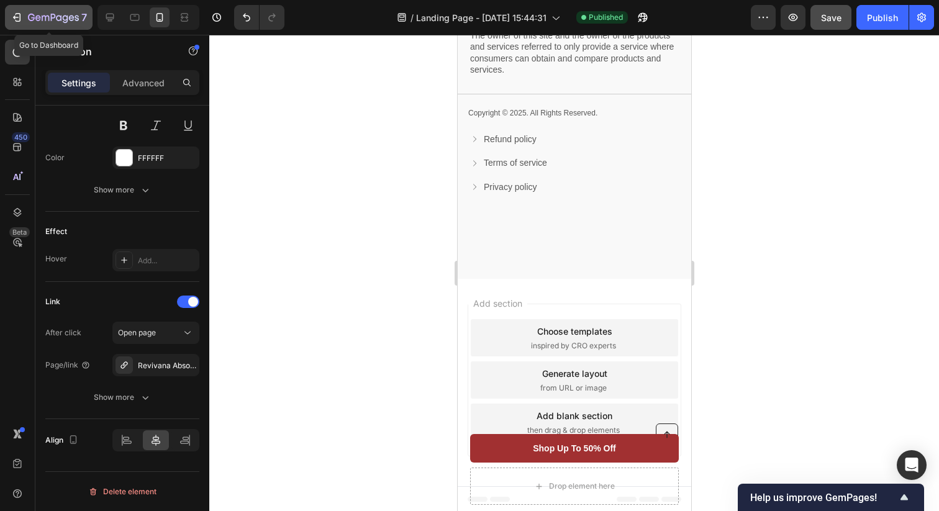
click at [22, 16] on icon "button" at bounding box center [17, 17] width 12 height 12
